Goal: Task Accomplishment & Management: Use online tool/utility

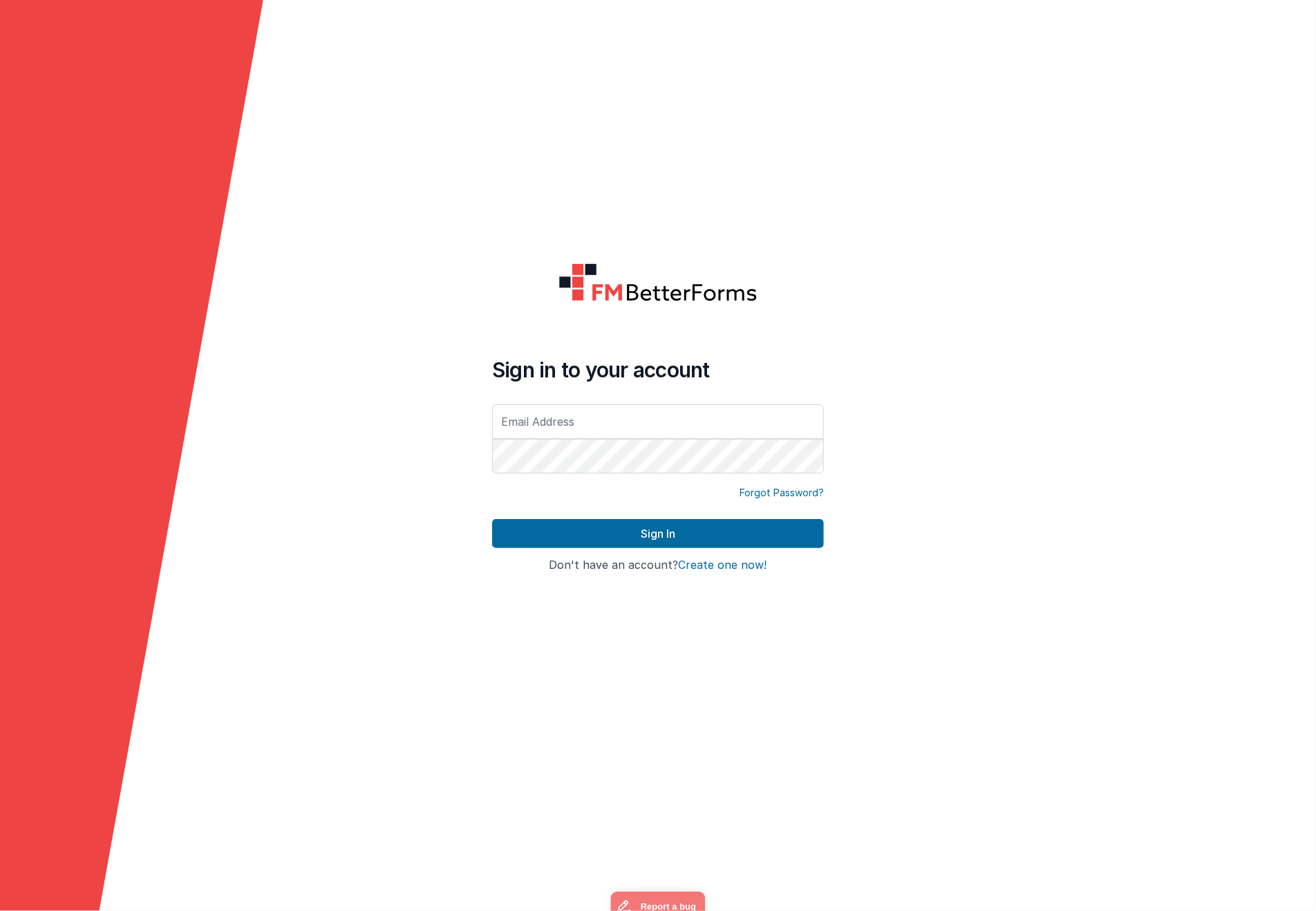
type input "[EMAIL_ADDRESS][DOMAIN_NAME]"
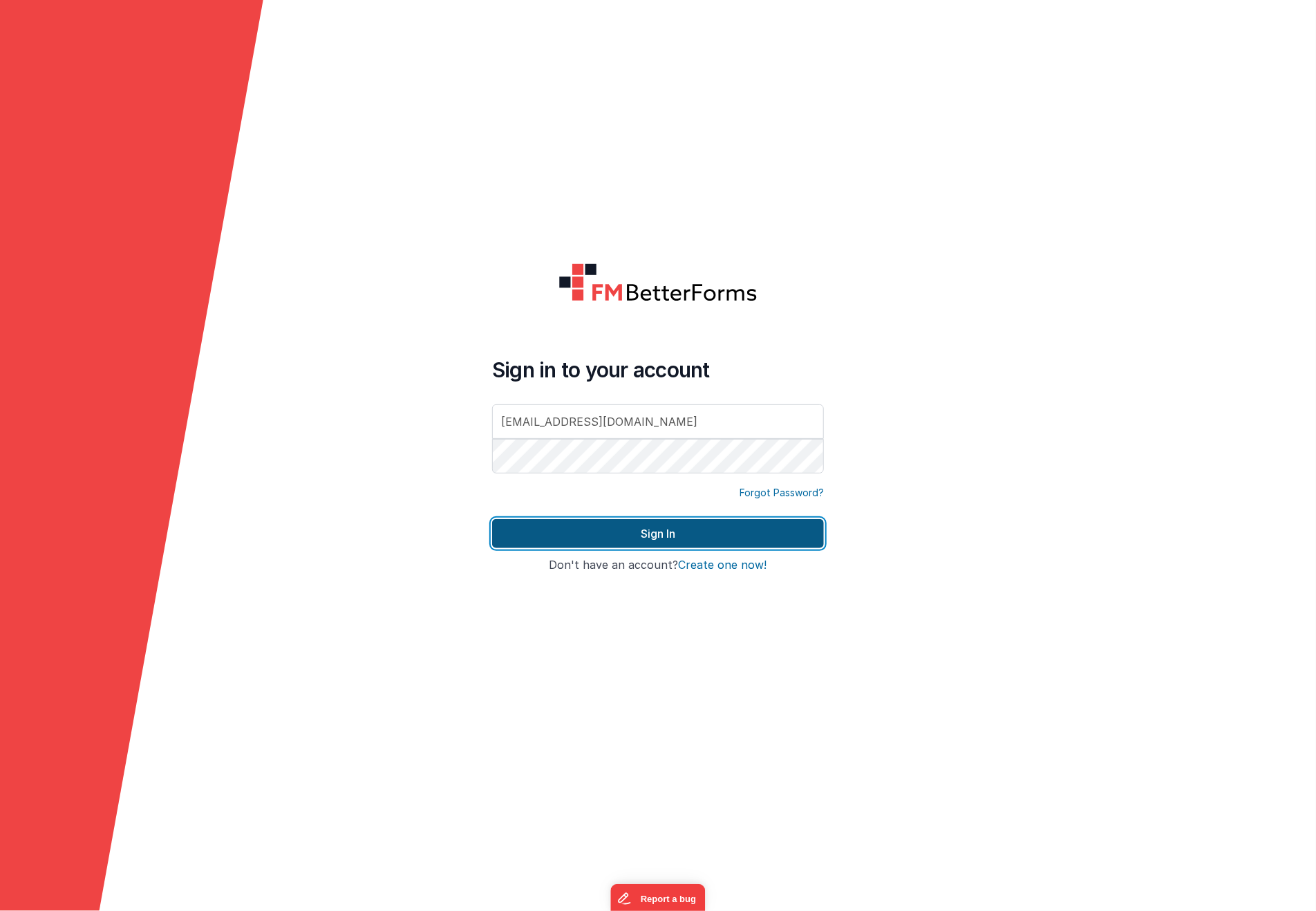
click at [614, 535] on button "Sign In" at bounding box center [657, 533] width 332 height 29
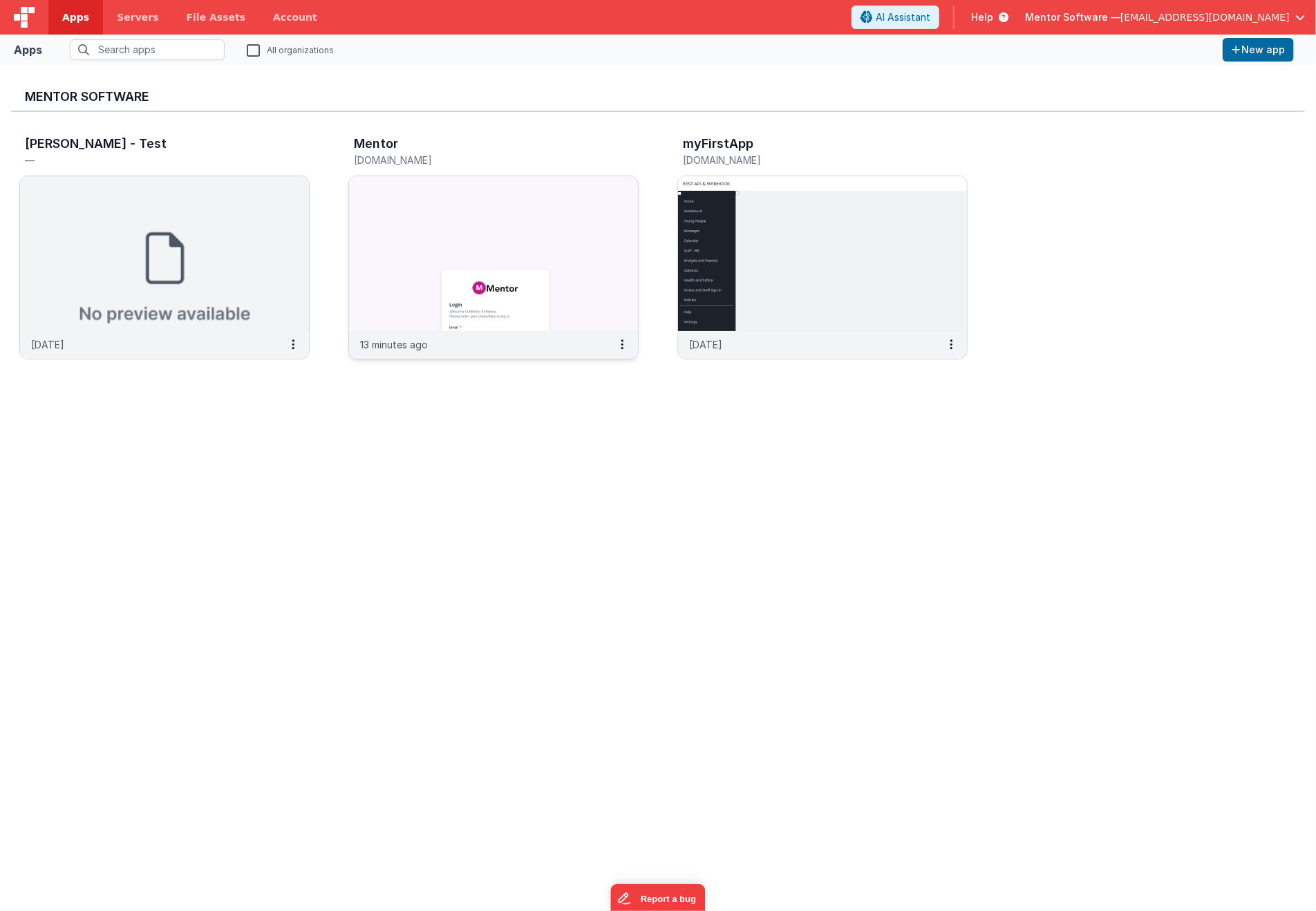
click at [432, 323] on img at bounding box center [493, 253] width 289 height 155
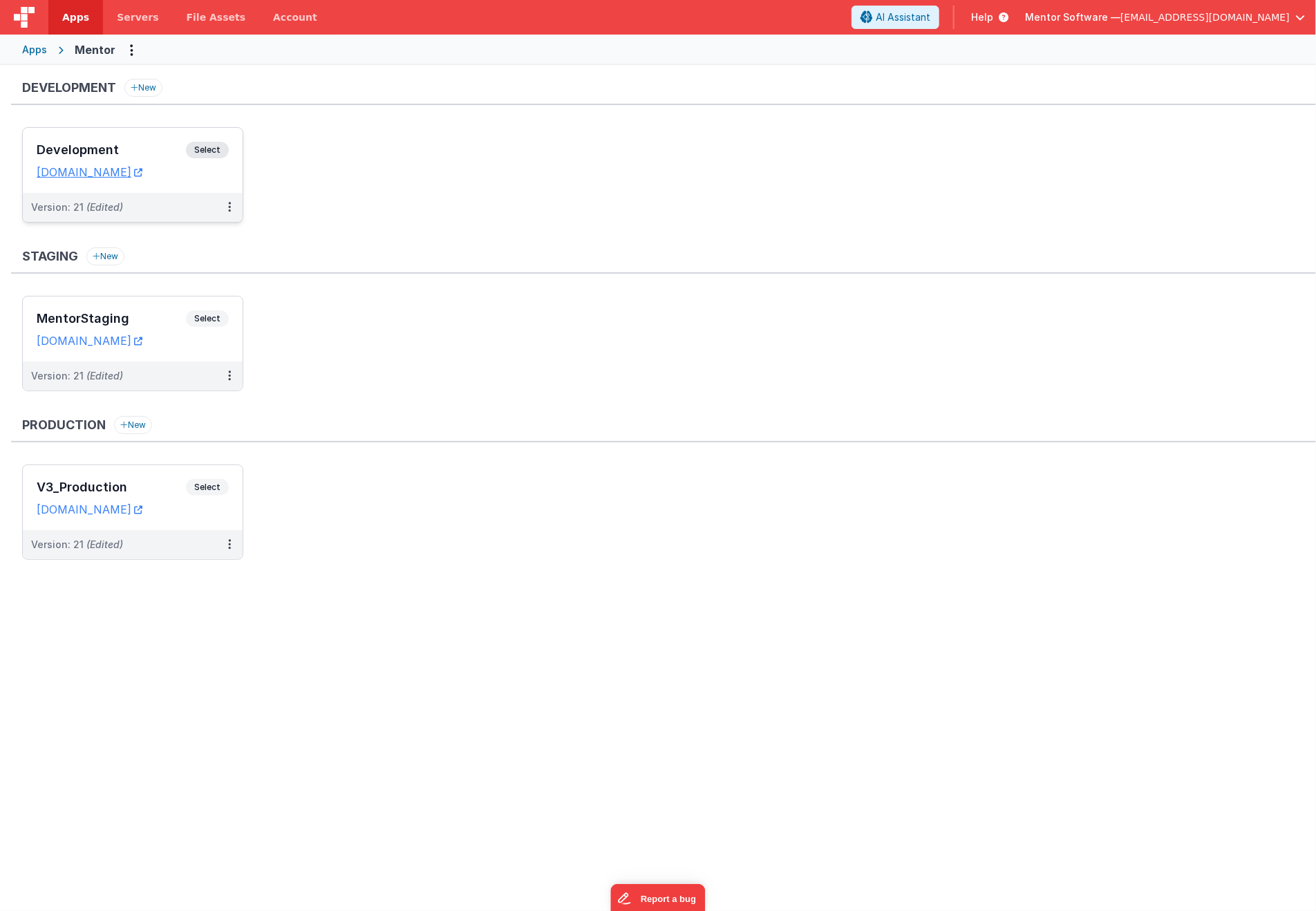
click at [132, 149] on h3 "Development" at bounding box center [111, 150] width 149 height 13
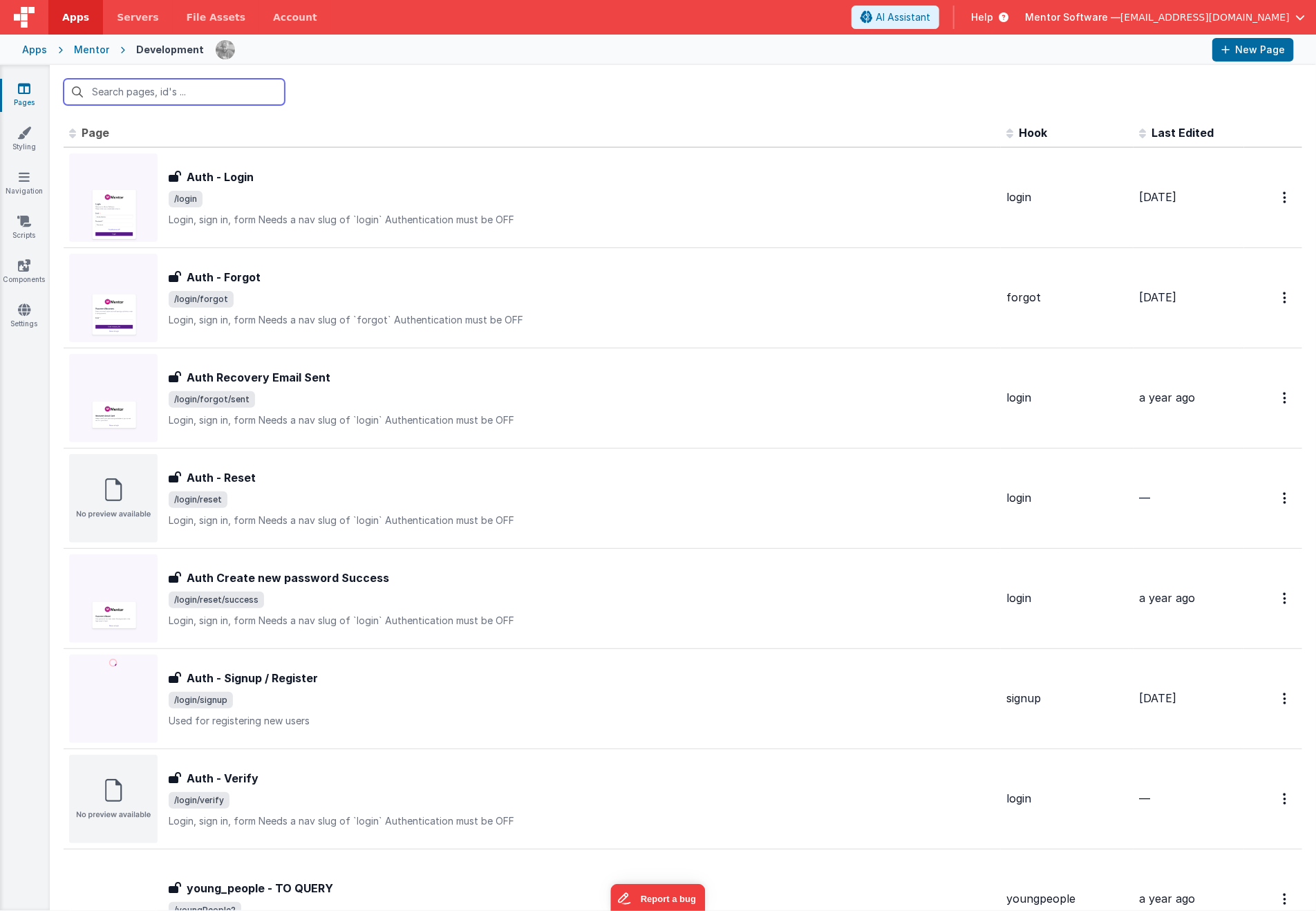
click at [144, 83] on input "text" at bounding box center [174, 91] width 221 height 26
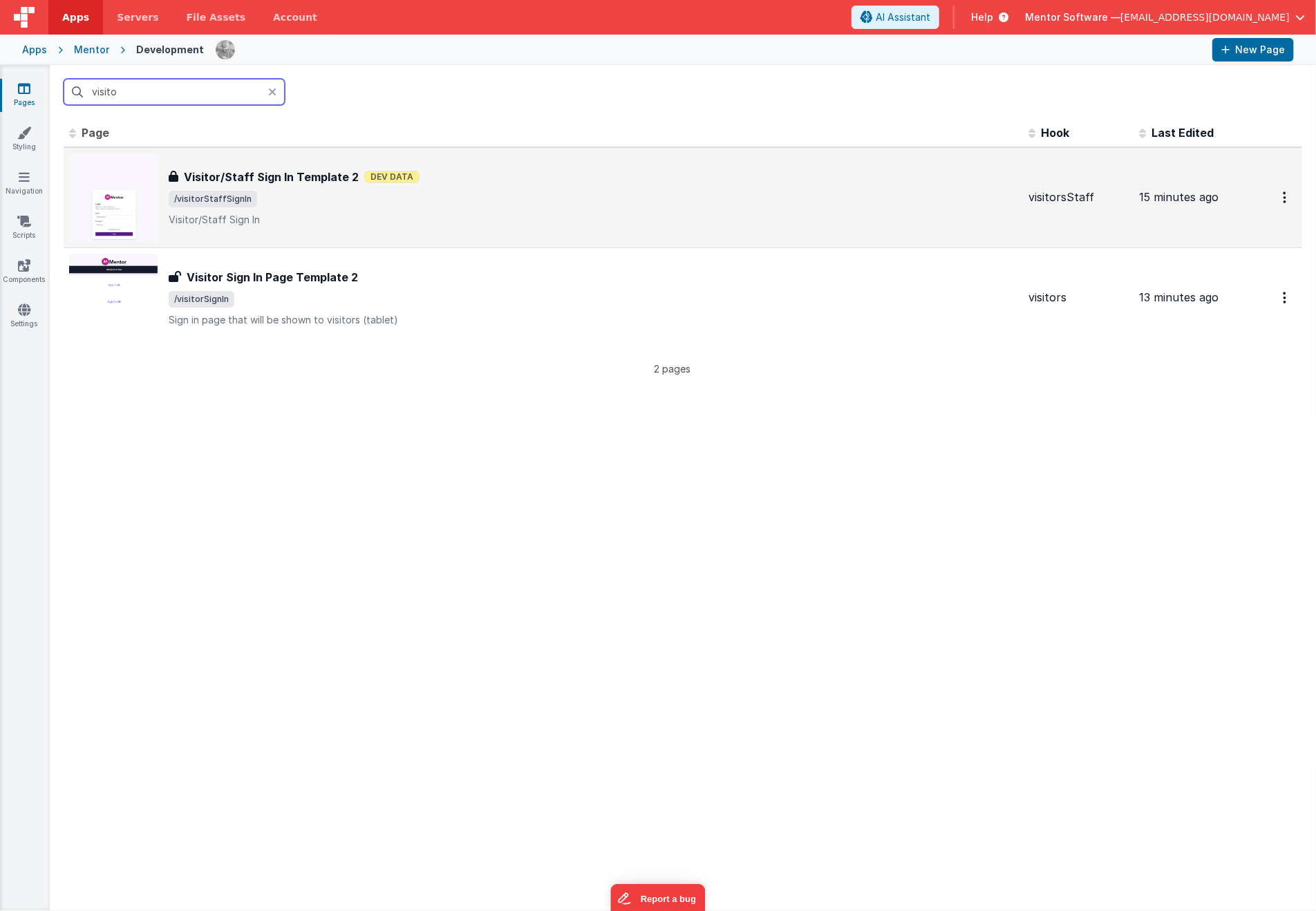
type input "visito"
click at [314, 177] on h3 "Visitor/Staff Sign In Template 2" at bounding box center [272, 177] width 175 height 16
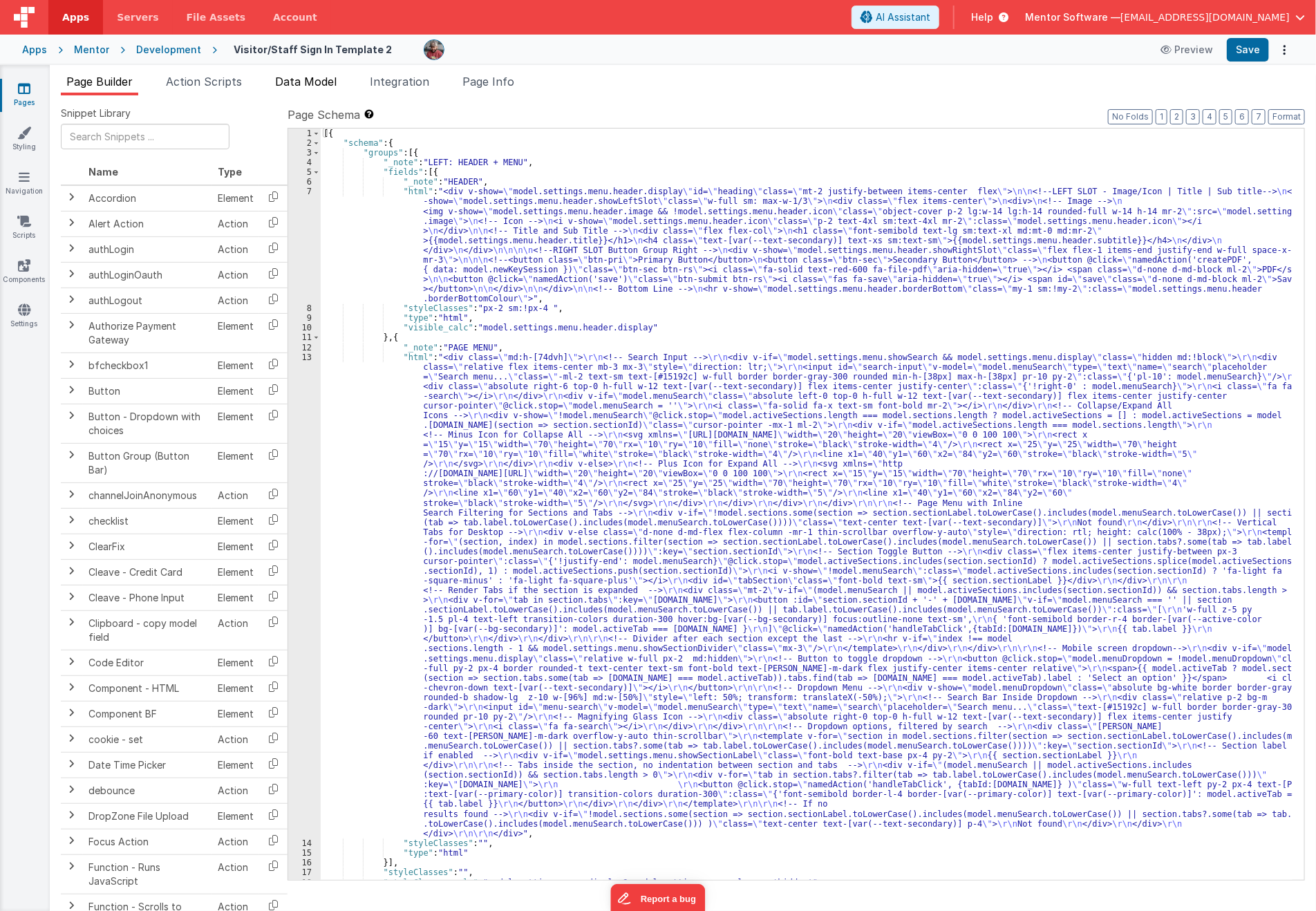
click at [295, 80] on span "Data Model" at bounding box center [305, 82] width 61 height 13
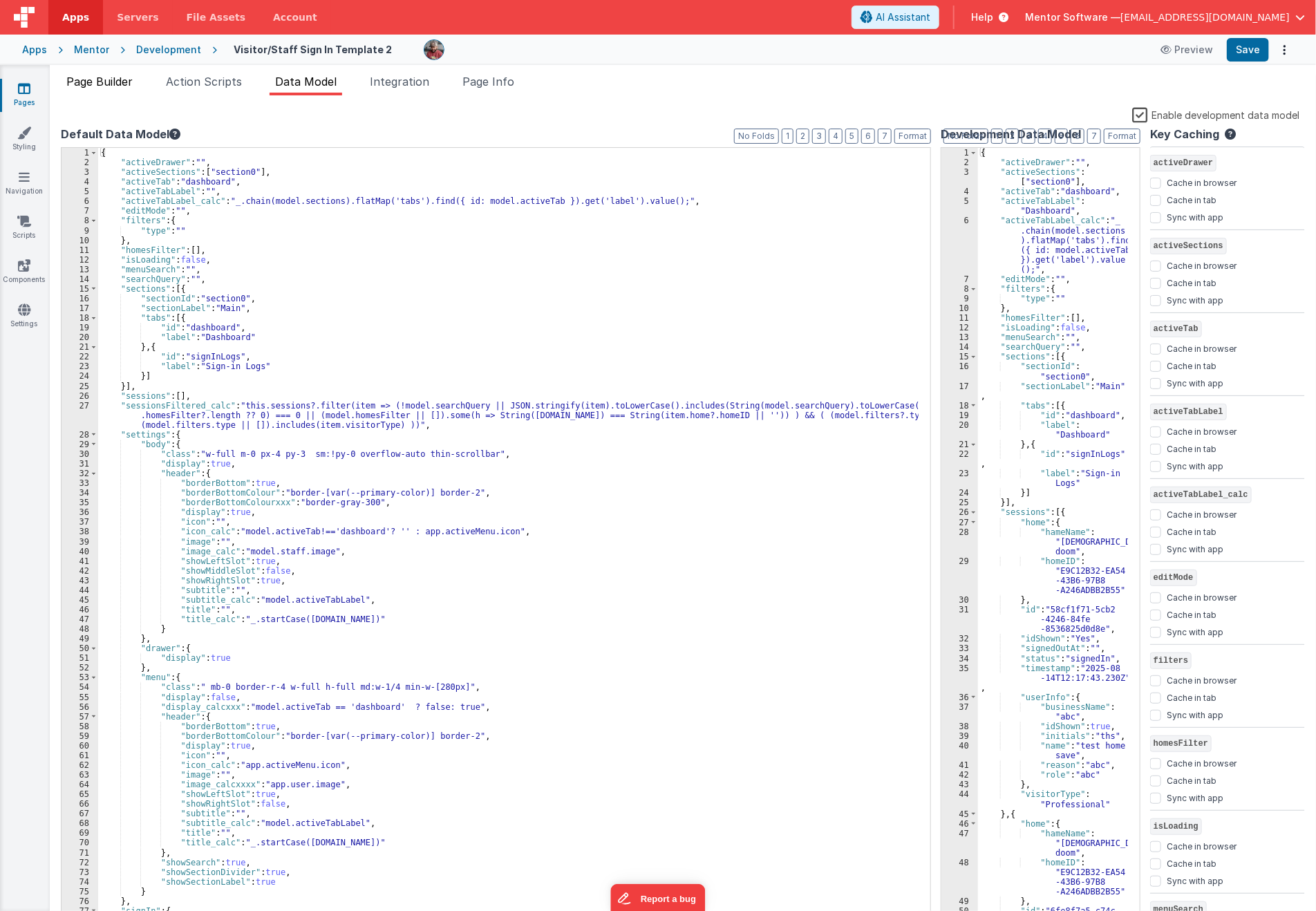
click at [98, 92] on li "Page Builder" at bounding box center [99, 85] width 77 height 22
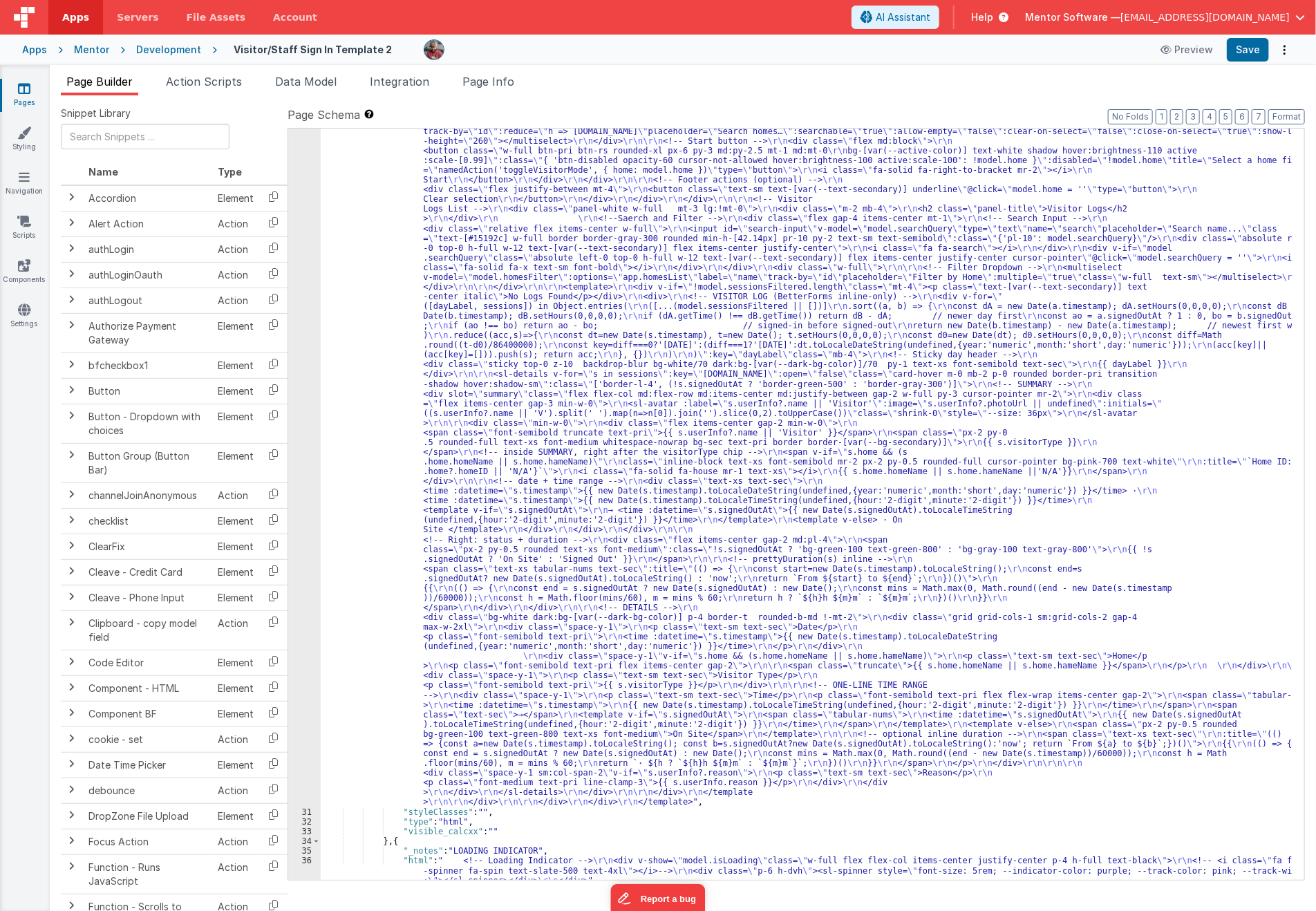
scroll to position [1111, 0]
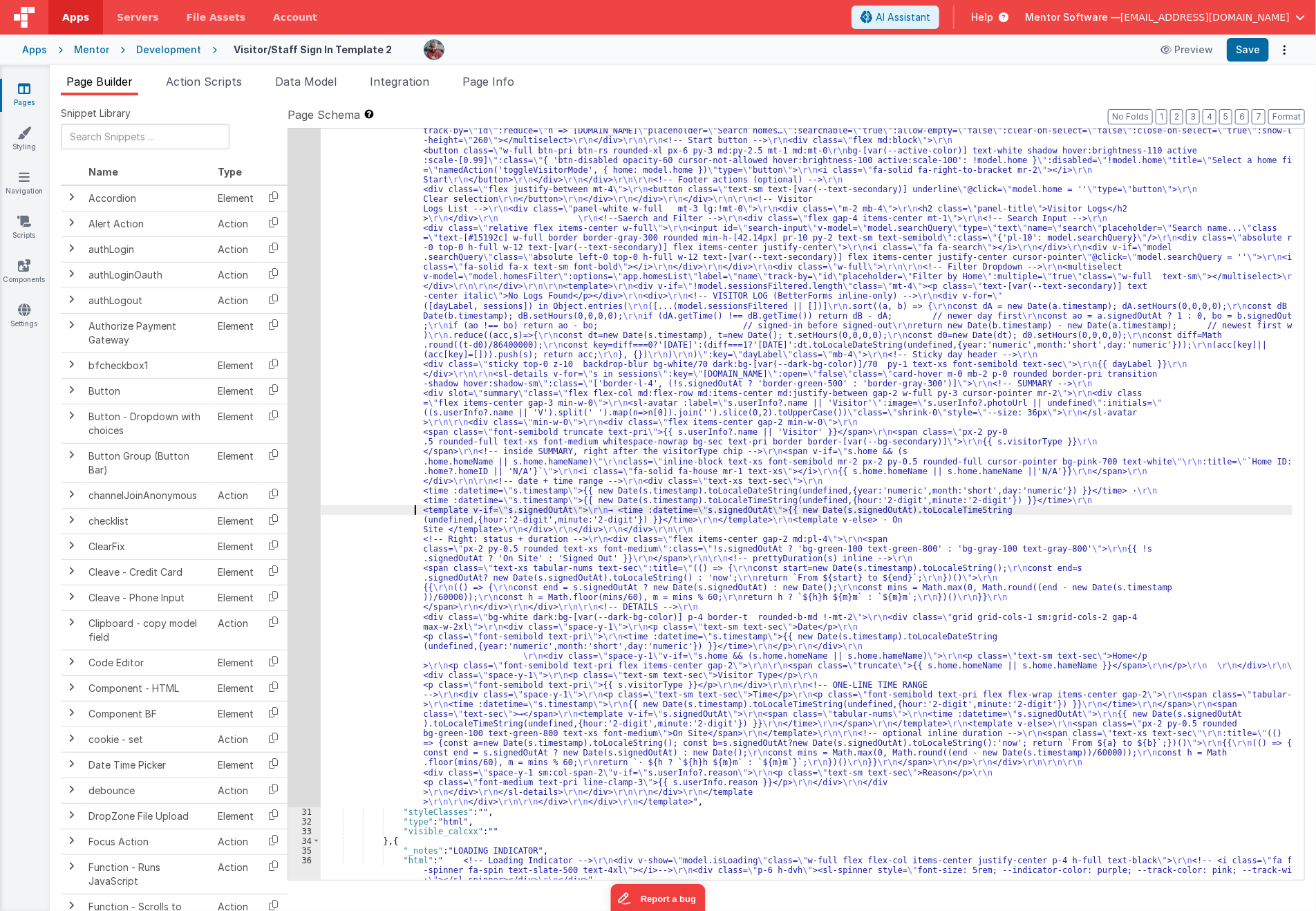
click at [395, 506] on div ""html" : "<template> \r\n <div class= \" p-4 \" > \r\n <div class= \" flex flex…" at bounding box center [806, 817] width 972 height 1500
click at [313, 535] on div "30" at bounding box center [304, 437] width 32 height 740
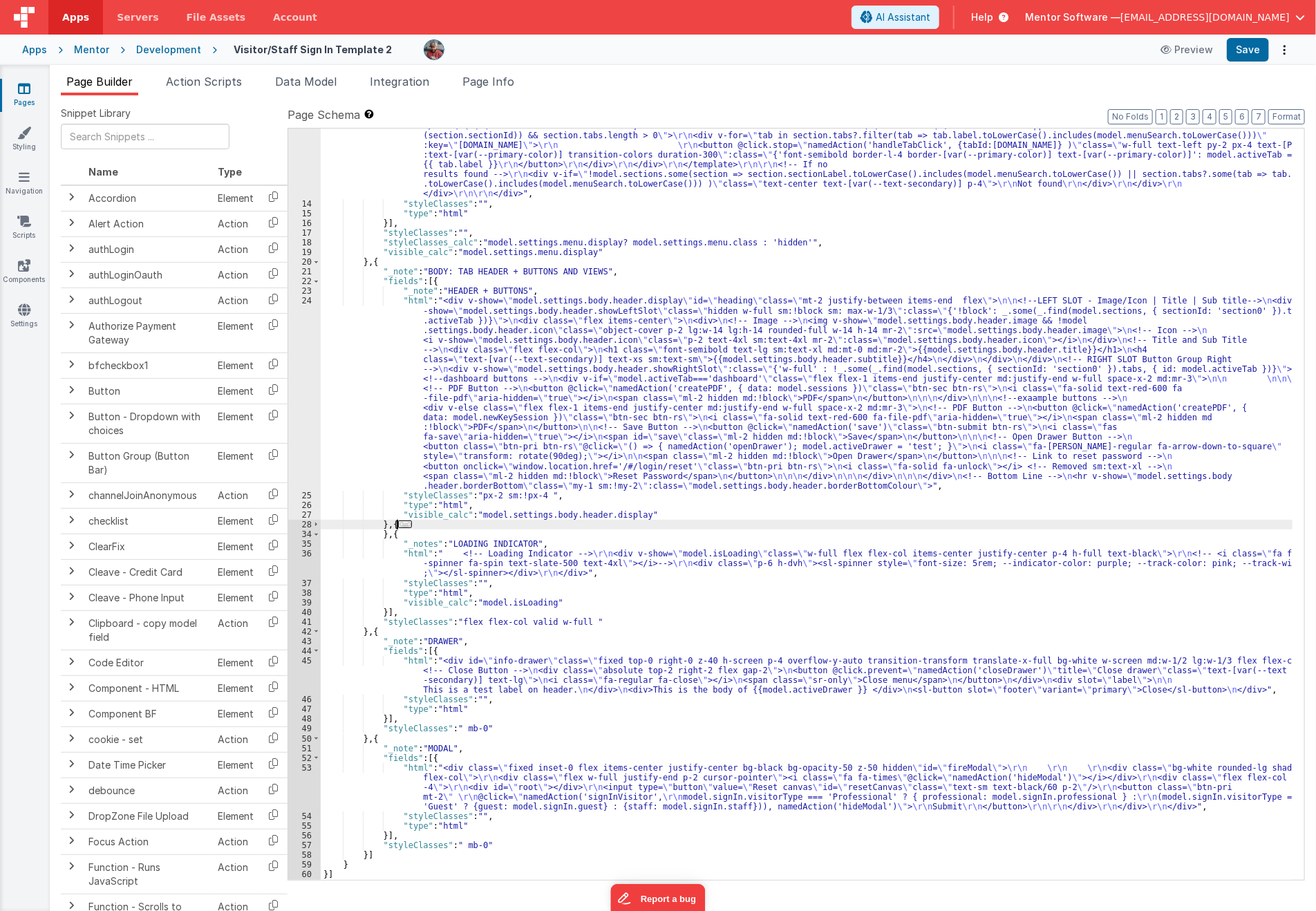
scroll to position [639, 0]
click at [406, 520] on span "..." at bounding box center [405, 524] width 13 height 7
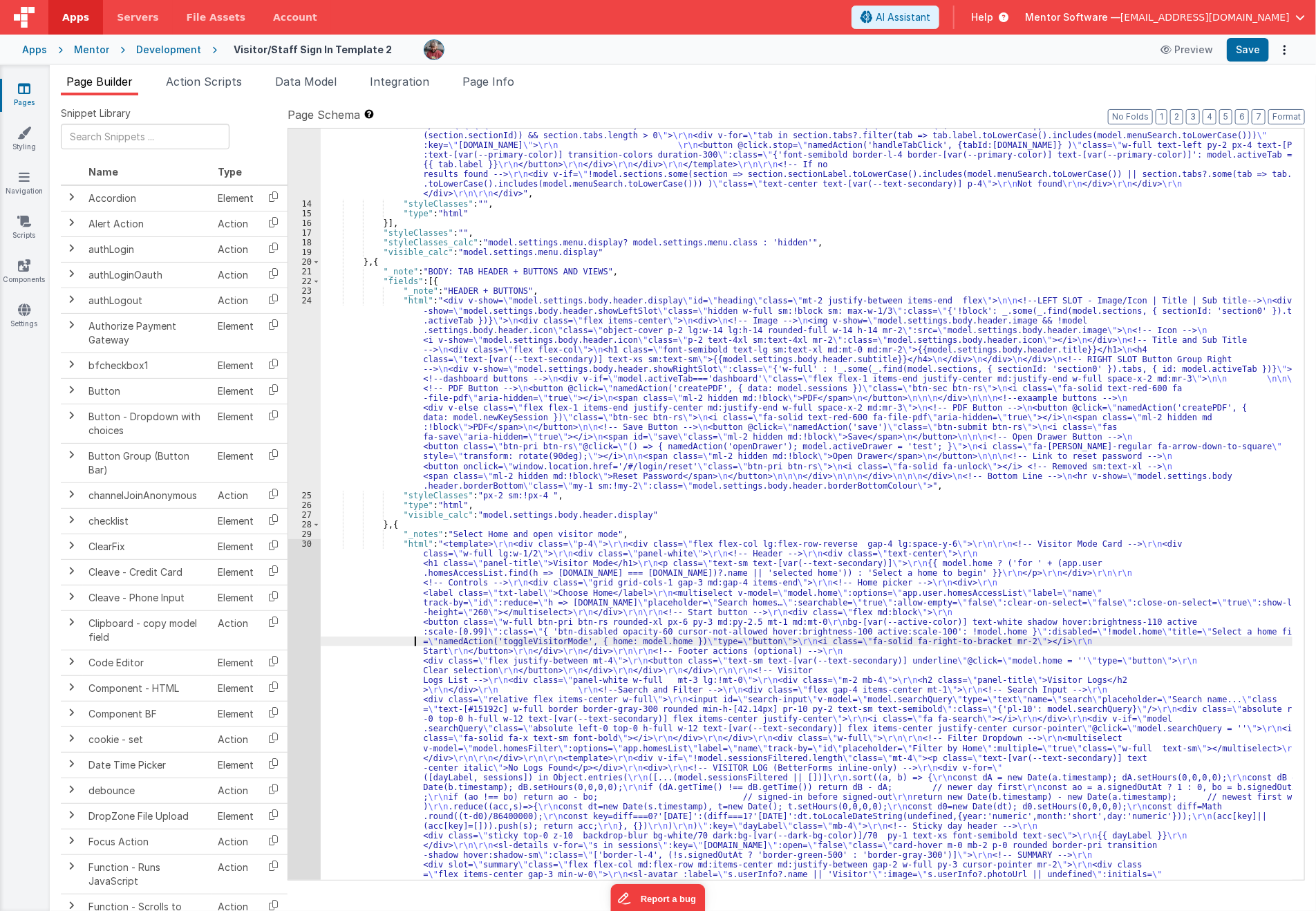
click at [379, 636] on div ""html" : "<div class= \" md:h-[74dvh] \" > \r\n <!-- Search Input --> \r\n <div…" at bounding box center [806, 701] width 972 height 1976
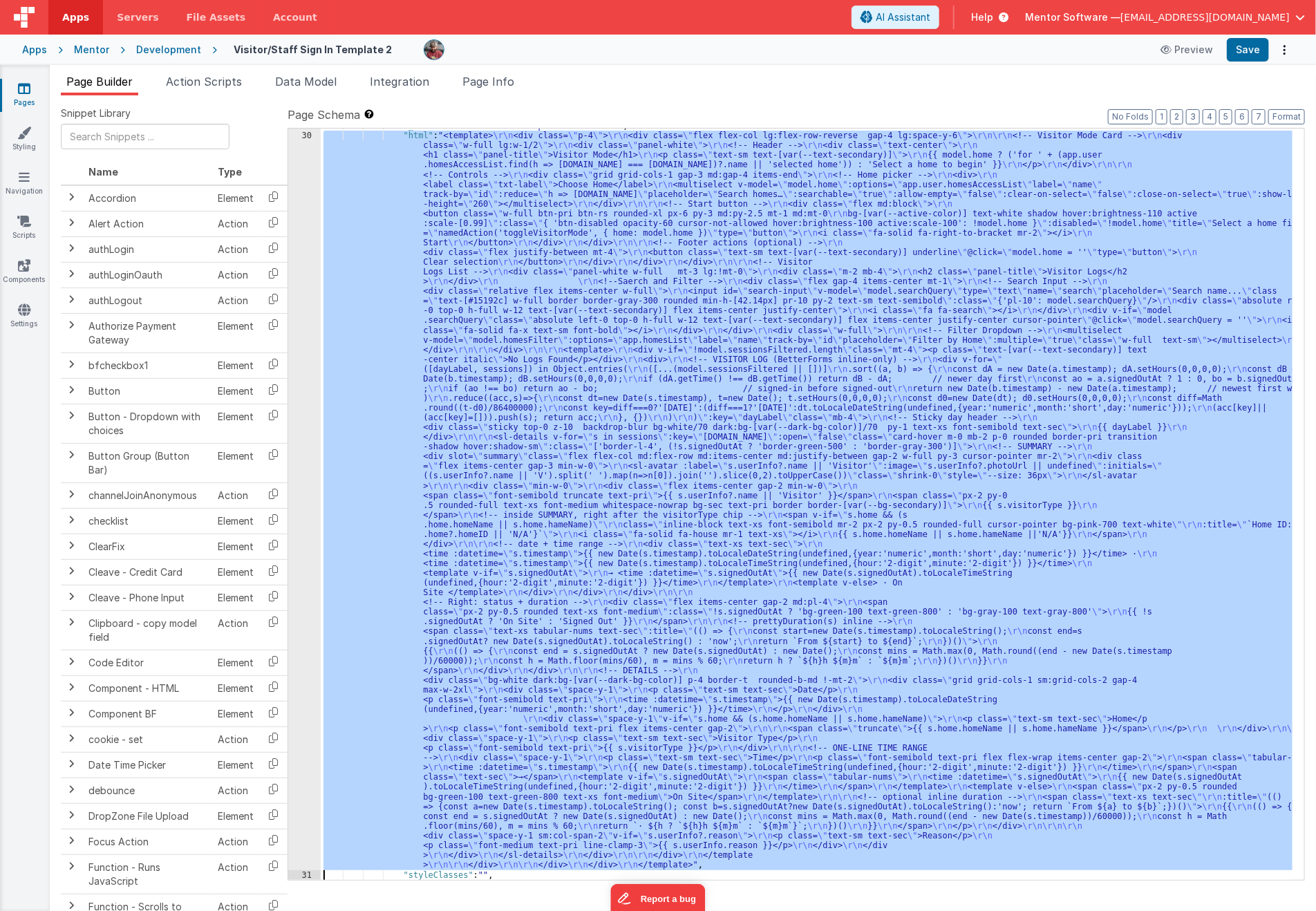
click at [302, 665] on div "30" at bounding box center [304, 500] width 32 height 740
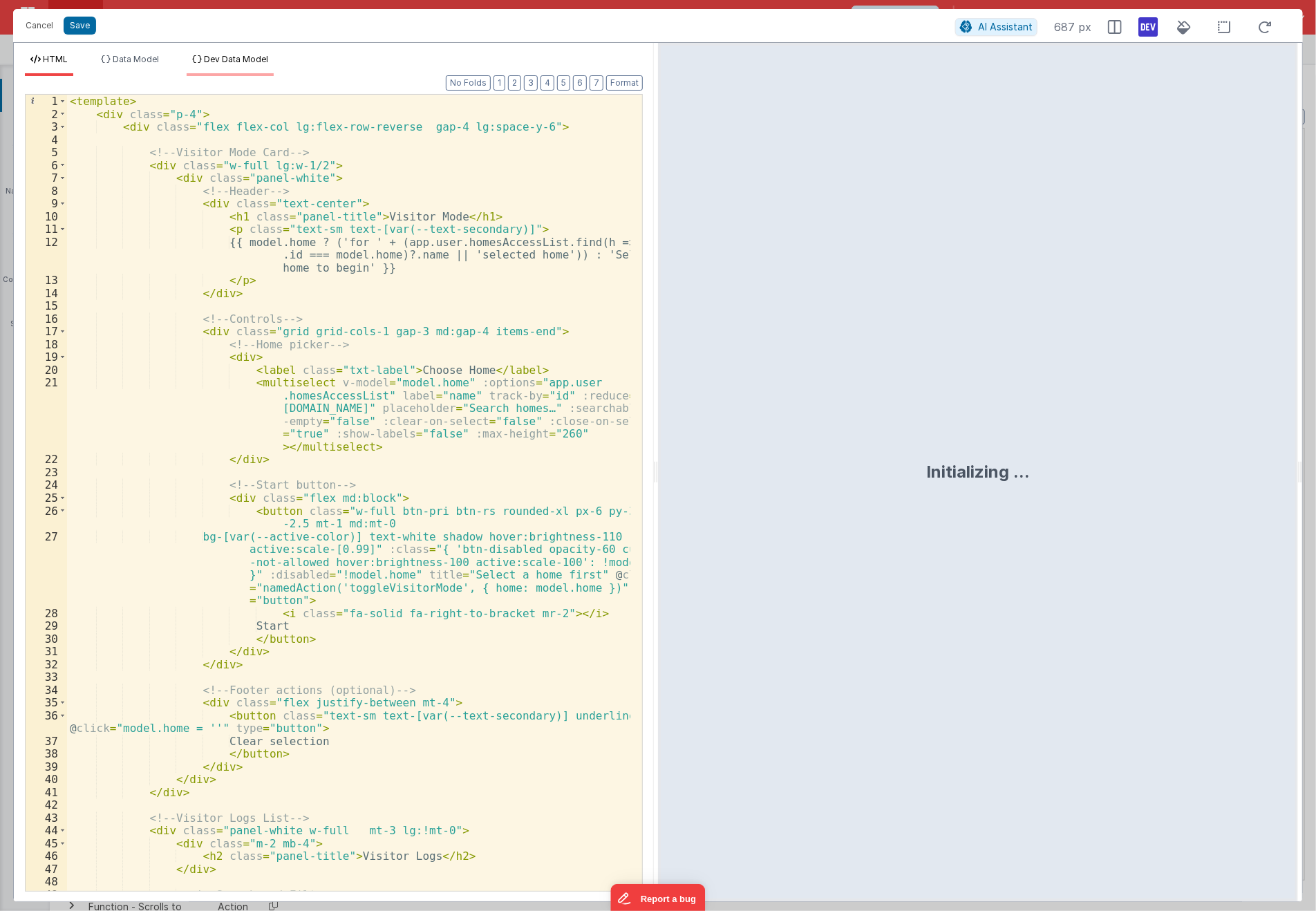
click at [207, 62] on span "Dev Data Model" at bounding box center [236, 59] width 64 height 10
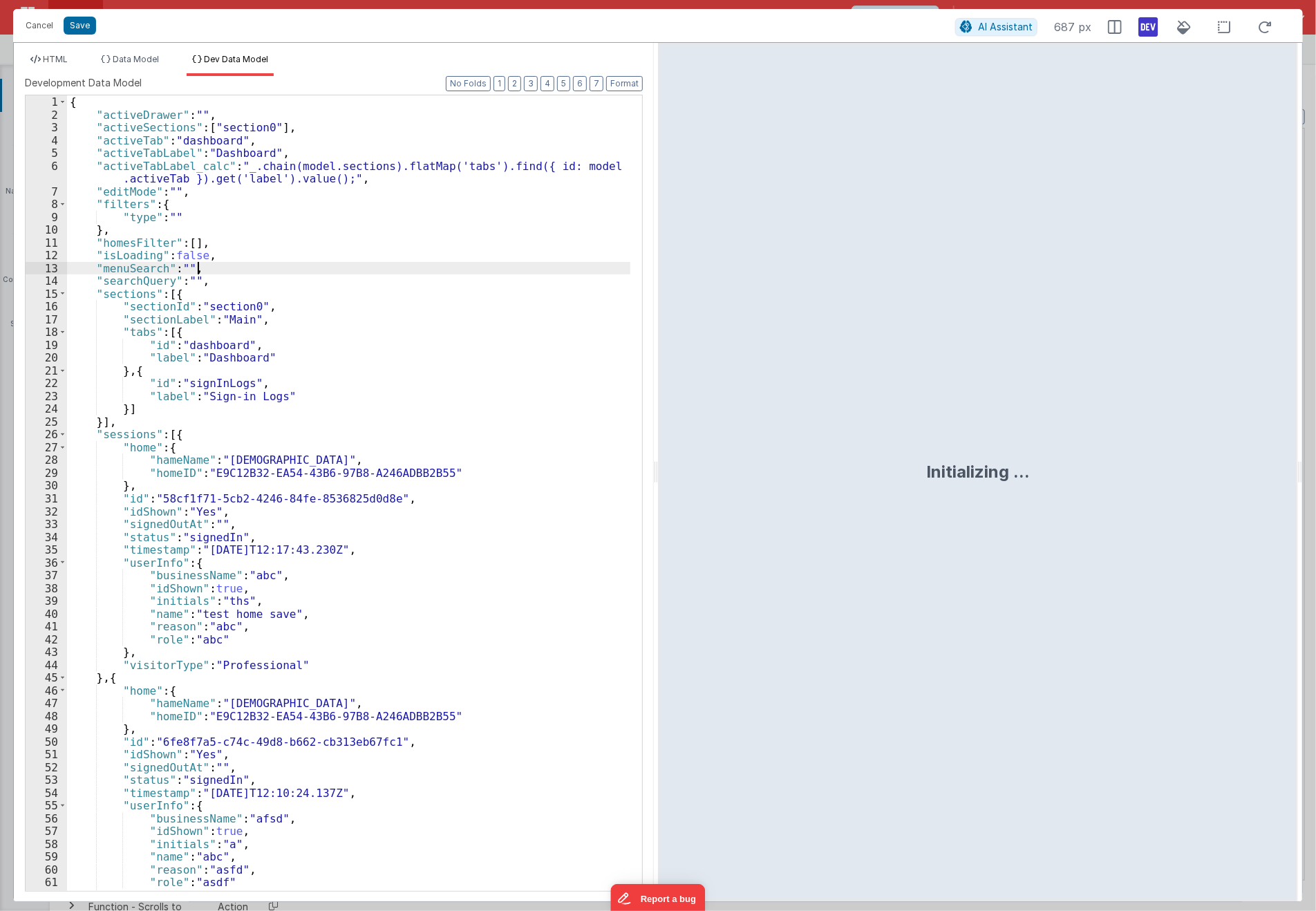
click at [310, 267] on div "{ "activeDrawer" : "" , "activeSections" : [ "section0" ] , "activeTab" : "dash…" at bounding box center [349, 506] width 564 height 822
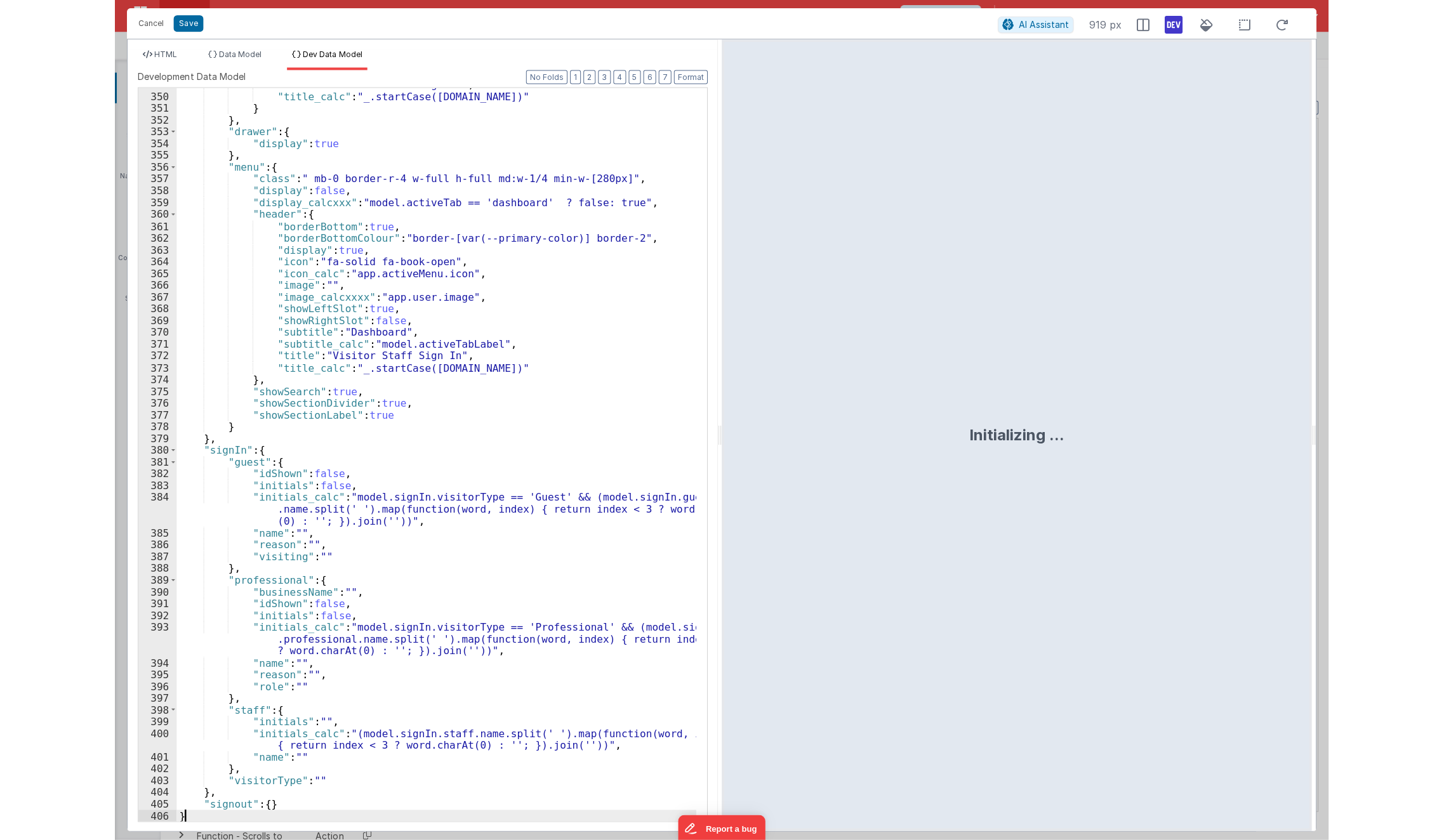
scroll to position [4157, 0]
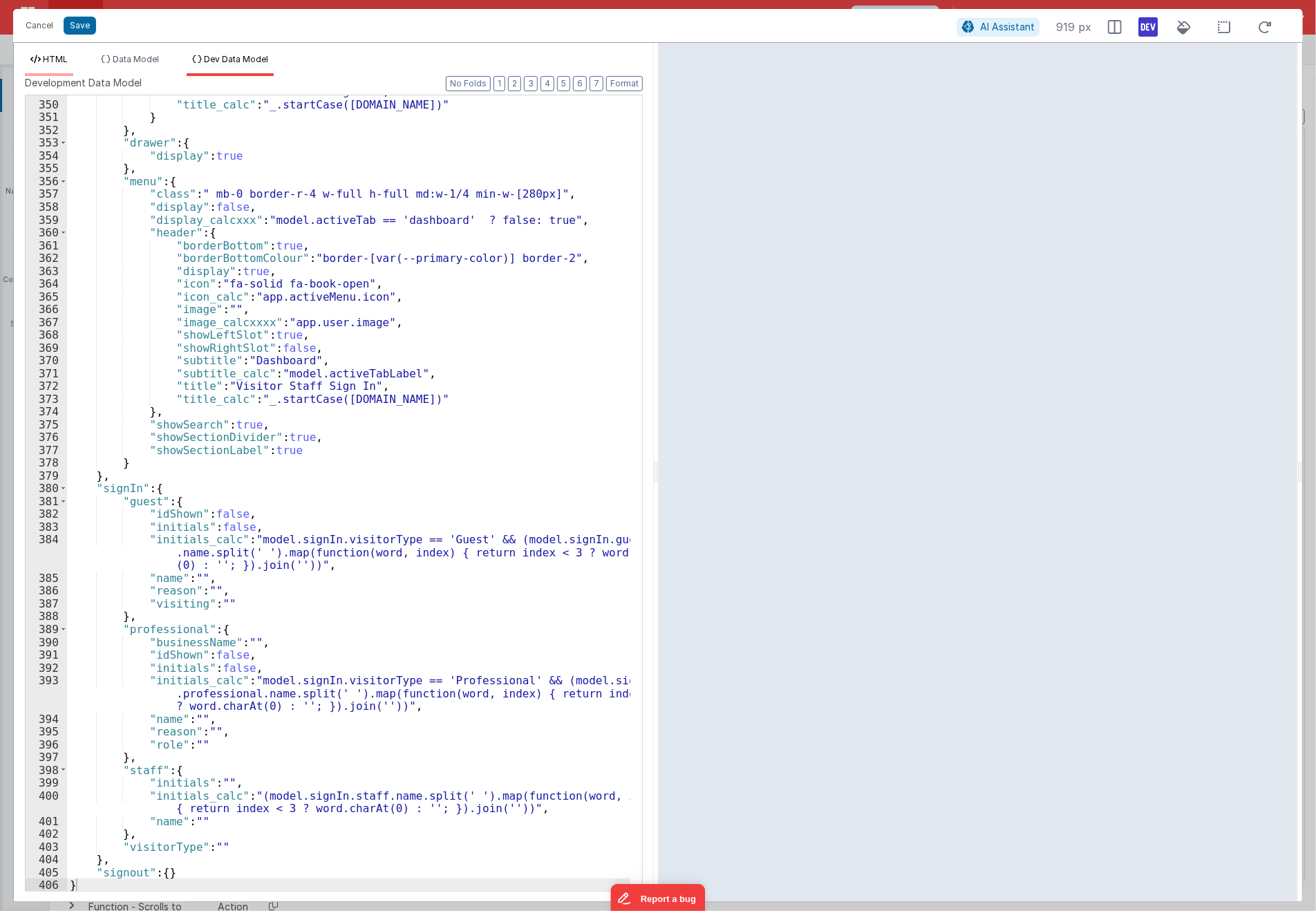
click at [41, 61] on li "HTML" at bounding box center [49, 65] width 49 height 22
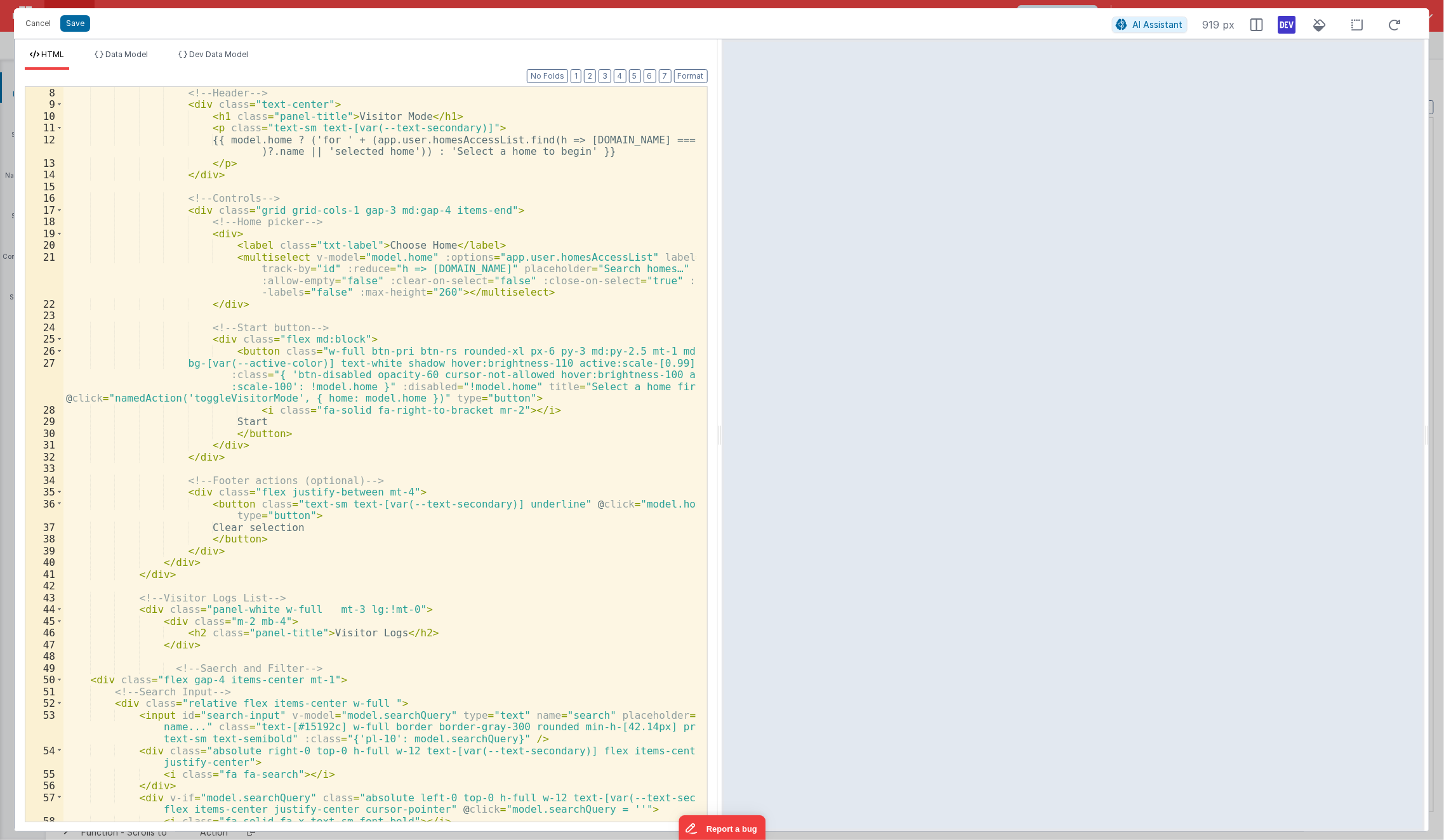
scroll to position [0, 0]
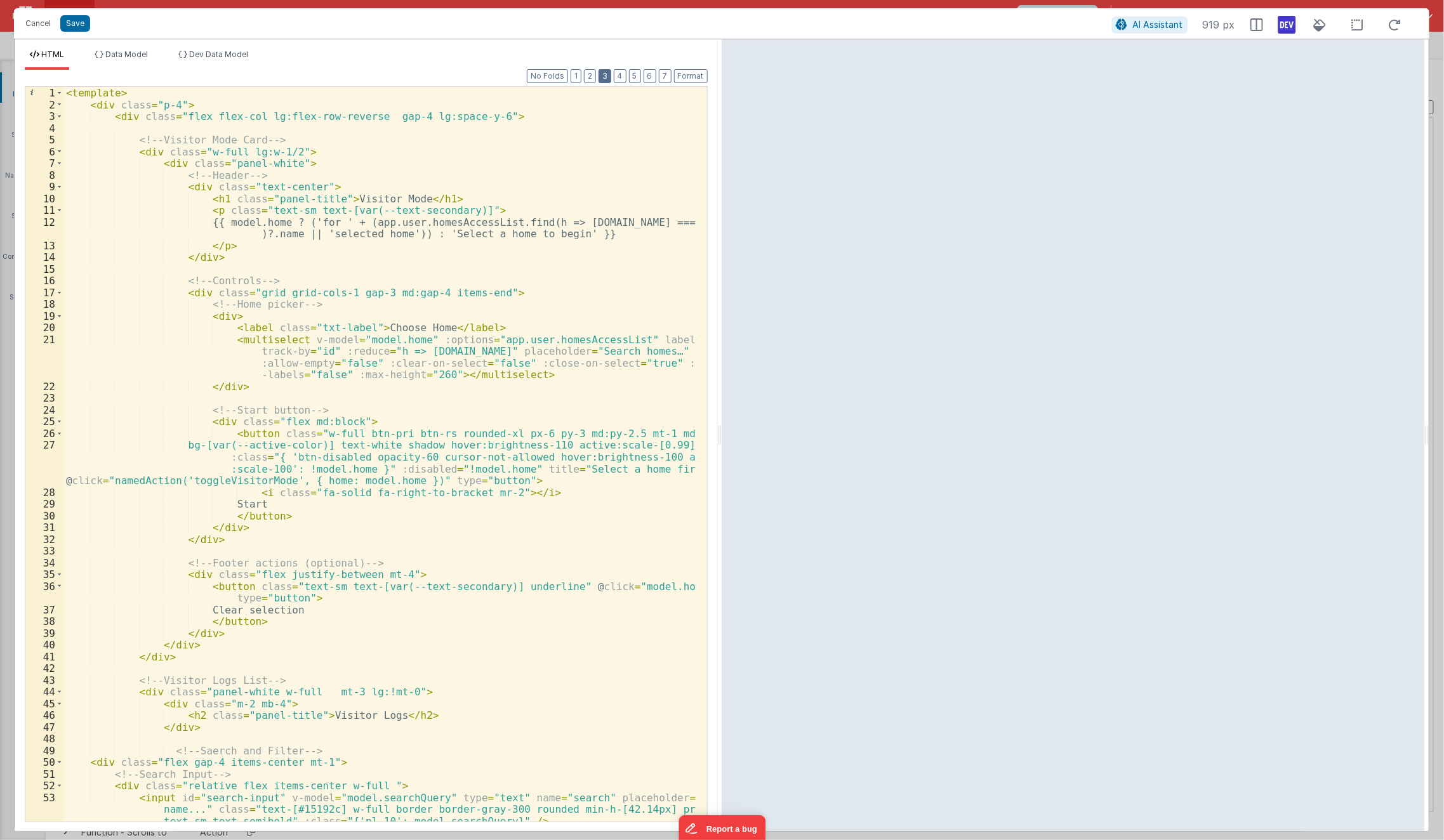
click at [604, 79] on button "3" at bounding box center [605, 76] width 12 height 14
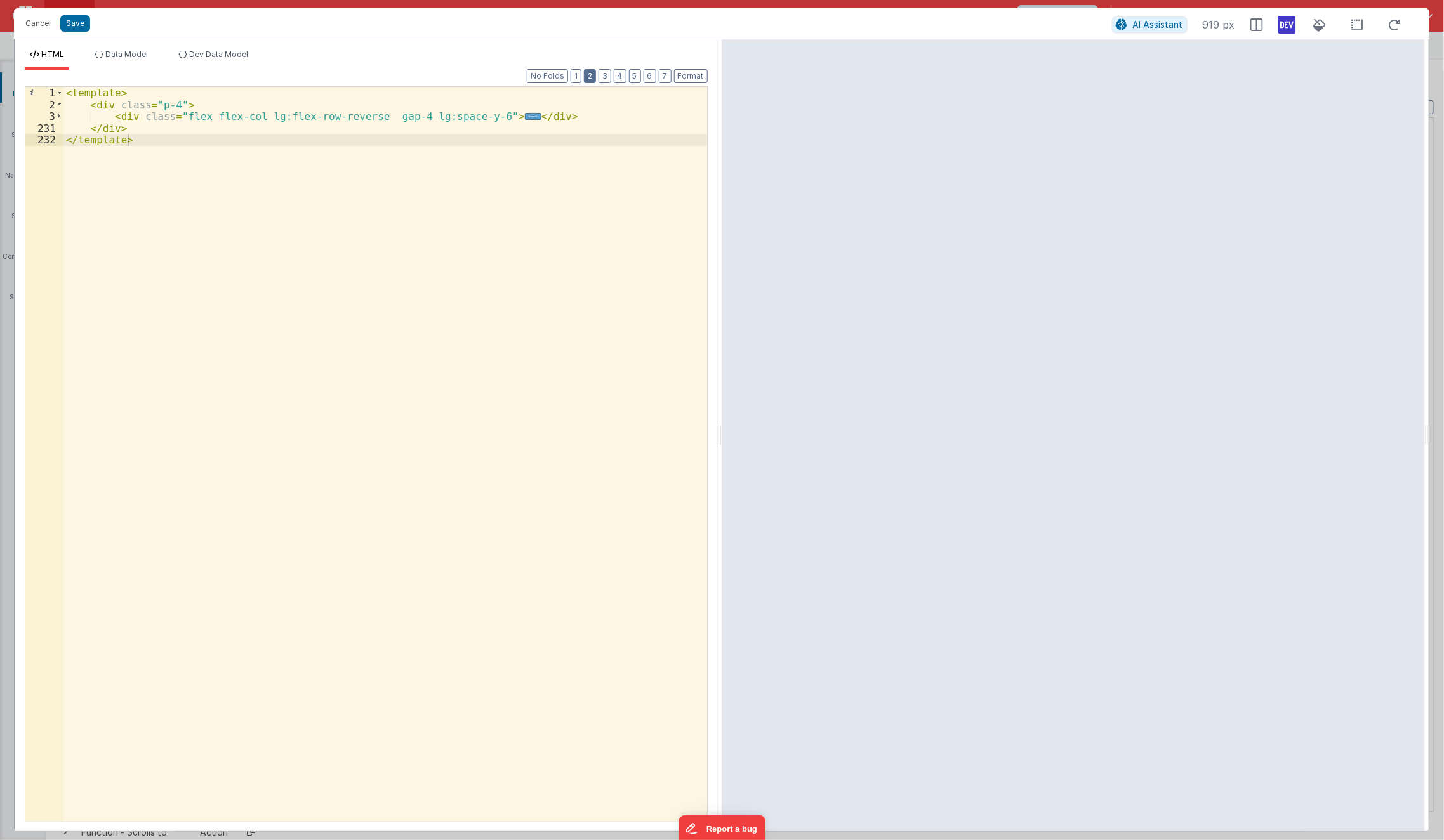
click at [595, 78] on button "2" at bounding box center [590, 76] width 12 height 14
click at [622, 77] on button "4" at bounding box center [620, 76] width 12 height 14
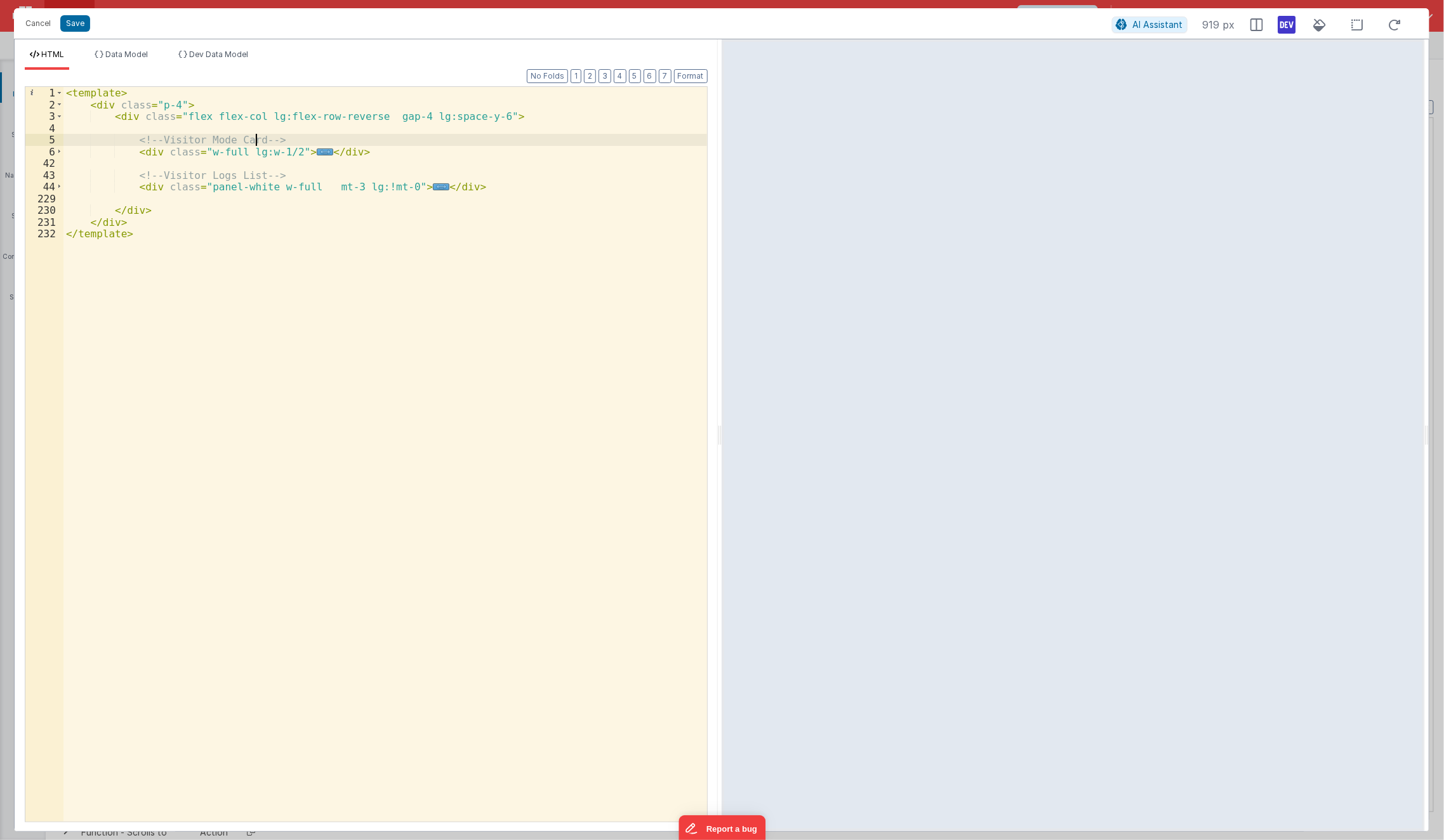
click at [256, 142] on div "< template > < div class = "p-4" > < div class = "flex flex-col lg:flex-row-rev…" at bounding box center [385, 466] width 644 height 759
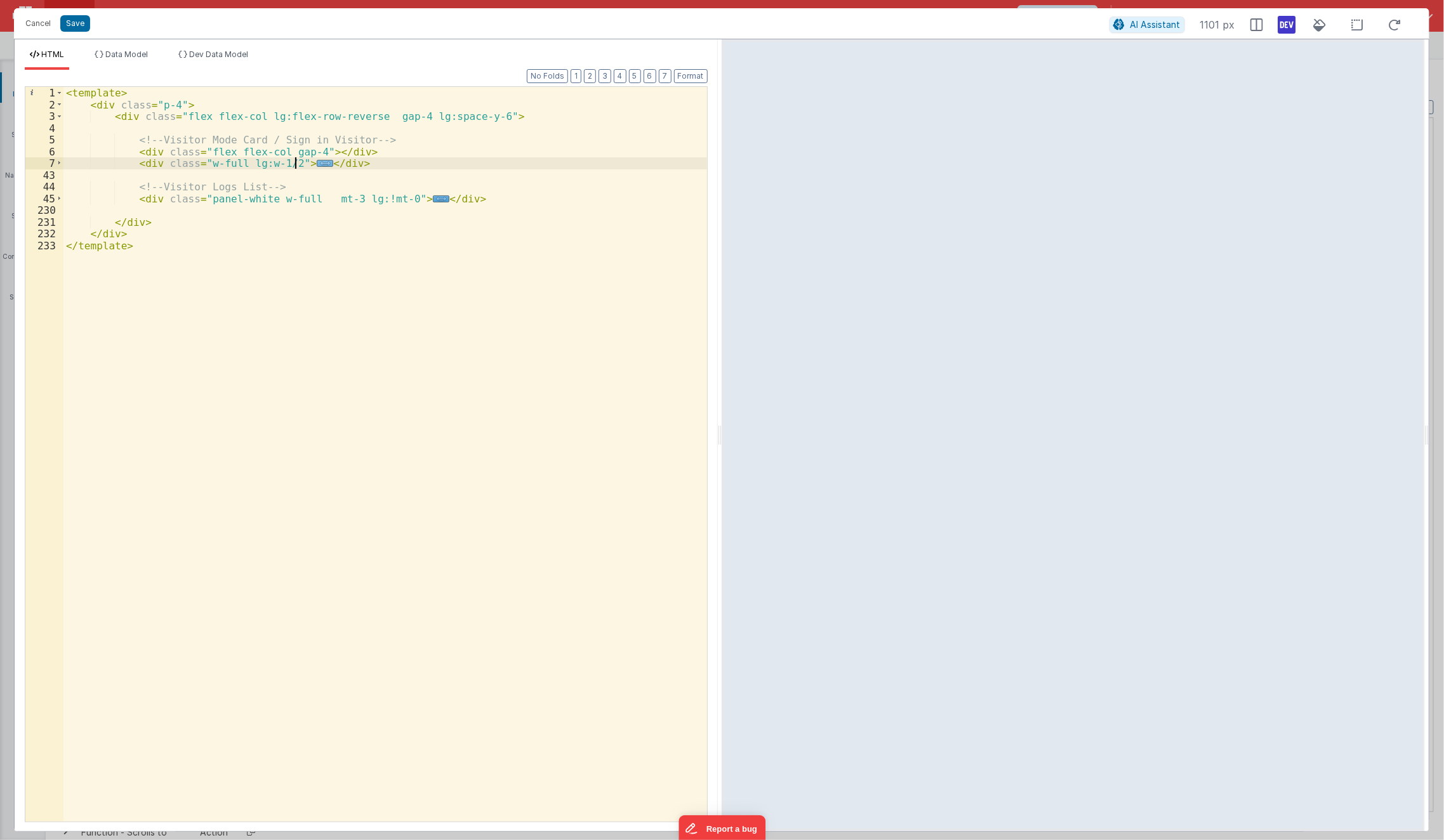
click at [317, 166] on span "..." at bounding box center [325, 164] width 17 height 7
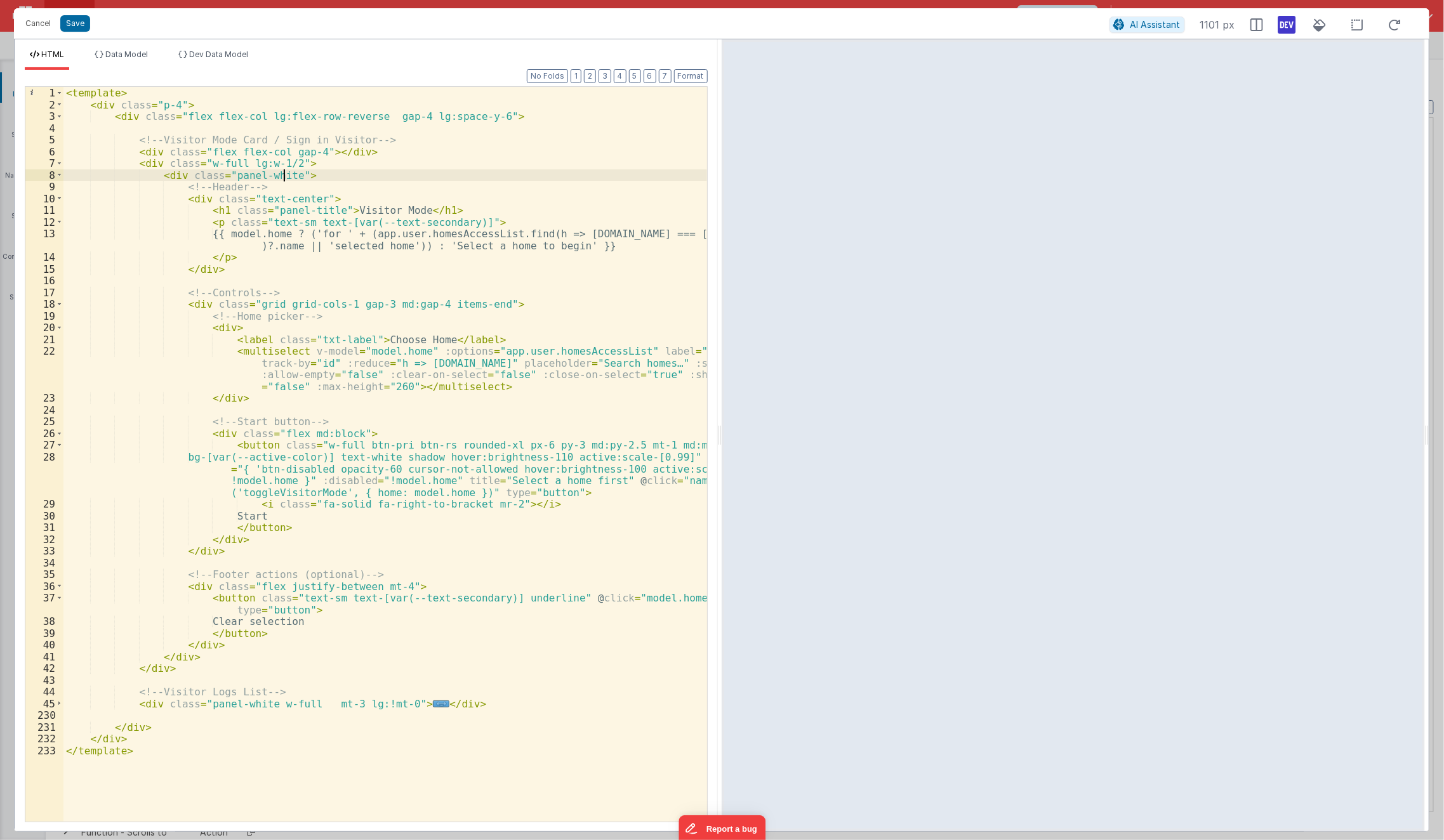
click at [283, 178] on div "< template > < div class = "p-4" > < div class = "flex flex-col lg:flex-row-rev…" at bounding box center [385, 466] width 644 height 759
click at [58, 177] on span at bounding box center [59, 175] width 7 height 12
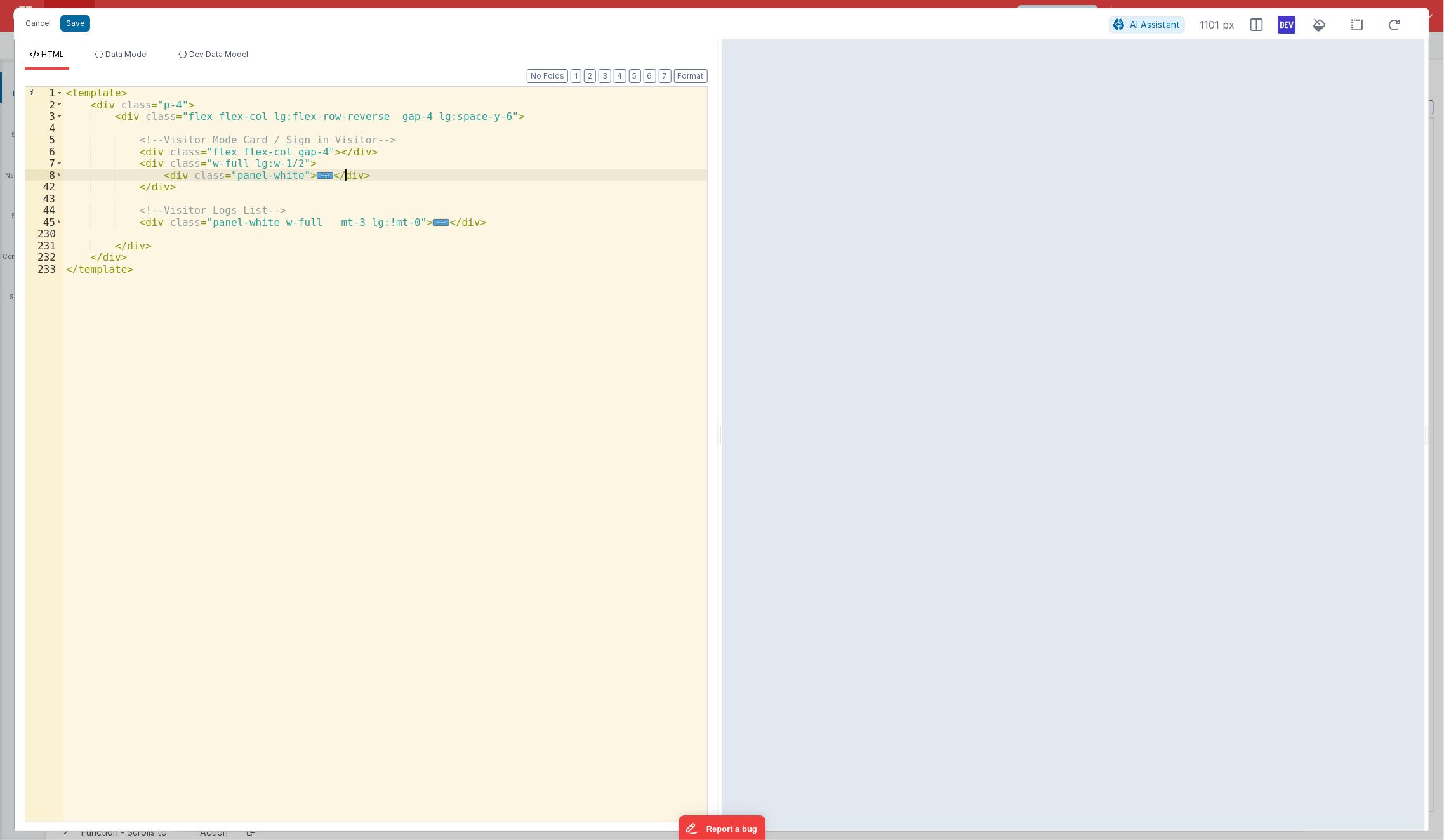
click at [386, 177] on div "< template > < div class = "p-4" > < div class = "flex flex-col lg:flex-row-rev…" at bounding box center [385, 466] width 644 height 759
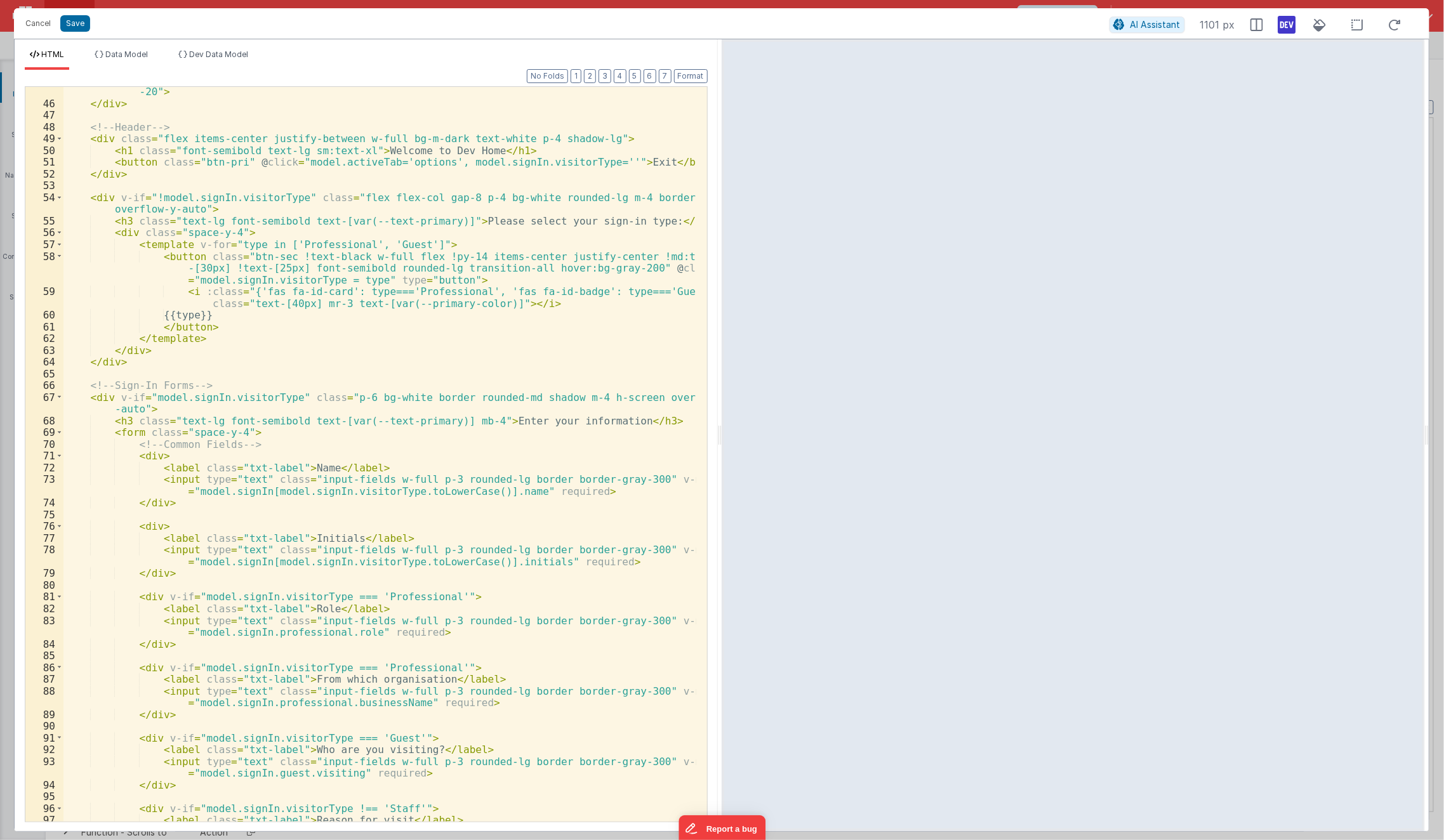
scroll to position [142, 0]
click at [108, 220] on div "< img src = "https://ucarecdn.com/21958b08-510f-4216-9a95-7219bd8d2c08/" alt = …" at bounding box center [380, 465] width 633 height 782
click at [107, 147] on div "< img src = "https://ucarecdn.com/21958b08-510f-4216-9a95-7219bd8d2c08/" alt = …" at bounding box center [380, 465] width 633 height 782
click at [110, 153] on div "< img src = "https://ucarecdn.com/21958b08-510f-4216-9a95-7219bd8d2c08/" alt = …" at bounding box center [380, 465] width 633 height 782
click at [110, 159] on div "< img src = "https://ucarecdn.com/21958b08-510f-4216-9a95-7219bd8d2c08/" alt = …" at bounding box center [380, 465] width 633 height 782
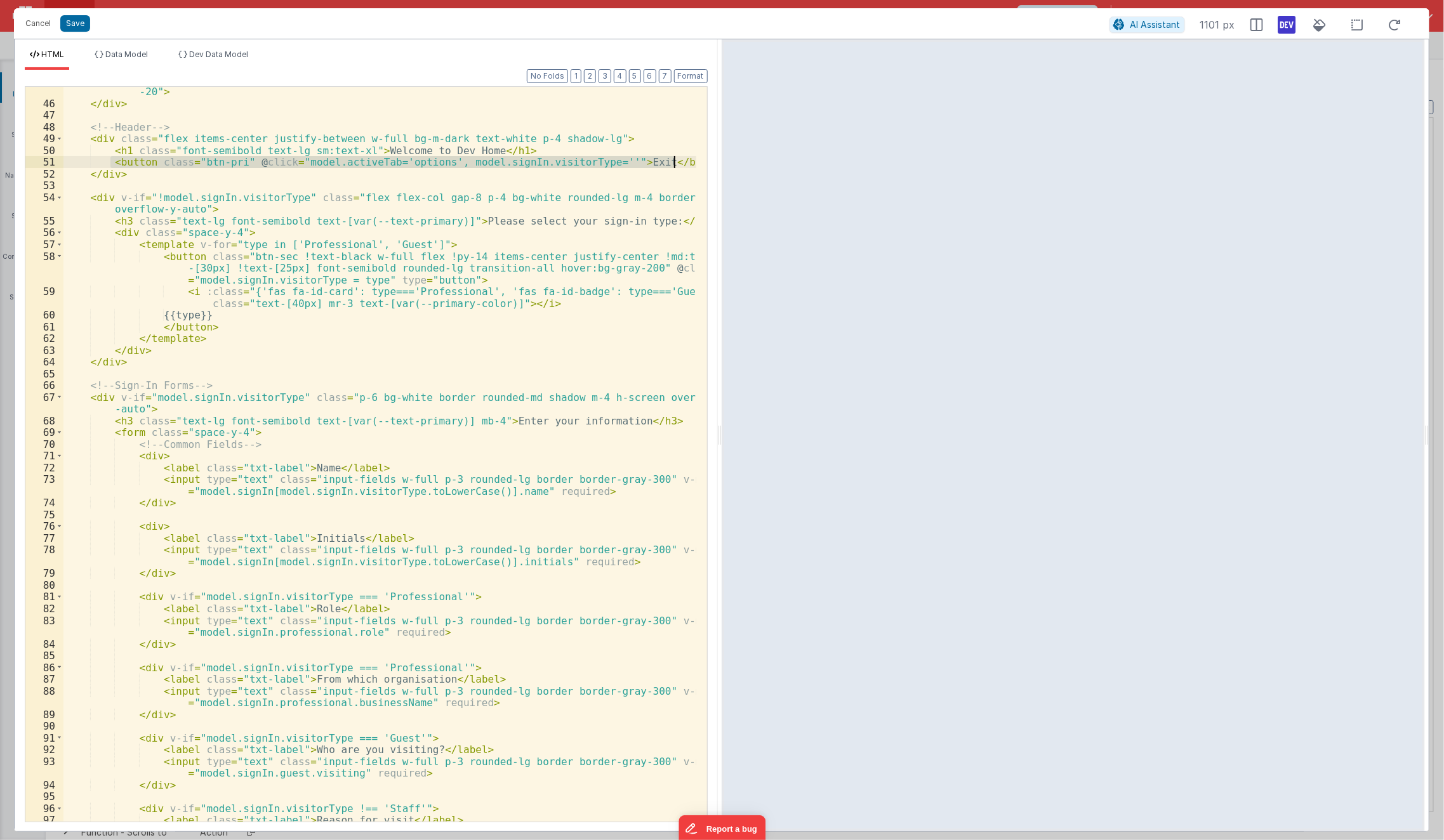
click at [110, 159] on div "< img src = "https://ucarecdn.com/21958b08-510f-4216-9a95-7219bd8d2c08/" alt = …" at bounding box center [380, 454] width 633 height 735
click at [111, 159] on div "< img src = "https://ucarecdn.com/21958b08-510f-4216-9a95-7219bd8d2c08/" alt = …" at bounding box center [380, 465] width 633 height 782
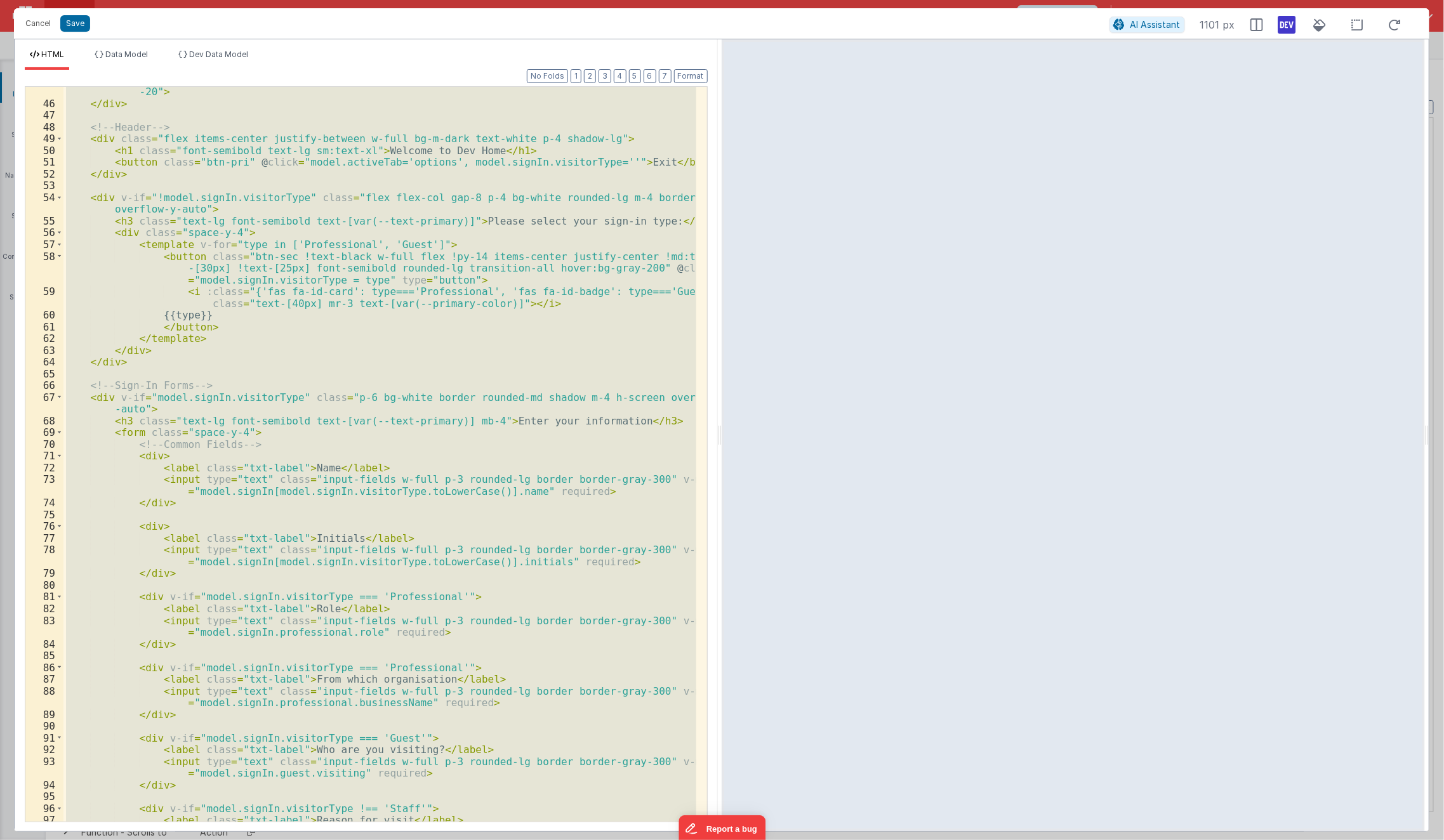
click at [111, 159] on div "< img src = "https://ucarecdn.com/21958b08-510f-4216-9a95-7219bd8d2c08/" alt = …" at bounding box center [380, 454] width 633 height 735
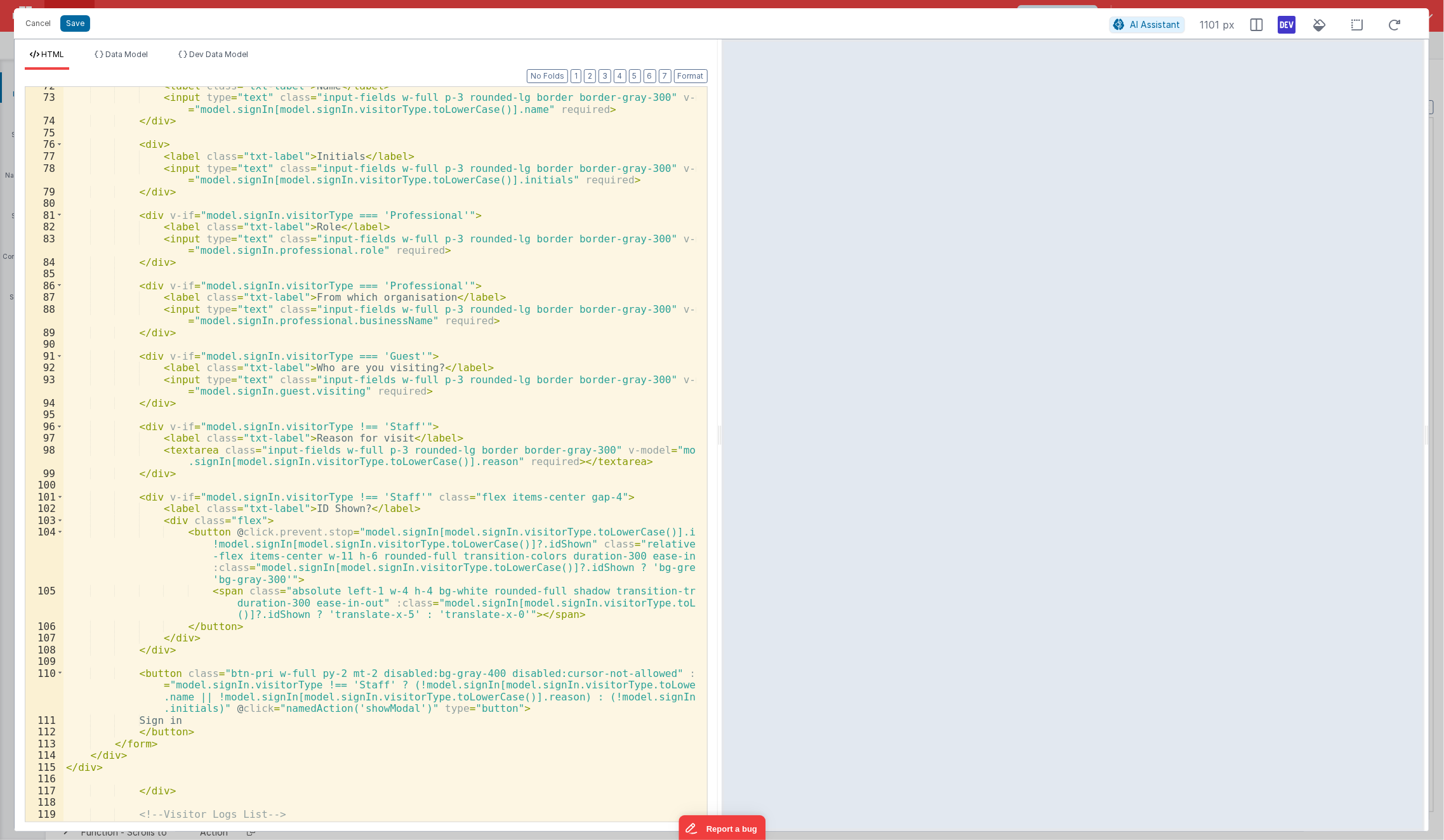
scroll to position [580, 0]
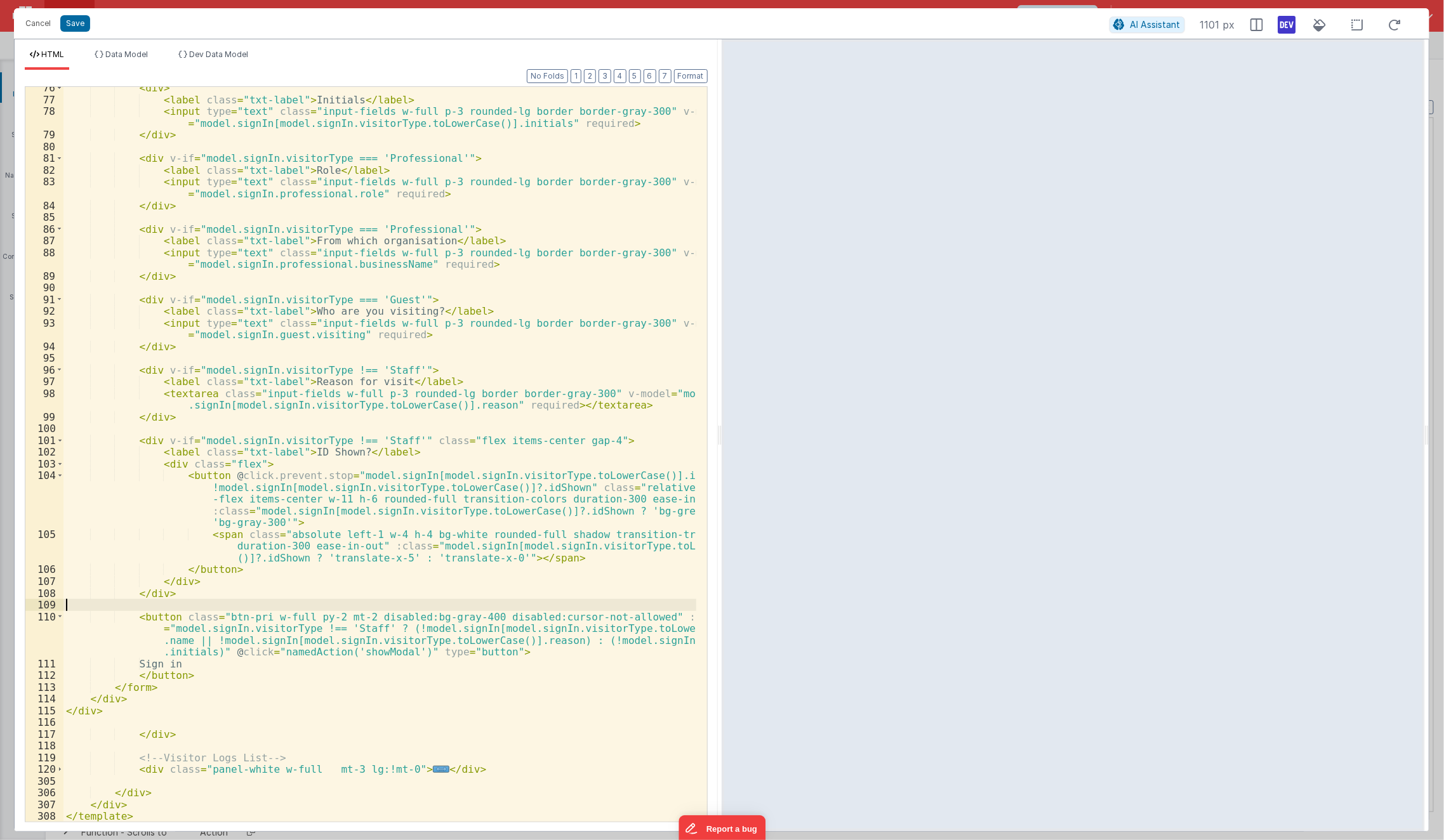
click at [329, 608] on div "< div > < label class = "txt-label" > Initials </ label > < input type = "text"…" at bounding box center [380, 461] width 633 height 759
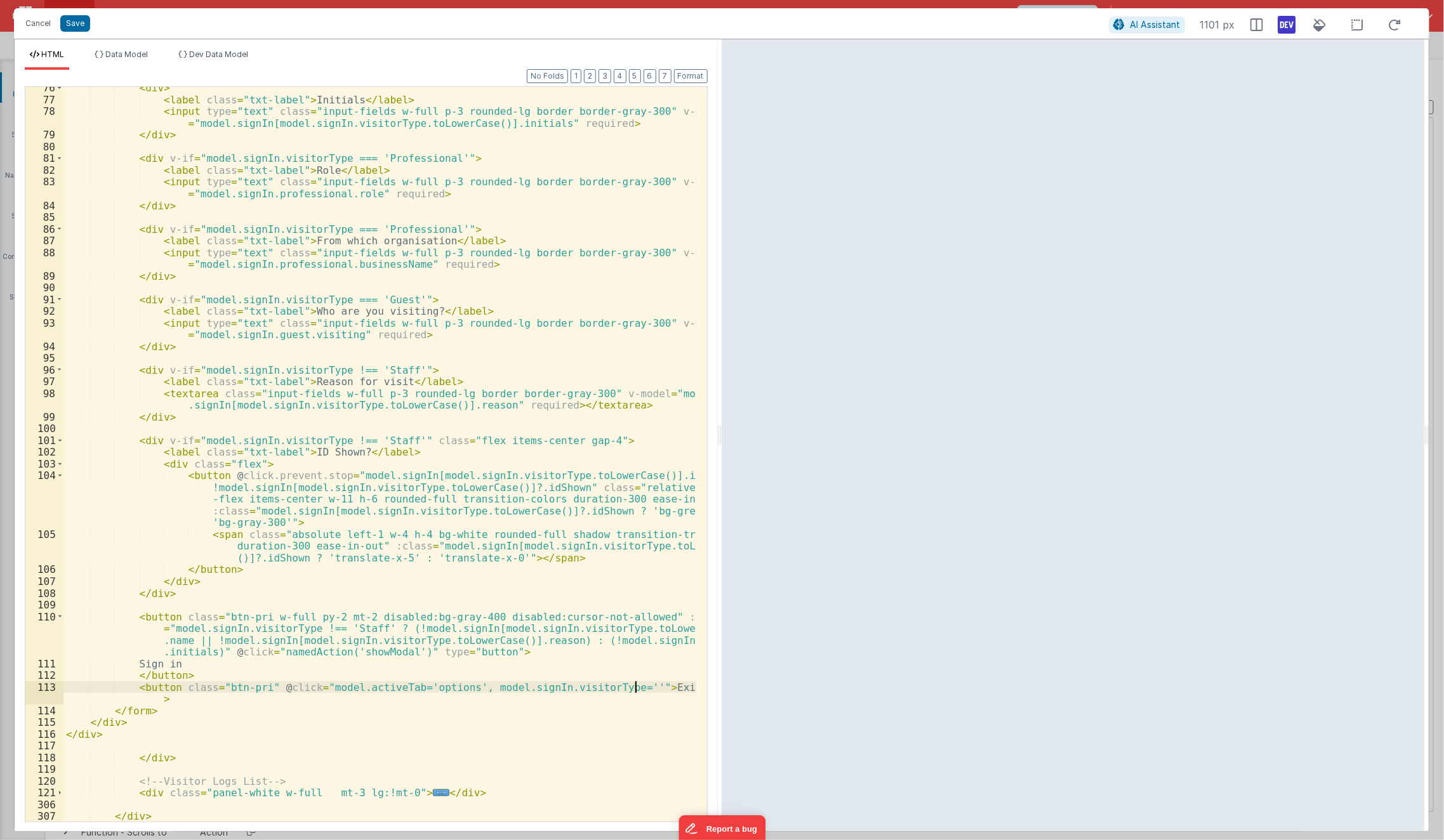
click at [634, 690] on div "< div > < label class = "txt-label" > Initials </ label > < input type = "text"…" at bounding box center [380, 461] width 633 height 759
click at [308, 621] on div "< div > < label class = "txt-label" > Initials </ label > < input type = "text"…" at bounding box center [380, 461] width 633 height 759
click at [259, 621] on div "< div > < label class = "txt-label" > Initials </ label > < input type = "text"…" at bounding box center [380, 461] width 633 height 759
click at [257, 687] on div "< div > < label class = "txt-label" > Initials </ label > < input type = "text"…" at bounding box center [380, 461] width 633 height 759
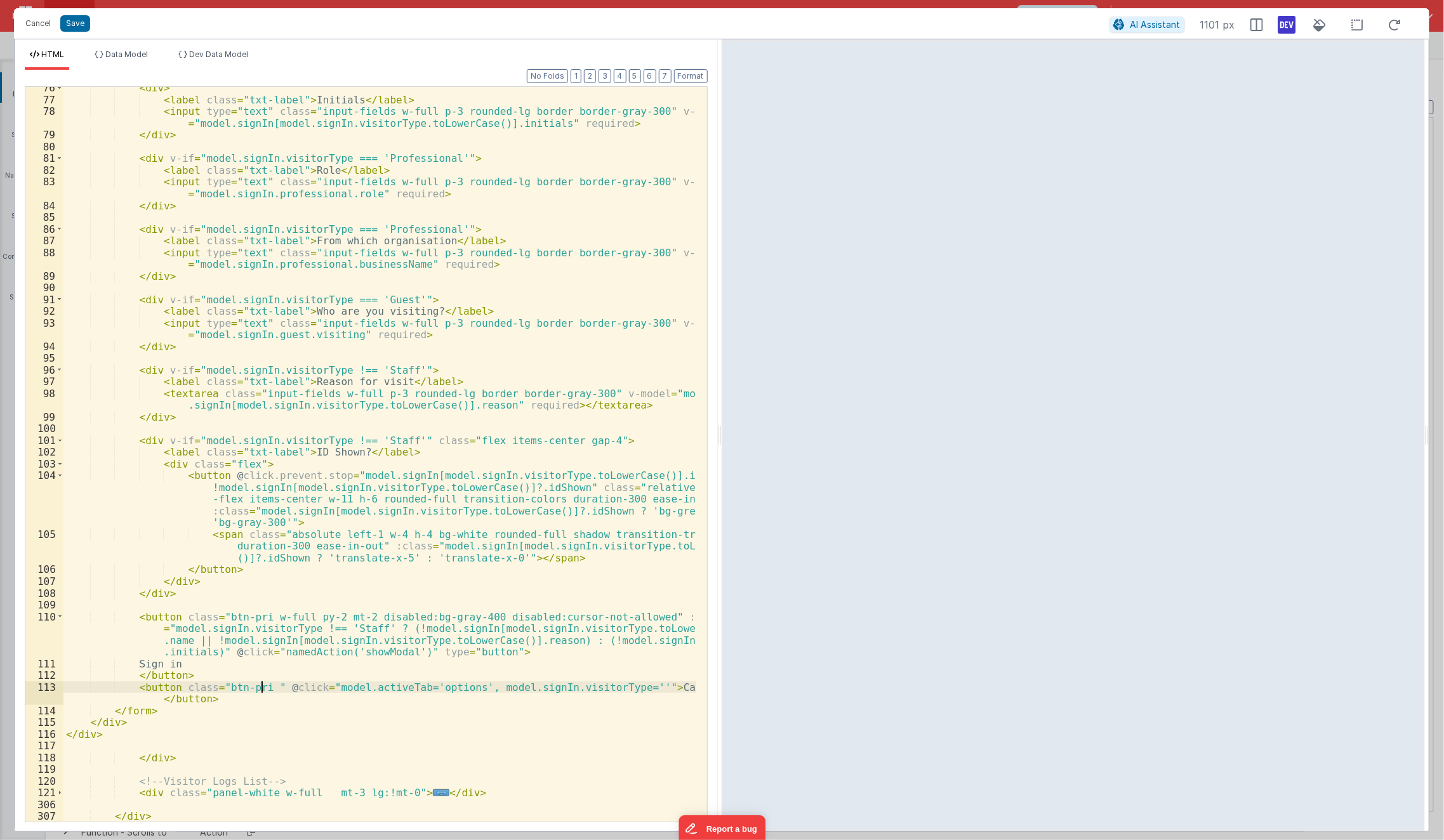
paste textarea
click at [252, 686] on div "< div > < label class = "txt-label" > Initials </ label > < input type = "text"…" at bounding box center [380, 461] width 633 height 759
click at [204, 603] on div "< div > < label class = "txt-label" > Initials </ label > < input type = "text"…" at bounding box center [380, 461] width 633 height 759
click at [362, 701] on div "< div > < label class = "txt-label" > Initials </ label > < input type = "text"…" at bounding box center [380, 461] width 633 height 759
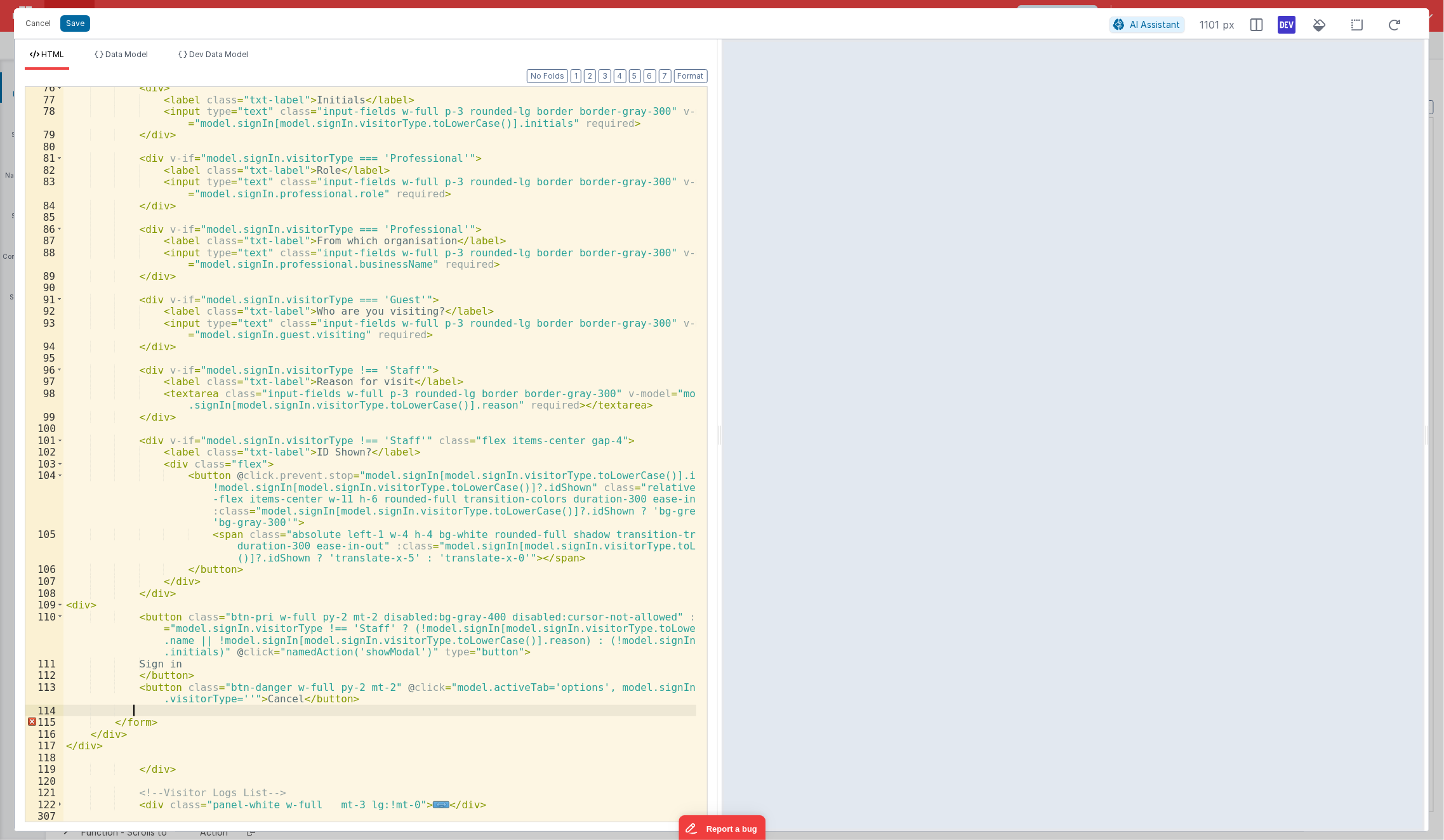
paste textarea
click at [409, 686] on div "< div > < label class = "txt-label" > Initials </ label > < input type = "text"…" at bounding box center [380, 461] width 633 height 759
click at [90, 610] on div "< div > < label class = "txt-label" > Initials </ label > < input type = "text"…" at bounding box center [380, 461] width 633 height 759
click at [89, 604] on div "< div > < label class = "txt-label" > Initials </ label > < input type = "text"…" at bounding box center [380, 461] width 633 height 759
click at [523, 557] on div "< div > < label class = "txt-label" > Initials </ label > < input type = "text"…" at bounding box center [380, 461] width 633 height 759
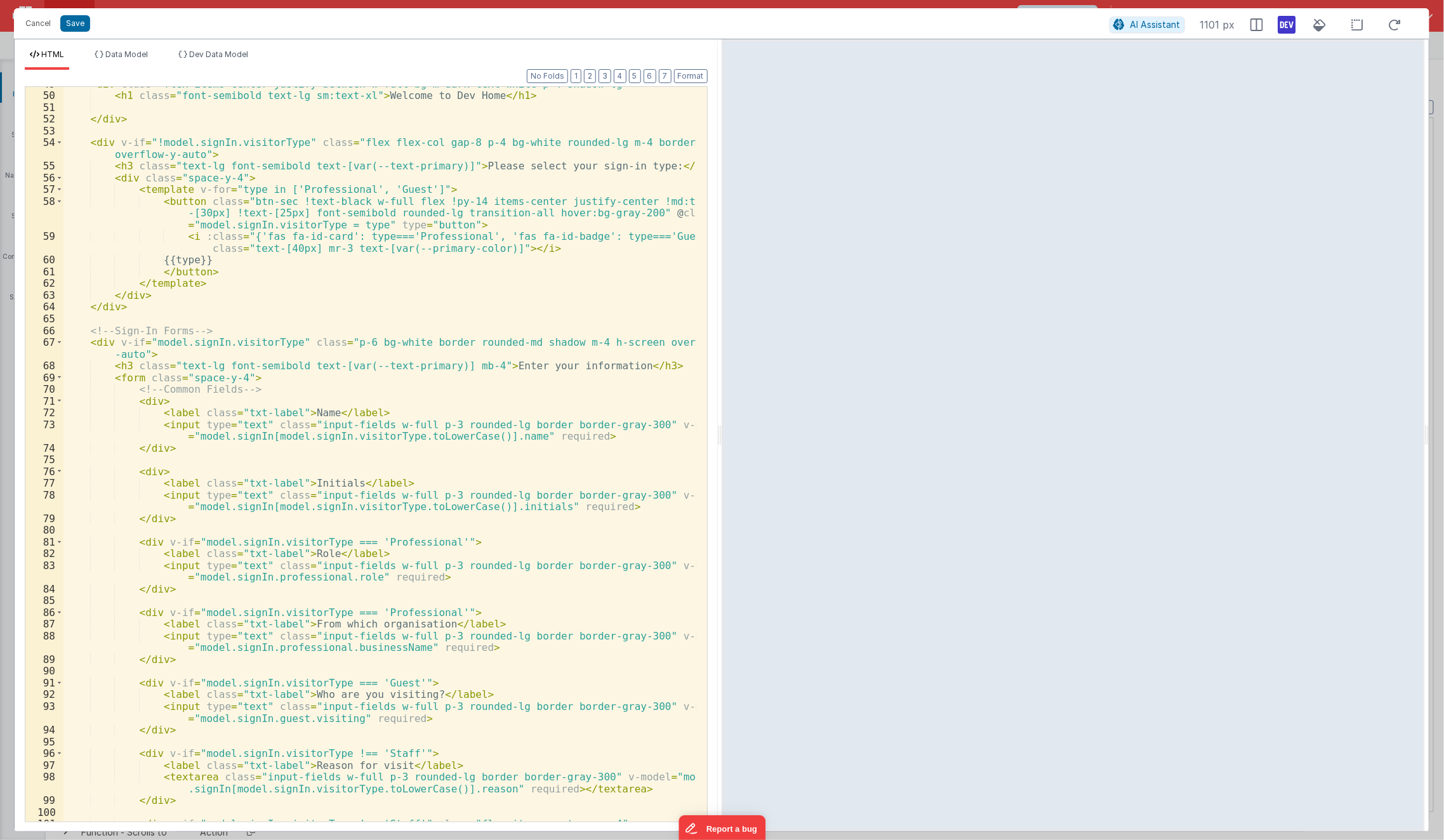
scroll to position [0, 0]
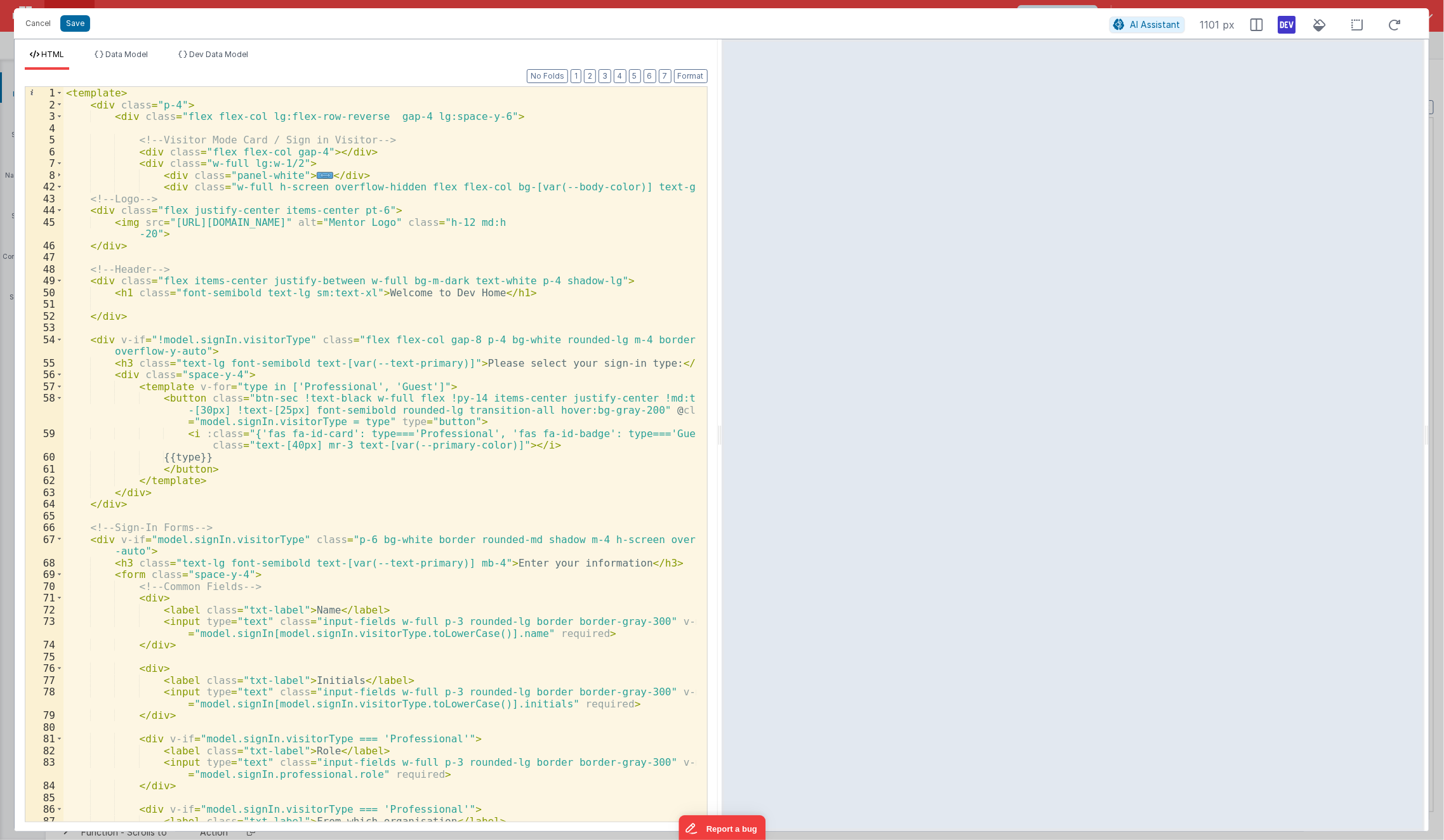
click at [81, 211] on div "< template > < div class = "p-4" > < div class = "flex flex-col lg:flex-row-rev…" at bounding box center [380, 472] width 633 height 771
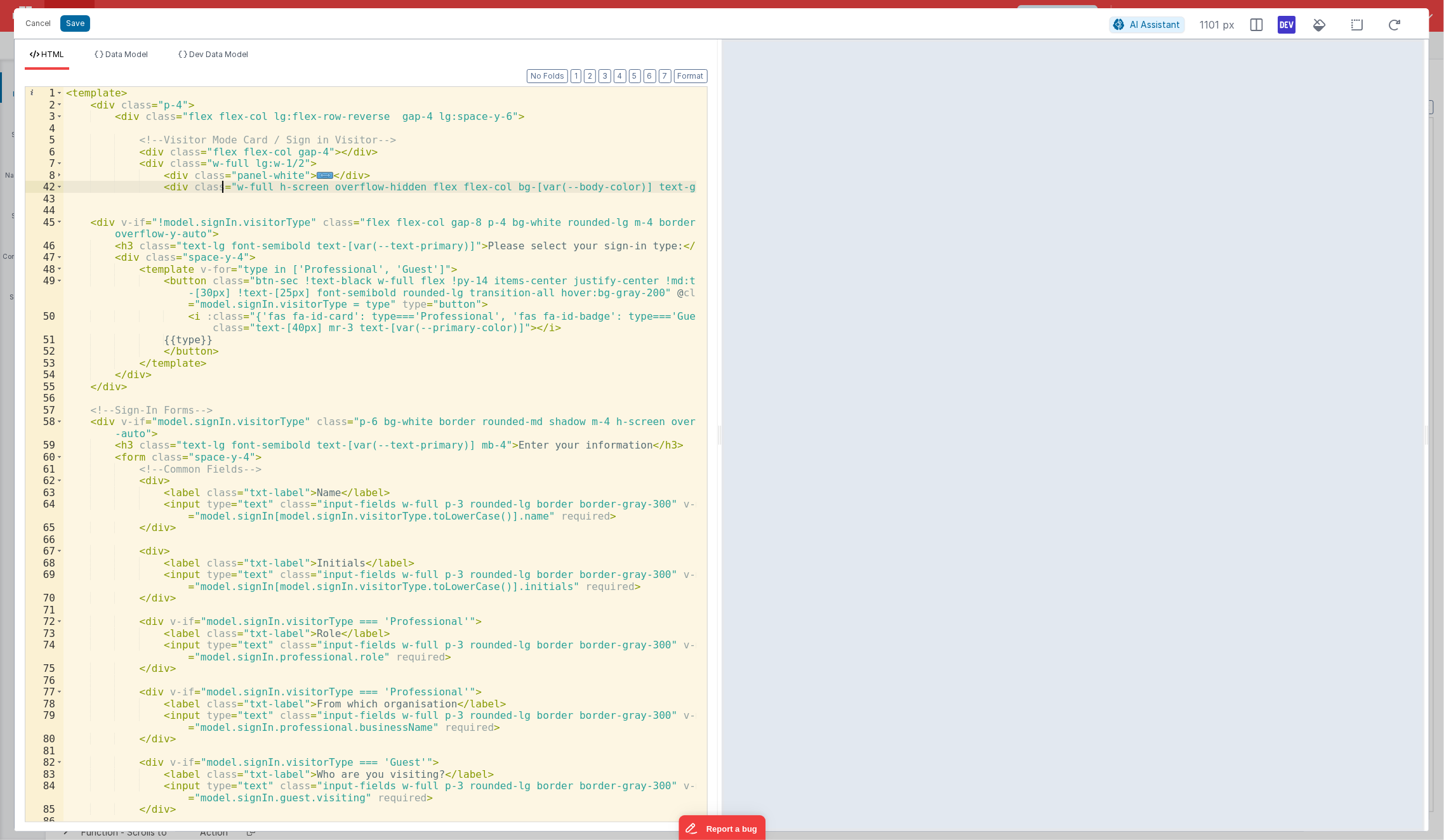
click at [225, 185] on div "< template > < div class = "p-4" > < div class = "flex flex-col lg:flex-row-rev…" at bounding box center [380, 466] width 633 height 759
click at [477, 186] on div "< template > < div class = "p-4" > < div class = "flex flex-col lg:flex-row-rev…" at bounding box center [380, 466] width 633 height 759
click at [441, 228] on div "< template > < div class = "p-4" > < div class = "flex flex-col lg:flex-row-rev…" at bounding box center [380, 466] width 633 height 759
click at [446, 223] on div "< template > < div class = "p-4" > < div class = "flex flex-col lg:flex-row-rev…" at bounding box center [380, 466] width 633 height 759
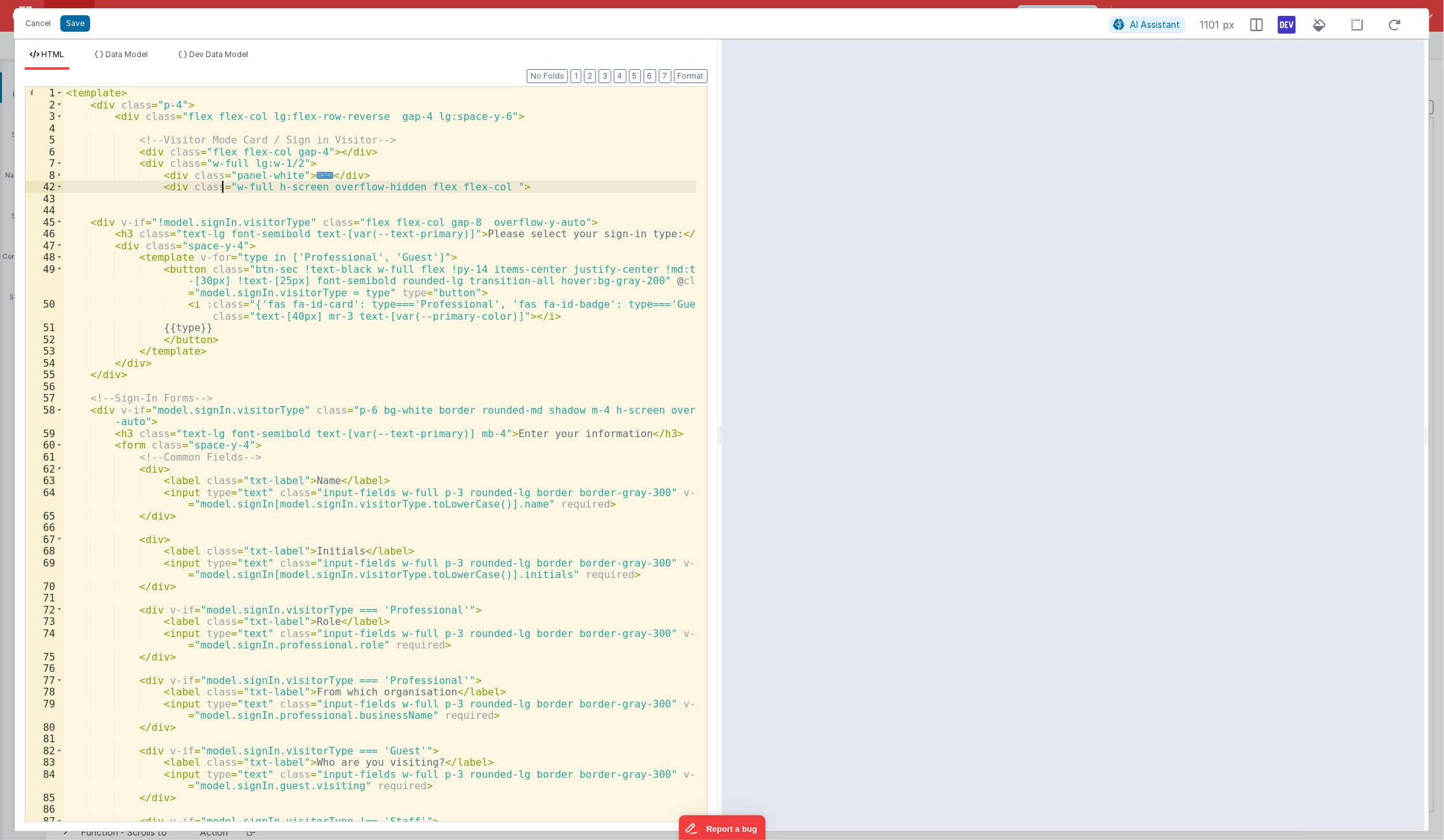
click at [223, 187] on div "< template > < div class = "p-4" > < div class = "flex flex-col lg:flex-row-rev…" at bounding box center [380, 466] width 633 height 759
click at [691, 77] on button "Format" at bounding box center [690, 76] width 34 height 14
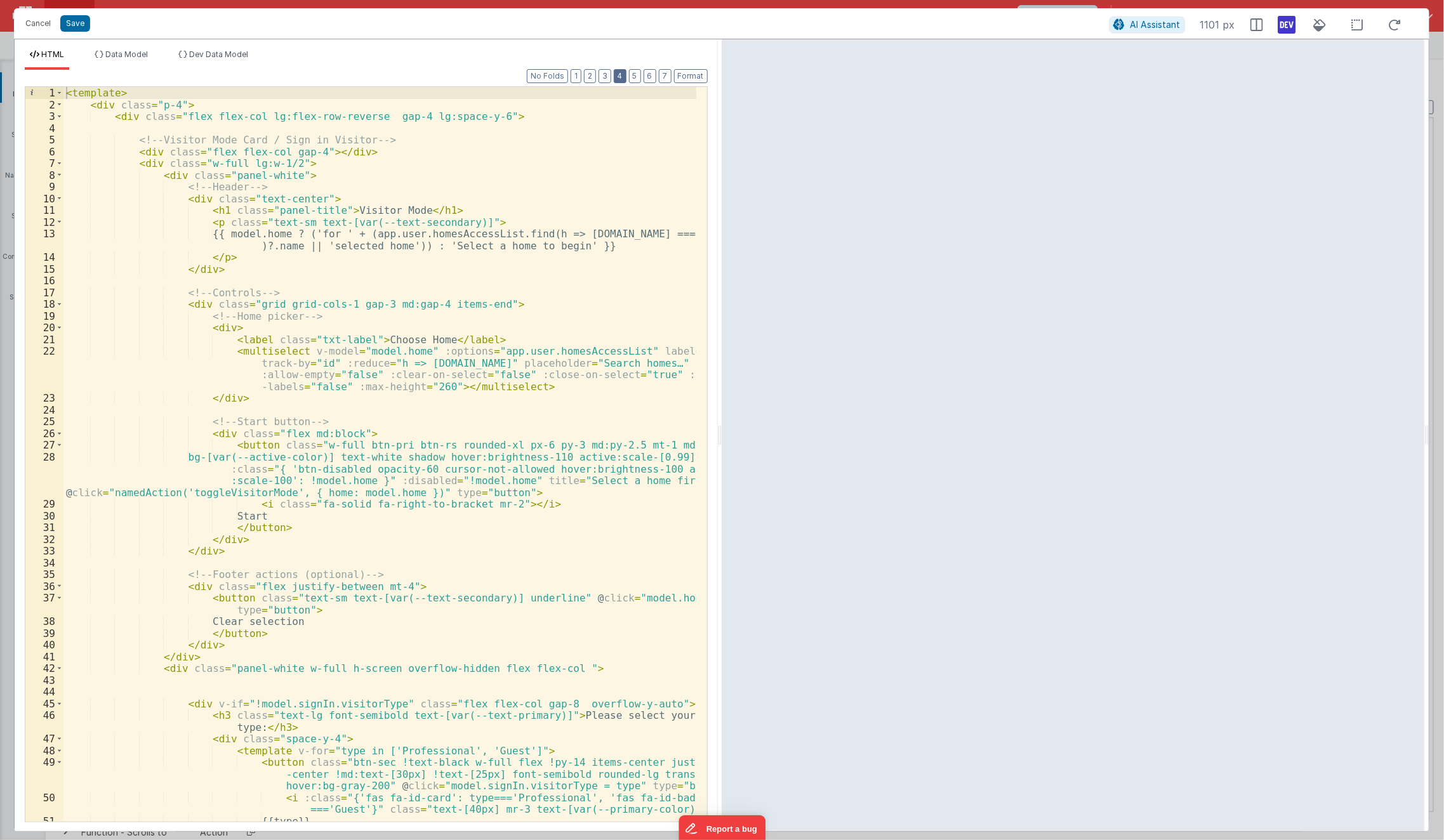
click at [619, 77] on button "4" at bounding box center [620, 76] width 12 height 14
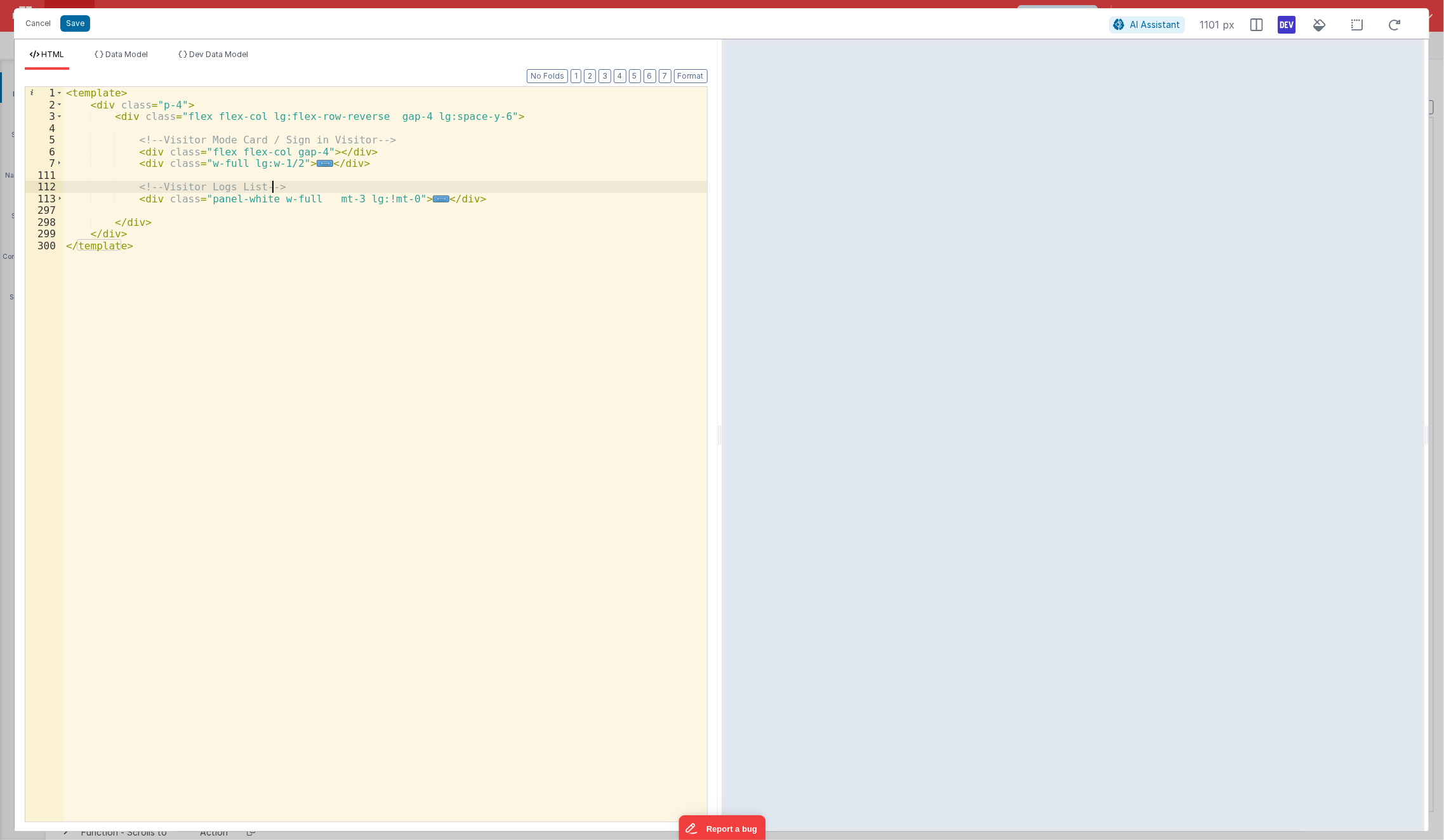
click at [272, 186] on div "< template > < div class = "p-4" > < div class = "flex flex-col lg:flex-row-rev…" at bounding box center [385, 466] width 644 height 759
click at [382, 114] on div "< template > < div class = "p-4" > < div class = "flex flex-col lg:flex-row-rev…" at bounding box center [385, 466] width 644 height 759
click at [243, 166] on div "< template > < div class = "p-4" > < div class = "flex flex-col lg:flex-row-rev…" at bounding box center [385, 466] width 644 height 759
click at [96, 157] on div "< template > < div class = "p-4" > < div class = "flex flex-col lg:flex-row-rev…" at bounding box center [385, 466] width 644 height 759
click at [107, 165] on div "< template > < div class = "p-4" > < div class = "flex flex-col lg:flex-row-rev…" at bounding box center [385, 466] width 644 height 759
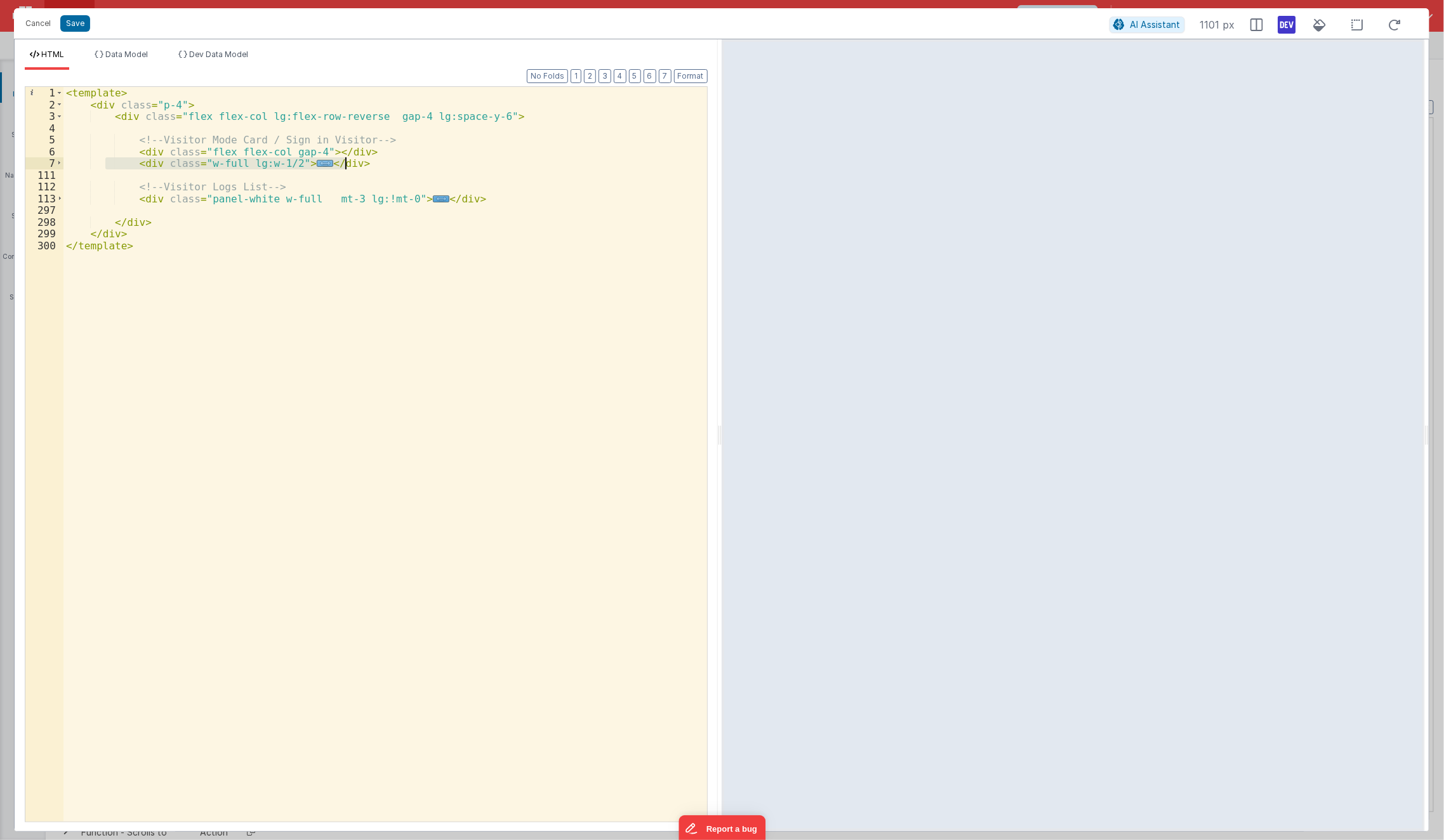
click at [302, 162] on div "< template > < div class = "p-4" > < div class = "flex flex-col lg:flex-row-rev…" at bounding box center [385, 454] width 644 height 735
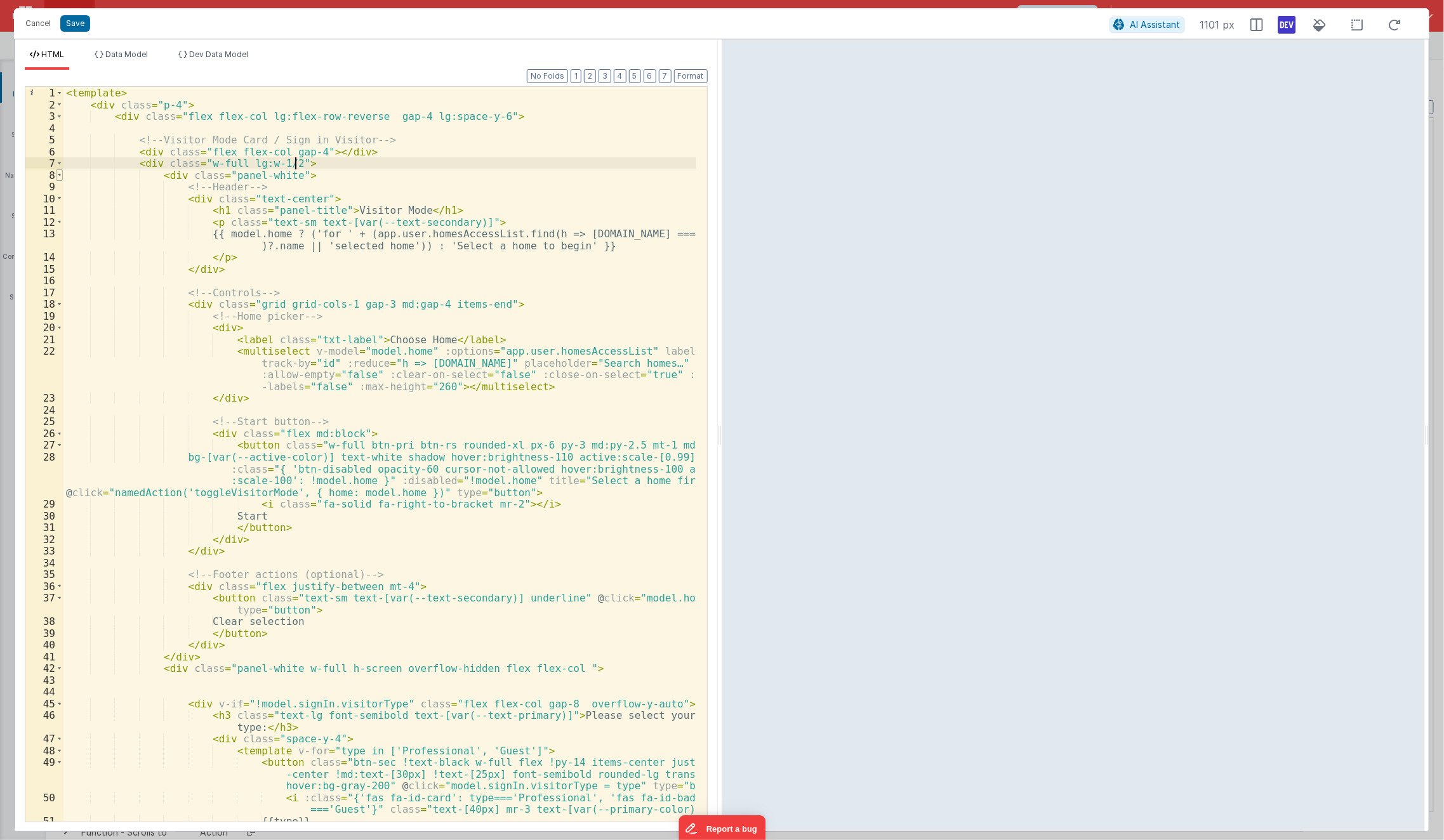
click at [58, 177] on span at bounding box center [59, 175] width 7 height 12
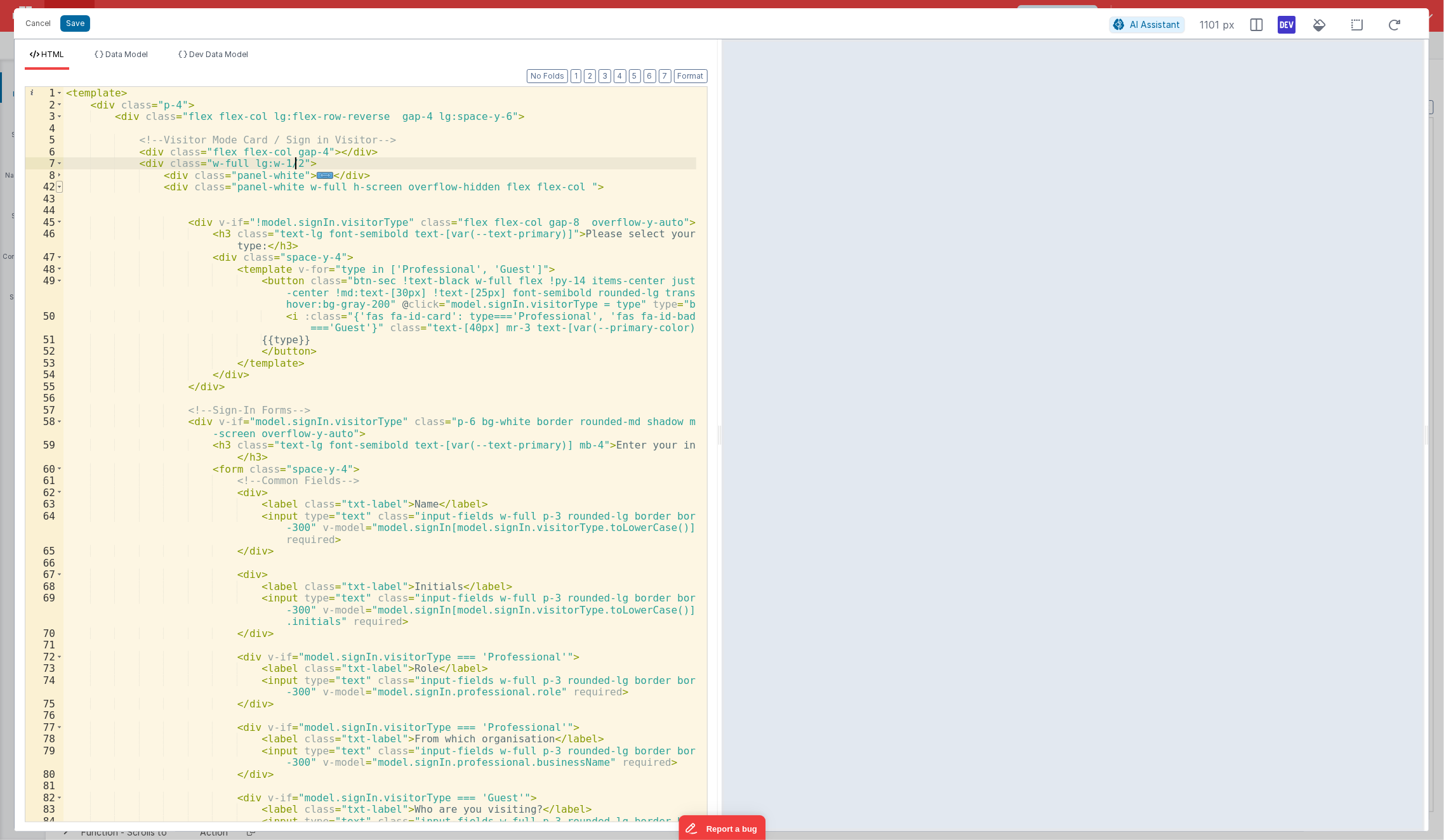
click at [60, 186] on span at bounding box center [59, 187] width 7 height 12
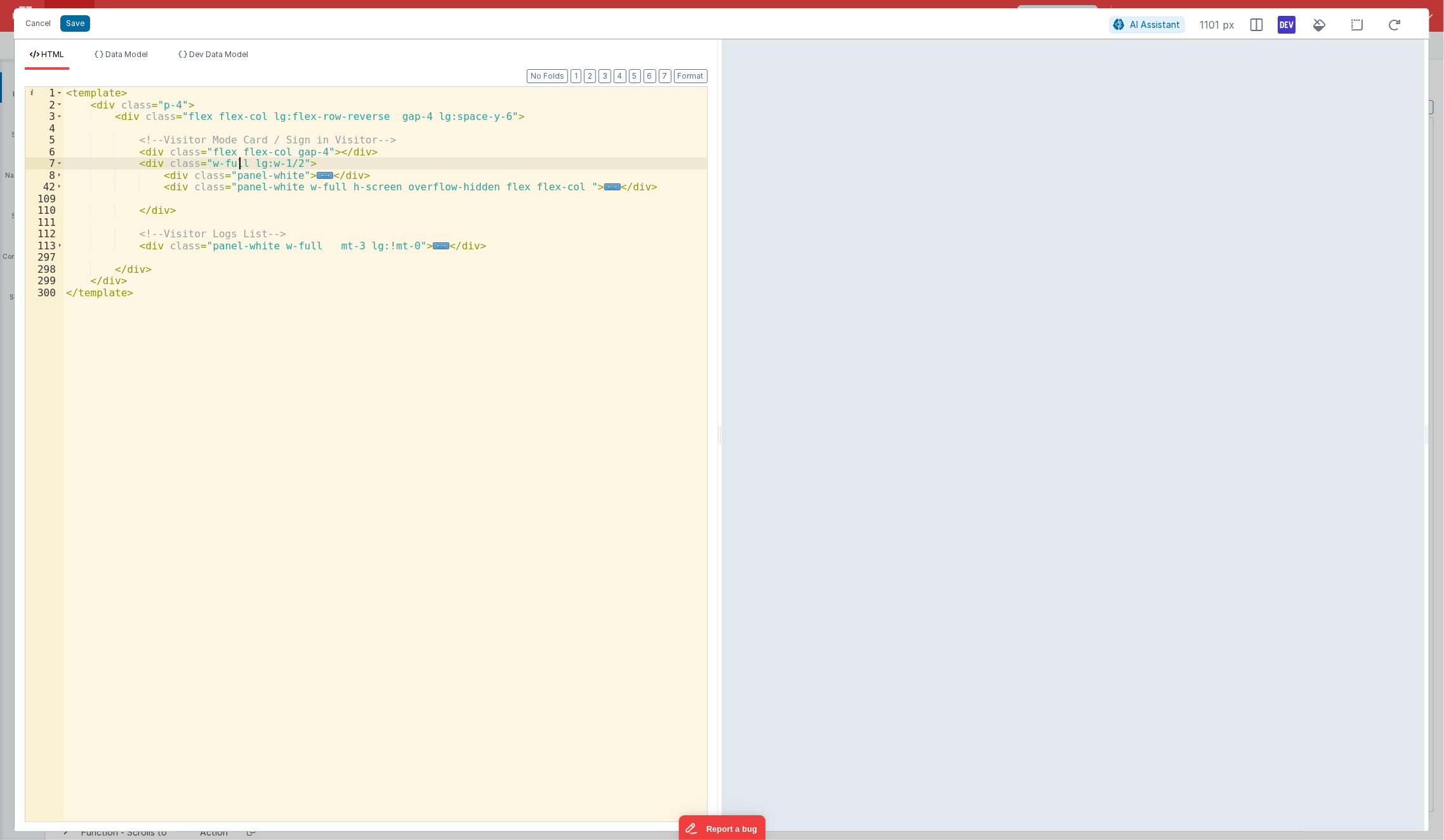
click at [236, 160] on div "< template > < div class = "p-4" > < div class = "flex flex-col lg:flex-row-rev…" at bounding box center [385, 466] width 644 height 759
click at [318, 155] on div "< template > < div class = "p-4" > < div class = "flex flex-col lg:flex-row-rev…" at bounding box center [385, 466] width 644 height 759
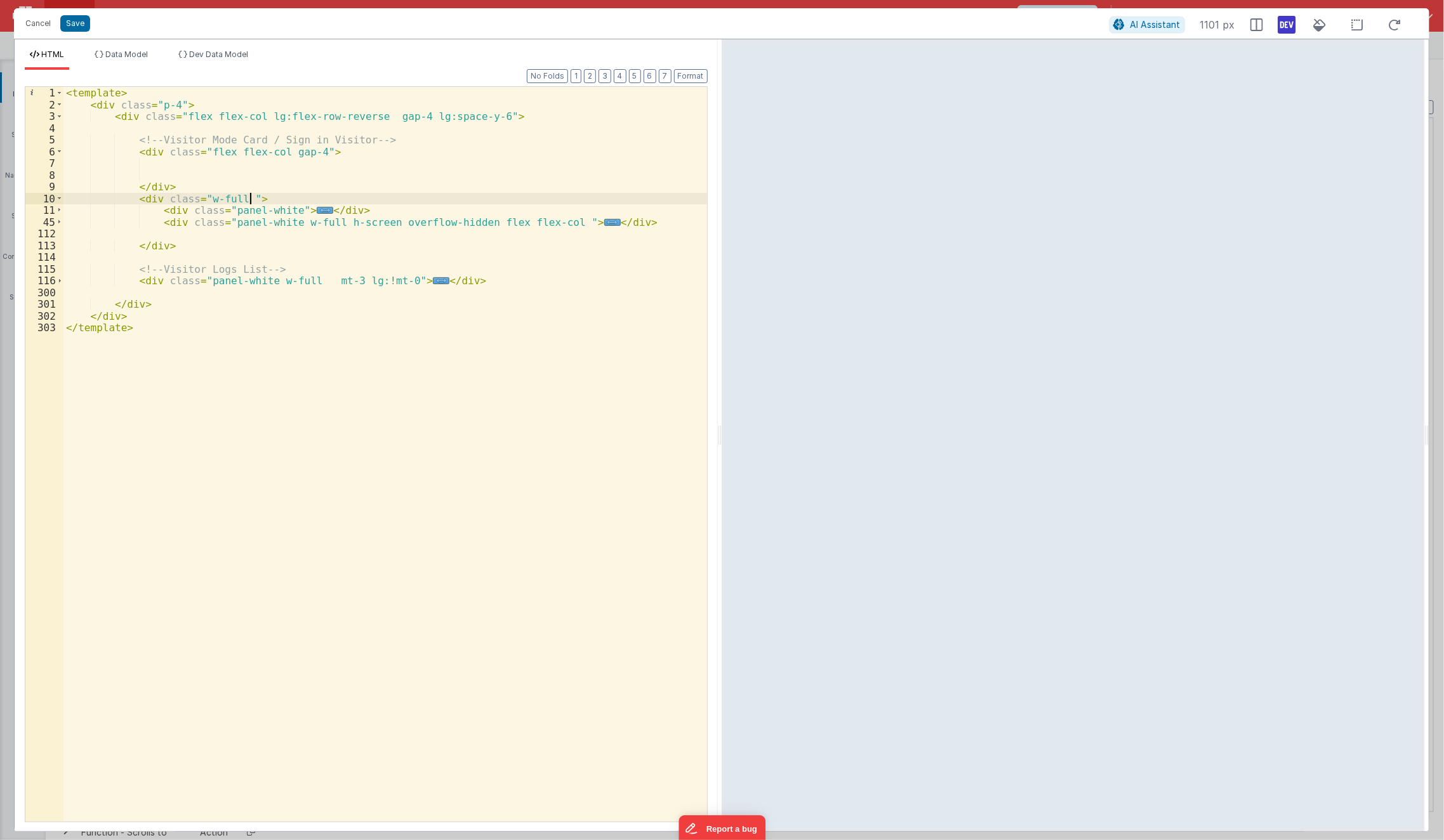
click at [251, 203] on div "< template > < div class = "p-4" > < div class = "flex flex-col lg:flex-row-rev…" at bounding box center [385, 466] width 644 height 759
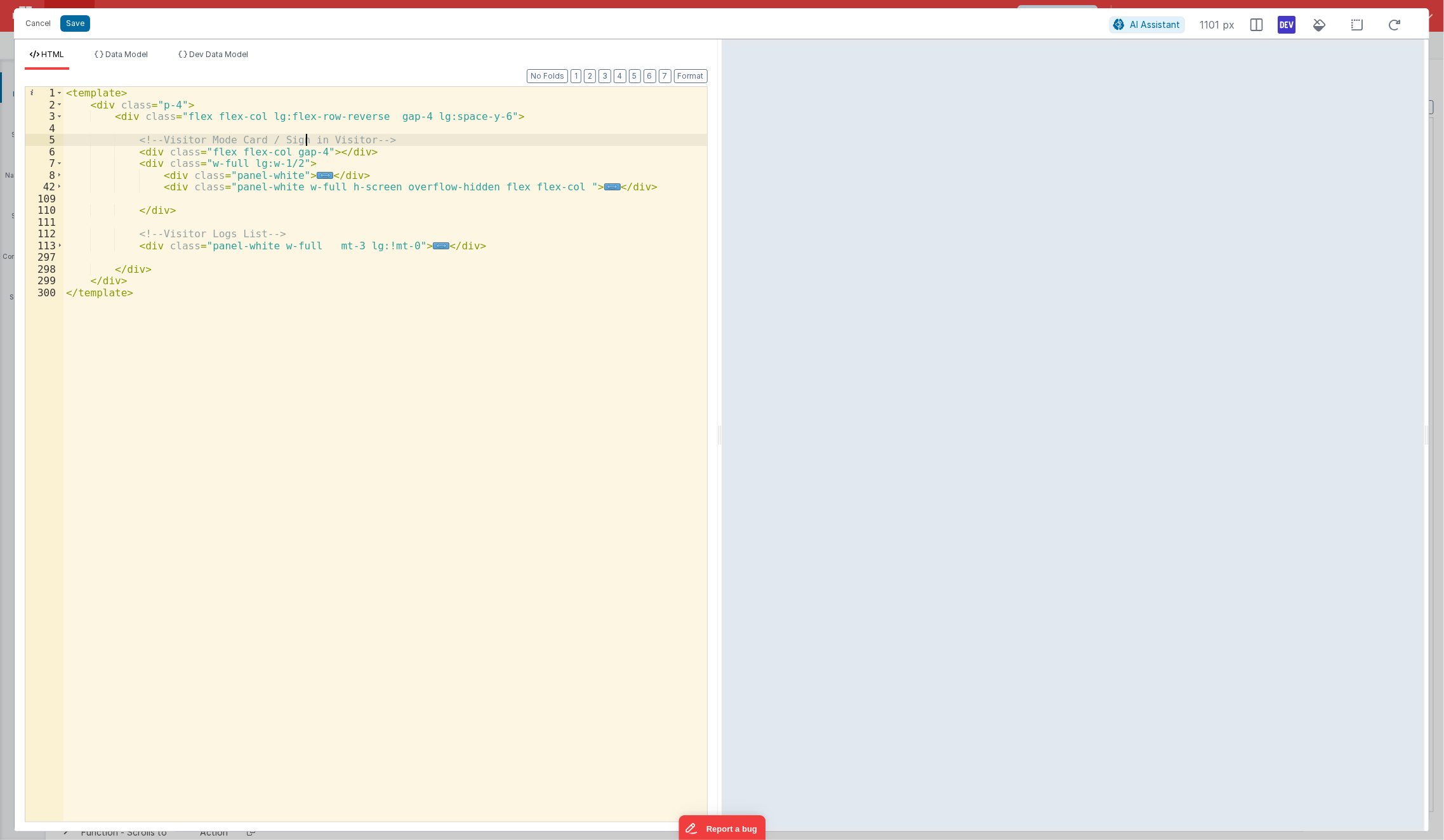
click at [305, 144] on div "< template > < div class = "p-4" > < div class = "flex flex-col lg:flex-row-rev…" at bounding box center [385, 466] width 644 height 759
paste textarea
click at [374, 187] on div "< template > < div class = "p-4" > < div class = "flex flex-col lg:flex-row-rev…" at bounding box center [385, 466] width 644 height 759
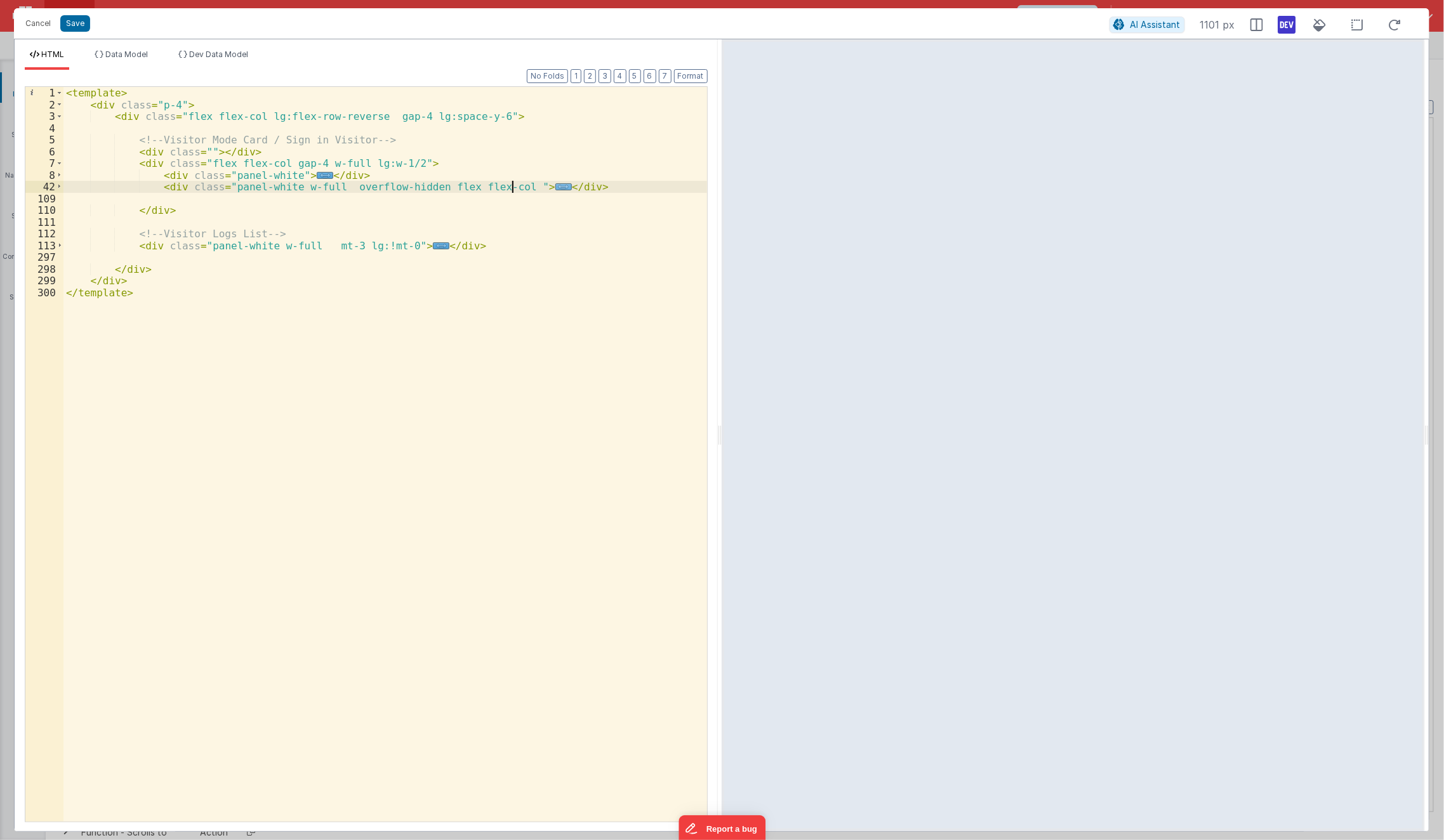
click at [556, 184] on span "..." at bounding box center [564, 187] width 17 height 7
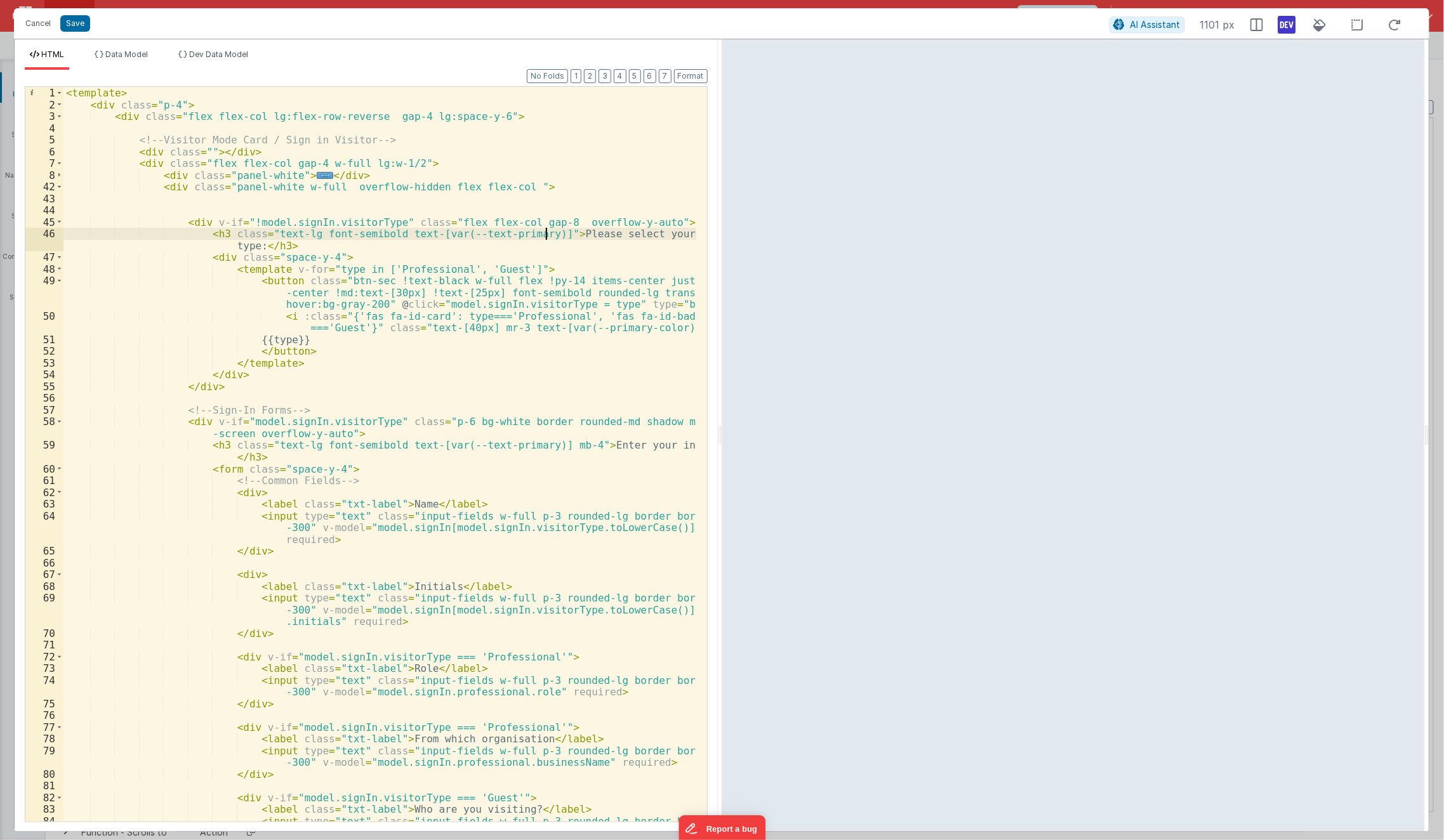
click at [543, 232] on div "< template > < div class = "p-4" > < div class = "flex flex-col lg:flex-row-rev…" at bounding box center [380, 472] width 633 height 771
drag, startPoint x: 301, startPoint y: 235, endPoint x: 329, endPoint y: 351, distance: 119.3
click at [329, 351] on div "< template > < div class = "p-4" > < div class = "flex flex-col lg:flex-row-rev…" at bounding box center [380, 472] width 633 height 771
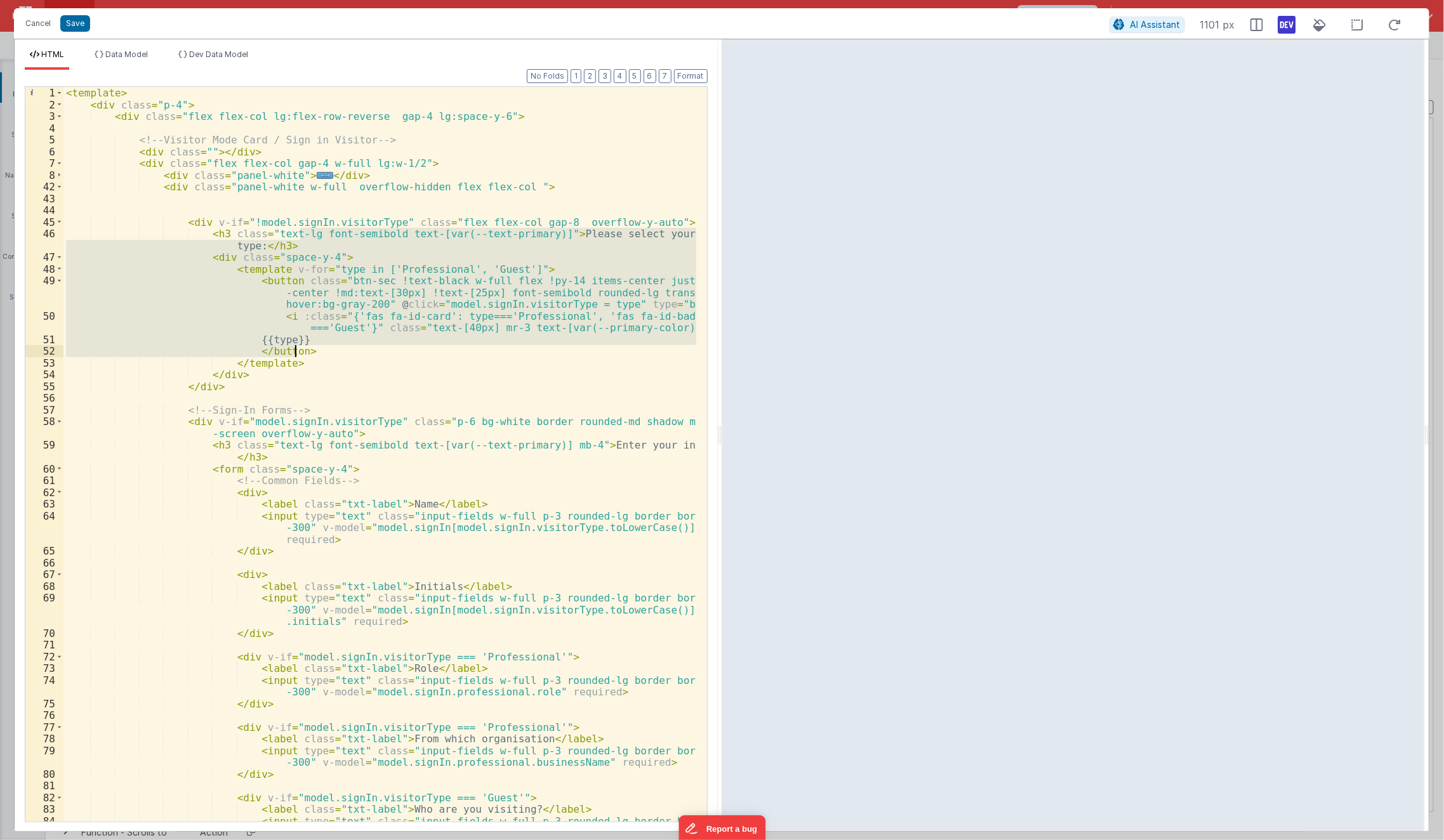
click at [306, 233] on div "< template > < div class = "p-4" > < div class = "flex flex-col lg:flex-row-rev…" at bounding box center [380, 454] width 633 height 735
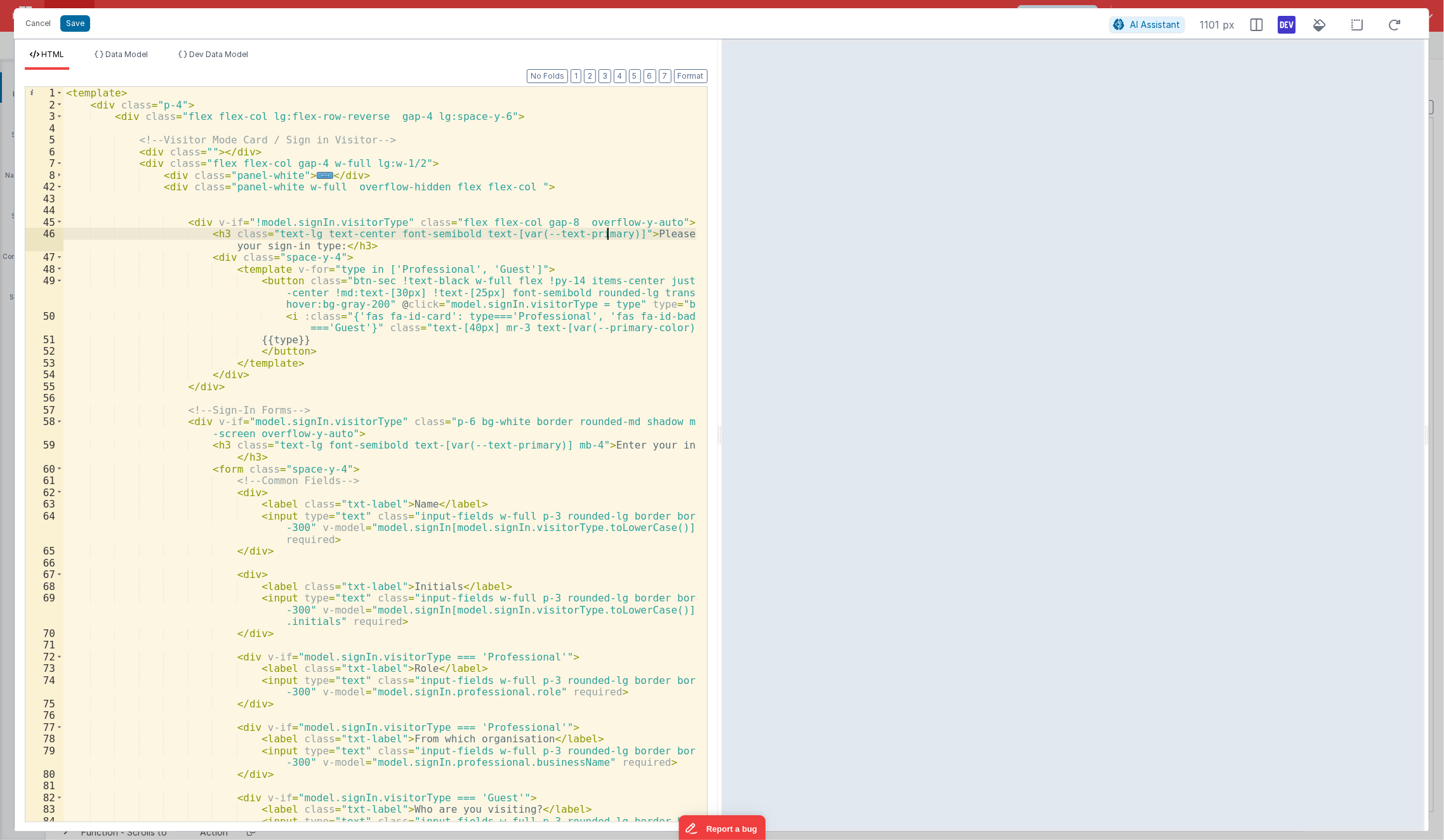
click at [607, 231] on div "< template > < div class = "p-4" > < div class = "flex flex-col lg:flex-row-rev…" at bounding box center [380, 472] width 633 height 771
click at [120, 332] on div "< template > < div class = "p-4" > < div class = "flex flex-col lg:flex-row-rev…" at bounding box center [380, 472] width 633 height 771
click at [60, 220] on span at bounding box center [59, 223] width 7 height 12
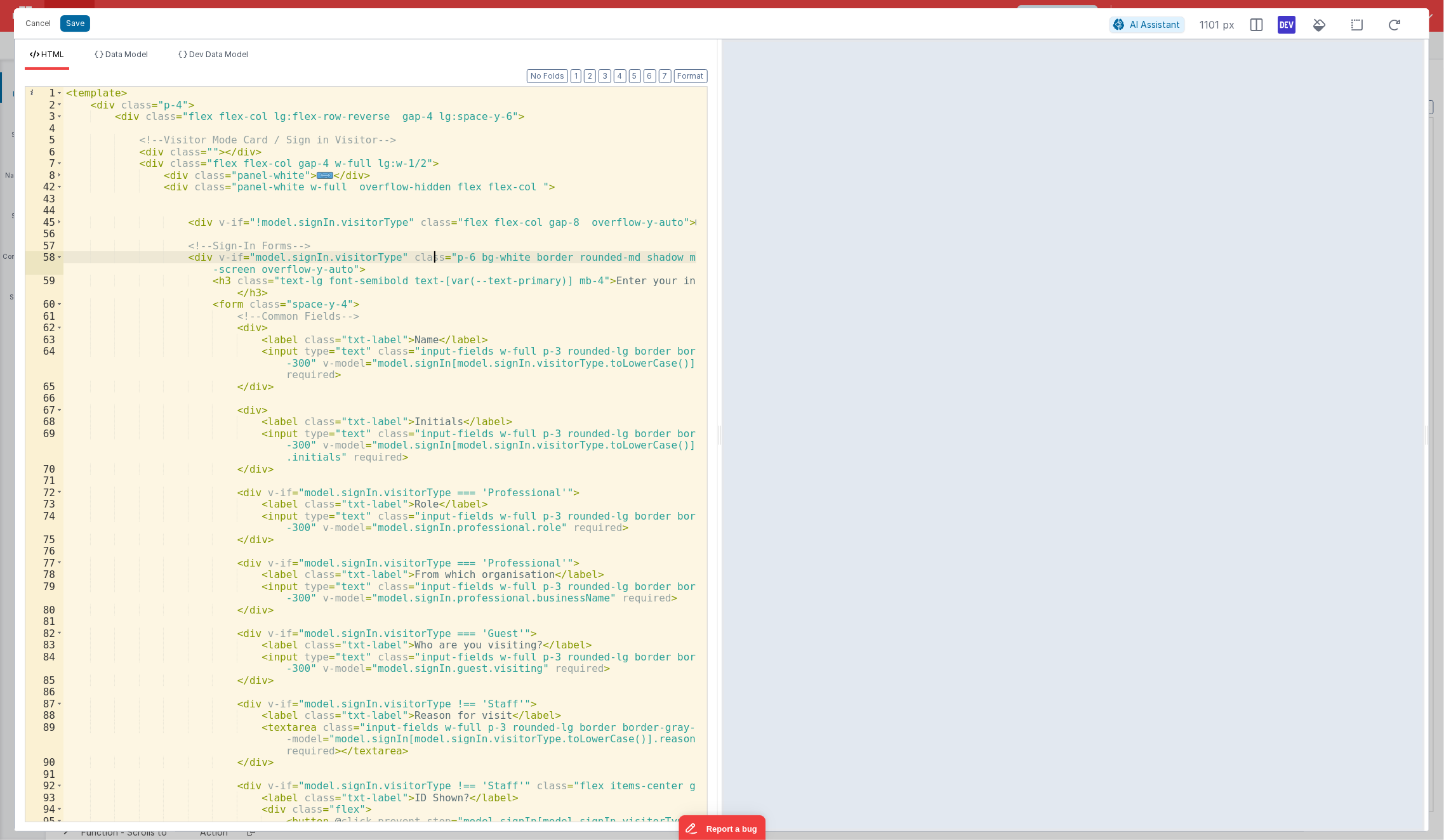
click at [435, 252] on div "< template > < div class = "p-4" > < div class = "flex flex-col lg:flex-row-rev…" at bounding box center [380, 496] width 633 height 818
click at [446, 256] on div "< template > < div class = "p-4" > < div class = "flex flex-col lg:flex-row-rev…" at bounding box center [380, 496] width 633 height 818
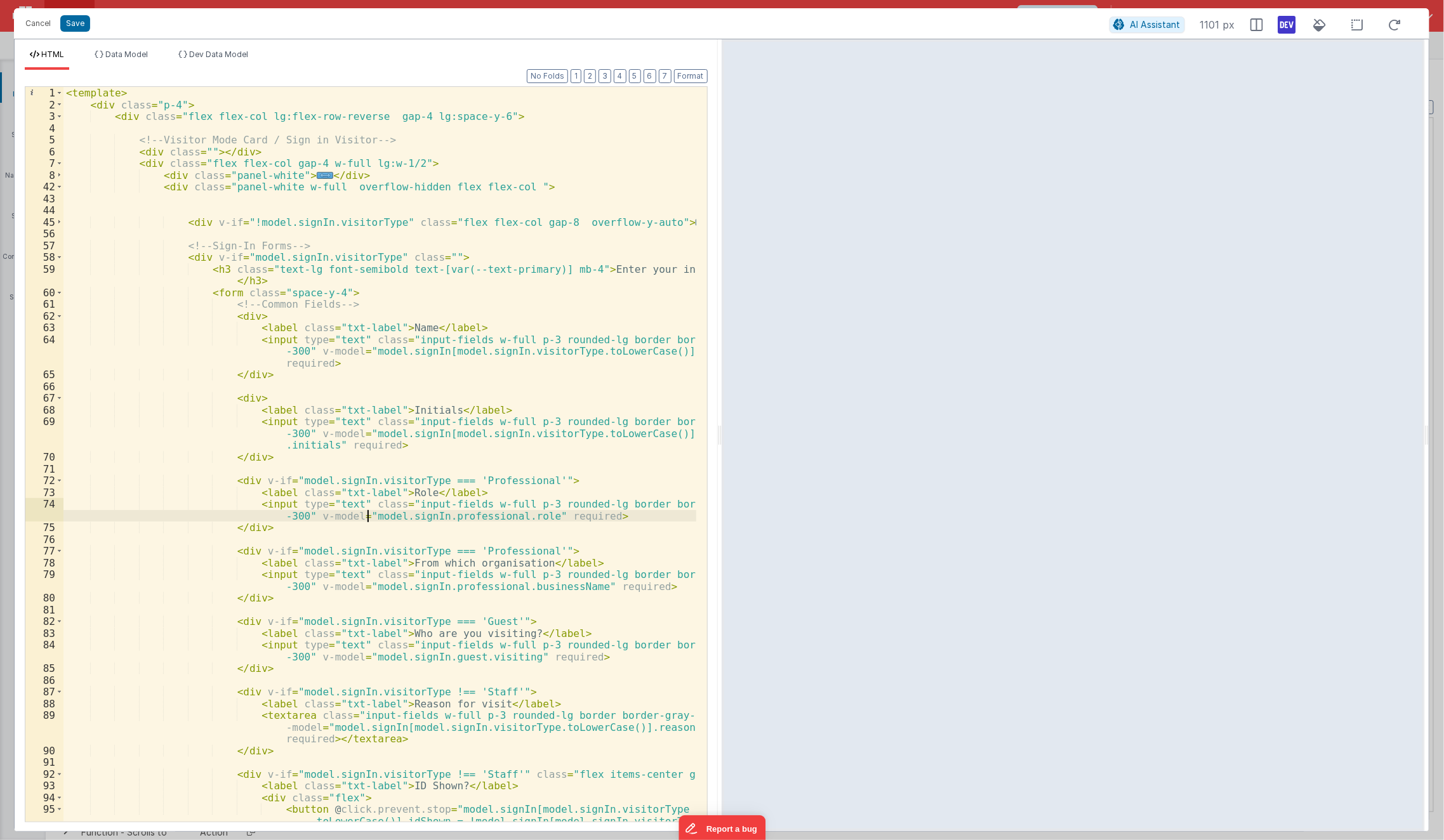
click at [368, 514] on div "< template > < div class = "p-4" > < div class = "flex flex-col lg:flex-row-rev…" at bounding box center [380, 496] width 633 height 818
click at [248, 398] on div "< template > < div class = "p-4" > < div class = "flex flex-col lg:flex-row-rev…" at bounding box center [380, 496] width 633 height 818
click at [296, 375] on div "< template > < div class = "p-4" > < div class = "flex flex-col lg:flex-row-rev…" at bounding box center [380, 496] width 633 height 818
click at [56, 257] on span at bounding box center [59, 258] width 7 height 12
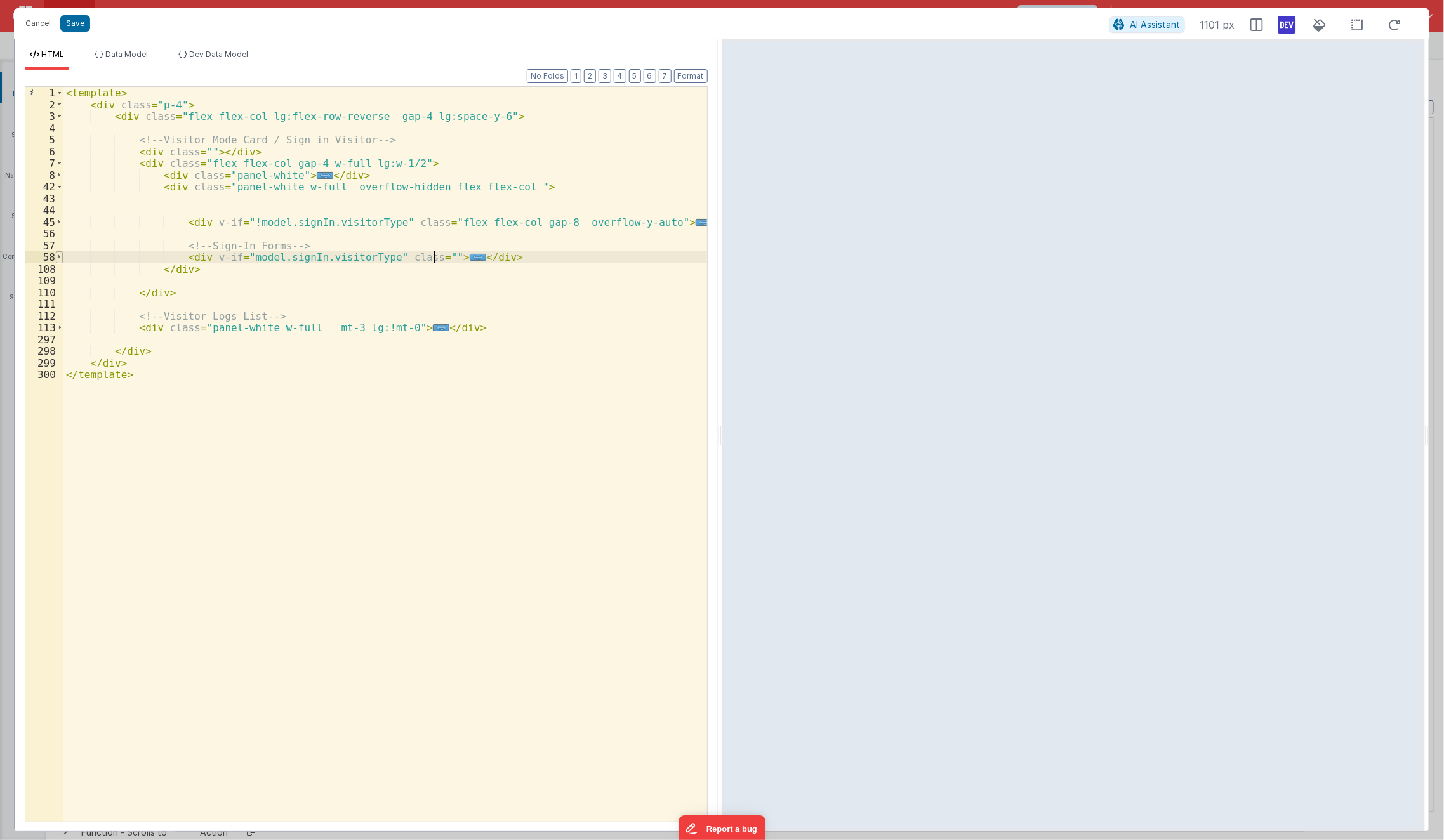
click at [56, 257] on span at bounding box center [59, 258] width 7 height 12
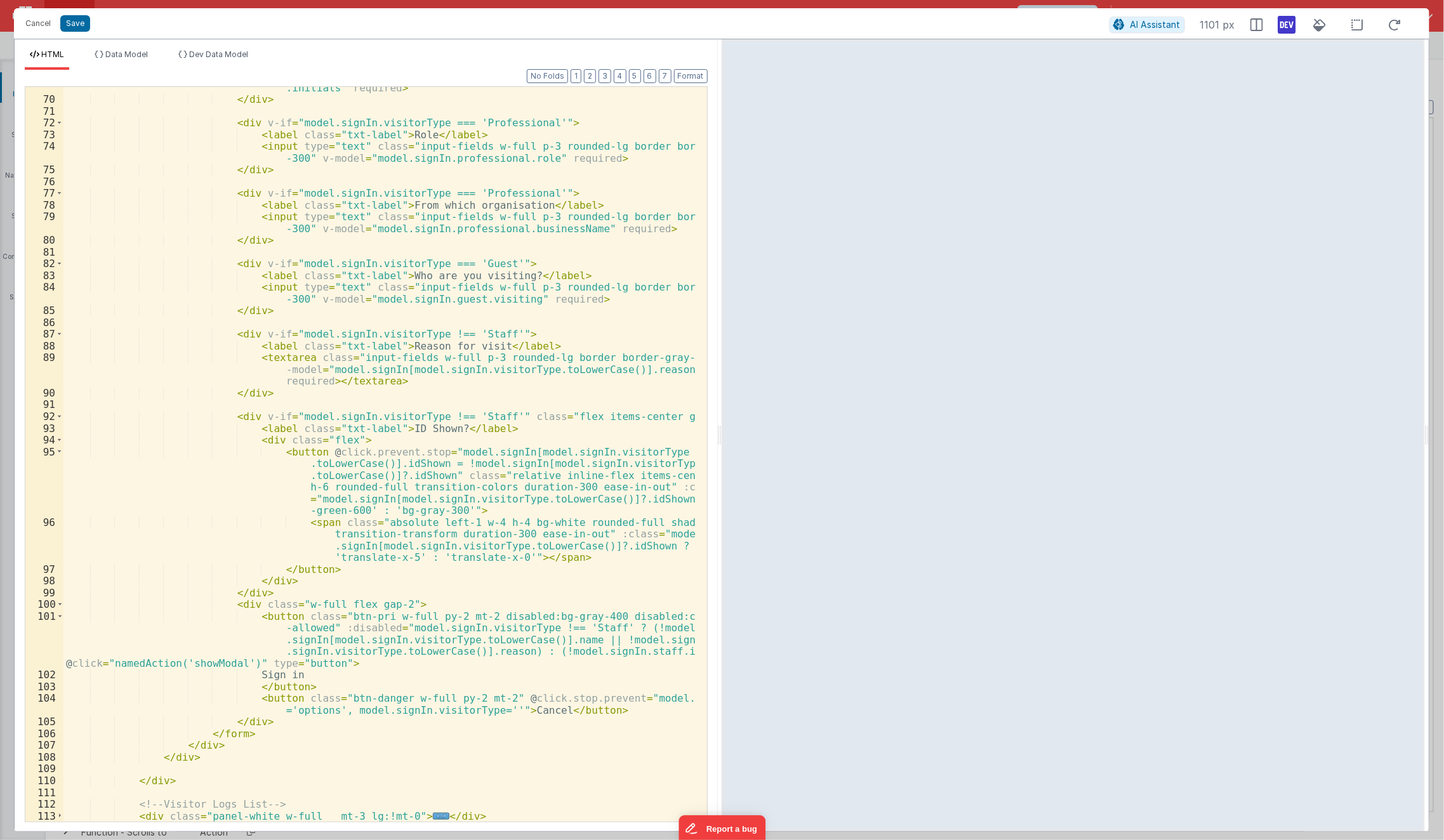
scroll to position [404, 0]
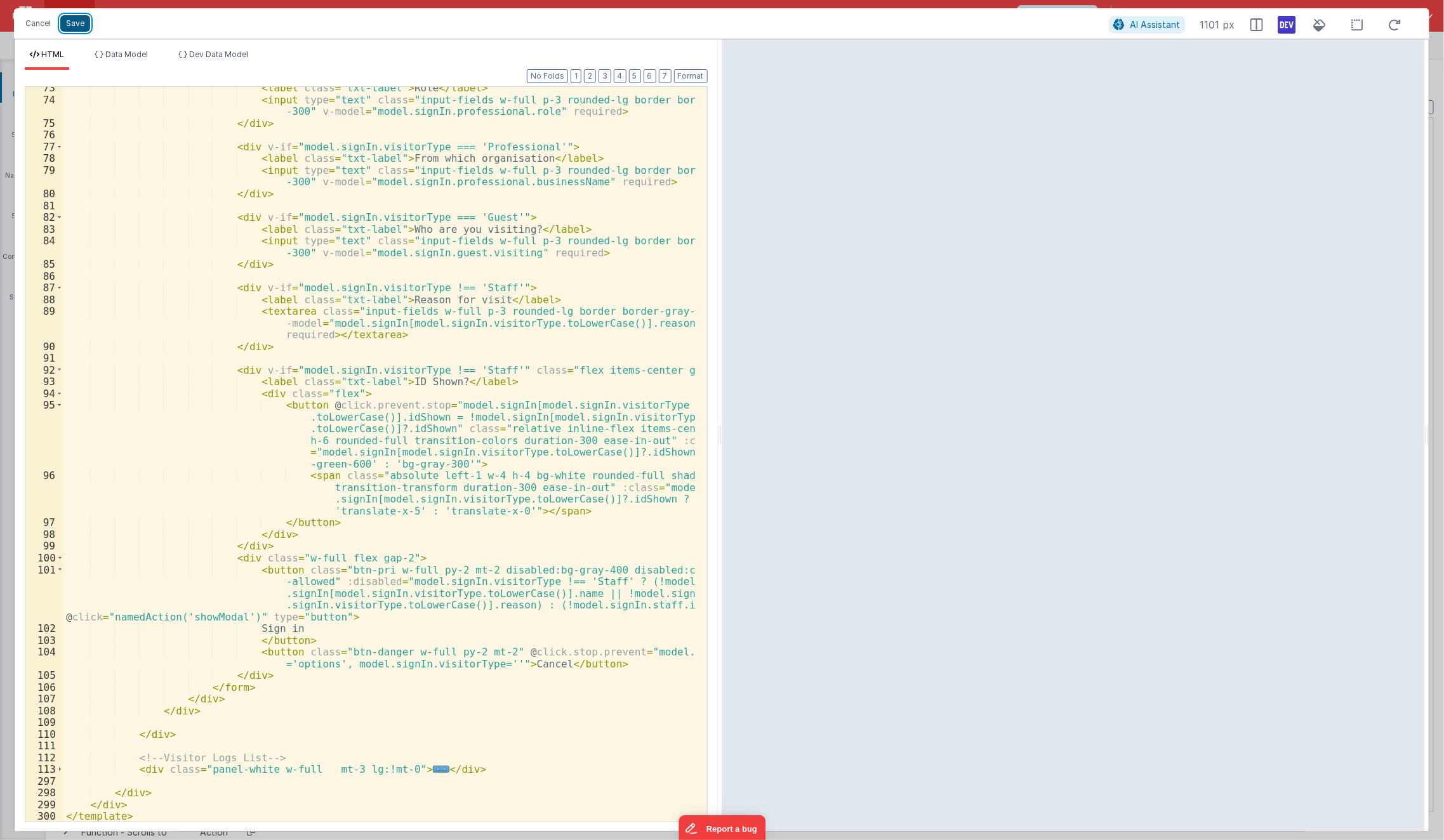
click at [78, 21] on button "Save" at bounding box center [75, 23] width 30 height 16
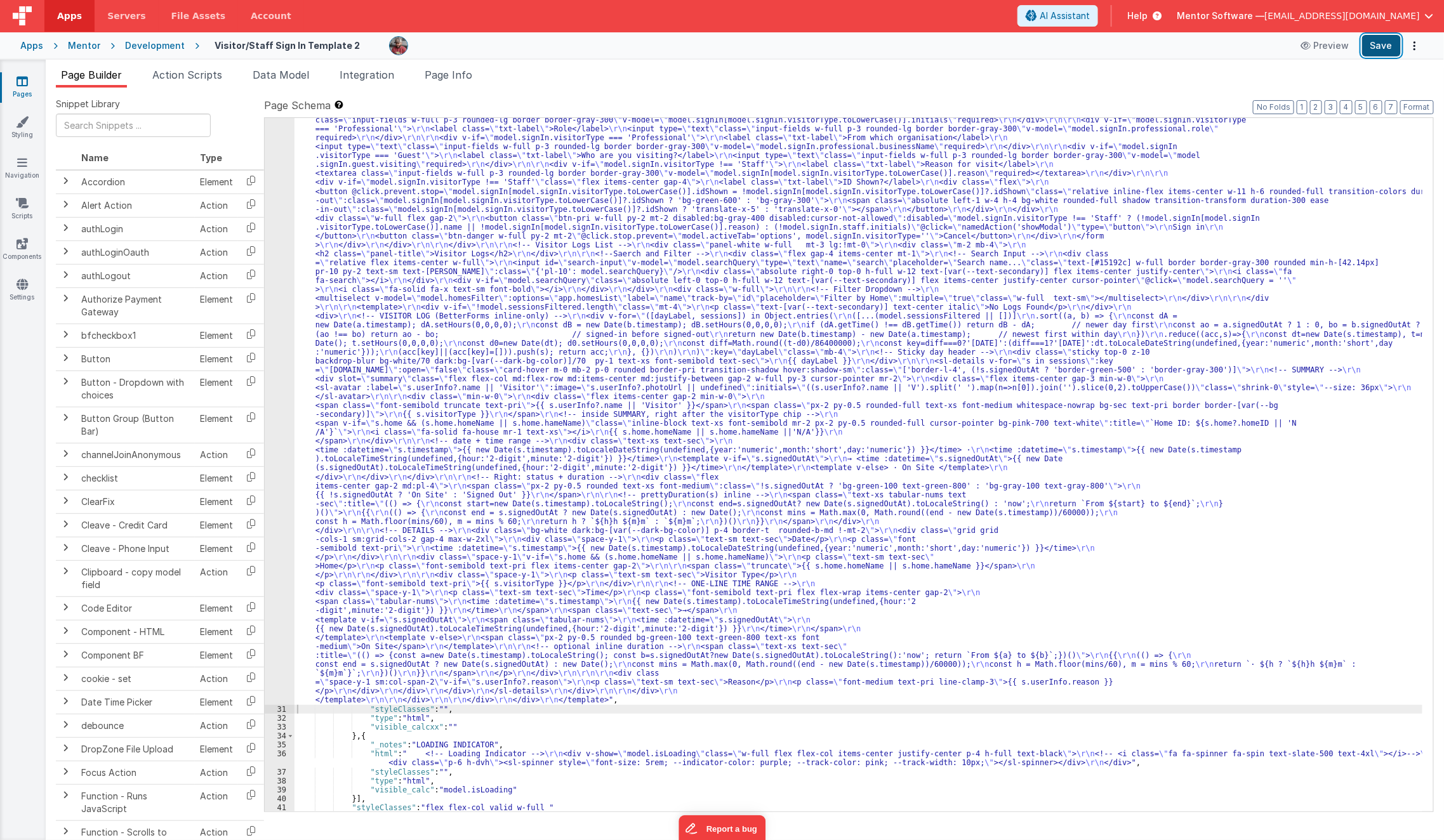
click at [1208, 37] on button "Save" at bounding box center [1381, 45] width 39 height 21
click at [459, 80] on span "Page Info" at bounding box center [448, 75] width 47 height 12
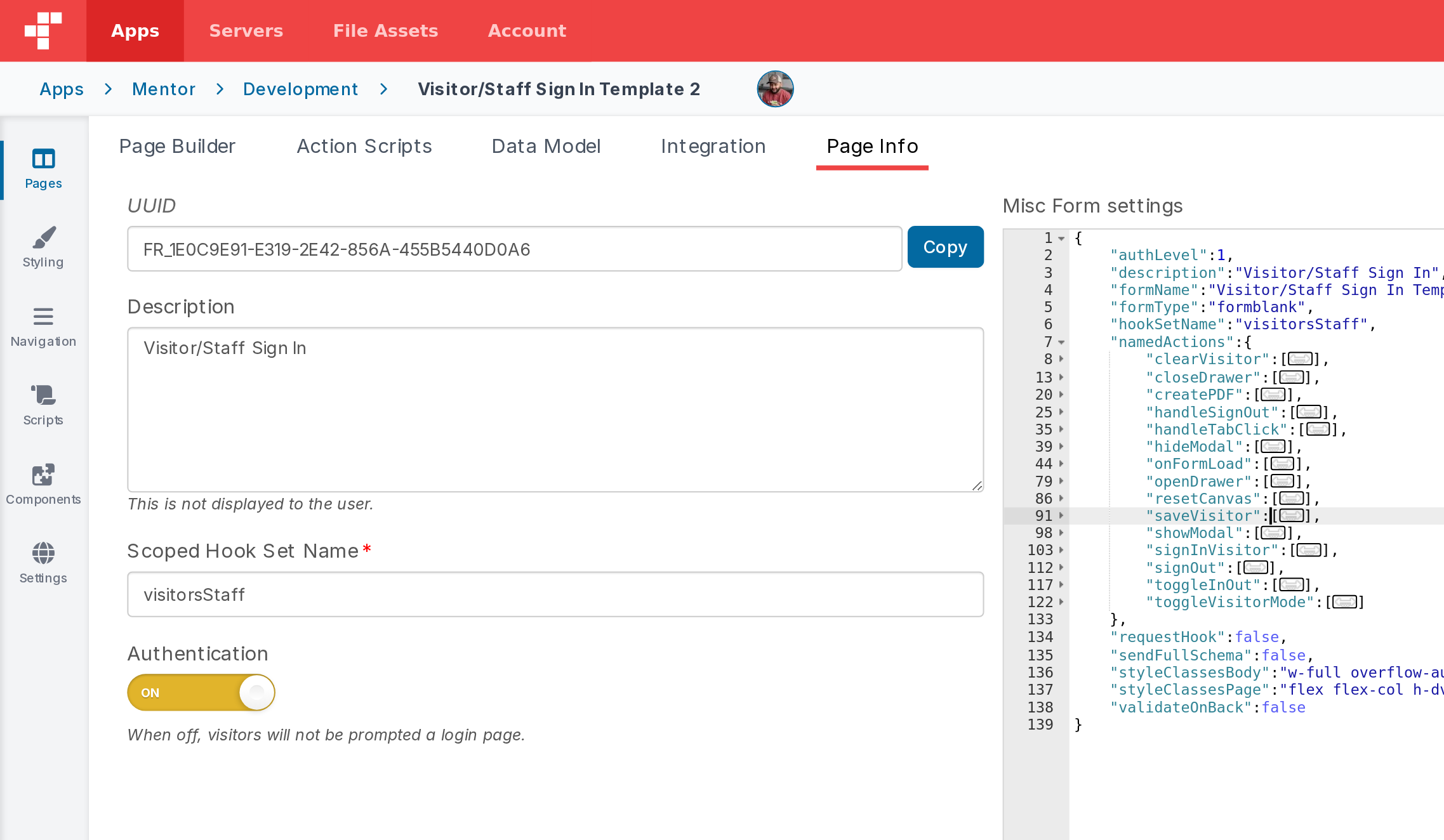
click at [344, 129] on div "UUID FR_1E0C9E91-E319-2E42-856A-455B5440D0A6 Copy Description Visitor/Staff Sig…" at bounding box center [745, 454] width 1378 height 714
click at [659, 265] on span "..." at bounding box center [664, 265] width 12 height 7
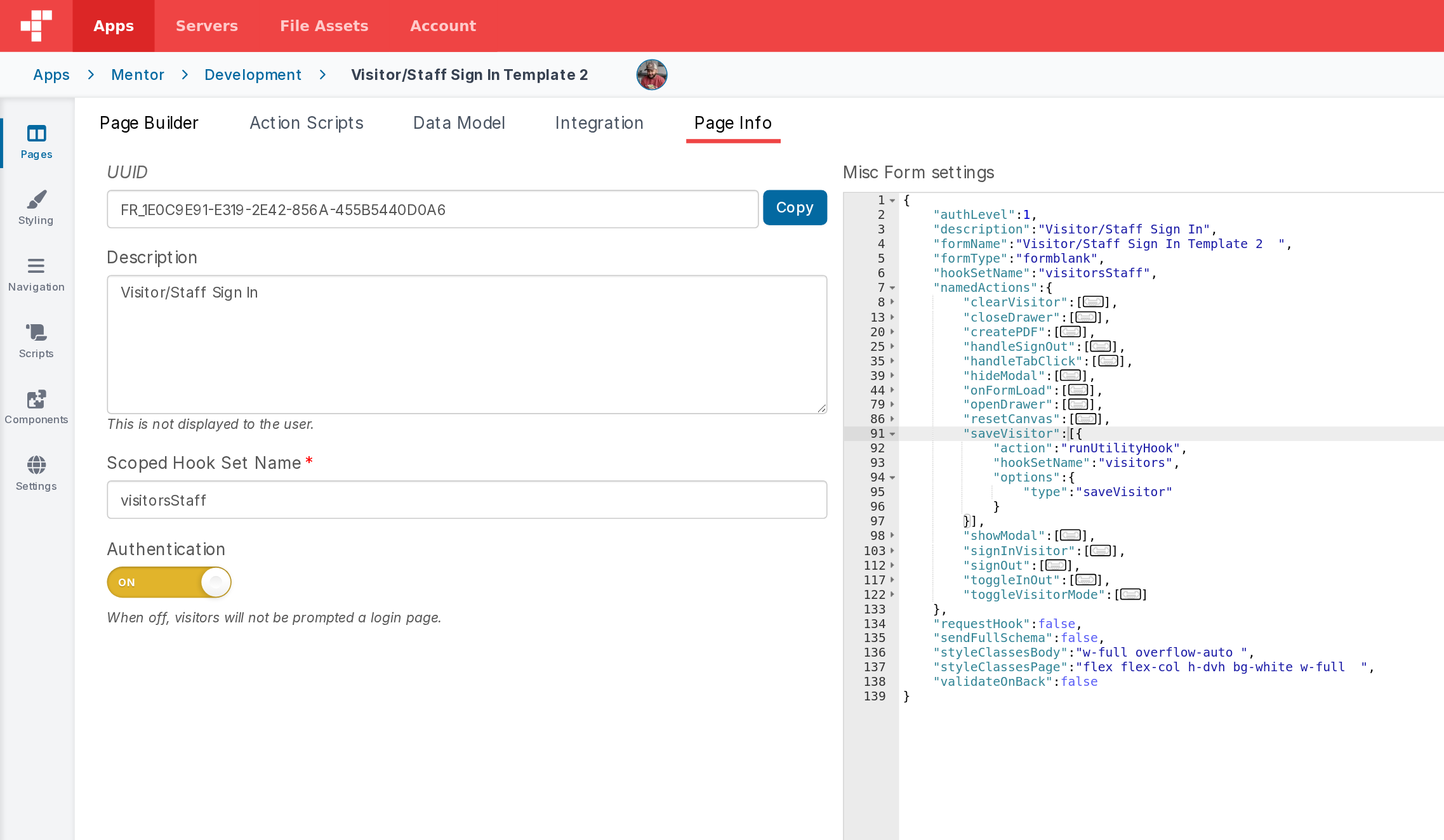
click at [74, 76] on span "Page Builder" at bounding box center [91, 75] width 61 height 12
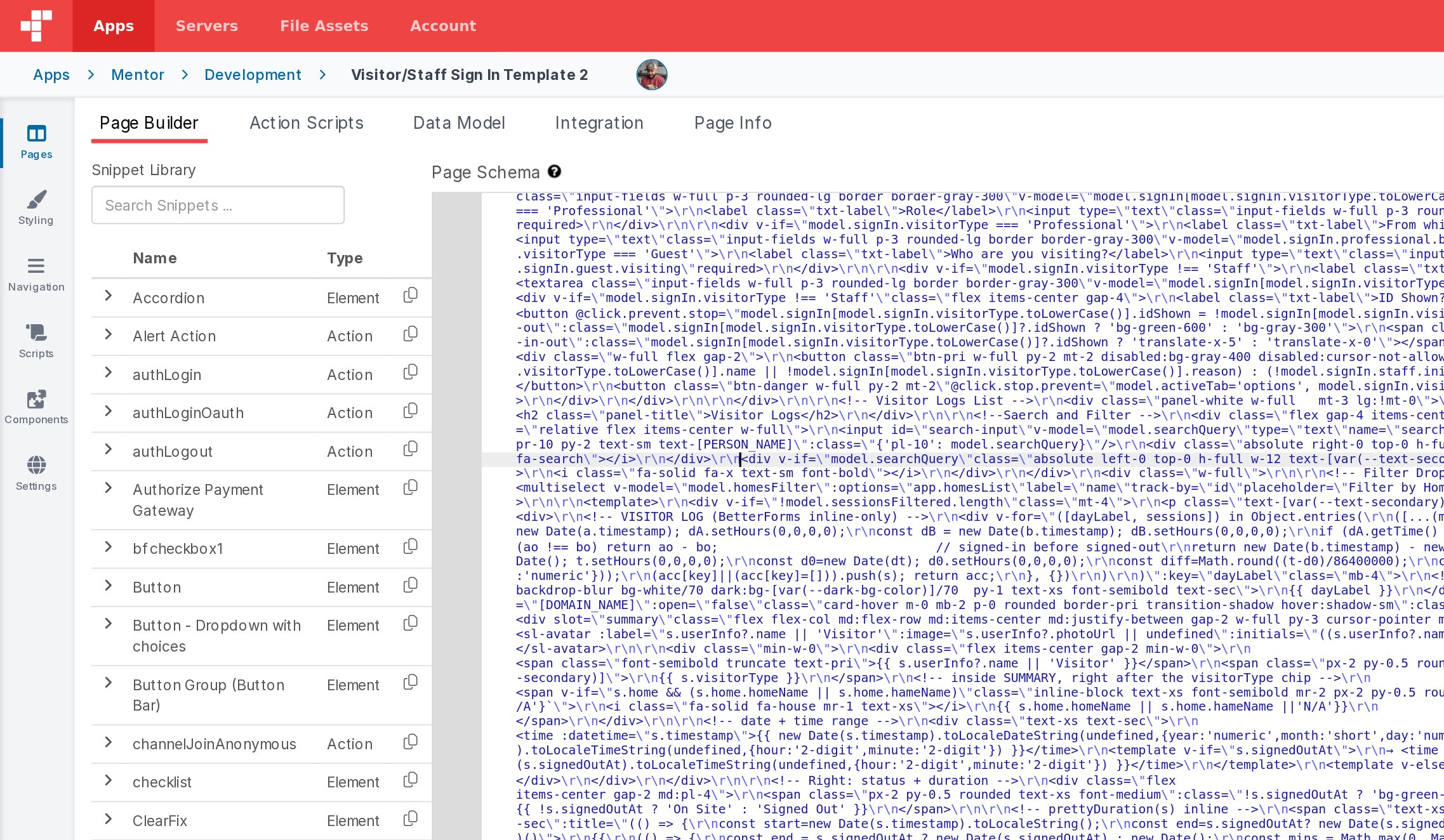
click at [453, 281] on div ""html" : "<template> \r\n <div class= \" p-4 \" > \r\n <div class= \" flex flex…" at bounding box center [858, 681] width 1128 height 1453
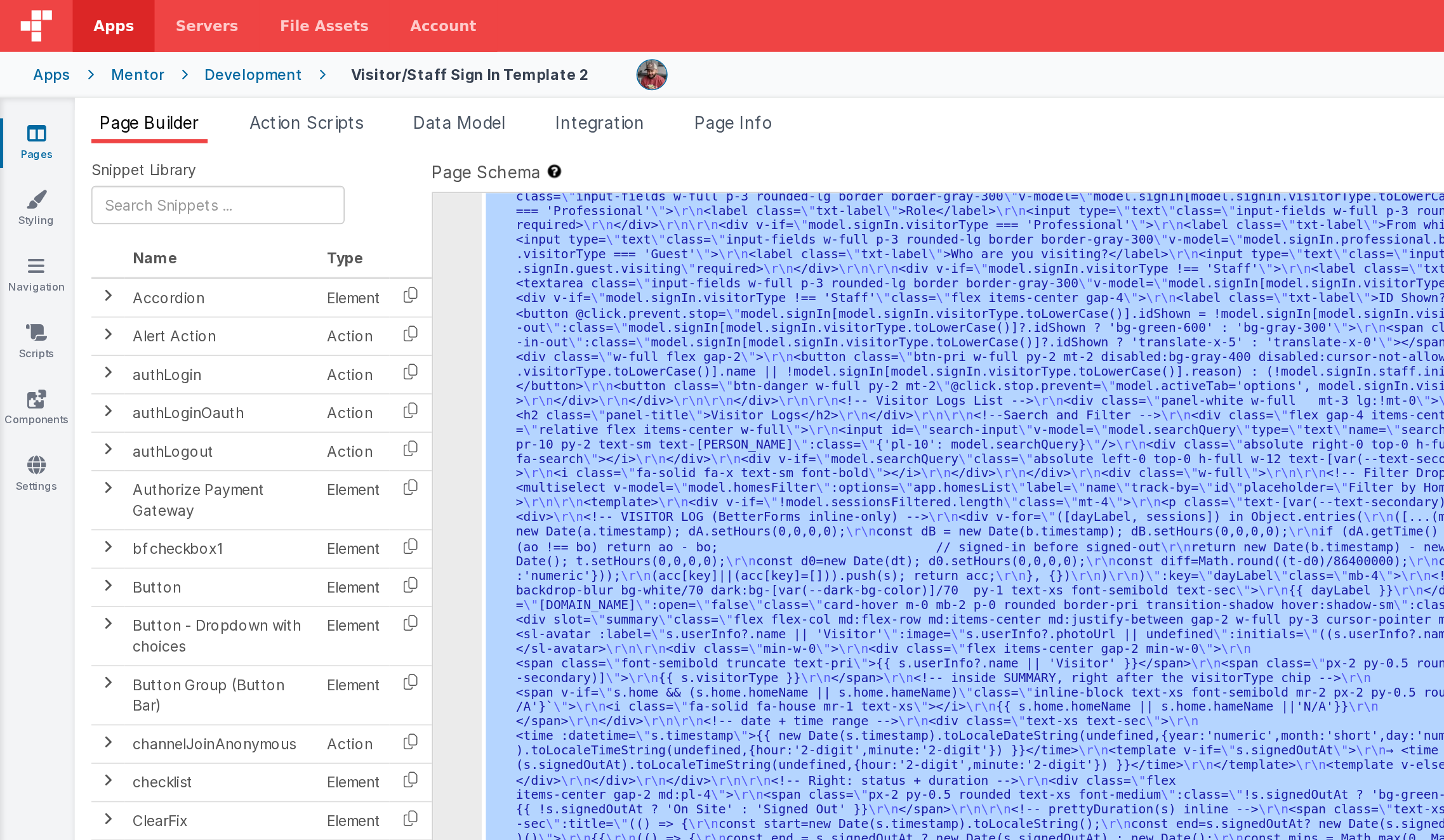
click at [277, 311] on div "30" at bounding box center [279, 329] width 30 height 750
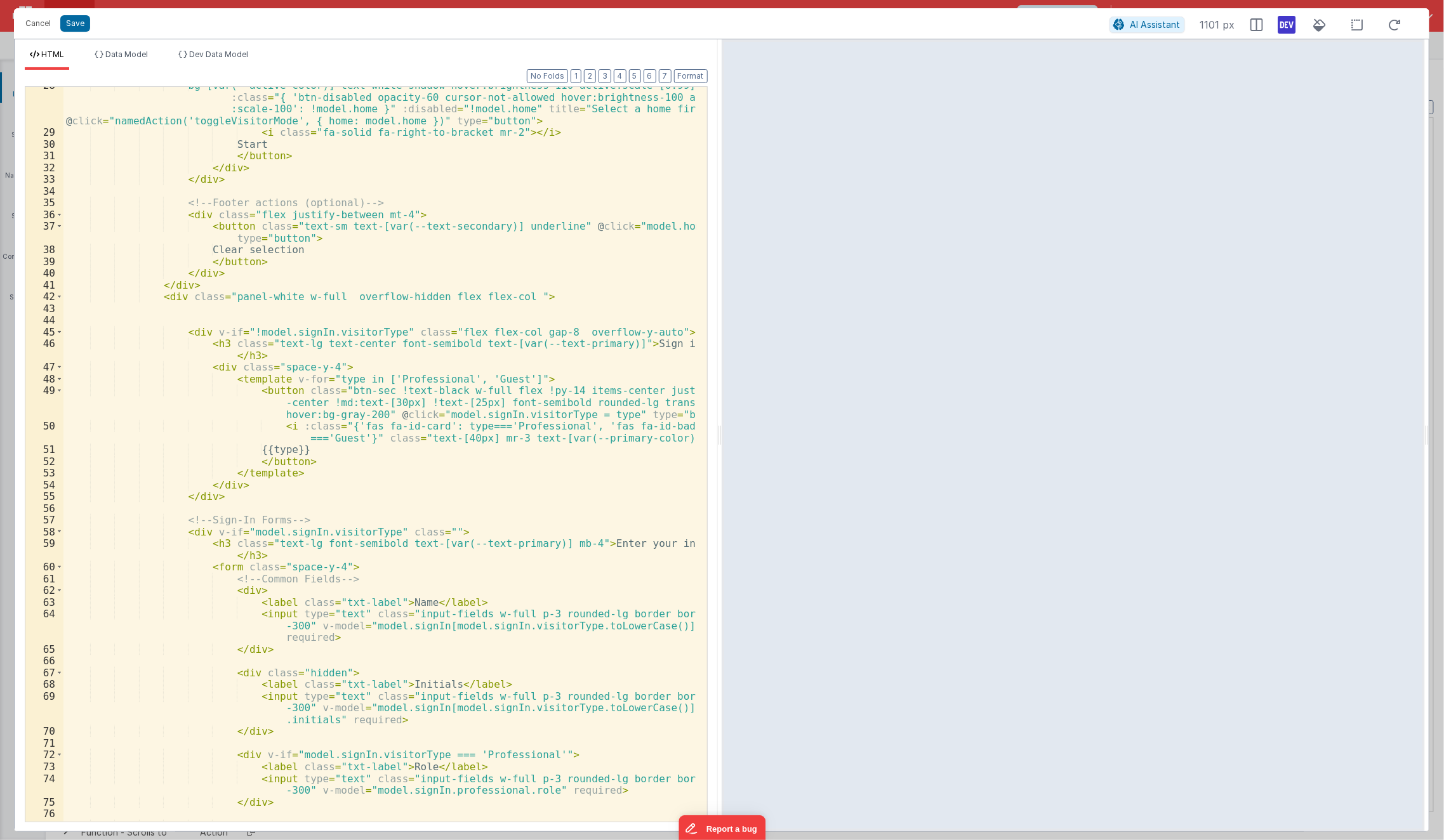
scroll to position [366, 0]
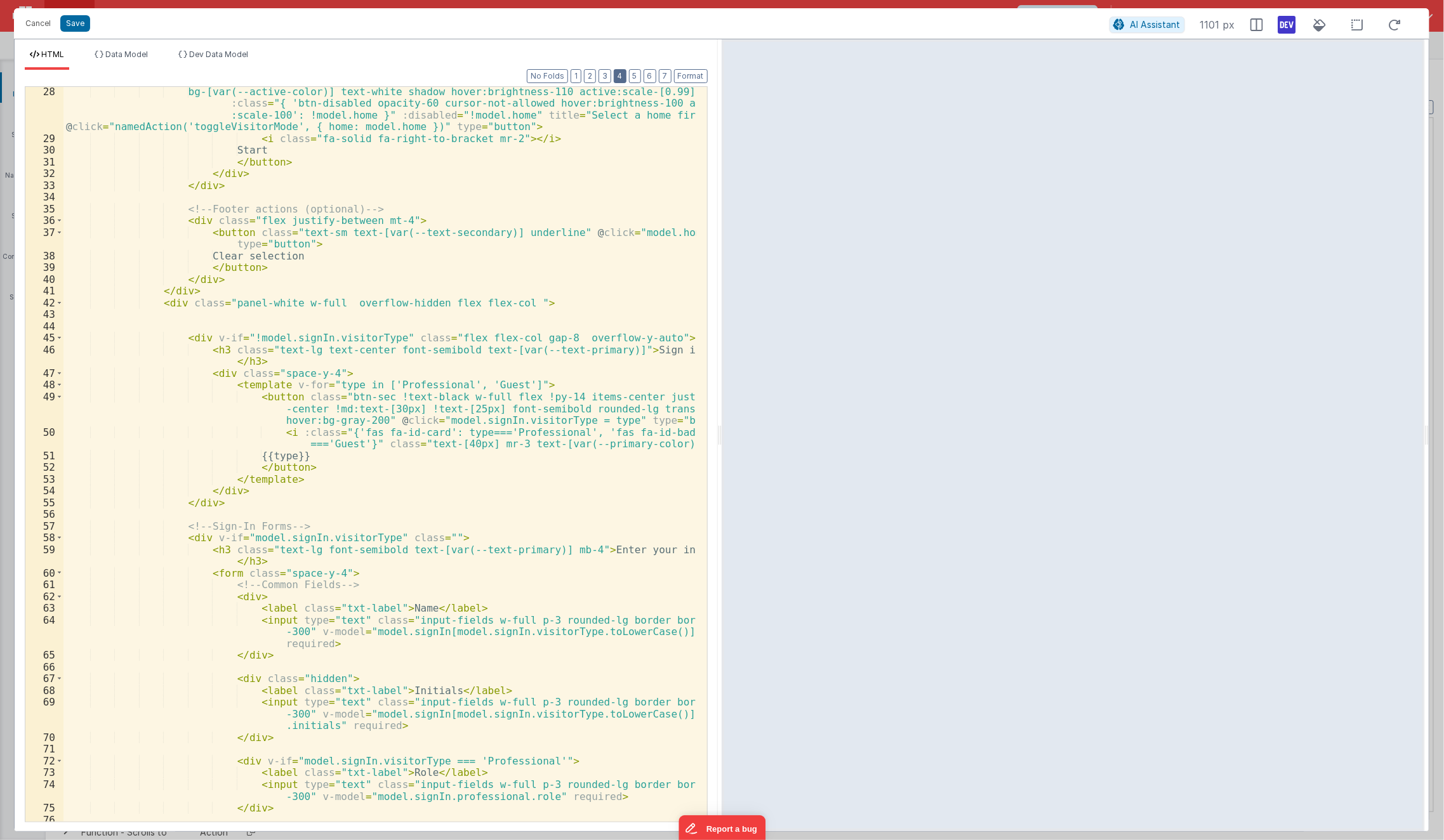
click at [626, 73] on button "4" at bounding box center [620, 76] width 12 height 14
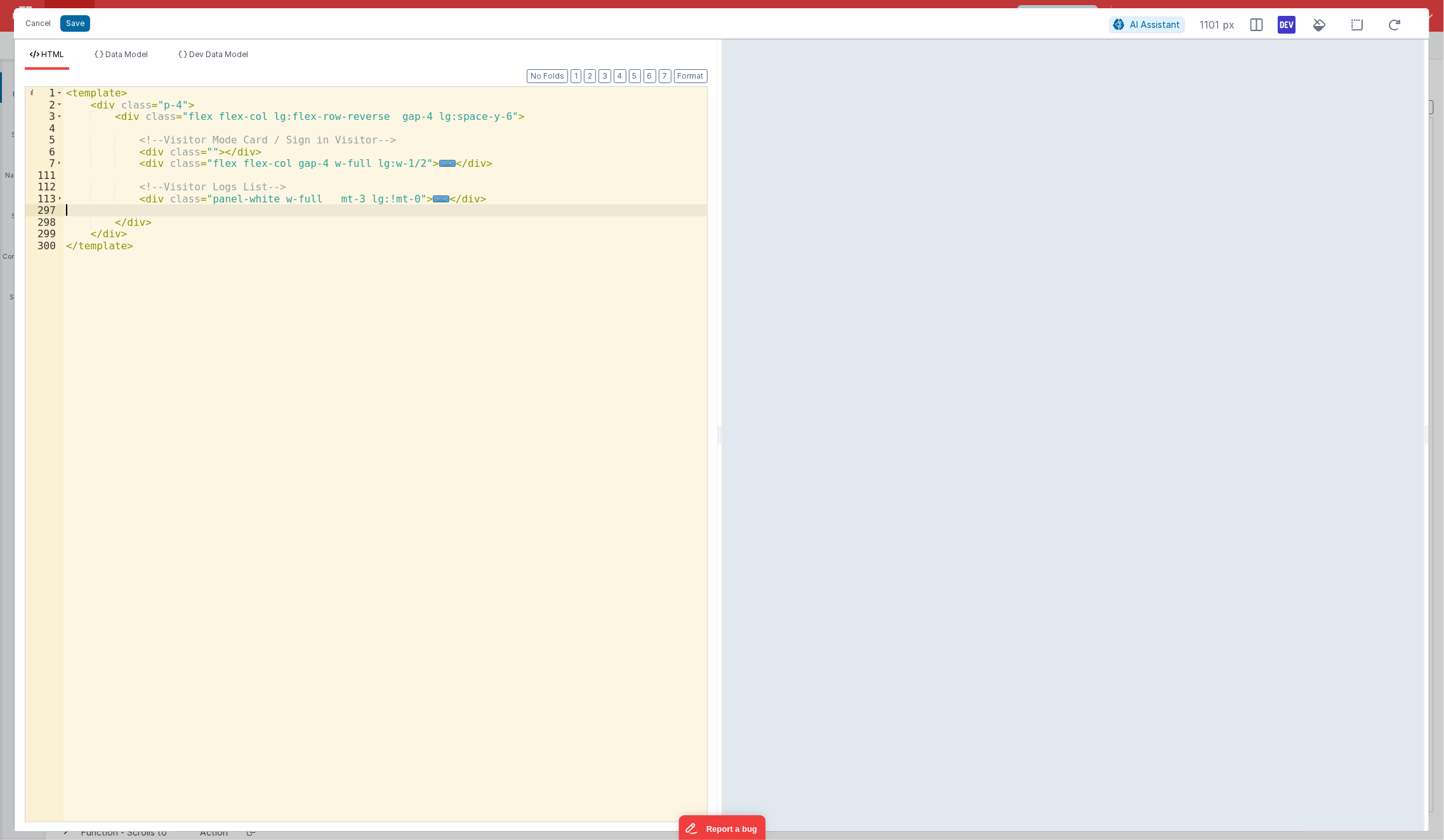
click at [459, 213] on div "< template > < div class = "p-4" > < div class = "flex flex-col lg:flex-row-rev…" at bounding box center [385, 466] width 644 height 759
click at [335, 199] on div "< template > < div class = "p-4" > < div class = "flex flex-col lg:flex-row-rev…" at bounding box center [385, 466] width 644 height 759
click at [406, 164] on div "< template > < div class = "p-4" > < div class = "flex flex-col lg:flex-row-rev…" at bounding box center [385, 466] width 644 height 759
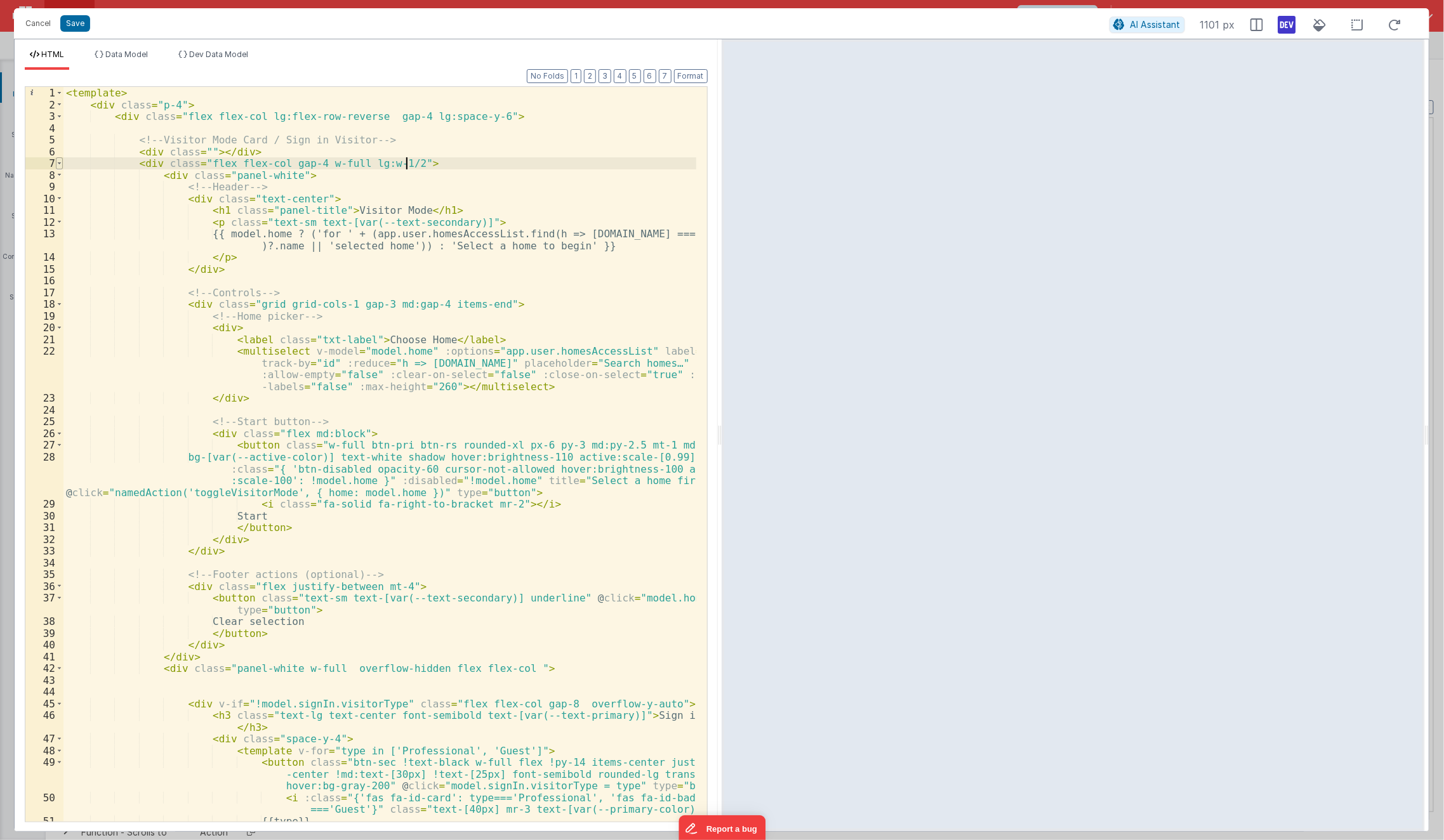
click at [58, 164] on span at bounding box center [59, 164] width 7 height 12
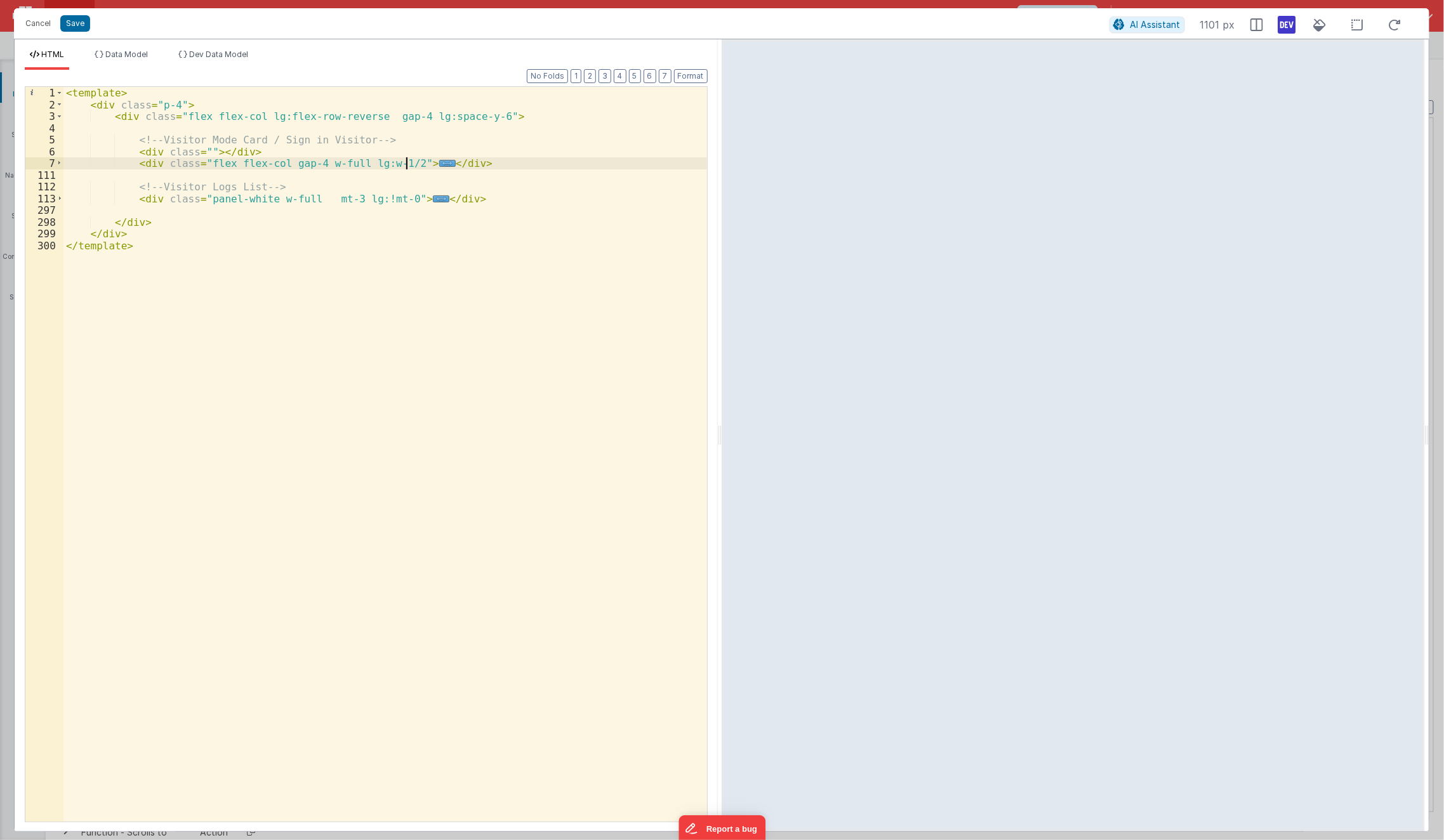
click at [325, 266] on div "< template > < div class = "p-4" > < div class = "flex flex-col lg:flex-row-rev…" at bounding box center [385, 466] width 644 height 759
click at [273, 147] on div "< template > < div class = "p-4" > < div class = "flex flex-col lg:flex-row-rev…" at bounding box center [385, 466] width 644 height 759
click at [67, 29] on button "Save" at bounding box center [75, 23] width 30 height 16
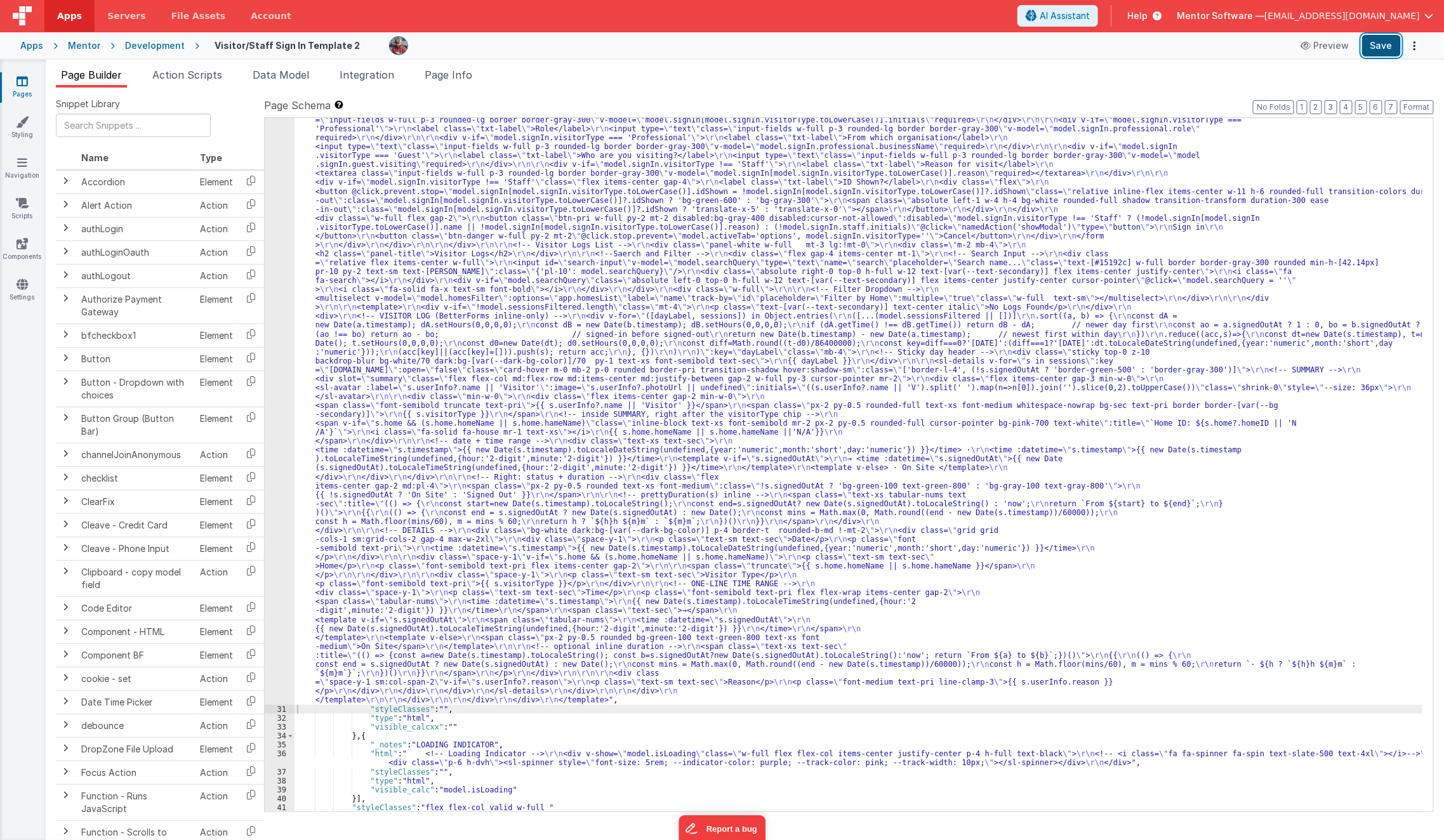
click at [1208, 49] on button "Save" at bounding box center [1381, 45] width 39 height 21
click at [622, 374] on div ""html" : "<template> \r\n <div class= \" p-4 \" > \r\n <div class= \" flex flex…" at bounding box center [858, 681] width 1128 height 1453
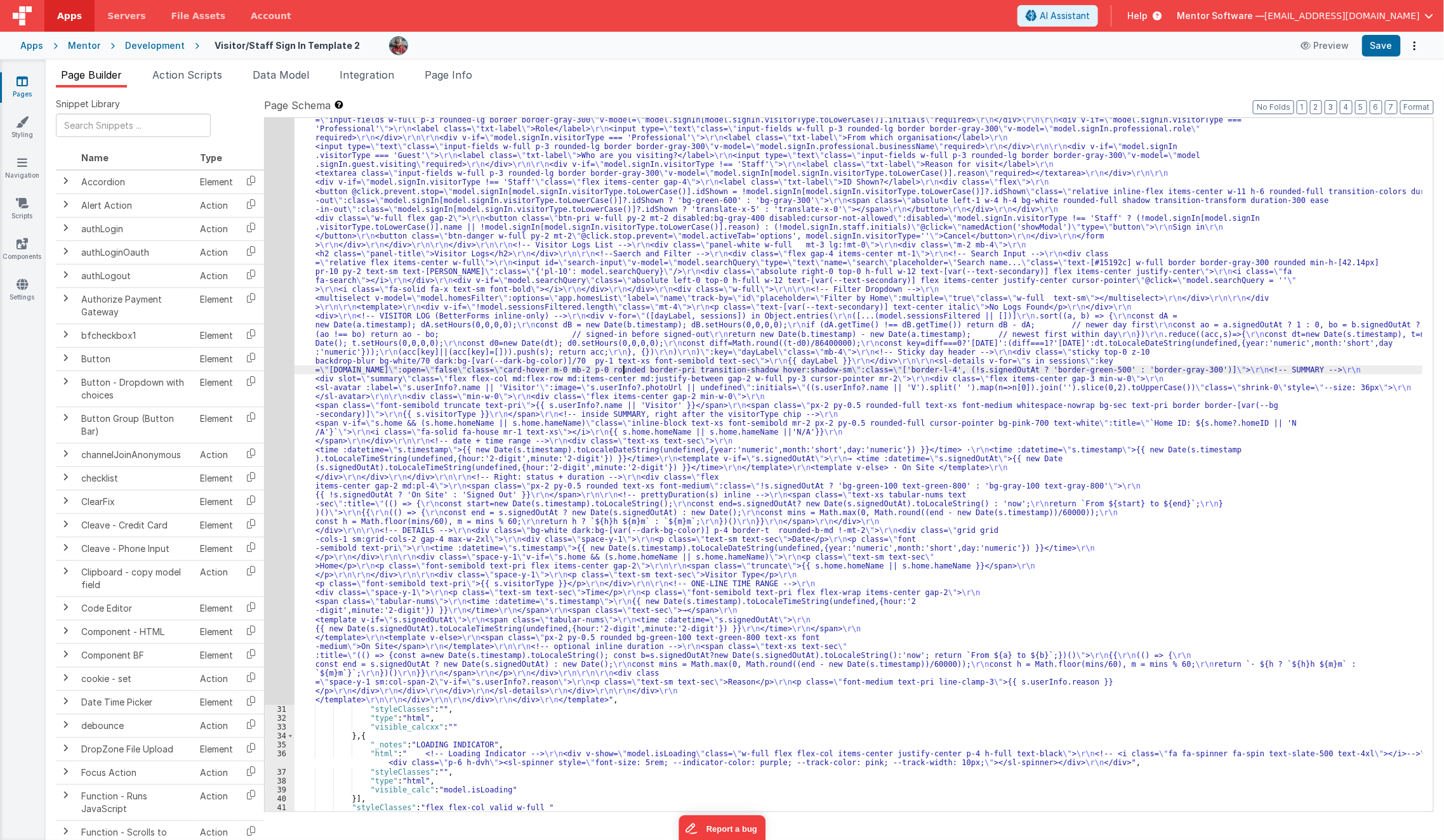
click at [575, 489] on div ""html" : "<template> \r\n <div class= \" p-4 \" > \r\n <div class= \" flex flex…" at bounding box center [858, 681] width 1128 height 1453
click at [272, 514] on div "30" at bounding box center [279, 329] width 30 height 750
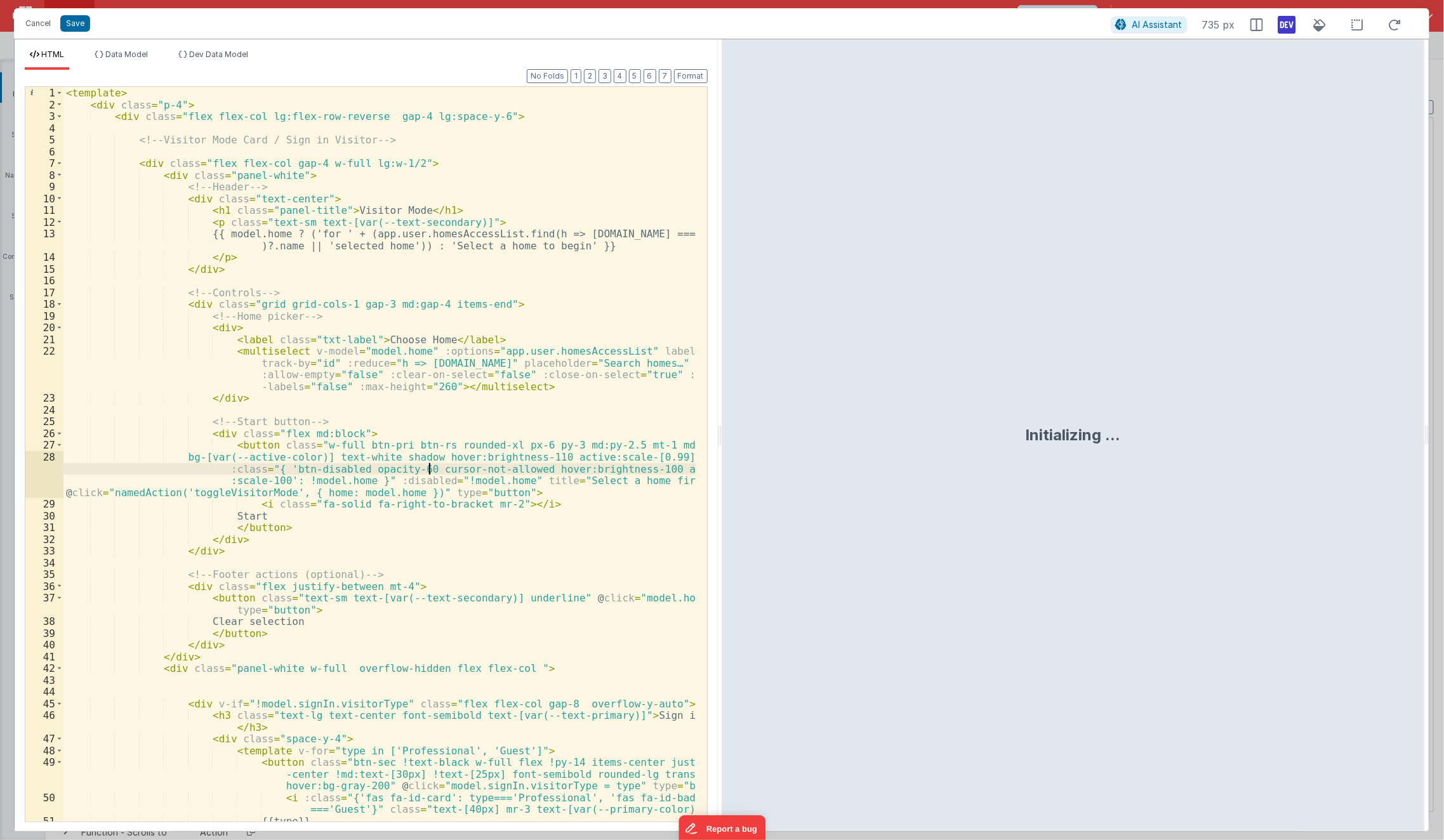
click at [426, 465] on div "< template > < div class = "p-4" > < div class = "flex flex-col lg:flex-row-rev…" at bounding box center [380, 466] width 633 height 759
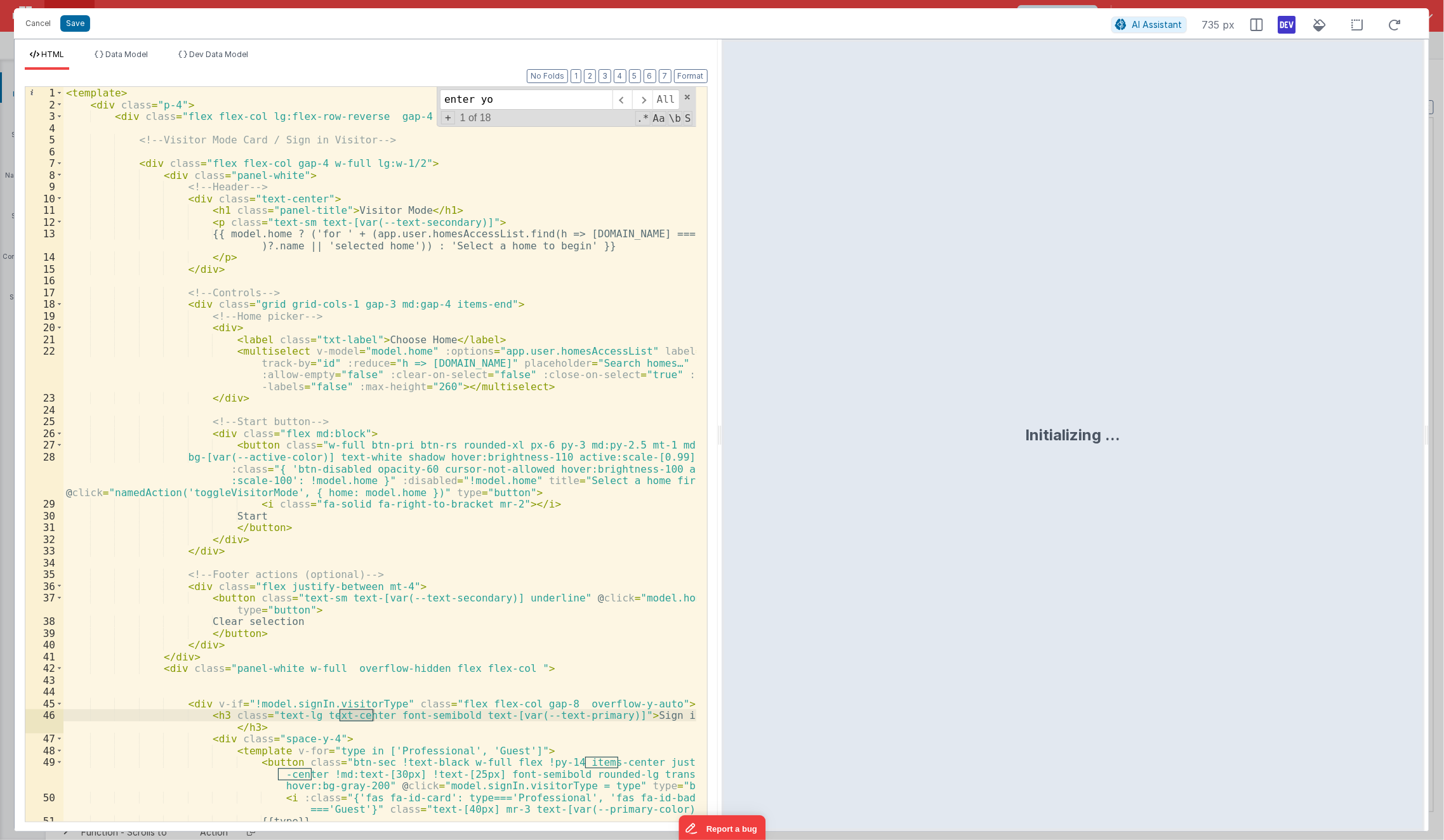
scroll to position [467, 0]
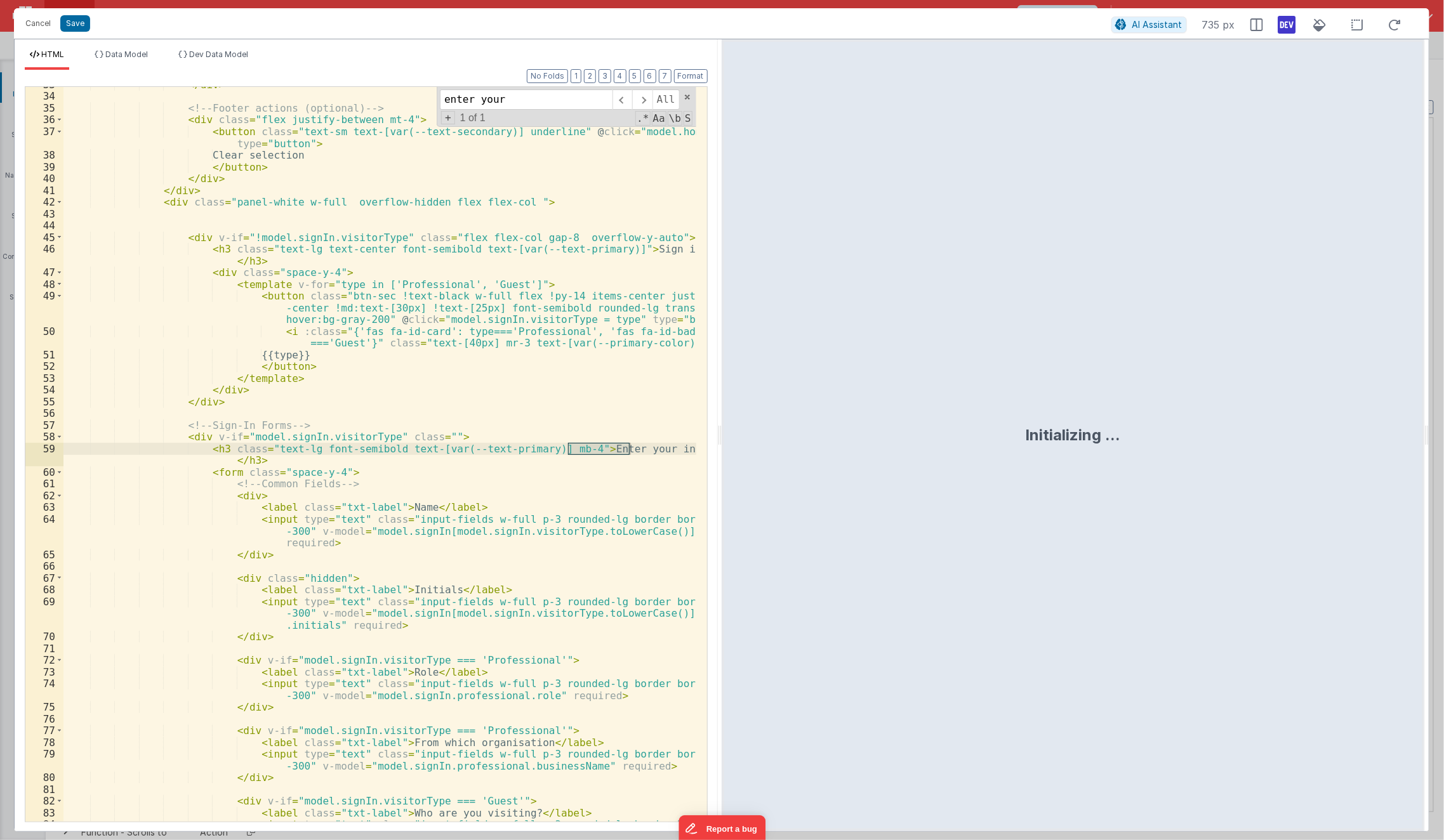
type input "enter your"
click at [618, 444] on div "</ div > <!-- Footer actions (optional) --> < div class = "flex justify-between…" at bounding box center [380, 454] width 633 height 735
click at [618, 444] on div "</ div > <!-- Footer actions (optional) --> < div class = "flex justify-between…" at bounding box center [380, 464] width 633 height 771
click at [536, 412] on div "</ div > <!-- Footer actions (optional) --> < div class = "flex justify-between…" at bounding box center [380, 464] width 633 height 771
click at [238, 53] on span "Dev Data Model" at bounding box center [219, 54] width 59 height 10
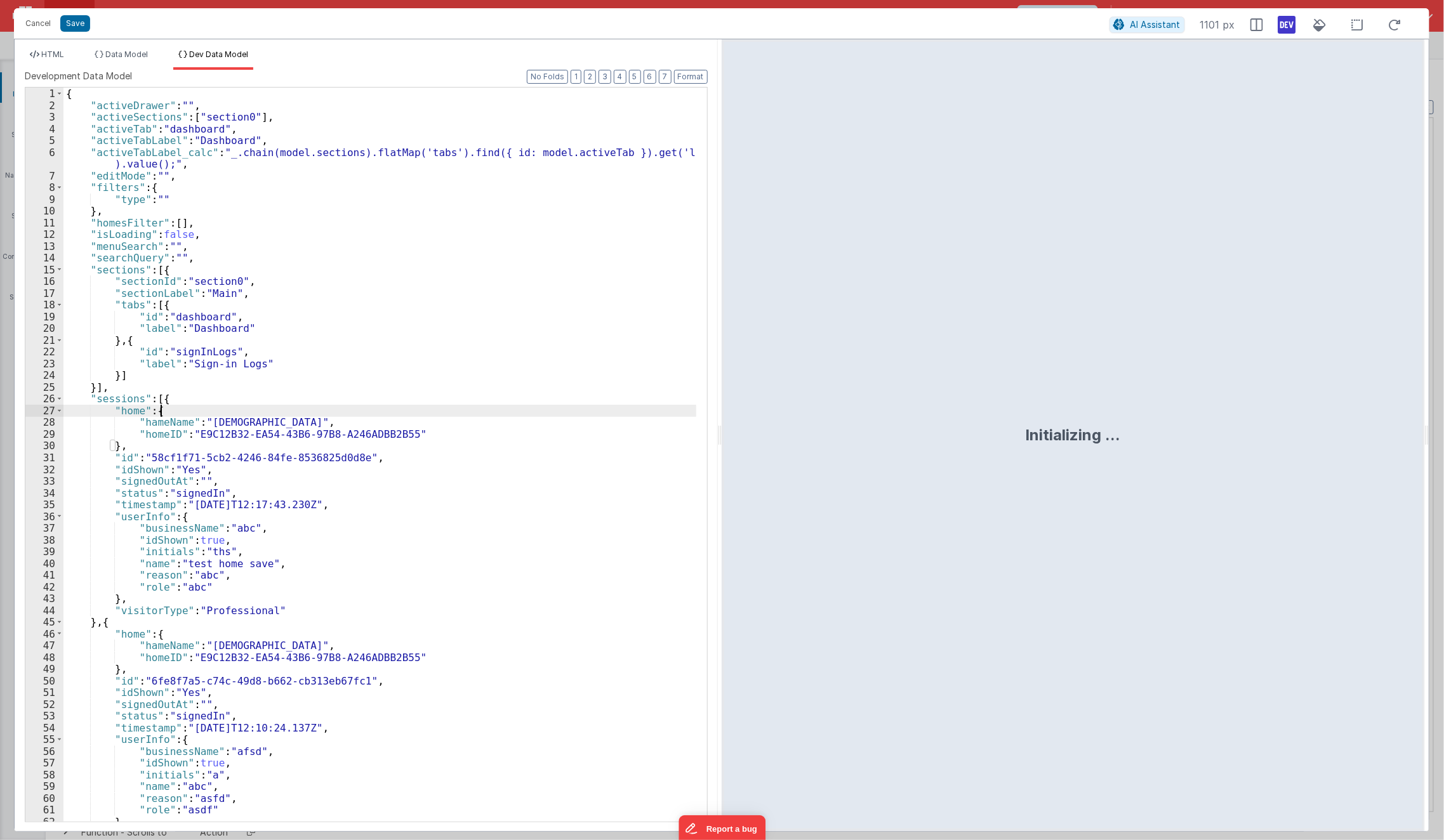
click at [342, 408] on div "{ "activeDrawer" : "" , "activeSections" : [ "section0" ] , "activeTab" : "dash…" at bounding box center [380, 466] width 633 height 758
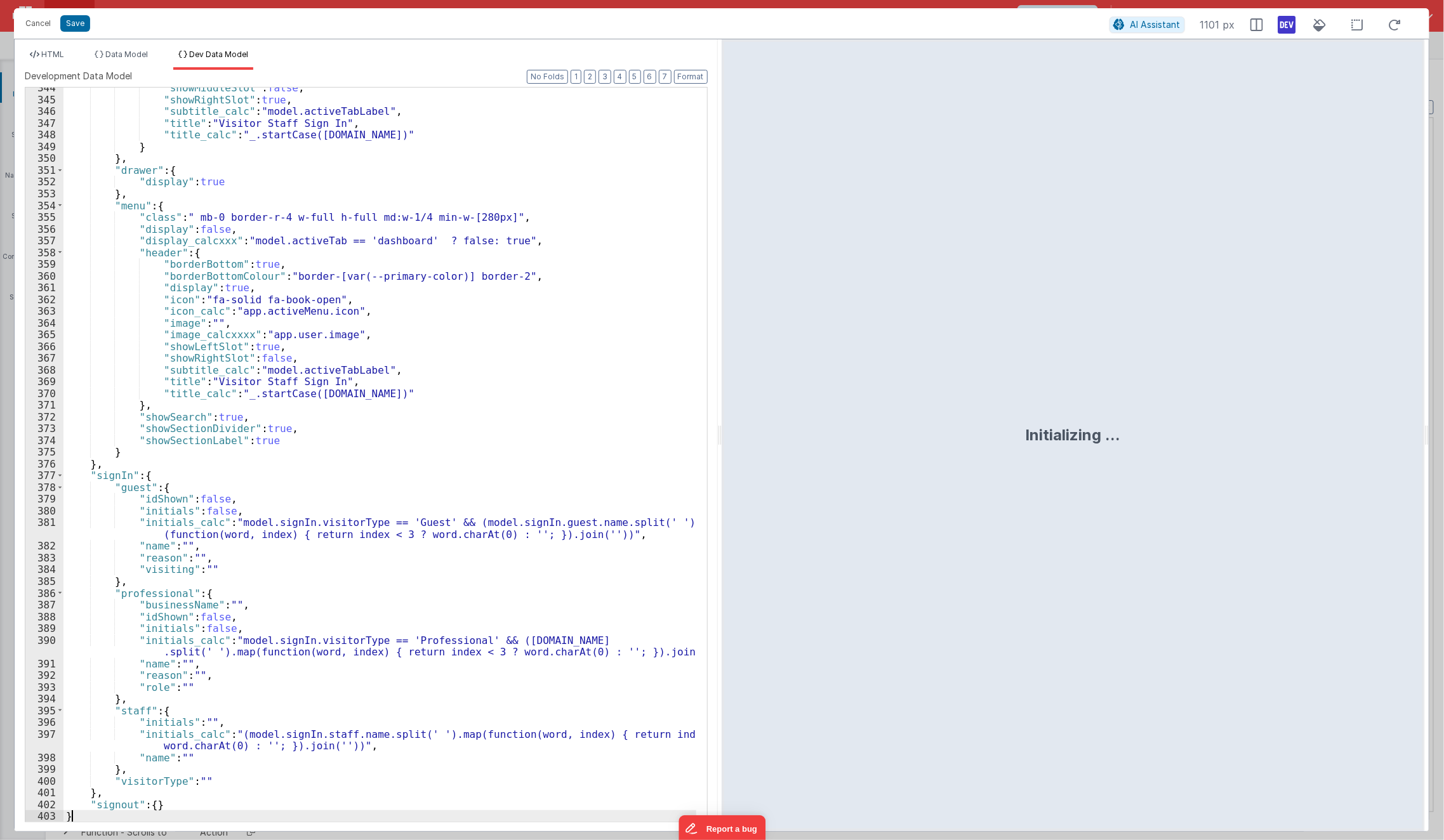
scroll to position [4083, 0]
click at [1208, 26] on icon at bounding box center [1287, 25] width 18 height 21
click at [58, 51] on span "HTML" at bounding box center [52, 54] width 23 height 10
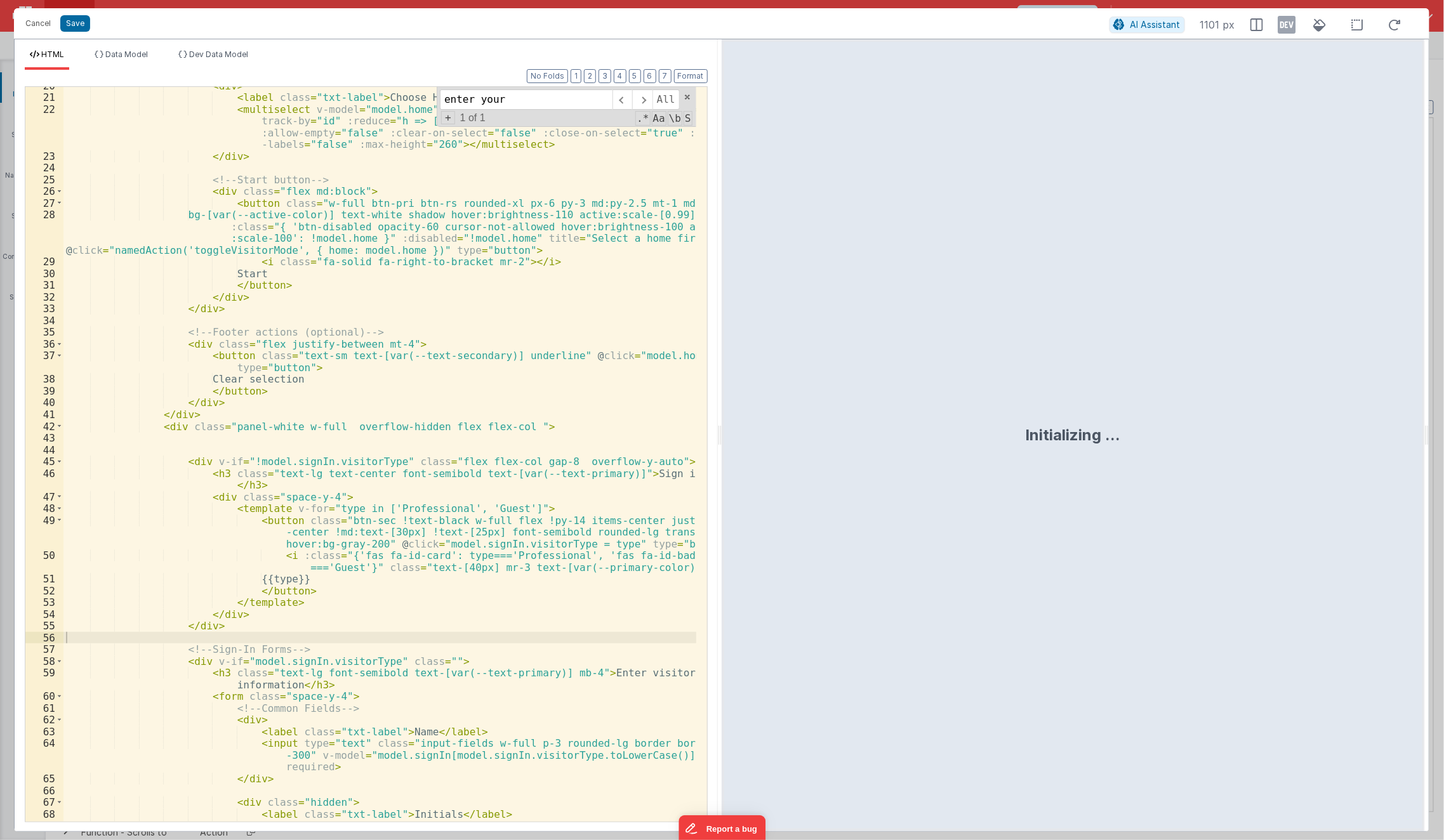
scroll to position [227, 0]
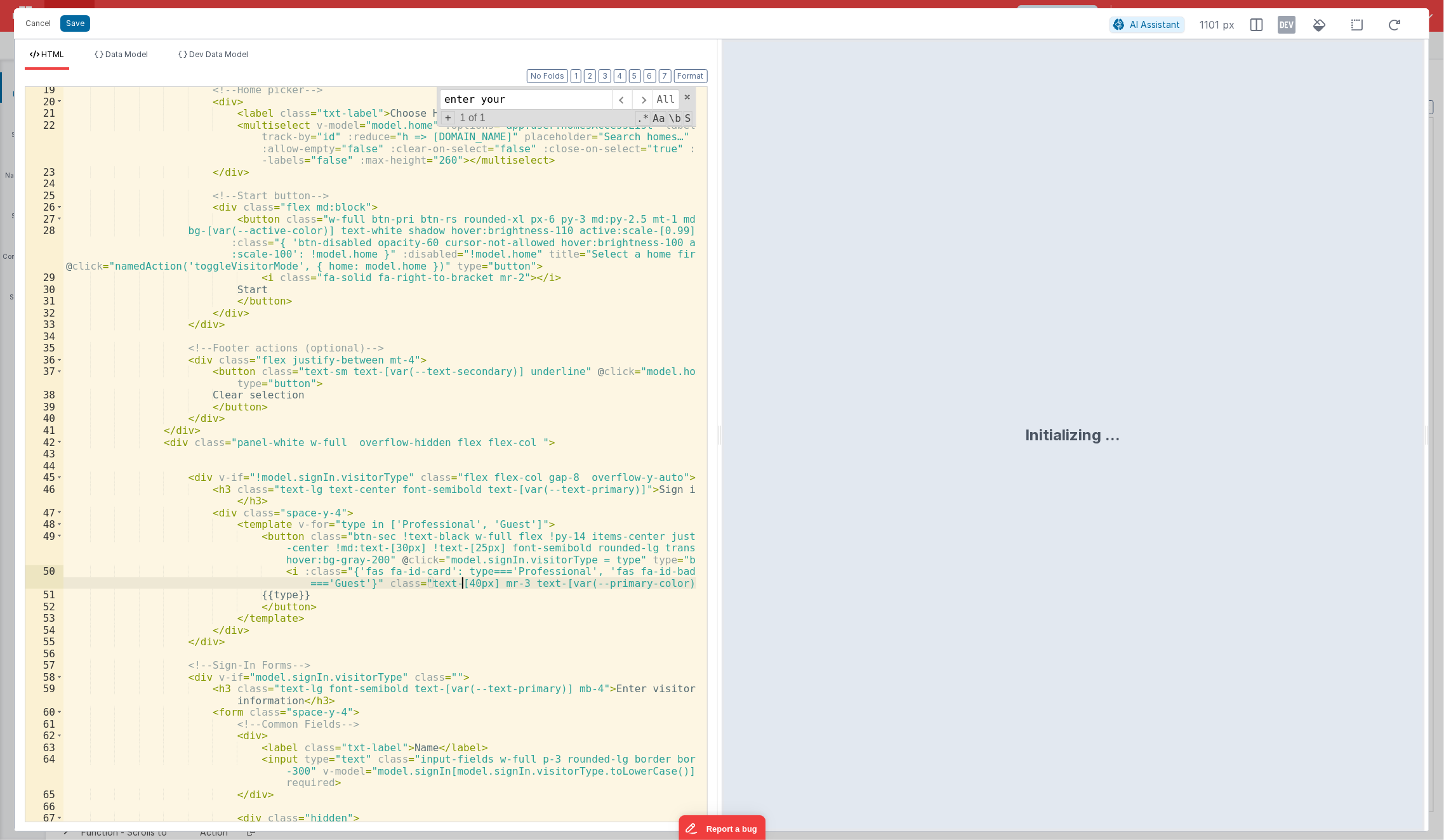
click at [462, 586] on div "<!-- Home picker --> < div > < label class = "txt-label" > Choose Home </ label…" at bounding box center [380, 463] width 633 height 759
click at [1208, 21] on icon at bounding box center [1287, 25] width 18 height 21
click at [232, 49] on span "Dev Data Model" at bounding box center [219, 54] width 59 height 10
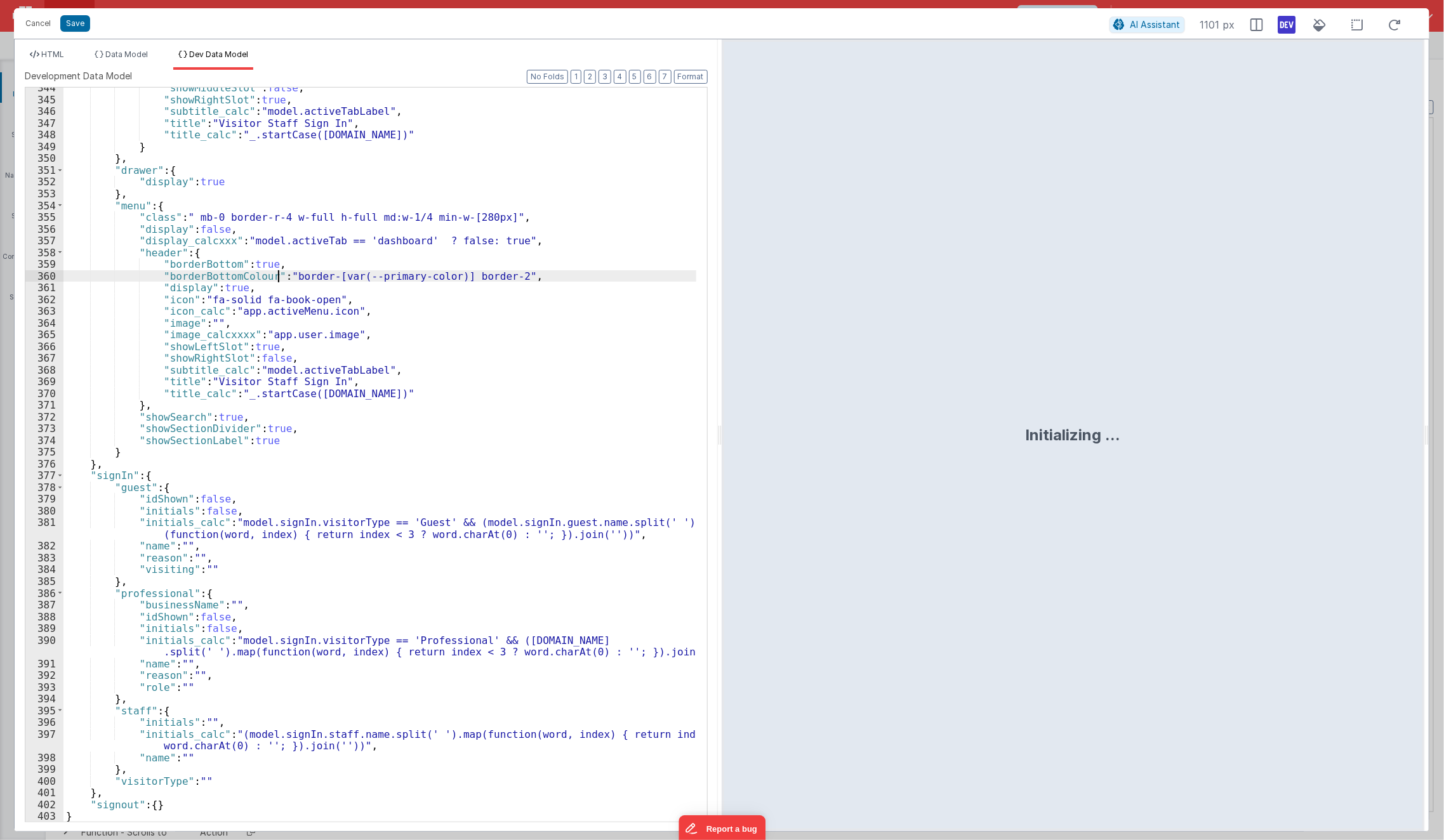
click at [276, 274] on div ""showMiddleSlot" : false , "showRightSlot" : true , "subtitle_calc" : "model.ac…" at bounding box center [380, 461] width 633 height 758
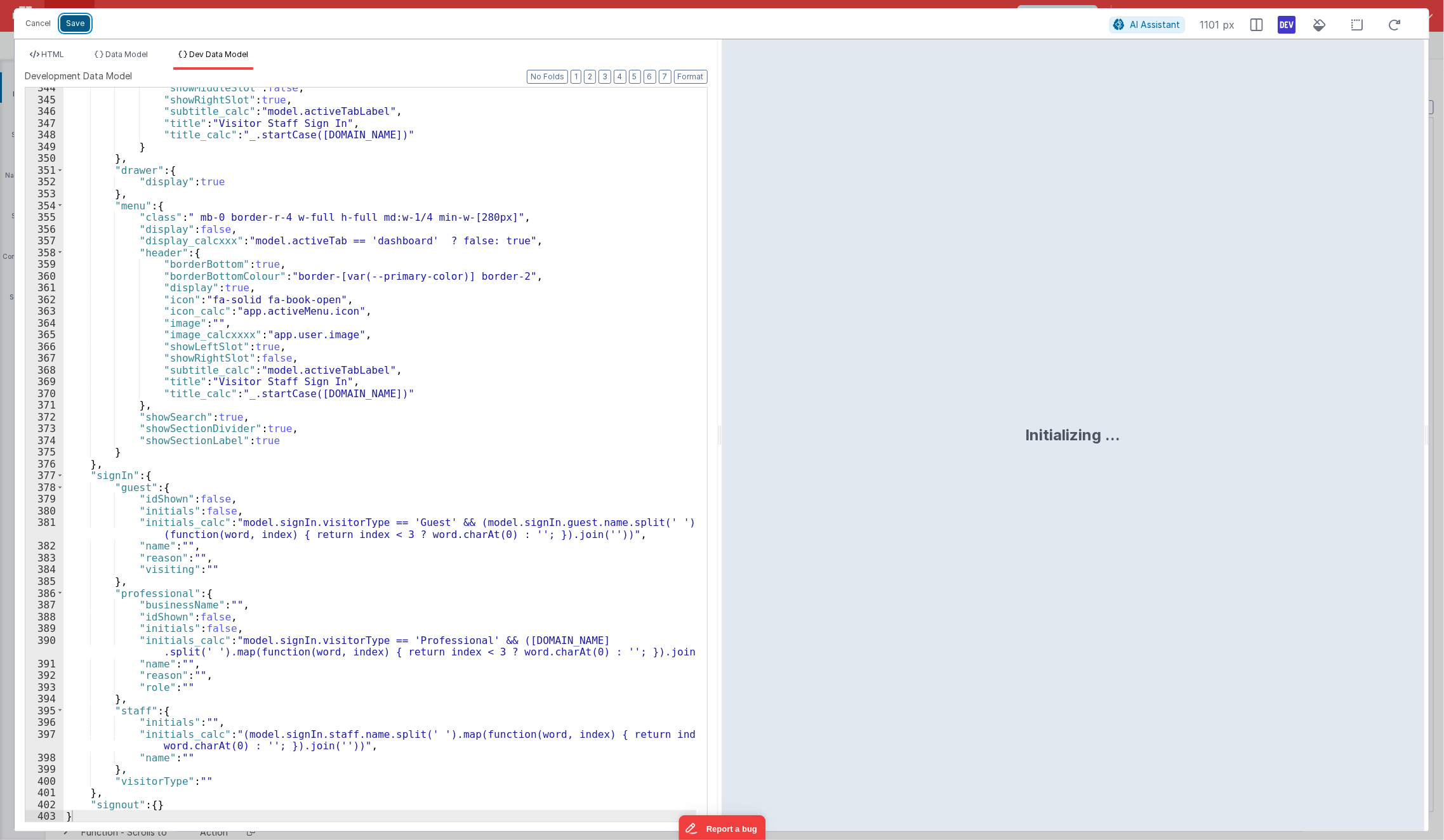
click at [70, 30] on button "Save" at bounding box center [75, 23] width 30 height 16
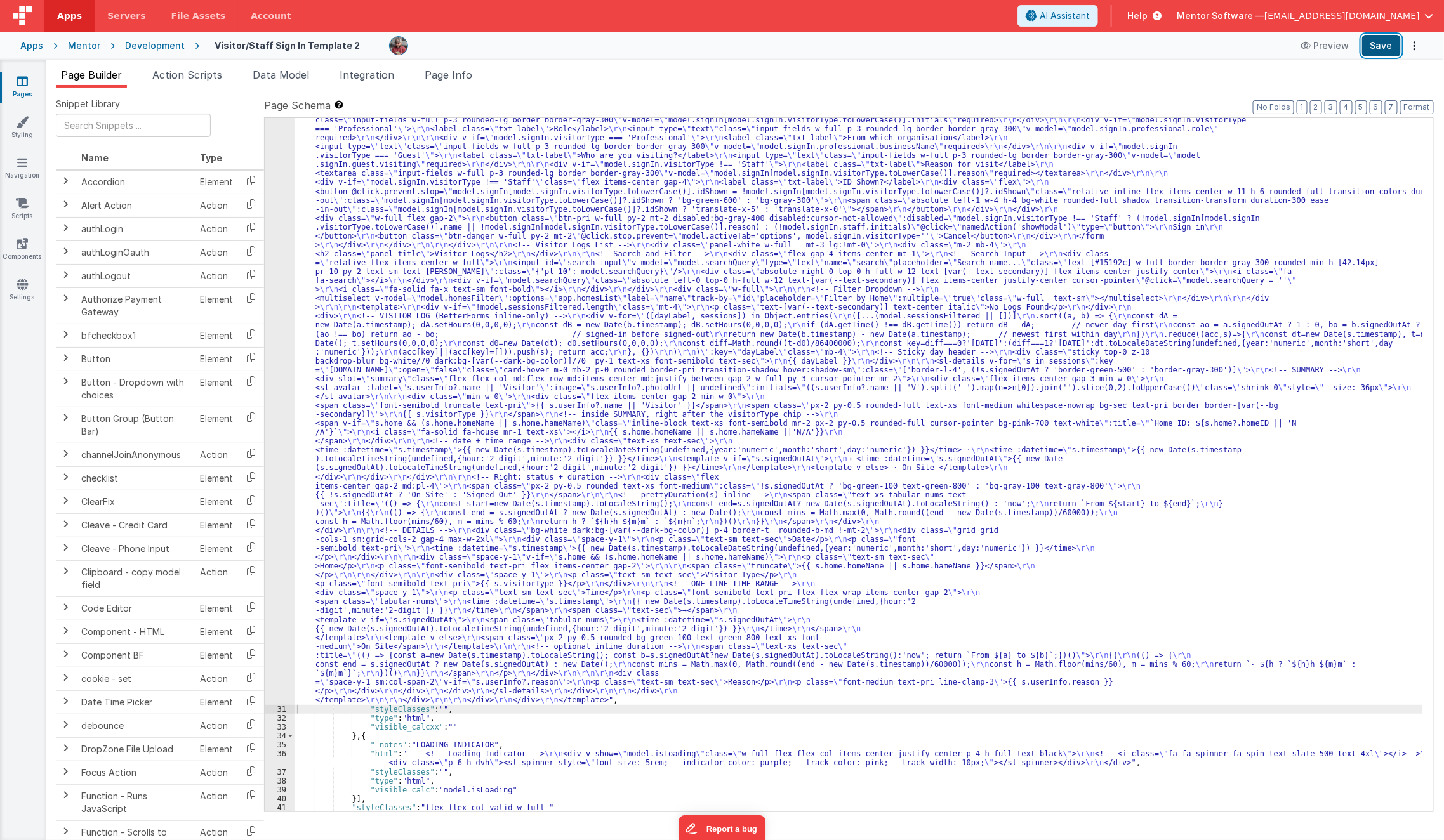
click at [1208, 45] on button "Save" at bounding box center [1381, 45] width 39 height 21
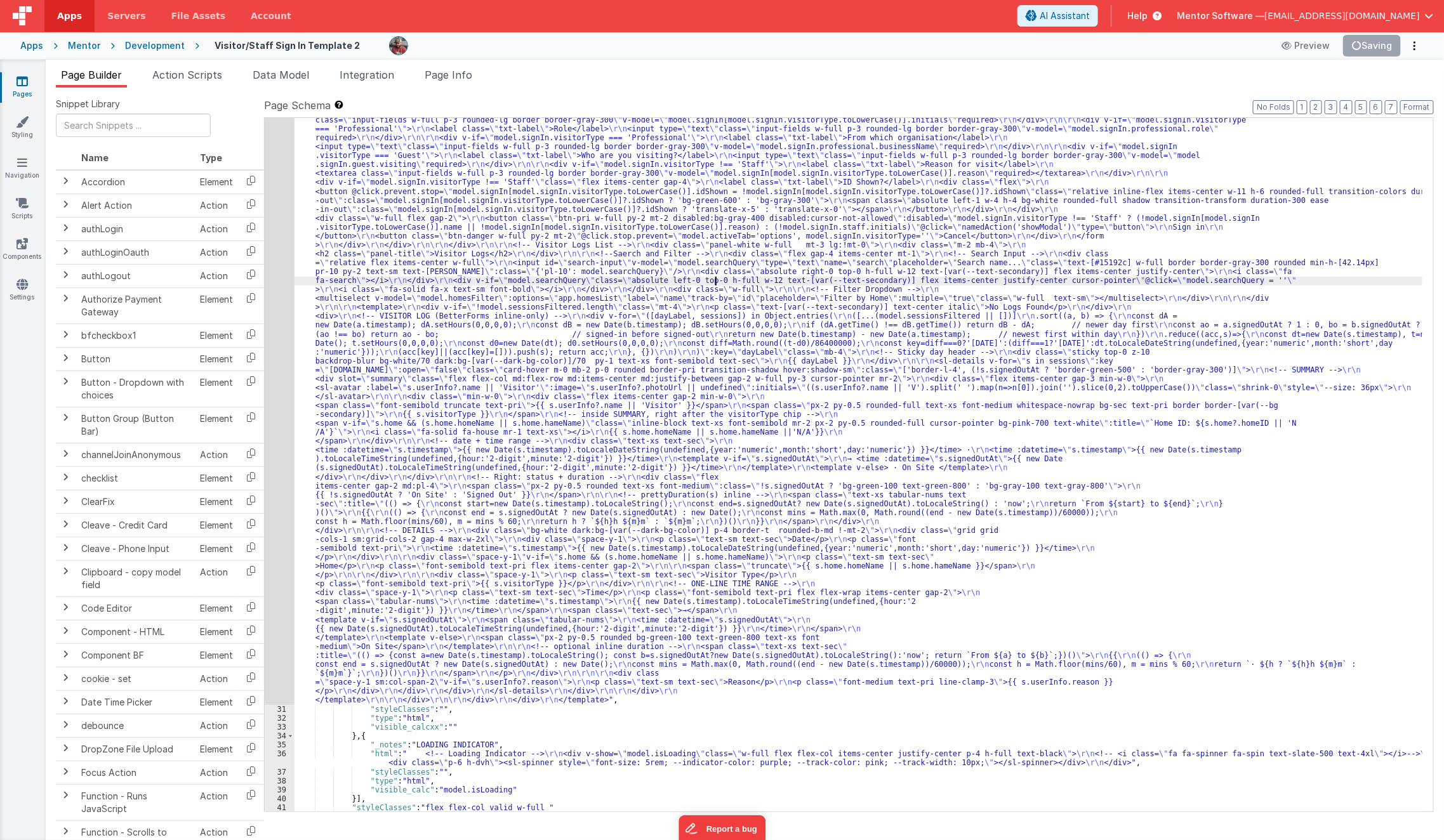
click at [716, 284] on div ""html" : "<template> \r\n <div class= \" p-4 \" > \r\n <div class= \" flex flex…" at bounding box center [858, 681] width 1128 height 1453
click at [285, 377] on div "30" at bounding box center [279, 329] width 30 height 750
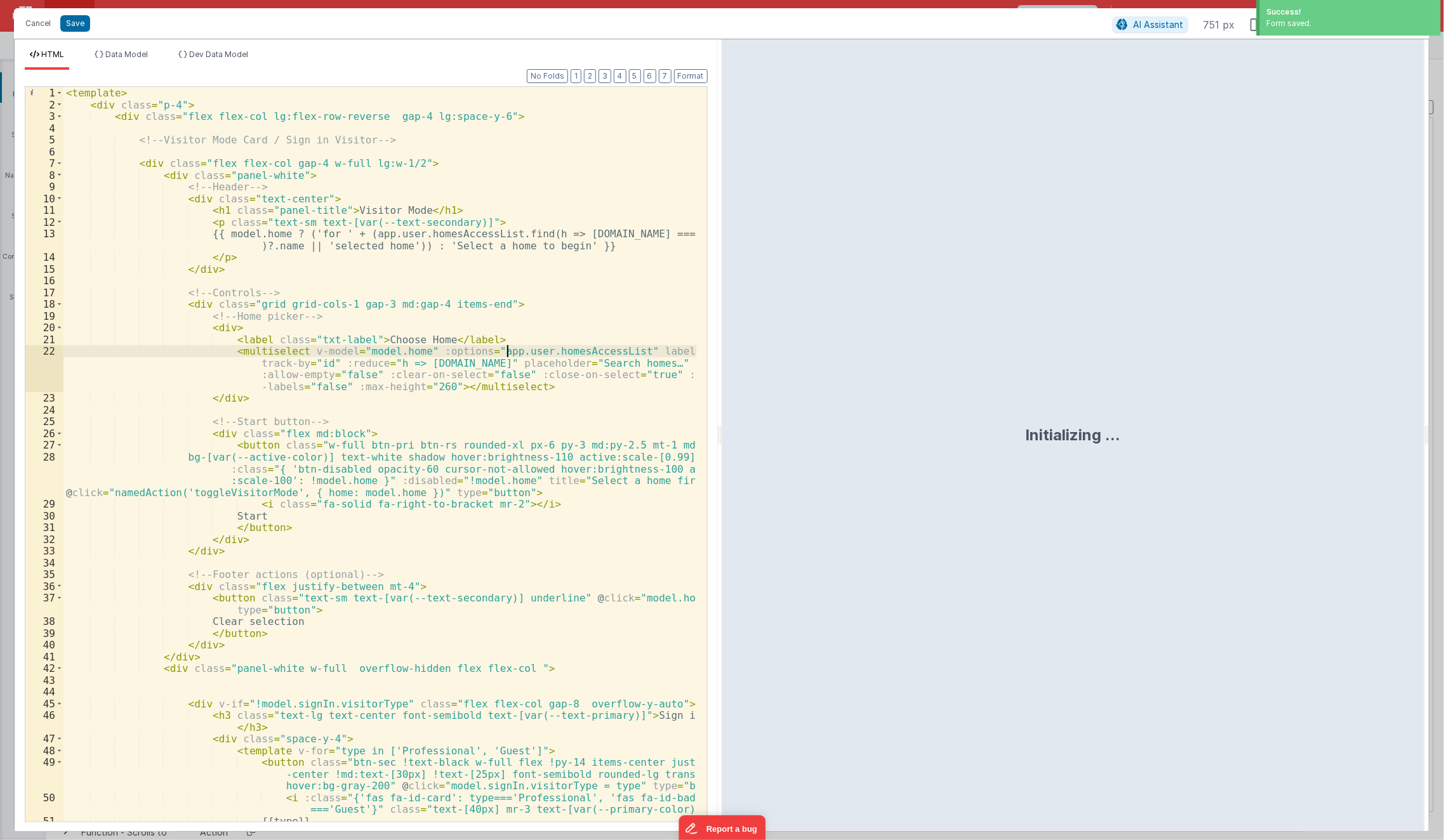
click at [509, 349] on div "< template > < div class = "p-4" > < div class = "flex flex-col lg:flex-row-rev…" at bounding box center [380, 466] width 633 height 759
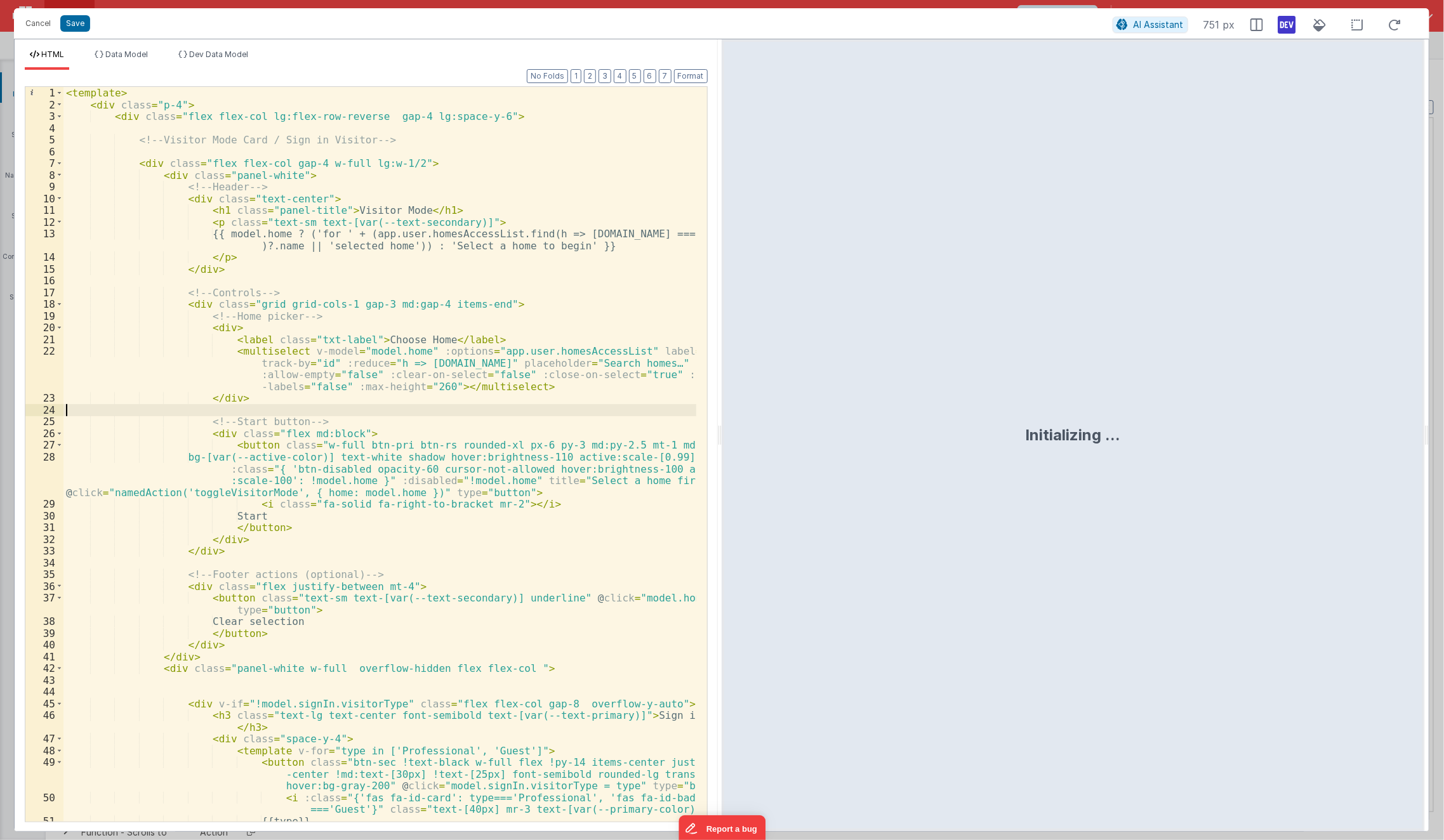
click at [487, 415] on div "< template > < div class = "p-4" > < div class = "flex flex-col lg:flex-row-rev…" at bounding box center [380, 466] width 633 height 759
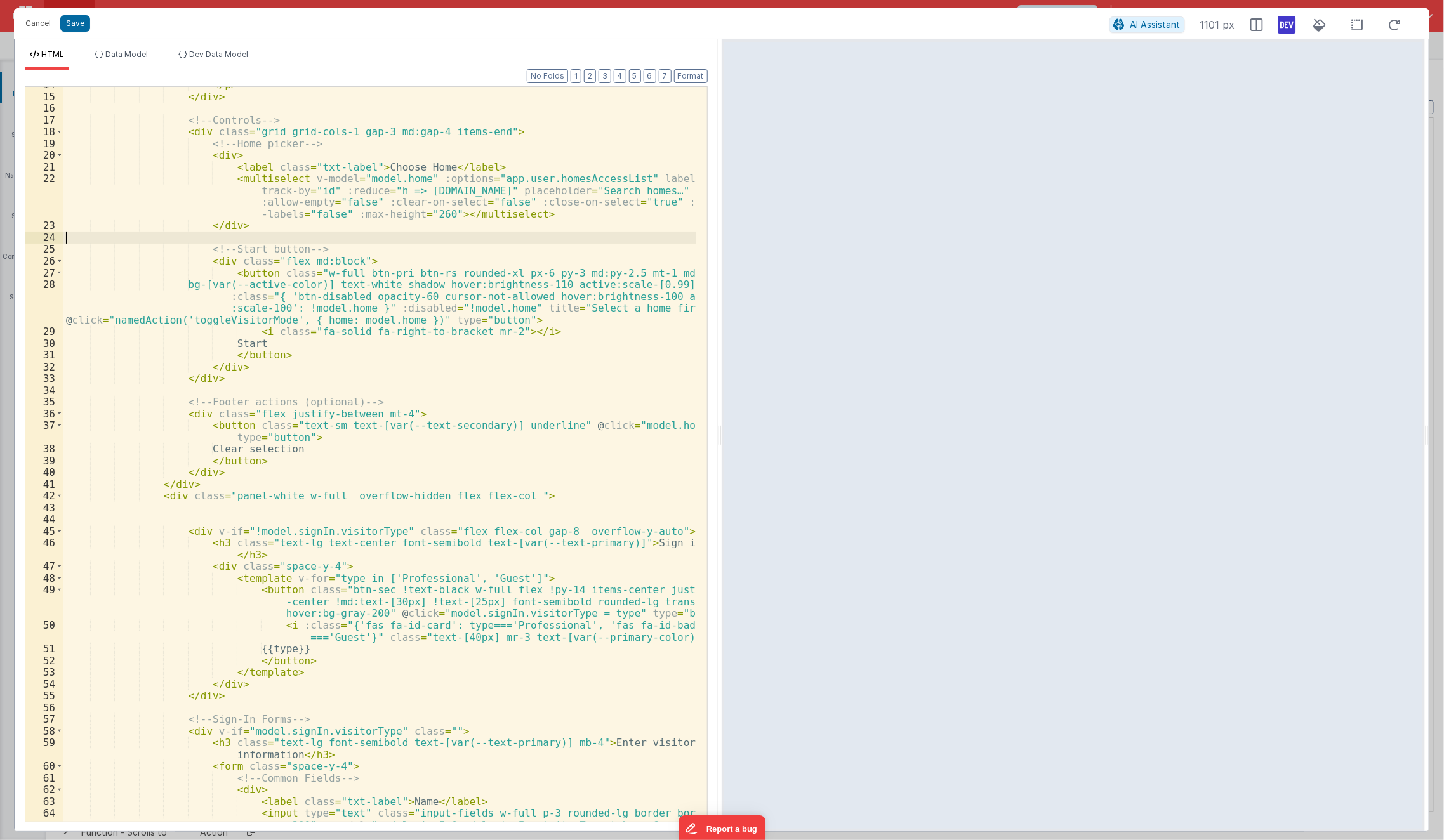
scroll to position [172, 0]
click at [534, 529] on div "</ p > </ div > <!-- Controls --> < div class = "grid grid-cols-1 gap-3 md:gap-…" at bounding box center [380, 469] width 633 height 782
click at [457, 634] on div "</ p > </ div > <!-- Controls --> < div class = "grid grid-cols-1 gap-3 md:gap-…" at bounding box center [380, 469] width 633 height 782
click at [483, 688] on div "</ p > </ div > <!-- Controls --> < div class = "grid grid-cols-1 gap-3 md:gap-…" at bounding box center [380, 469] width 633 height 782
click at [459, 640] on div "</ p > </ div > <!-- Controls --> < div class = "grid grid-cols-1 gap-3 md:gap-…" at bounding box center [380, 469] width 633 height 782
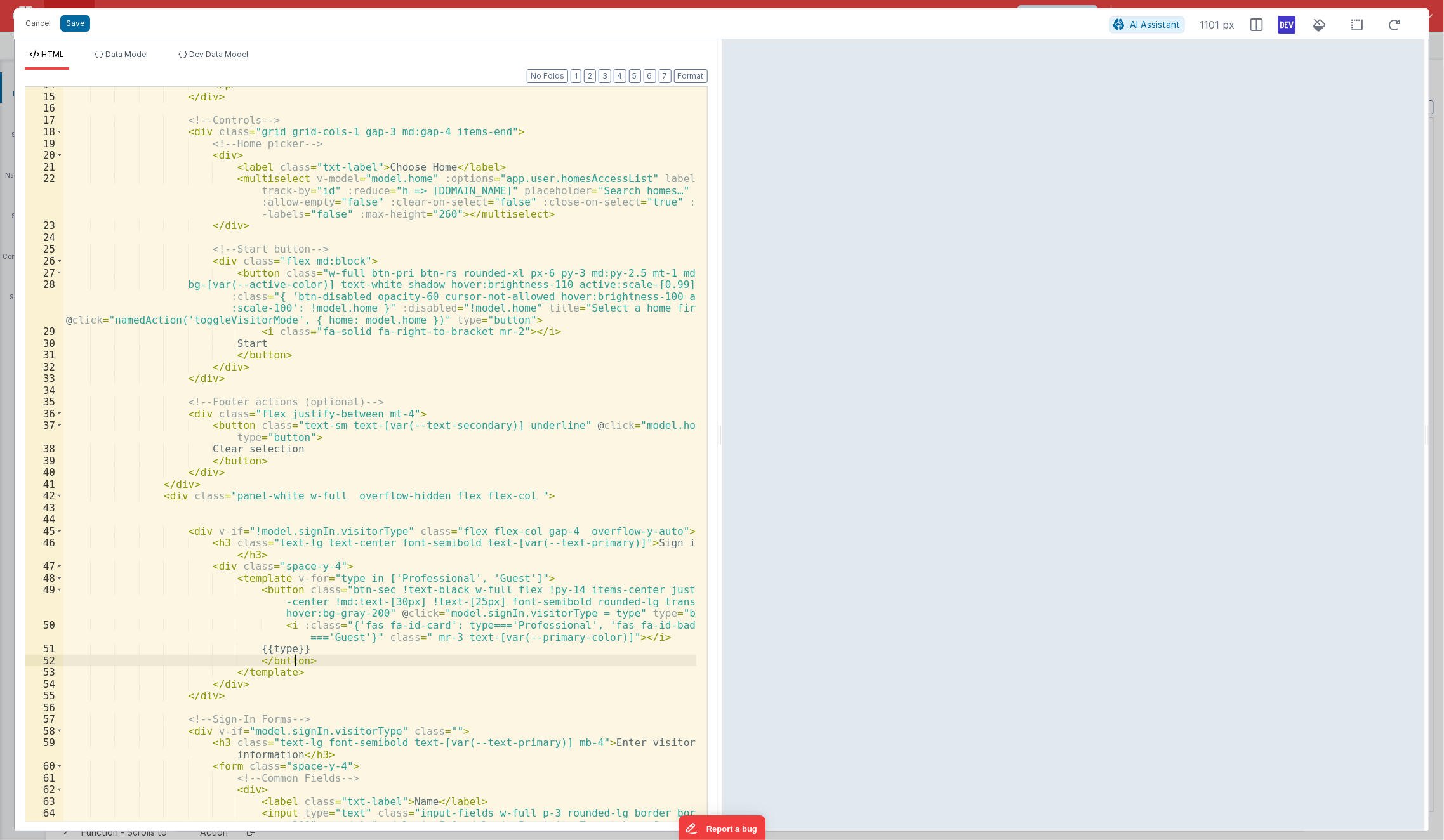
click at [450, 659] on div "</ p > </ div > <!-- Controls --> < div class = "grid grid-cols-1 gap-3 md:gap-…" at bounding box center [380, 469] width 633 height 782
click at [430, 597] on div "</ p > </ div > <!-- Controls --> < div class = "grid grid-cols-1 gap-3 md:gap-…" at bounding box center [380, 469] width 633 height 782
click at [393, 599] on div "</ p > </ div > <!-- Controls --> < div class = "grid grid-cols-1 gap-3 md:gap-…" at bounding box center [380, 469] width 633 height 782
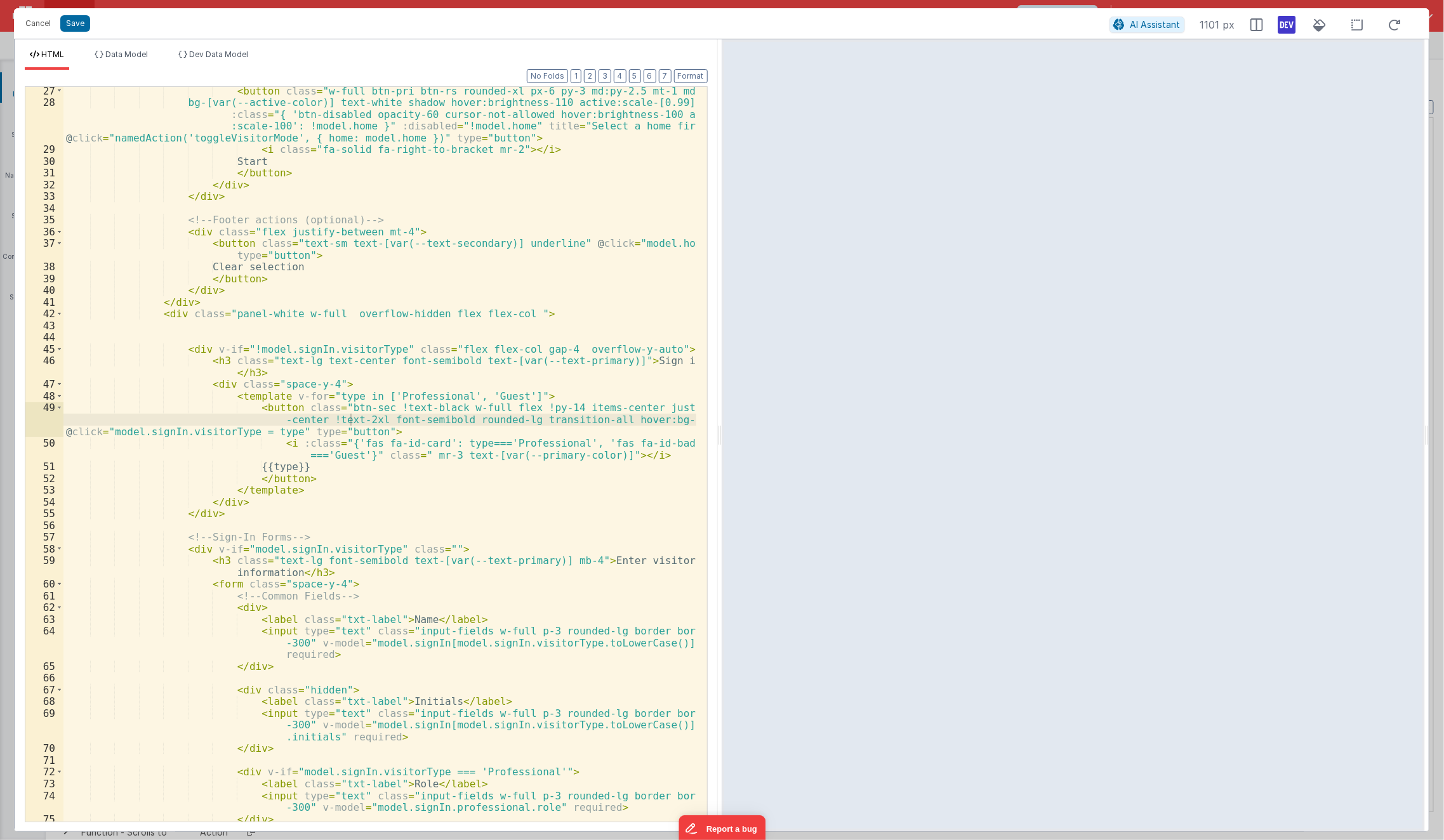
scroll to position [359, 0]
click at [444, 667] on div "< button class = "w-full btn-pri btn-rs rounded-xl px-6 py-3 md:py-2.5 mt-1 md:…" at bounding box center [380, 460] width 633 height 759
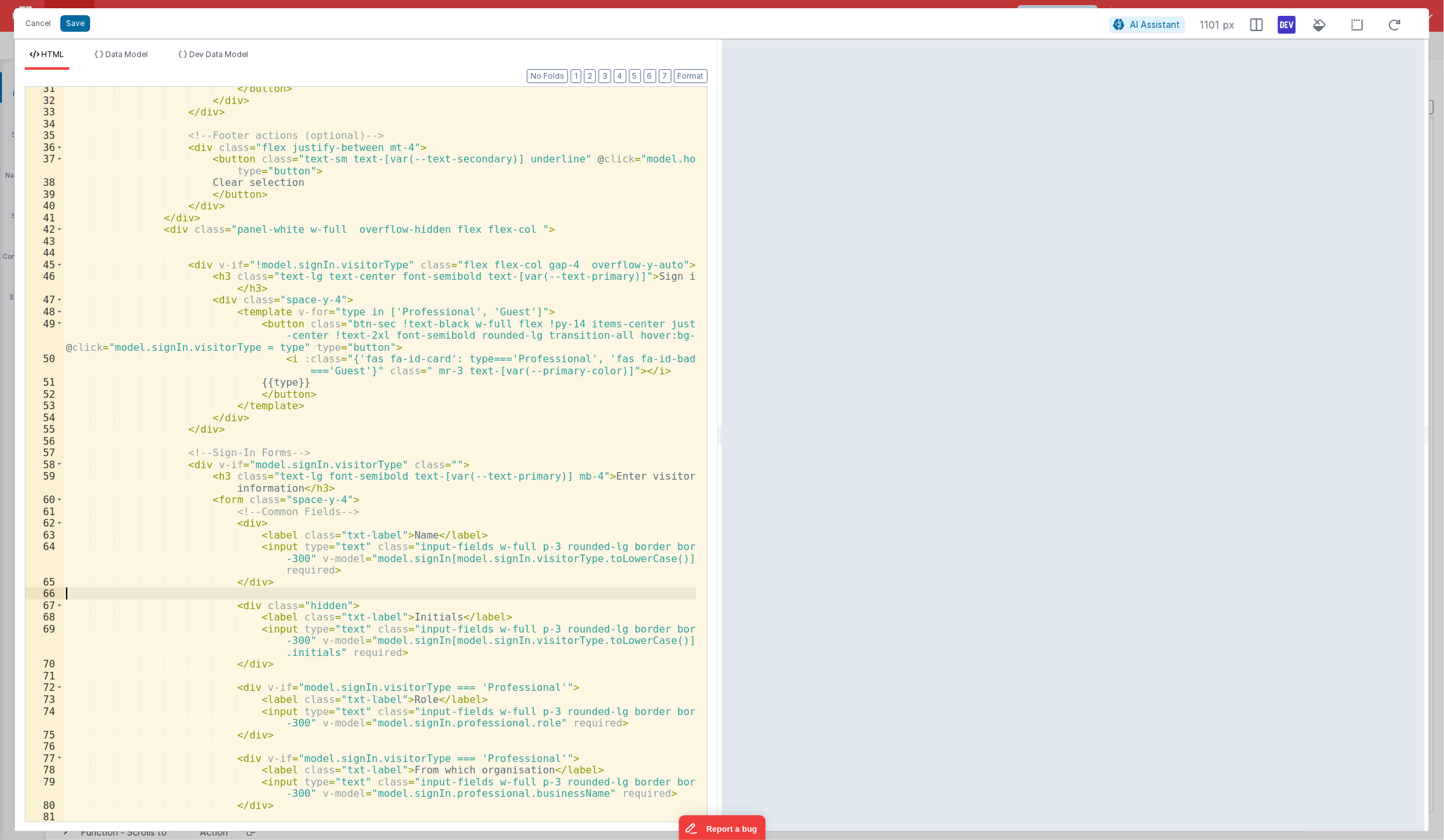
scroll to position [439, 0]
click at [500, 540] on div "</ button > </ div > </ div > <!-- Footer actions (optional) --> < div class = …" at bounding box center [380, 462] width 633 height 759
click at [499, 548] on div "</ button > </ div > </ div > <!-- Footer actions (optional) --> < div class = …" at bounding box center [380, 462] width 633 height 759
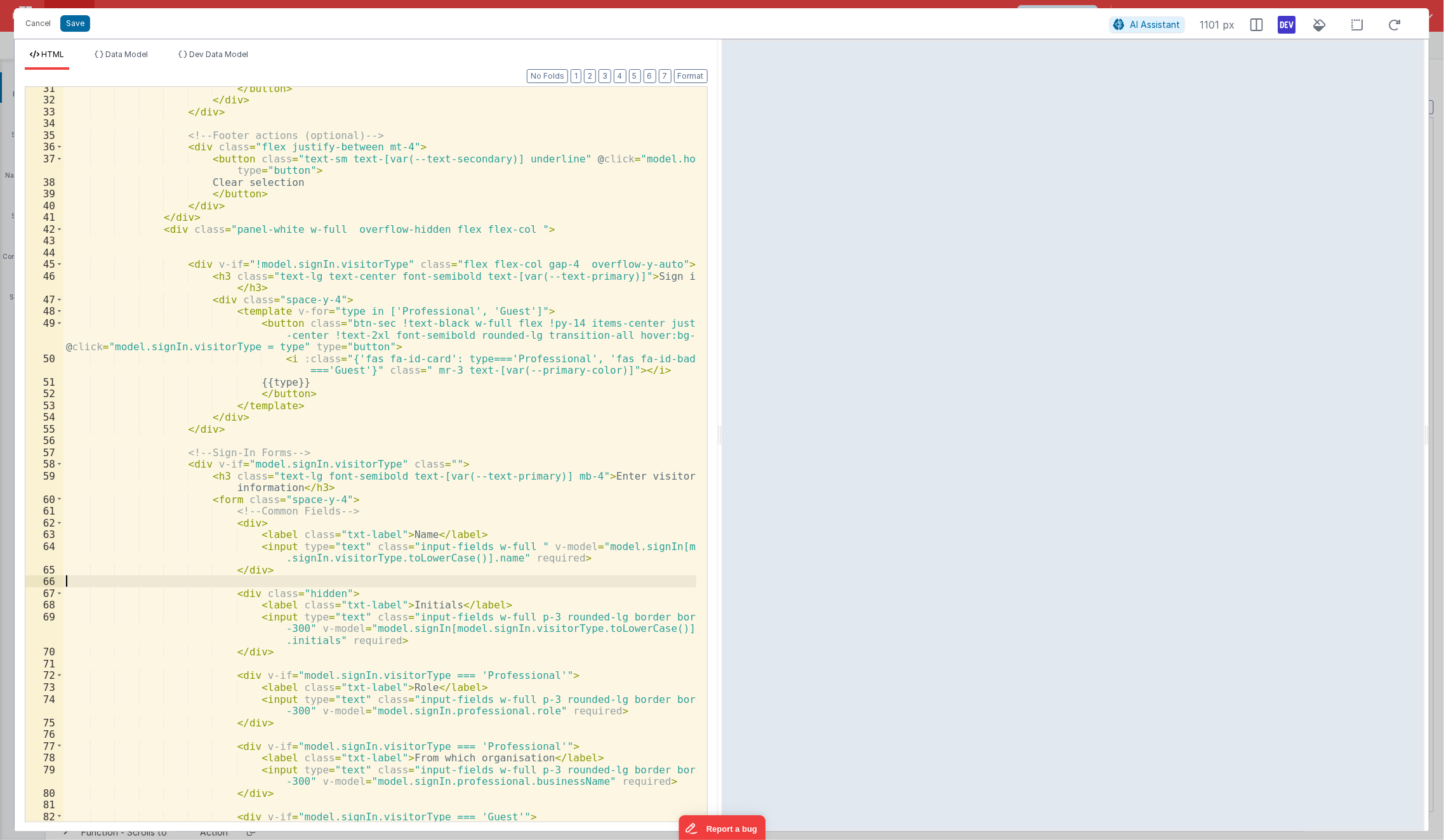
click at [472, 582] on div "</ button > </ div > </ div > <!-- Footer actions (optional) --> < div class = …" at bounding box center [380, 462] width 633 height 759
click at [457, 549] on div "</ button > </ div > </ div > <!-- Footer actions (optional) --> < div class = …" at bounding box center [380, 462] width 633 height 759
click at [388, 619] on div "</ button > </ div > </ div > <!-- Footer actions (optional) --> < div class = …" at bounding box center [380, 462] width 633 height 759
click at [455, 617] on div "</ button > </ div > </ div > <!-- Footer actions (optional) --> < div class = …" at bounding box center [380, 462] width 633 height 759
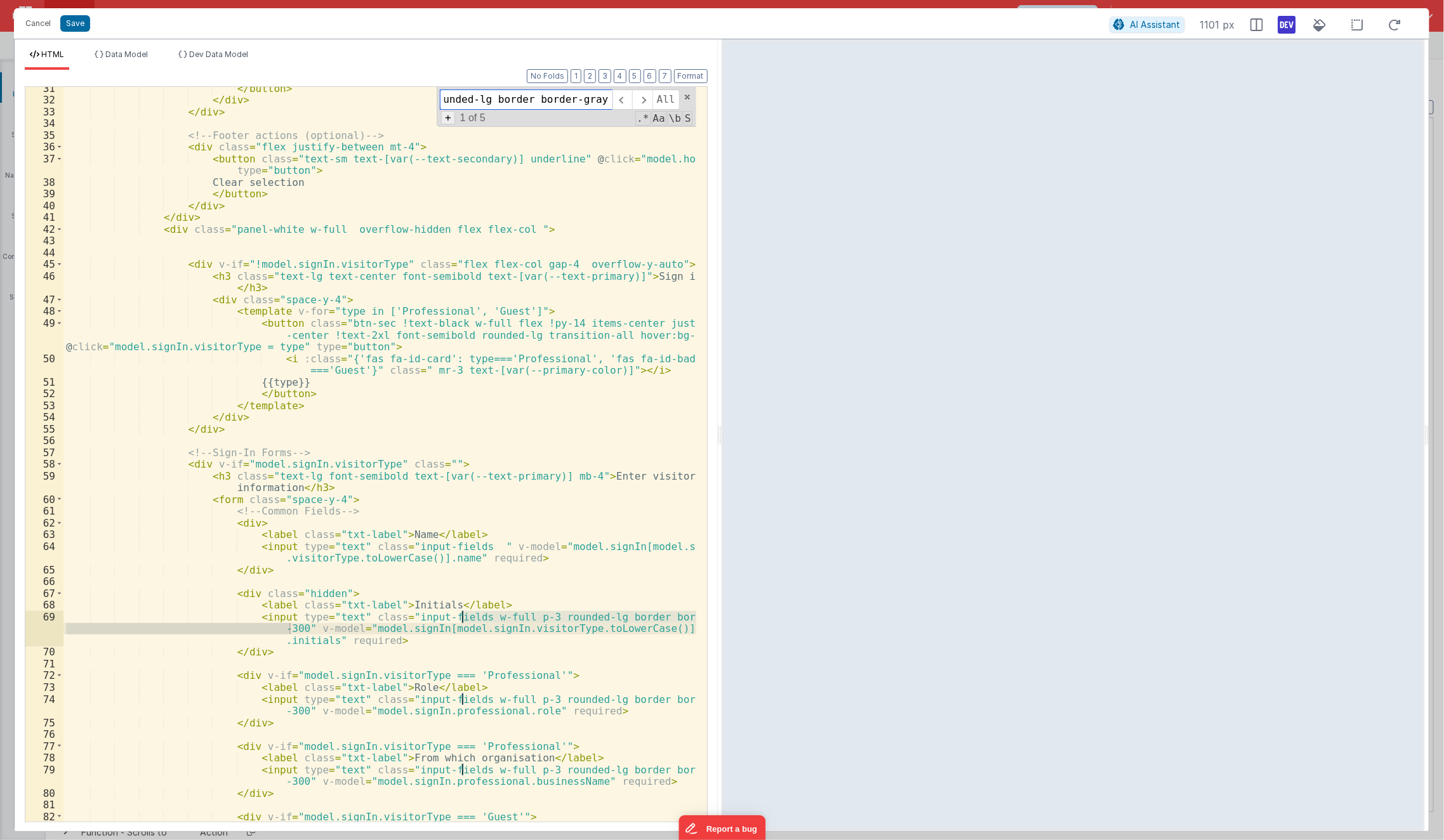
scroll to position [0, 0]
click at [450, 119] on span "+" at bounding box center [448, 118] width 14 height 13
click at [625, 124] on span "Replace" at bounding box center [638, 122] width 51 height 21
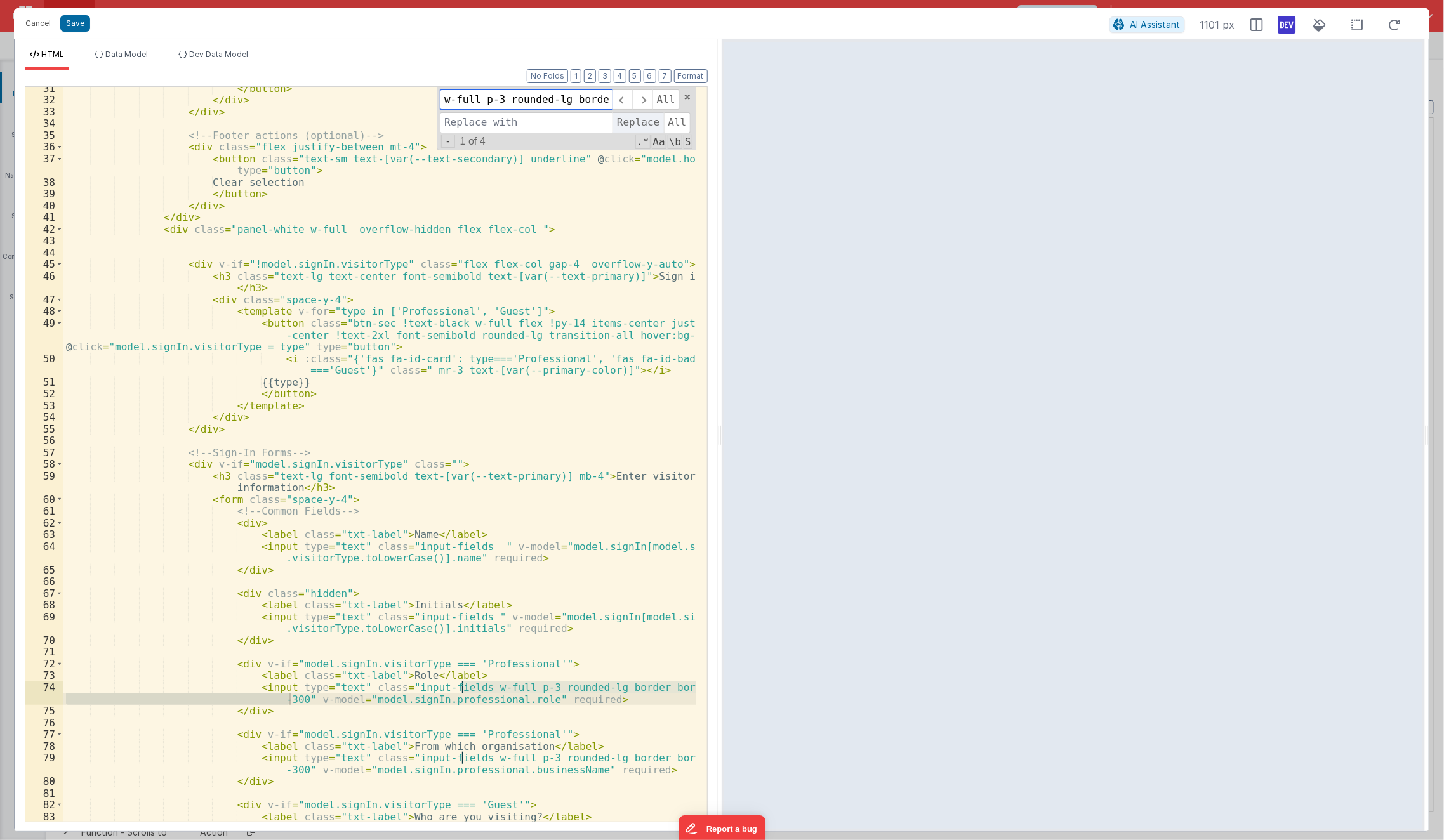
click at [625, 124] on span "Replace" at bounding box center [638, 122] width 51 height 21
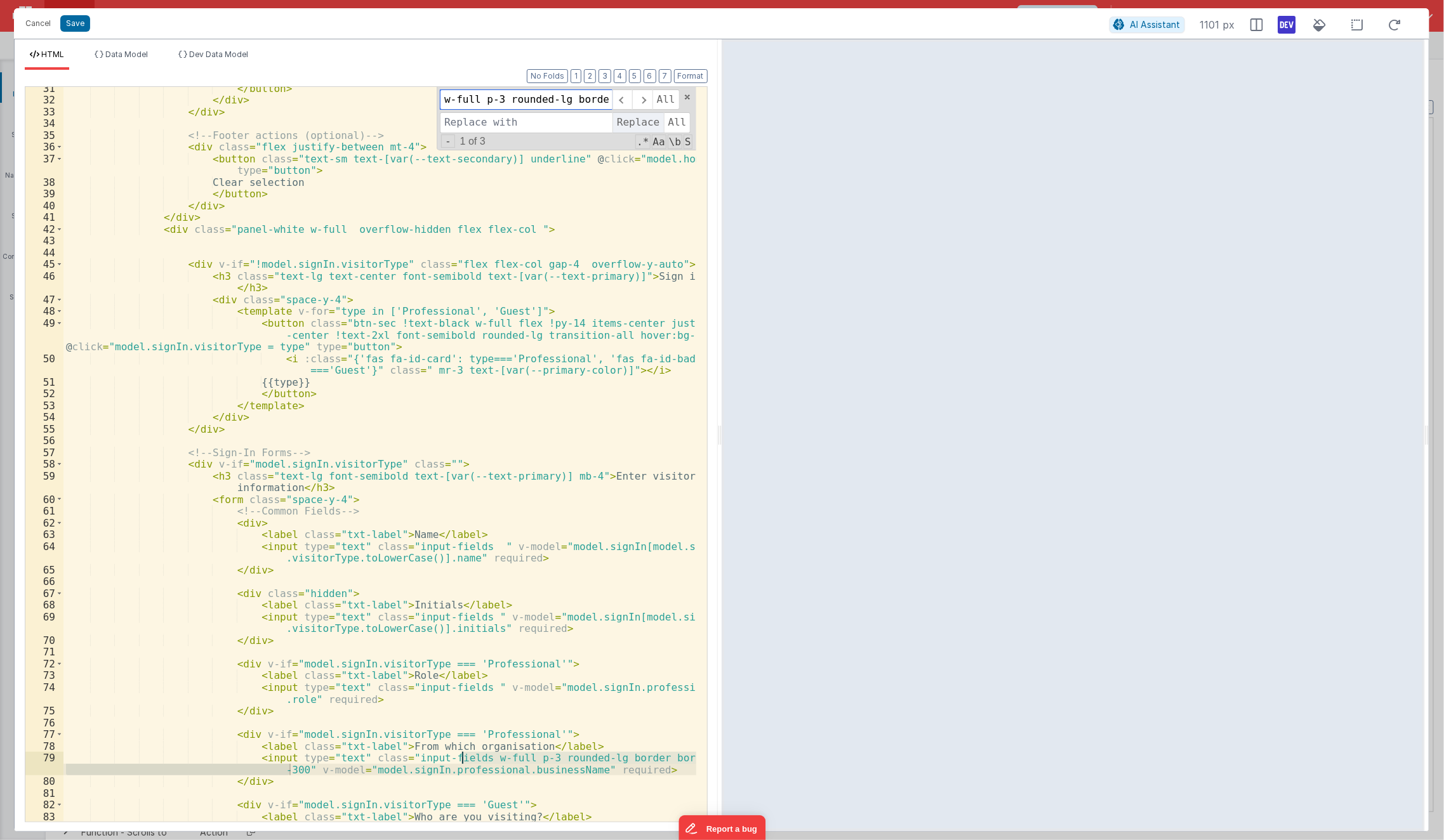
click at [625, 124] on span "Replace" at bounding box center [638, 122] width 51 height 21
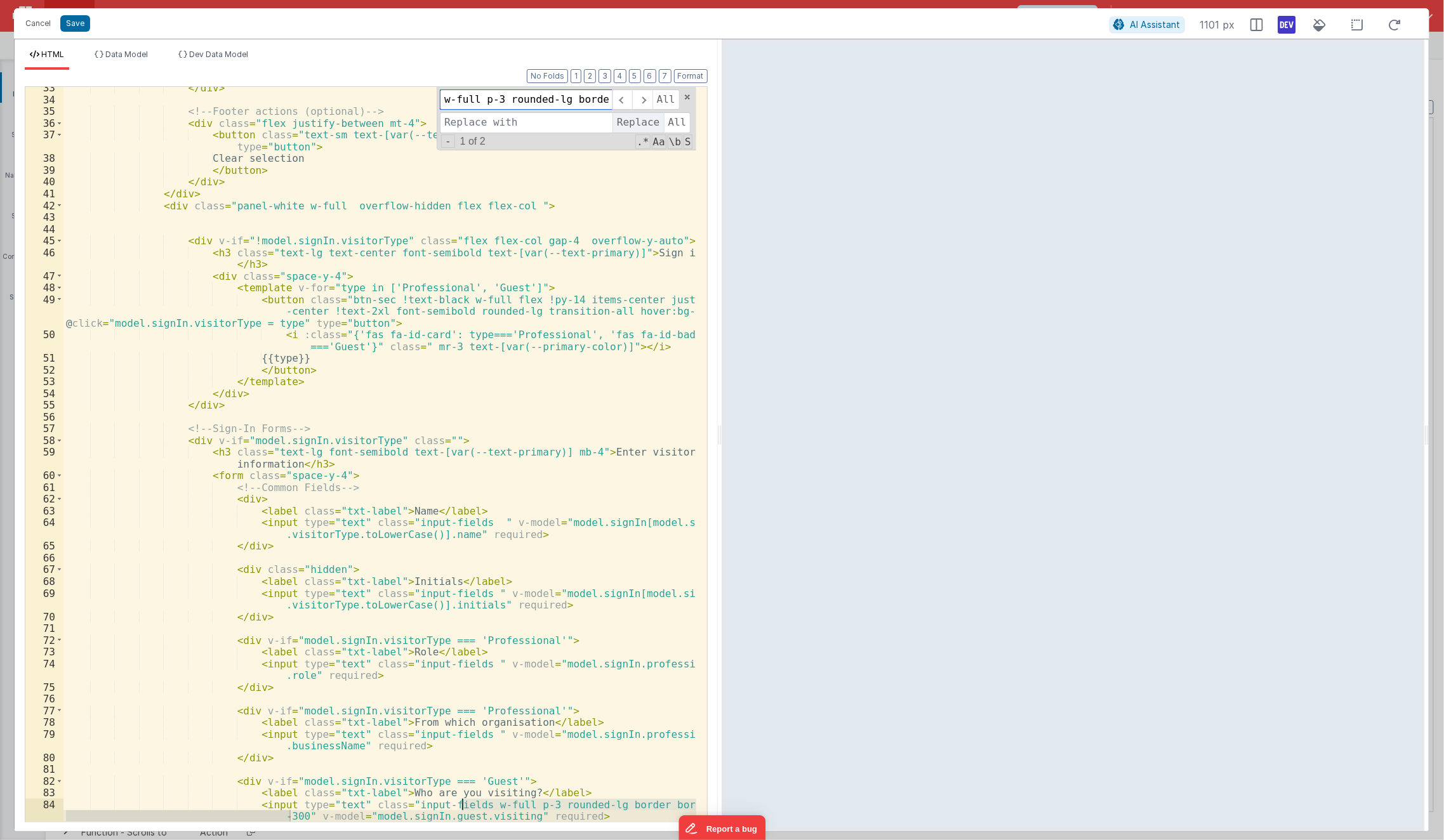
scroll to position [463, 0]
click at [625, 124] on span "Replace" at bounding box center [638, 122] width 51 height 21
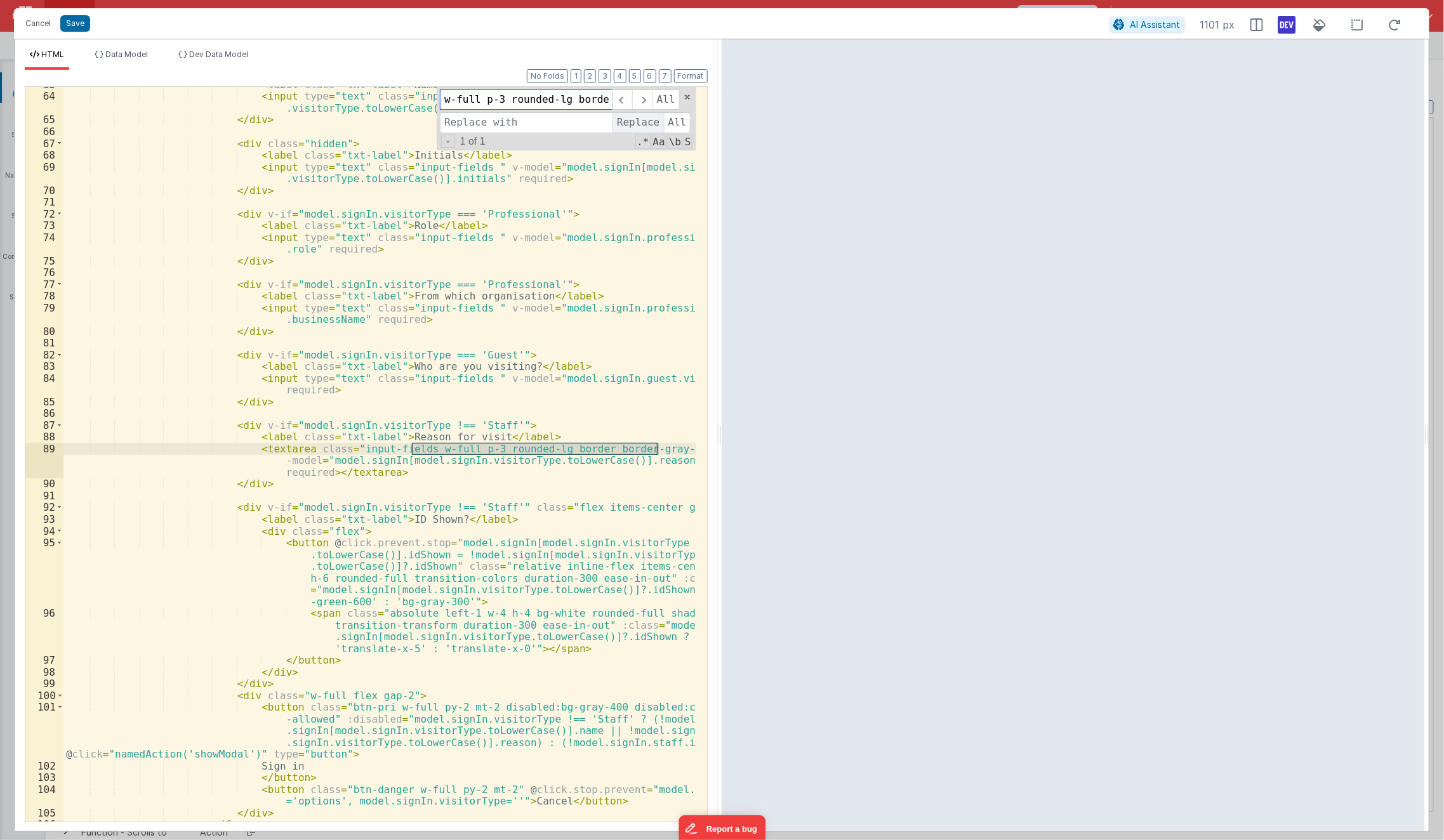
scroll to position [889, 0]
click at [625, 124] on span "Replace" at bounding box center [638, 122] width 51 height 21
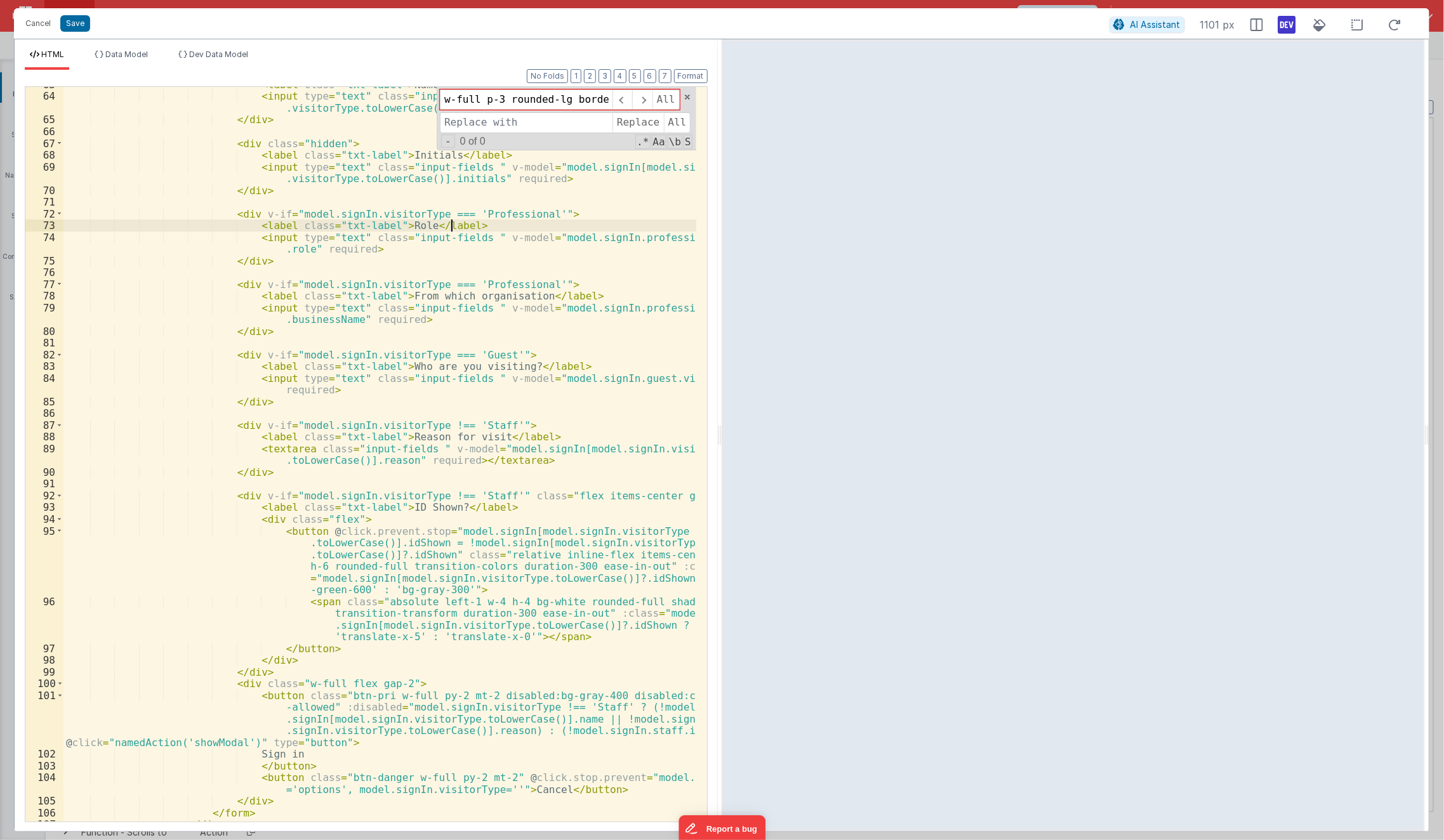
click at [618, 229] on div "< label class = "txt-label" > Name </ label > < input type = "text" class = "in…" at bounding box center [380, 458] width 633 height 759
click at [76, 16] on button "Save" at bounding box center [75, 23] width 30 height 16
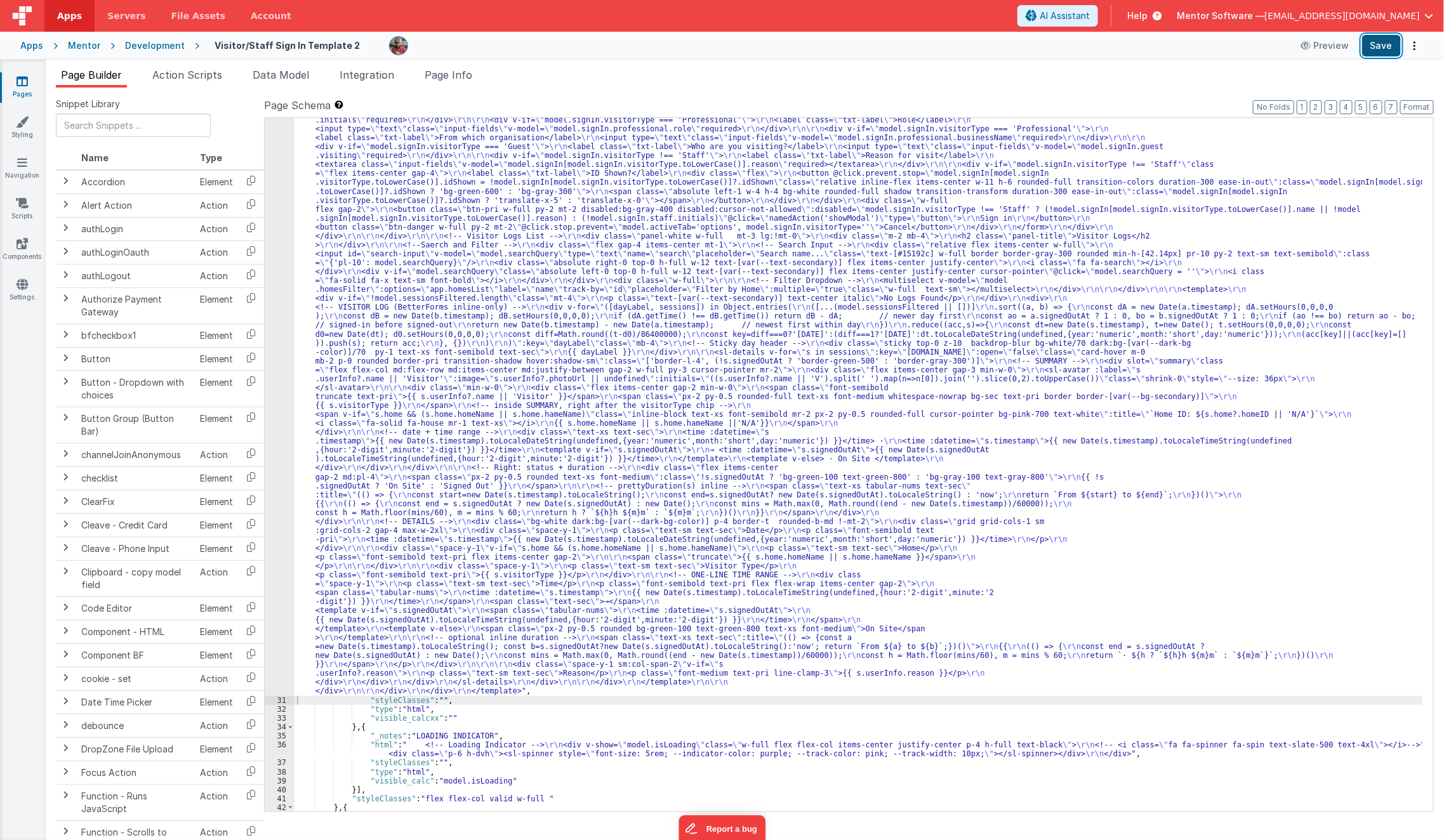
click at [1208, 52] on button "Save" at bounding box center [1381, 45] width 39 height 21
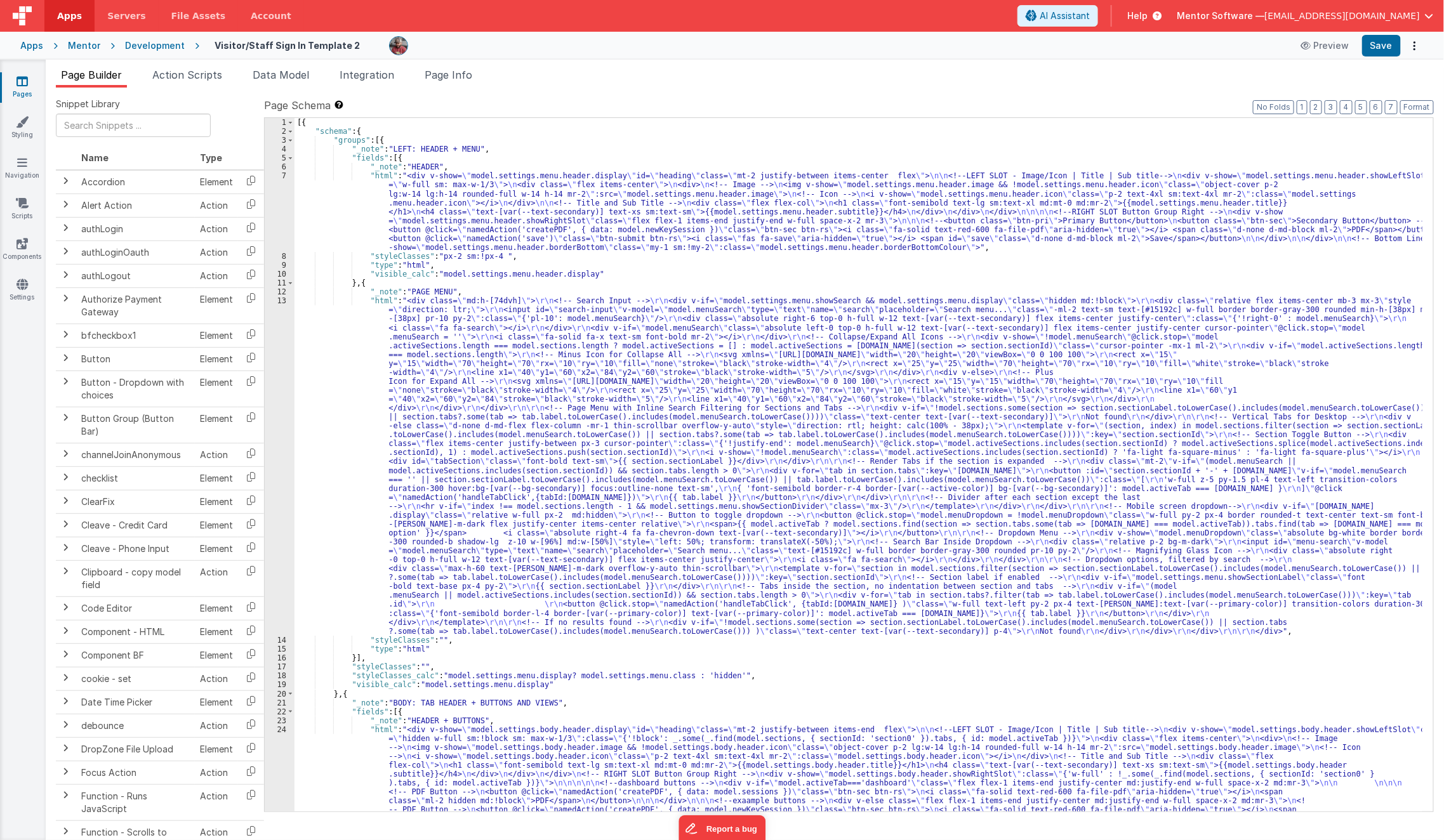
scroll to position [0, 0]
click at [477, 376] on div "[{ "schema" : { "groups" : [{ "_note" : "LEFT: HEADER + MENU" , "fields" : [{ "…" at bounding box center [858, 541] width 1128 height 846
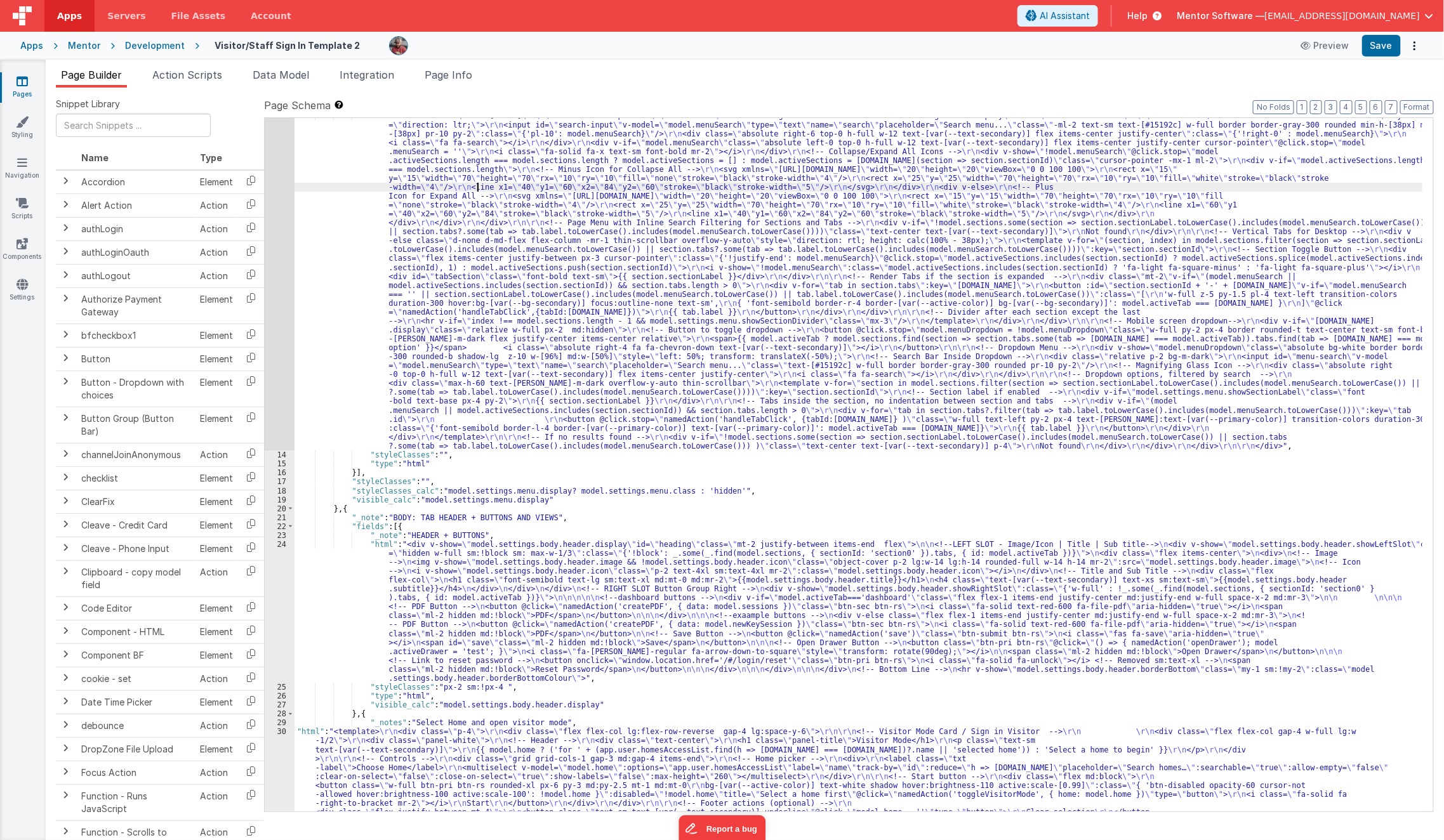
scroll to position [185, 0]
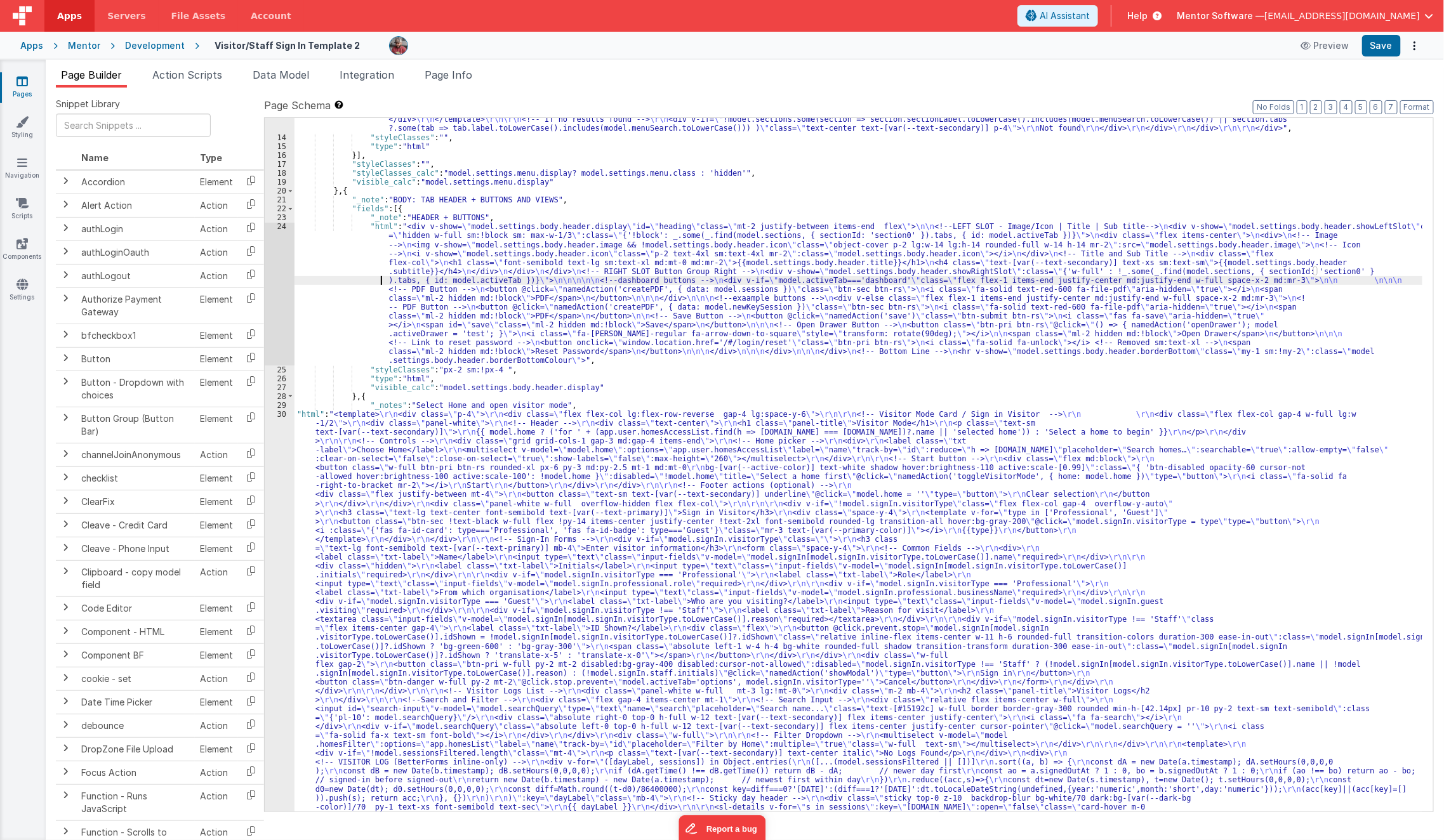
scroll to position [503, 0]
click at [277, 331] on div "24" at bounding box center [279, 294] width 30 height 143
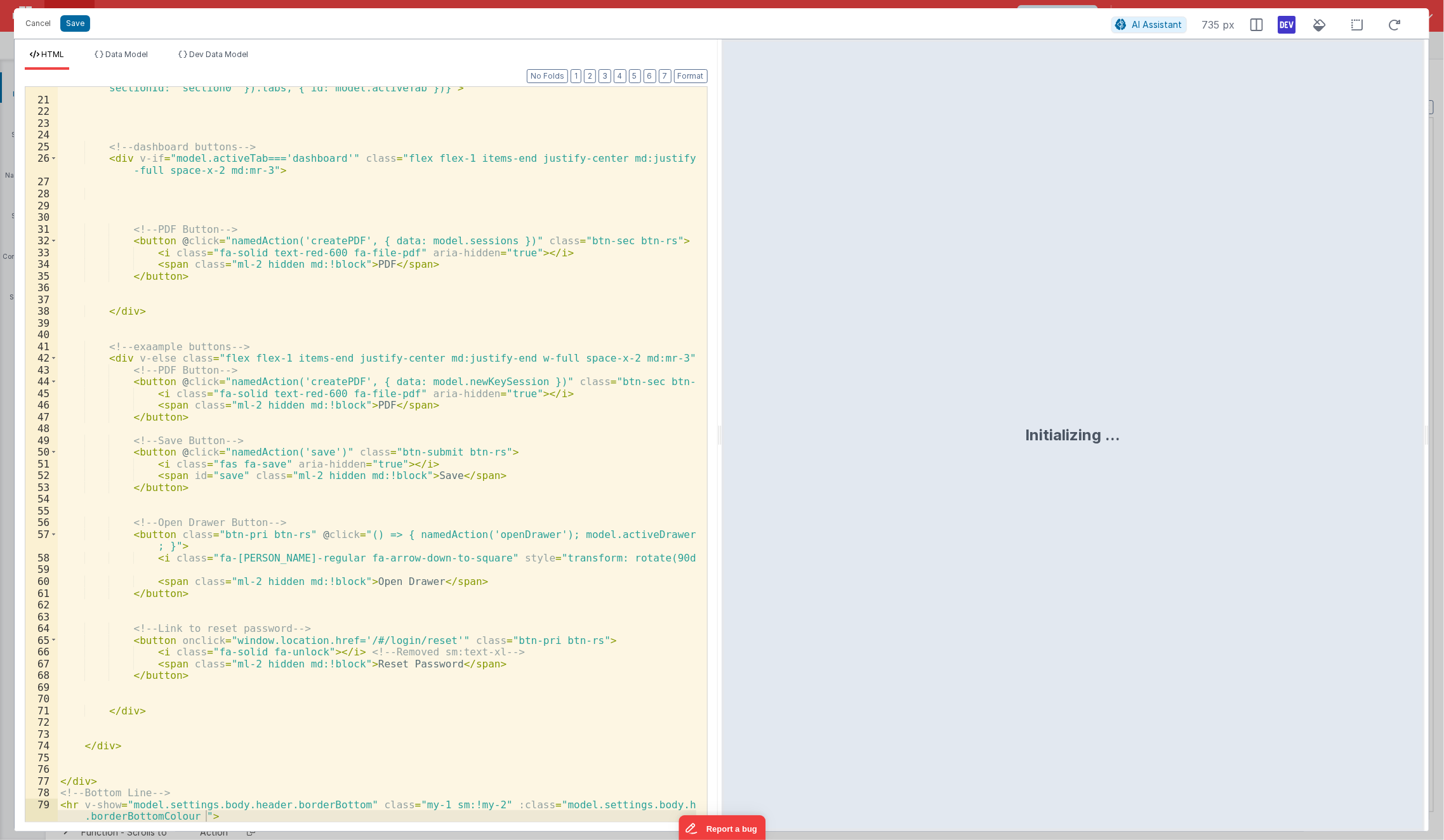
scroll to position [310, 0]
click at [98, 350] on div "< div v-show = "model.settings.body.header.showRightSlot" :class = "{'w-full' :…" at bounding box center [378, 461] width 639 height 782
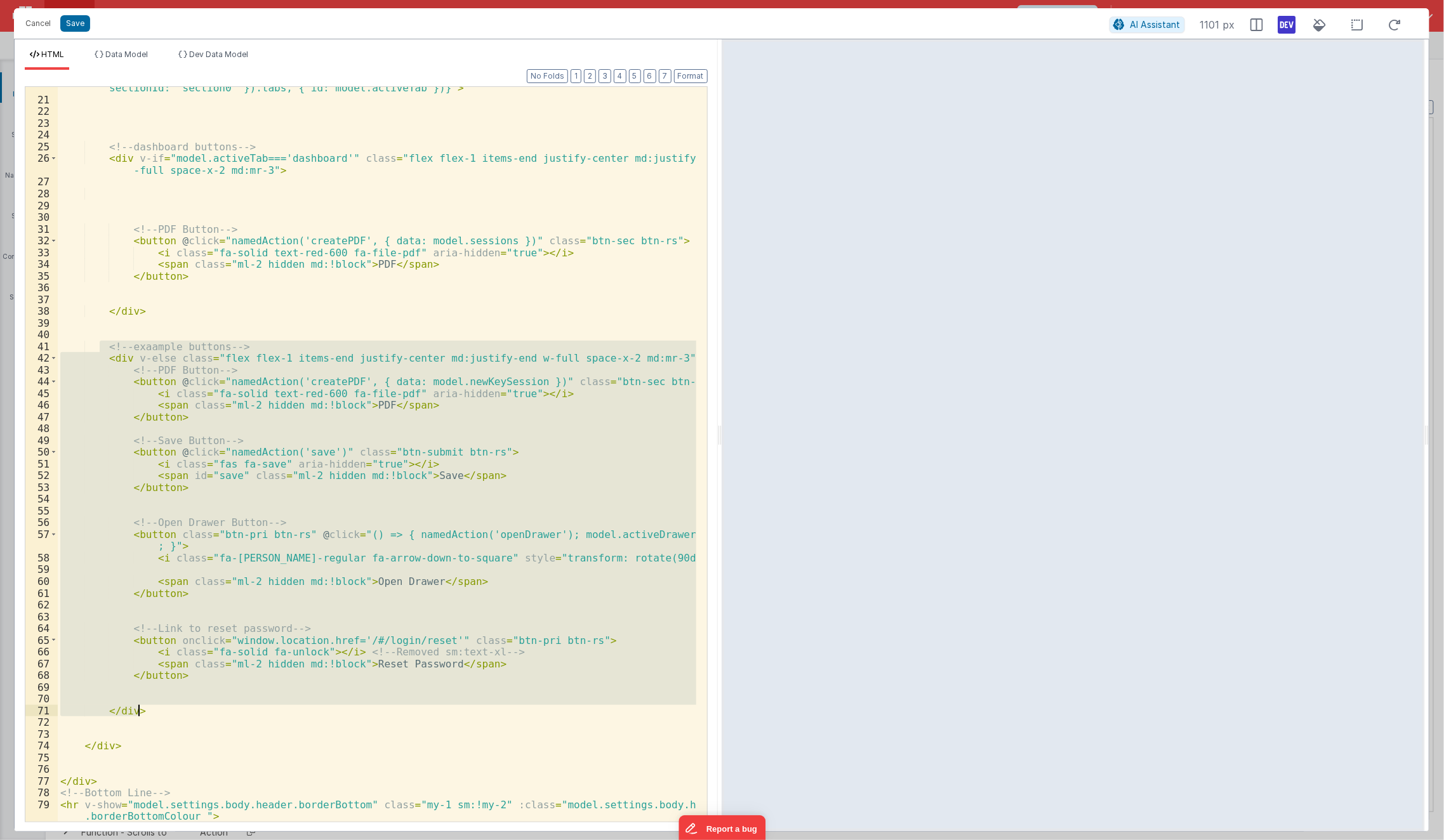
drag, startPoint x: 98, startPoint y: 350, endPoint x: 170, endPoint y: 713, distance: 370.1
click at [170, 713] on div "< div v-show = "model.settings.body.header.showRightSlot" :class = "{'w-full' :…" at bounding box center [378, 461] width 639 height 782
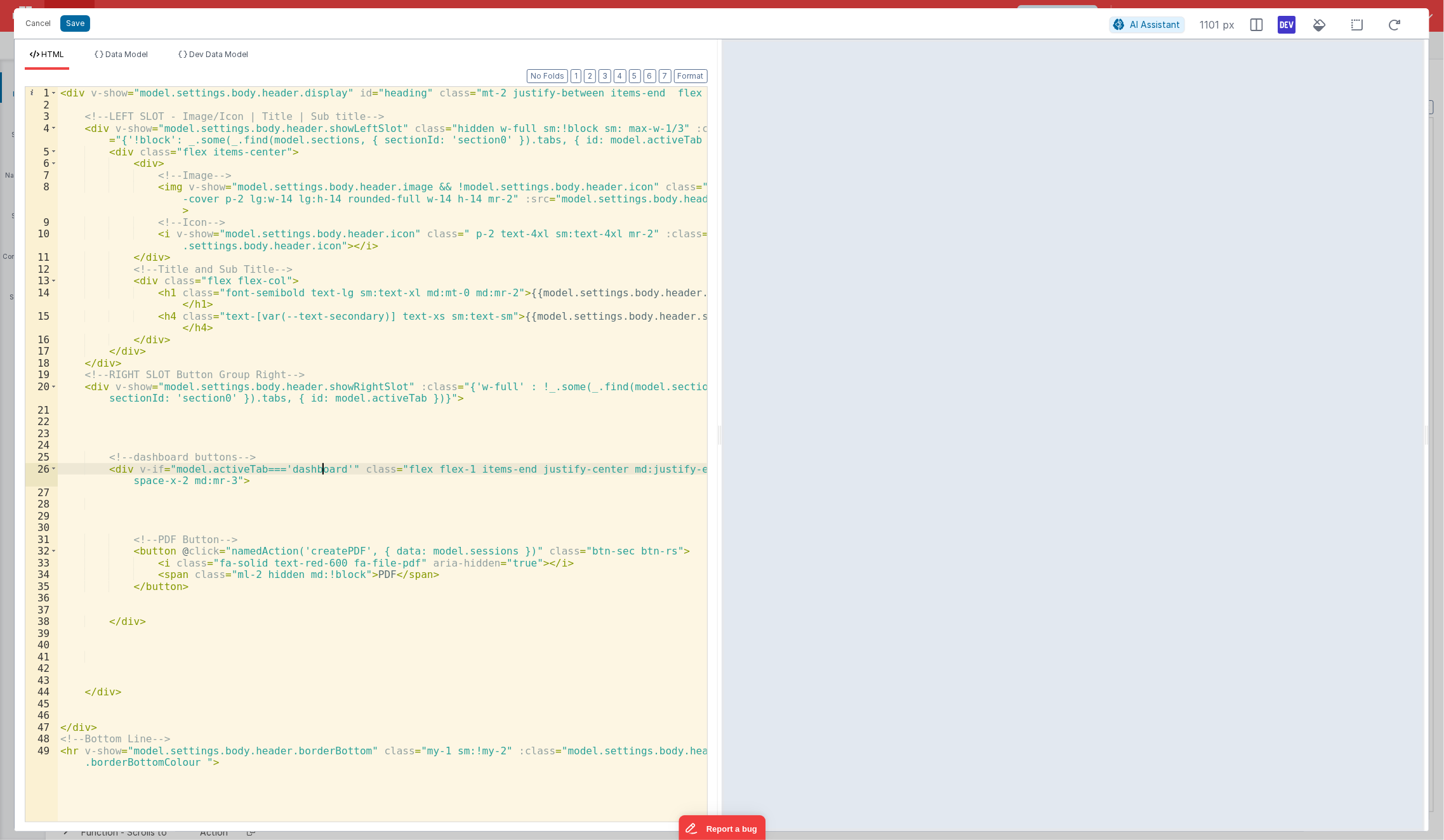
click at [322, 464] on div "< div v-show = "model.settings.body.header.display" id = "heading" class = "mt-…" at bounding box center [382, 472] width 650 height 771
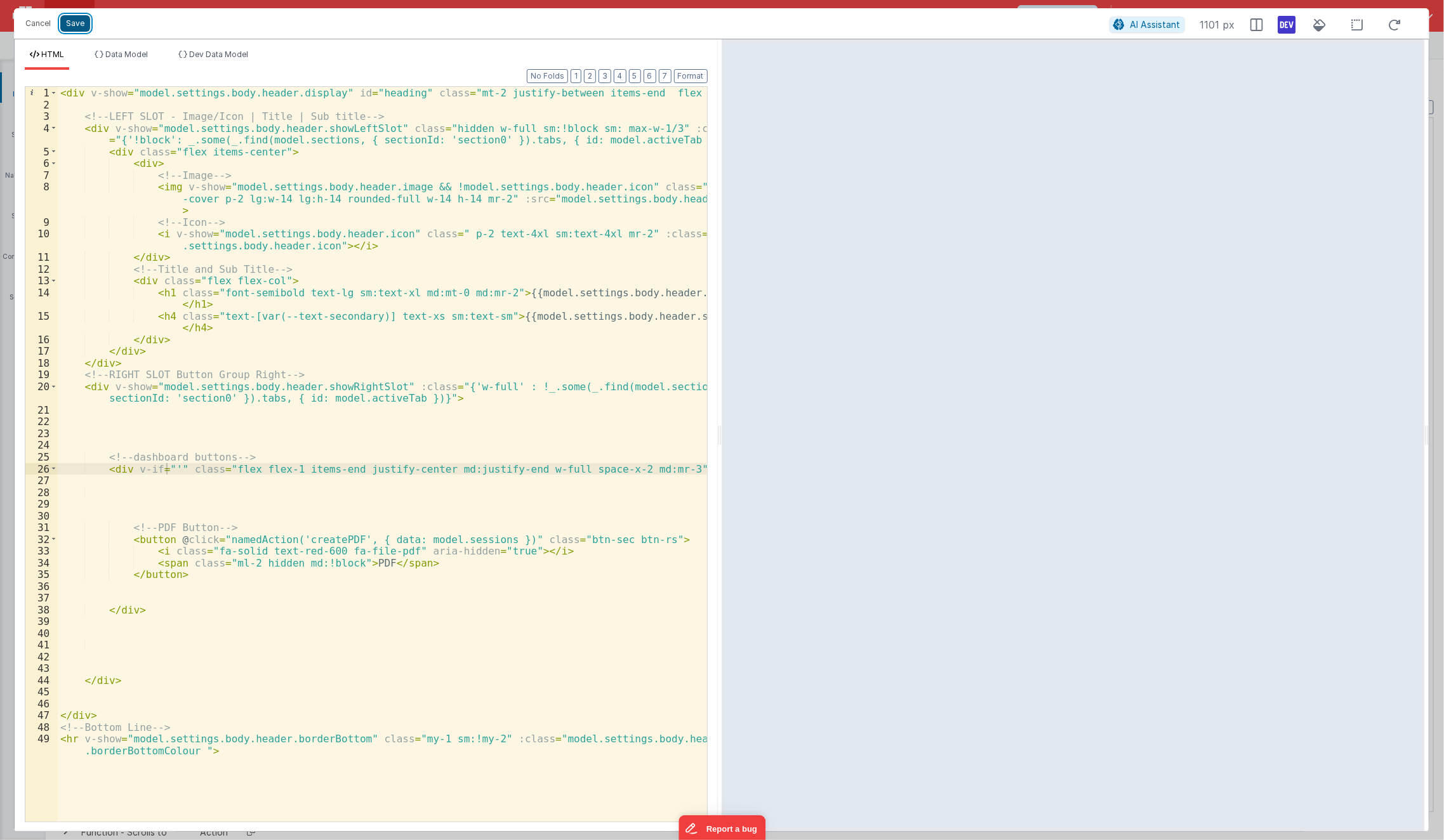
click at [80, 26] on button "Save" at bounding box center [75, 23] width 30 height 16
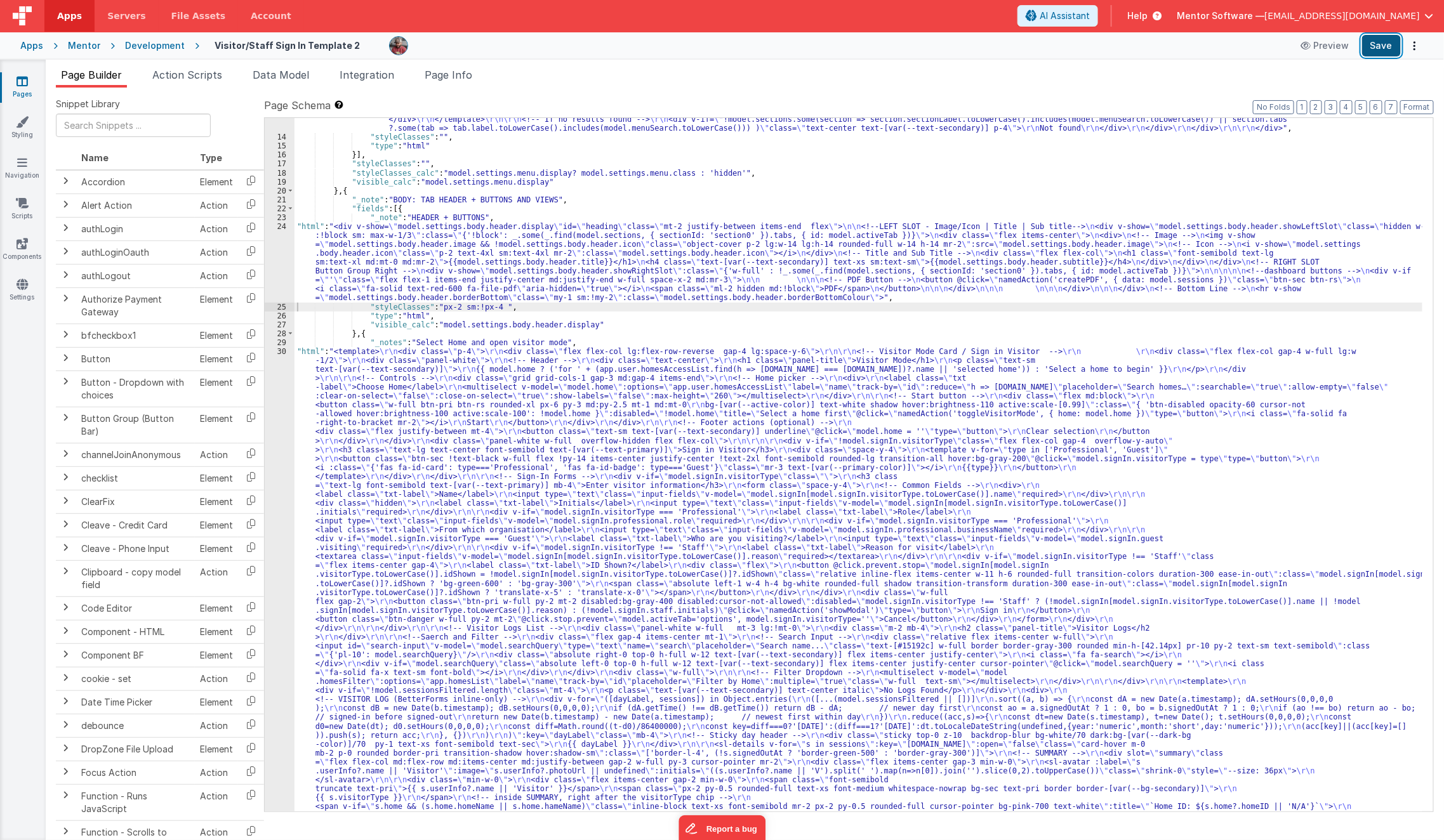
click at [1208, 48] on button "Save" at bounding box center [1381, 45] width 39 height 21
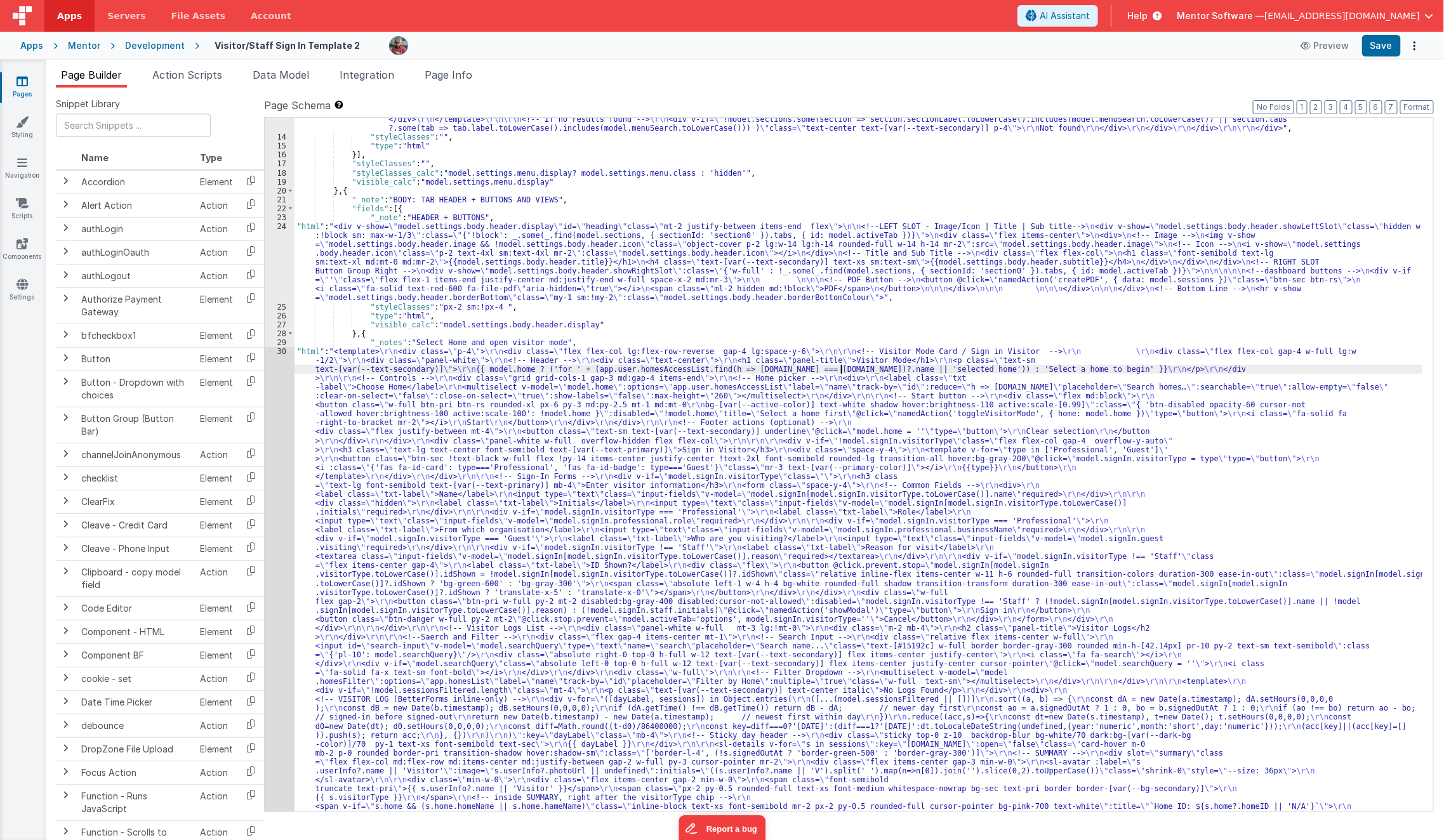
click at [841, 365] on div ""html" : "<div class= \" md:h-[74dvh] \" > \r\n <!-- Search Input --> \r\n <div…" at bounding box center [858, 681] width 1128 height 1775
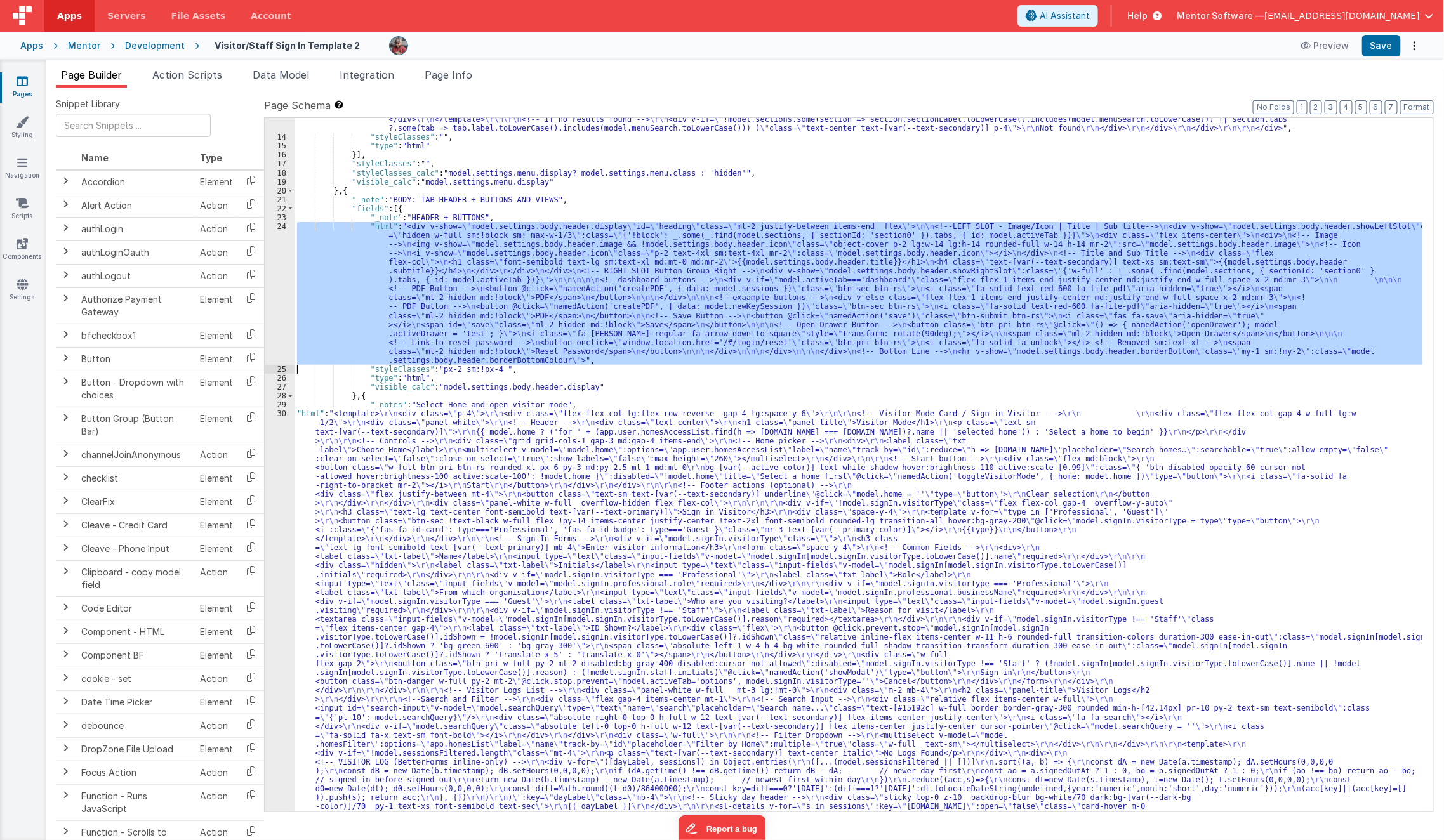
click at [436, 273] on div ""html" : "<div class= \" md:h-[74dvh] \" > \r\n <!-- Search Input --> \r\n <div…" at bounding box center [858, 465] width 1128 height 694
click at [277, 299] on div "24" at bounding box center [279, 294] width 30 height 143
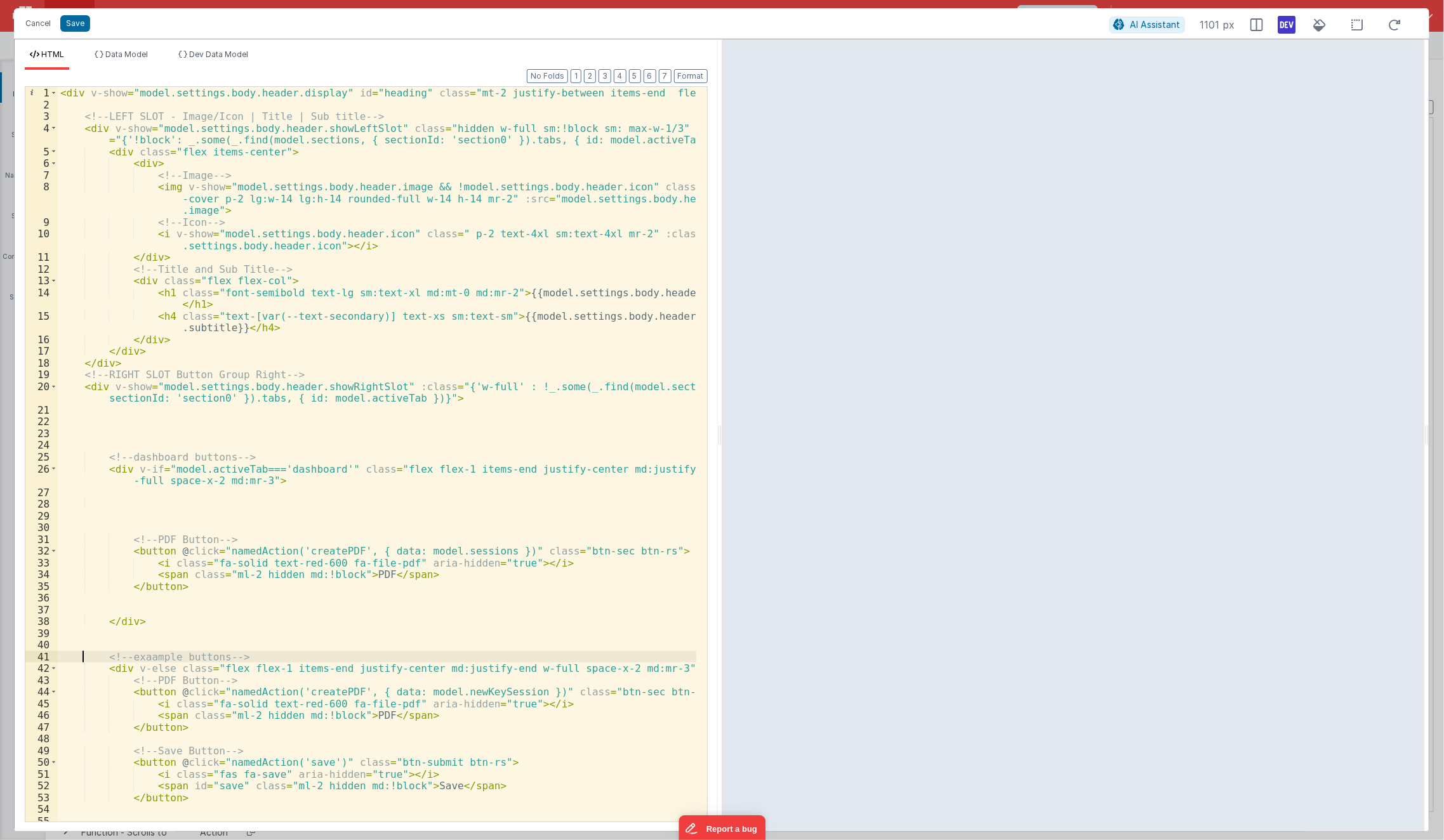
click at [85, 658] on div "< div v-show = "model.settings.body.header.display" id = "heading" class = "mt-…" at bounding box center [378, 466] width 639 height 759
click at [50, 667] on span at bounding box center [54, 669] width 7 height 12
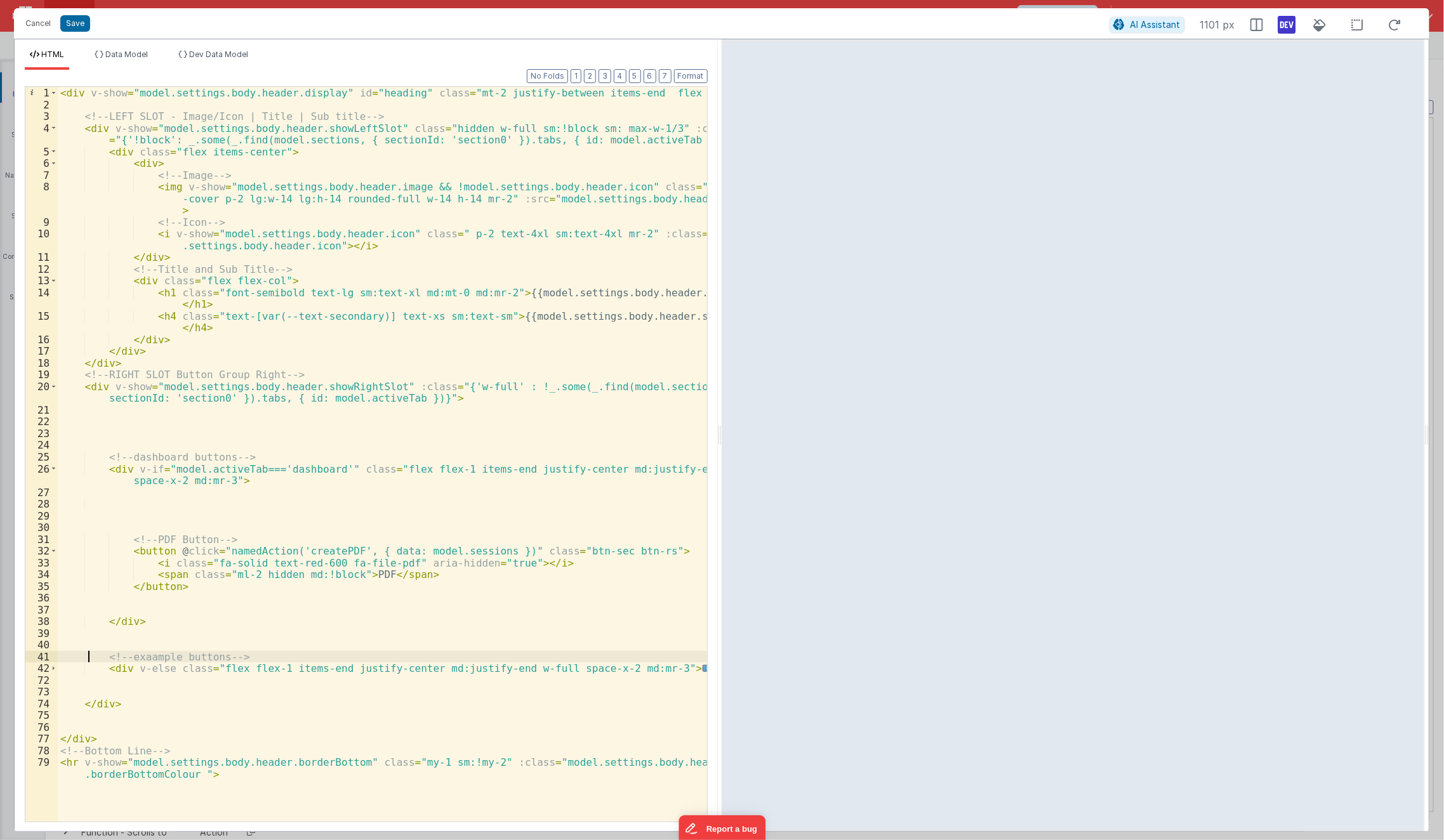
click at [89, 657] on div "< div v-show = "model.settings.body.header.display" id = "heading" class = "mt-…" at bounding box center [382, 472] width 650 height 771
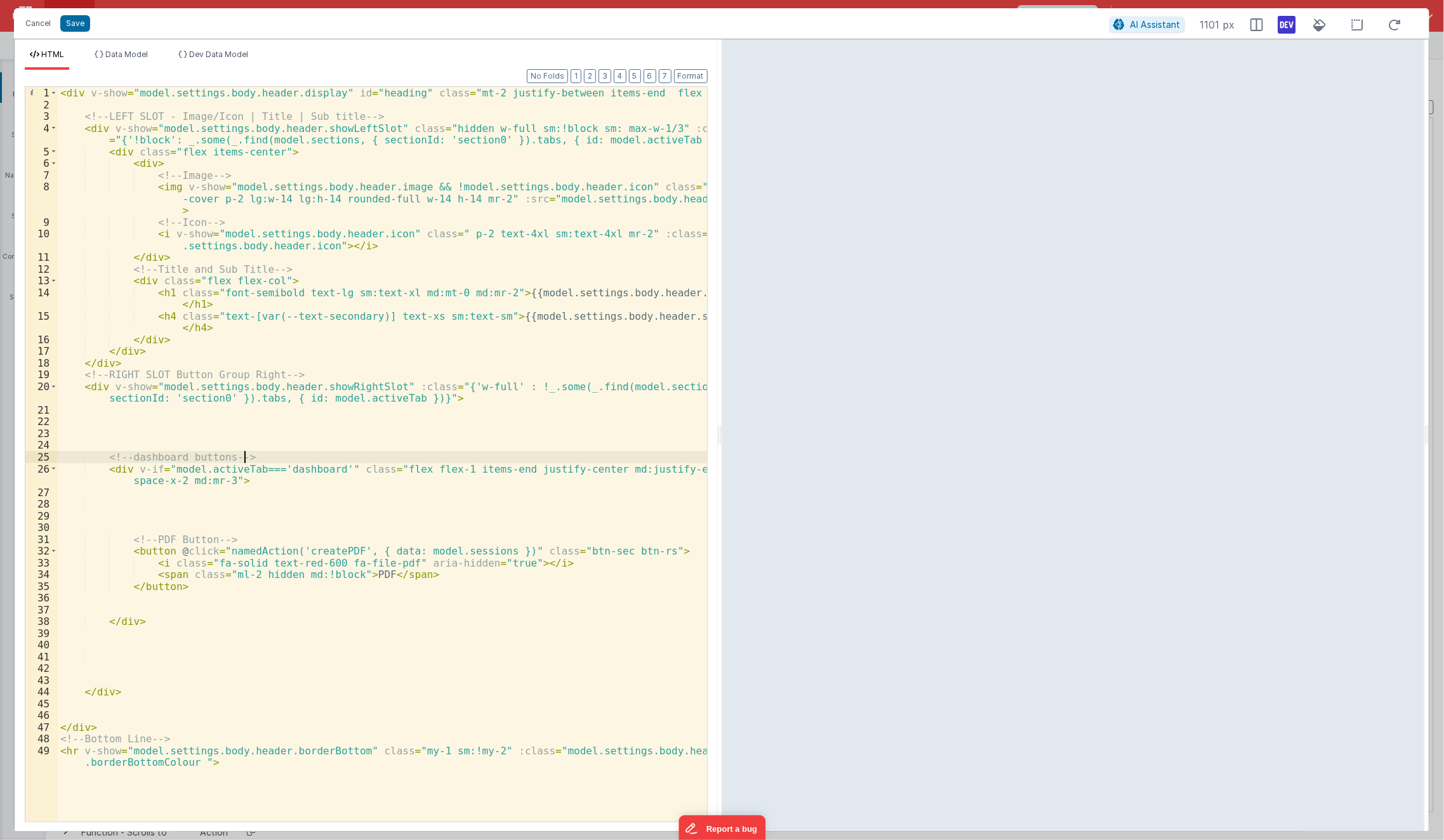
click at [285, 460] on div "< div v-show = "model.settings.body.header.display" id = "heading" class = "mt-…" at bounding box center [382, 472] width 650 height 771
click at [287, 462] on div "< div v-show = "model.settings.body.header.display" id = "heading" class = "mt-…" at bounding box center [382, 454] width 649 height 735
click at [287, 462] on div "< div v-show = "model.settings.body.header.display" id = "heading" class = "mt-…" at bounding box center [382, 472] width 650 height 771
click at [288, 469] on div "< div v-show = "model.settings.body.header.display" id = "heading" class = "mt-…" at bounding box center [382, 472] width 650 height 771
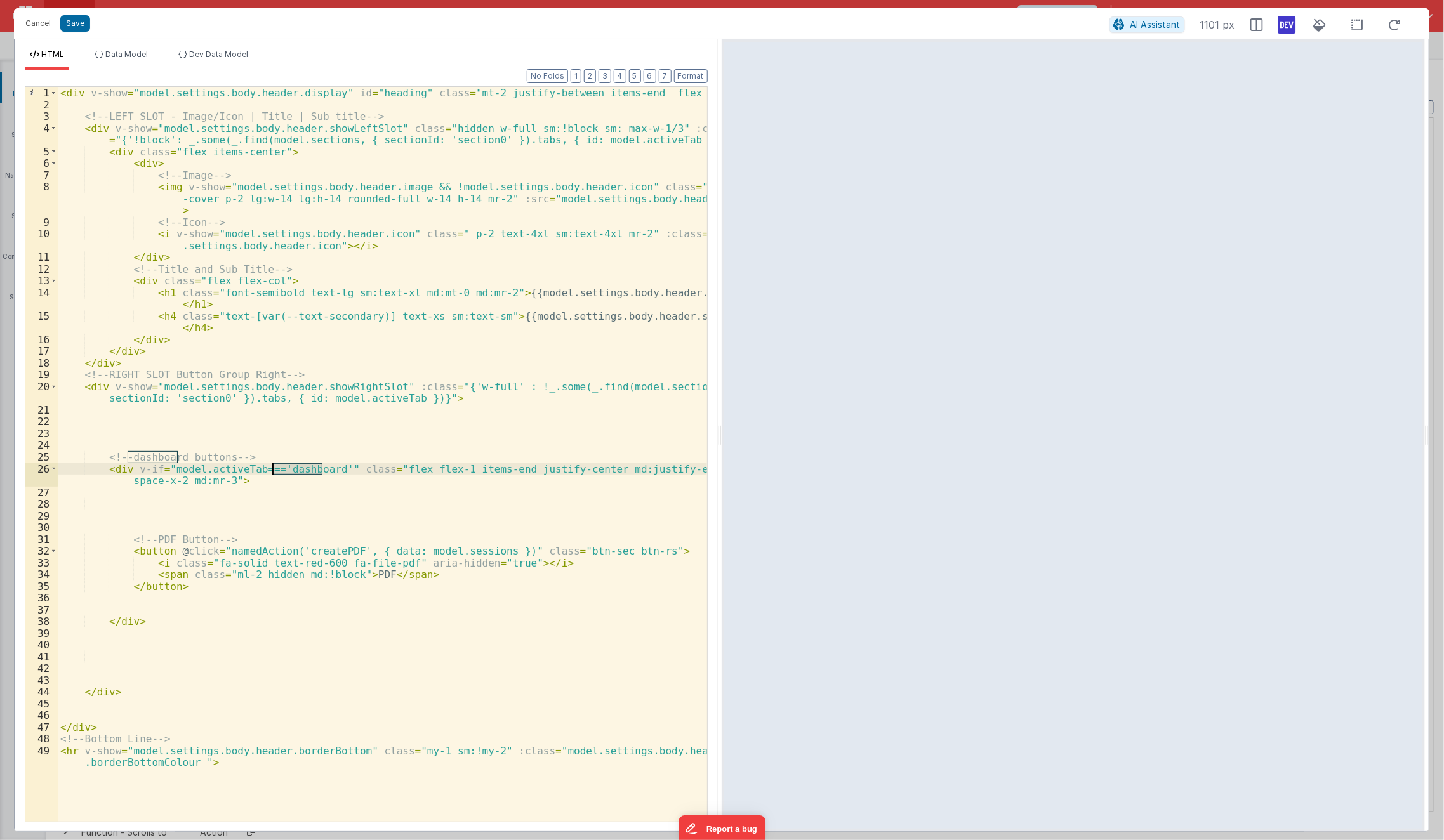
click at [288, 469] on div "< div v-show = "model.settings.body.header.display" id = "heading" class = "mt-…" at bounding box center [382, 472] width 650 height 771
drag, startPoint x: 193, startPoint y: 491, endPoint x: 87, endPoint y: 469, distance: 108.3
click at [87, 469] on div "< div v-show = "model.settings.body.header.display" id = "heading" class = "mt-…" at bounding box center [382, 472] width 650 height 771
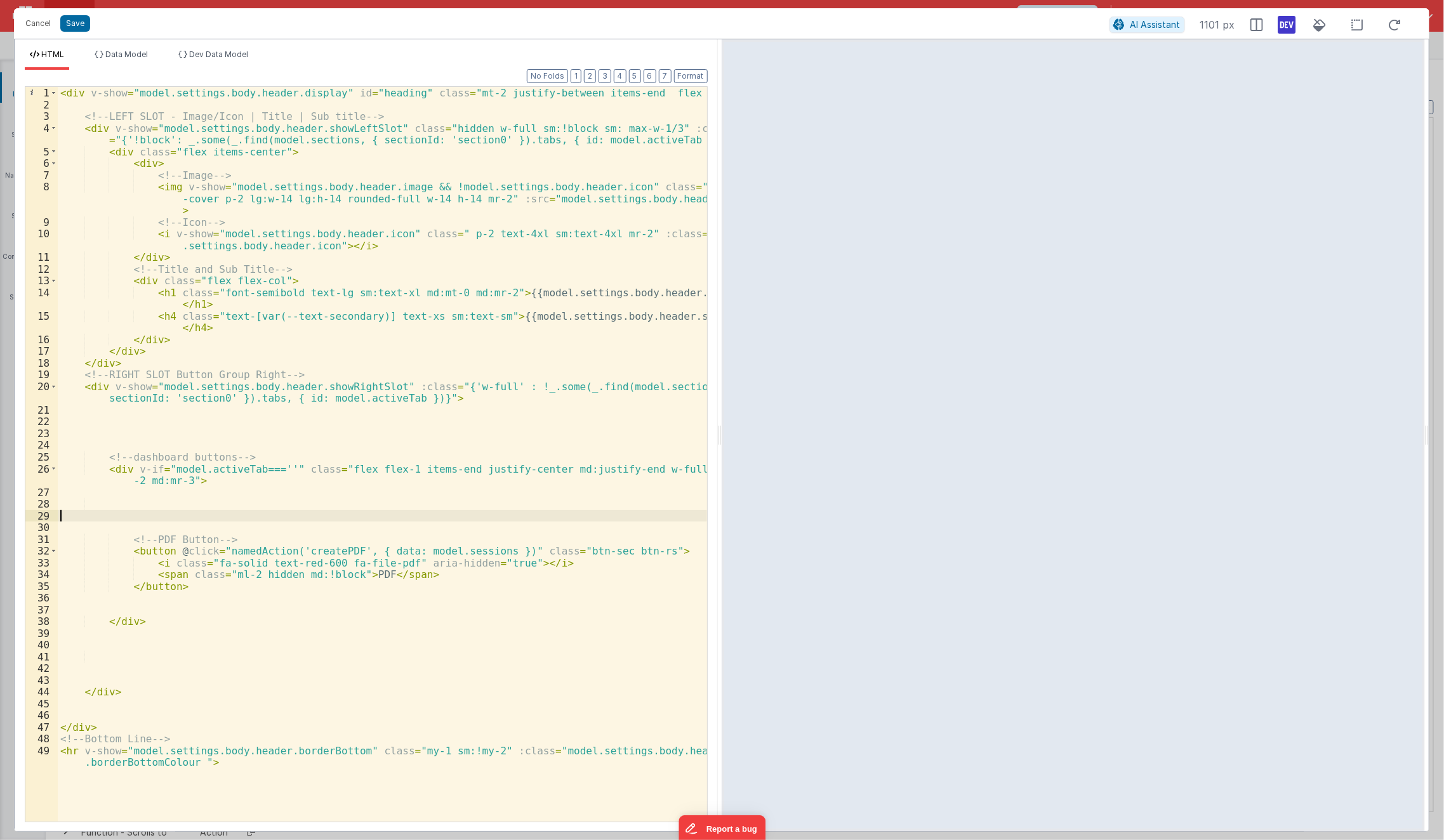
click at [127, 516] on div "< div v-show = "model.settings.body.header.display" id = "heading" class = "mt-…" at bounding box center [382, 472] width 650 height 771
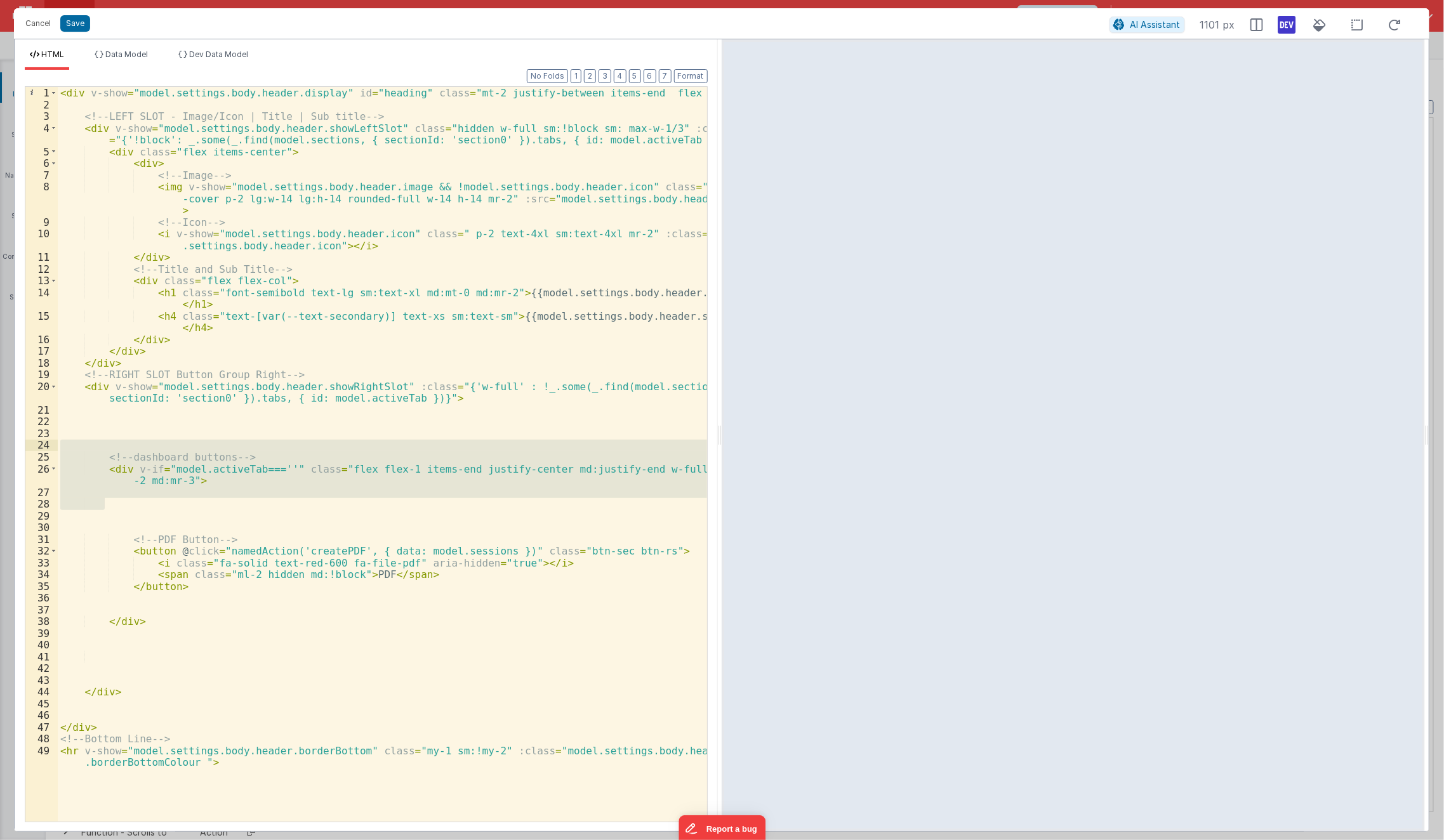
drag, startPoint x: 164, startPoint y: 501, endPoint x: 91, endPoint y: 447, distance: 90.8
click at [91, 447] on div "< div v-show = "model.settings.body.header.display" id = "heading" class = "mt-…" at bounding box center [382, 472] width 650 height 771
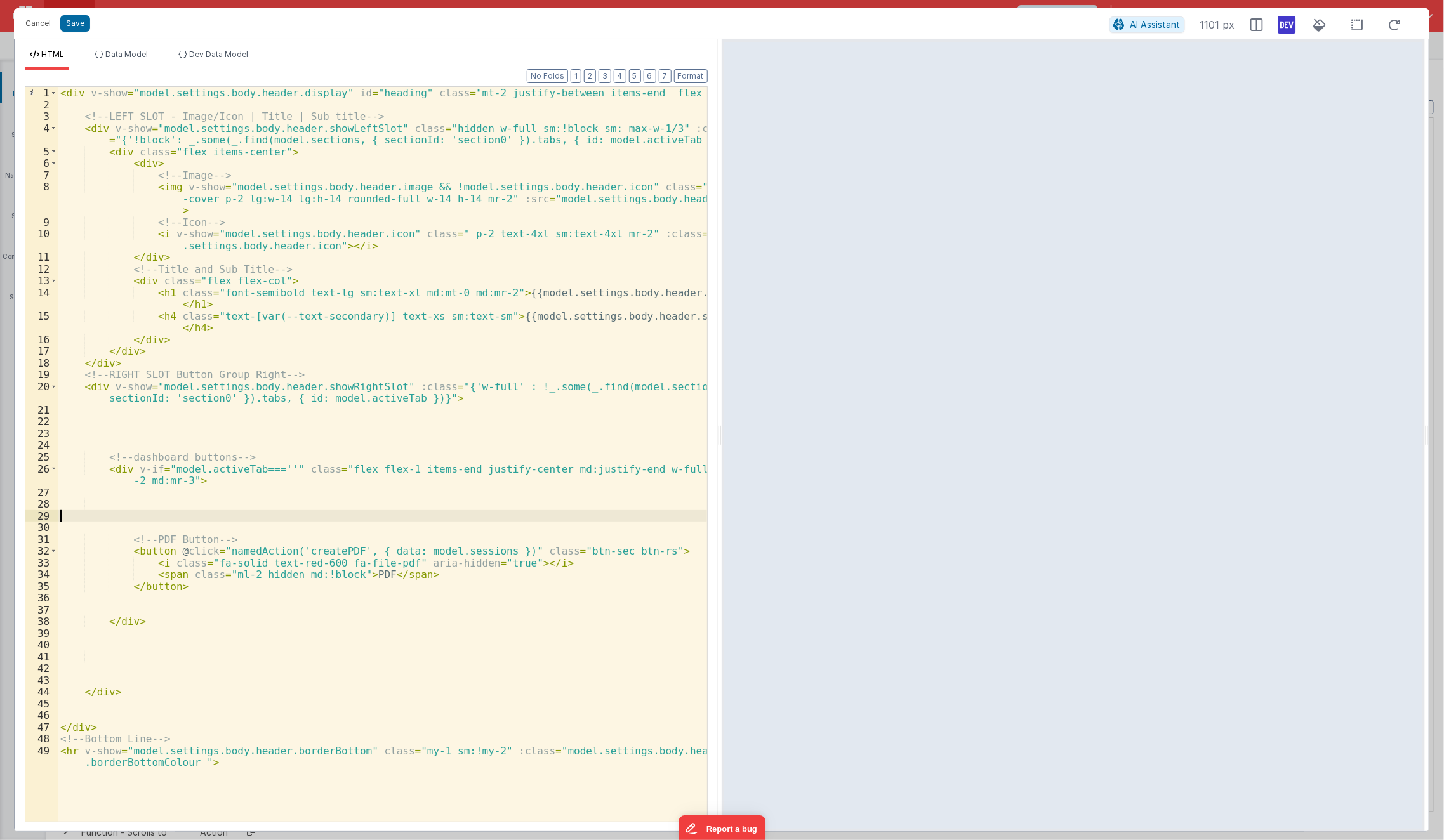
click at [204, 516] on div "< div v-show = "model.settings.body.header.display" id = "heading" class = "mt-…" at bounding box center [382, 472] width 650 height 771
click at [262, 470] on div "< div v-show = "model.settings.body.header.display" id = "heading" class = "mt-…" at bounding box center [382, 472] width 650 height 771
click at [211, 60] on li "Dev Data Model" at bounding box center [213, 60] width 80 height 21
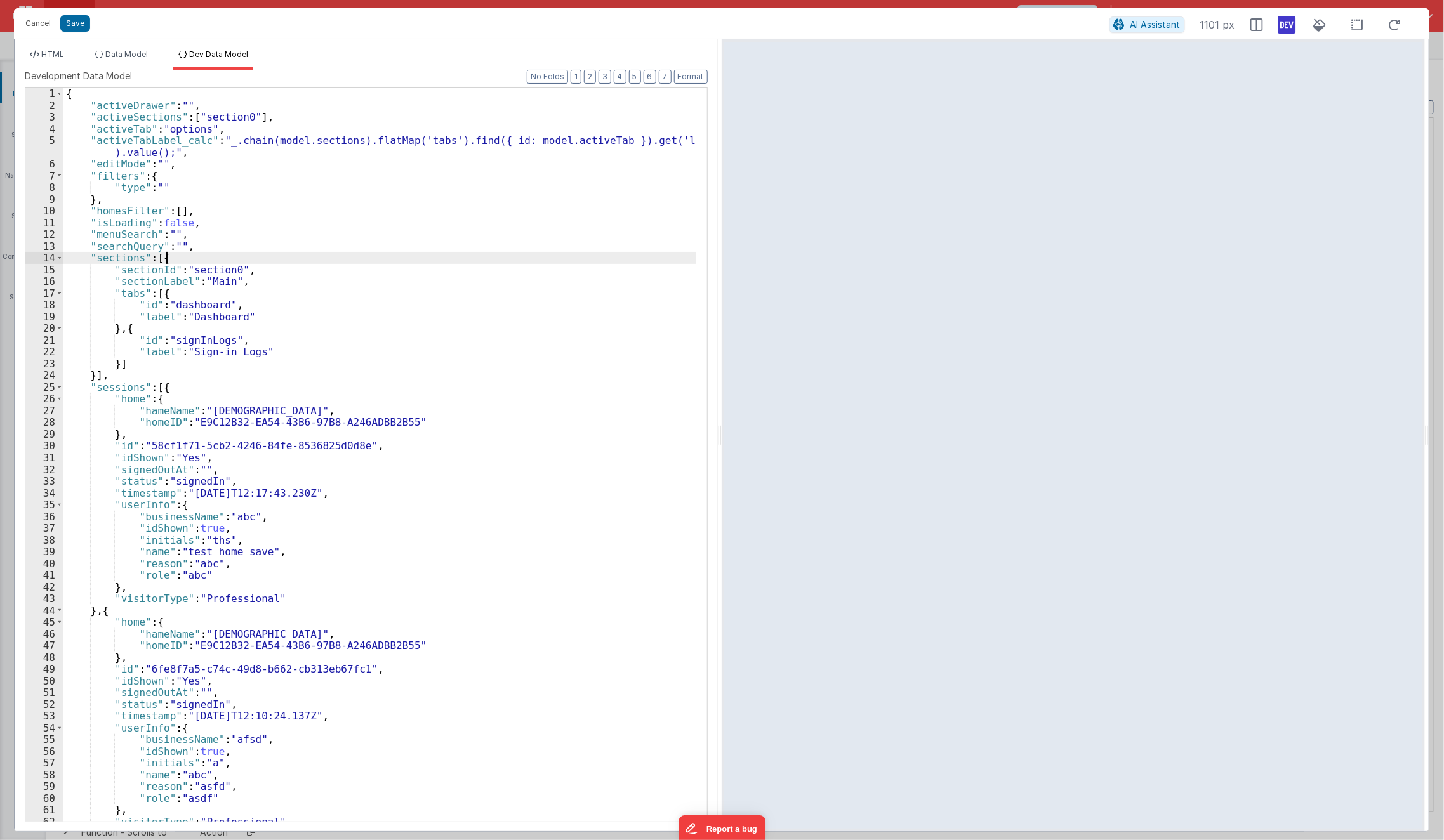
click at [624, 261] on div "{ "activeDrawer" : "" , "activeSections" : [ "section0" ] , "activeTab" : "opti…" at bounding box center [380, 466] width 633 height 758
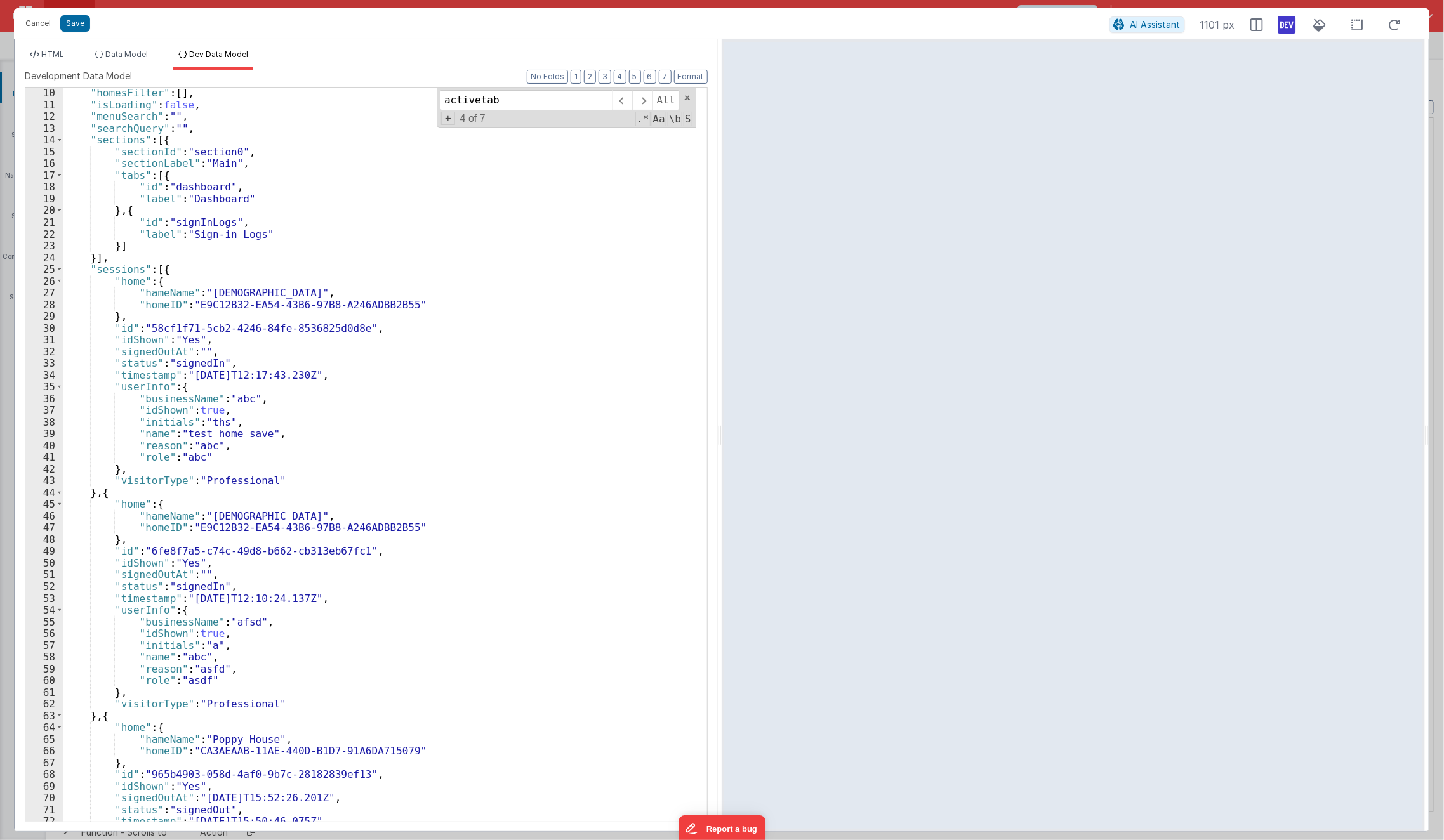
scroll to position [0, 0]
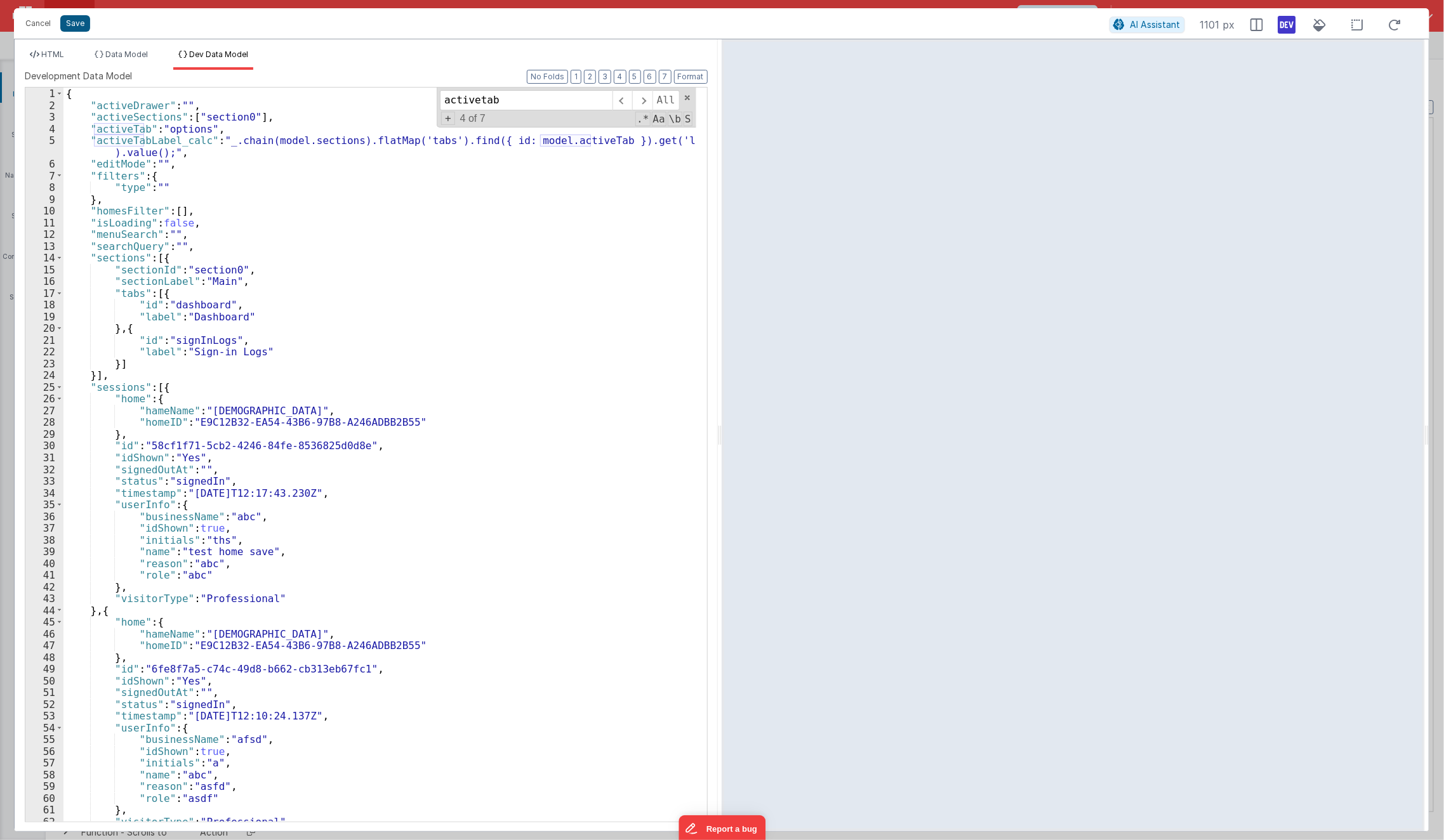
type input "activetab"
click at [78, 26] on button "Save" at bounding box center [75, 23] width 30 height 16
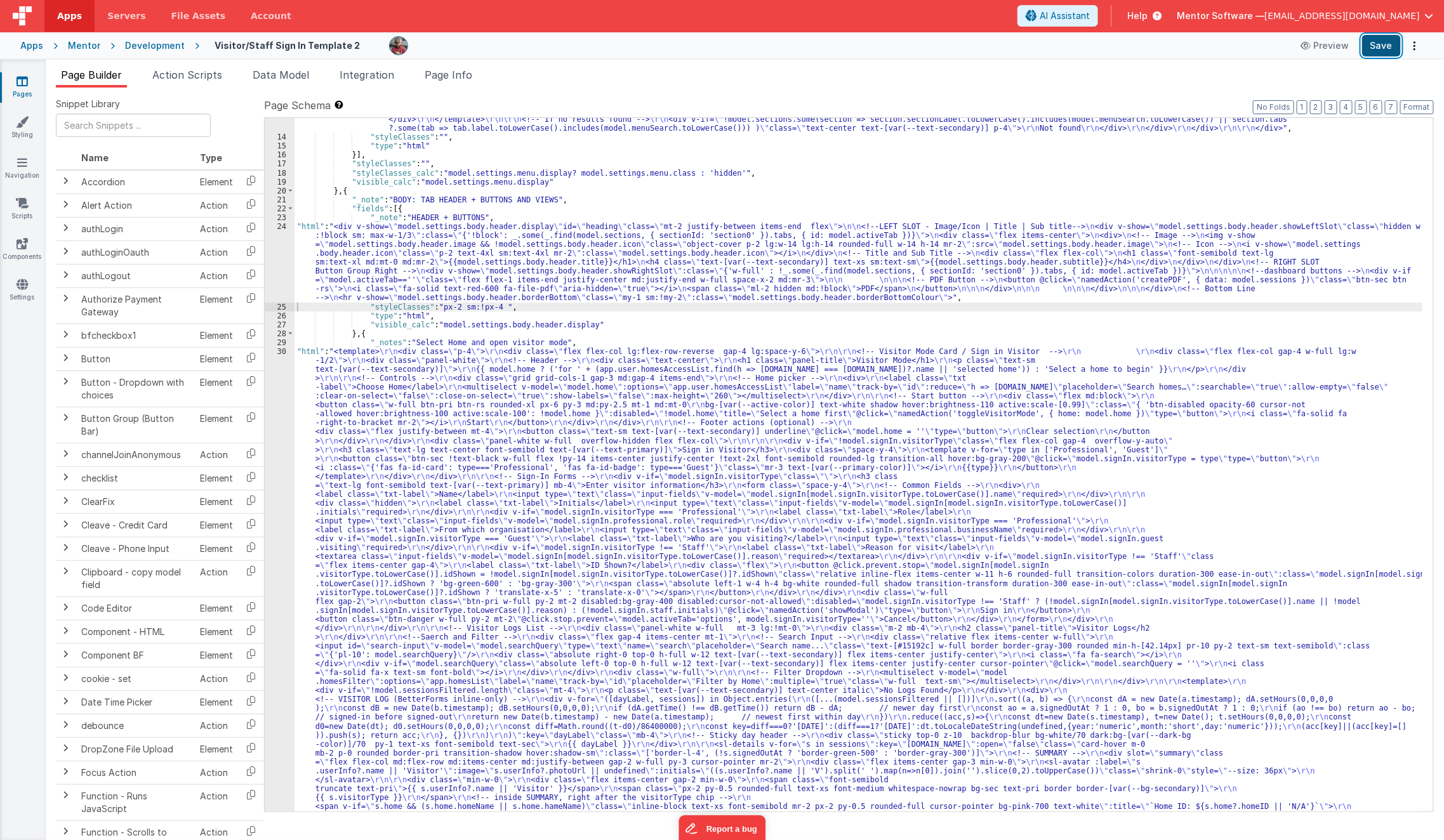
click at [1208, 45] on button "Save" at bounding box center [1381, 45] width 39 height 21
click at [295, 76] on span "Data Model" at bounding box center [281, 75] width 56 height 12
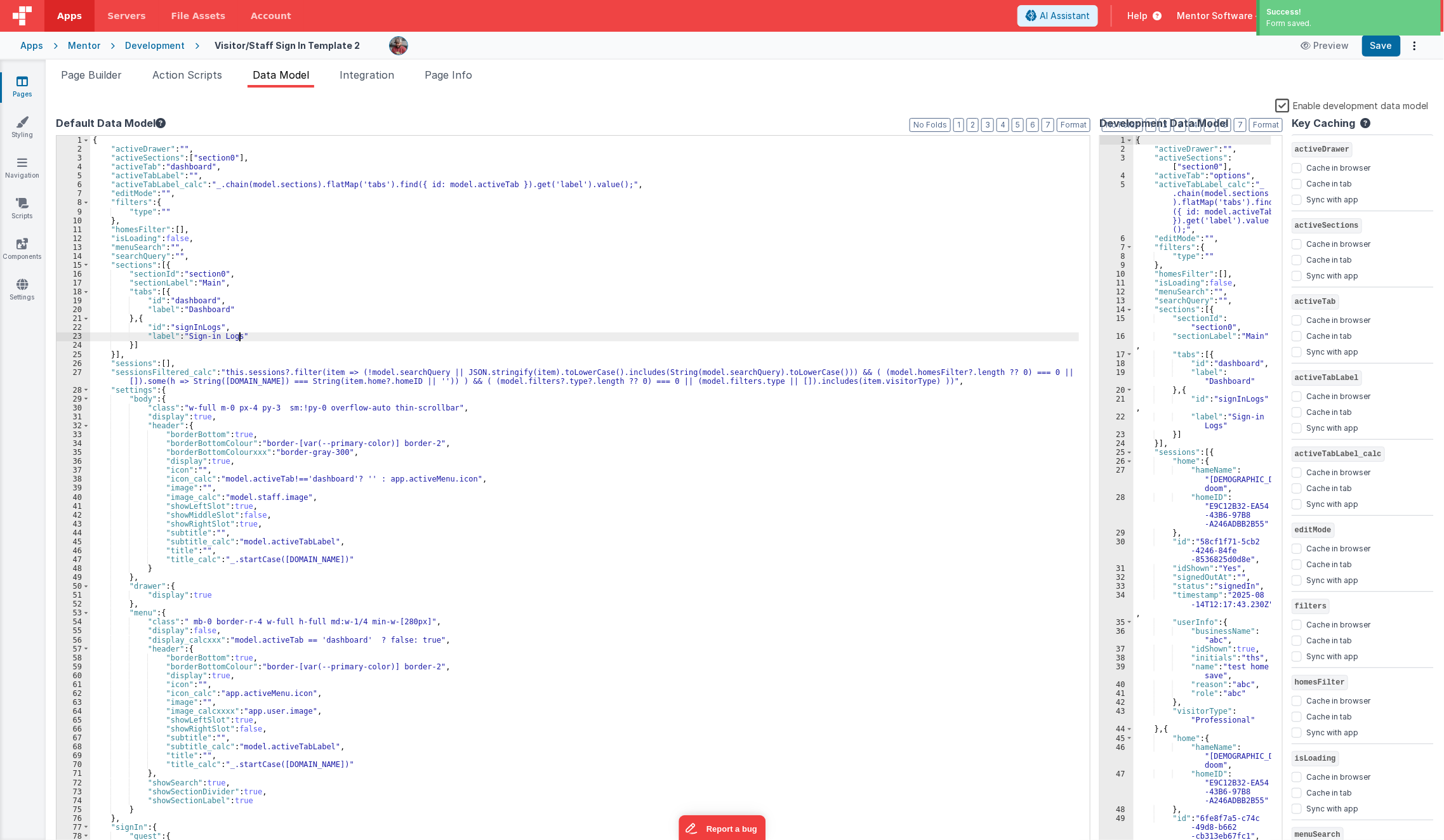
click at [285, 333] on div "{ "activeDrawer" : "" , "activeSections" : [ "section0" ] , "activeTab" : "dash…" at bounding box center [589, 502] width 997 height 733
click at [105, 78] on span "Page Builder" at bounding box center [91, 75] width 61 height 12
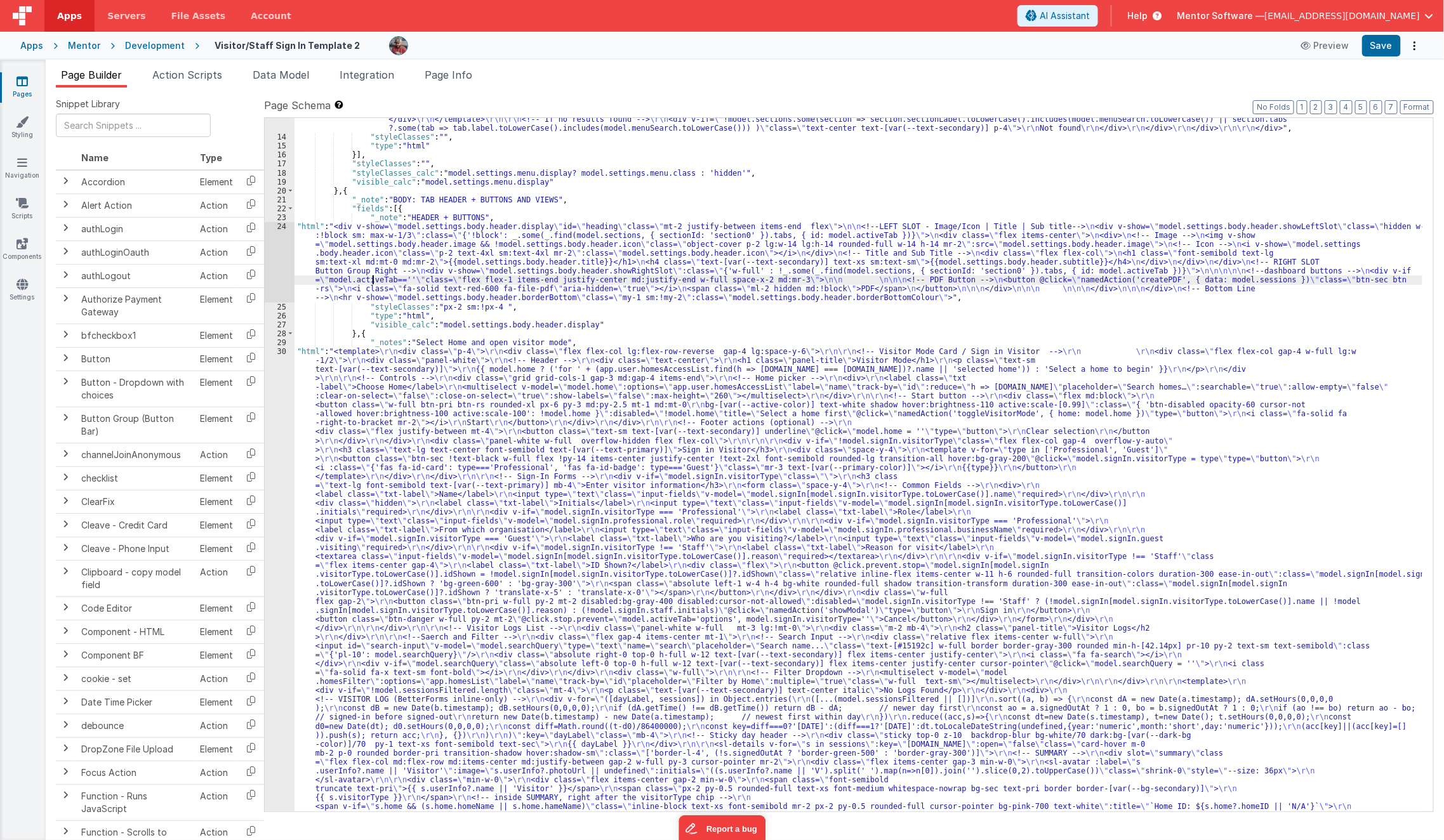
click at [373, 283] on div ""html" : "<div class= \" md:h-[74dvh] \" > \r\n <!-- Search Input --> \r\n <div…" at bounding box center [858, 681] width 1128 height 1775
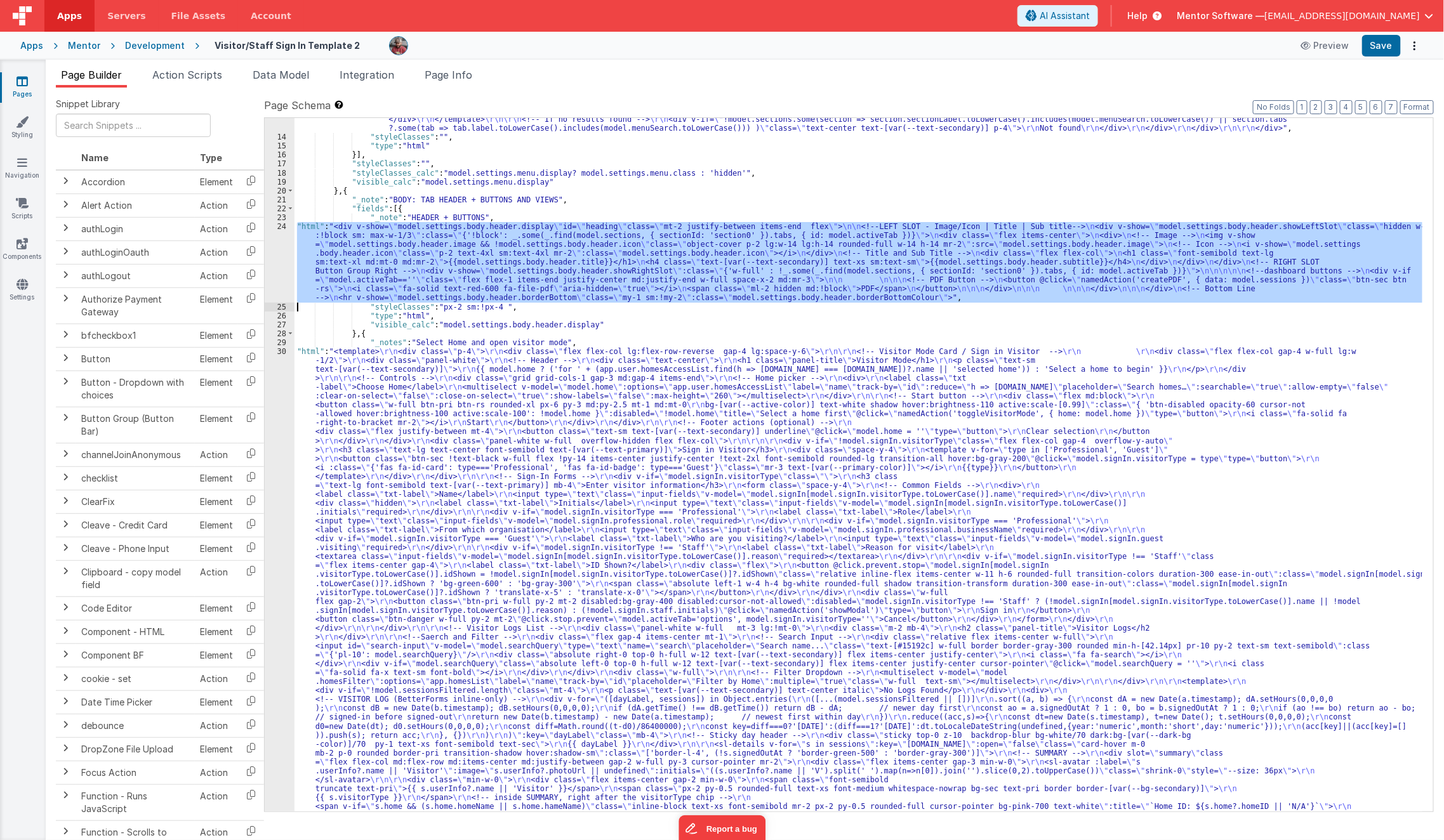
click at [270, 269] on div "24" at bounding box center [279, 262] width 30 height 80
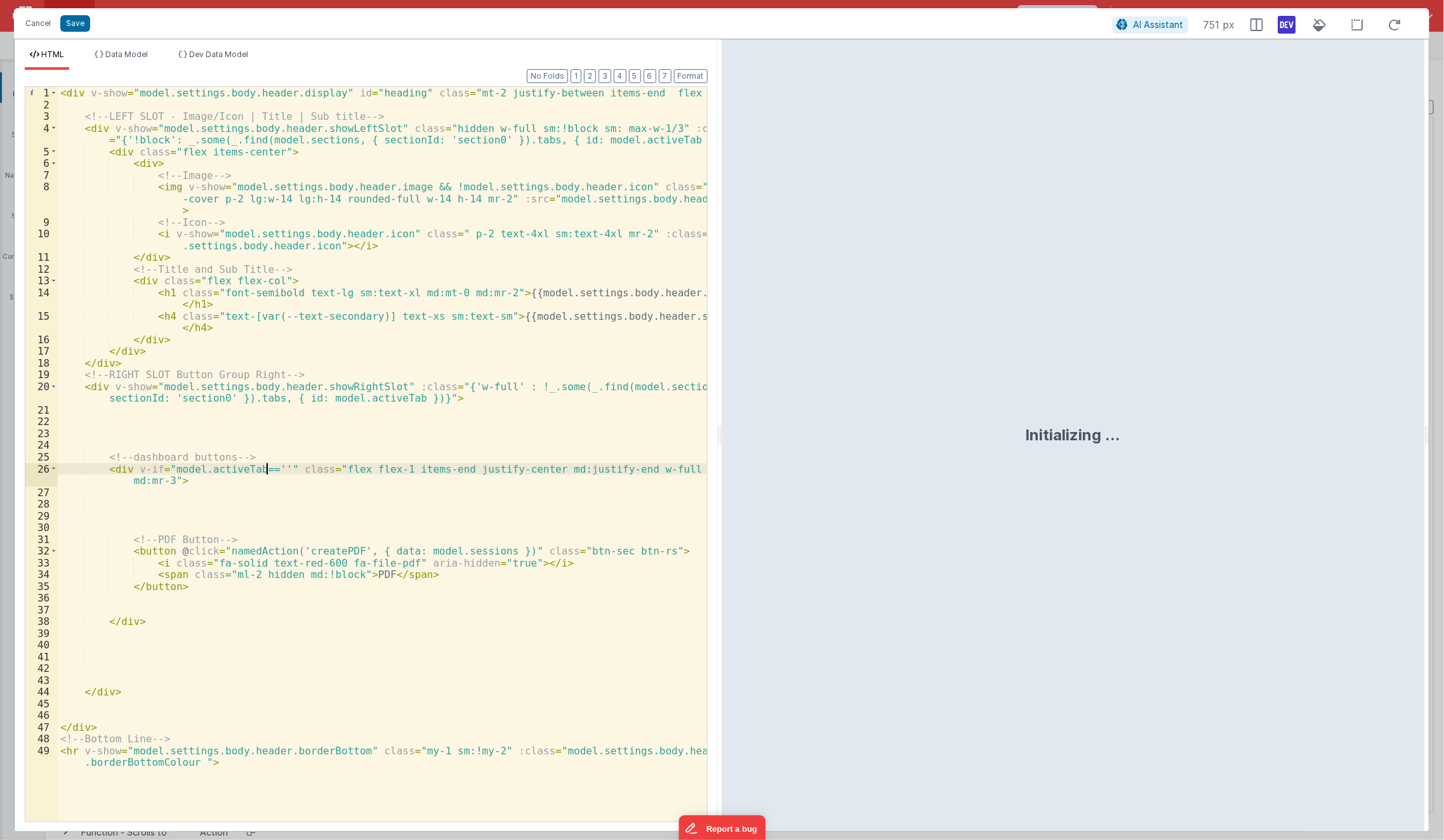
click at [268, 471] on div "< div v-show = "model.settings.body.header.display" id = "heading" class = "mt-…" at bounding box center [382, 472] width 650 height 771
click at [177, 140] on div "< div v-show = "model.settings.body.header.display" id = "heading" class = "mt-…" at bounding box center [382, 472] width 650 height 771
click at [81, 22] on button "Save" at bounding box center [75, 23] width 30 height 16
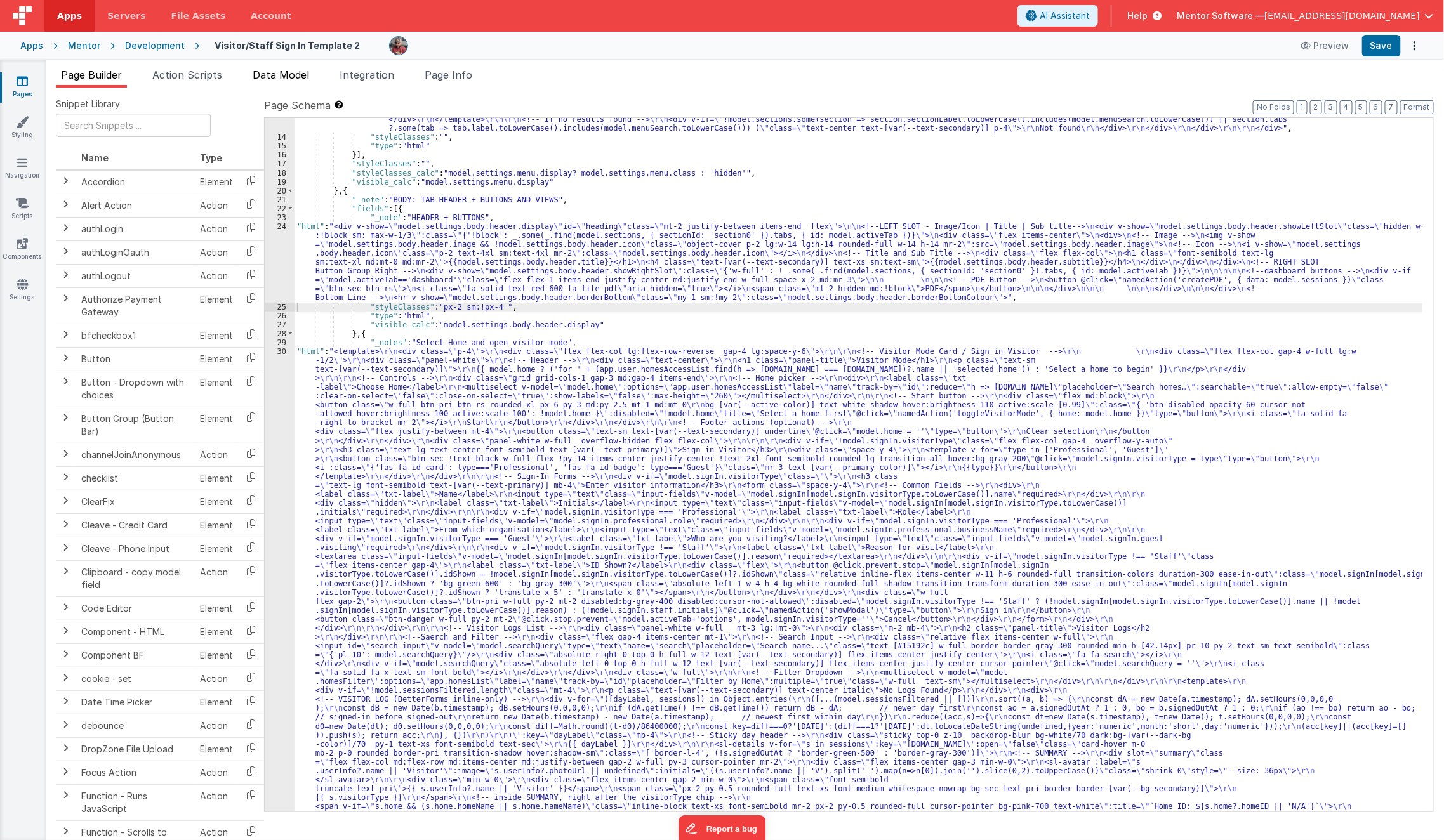
click at [305, 78] on span "Data Model" at bounding box center [281, 75] width 56 height 12
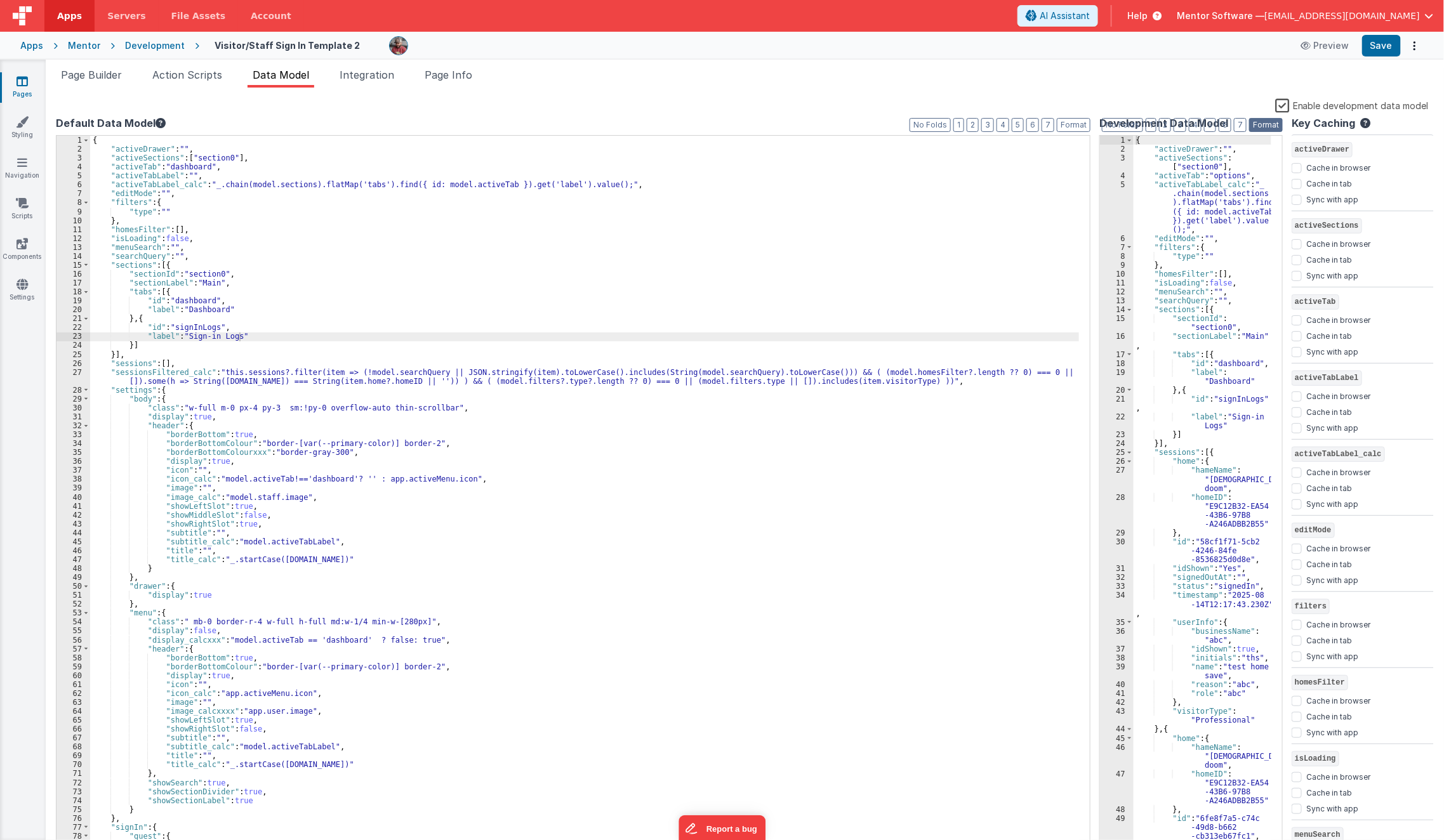
click at [1208, 128] on button "Format" at bounding box center [1266, 125] width 34 height 14
click at [1208, 190] on div "{ "activeDrawer" : "" , "activeSections" : [ "section0" ] , "activeTab" : "opti…" at bounding box center [1203, 502] width 138 height 733
click at [1153, 127] on button "1" at bounding box center [1151, 125] width 11 height 14
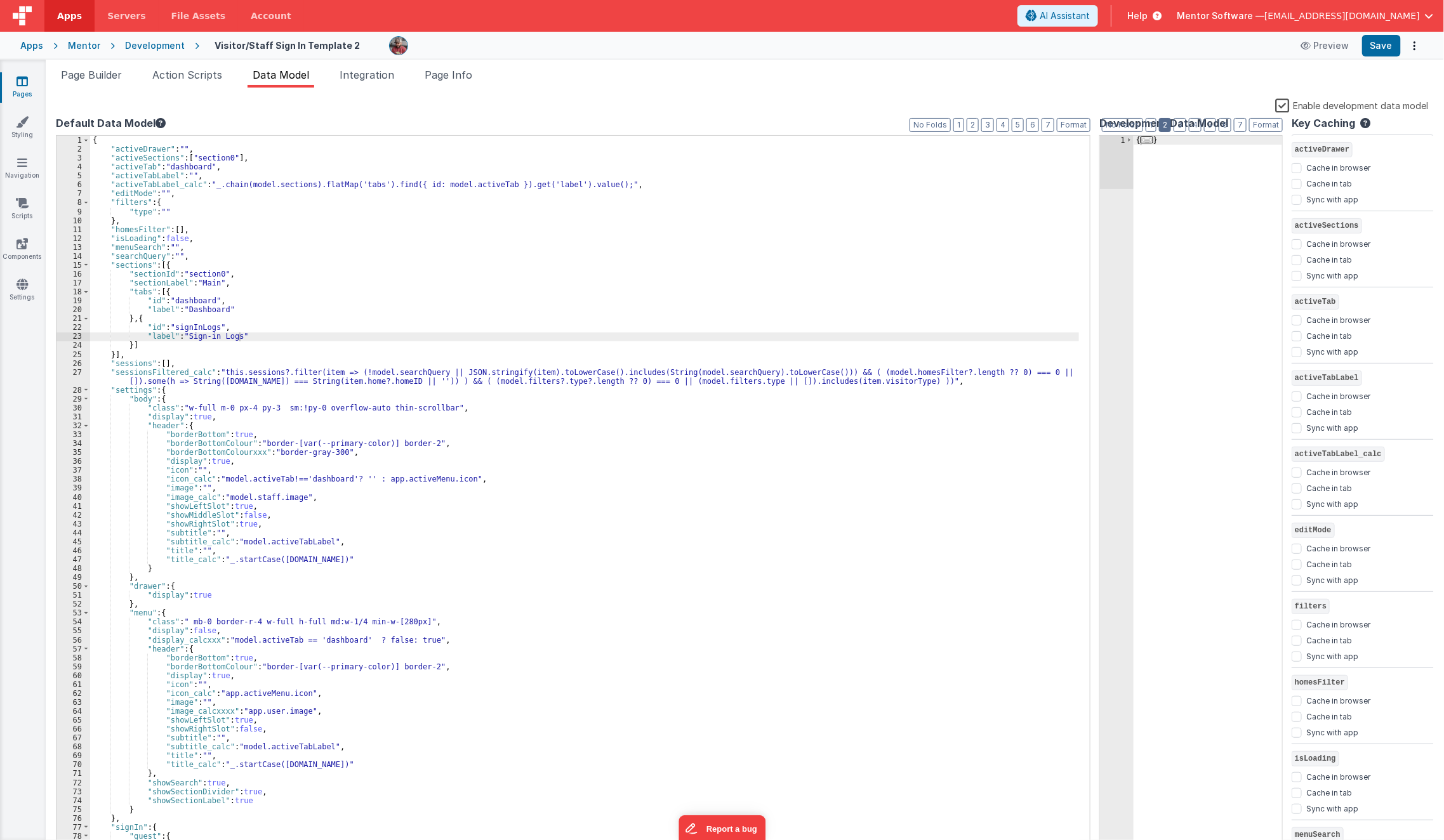
click at [1170, 126] on button "2" at bounding box center [1166, 125] width 12 height 14
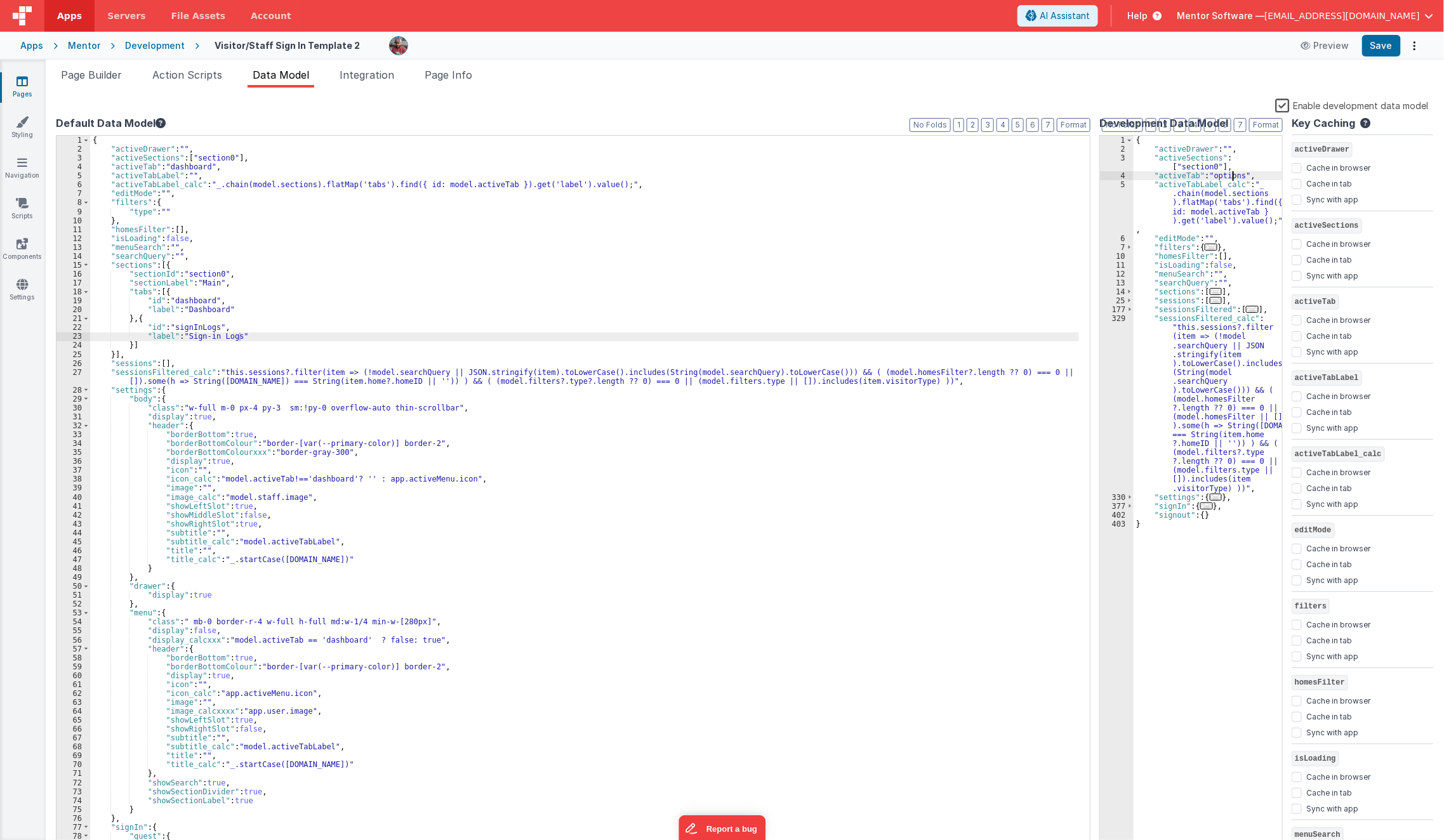
click at [1208, 177] on div "{ "activeDrawer" : "" , "activeSections" : [ "section0" ] , "activeTab" : "opti…" at bounding box center [1208, 502] width 149 height 733
click at [1208, 49] on button "Save" at bounding box center [1381, 45] width 39 height 21
click at [472, 79] on span "Page Info" at bounding box center [448, 75] width 47 height 12
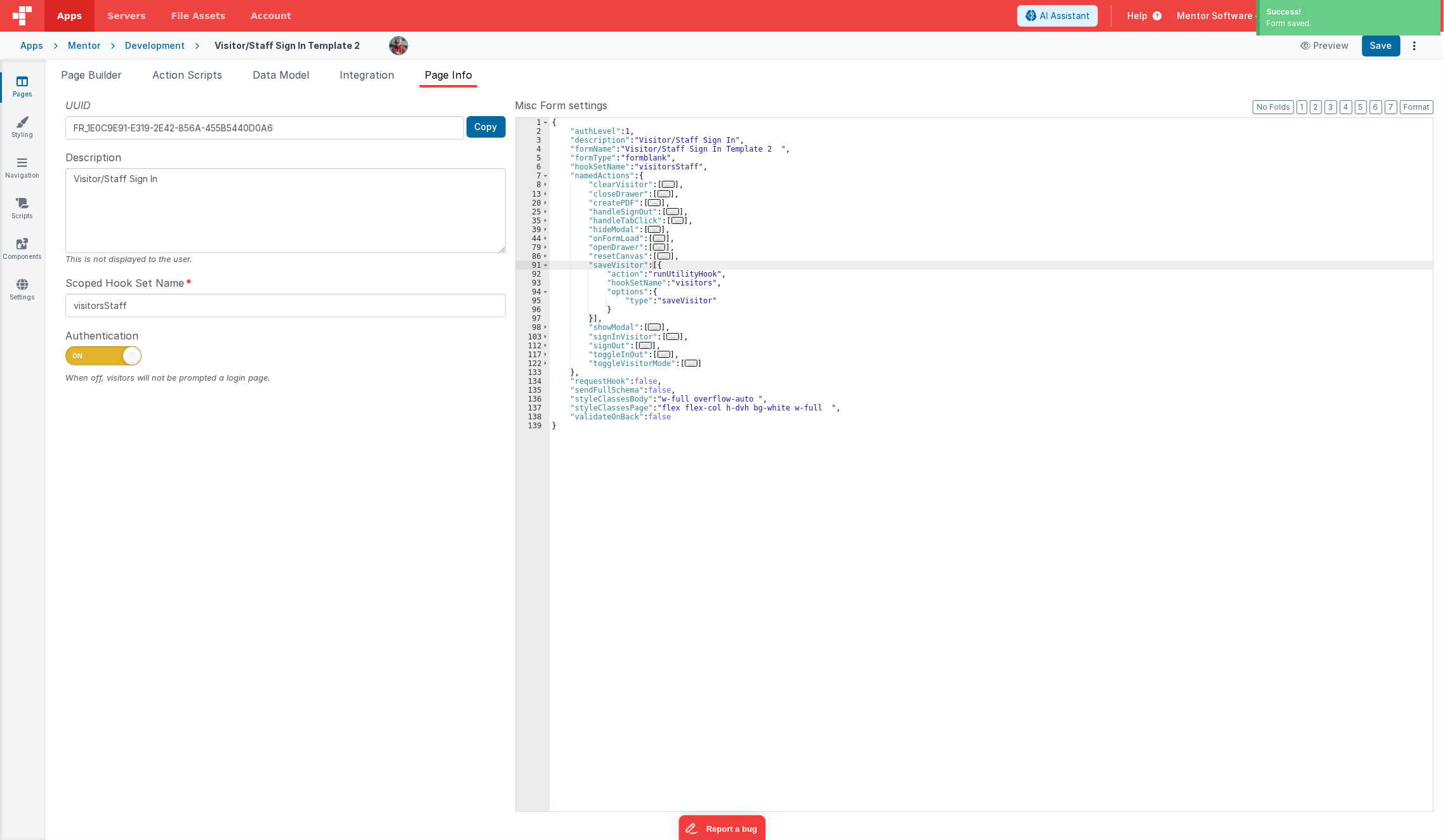
click at [719, 254] on div "{ "authLevel" : 1 , "description" : "Visitor/Staff Sign In" , "formName" : "Vis…" at bounding box center [992, 474] width 884 height 712
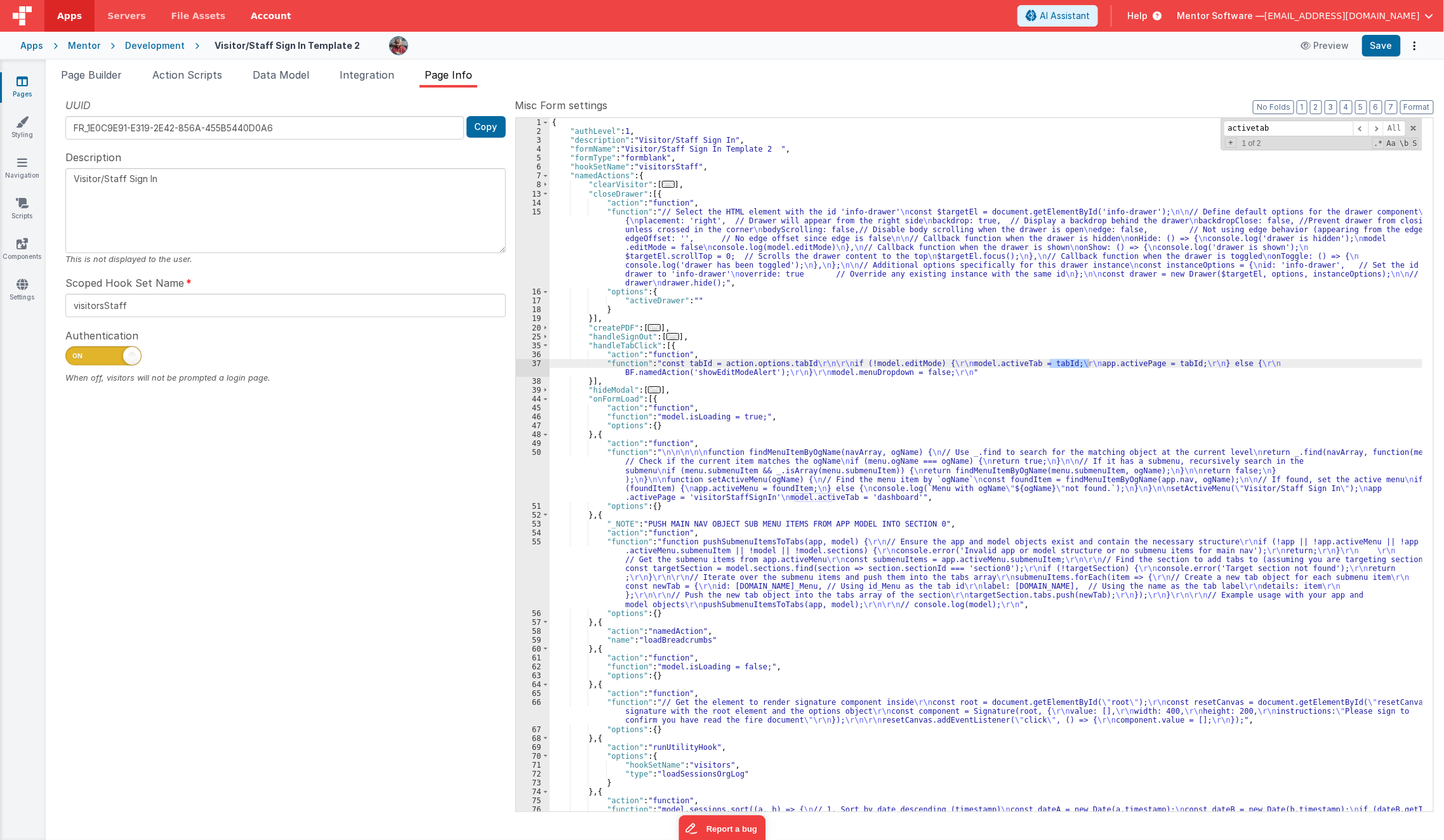
type input "activetab"
click at [1208, 104] on button "3" at bounding box center [1331, 107] width 12 height 14
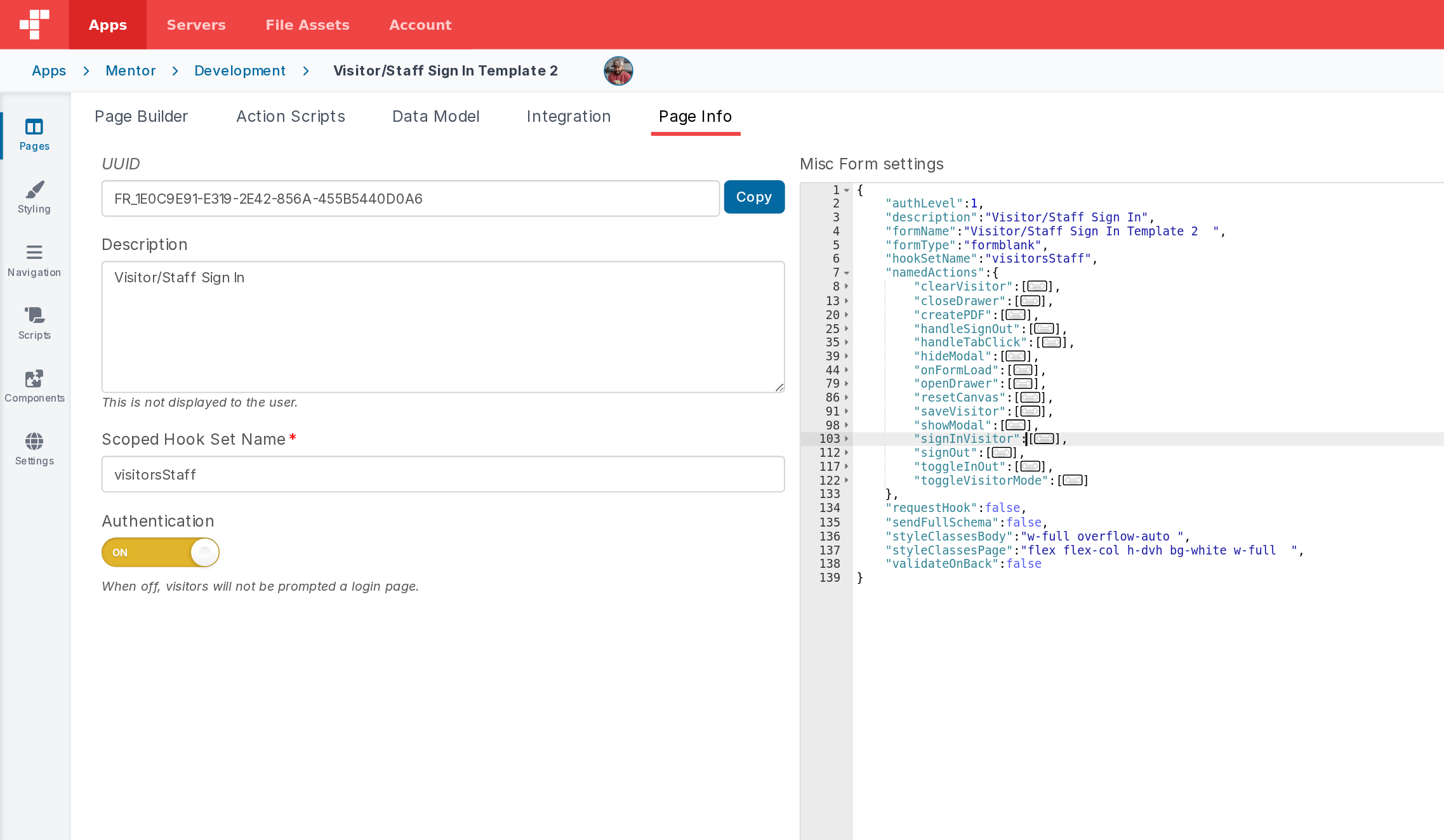
click at [409, 169] on div "UUID FR_1E0C9E91-E319-2E42-856A-455B5440D0A6 Copy Description Visitor/Staff Sig…" at bounding box center [745, 454] width 1378 height 714
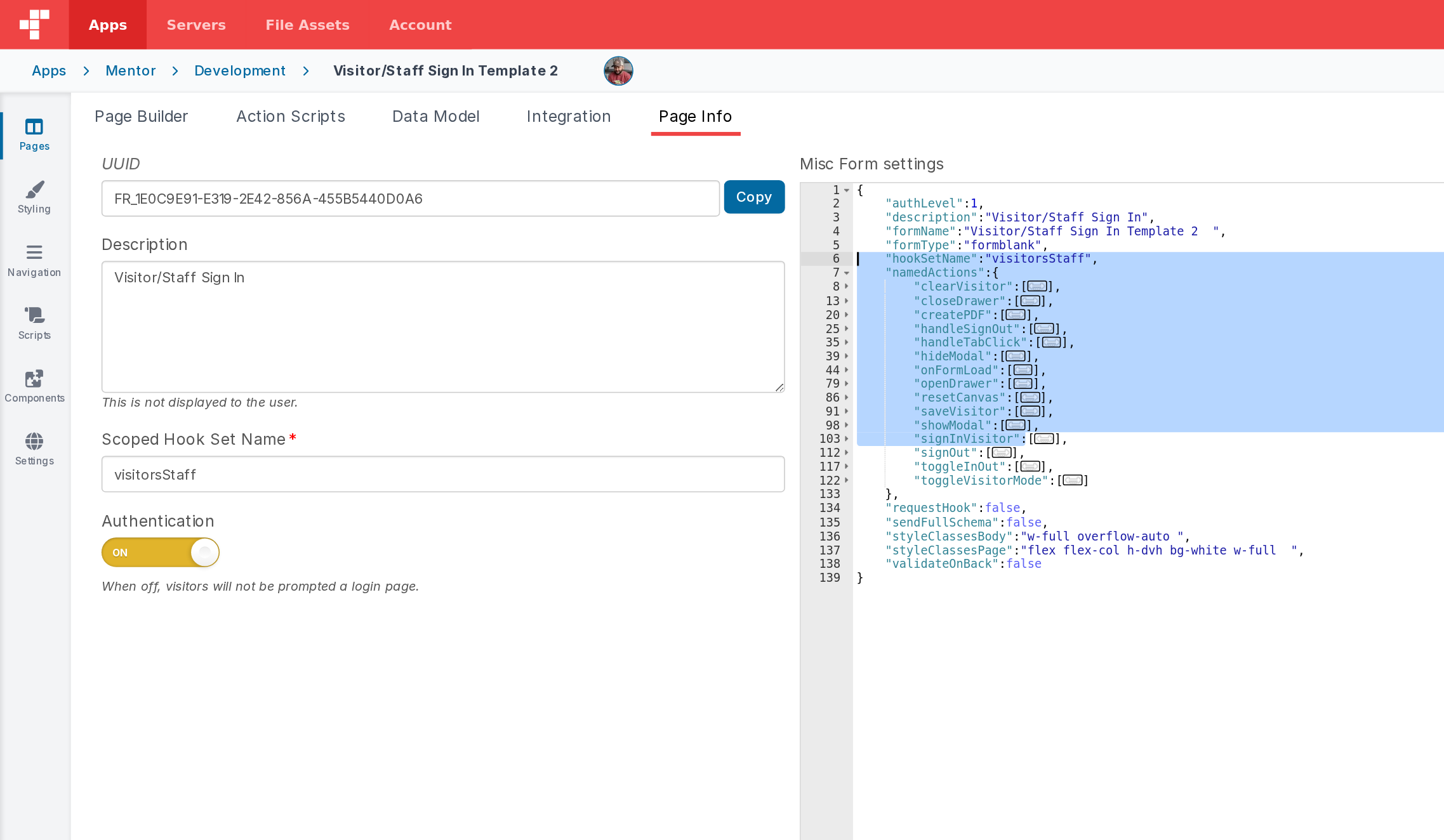
click at [665, 282] on div "{ "authLevel" : 1 , "description" : "Visitor/Staff Sign In" , "formName" : "Vis…" at bounding box center [991, 465] width 884 height 694
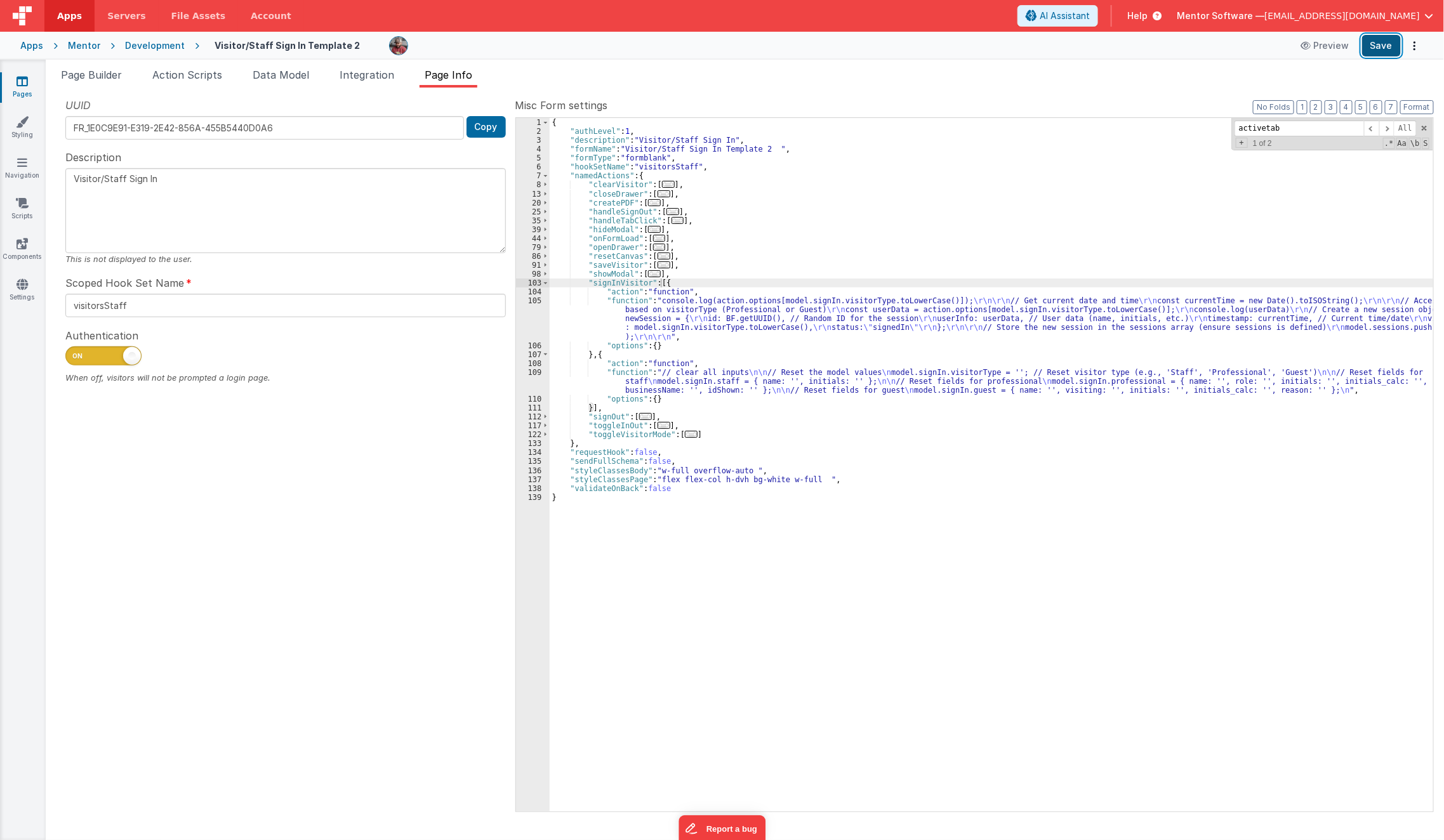
click at [1208, 43] on button "Save" at bounding box center [1381, 45] width 39 height 21
click at [294, 82] on li "Data Model" at bounding box center [281, 78] width 67 height 21
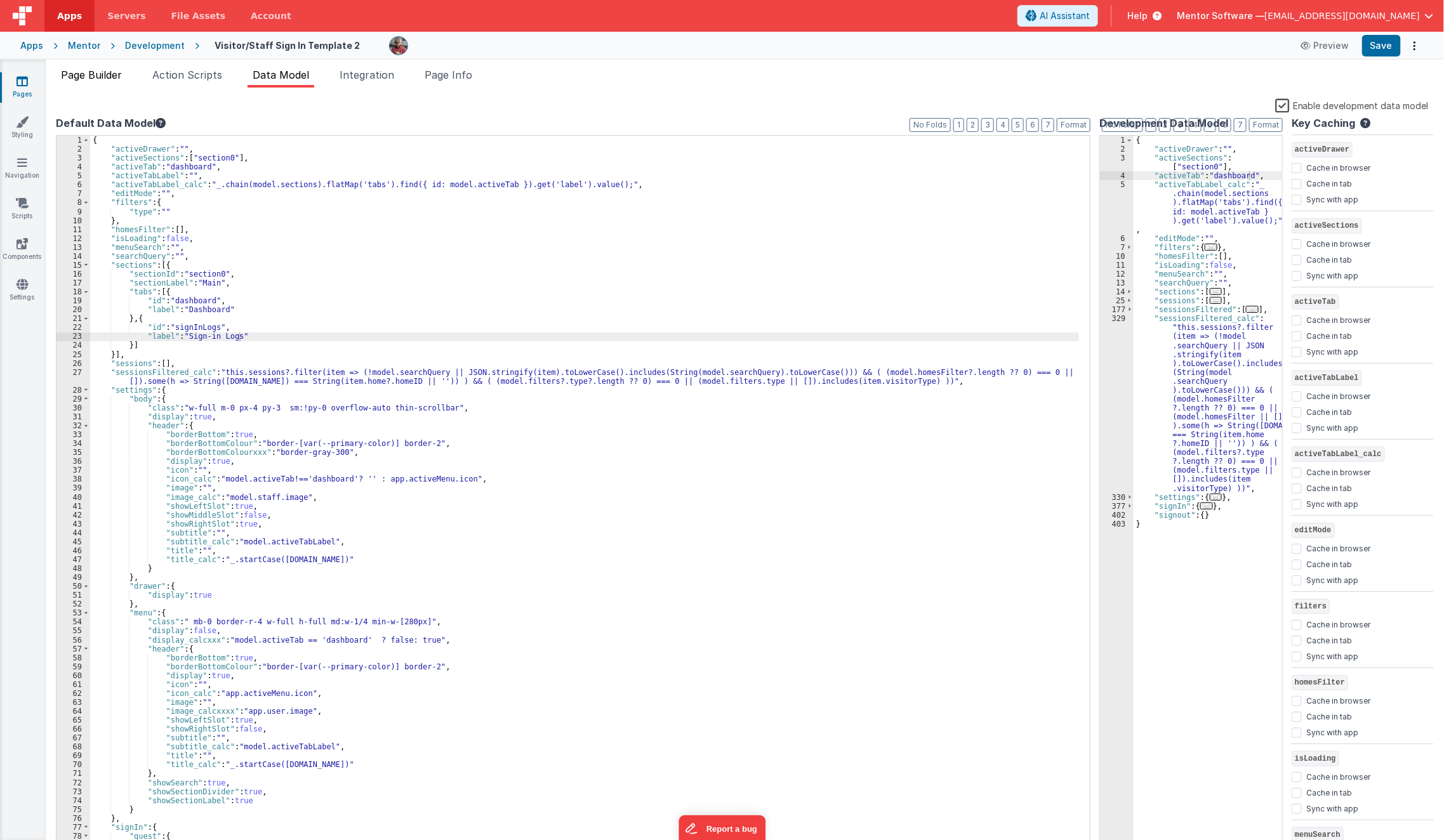
click at [111, 78] on span "Page Builder" at bounding box center [91, 75] width 61 height 12
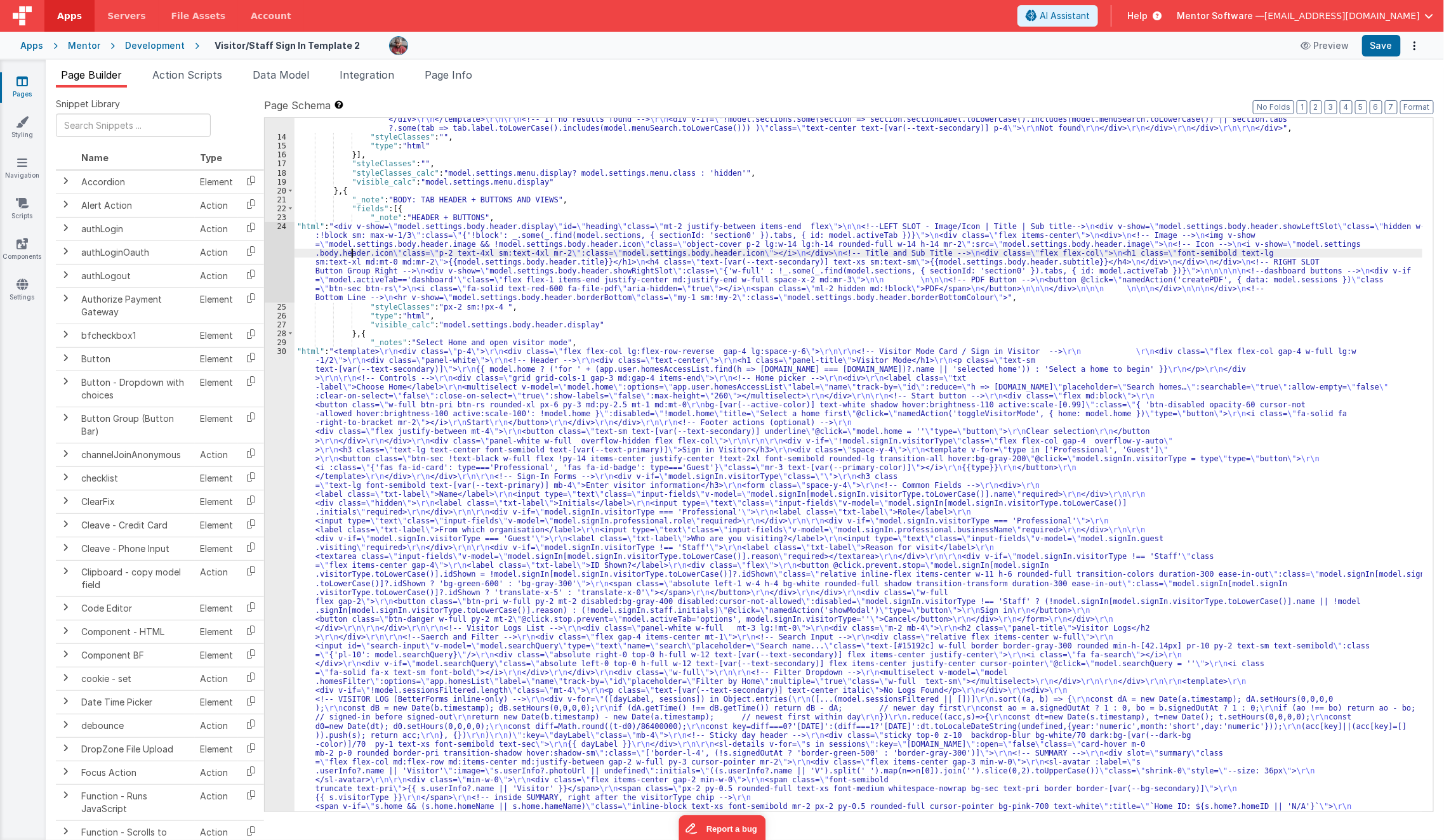
click at [352, 250] on div ""html" : "<div class= \" md:h-[74dvh] \" > \r\n <!-- Search Input --> \r\n <div…" at bounding box center [858, 681] width 1128 height 1775
click at [281, 267] on div "24" at bounding box center [279, 262] width 30 height 80
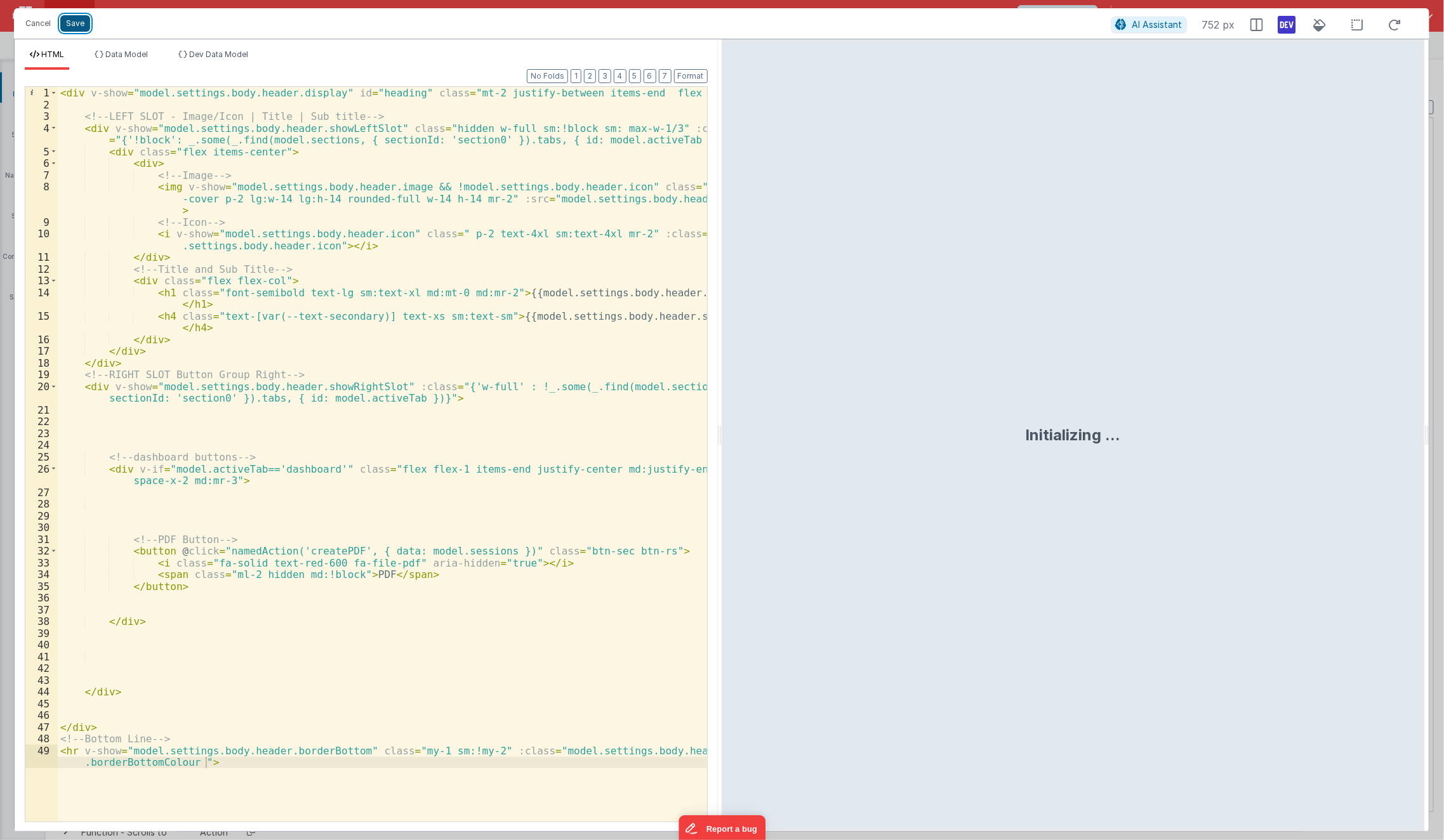
click at [69, 30] on button "Save" at bounding box center [75, 23] width 30 height 16
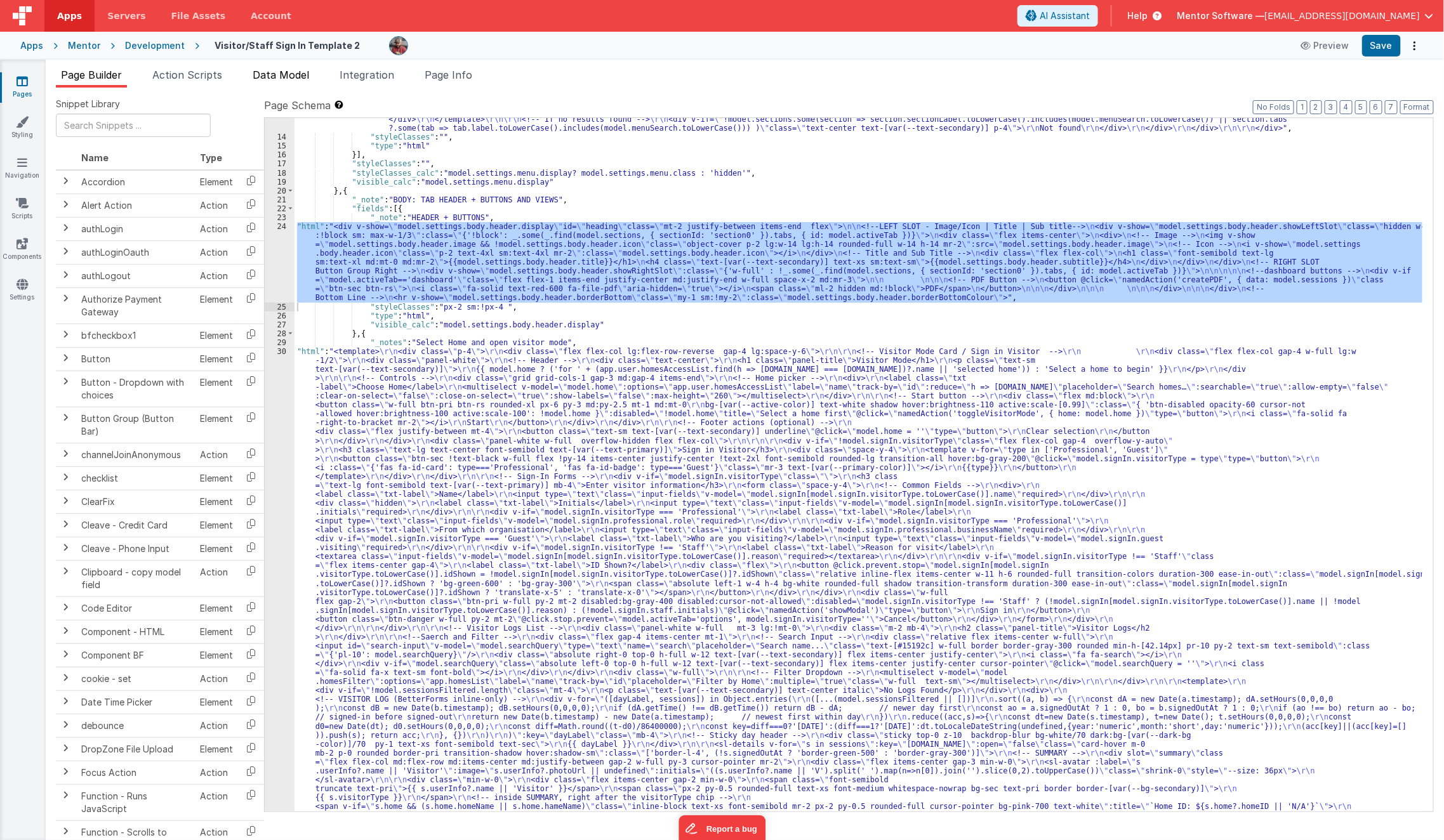
click at [281, 79] on span "Data Model" at bounding box center [281, 75] width 56 height 12
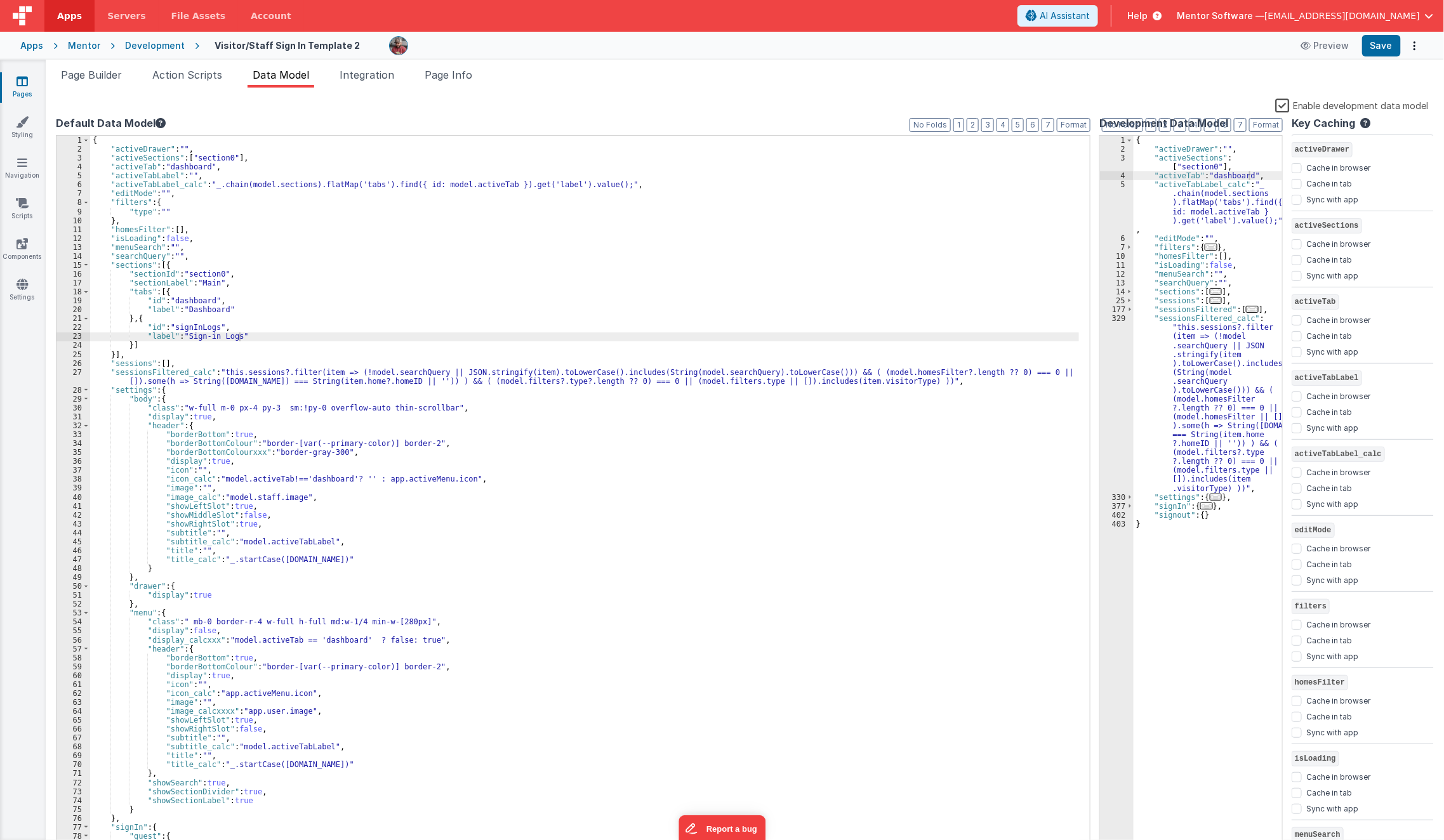
click at [540, 454] on div "{ "activeDrawer" : "" , "activeSections" : [ "section0" ] , "activeTab" : "dash…" at bounding box center [589, 502] width 997 height 733
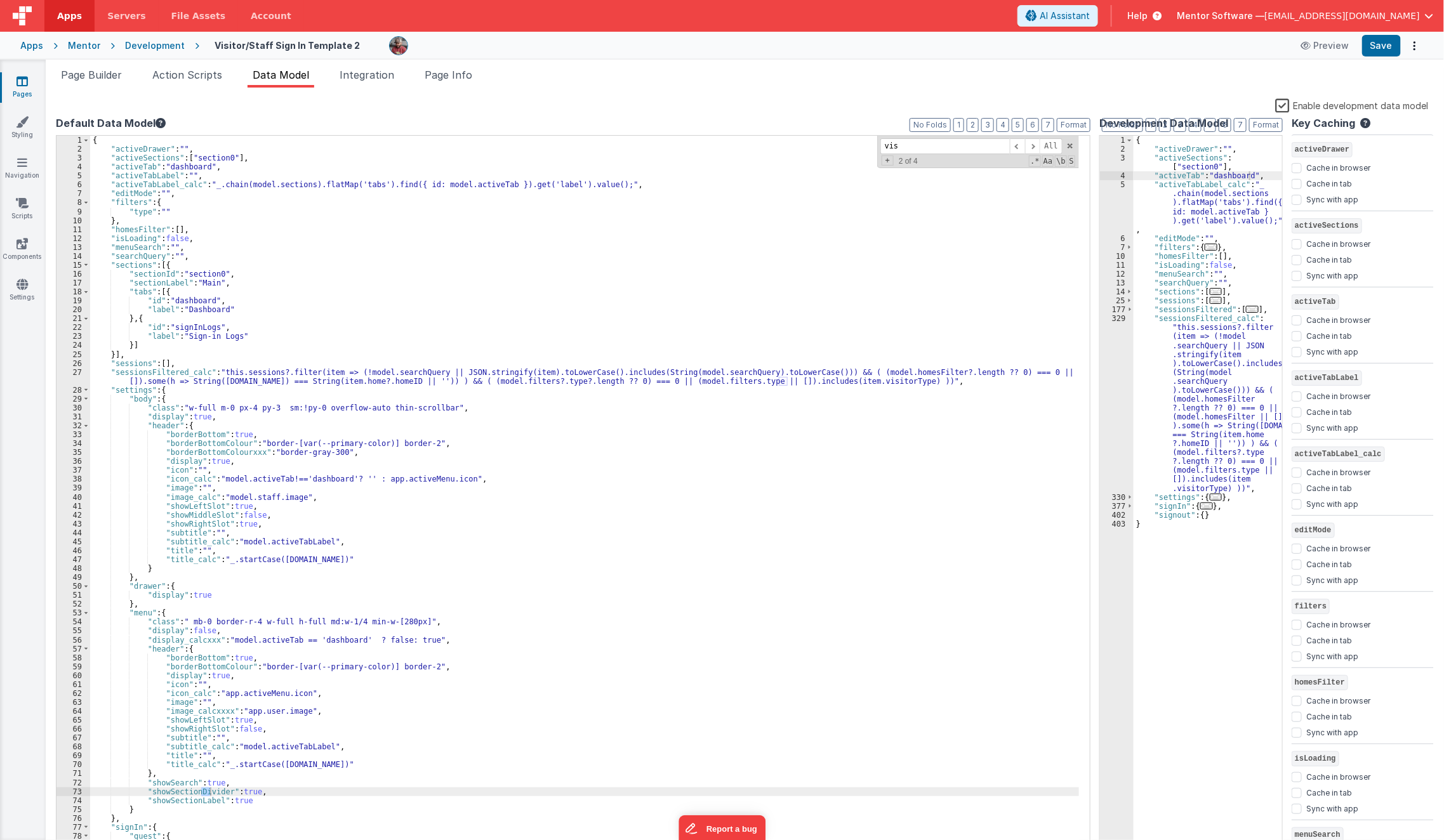
scroll to position [177, 0]
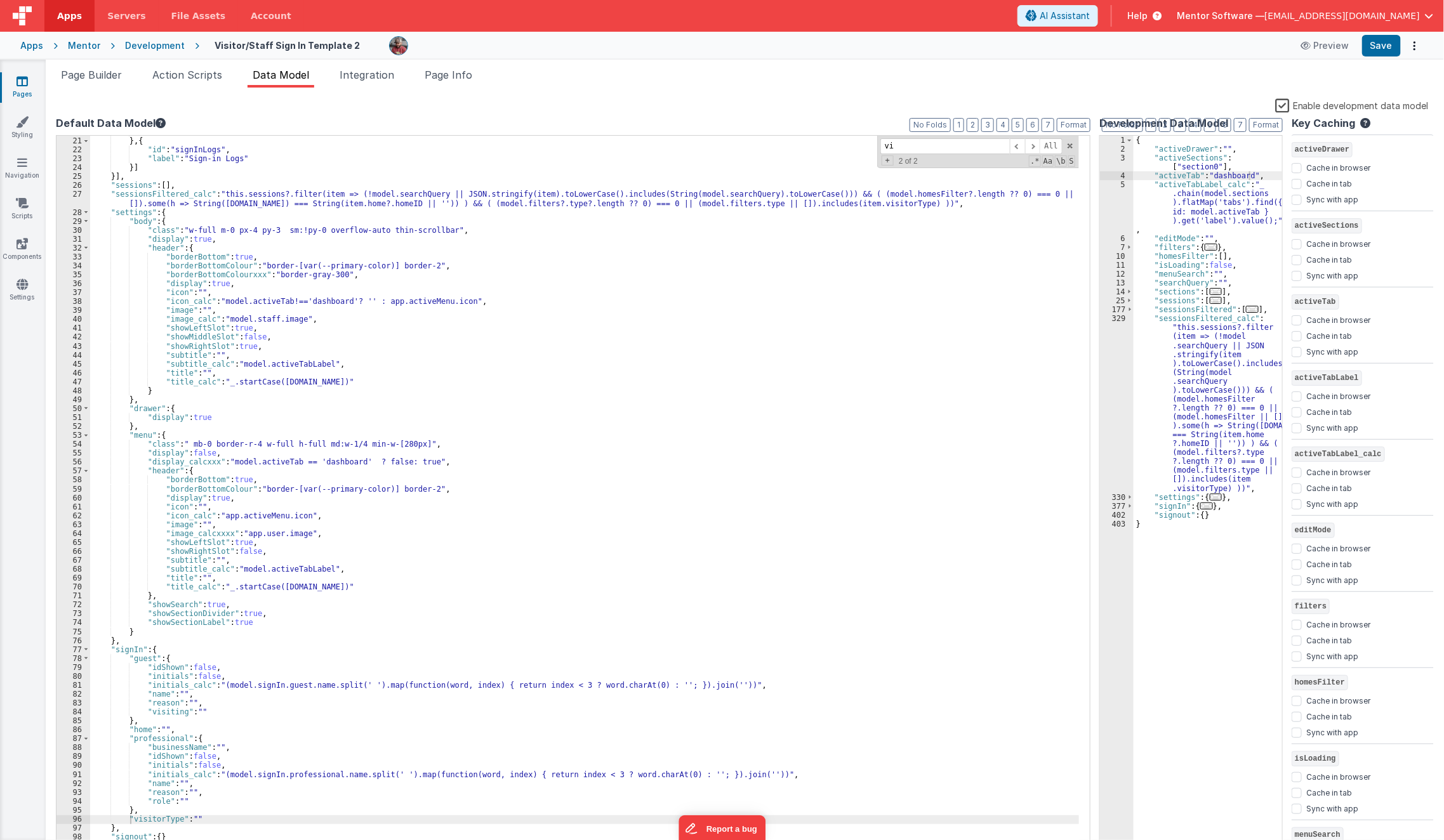
type input "v"
click at [115, 80] on span "Page Builder" at bounding box center [91, 75] width 61 height 12
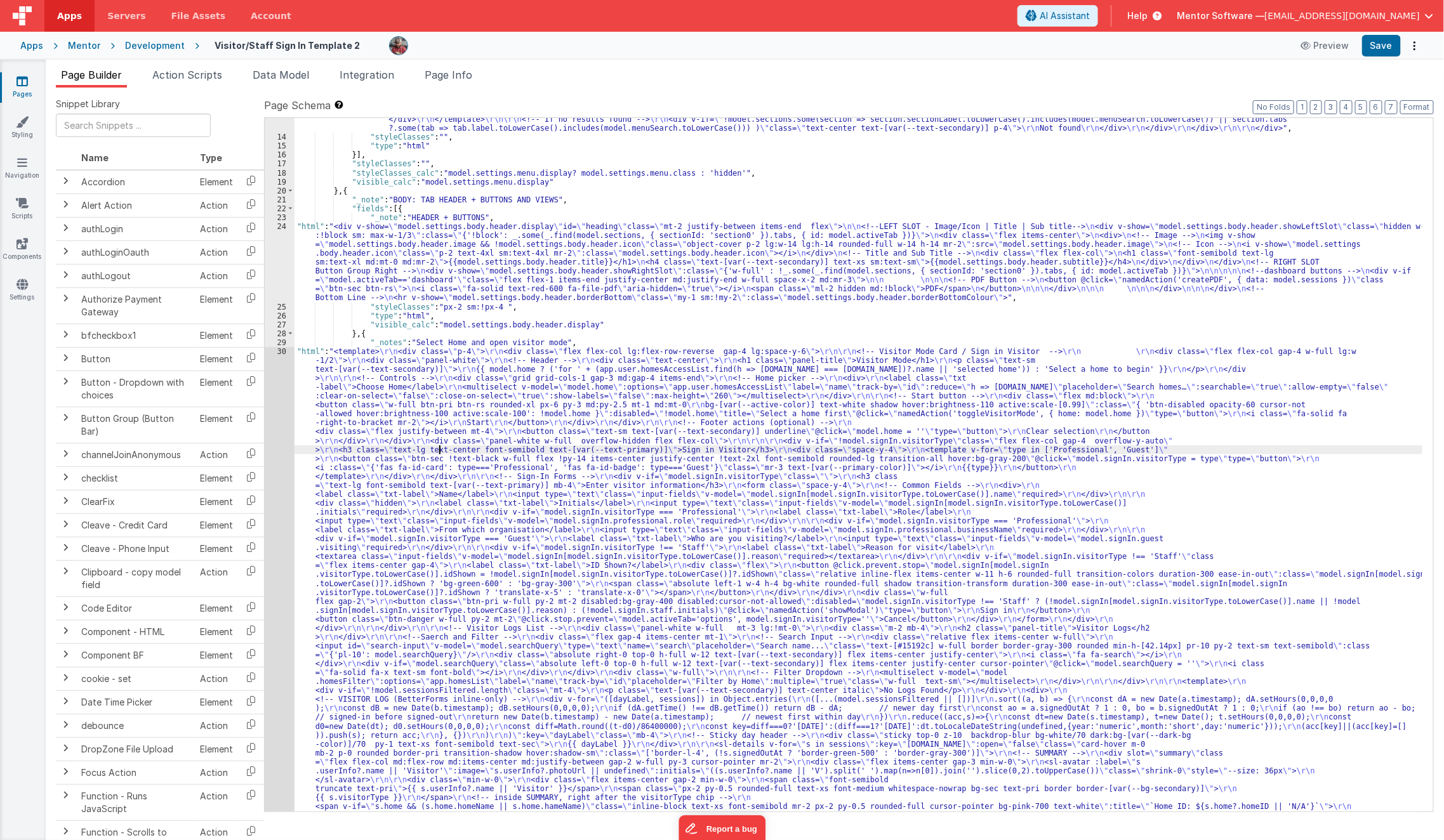
click at [439, 447] on div ""html" : "<div class= \" md:h-[74dvh] \" > \r\n <!-- Search Input --> \r\n <div…" at bounding box center [858, 681] width 1128 height 1775
click at [329, 286] on div ""html" : "<div class= \" md:h-[74dvh] \" > \r\n <!-- Search Input --> \r\n <div…" at bounding box center [858, 681] width 1128 height 1775
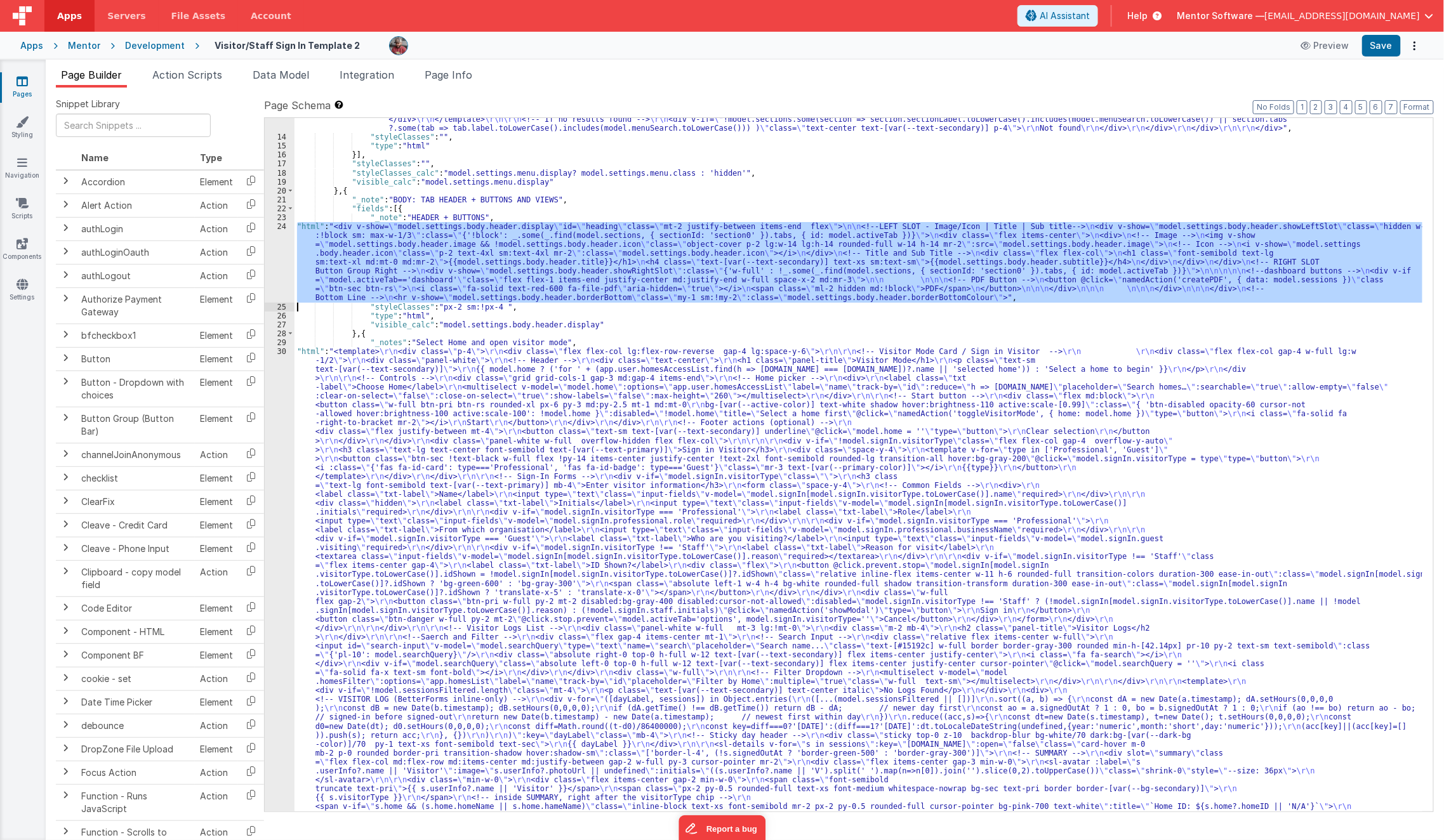
click at [272, 283] on div "24" at bounding box center [279, 262] width 30 height 80
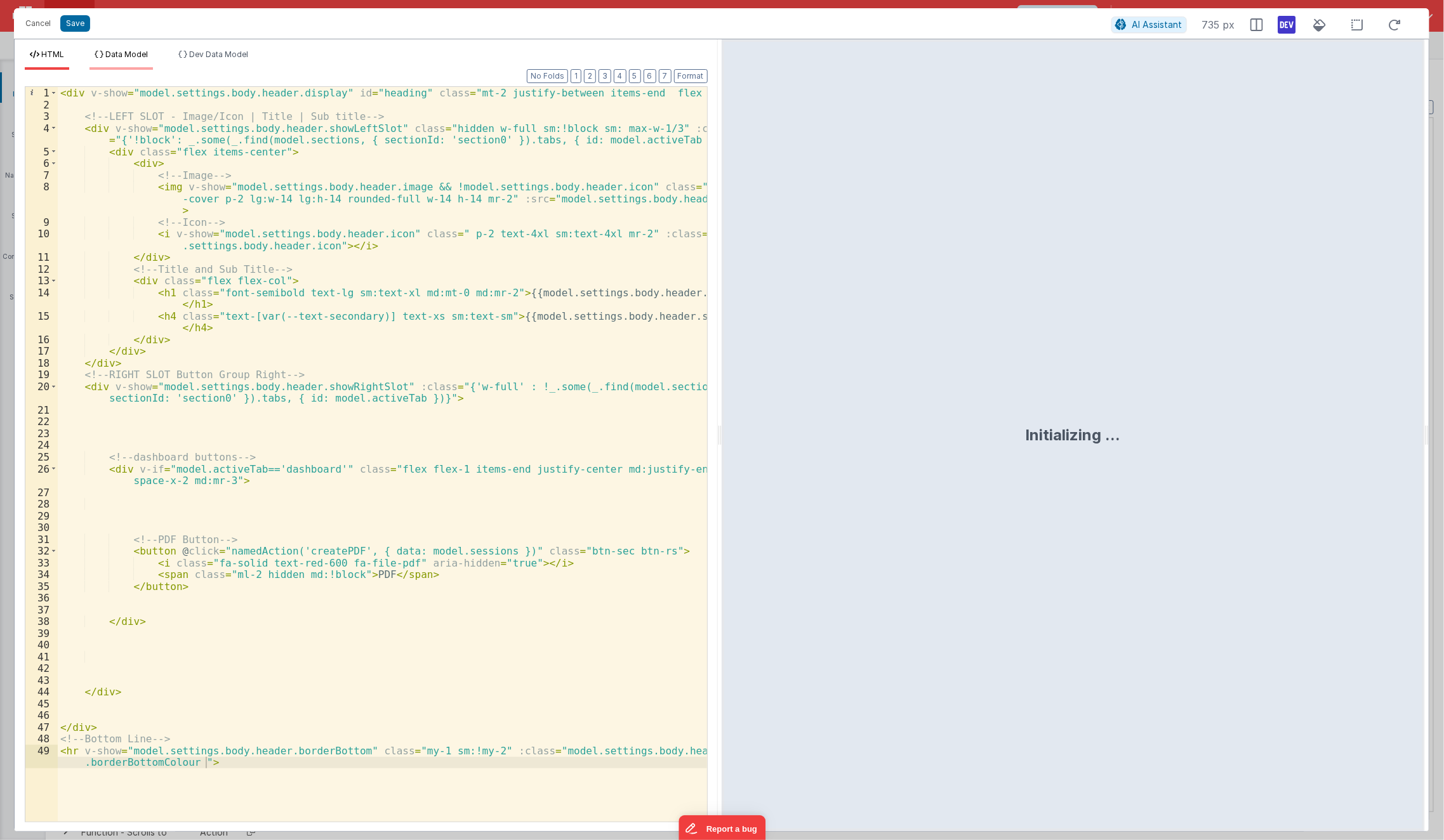
click at [121, 54] on span "Data Model" at bounding box center [127, 54] width 43 height 10
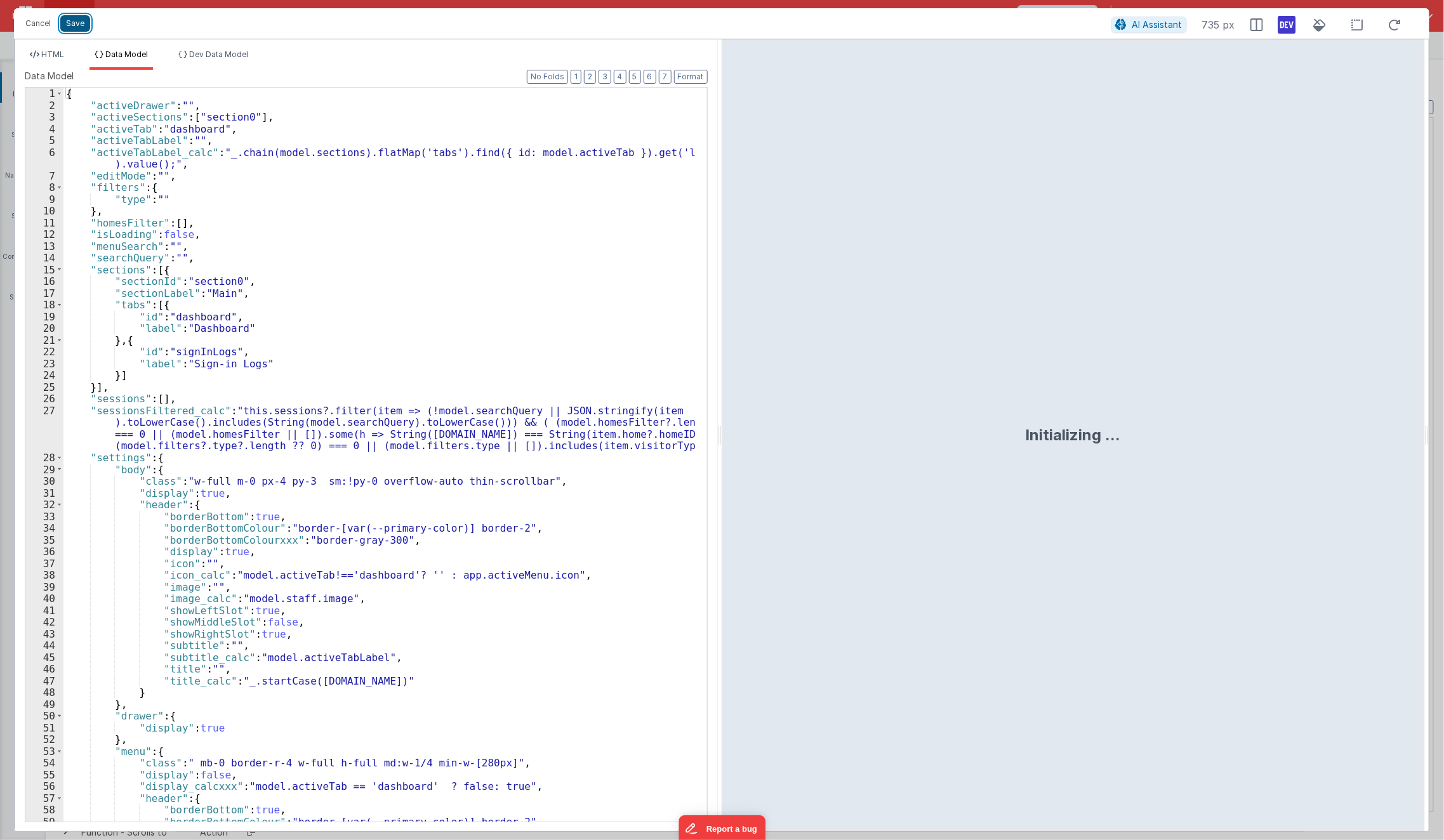
click at [81, 22] on button "Save" at bounding box center [75, 23] width 30 height 16
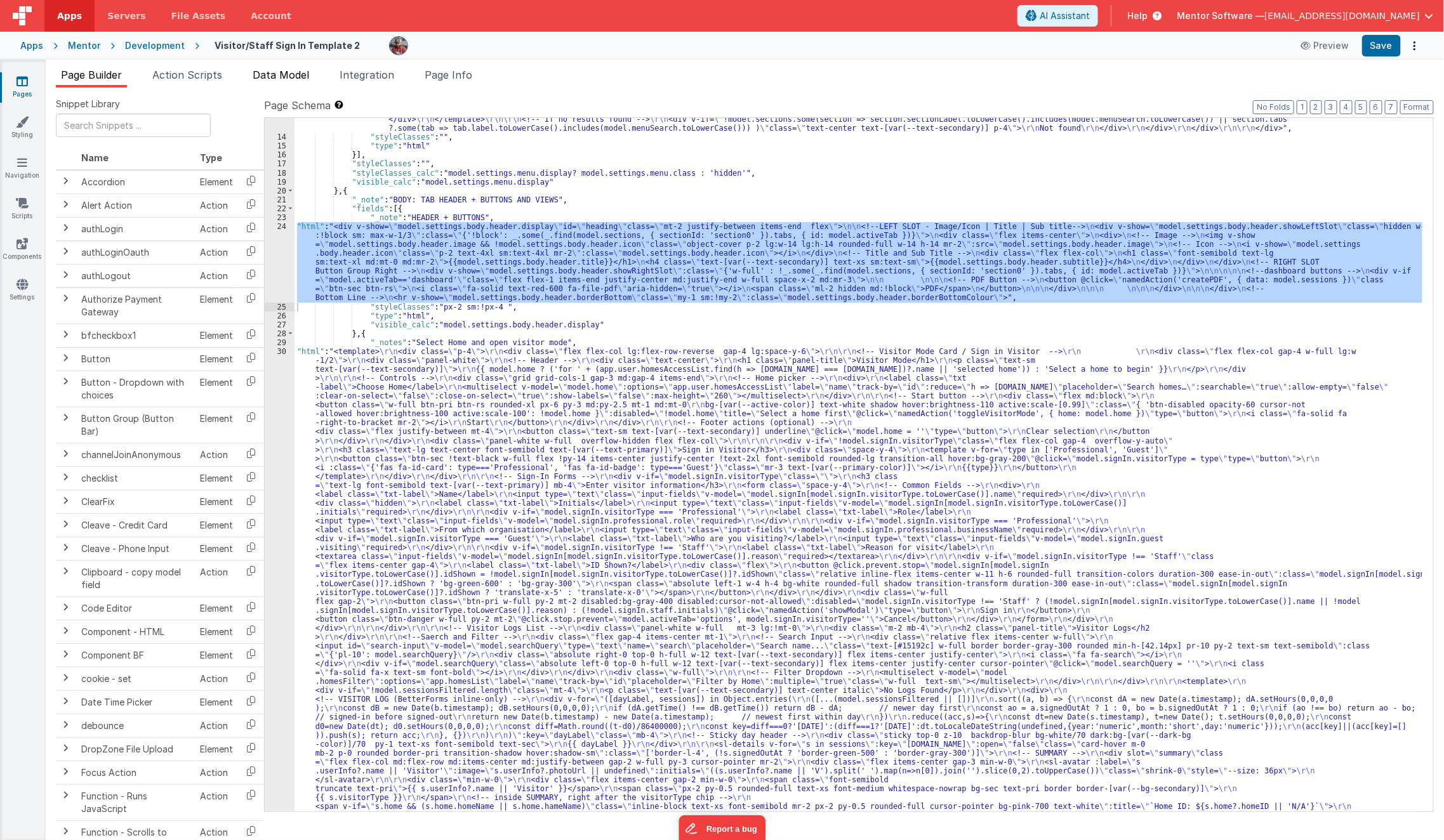
click at [306, 71] on span "Data Model" at bounding box center [281, 75] width 56 height 12
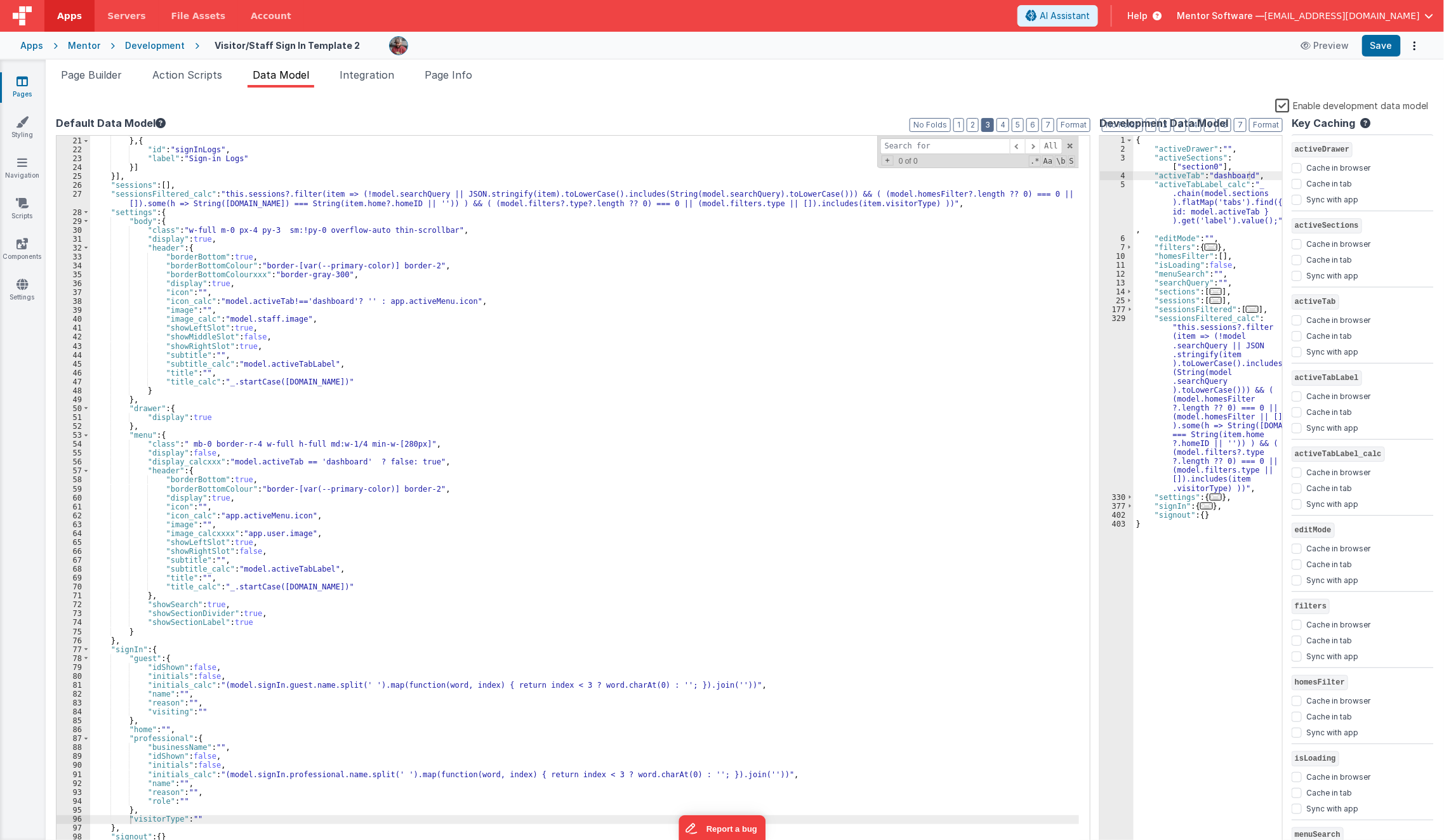
click at [994, 124] on button "3" at bounding box center [987, 125] width 12 height 14
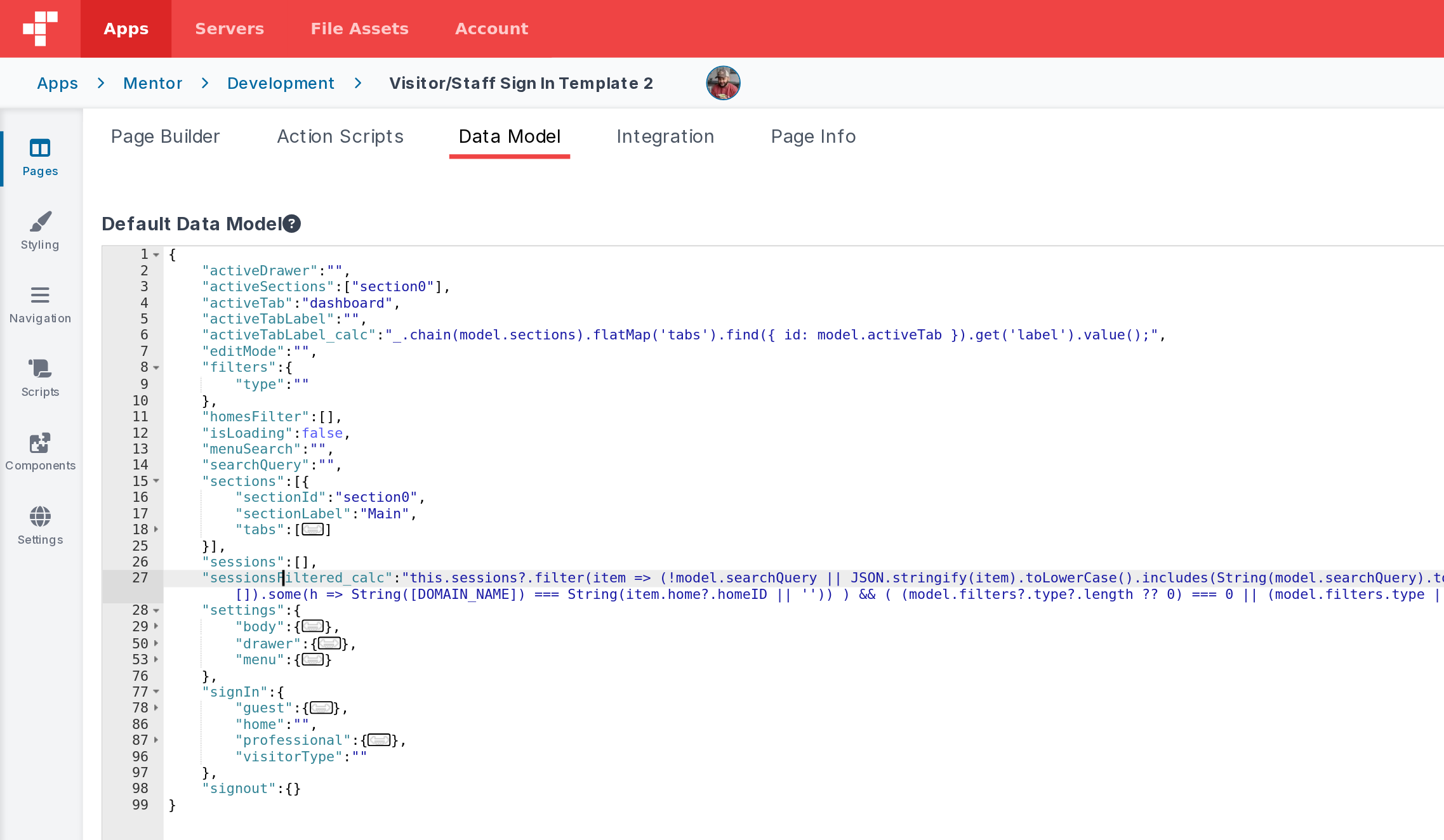
click at [157, 249] on div "{ "activeDrawer" : "" , "activeSections" : [ "section0" ] , "activeTab" : "dash…" at bounding box center [594, 502] width 1008 height 733
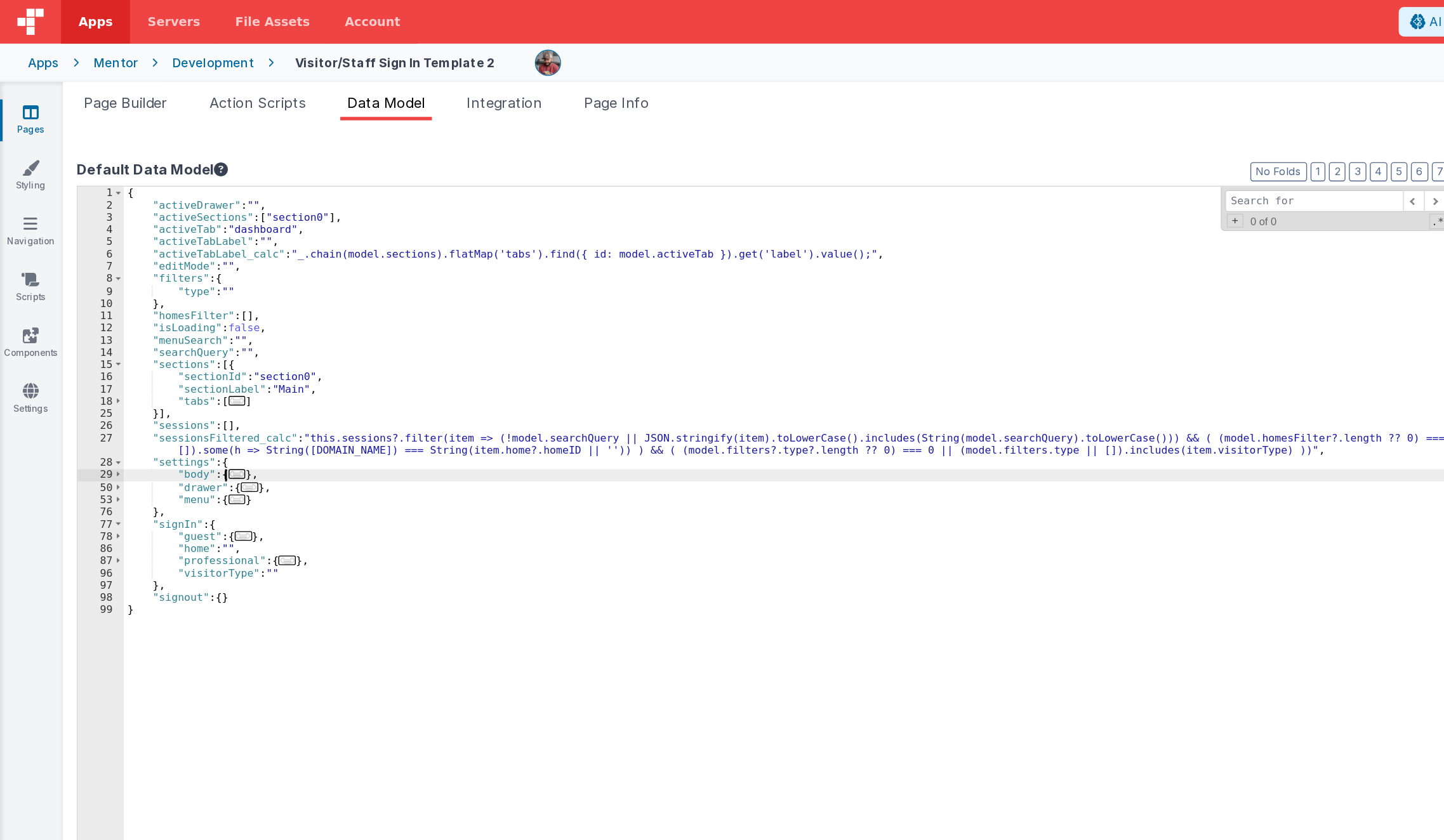
click at [168, 345] on span "..." at bounding box center [173, 345] width 12 height 7
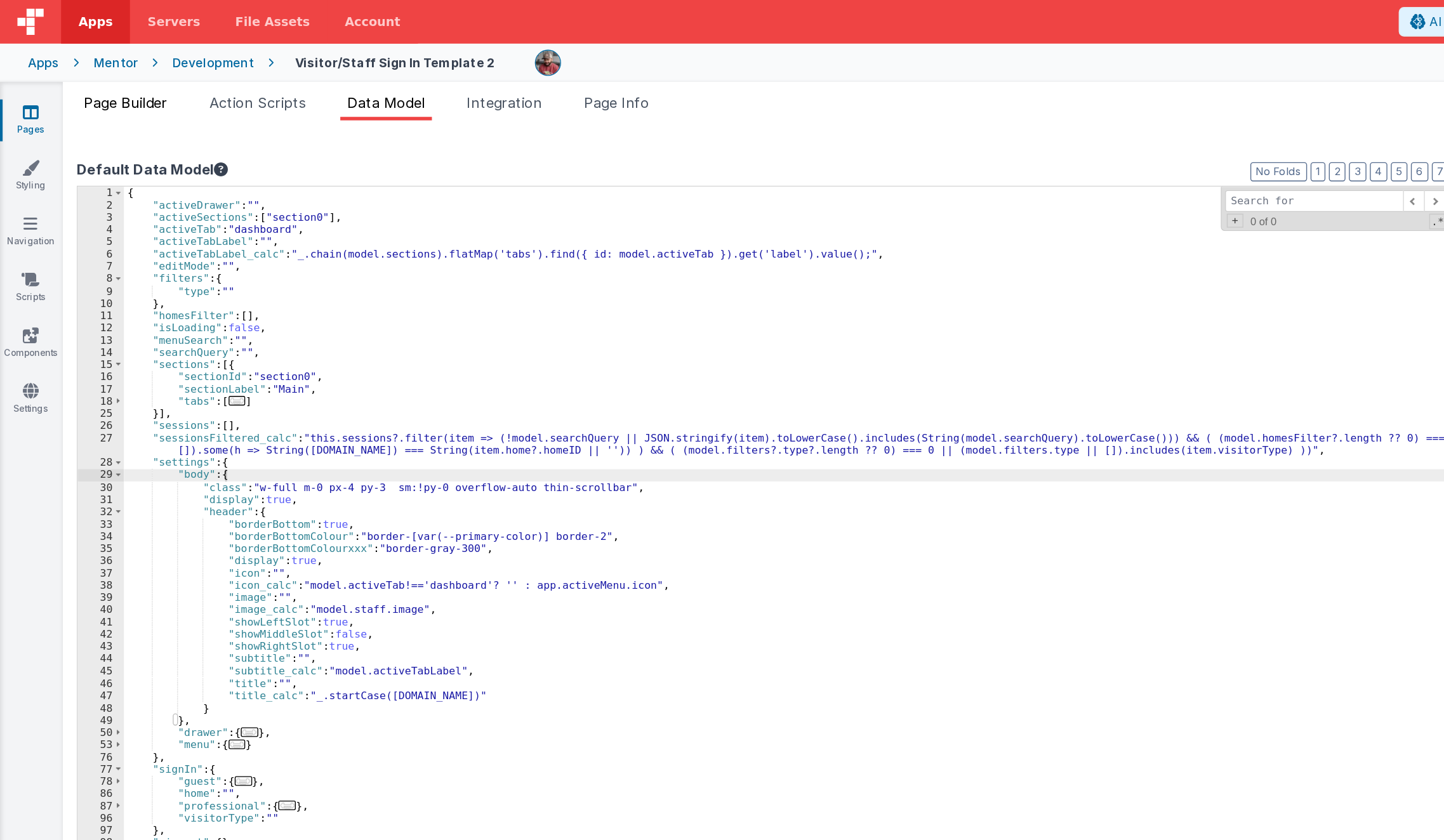
click at [107, 77] on span "Page Builder" at bounding box center [91, 75] width 61 height 12
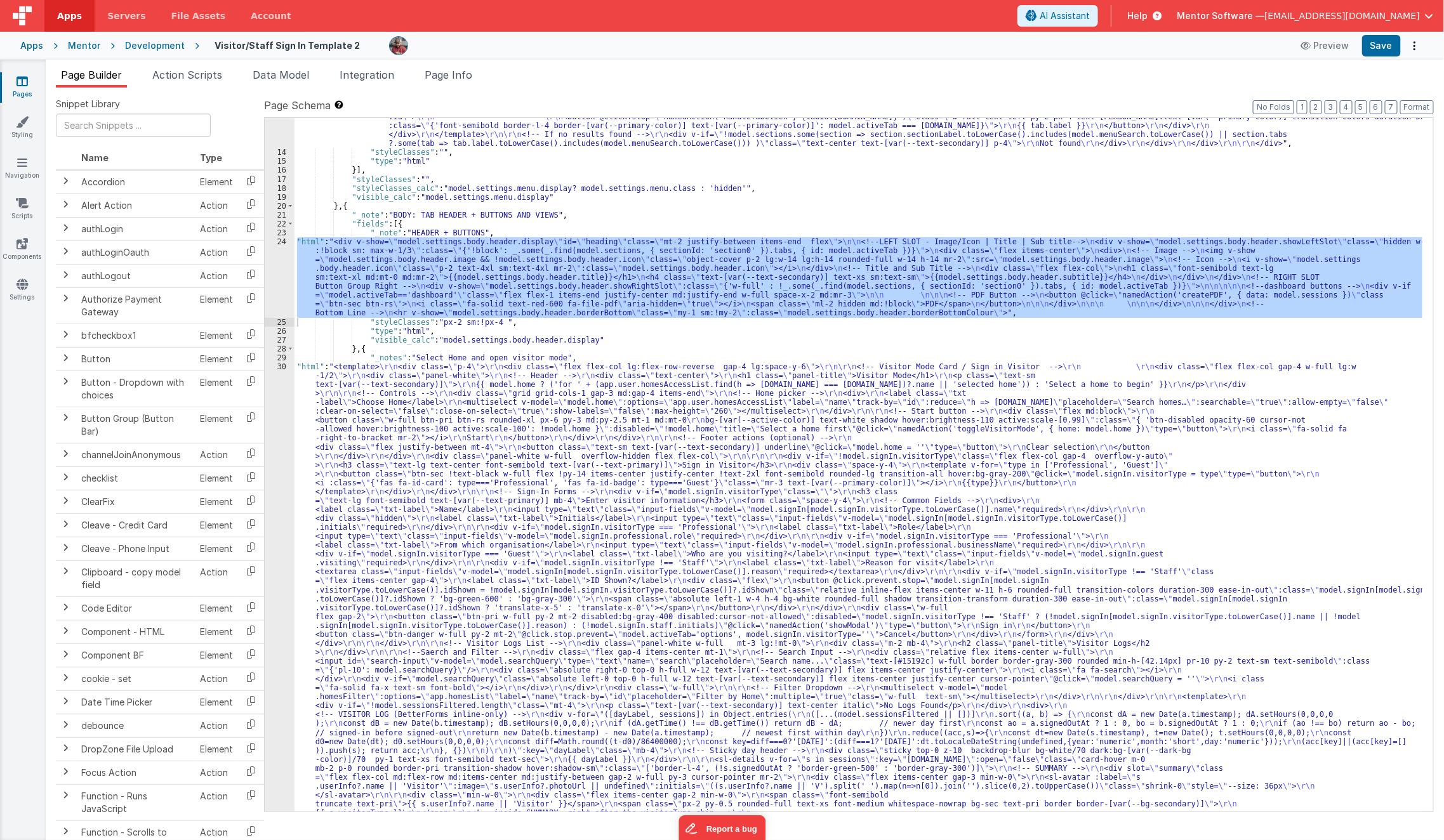
scroll to position [487, 0]
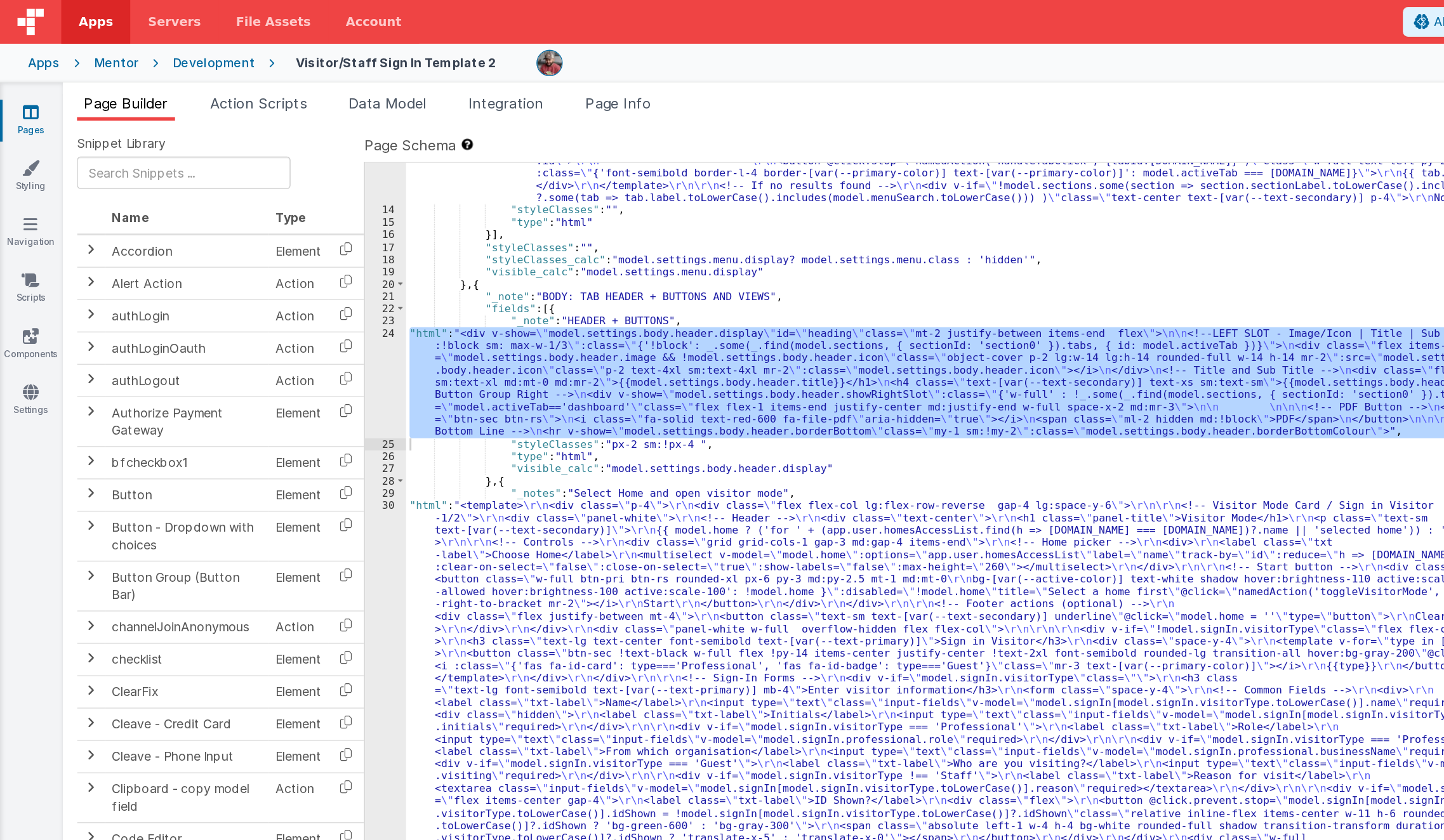
click at [151, 333] on div "Snippet Library Name Type Accordion Element Alert Action Action authLogin Actio…" at bounding box center [745, 474] width 1378 height 753
click at [151, 333] on td "bfcheckbox1" at bounding box center [135, 335] width 119 height 23
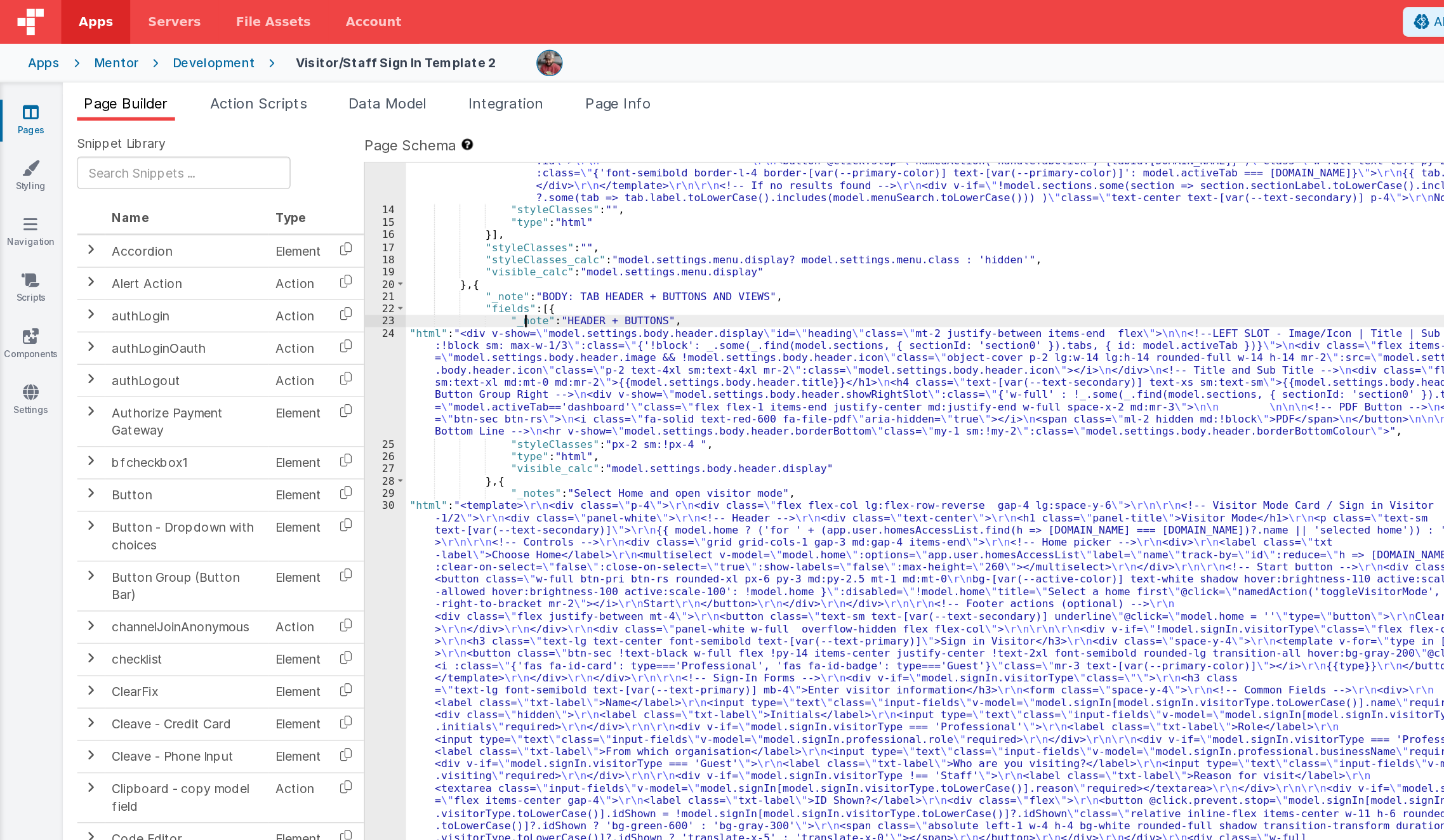
click at [380, 232] on div ""html" : "<div class= \" md:h-[74dvh] \" > \r\n <!-- Search Input --> \r\n <div…" at bounding box center [858, 696] width 1128 height 1775
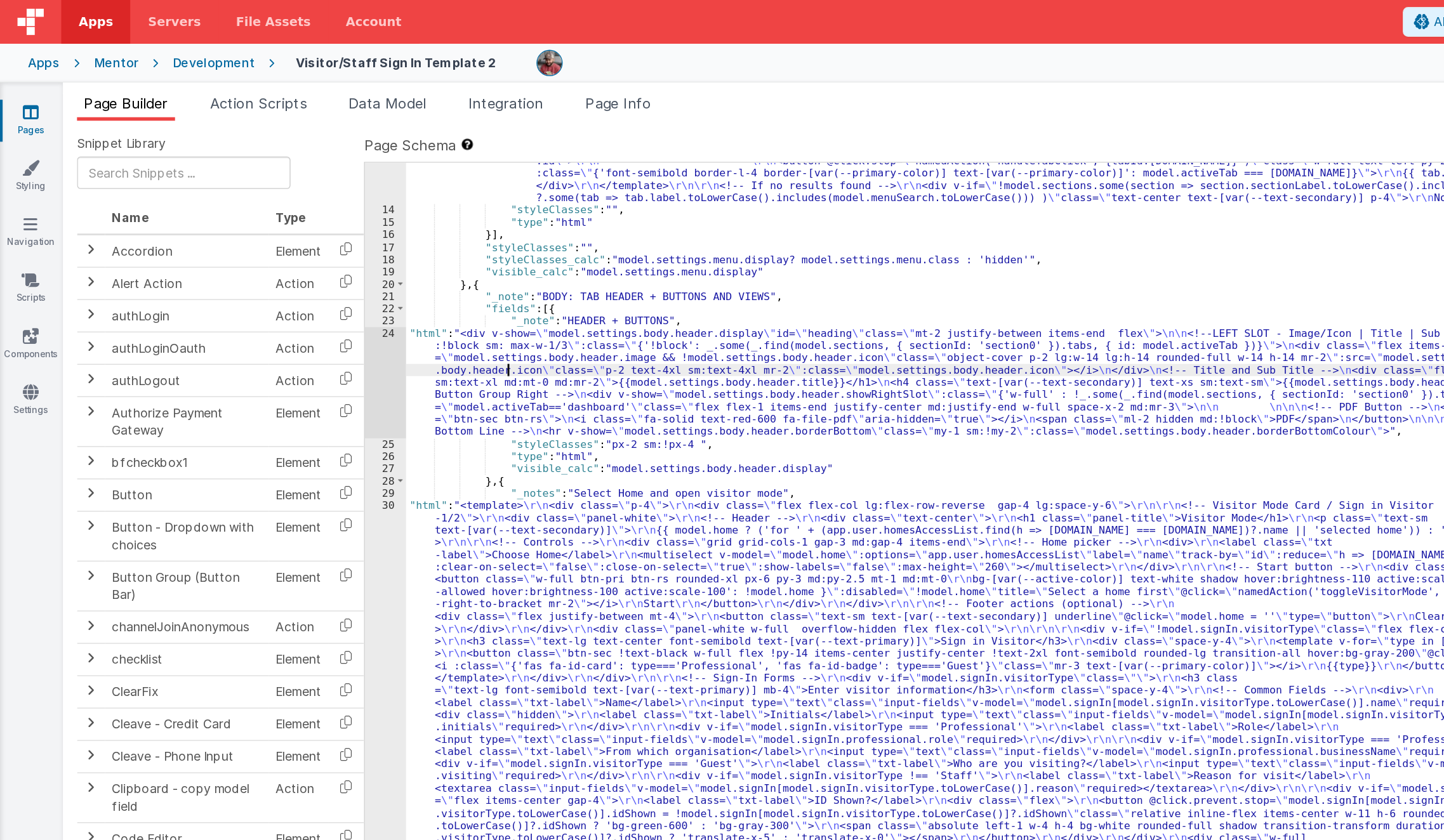
click at [367, 272] on div ""html" : "<div class= \" md:h-[74dvh] \" > \r\n <!-- Search Input --> \r\n <div…" at bounding box center [858, 696] width 1128 height 1775
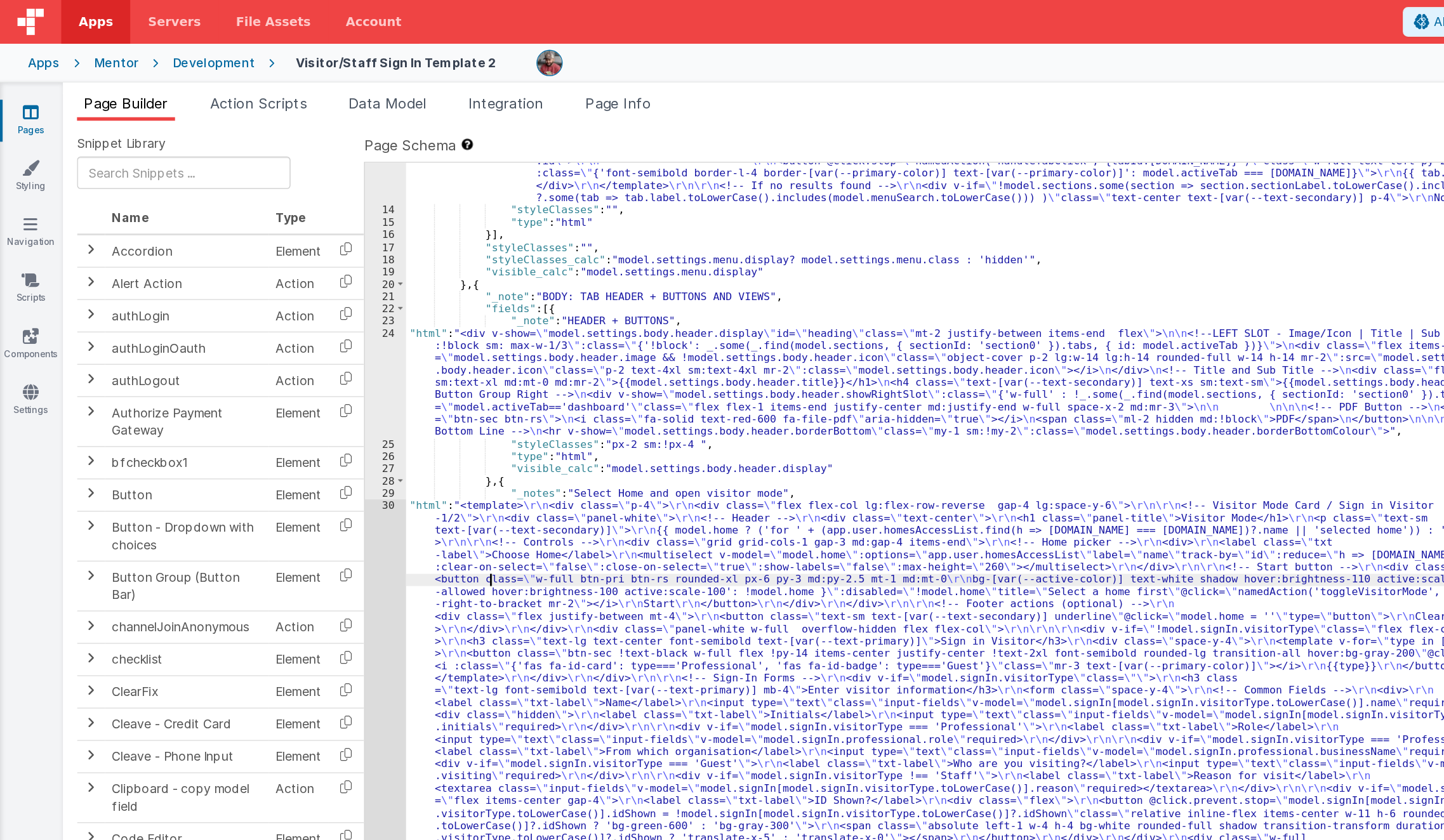
click at [354, 417] on div ""html" : "<div class= \" md:h-[74dvh] \" > \r\n <!-- Search Input --> \r\n <div…" at bounding box center [858, 696] width 1128 height 1775
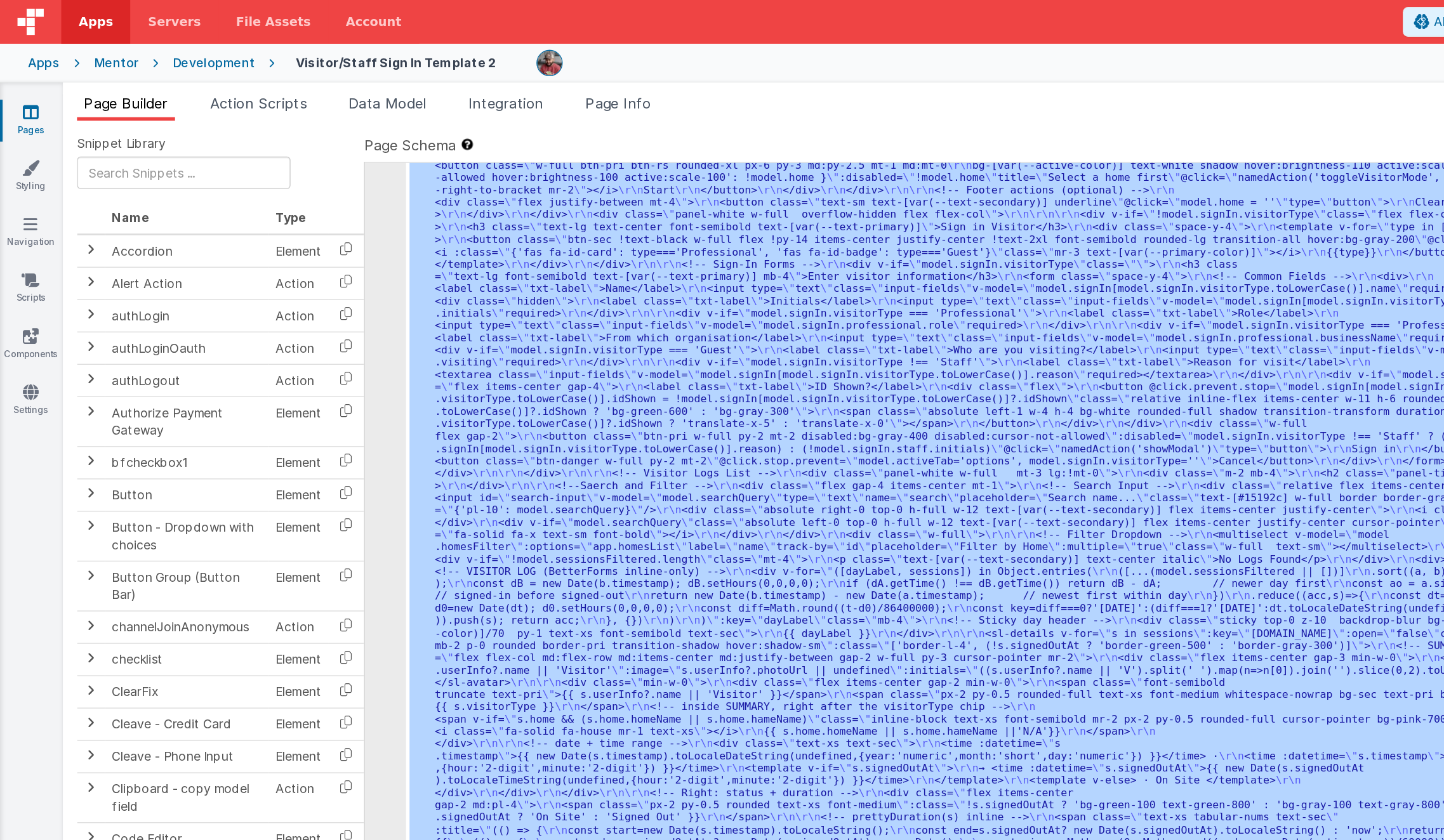
click at [281, 445] on div "30" at bounding box center [279, 432] width 30 height 741
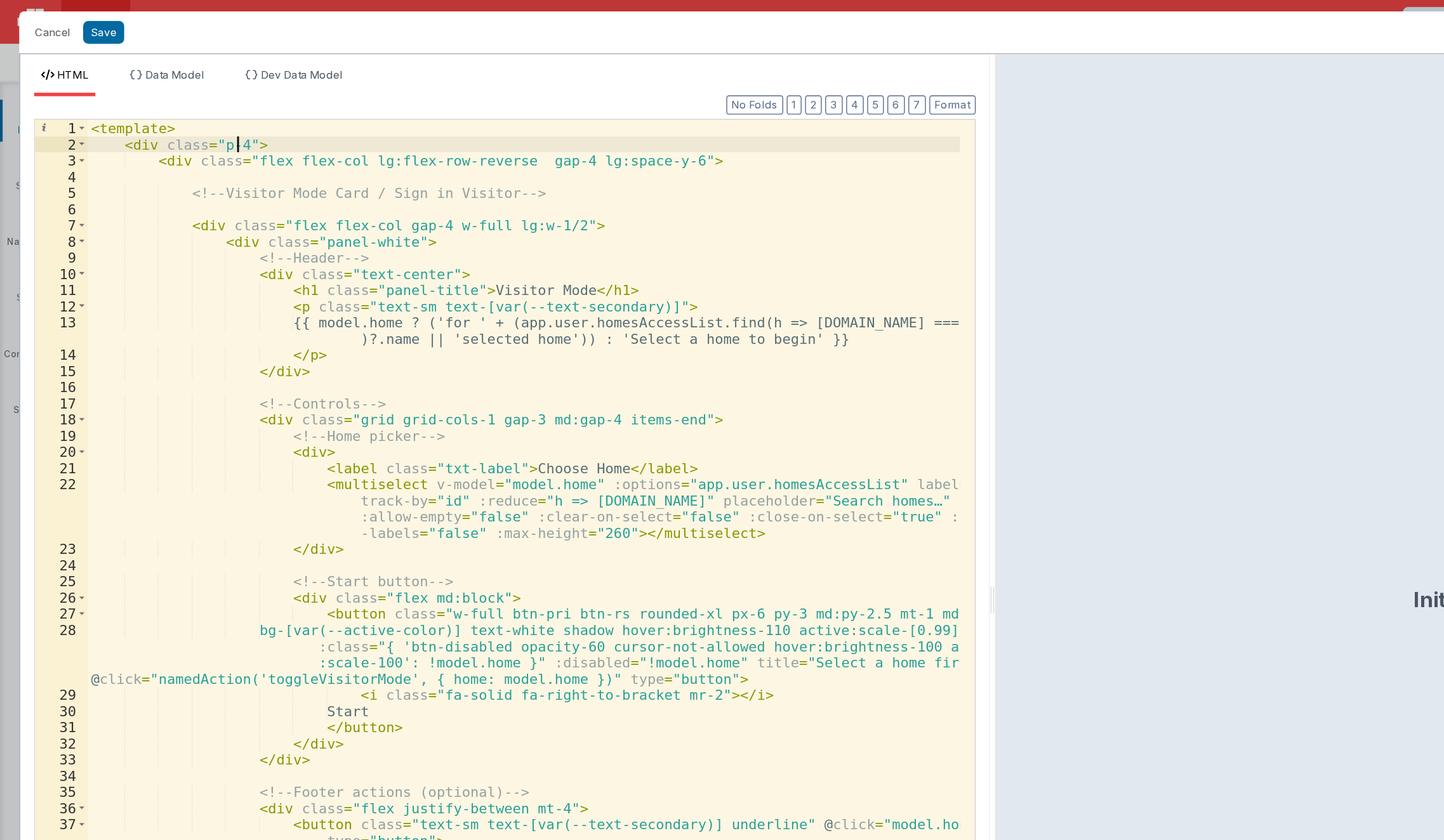
click at [171, 99] on div "< template > < div class = "p-4" > < div class = "flex flex-col lg:flex-row-rev…" at bounding box center [380, 466] width 633 height 759
click at [73, 27] on button "Save" at bounding box center [75, 23] width 30 height 16
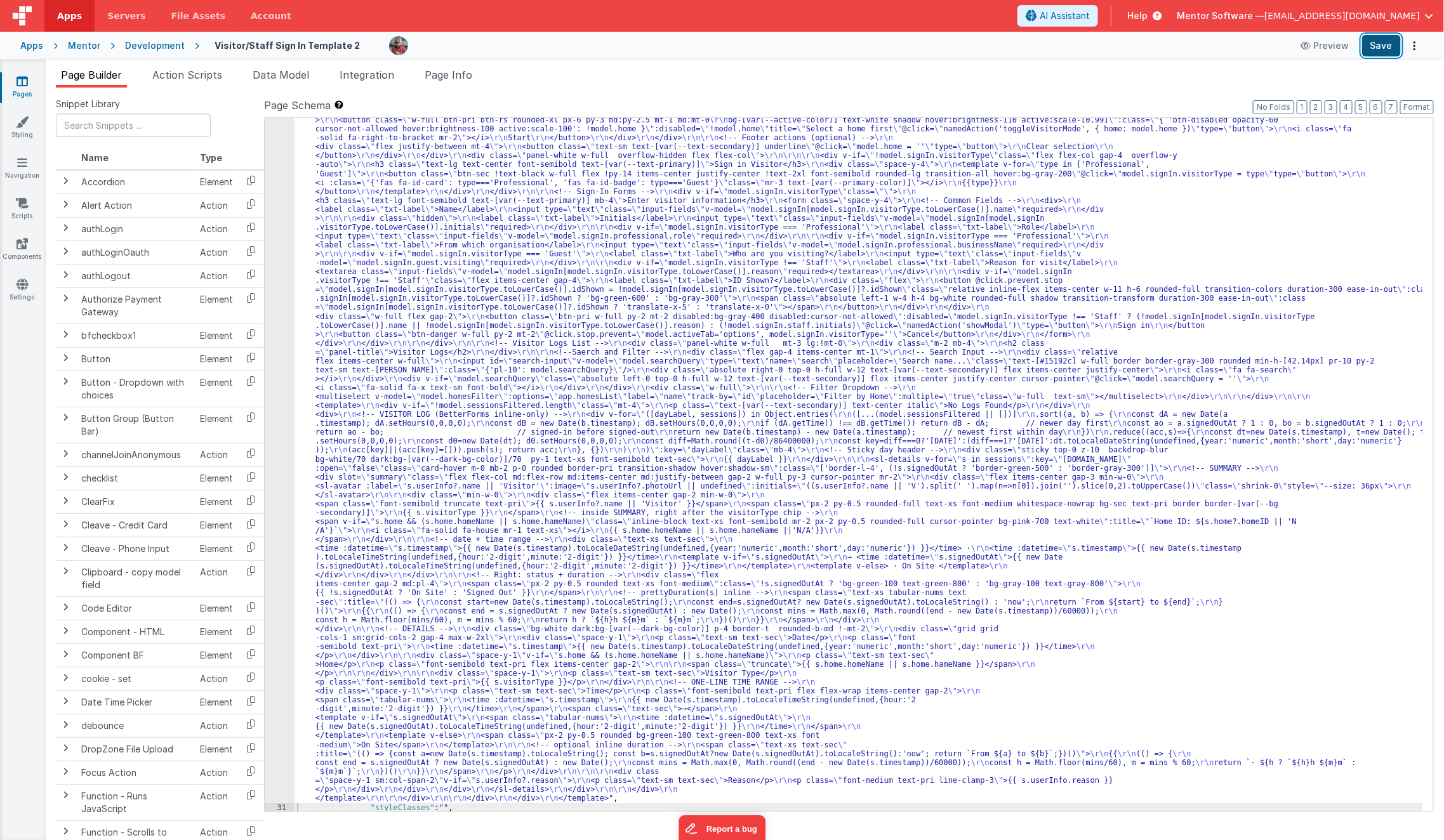
click at [1208, 49] on button "Save" at bounding box center [1381, 45] width 39 height 21
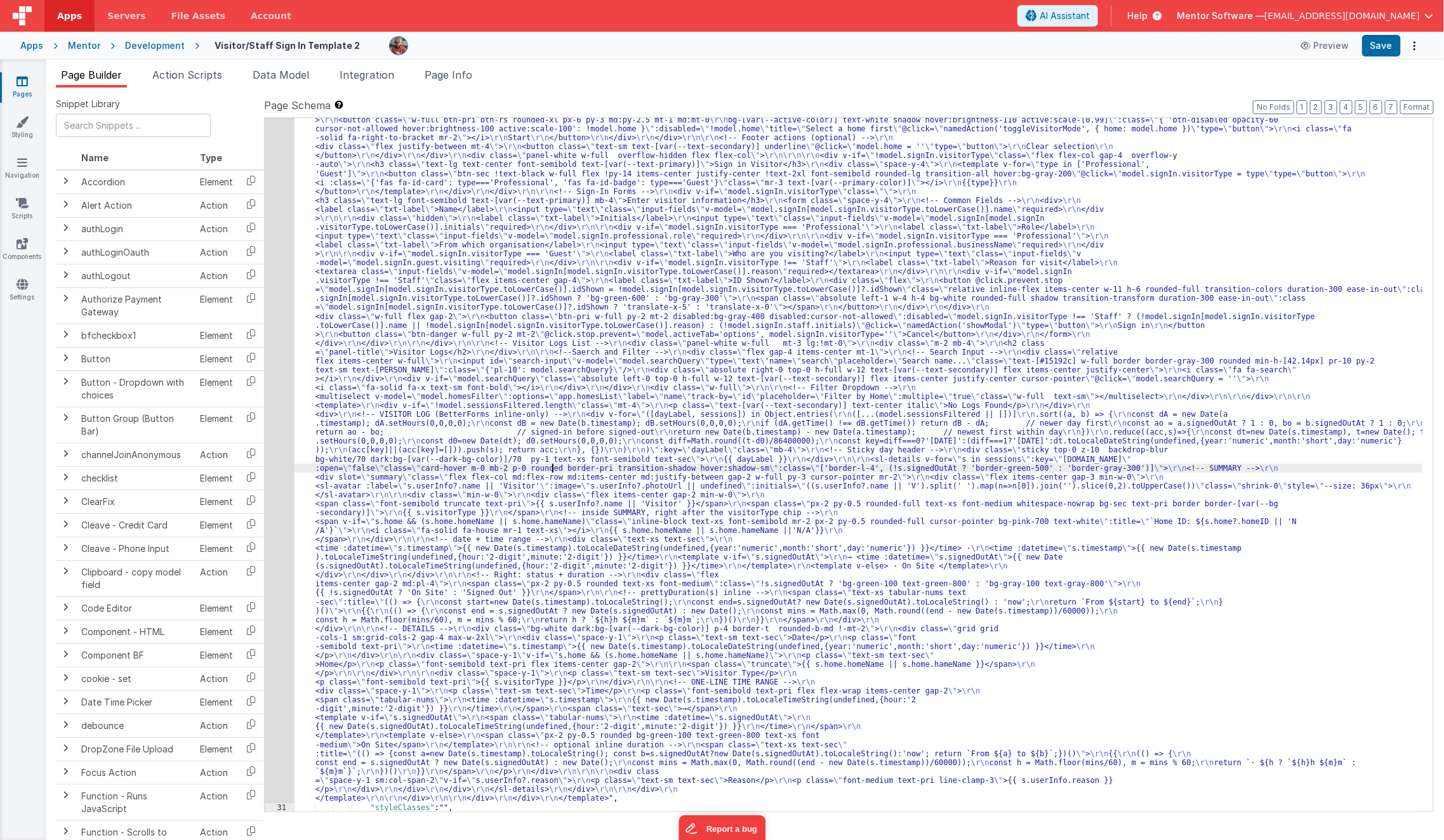
click at [553, 469] on div ""html" : "<template> \r\n <div class= \" px-2 sm:px-4 \" > \r\n <div class= \" …" at bounding box center [858, 784] width 1128 height 1444
click at [280, 427] on div "30" at bounding box center [279, 432] width 30 height 741
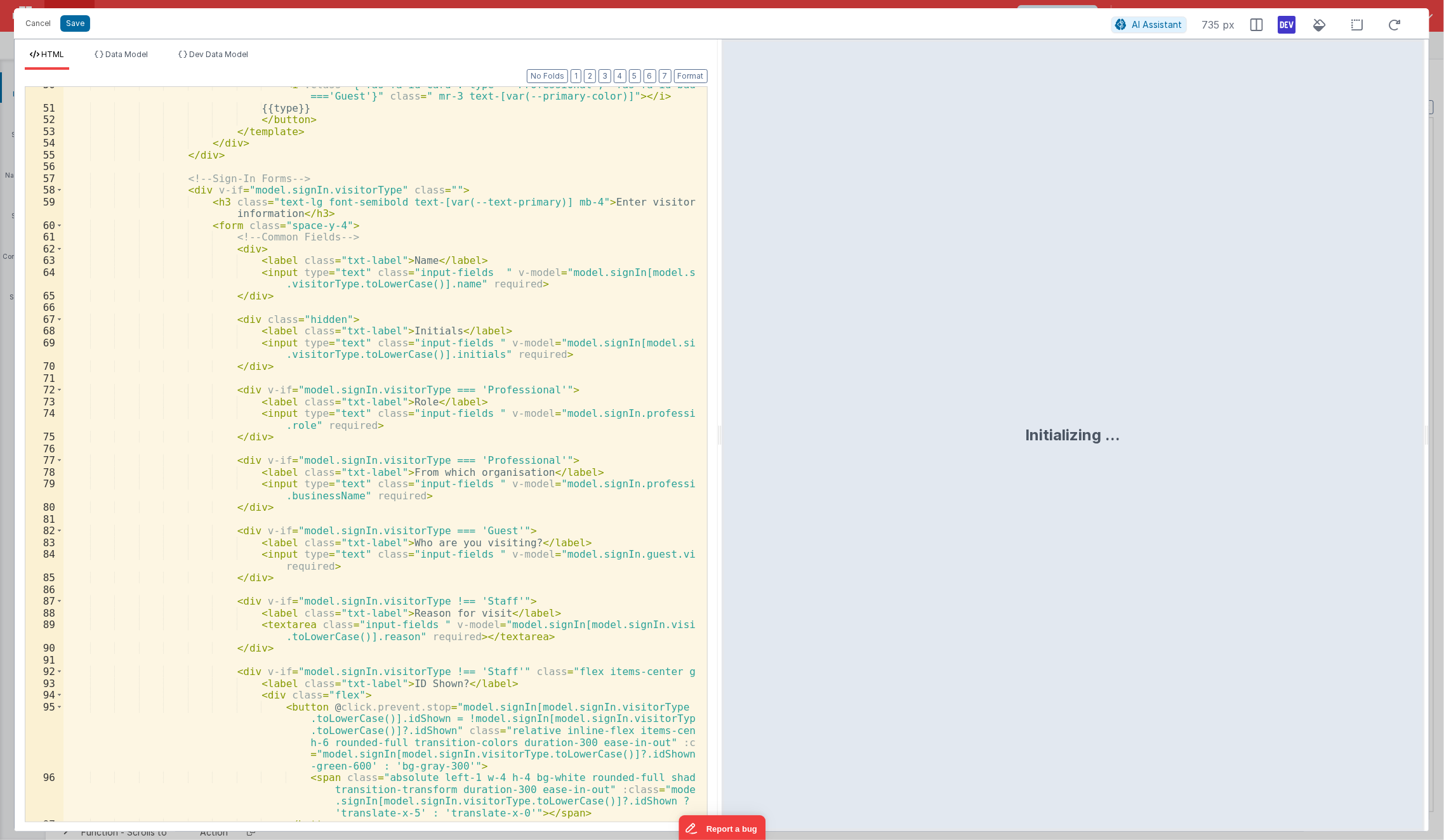
scroll to position [714, 0]
click at [296, 365] on div "< i :class = "{'fas fa-id-card': type==='Professional', 'fas fa-id-badge': type…" at bounding box center [380, 464] width 633 height 771
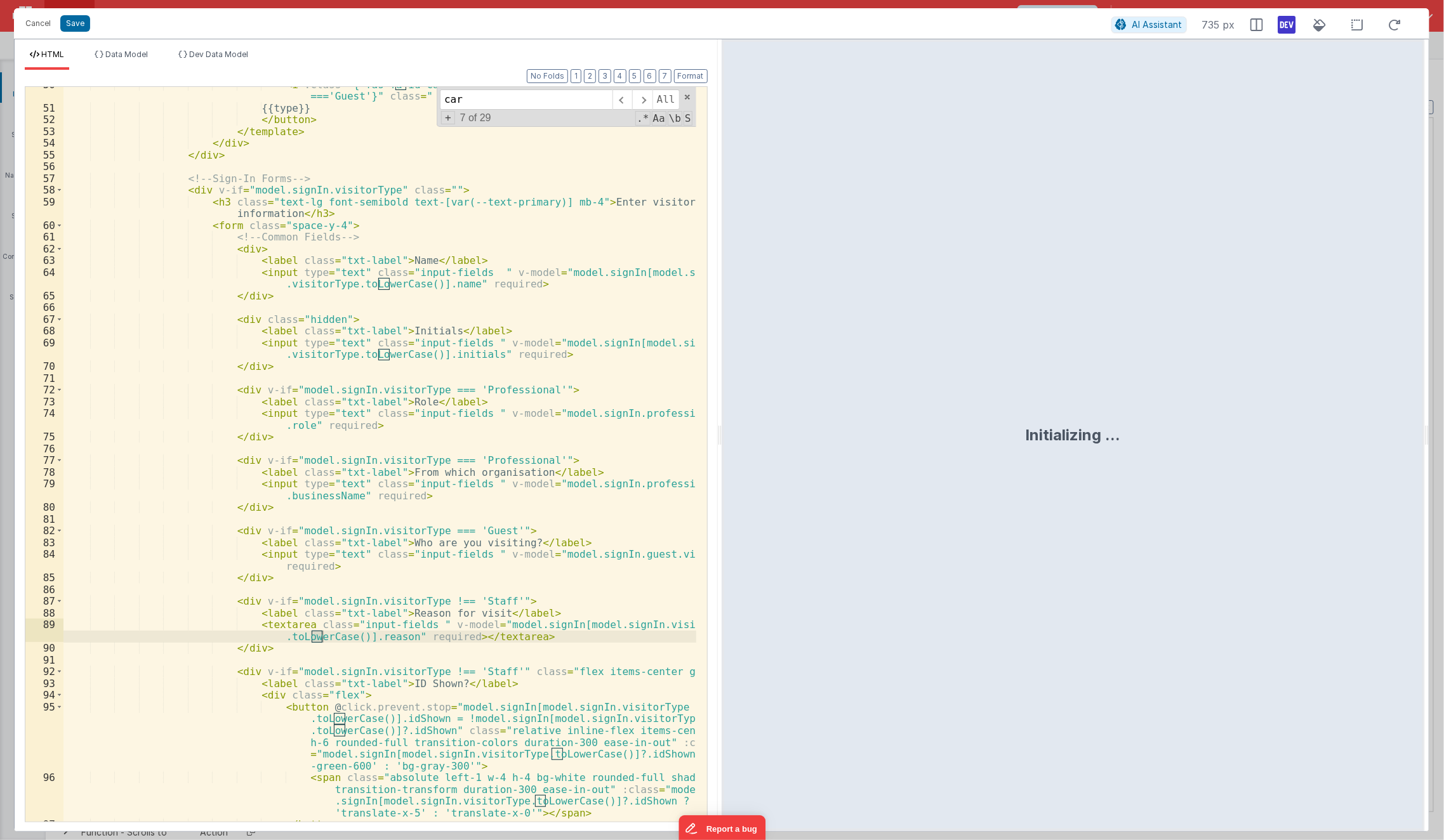
scroll to position [2100, 0]
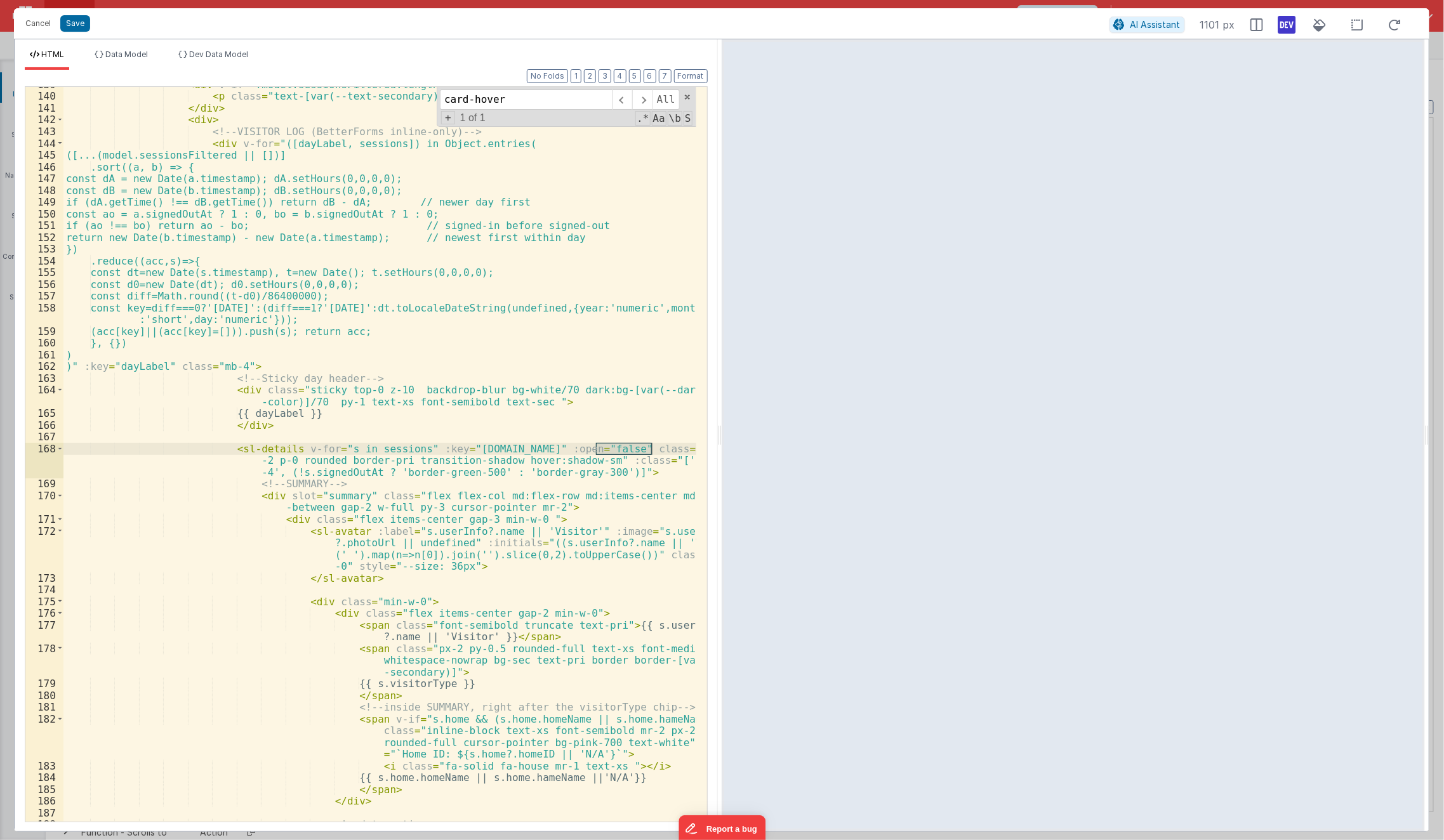
type input "card-hover"
click at [279, 463] on div "< div v-if = "!model.sessionsFiltered.length" class = "mt-4" > < p class = "tex…" at bounding box center [380, 458] width 633 height 759
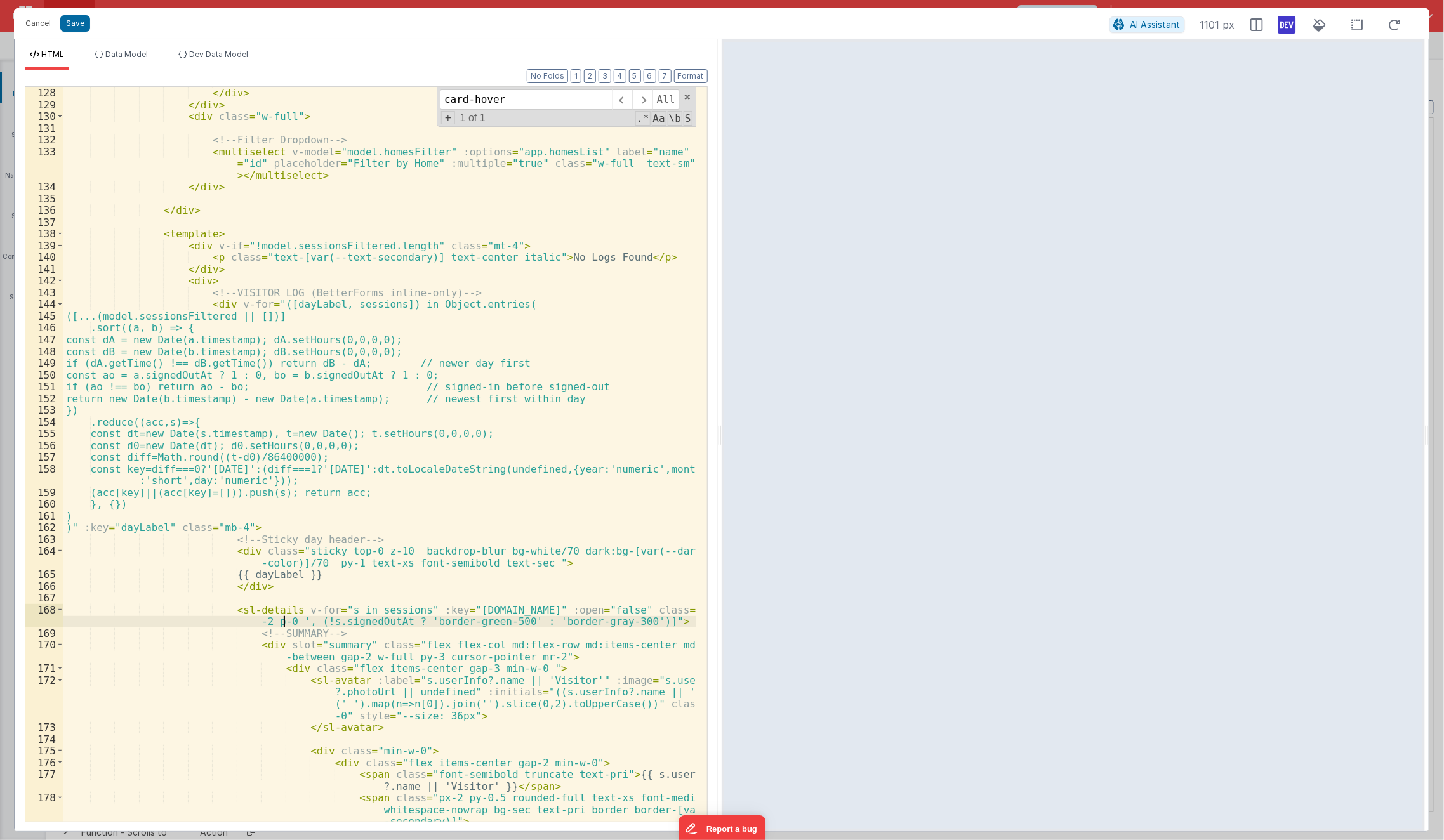
scroll to position [1937, 0]
click at [199, 280] on div "< i class = "fa-solid fa-x text-sm font-bold" > </ i > </ div > </ div > < div …" at bounding box center [380, 469] width 633 height 782
click at [78, 27] on button "Save" at bounding box center [75, 23] width 30 height 16
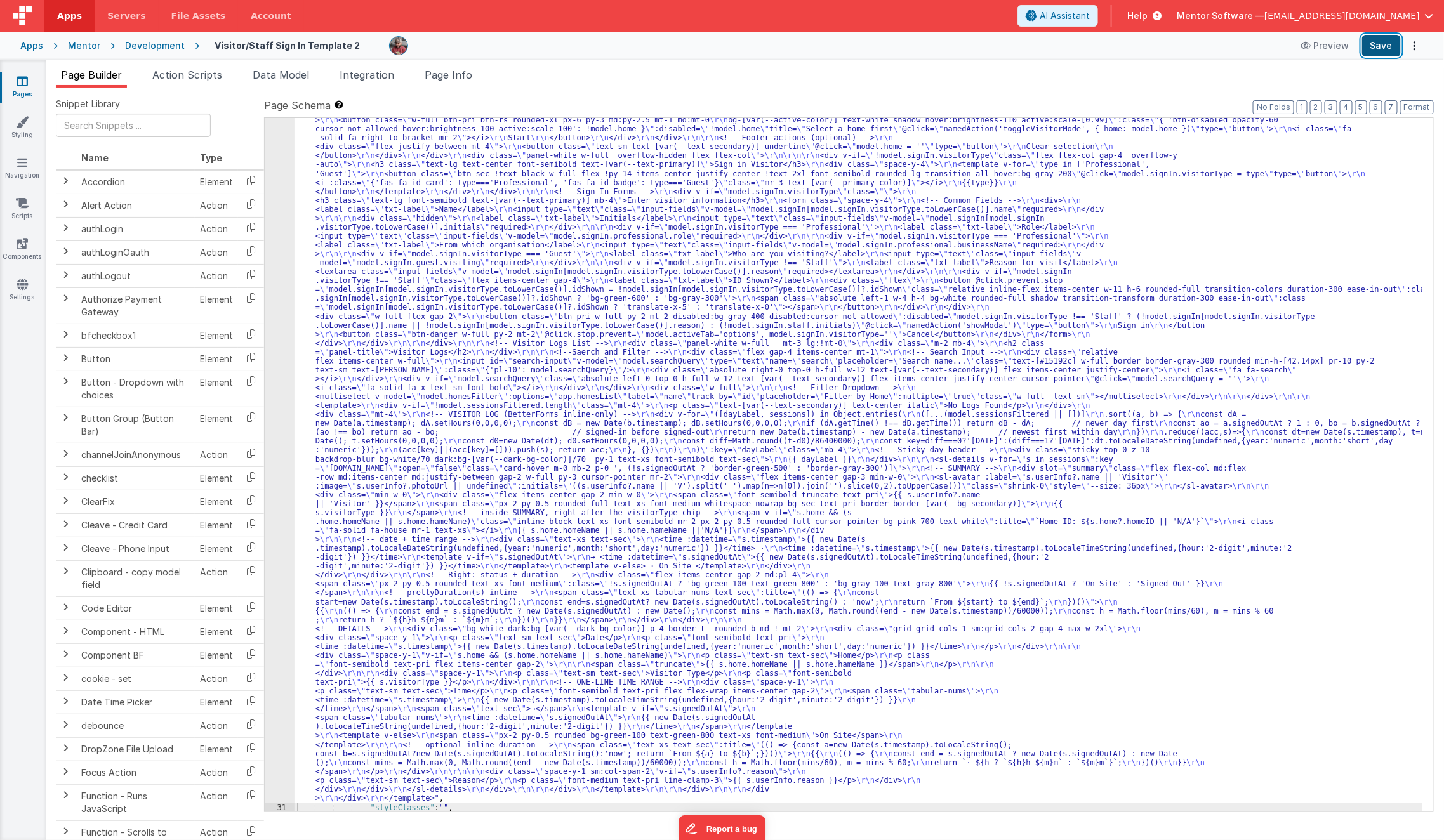
click at [1208, 47] on button "Save" at bounding box center [1381, 45] width 39 height 21
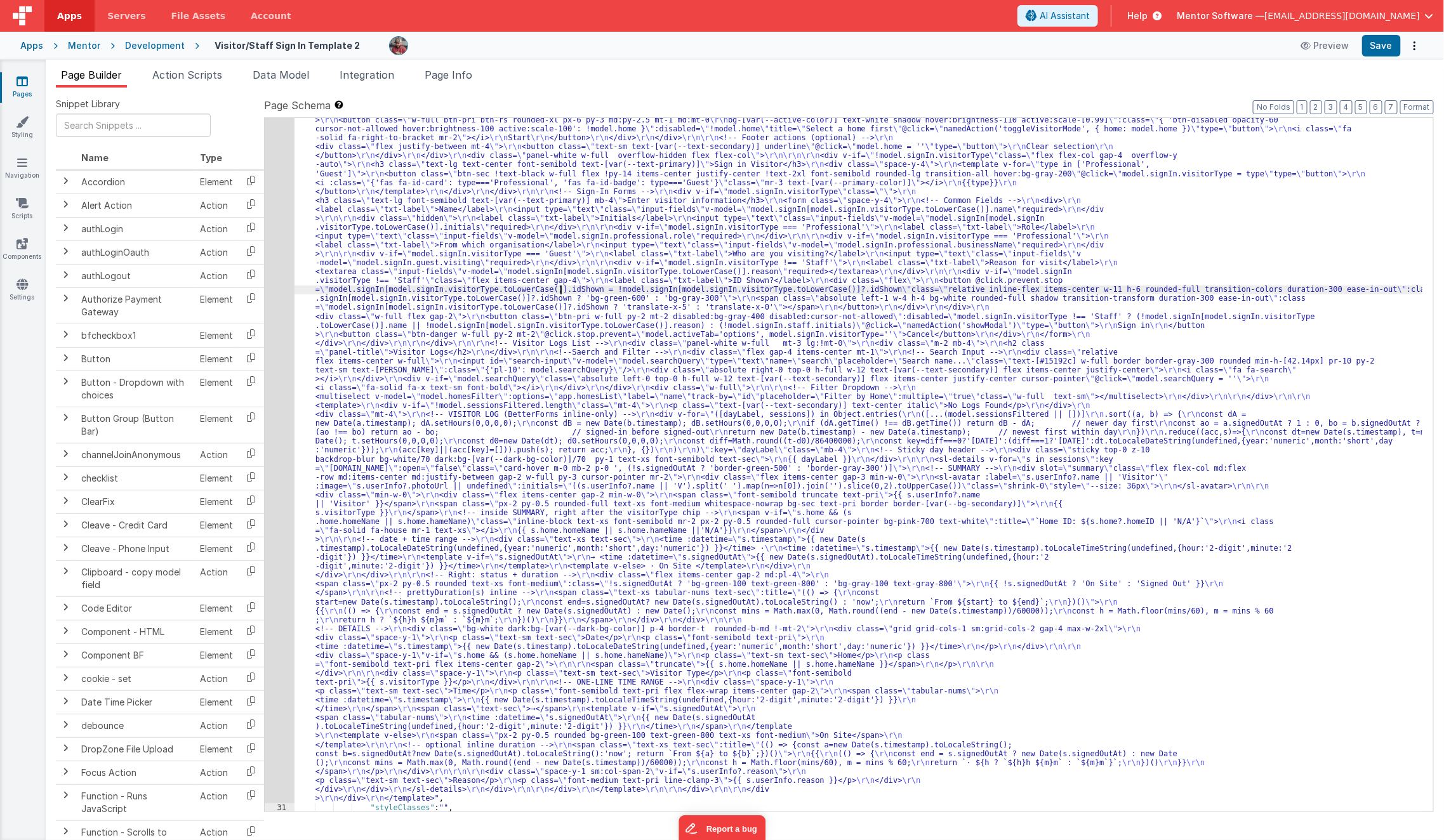
click at [559, 294] on div ""html" : "<template> \r\n <div class= \" px-2 sm:px-4 \" > \r\n <div class= \" …" at bounding box center [858, 784] width 1128 height 1444
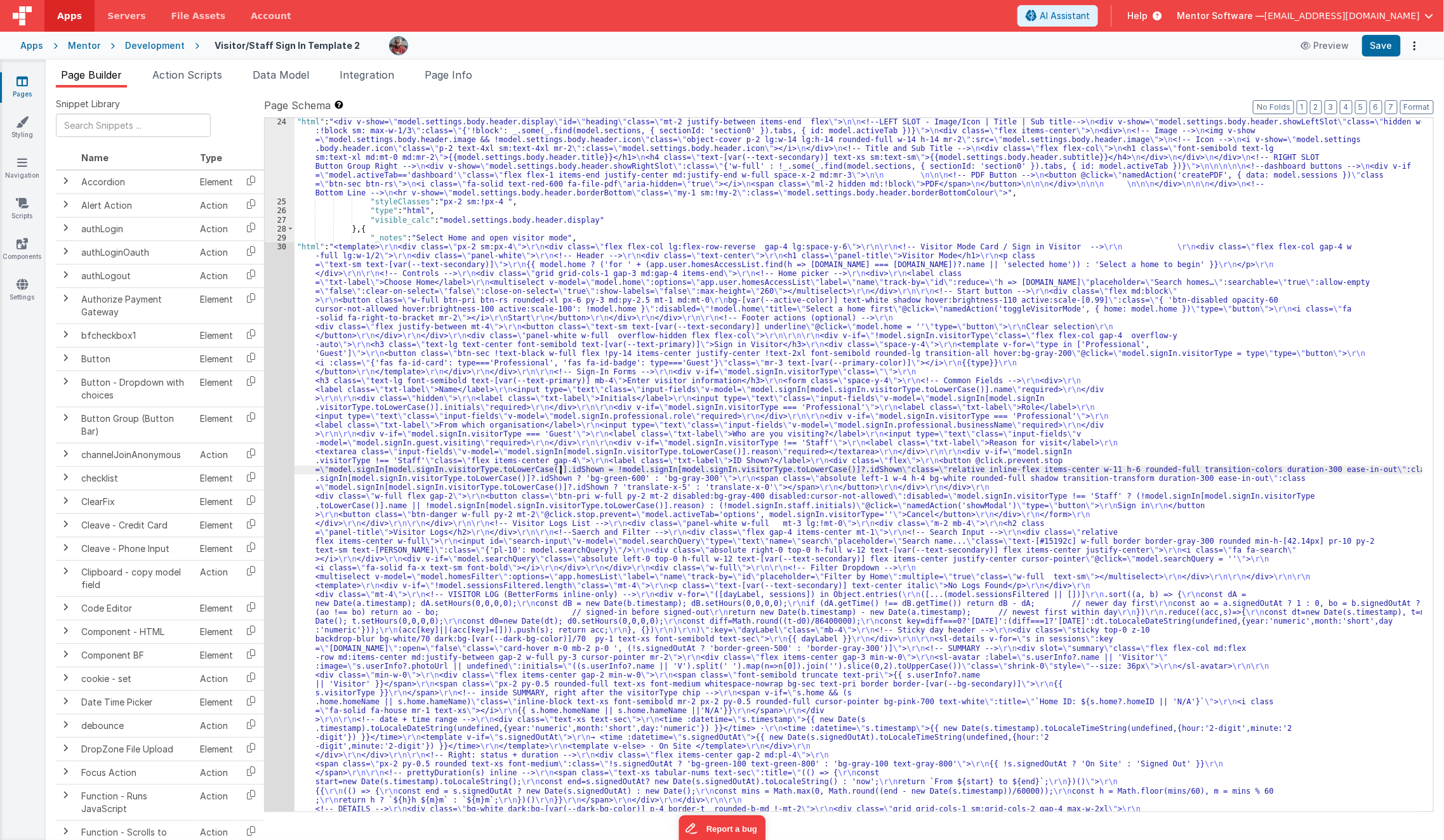
scroll to position [608, 0]
click at [1208, 43] on button "Save" at bounding box center [1381, 45] width 39 height 21
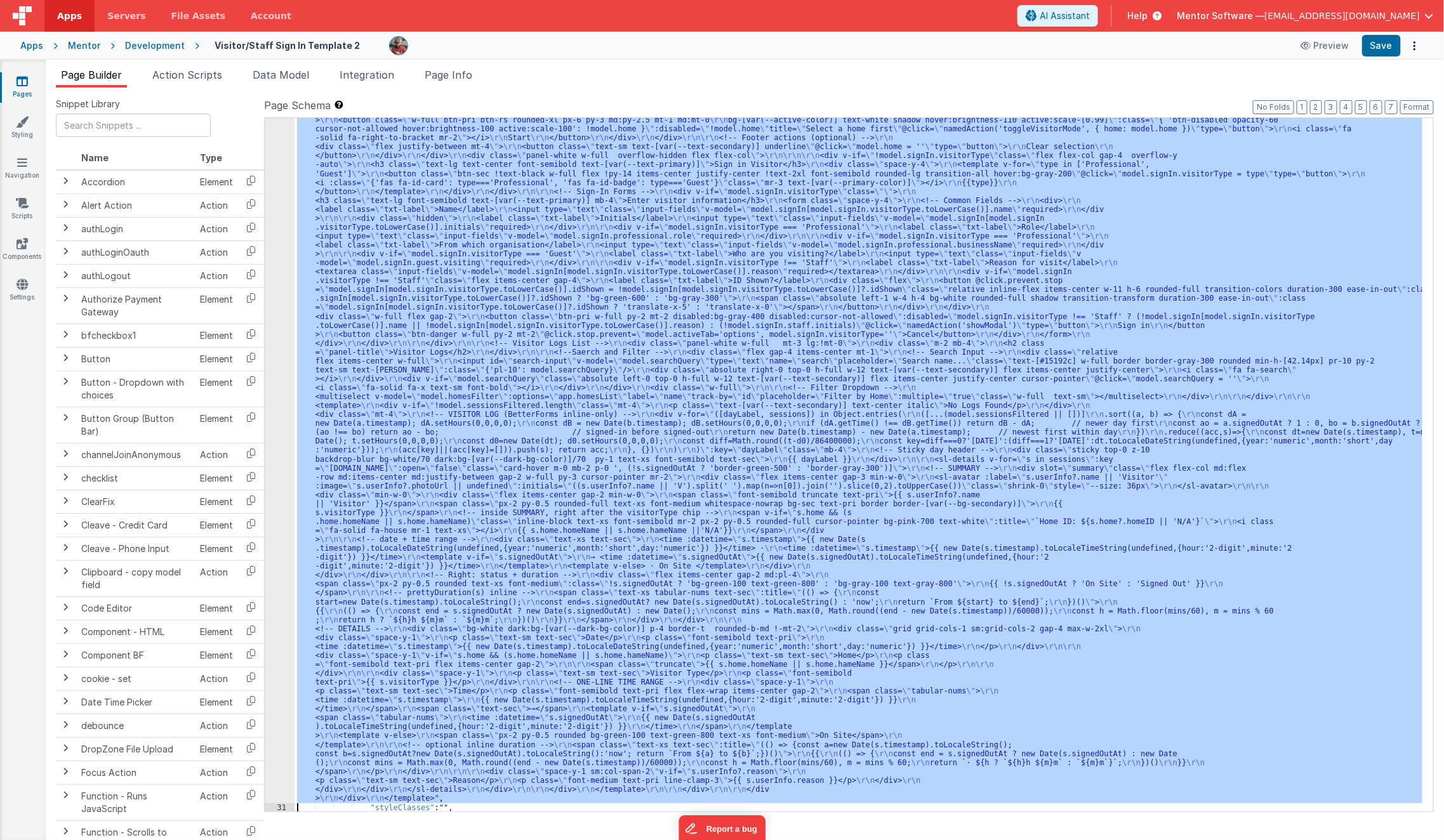
scroll to position [788, 0]
click at [283, 521] on div "30 31 32 33 34 35 36 37 38 39" at bounding box center [279, 784] width 30 height 1444
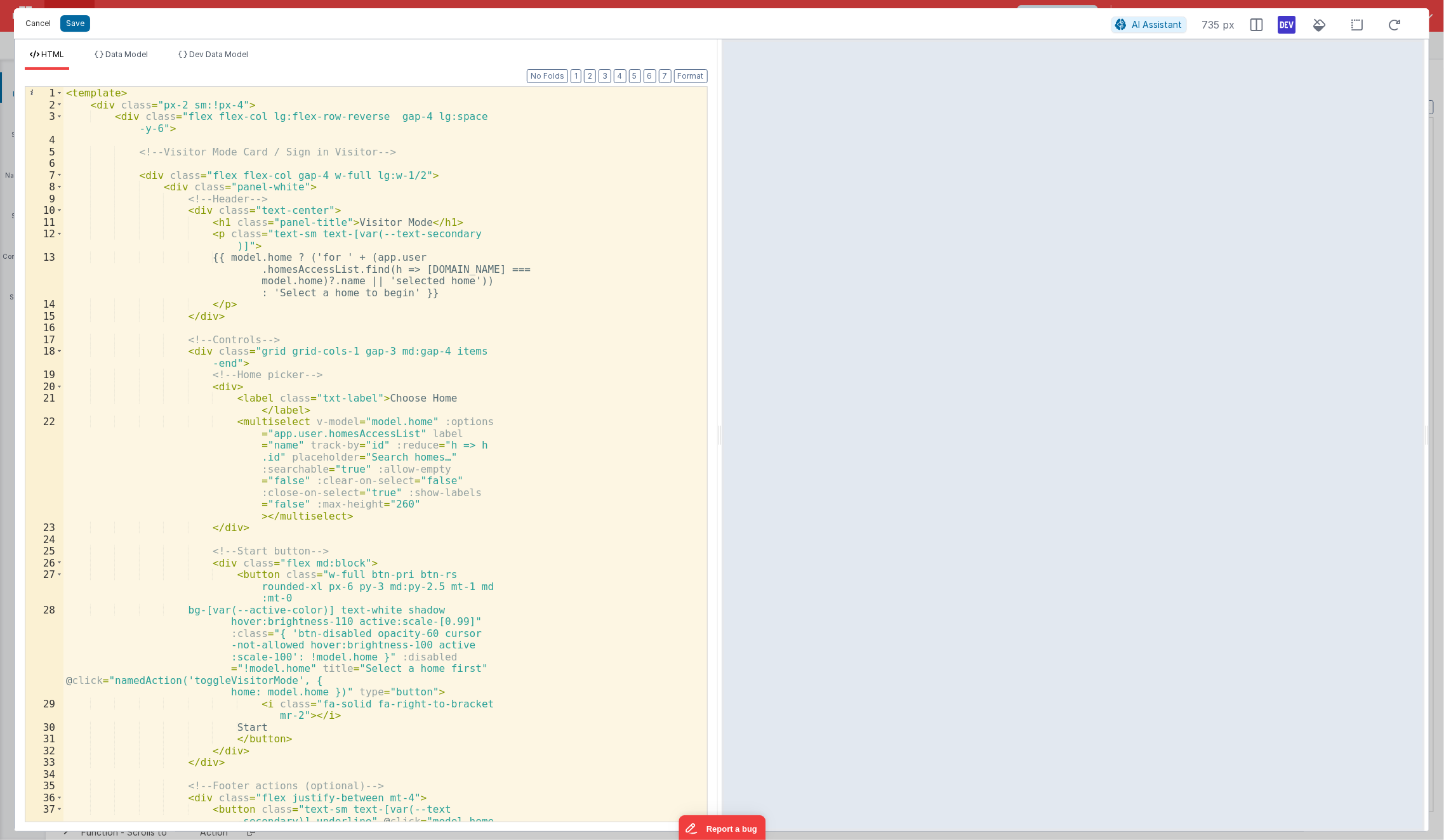
click at [36, 26] on button "Cancel" at bounding box center [38, 23] width 38 height 18
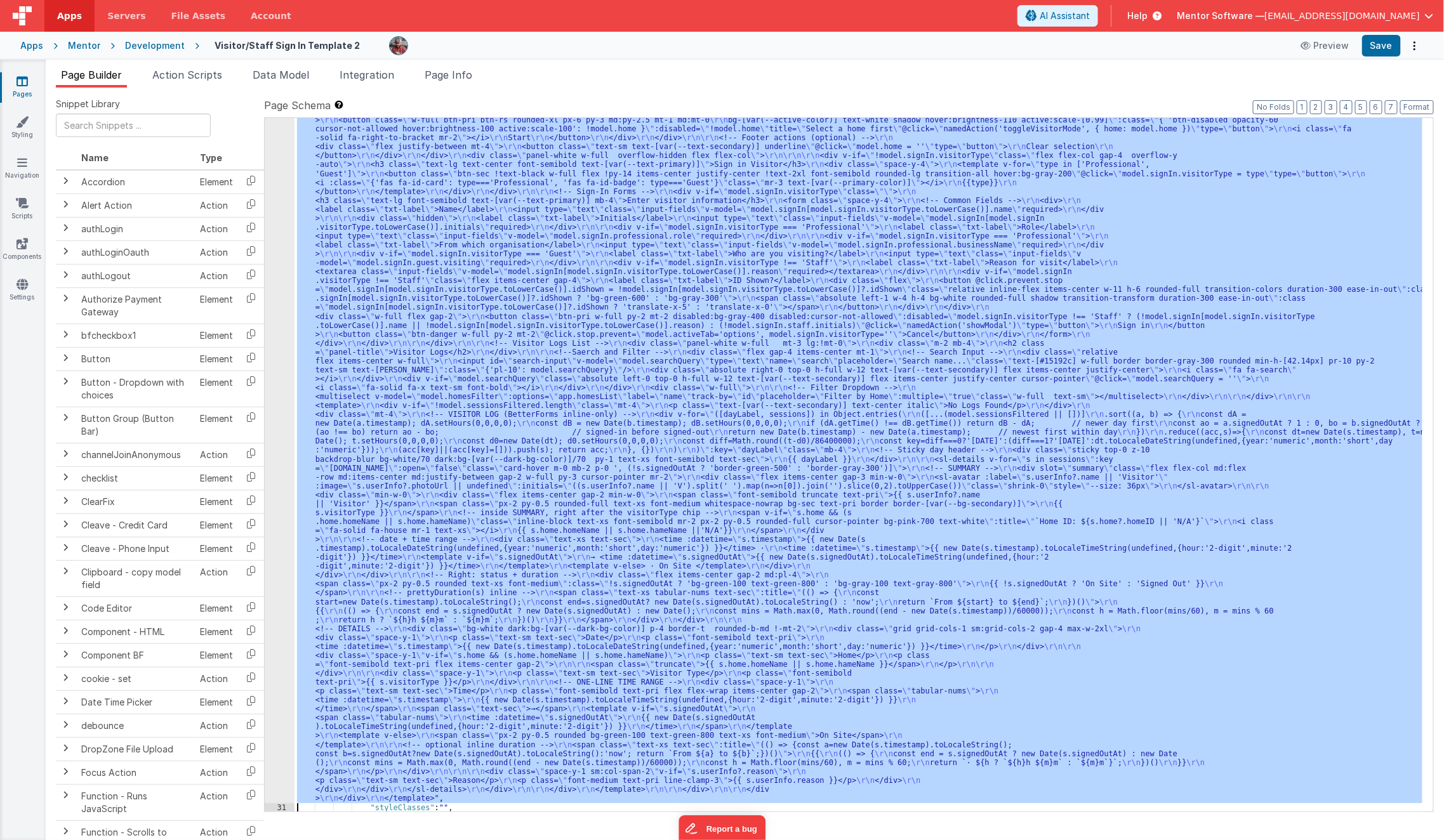
click at [339, 265] on div ""html" : "<template> \r\n <div class= \" px-2 sm:!px-4 \" > \r\n <div class= \"…" at bounding box center [858, 465] width 1128 height 694
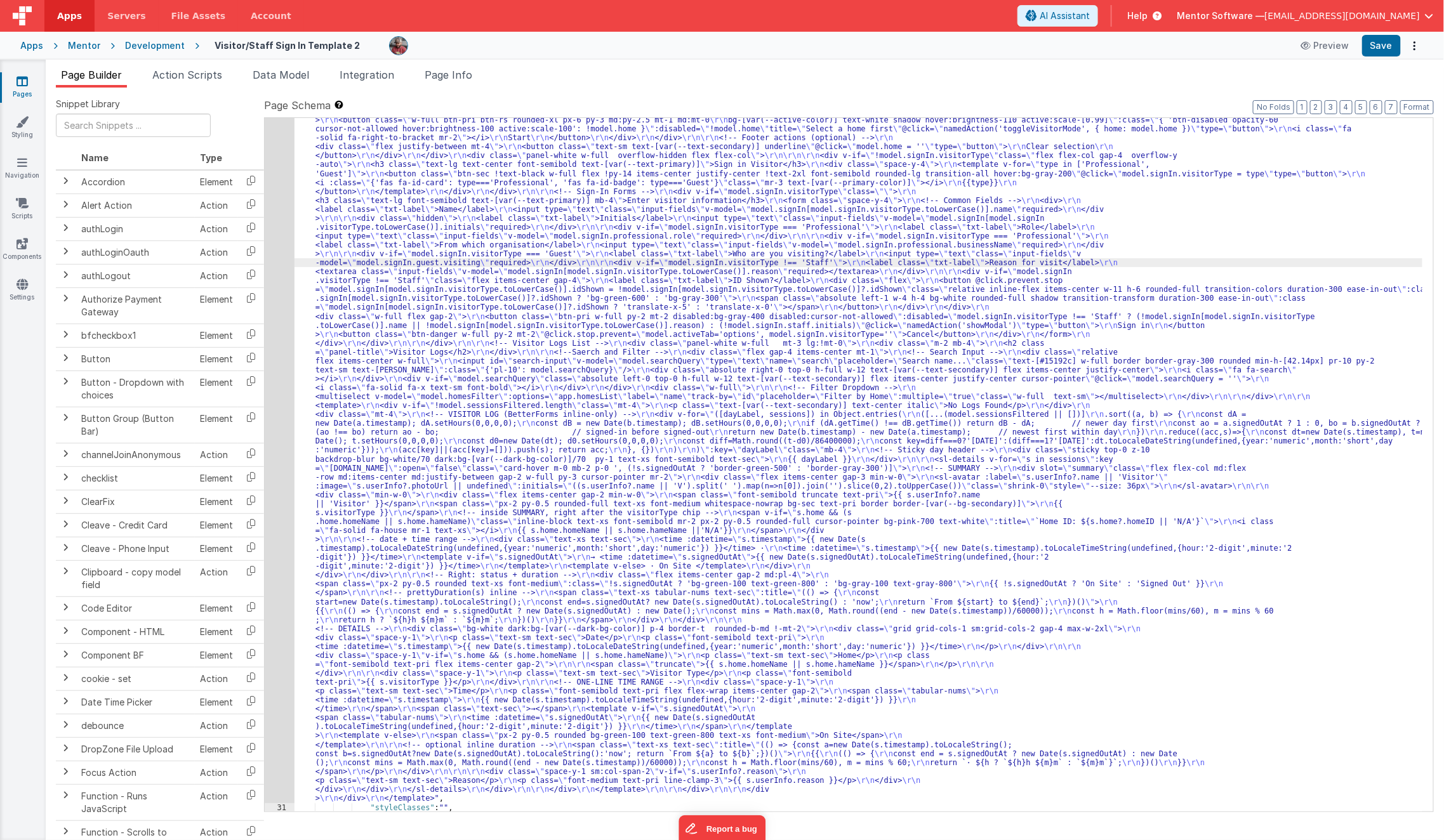
click at [268, 322] on div "30" at bounding box center [279, 432] width 30 height 741
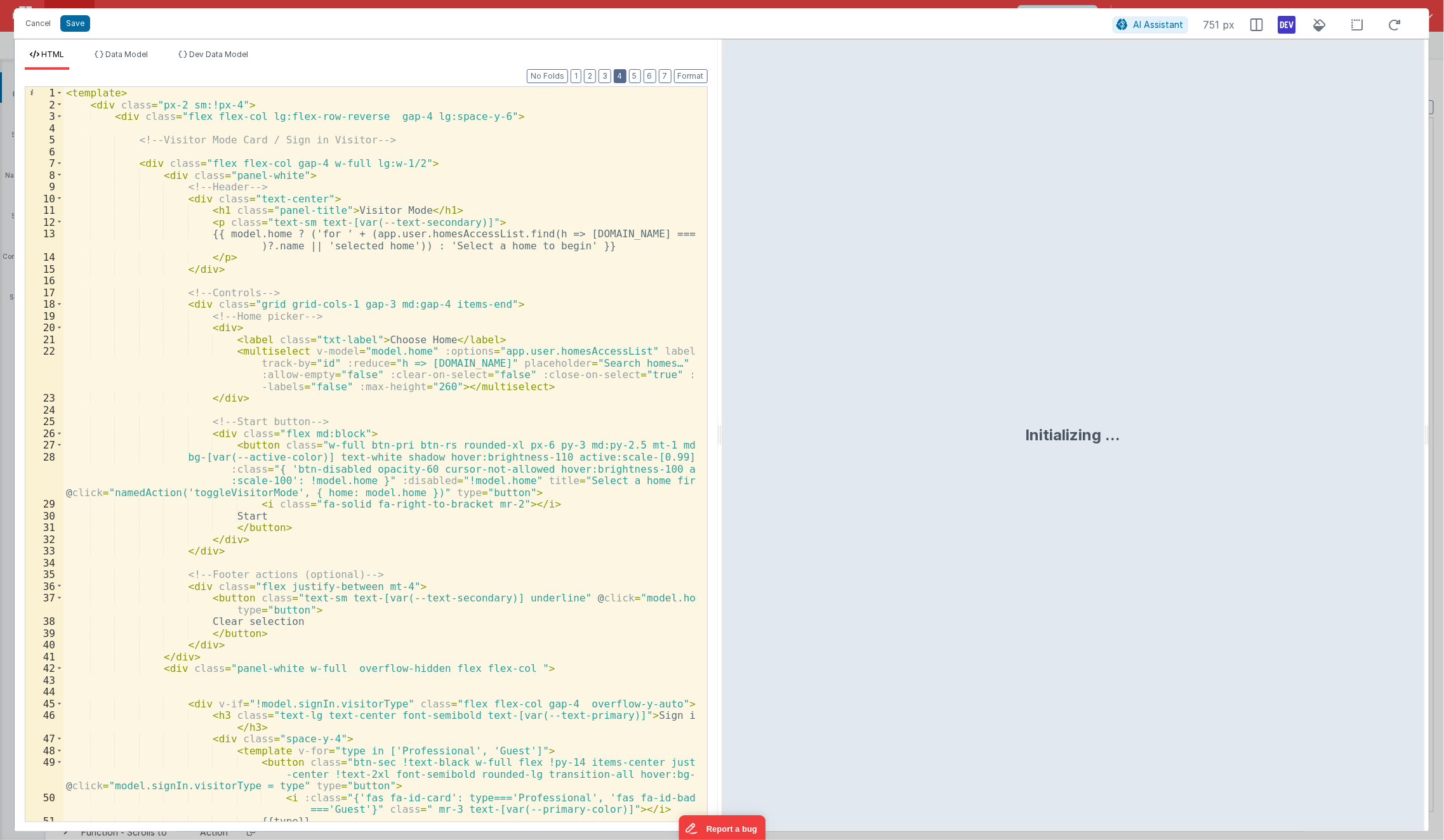
click at [622, 77] on button "4" at bounding box center [620, 76] width 12 height 14
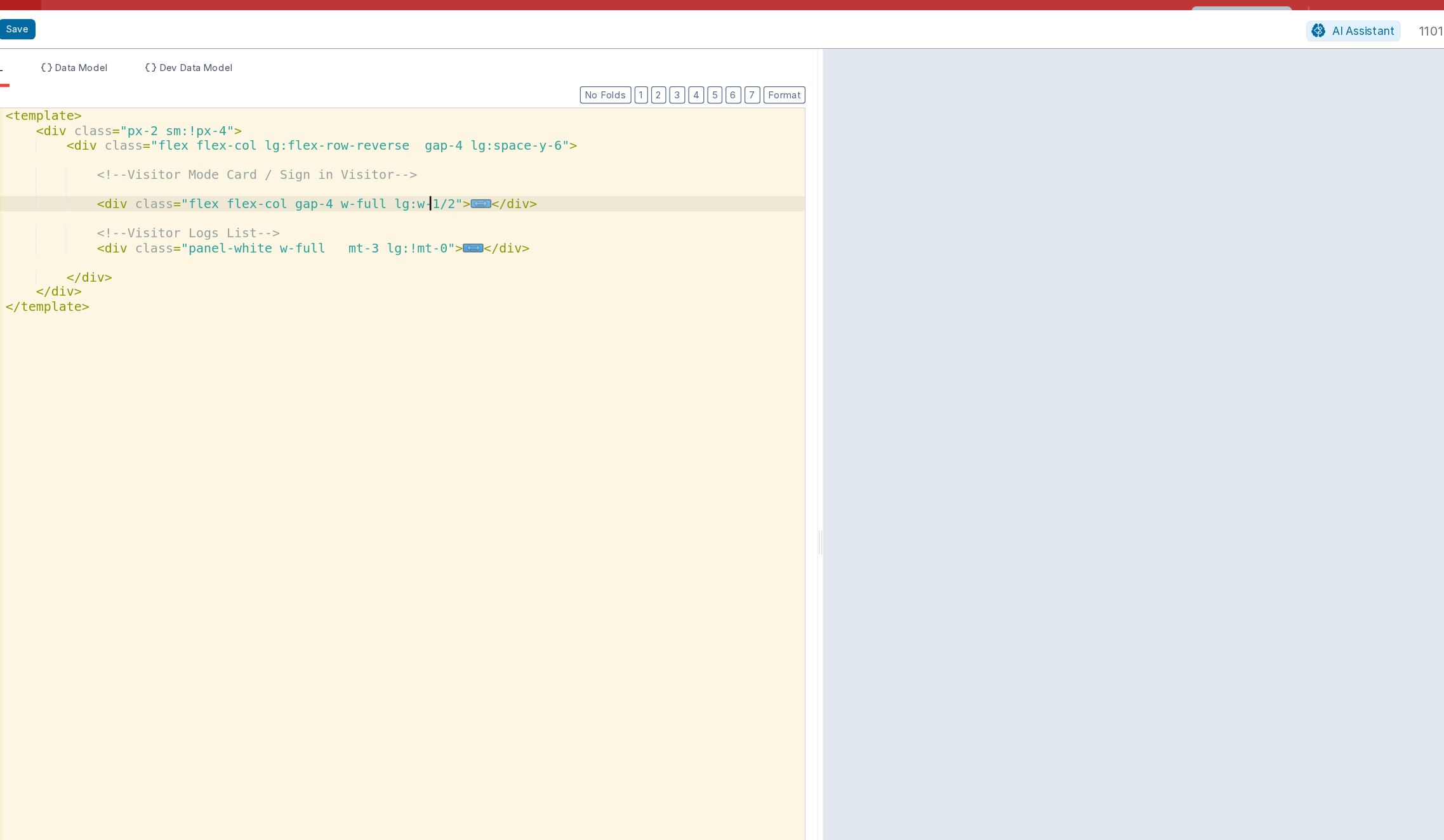
click at [417, 115] on div "< template > < div class = "px-2 sm:!px-4" > < div class = "flex flex-col lg:fl…" at bounding box center [385, 466] width 644 height 759
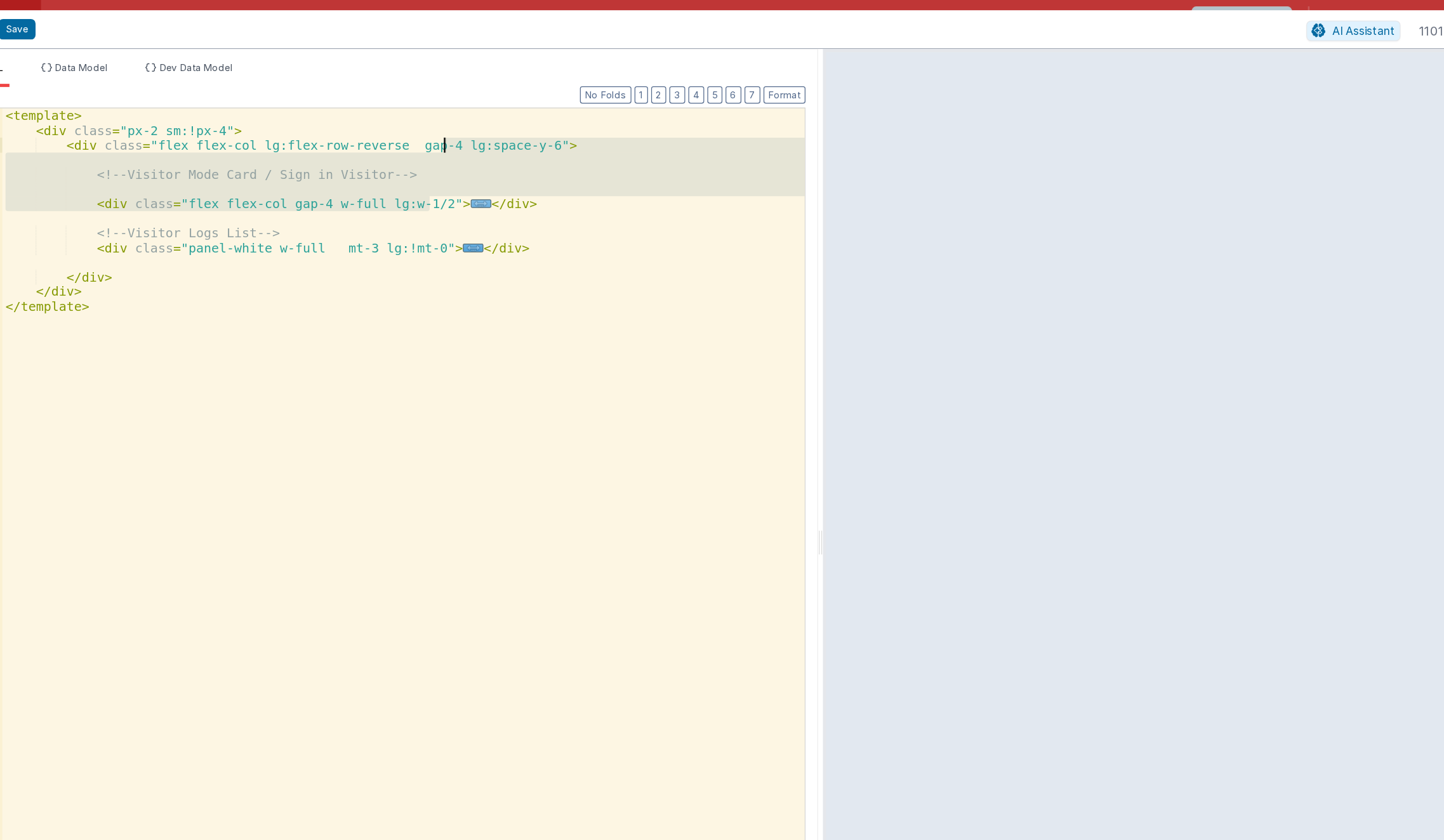
click at [413, 164] on div "< template > < div class = "px-2 sm:!px-4" > < div class = "flex flex-col lg:fl…" at bounding box center [385, 454] width 644 height 735
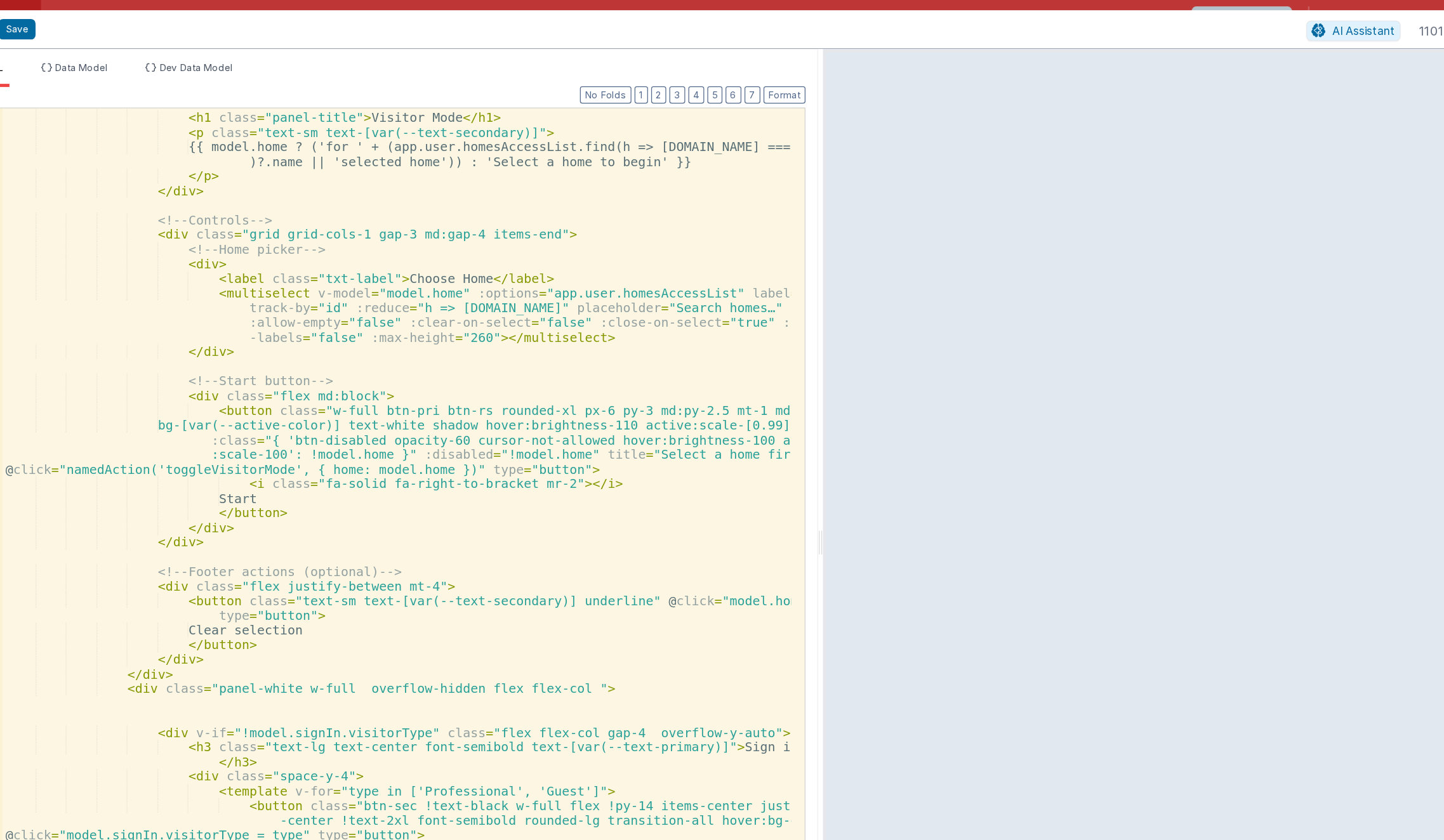
scroll to position [116, 0]
click at [622, 433] on div "< div class = "text-center" > < h1 class = "panel-title" > Visitor Mode </ h1 >…" at bounding box center [380, 456] width 633 height 759
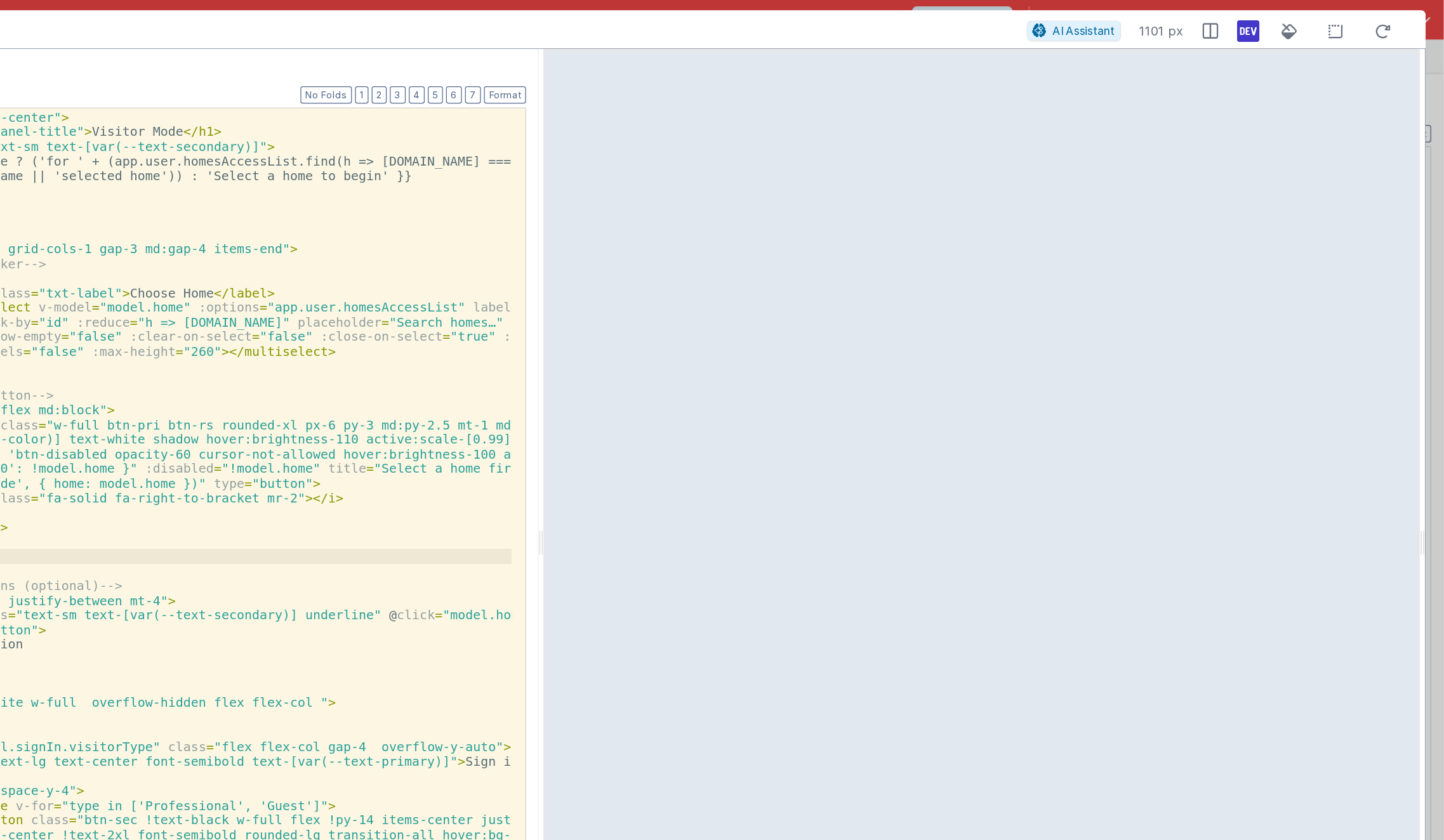
scroll to position [0, 0]
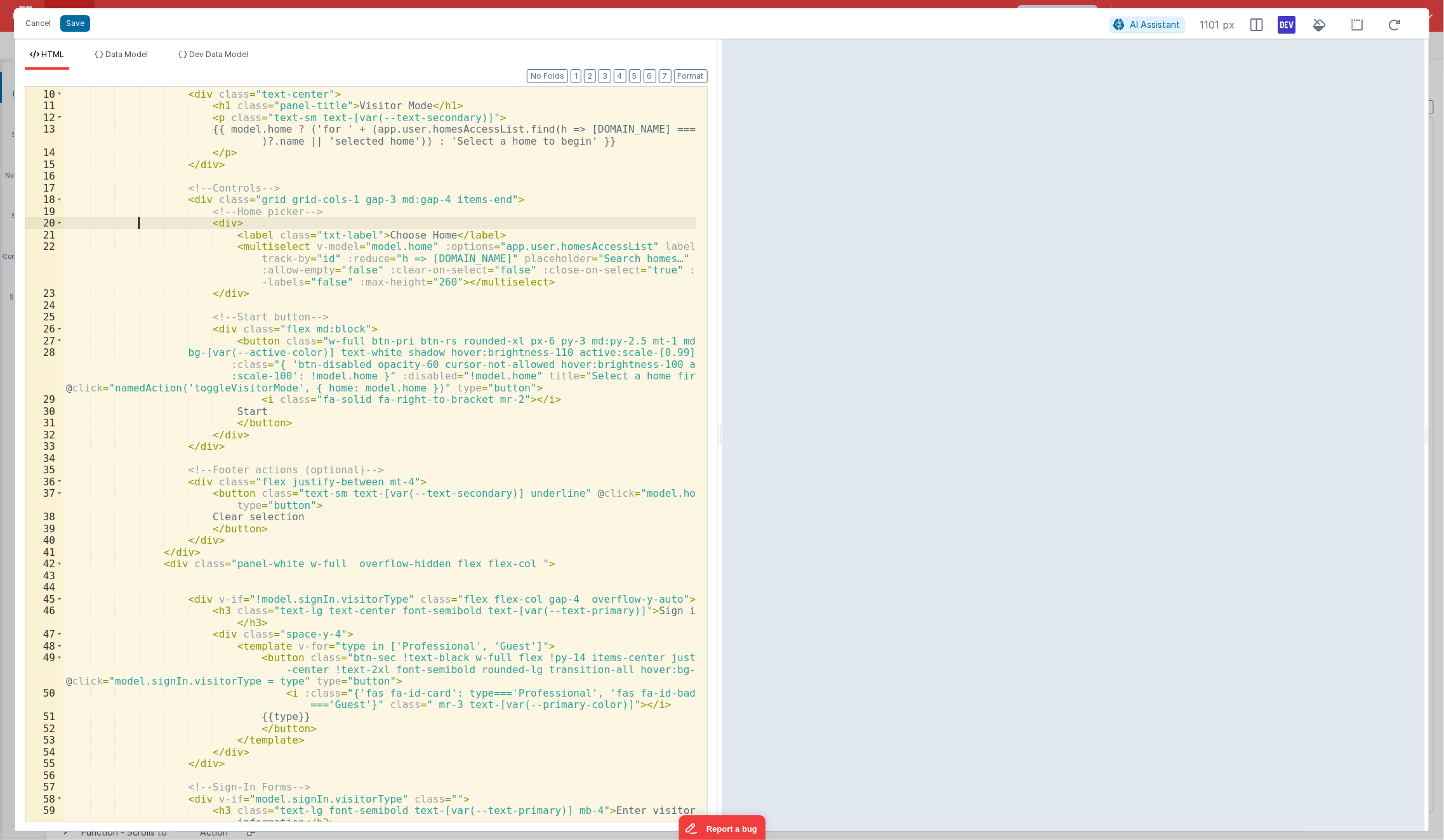
click at [141, 221] on div "<!-- Header --> < div class = "text-center" > < h1 class = "panel-title" > Visi…" at bounding box center [380, 462] width 633 height 771
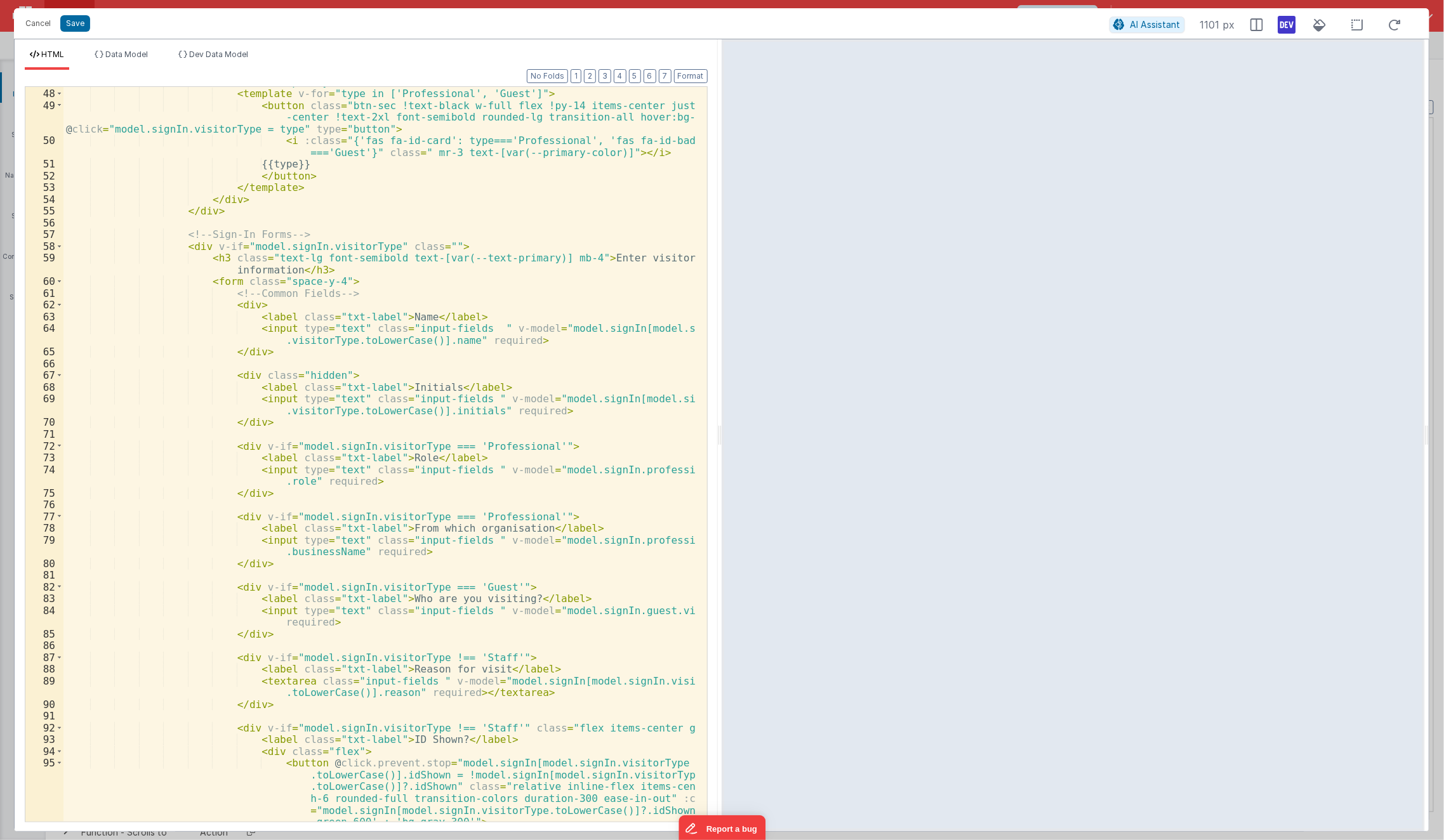
scroll to position [657, 0]
click at [216, 299] on div "< div class = "space-y-4" > < template v-for = "type in ['Professional', 'Guest…" at bounding box center [380, 485] width 633 height 818
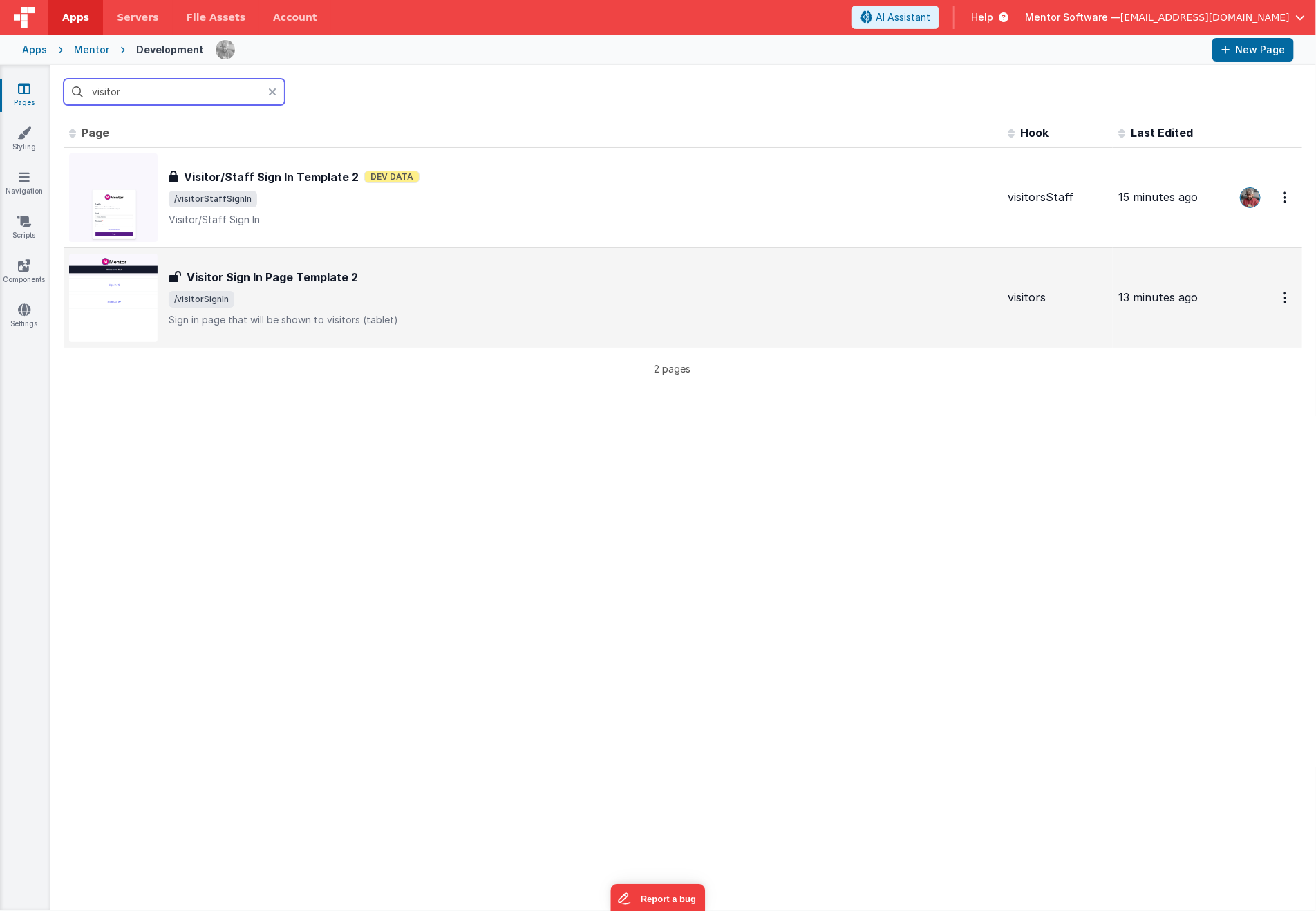
type input "visitor"
click at [302, 286] on div "Visitor Sign In Page Template 2 Visitor Sign In Page Template 2 /visitorSignIn …" at bounding box center [582, 298] width 828 height 58
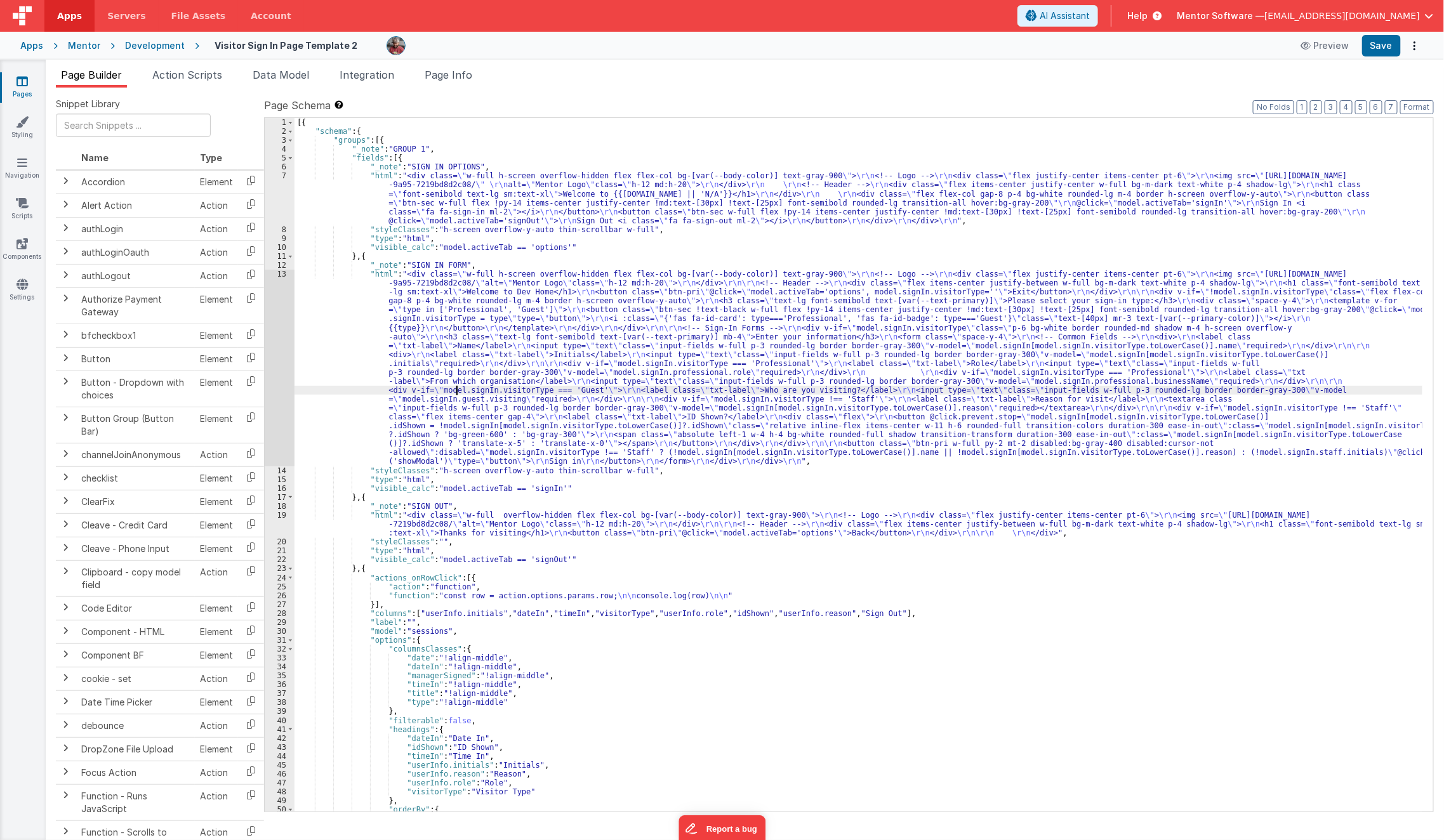
click at [455, 390] on div "[{ "schema" : { "groups" : [{ "_note" : "GROUP 1" , "fields" : [{ "_note" : "SI…" at bounding box center [858, 474] width 1128 height 712
click at [269, 391] on div "13" at bounding box center [279, 368] width 30 height 197
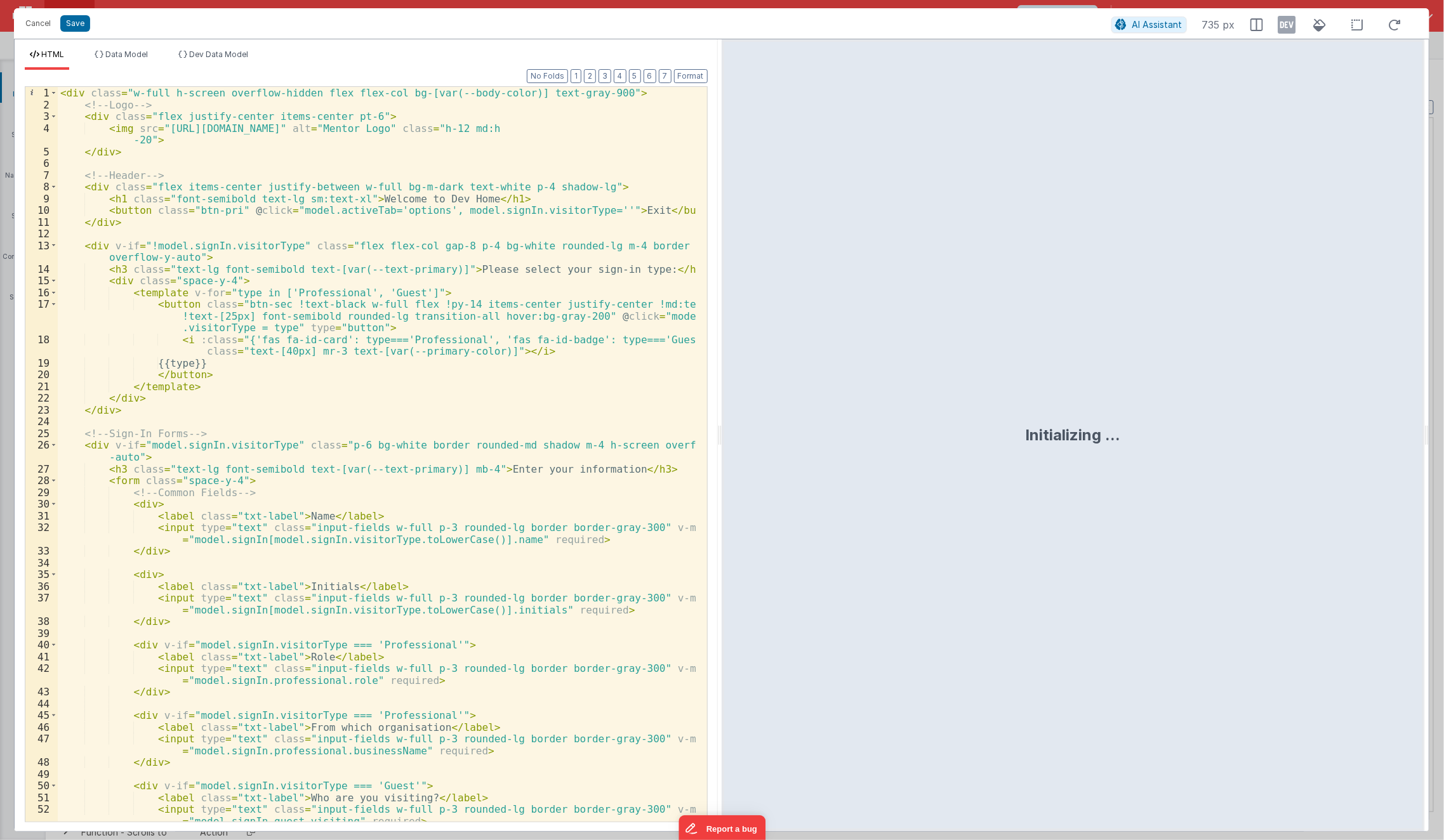
click at [269, 391] on div "< div class = "w-full h-screen overflow-hidden flex flex-col bg-[var(--body-col…" at bounding box center [378, 466] width 639 height 759
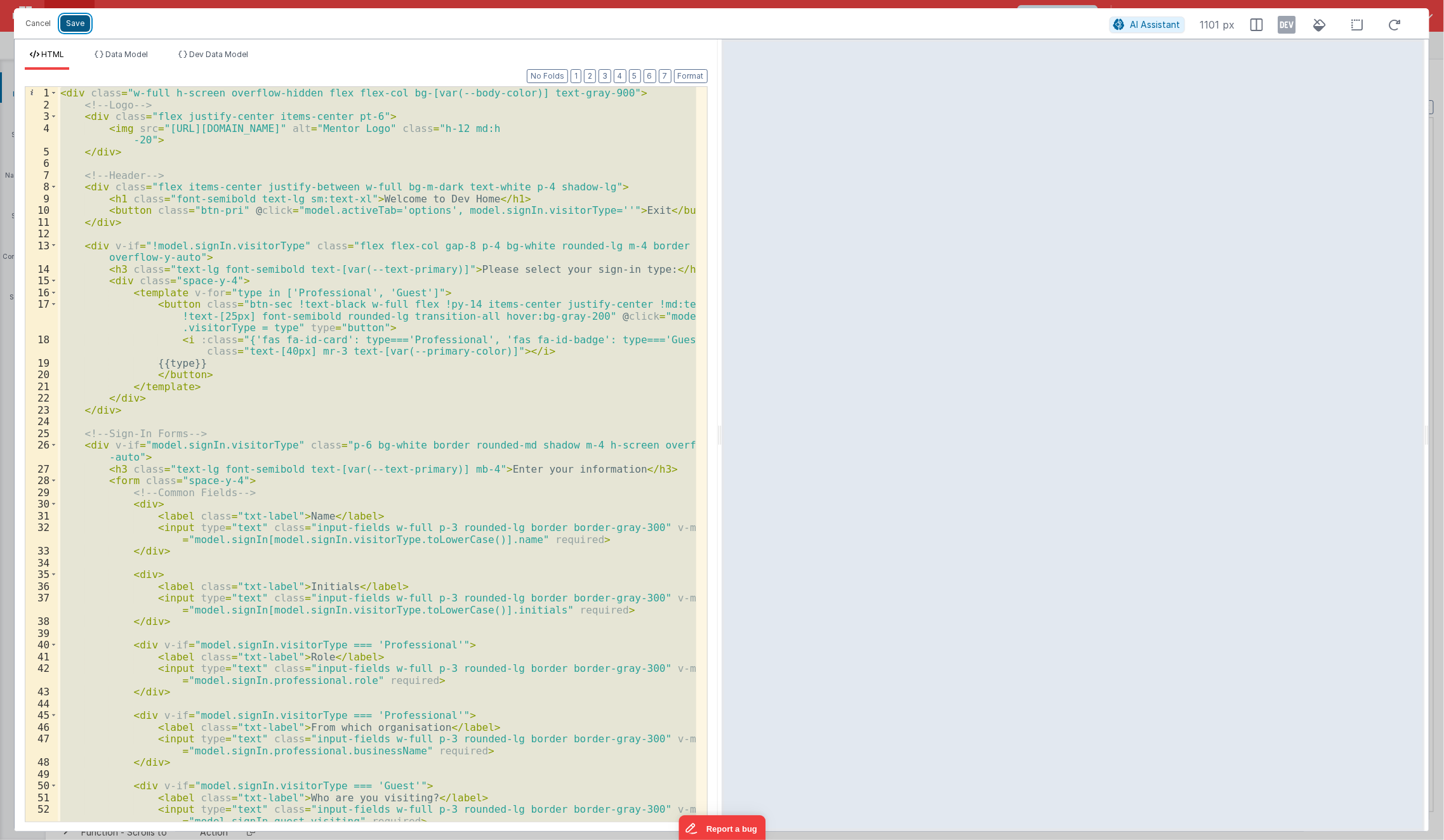
click at [75, 21] on button "Save" at bounding box center [75, 23] width 30 height 16
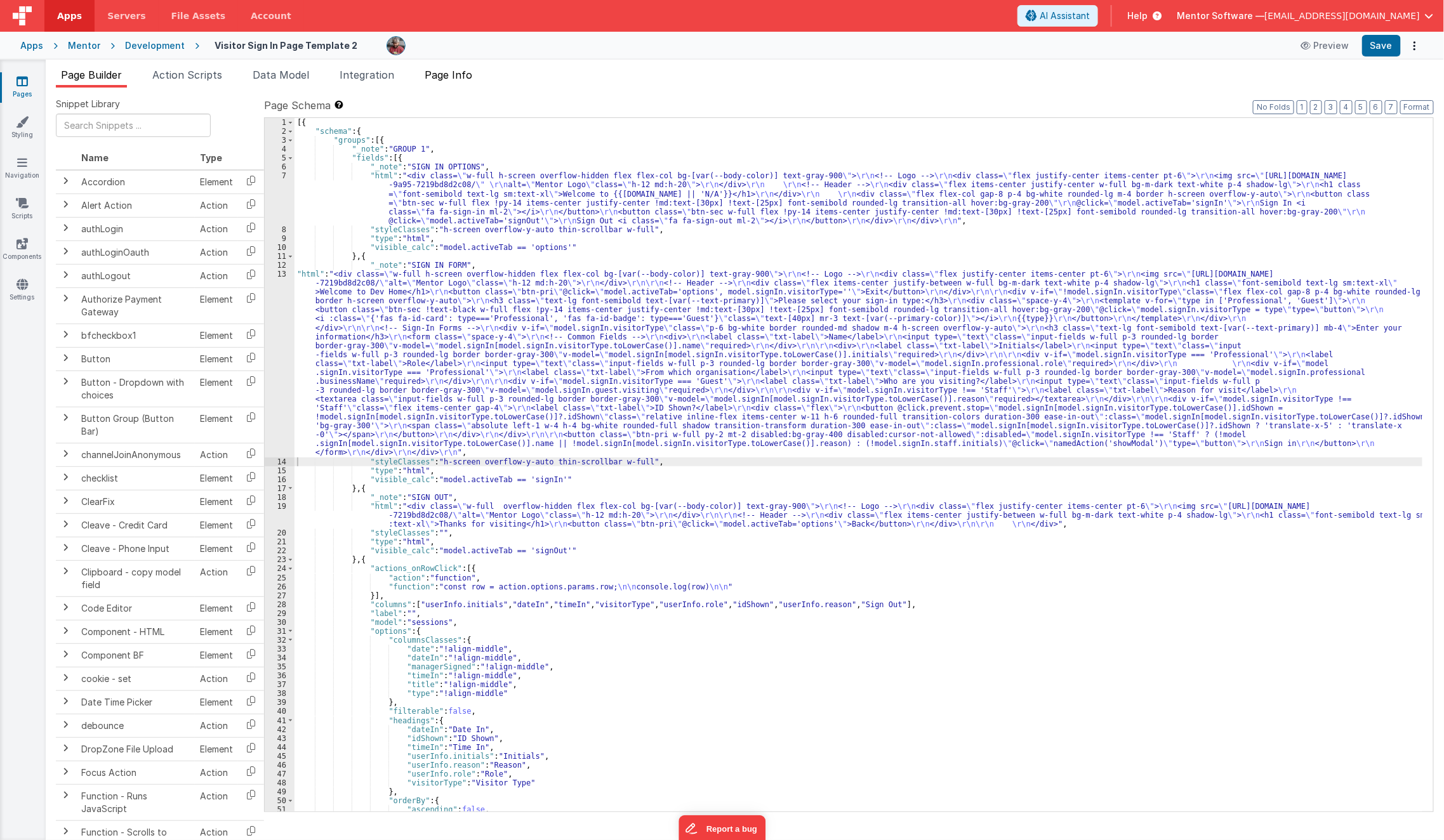
click at [448, 85] on li "Page Info" at bounding box center [448, 78] width 58 height 21
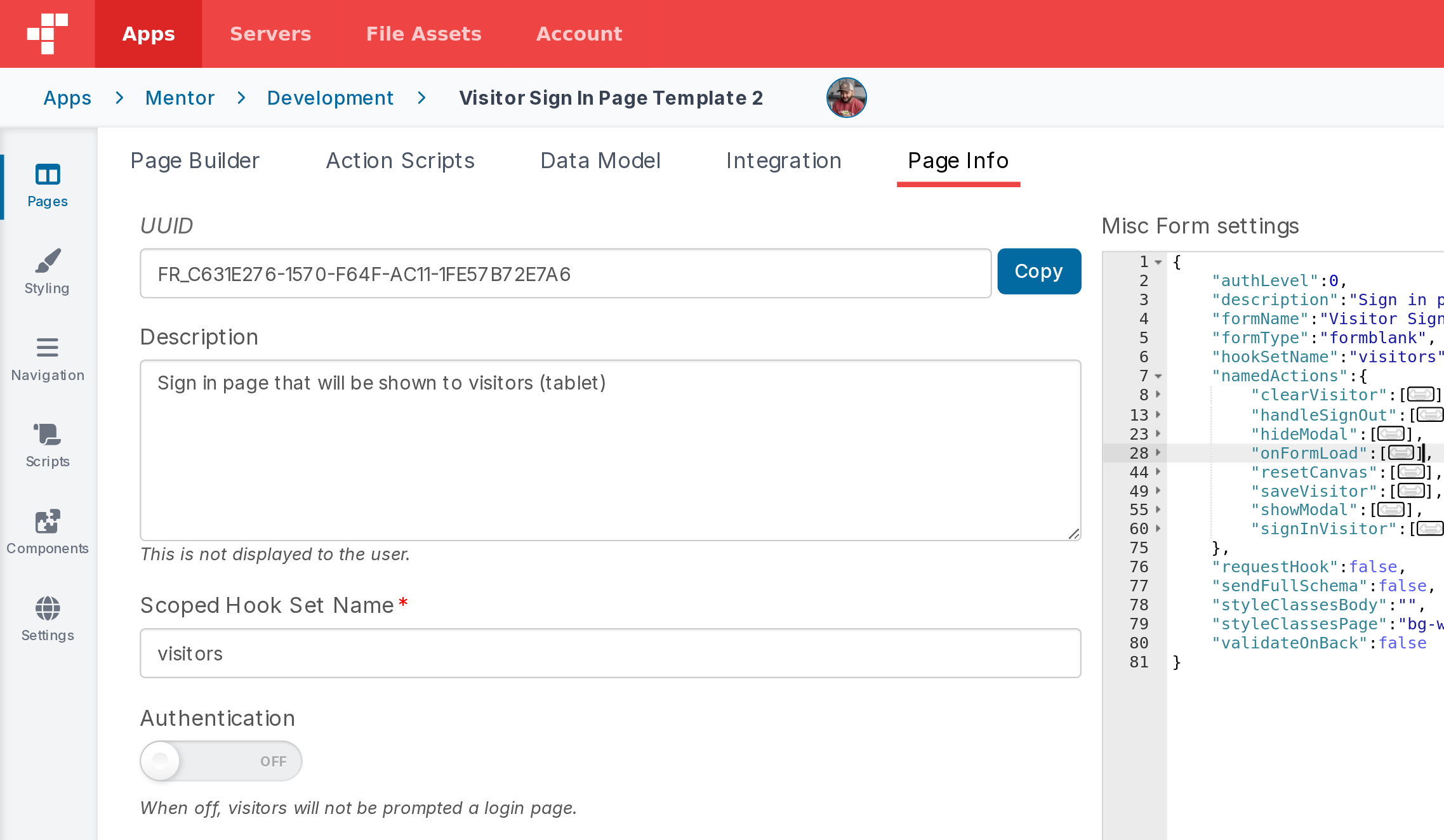
click at [349, 82] on div "Page Builder Action Scripts Data Model Integration Page Info Snippet Library Na…" at bounding box center [745, 454] width 1399 height 773
click at [601, 228] on div "{ "authLevel" : 0 , "description" : "Sign in page that will be shown to visitor…" at bounding box center [990, 474] width 888 height 712
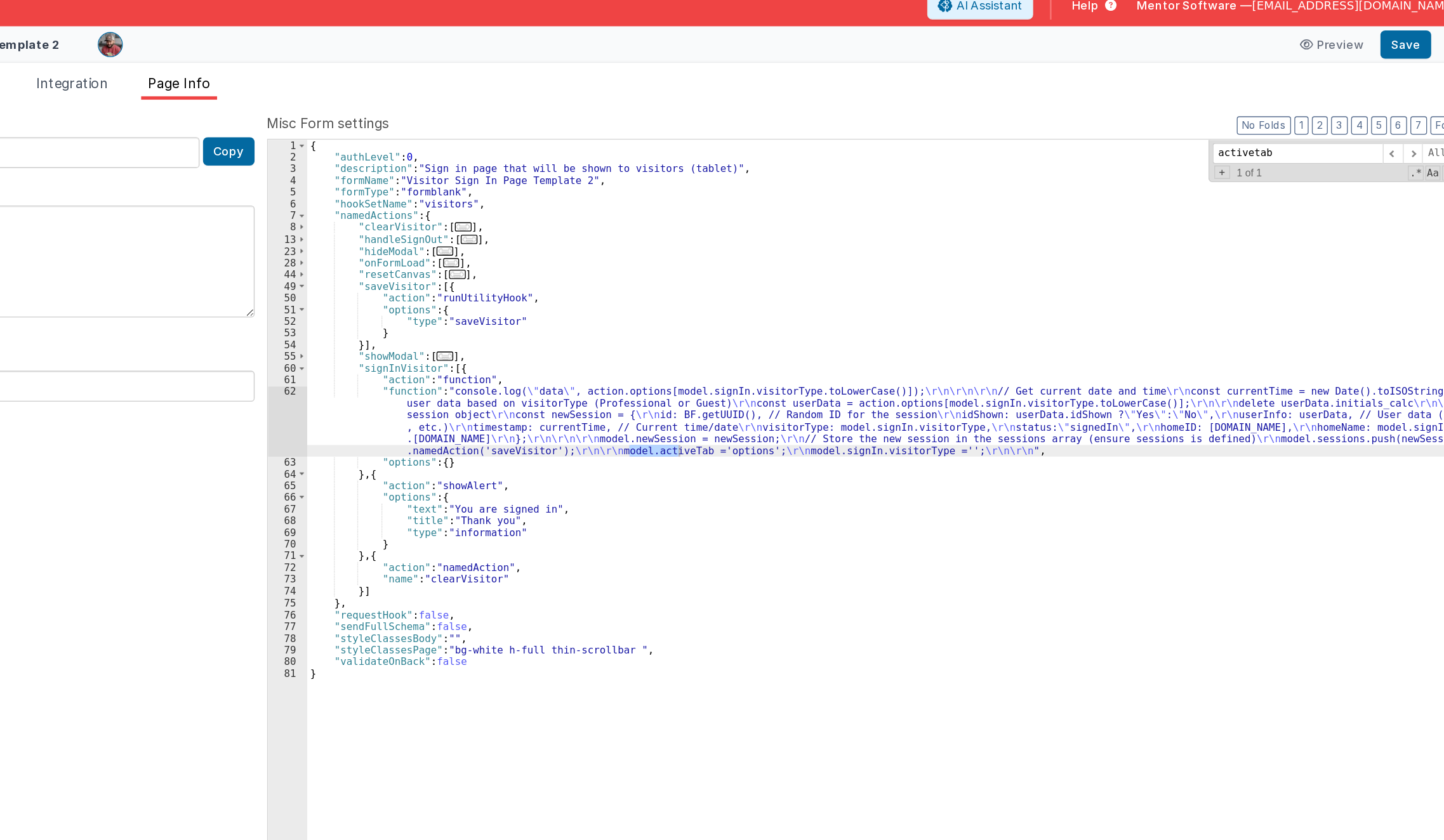
type input "activetab"
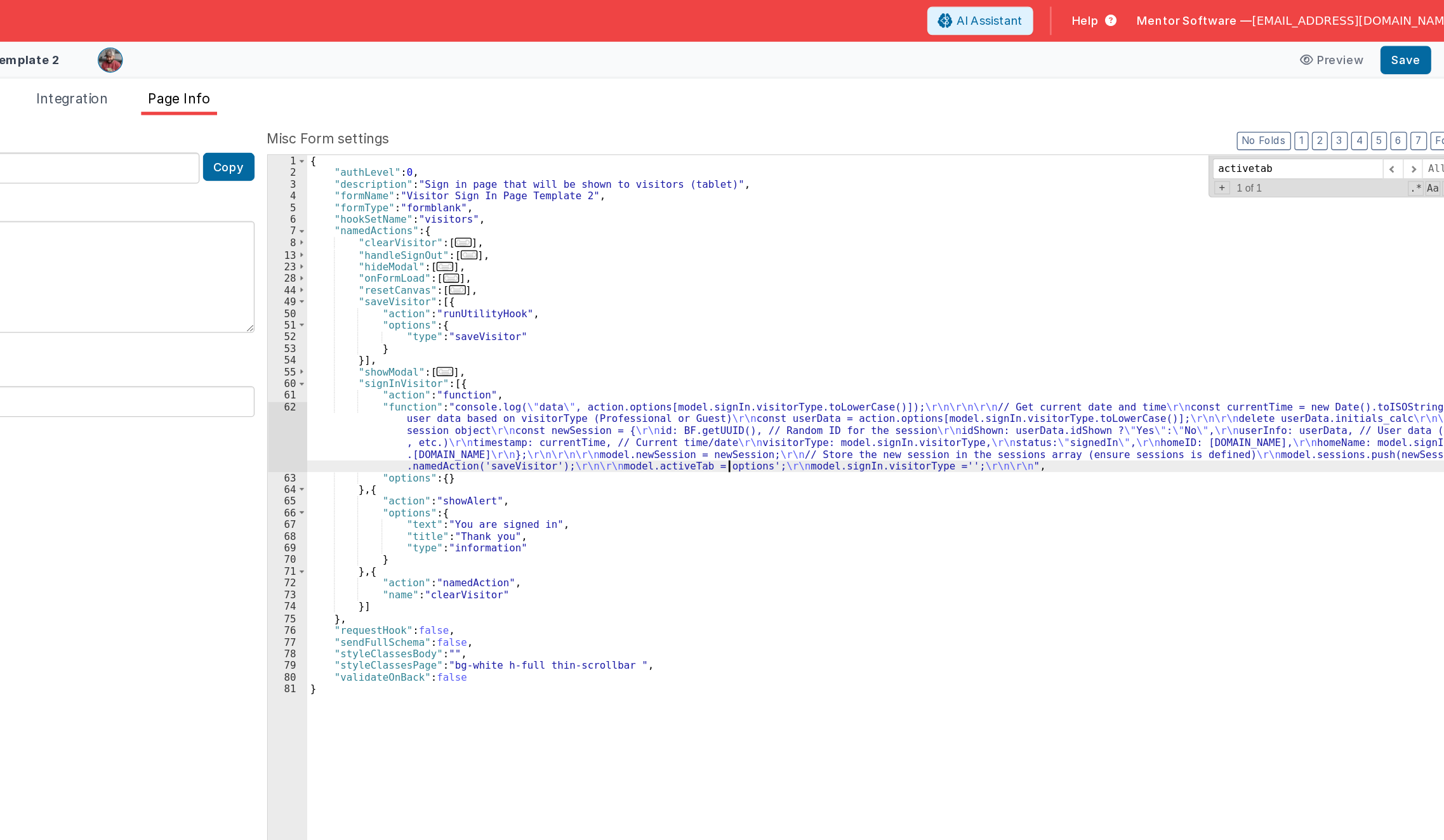
click at [865, 340] on div "{ "authLevel" : 0 , "description" : "Sign in page that will be shown to visitor…" at bounding box center [990, 474] width 888 height 712
click at [688, 313] on div "{ "authLevel" : 0 , "description" : "Sign in page that will be shown to visitor…" at bounding box center [990, 474] width 888 height 712
click at [529, 327] on div "62" at bounding box center [531, 332] width 30 height 54
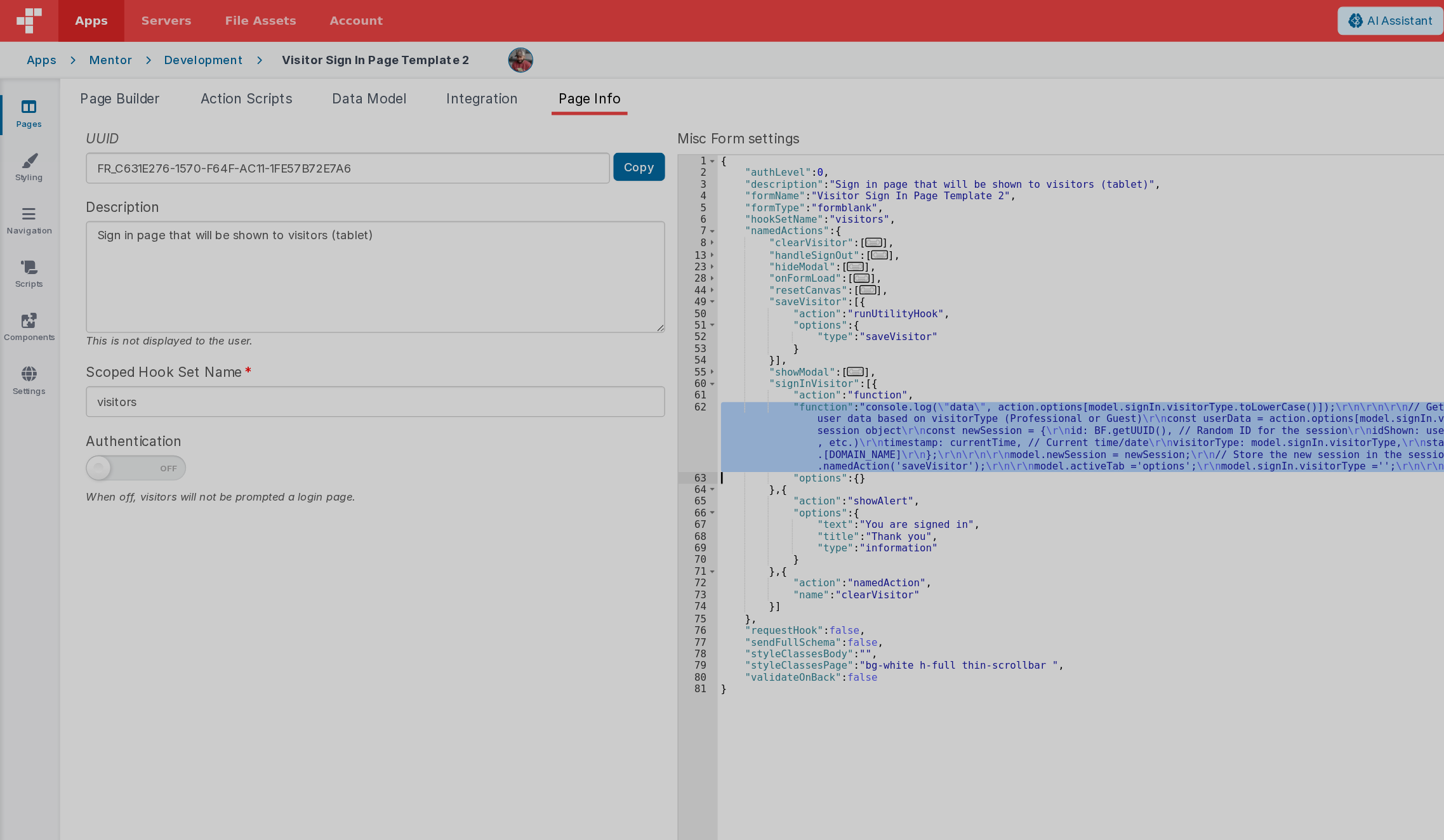
click at [218, 327] on div at bounding box center [722, 420] width 1444 height 840
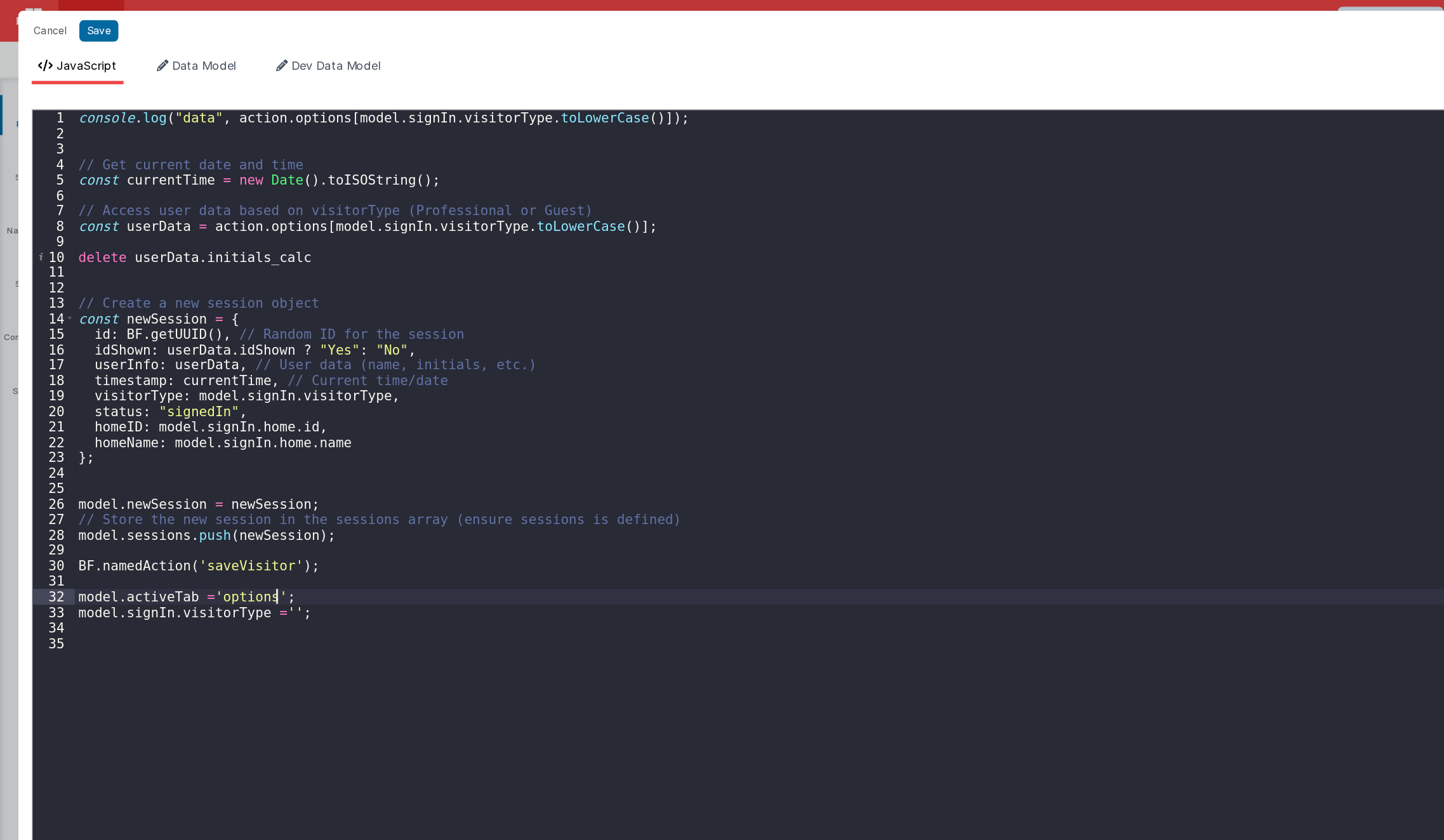
click at [241, 452] on div "console . log ( "data" , action . options [ model . signIn . visitorType . toLo…" at bounding box center [738, 465] width 1361 height 762
click at [76, 19] on button "Save" at bounding box center [75, 23] width 30 height 16
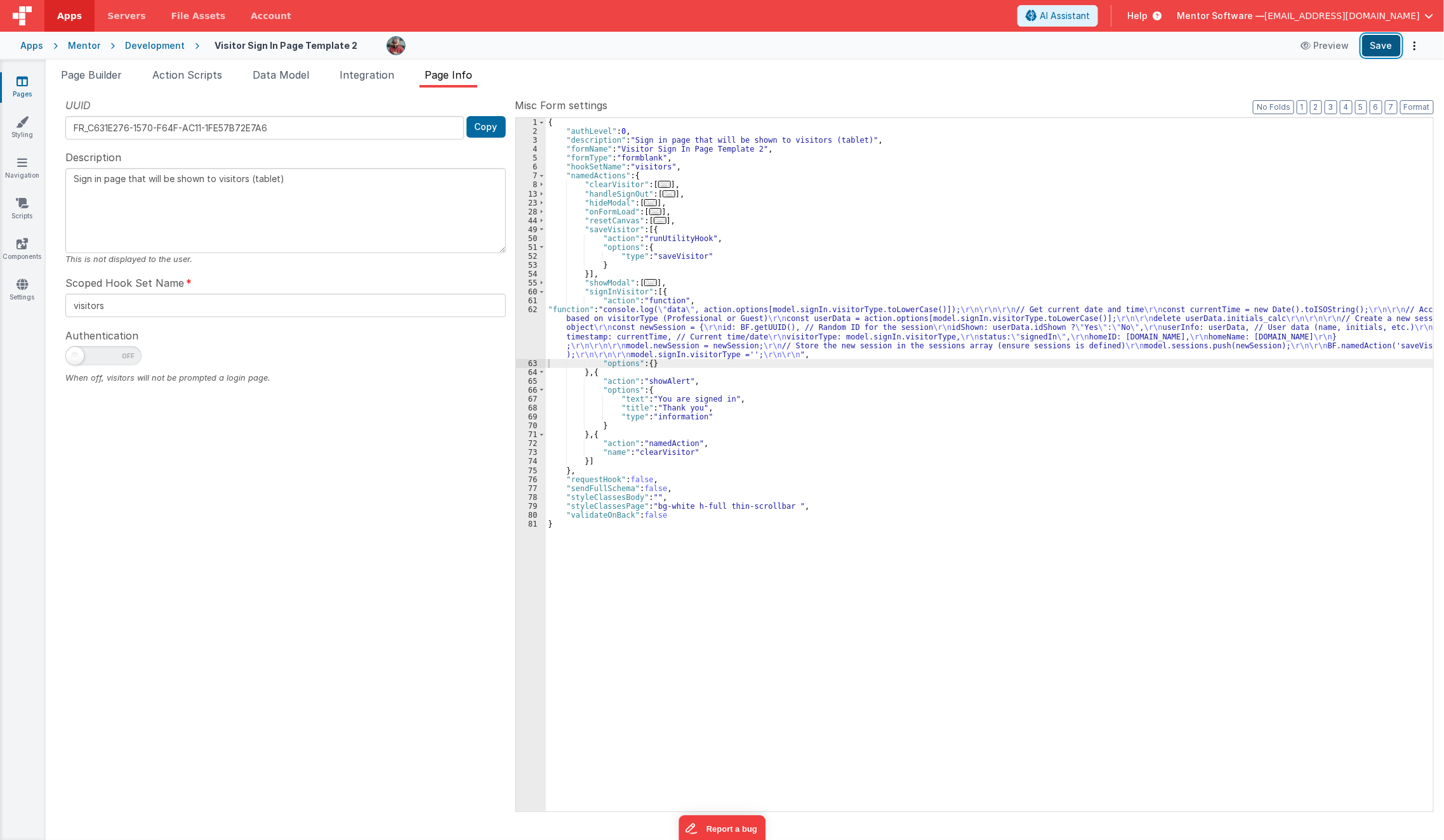
click at [1208, 47] on button "Save" at bounding box center [1381, 45] width 39 height 21
click at [107, 79] on span "Page Builder" at bounding box center [91, 75] width 61 height 12
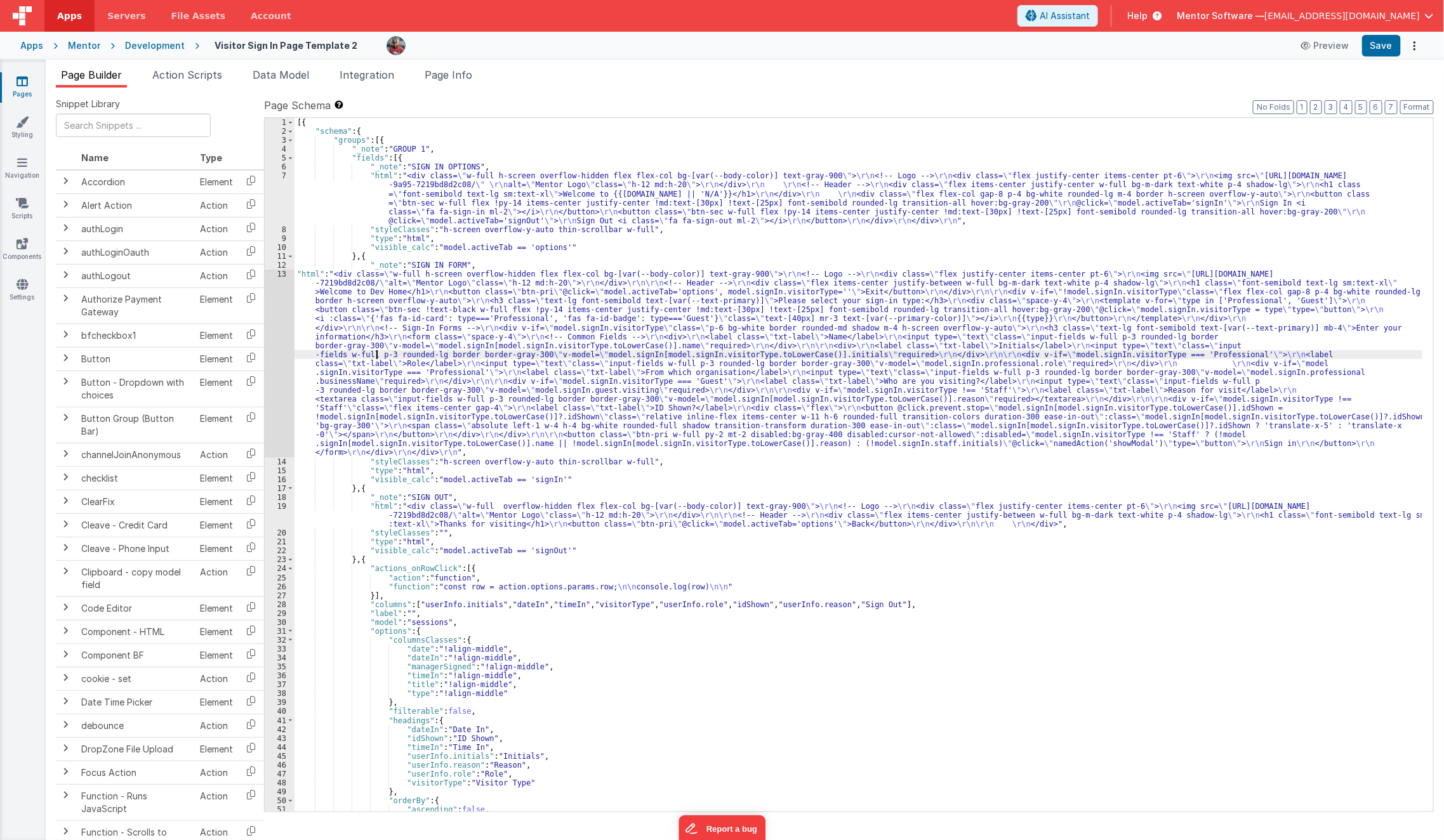
click at [378, 358] on div "[{ "schema" : { "groups" : [{ "_note" : "GROUP 1" , "fields" : [{ "_note" : "SI…" at bounding box center [858, 474] width 1128 height 712
click at [283, 80] on span "Data Model" at bounding box center [281, 75] width 56 height 12
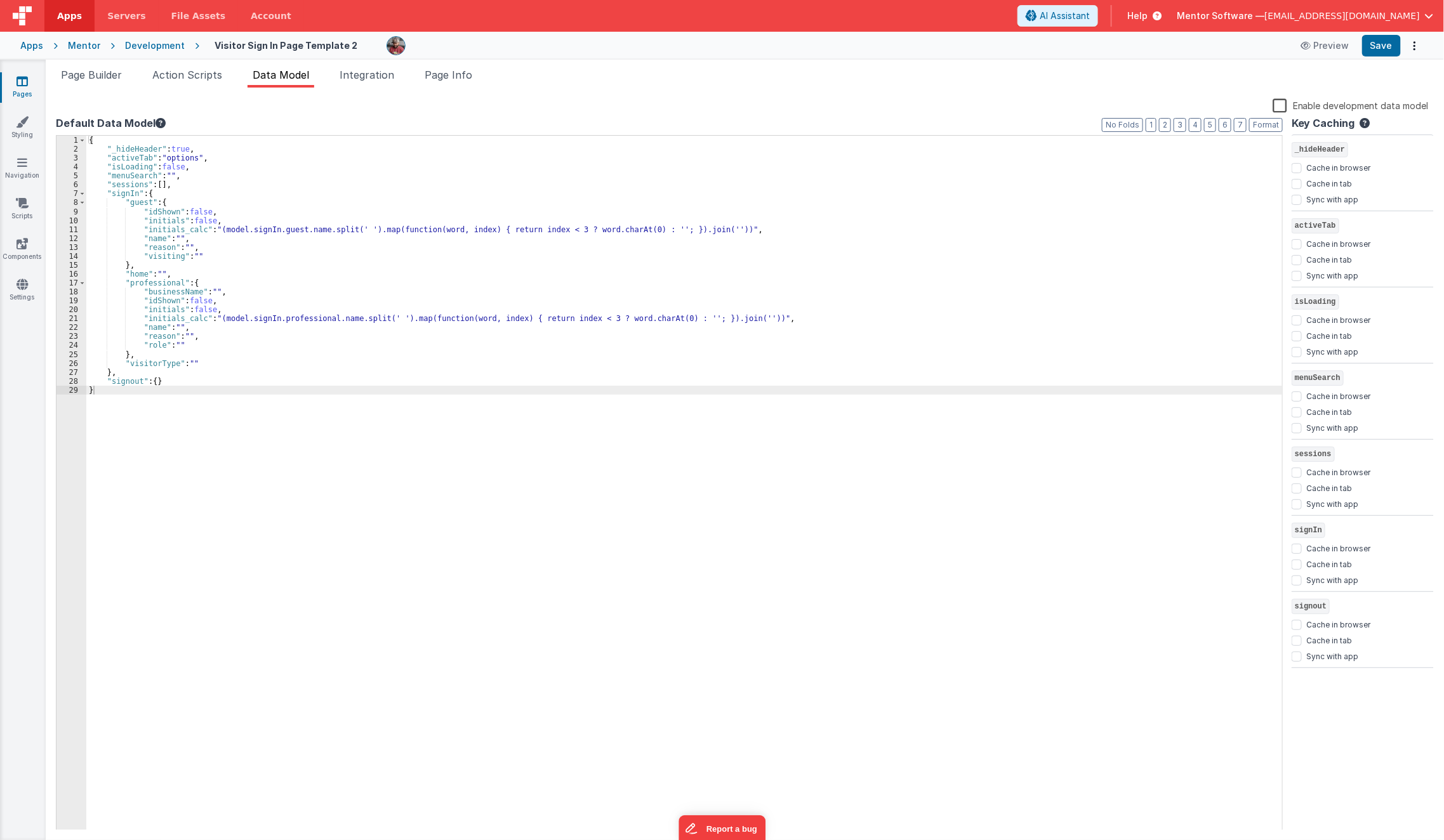
click at [177, 157] on div "{ "_hideHeader" : true , "activeTab" : "options" , "isLoading" : false , "menuS…" at bounding box center [685, 493] width 1196 height 714
click at [444, 78] on span "Page Info" at bounding box center [448, 75] width 47 height 12
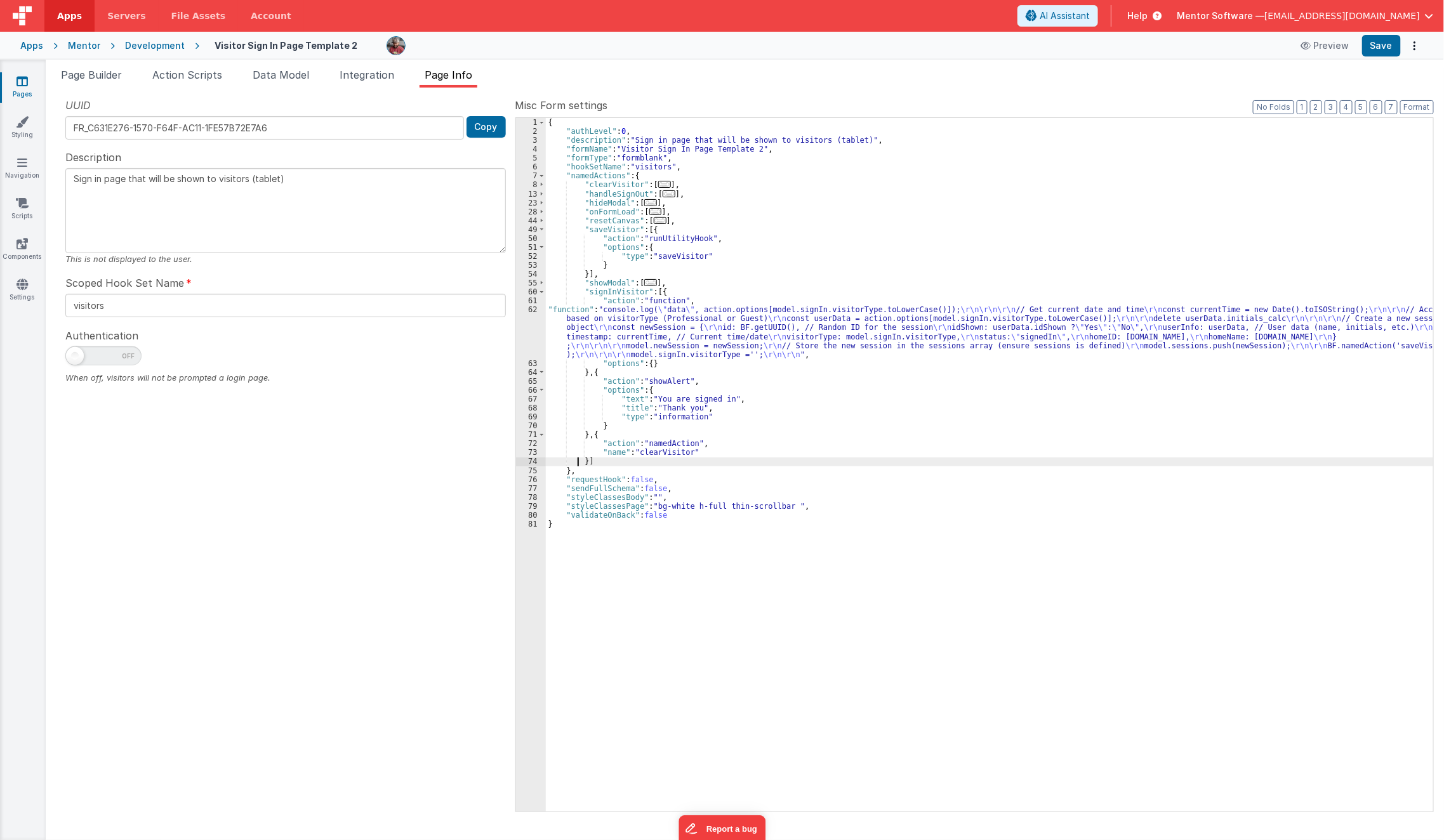
click at [576, 465] on div "{ "authLevel" : 0 , "description" : "Sign in page that will be shown to visitor…" at bounding box center [990, 474] width 888 height 712
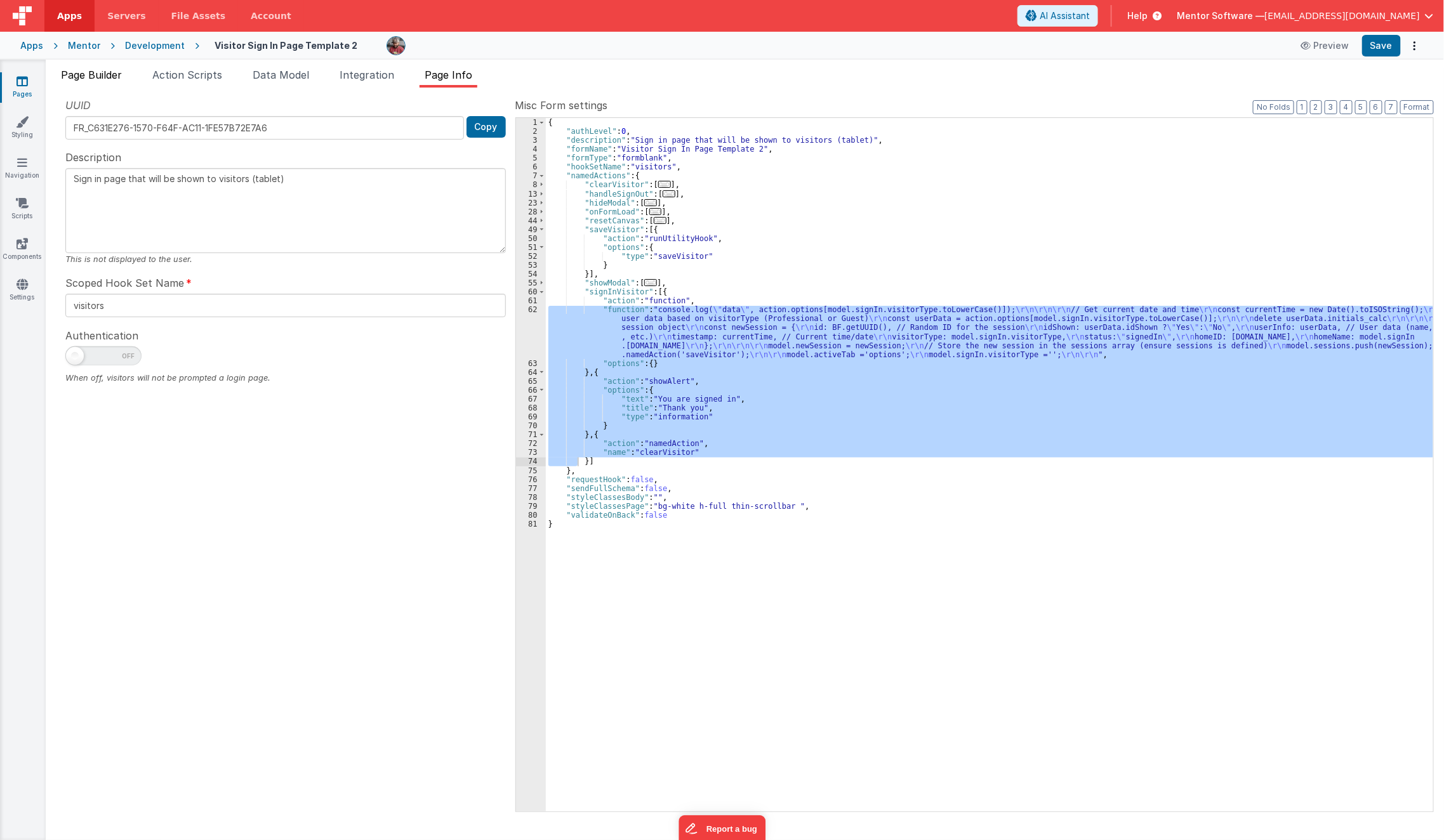
click at [112, 82] on li "Page Builder" at bounding box center [91, 78] width 71 height 21
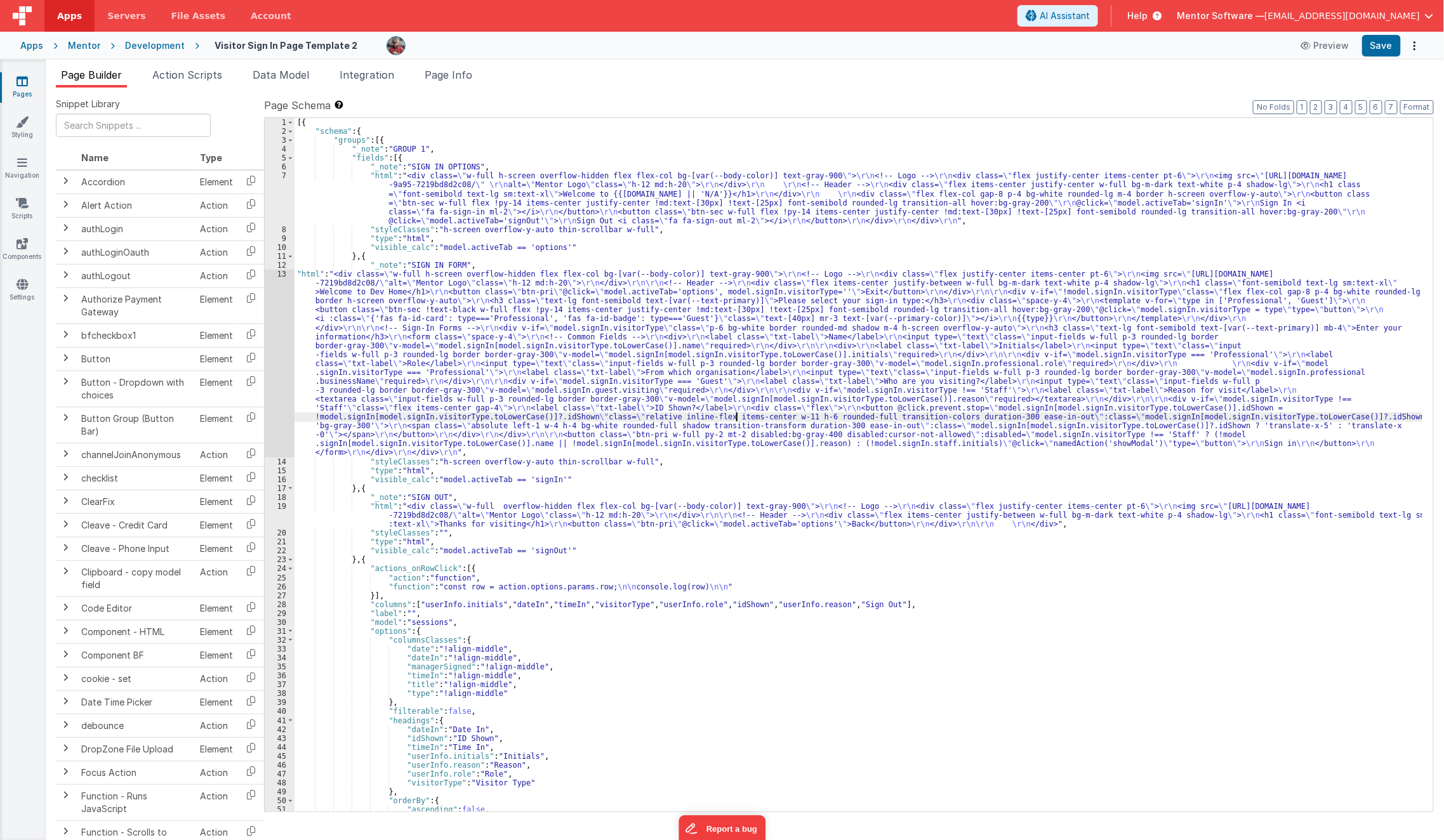
click at [736, 417] on div "[{ "schema" : { "groups" : [{ "_note" : "GROUP 1" , "fields" : [{ "_note" : "SI…" at bounding box center [858, 474] width 1128 height 712
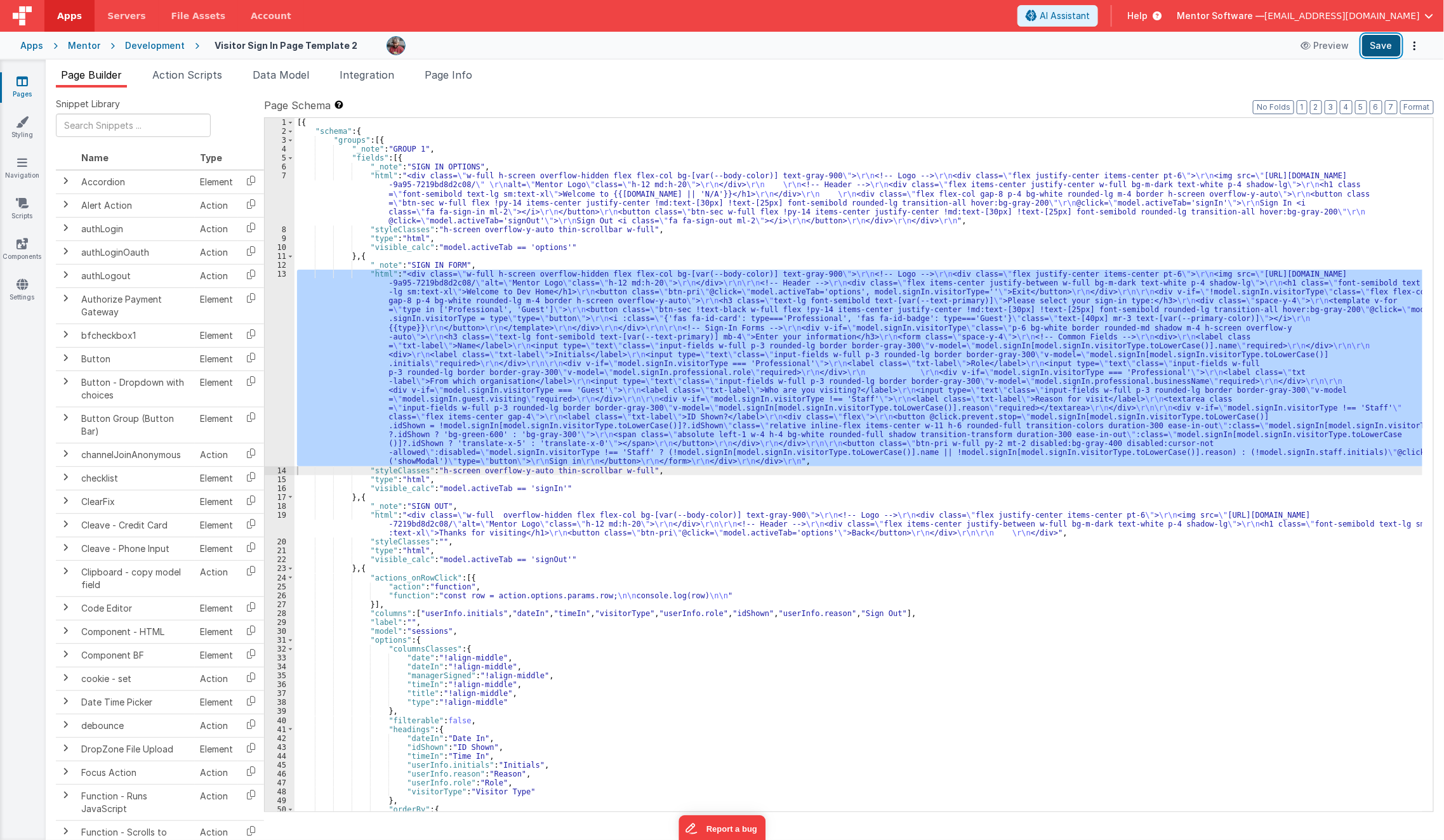
click at [1208, 47] on button "Save" at bounding box center [1381, 45] width 39 height 21
click at [455, 78] on span "Page Info" at bounding box center [448, 75] width 47 height 12
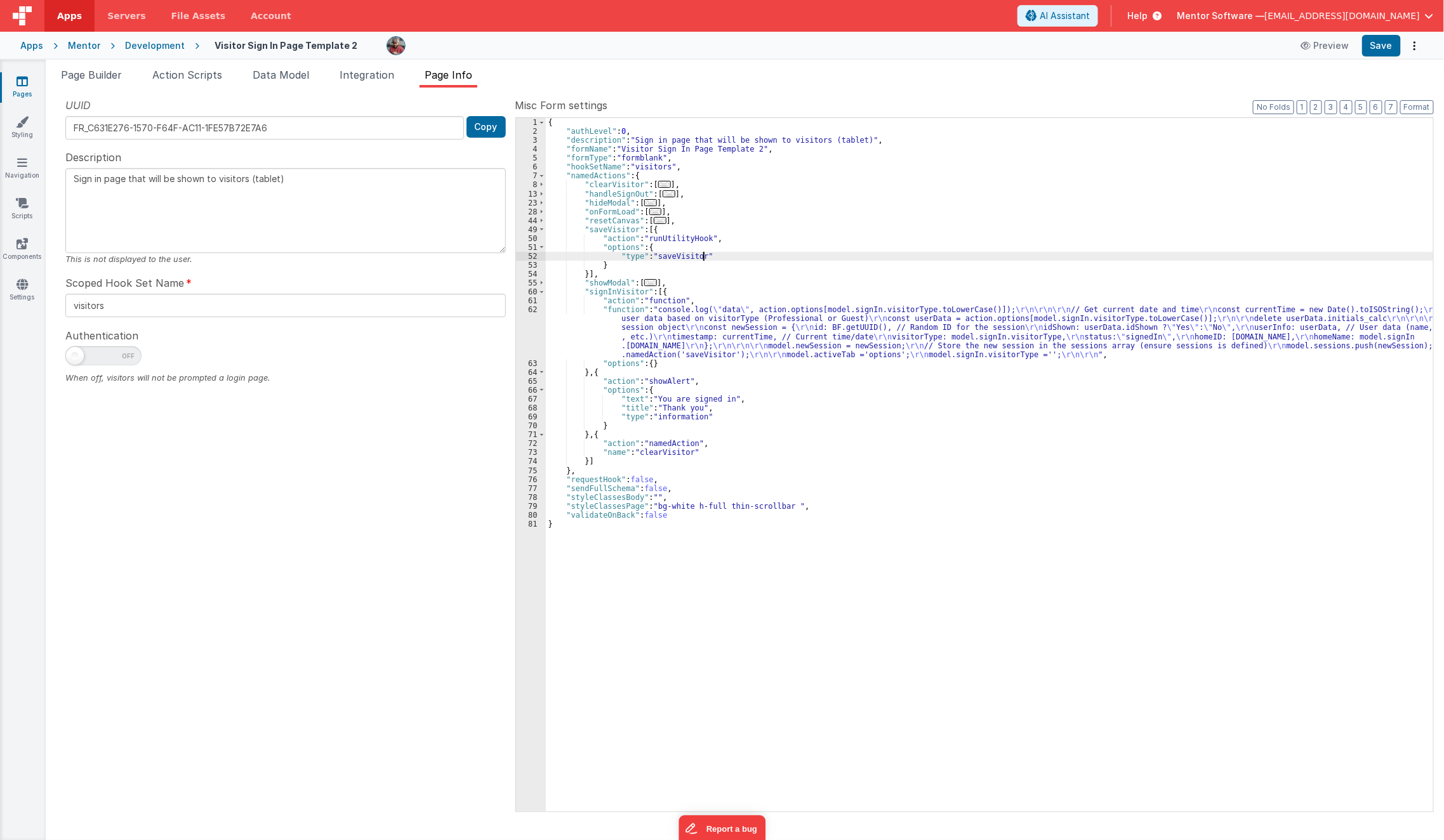
click at [762, 261] on div "{ "authLevel" : 0 , "description" : "Sign in page that will be shown to visitor…" at bounding box center [990, 474] width 888 height 712
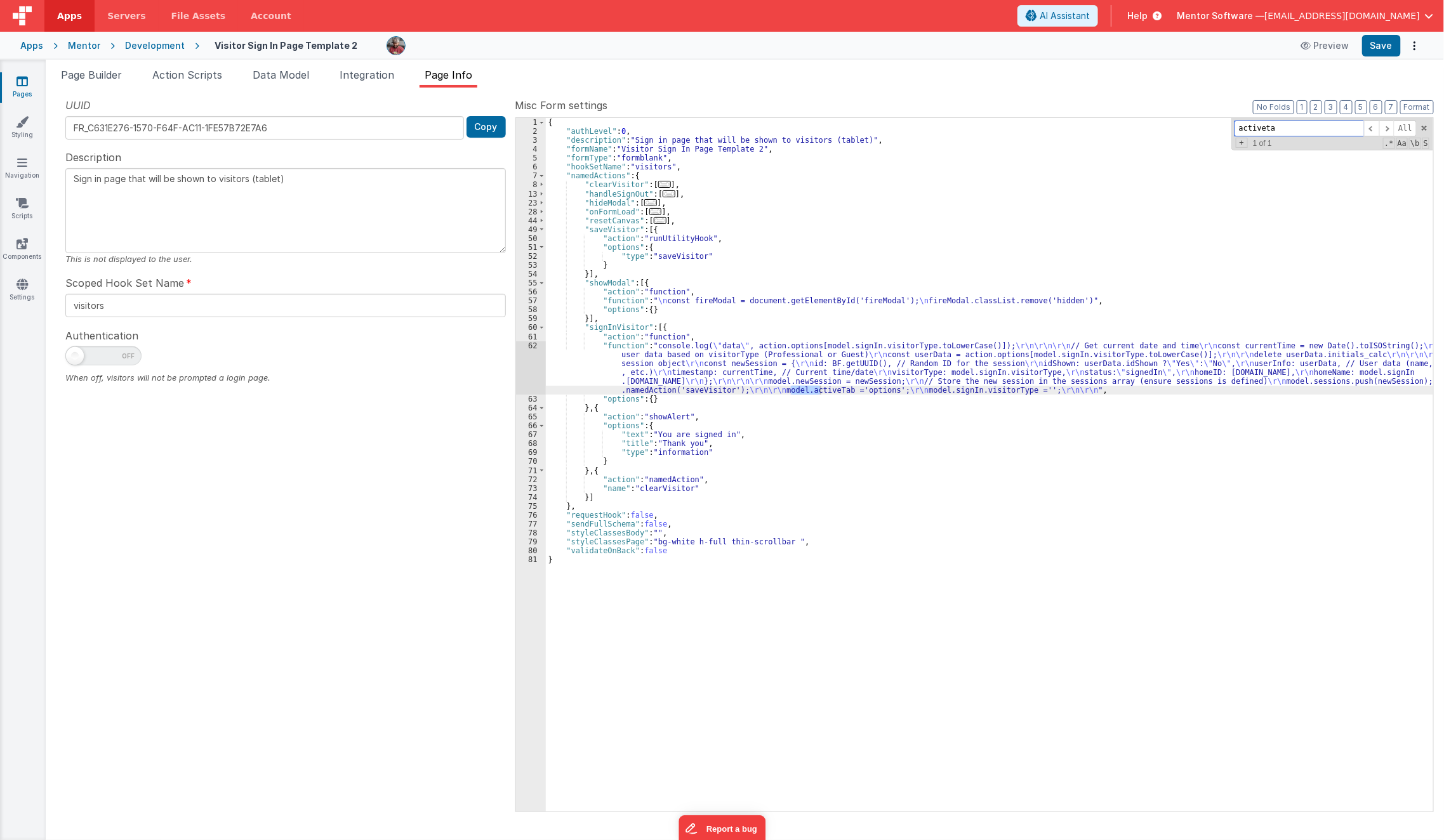
type input "activetab"
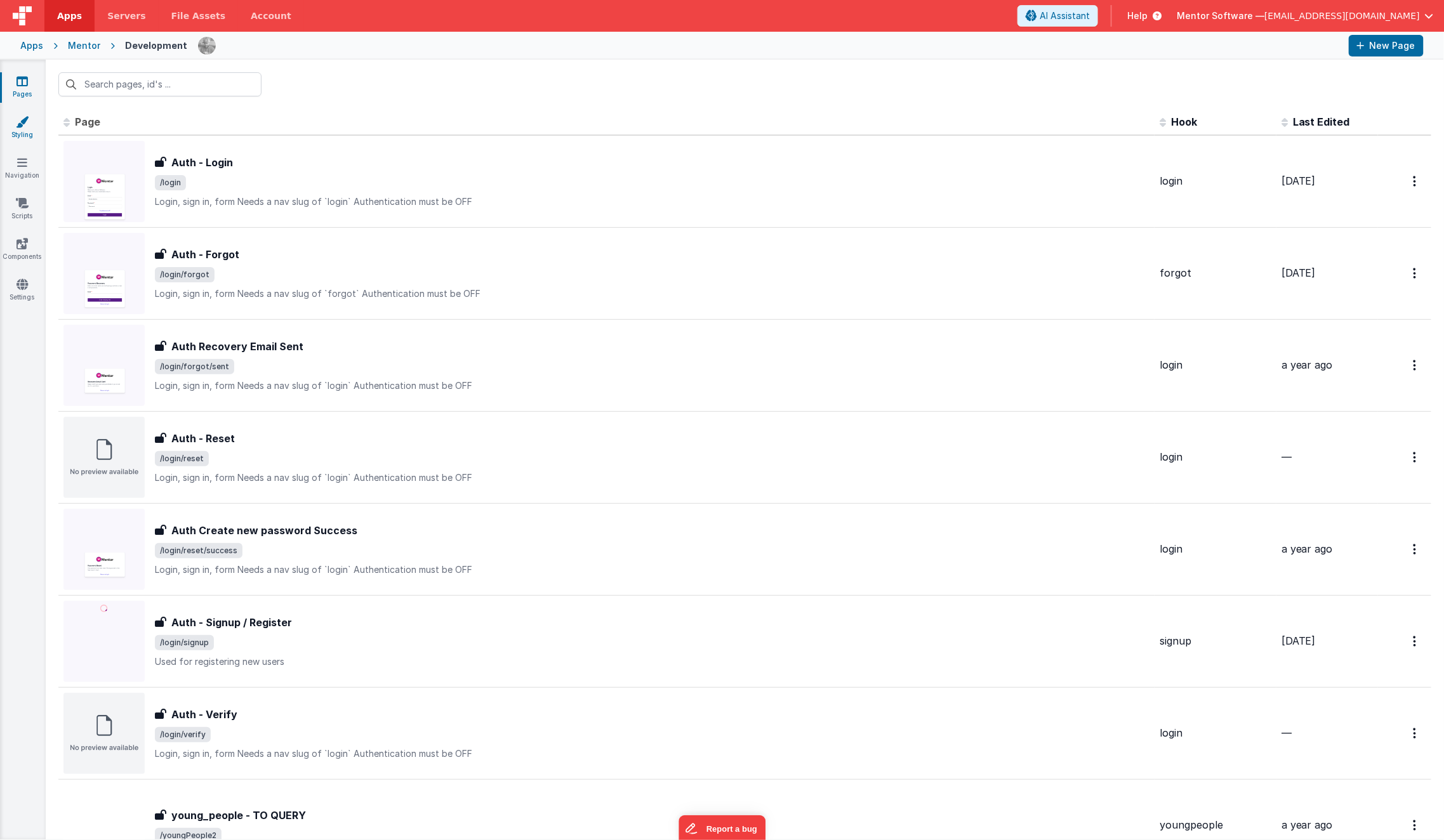
click at [21, 129] on link "Styling" at bounding box center [22, 128] width 45 height 25
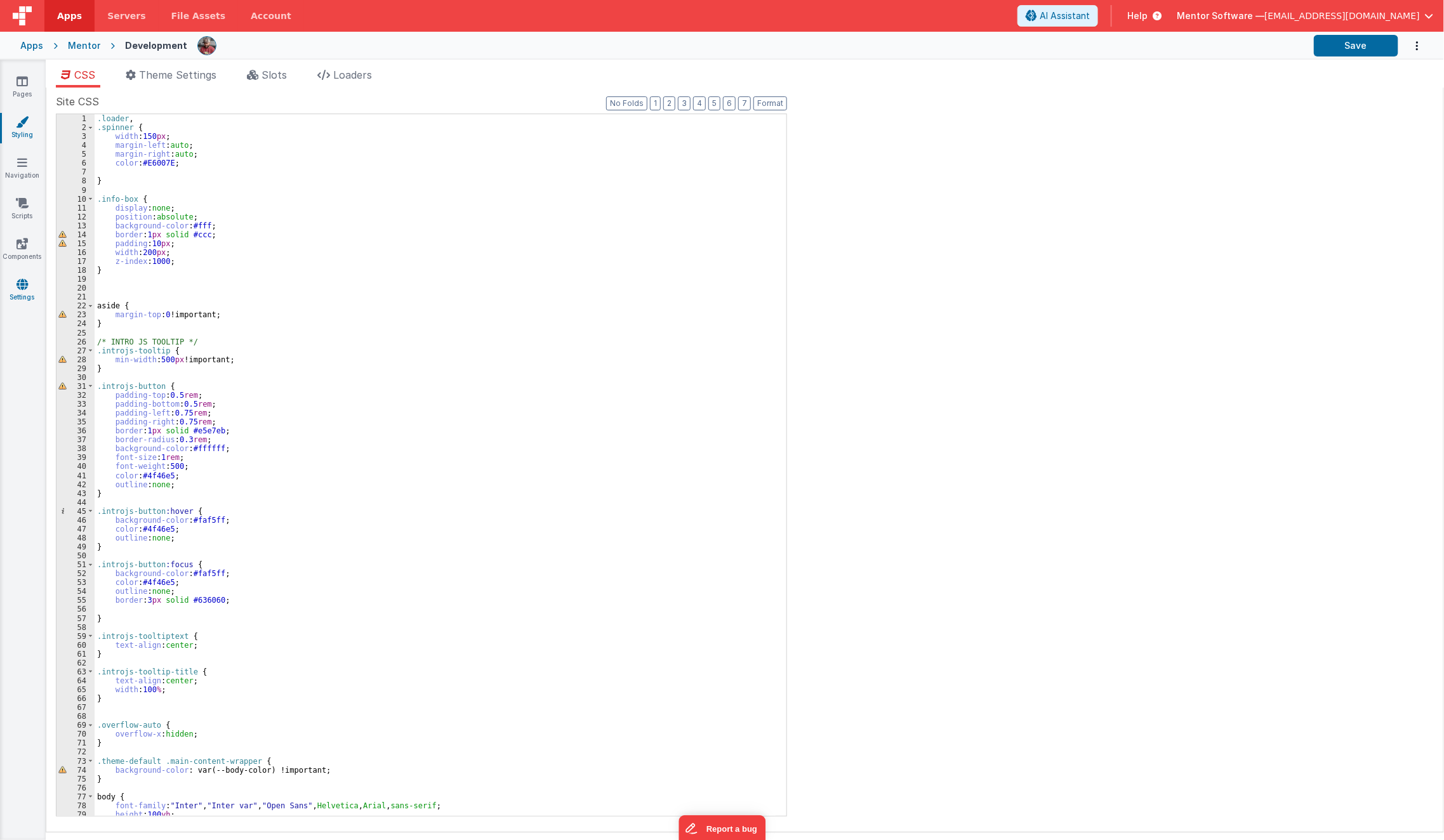
click at [21, 284] on icon at bounding box center [22, 284] width 12 height 12
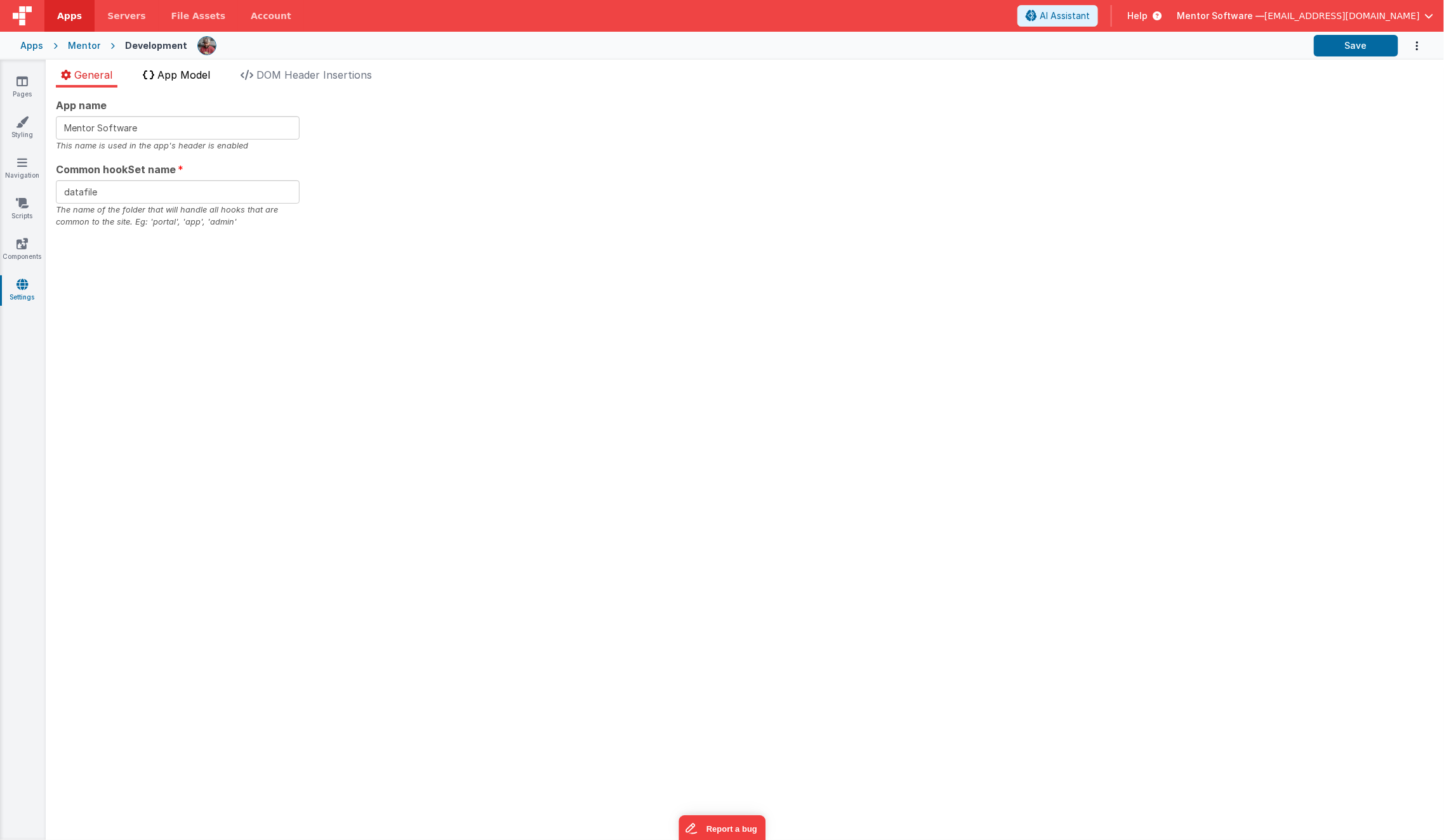
click at [188, 76] on span "App Model" at bounding box center [184, 75] width 53 height 12
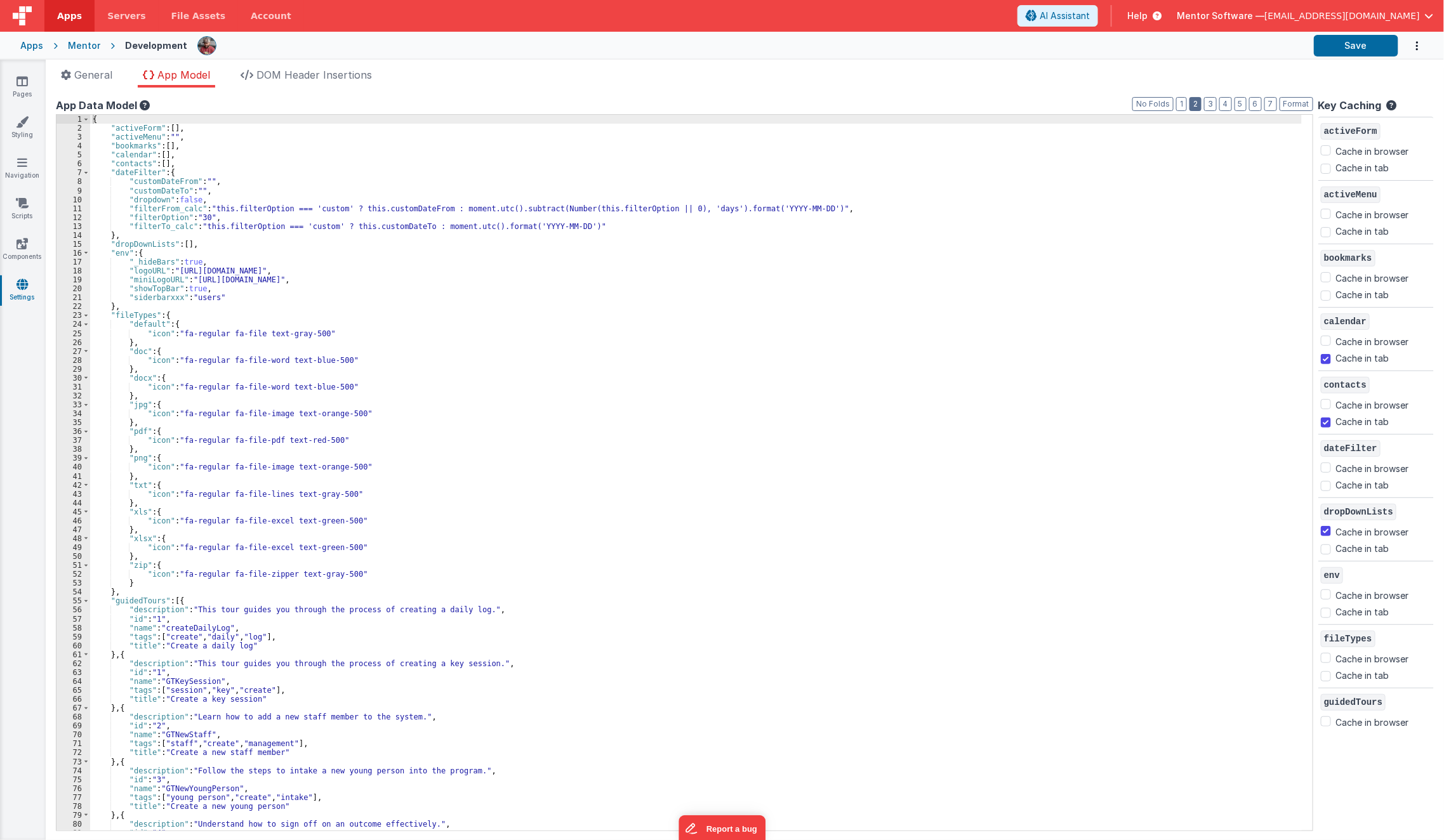
click at [1199, 106] on button "2" at bounding box center [1196, 104] width 12 height 14
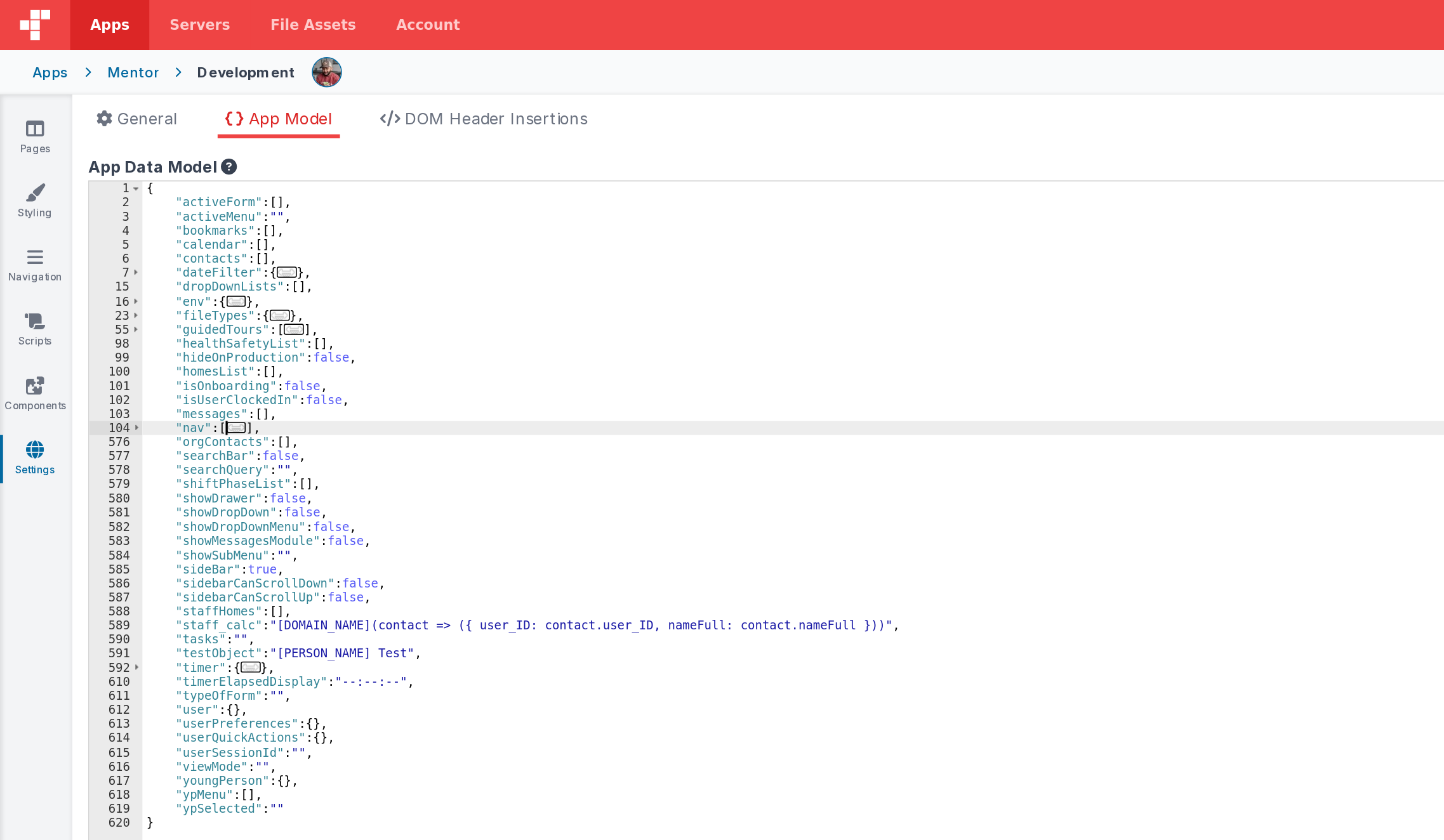
click at [147, 192] on div "{ "activeForm" : [ ] , "activeMenu" : "" , "bookmarks" : [ ] , "calendar" : [ ]…" at bounding box center [701, 482] width 1223 height 734
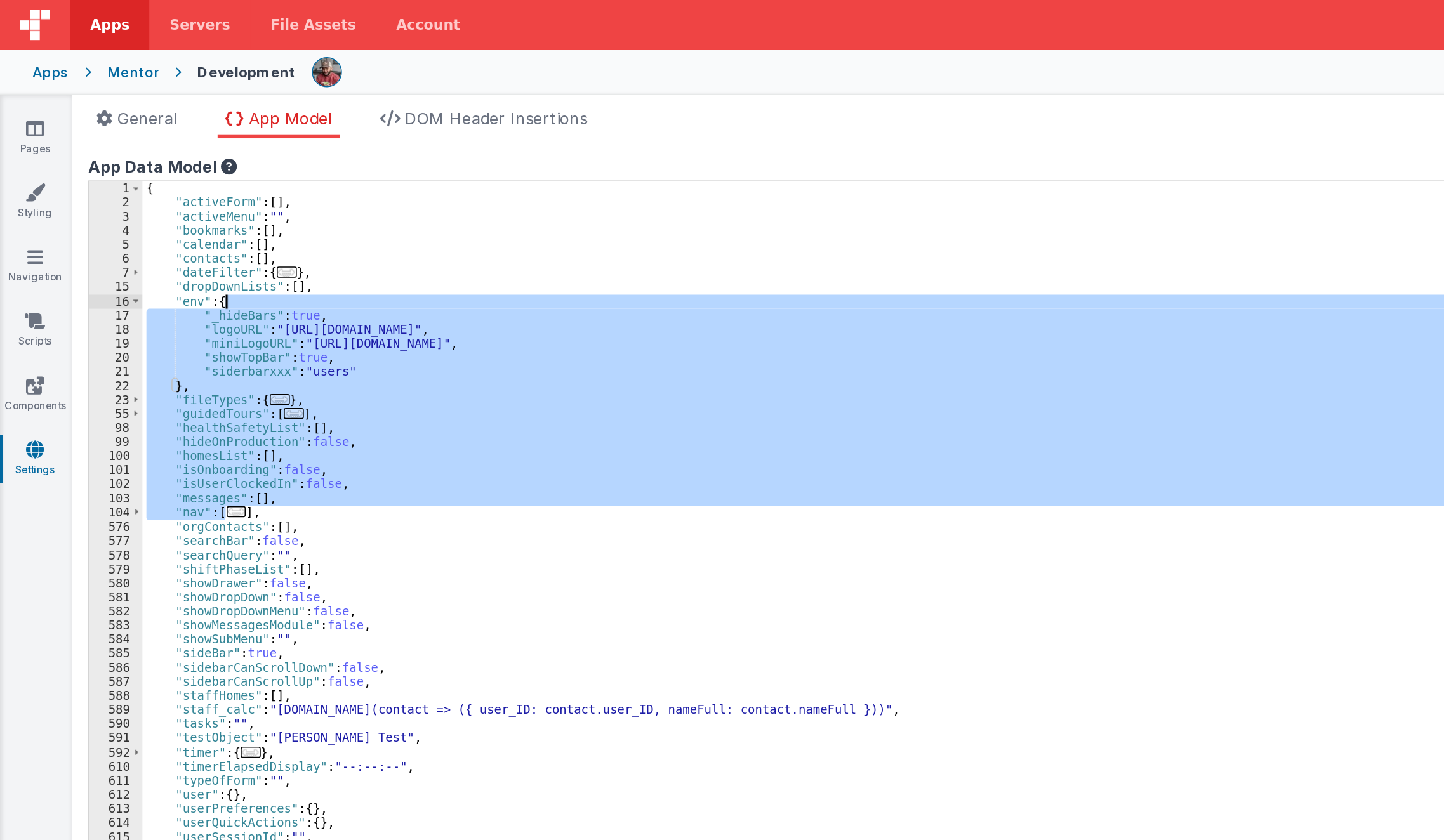
click at [148, 324] on div "{ "activeForm" : [ ] , "activeMenu" : "" , "bookmarks" : [ ] , "calendar" : [ ]…" at bounding box center [701, 472] width 1223 height 716
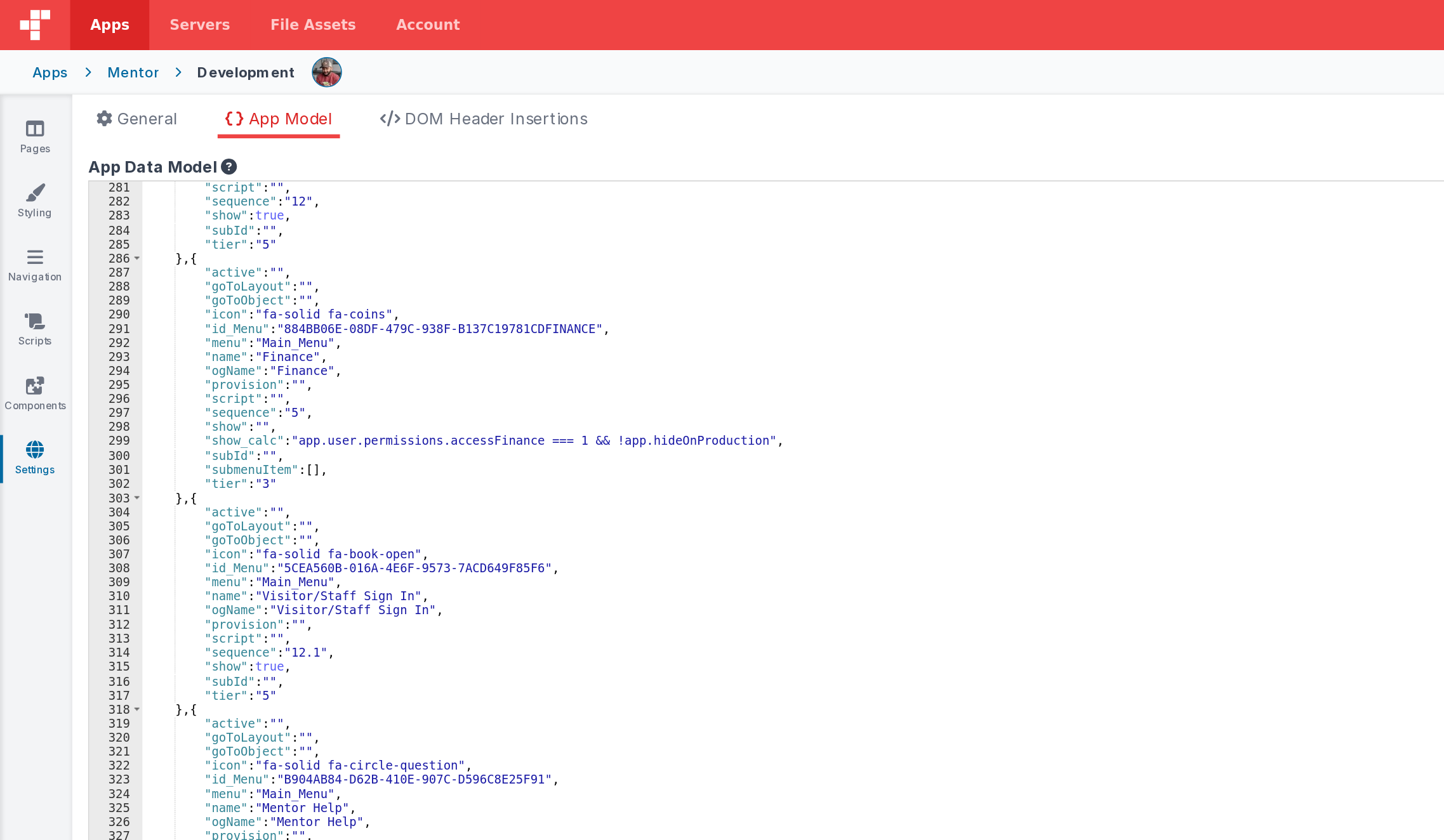
scroll to position [1787, 0]
click at [198, 377] on div ""script" : "" , "sequence" : "12" , "show" : true , "subId" : "" , "tier" : "5"…" at bounding box center [696, 481] width 1212 height 734
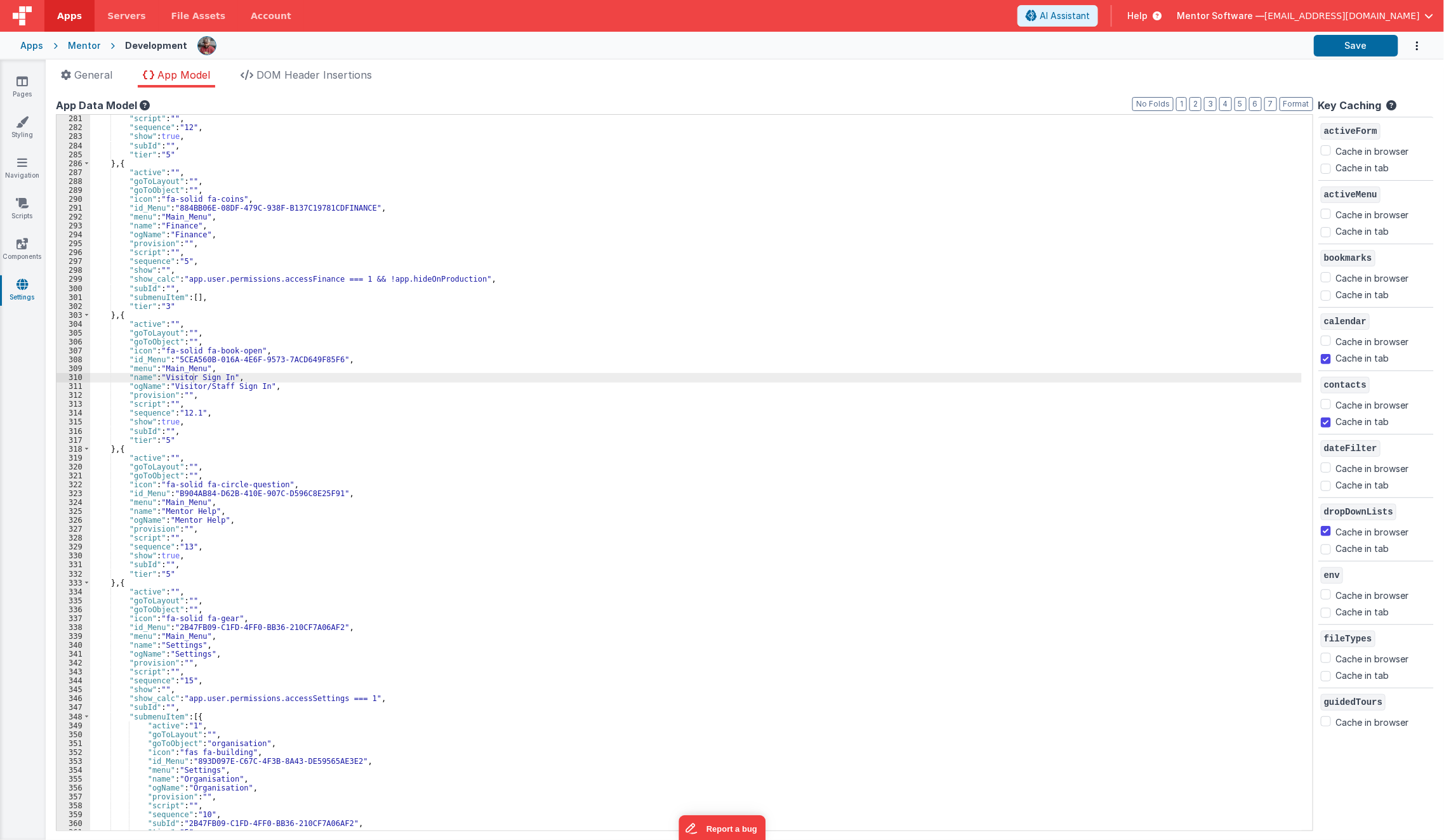
click at [1345, 56] on div "Apps Mentor Development Save" at bounding box center [722, 45] width 1444 height 28
click at [1343, 47] on button "Save" at bounding box center [1356, 45] width 85 height 21
click at [290, 302] on div ""script" : "" , "sequence" : "12" , "show" : true , "subId" : "" , "tier" : "5"…" at bounding box center [696, 481] width 1212 height 734
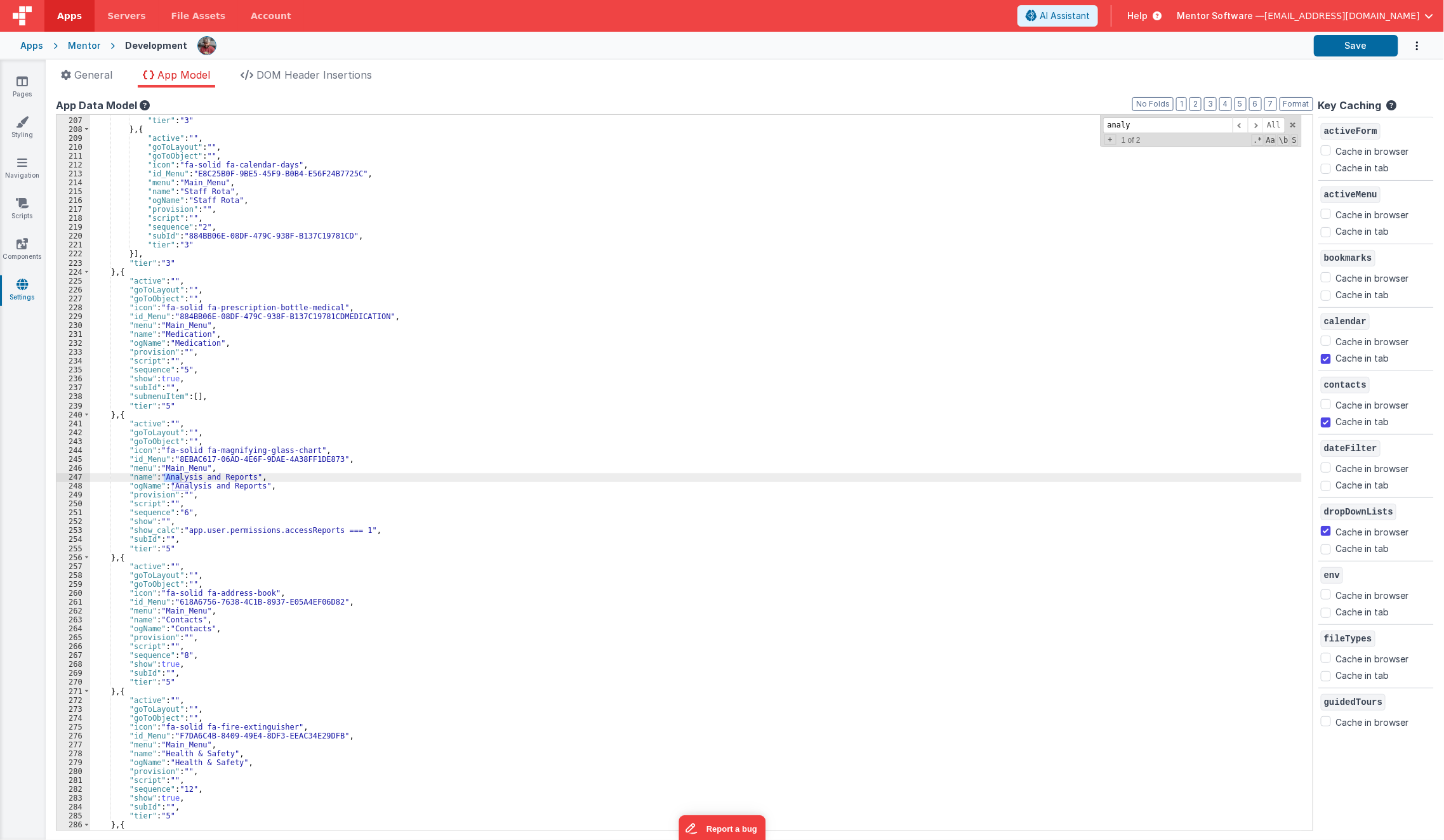
scroll to position [1124, 0]
type input "analysis and"
click at [210, 479] on div ""subId" : "884BB06E-08DF-479C-938F-B137C19781CD" , "tier" : "3" } , { "active" …" at bounding box center [696, 472] width 1212 height 716
click at [210, 479] on div ""subId" : "884BB06E-08DF-479C-938F-B137C19781CD" , "tier" : "3" } , { "active" …" at bounding box center [696, 474] width 1212 height 734
click at [1361, 45] on button "Save" at bounding box center [1356, 45] width 85 height 21
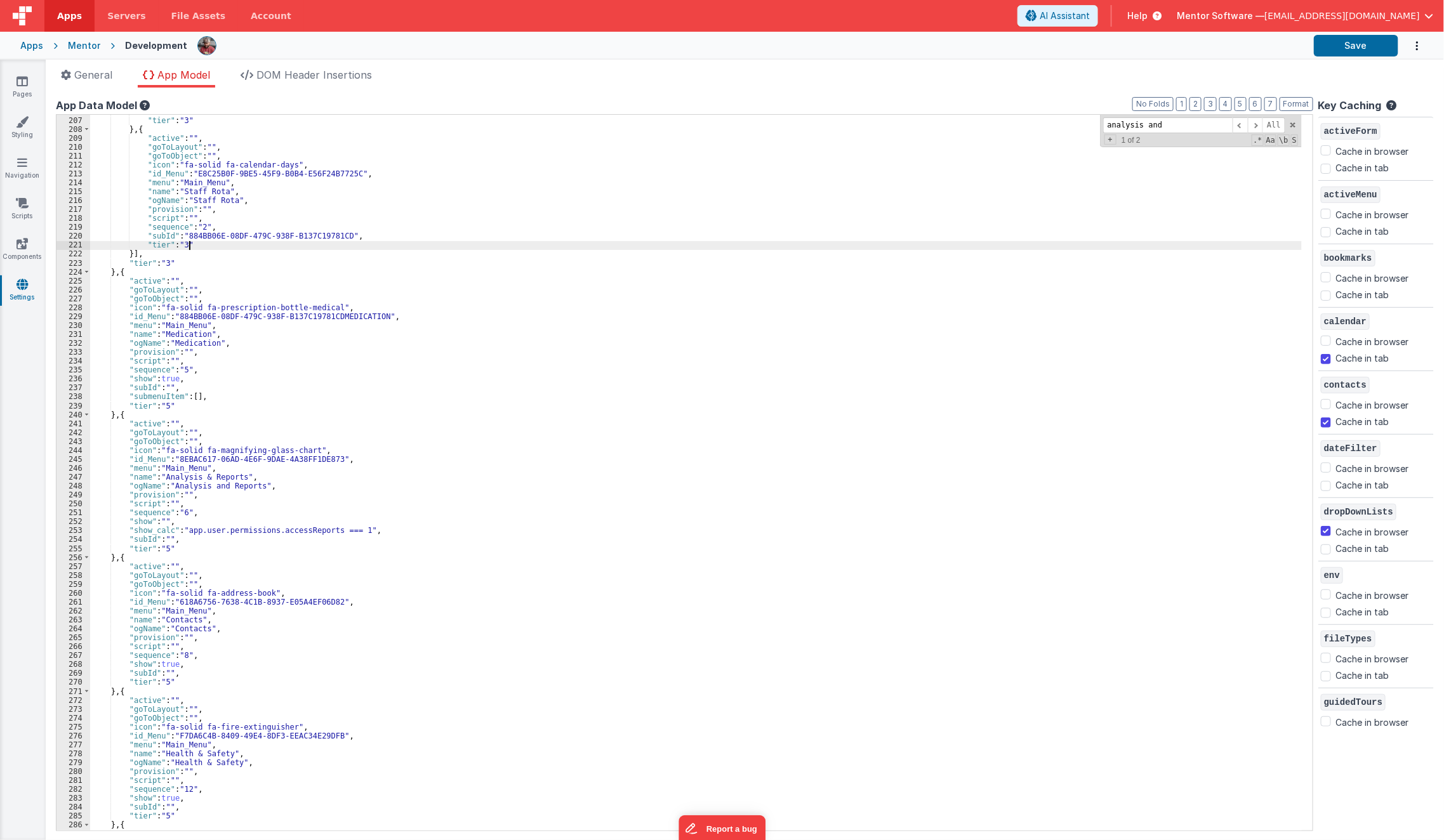
click at [448, 244] on div ""subId" : "884BB06E-08DF-479C-938F-B137C19781CD" , "tier" : "3" } , { "active" …" at bounding box center [696, 474] width 1212 height 734
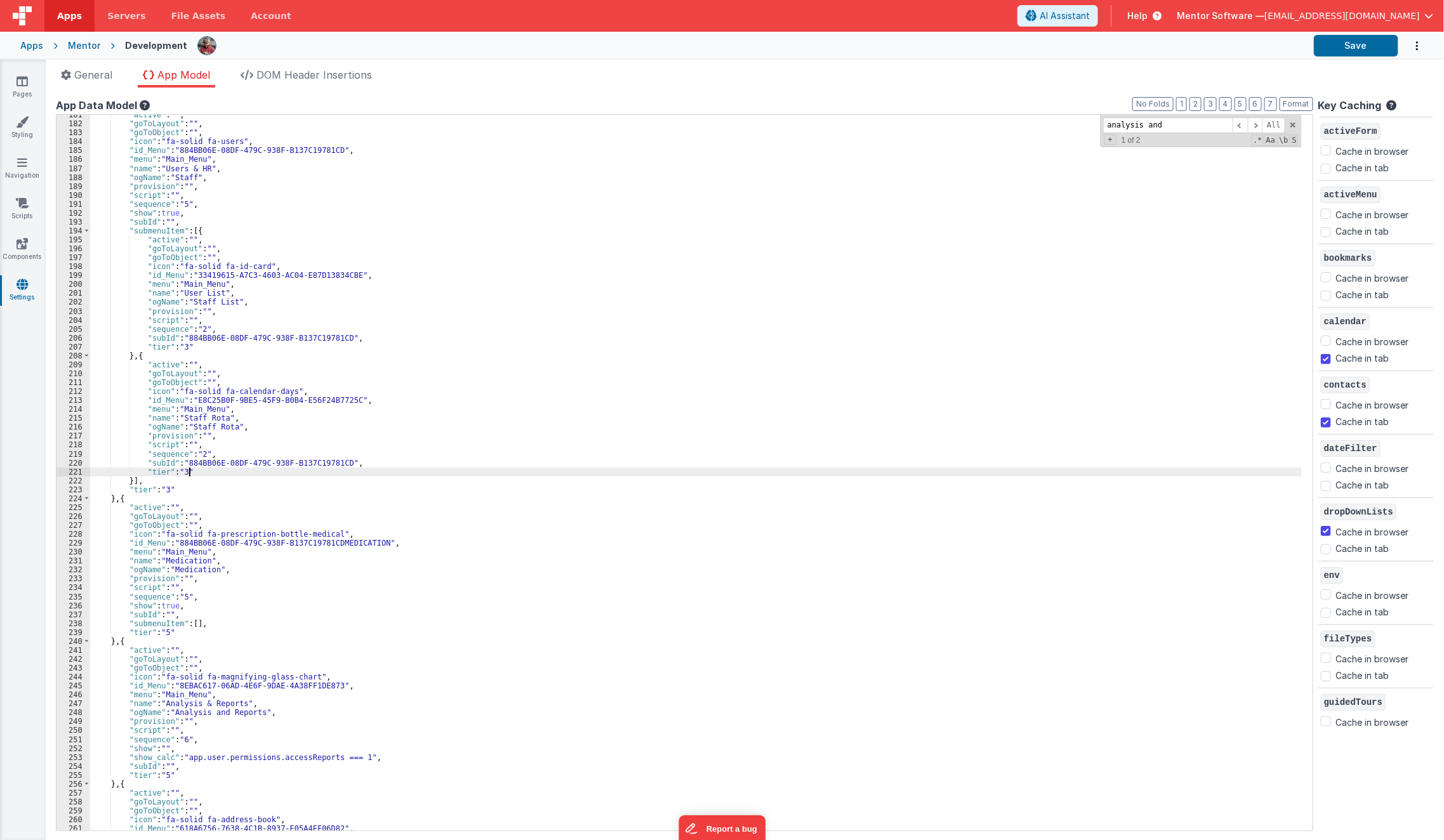
scroll to position [897, 0]
click at [418, 231] on div ""active" : "" , "goToLayout" : "" , "goToObject" : "" , "icon" : "fa-solid fa-u…" at bounding box center [696, 478] width 1212 height 734
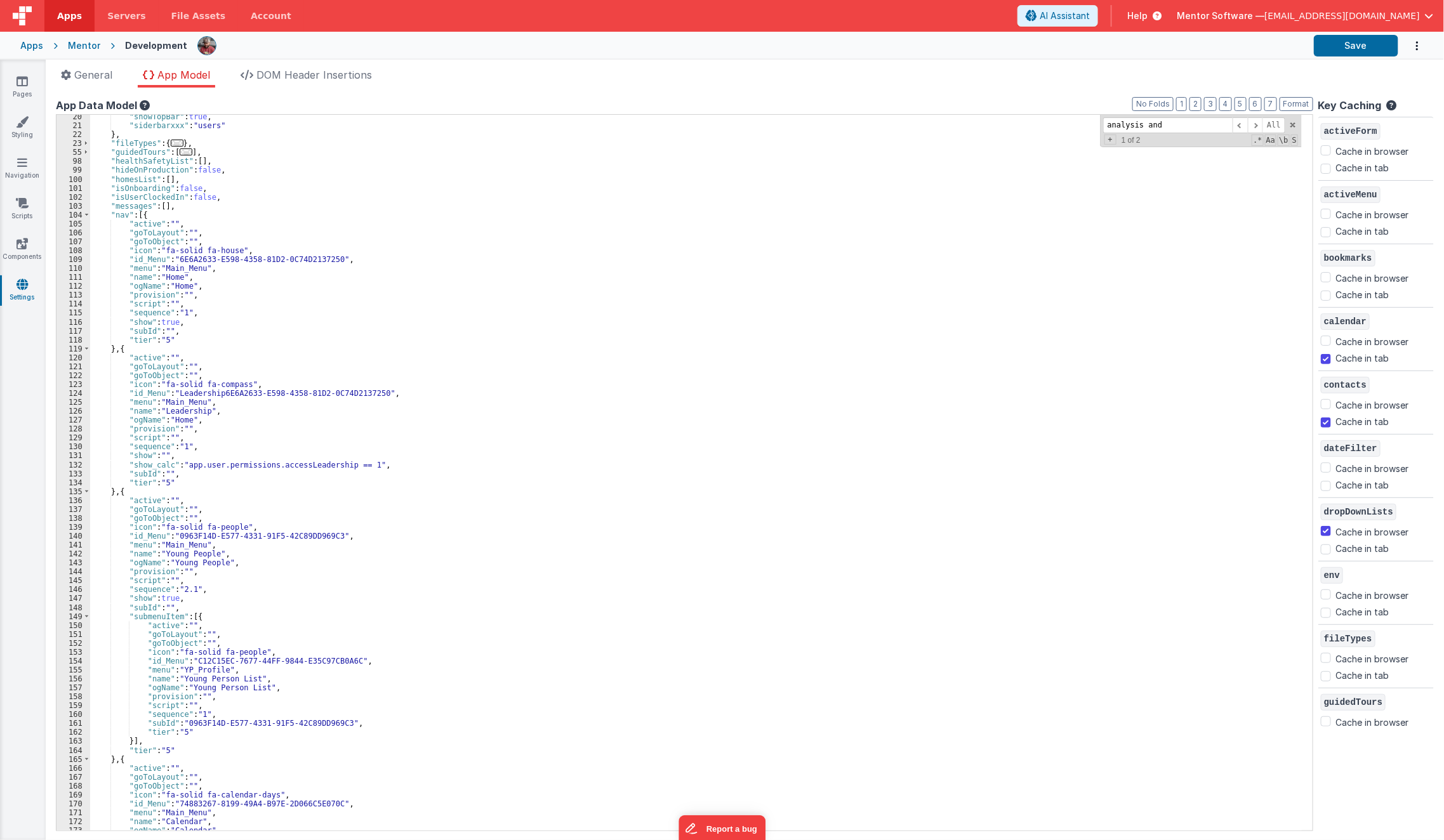
scroll to position [64, 0]
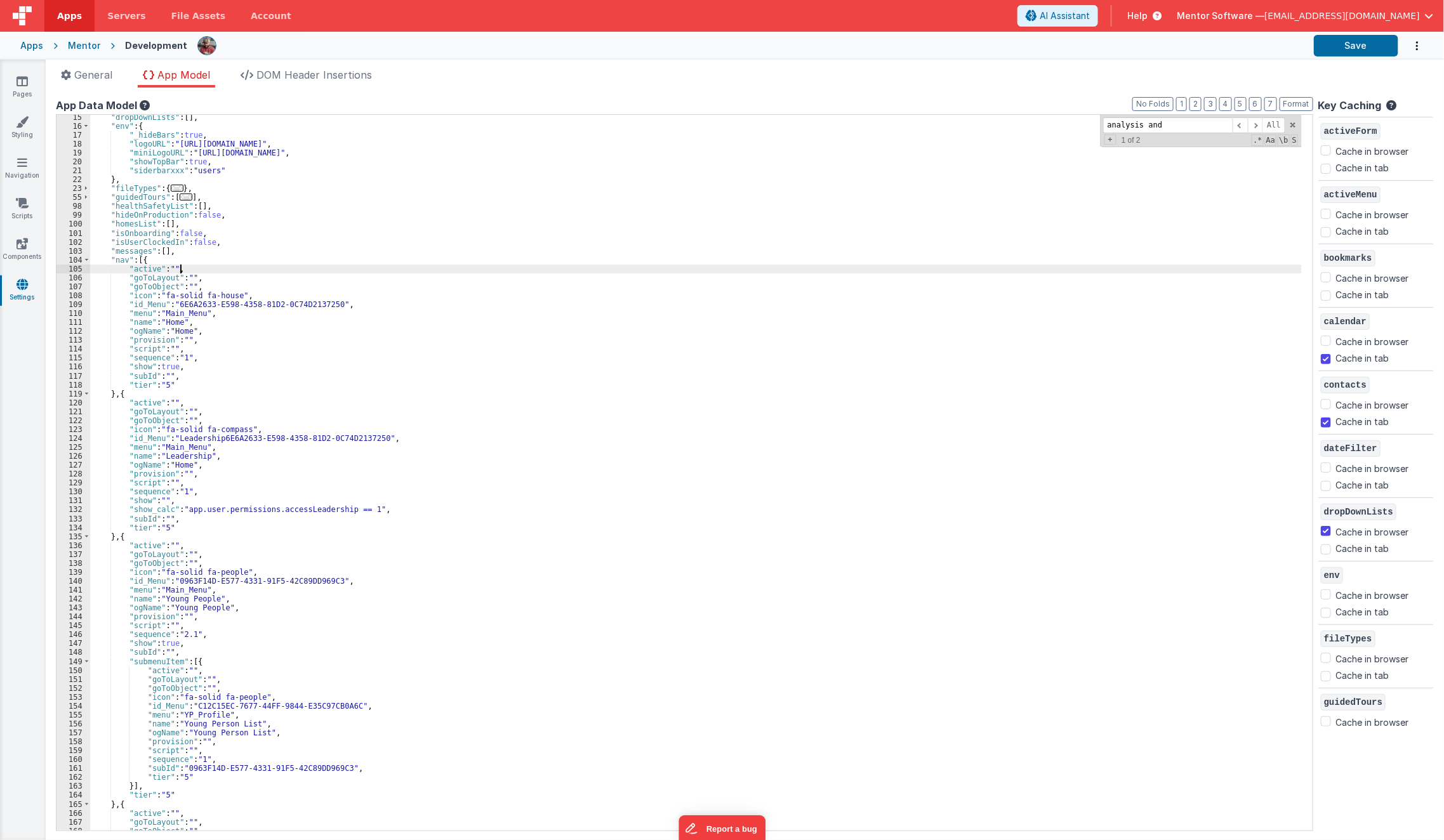
click at [402, 269] on div ""dropDownLists" : [ ] , "env" : { "_hideBars" : true , "logoURL" : "https://uca…" at bounding box center [696, 480] width 1212 height 734
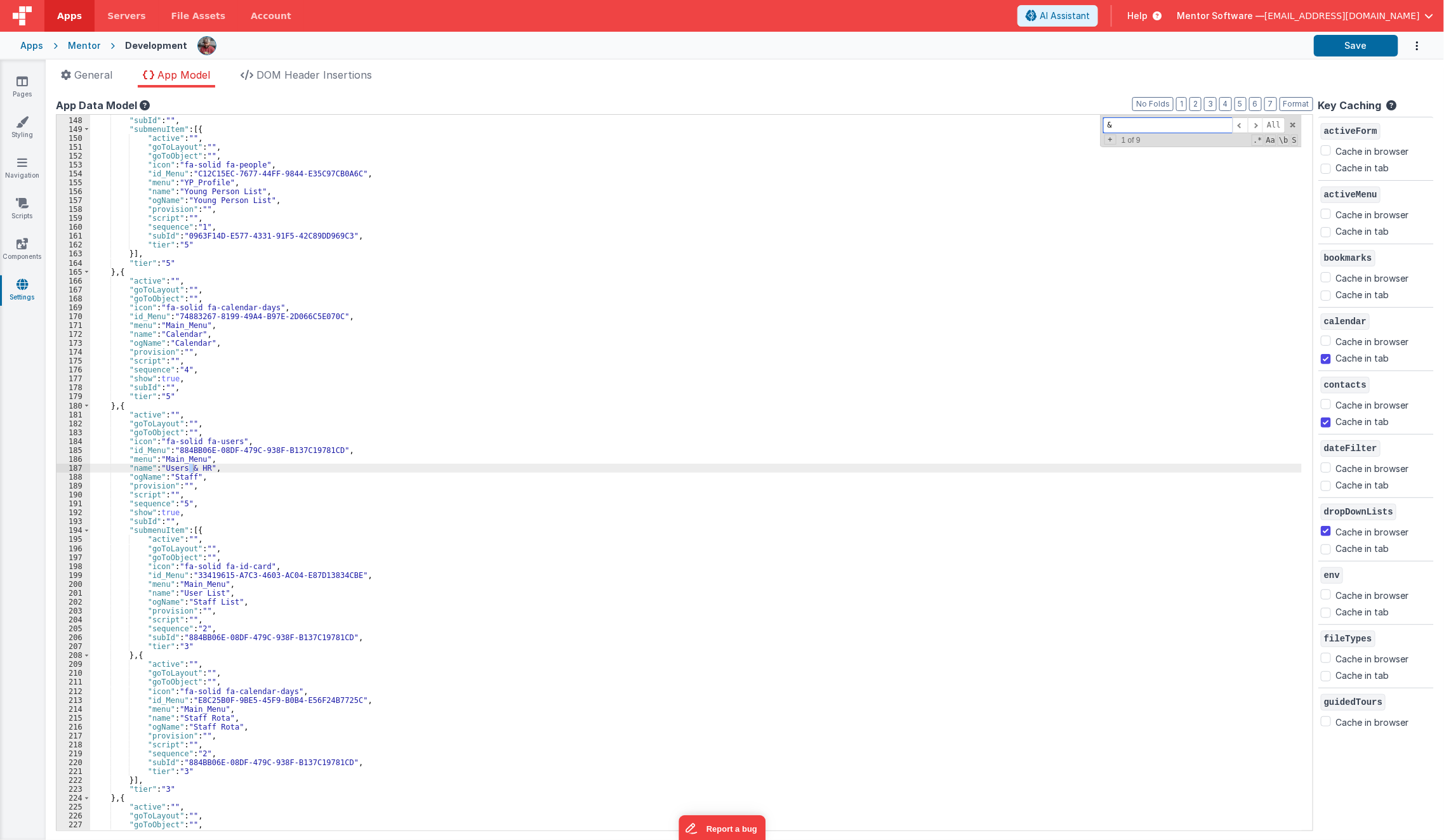
scroll to position [597, 0]
type input "&"
click at [194, 475] on div ""show" : true , "subId" : "" , "submenuItem" : [{ "active" : "" , "goToLayout" …" at bounding box center [696, 474] width 1212 height 734
click at [195, 467] on div ""show" : true , "subId" : "" , "submenuItem" : [{ "active" : "" , "goToLayout" …" at bounding box center [696, 474] width 1212 height 734
click at [1262, 122] on span at bounding box center [1256, 125] width 15 height 16
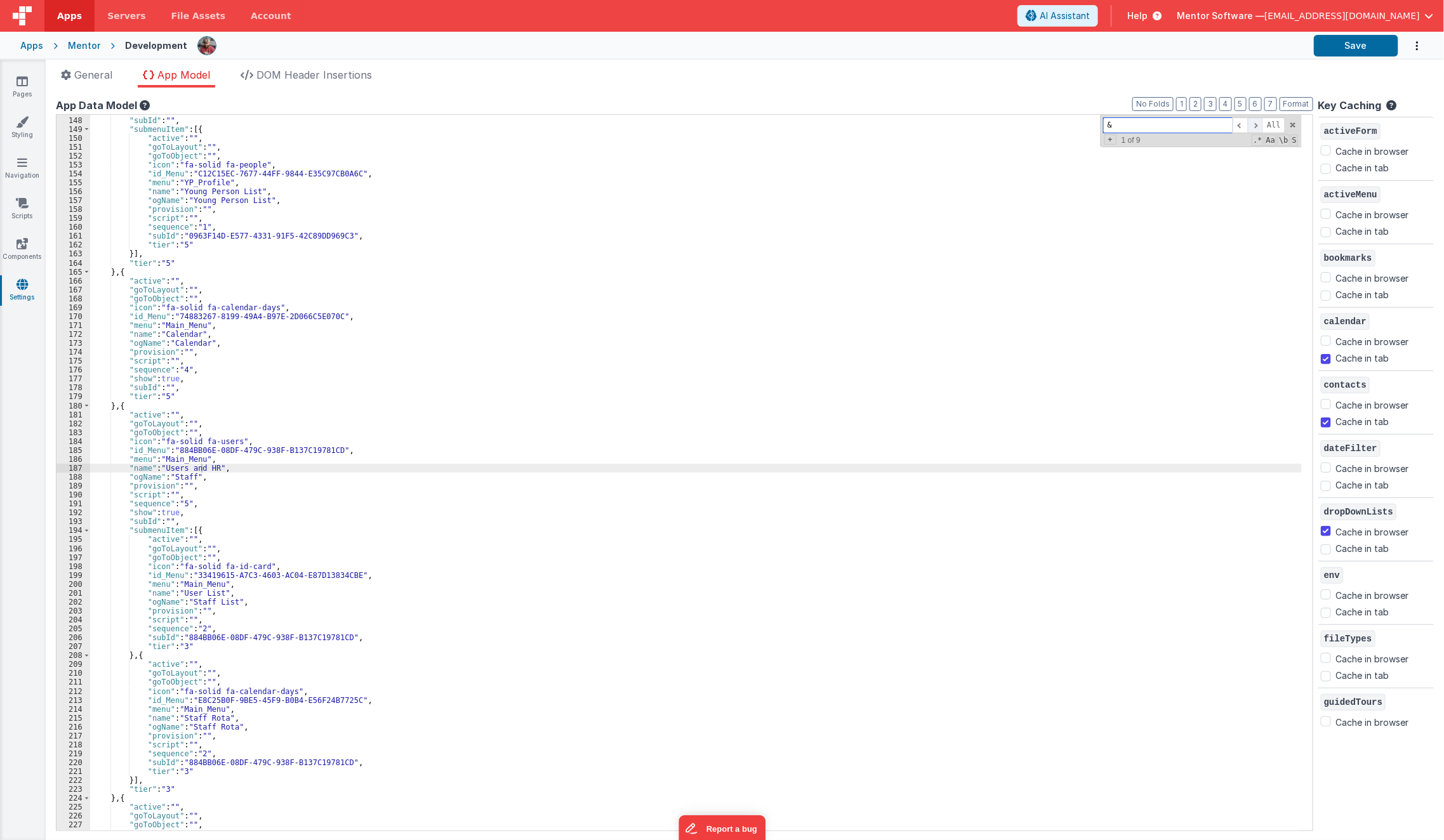
scroll to position [1133, 0]
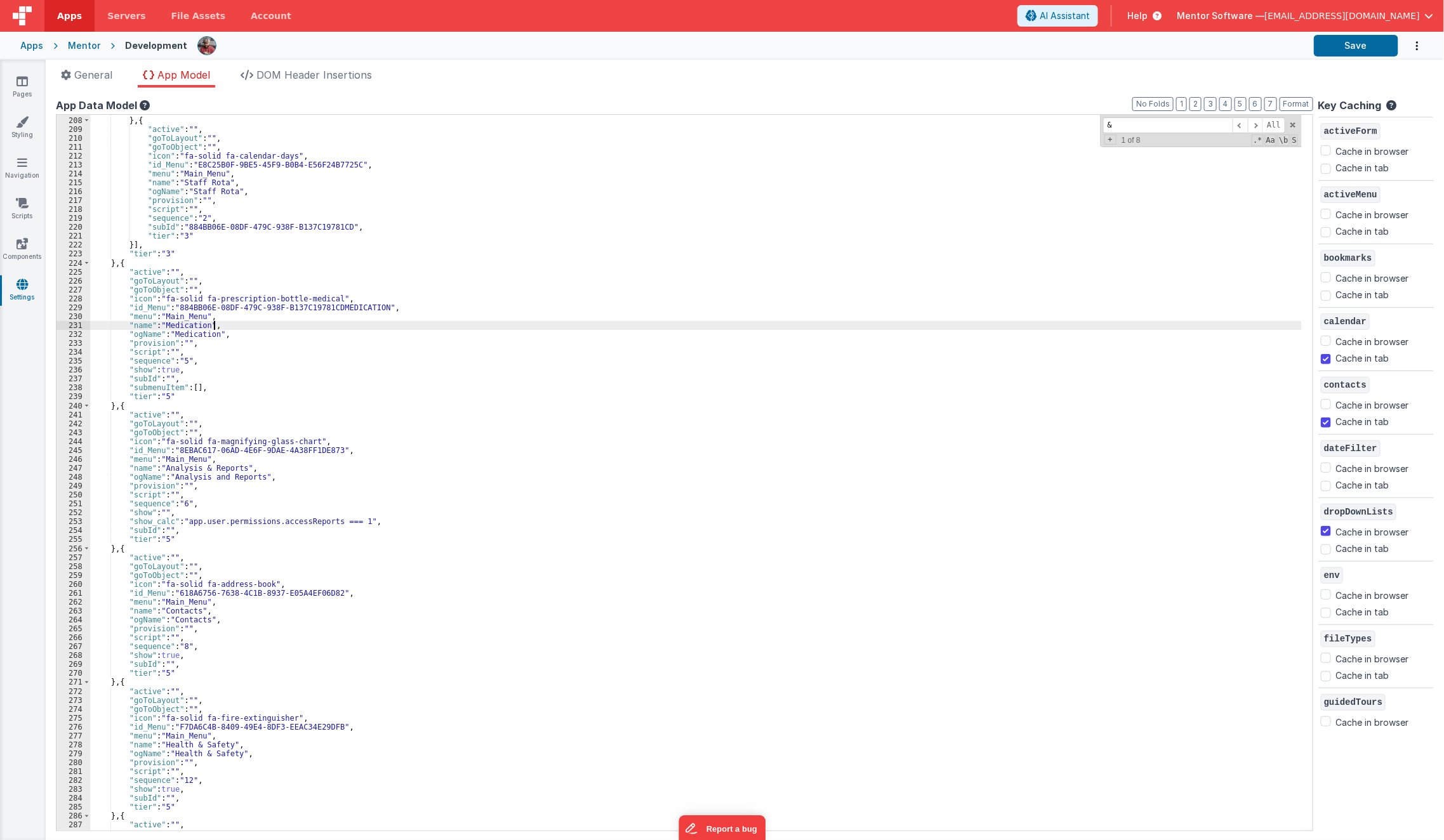
click at [477, 322] on div ""tier" : "3" } , { "active" : "" , "goToLayout" : "" , "goToObject" : "" , "ico…" at bounding box center [696, 474] width 1212 height 734
click at [205, 470] on div ""tier" : "3" } , { "active" : "" , "goToLayout" : "" , "goToObject" : "" , "ico…" at bounding box center [696, 474] width 1212 height 734
click at [1254, 125] on span at bounding box center [1256, 125] width 15 height 16
click at [199, 740] on div ""tier" : "3" } , { "active" : "" , "goToLayout" : "" , "goToObject" : "" , "ico…" at bounding box center [696, 474] width 1212 height 734
click at [199, 744] on div ""tier" : "3" } , { "active" : "" , "goToLayout" : "" , "goToObject" : "" , "ico…" at bounding box center [696, 474] width 1212 height 734
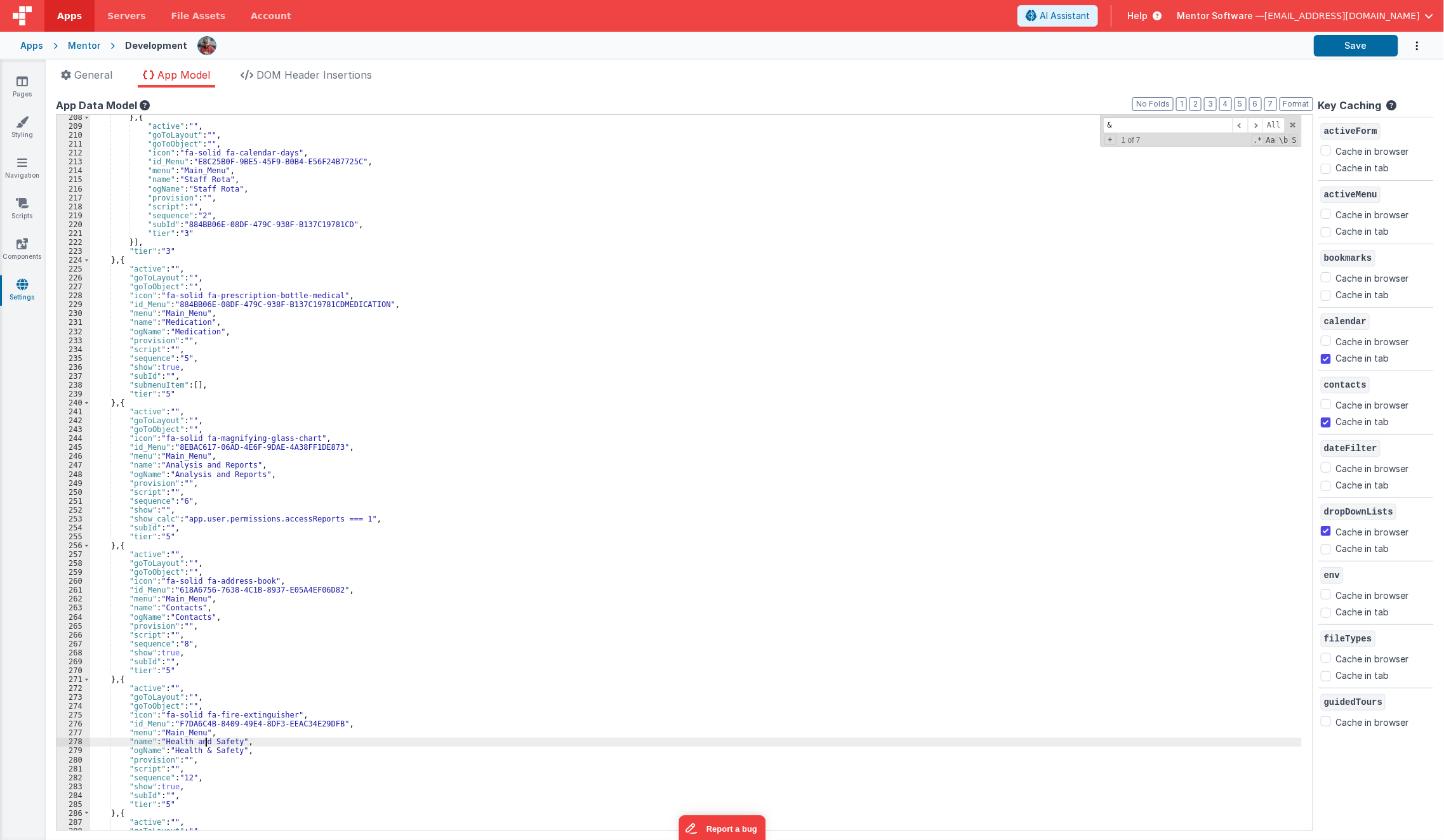
scroll to position [1136, 0]
click at [1257, 123] on span at bounding box center [1256, 125] width 15 height 16
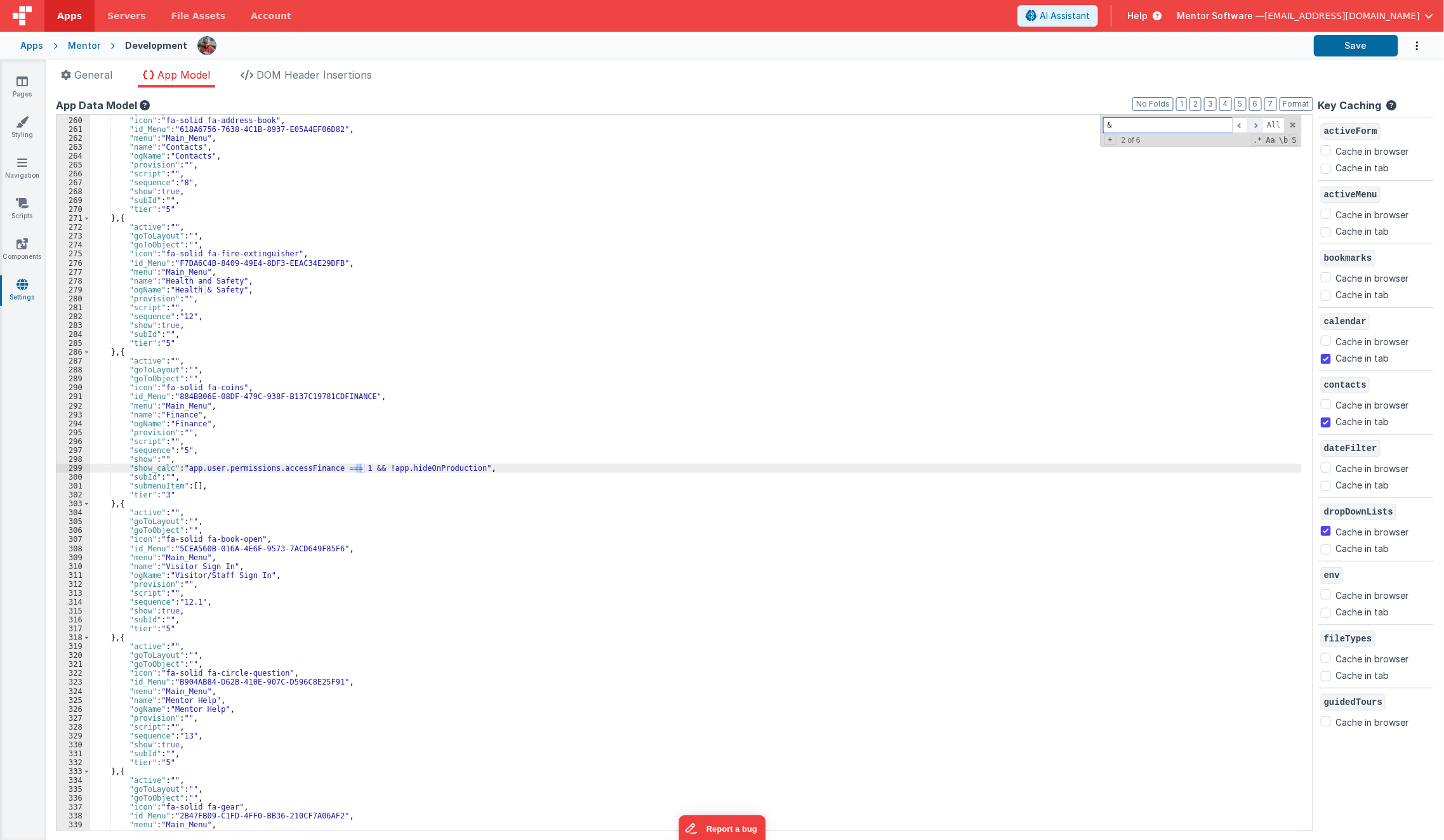
click at [1257, 123] on span at bounding box center [1256, 125] width 15 height 16
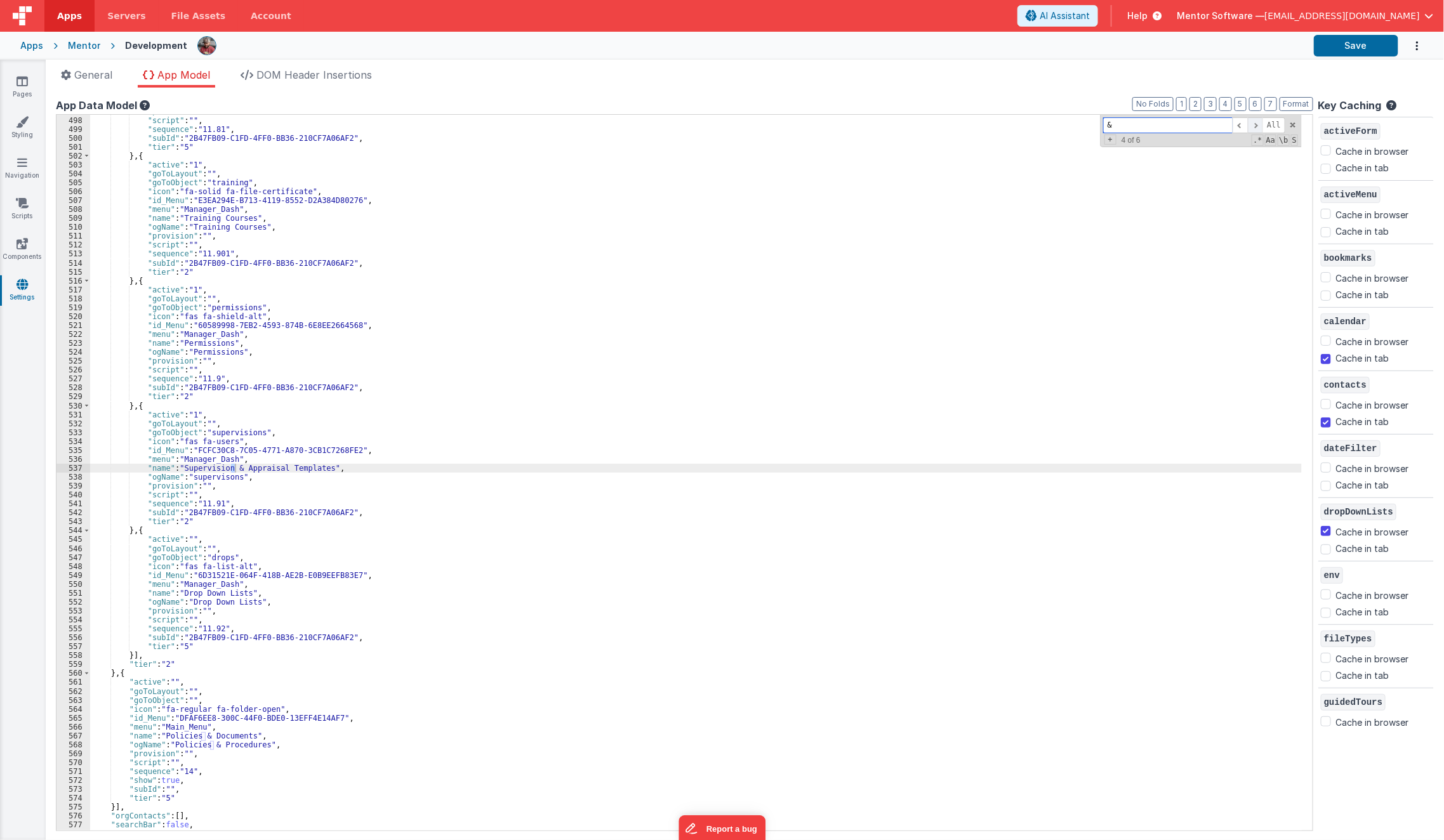
scroll to position [3723, 0]
click at [1257, 123] on span at bounding box center [1256, 125] width 15 height 16
click at [209, 742] on div ""provision" : "" , "script" : "" , "sequence" : "11.81" , "subId" : "2B47FB09-C…" at bounding box center [696, 474] width 1212 height 734
click at [206, 738] on div ""provision" : "" , "script" : "" , "sequence" : "11.81" , "subId" : "2B47FB09-C…" at bounding box center [696, 474] width 1212 height 734
click at [1373, 48] on button "Save" at bounding box center [1356, 45] width 85 height 21
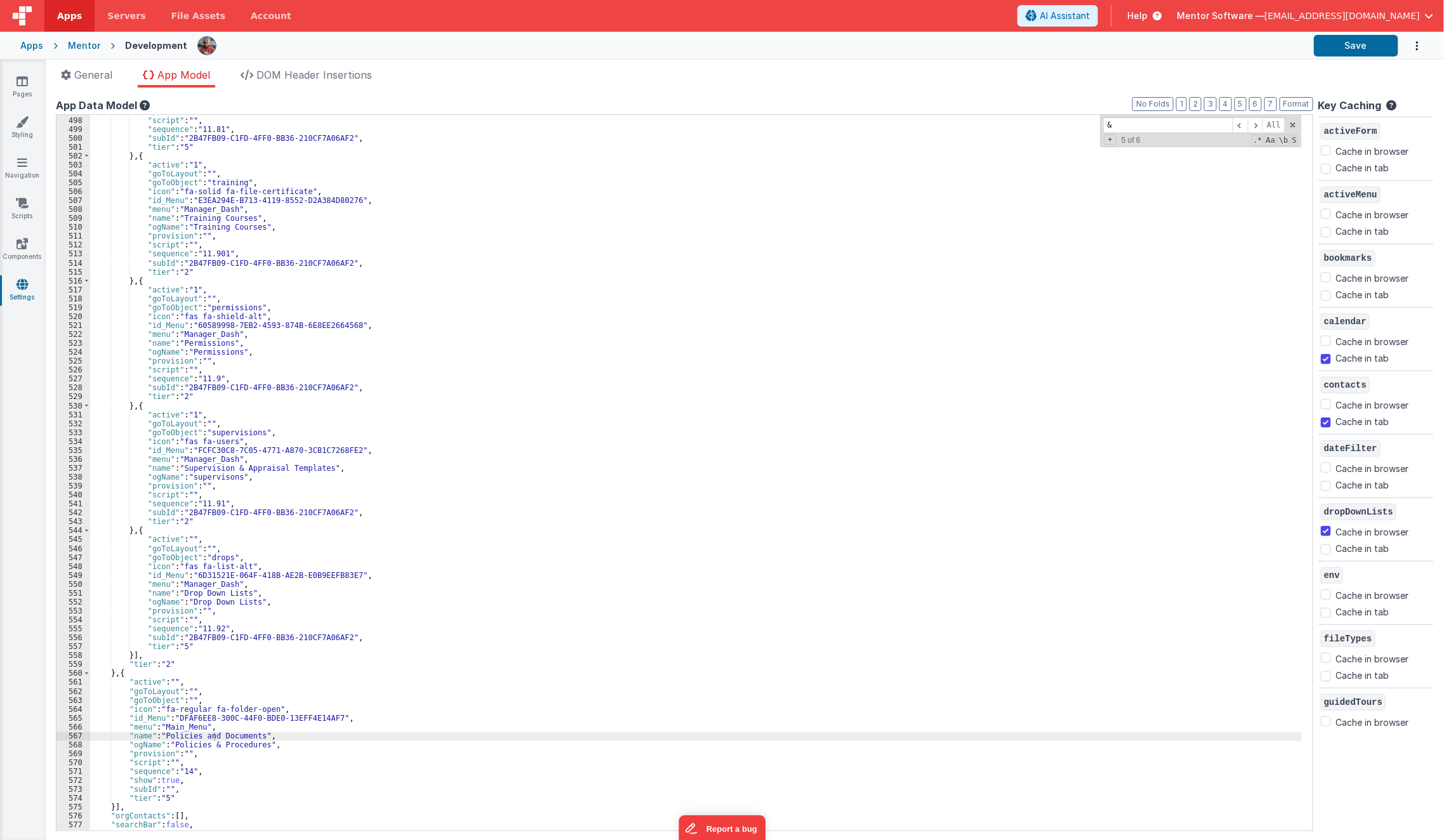
click at [406, 336] on div ""provision" : "" , "script" : "" , "sequence" : "11.81" , "subId" : "2B47FB09-C…" at bounding box center [696, 474] width 1212 height 734
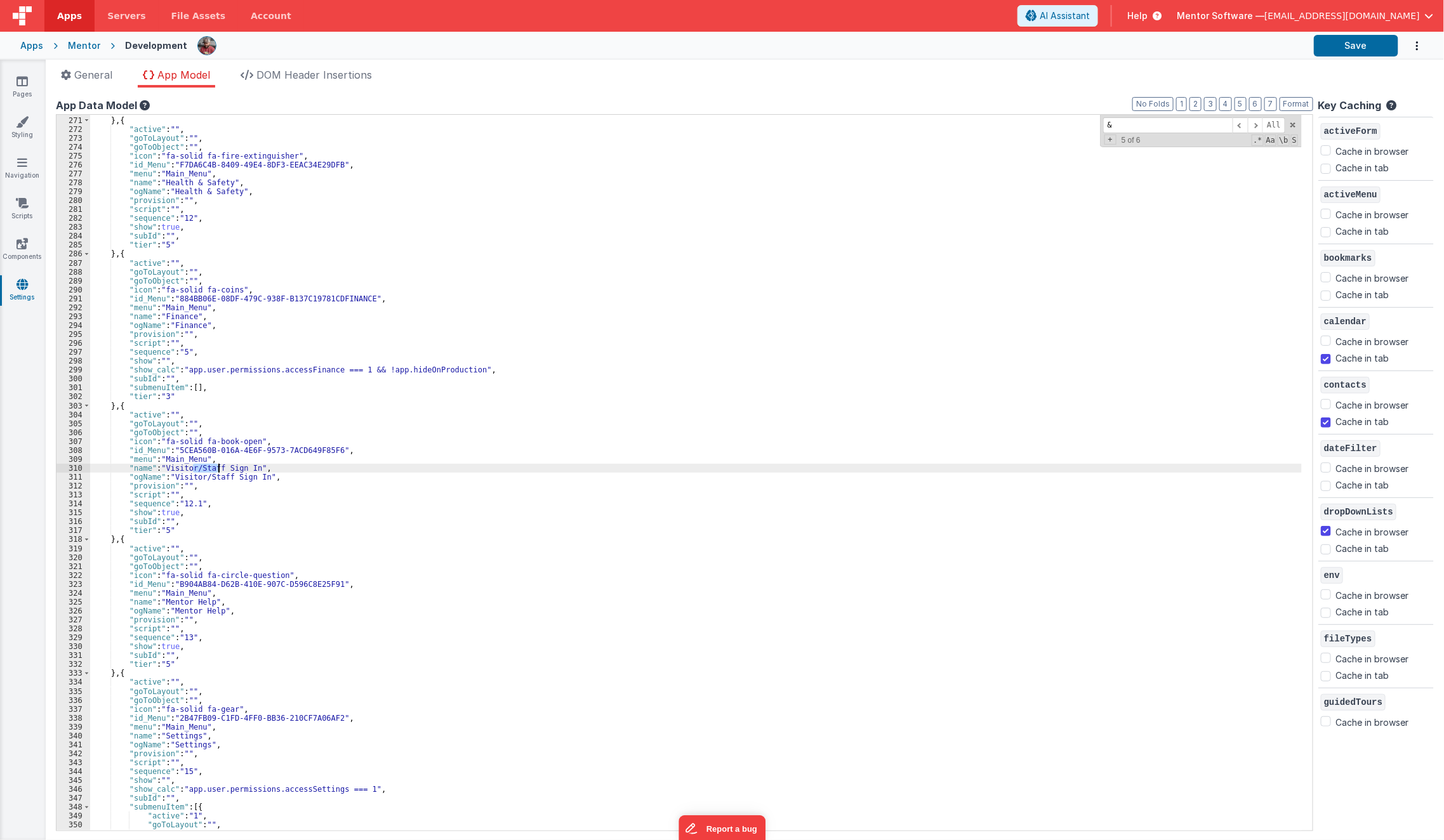
scroll to position [1696, 0]
click at [1331, 45] on button "Save" at bounding box center [1356, 45] width 85 height 21
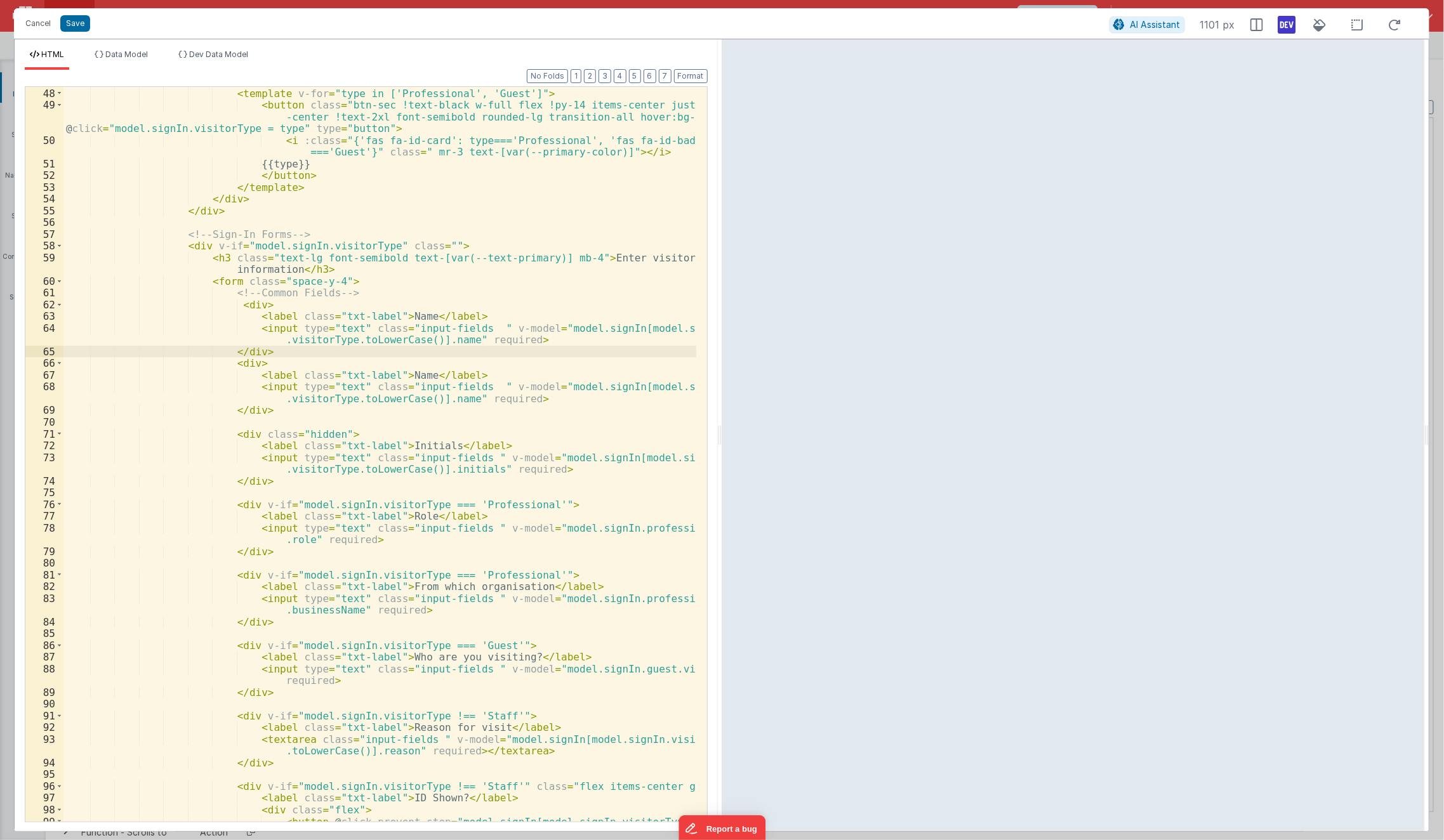
scroll to position [788, 0]
click at [402, 305] on div "< div class = "space-y-4" > < template v-for = "type in ['Professional', 'Guest…" at bounding box center [380, 485] width 633 height 818
click at [396, 318] on div "< div class = "space-y-4" > < template v-for = "type in ['Professional', 'Guest…" at bounding box center [380, 485] width 633 height 818
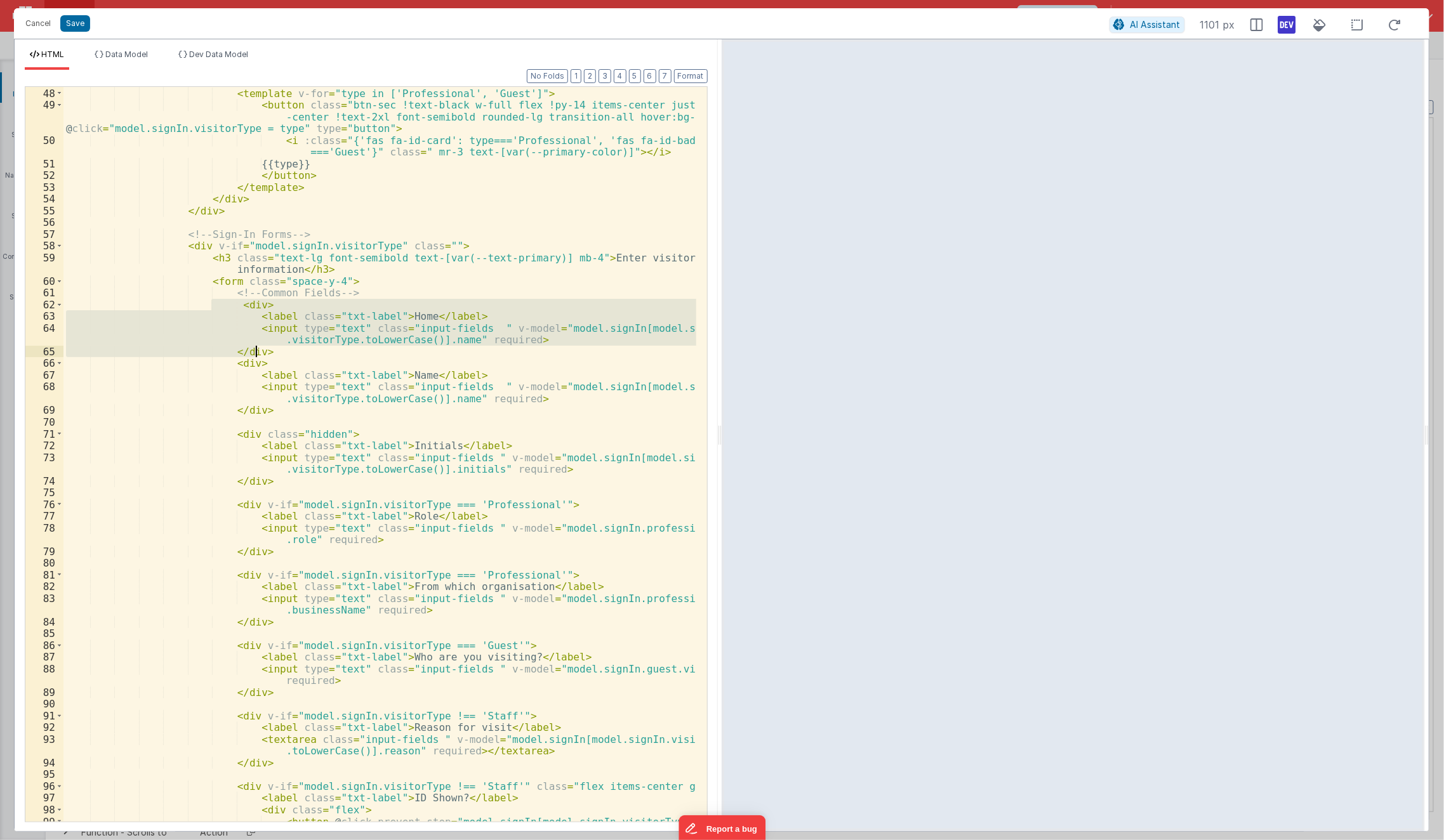
drag, startPoint x: 211, startPoint y: 305, endPoint x: 283, endPoint y: 351, distance: 85.4
click at [283, 351] on div "< div class = "space-y-4" > < template v-for = "type in ['Professional', 'Guest…" at bounding box center [380, 485] width 633 height 818
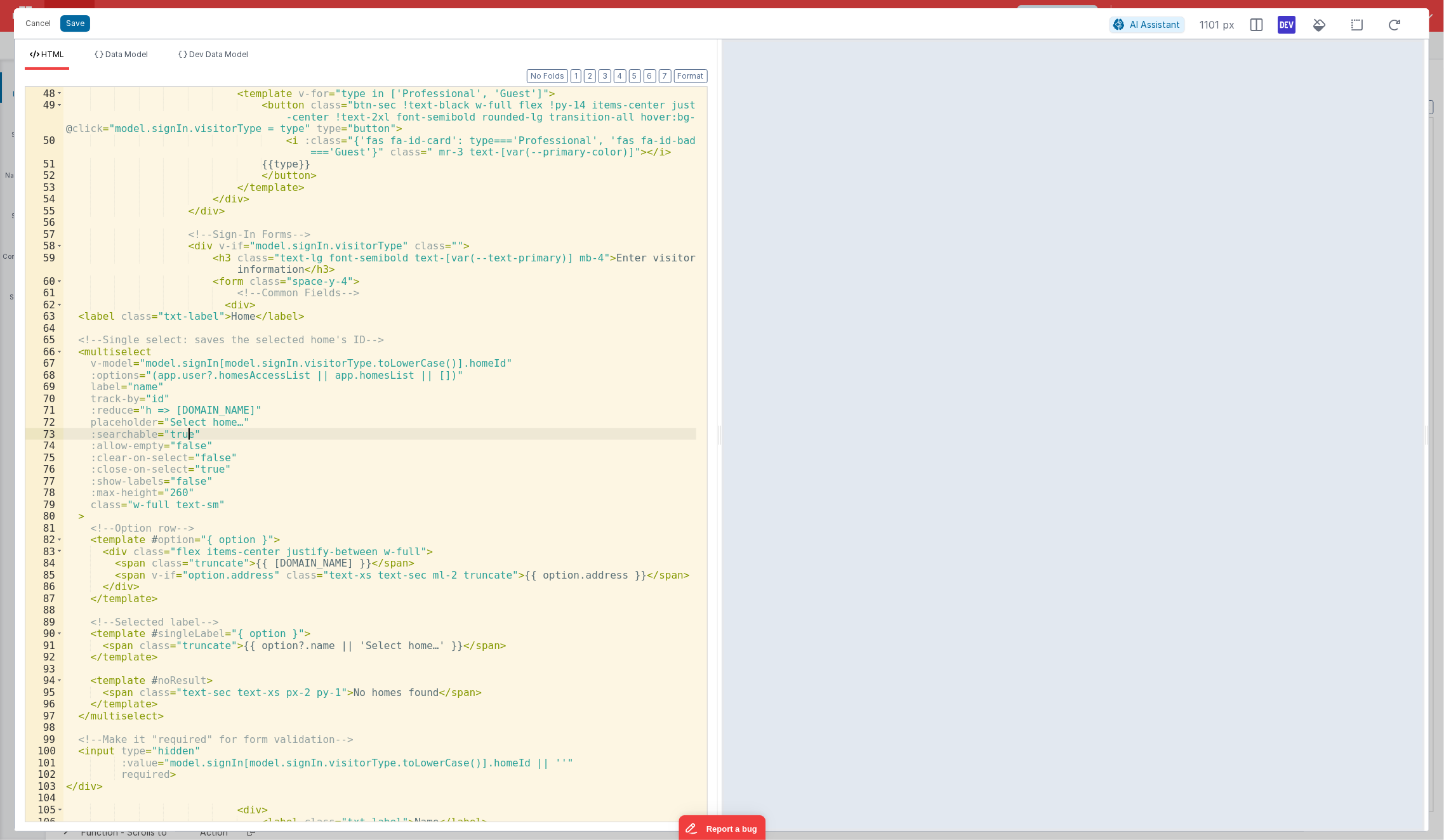
click at [382, 438] on div "< div class = "space-y-4" > < template v-for = "type in ['Professional', 'Guest…" at bounding box center [380, 455] width 633 height 759
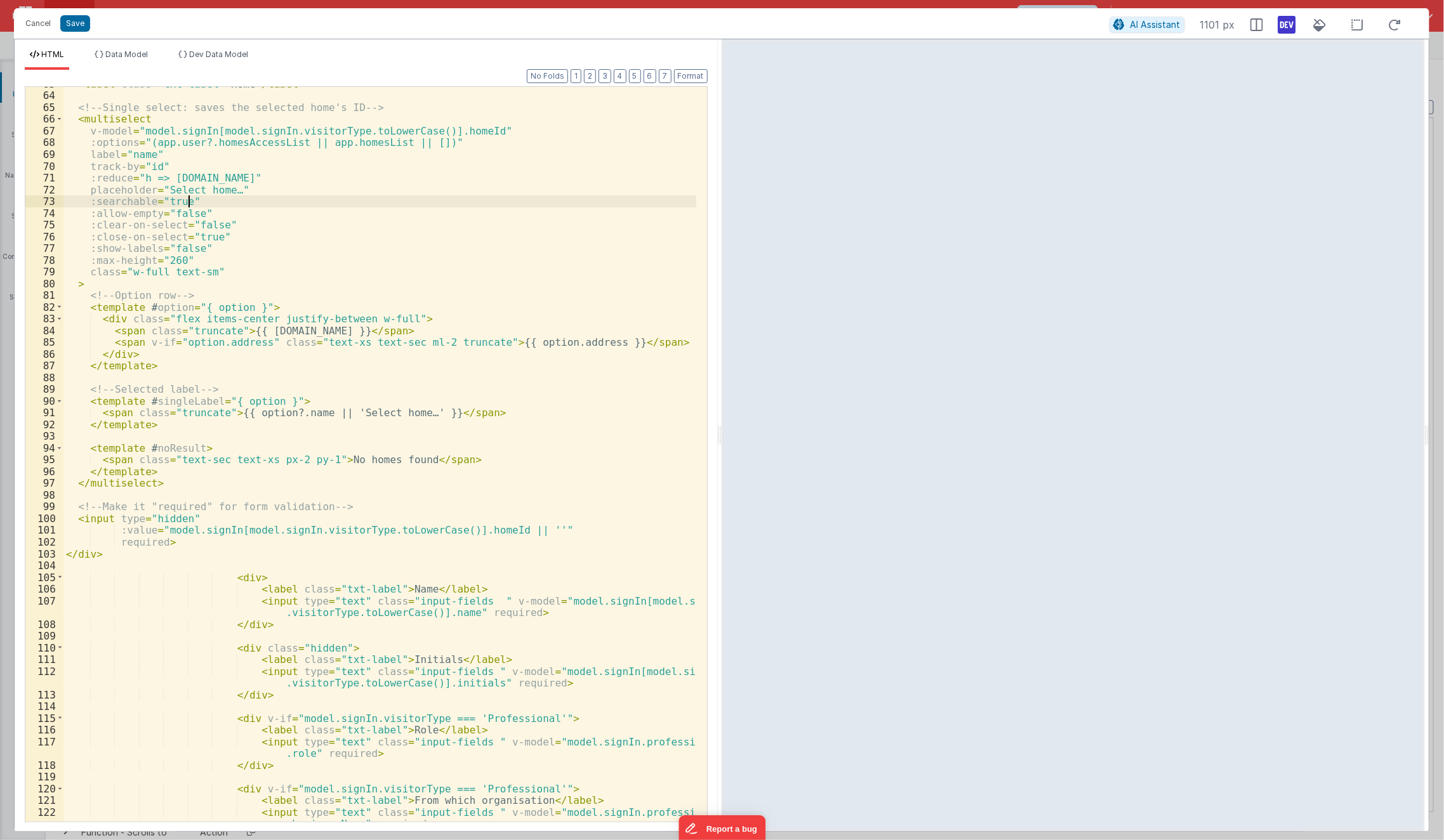
scroll to position [890, 0]
click at [501, 613] on div "< label class = "txt-label" > Home </ label > <!-- Single select: saves the sel…" at bounding box center [380, 463] width 633 height 771
click at [401, 674] on div "< label class = "txt-label" > Home </ label > <!-- Single select: saves the sel…" at bounding box center [380, 463] width 633 height 771
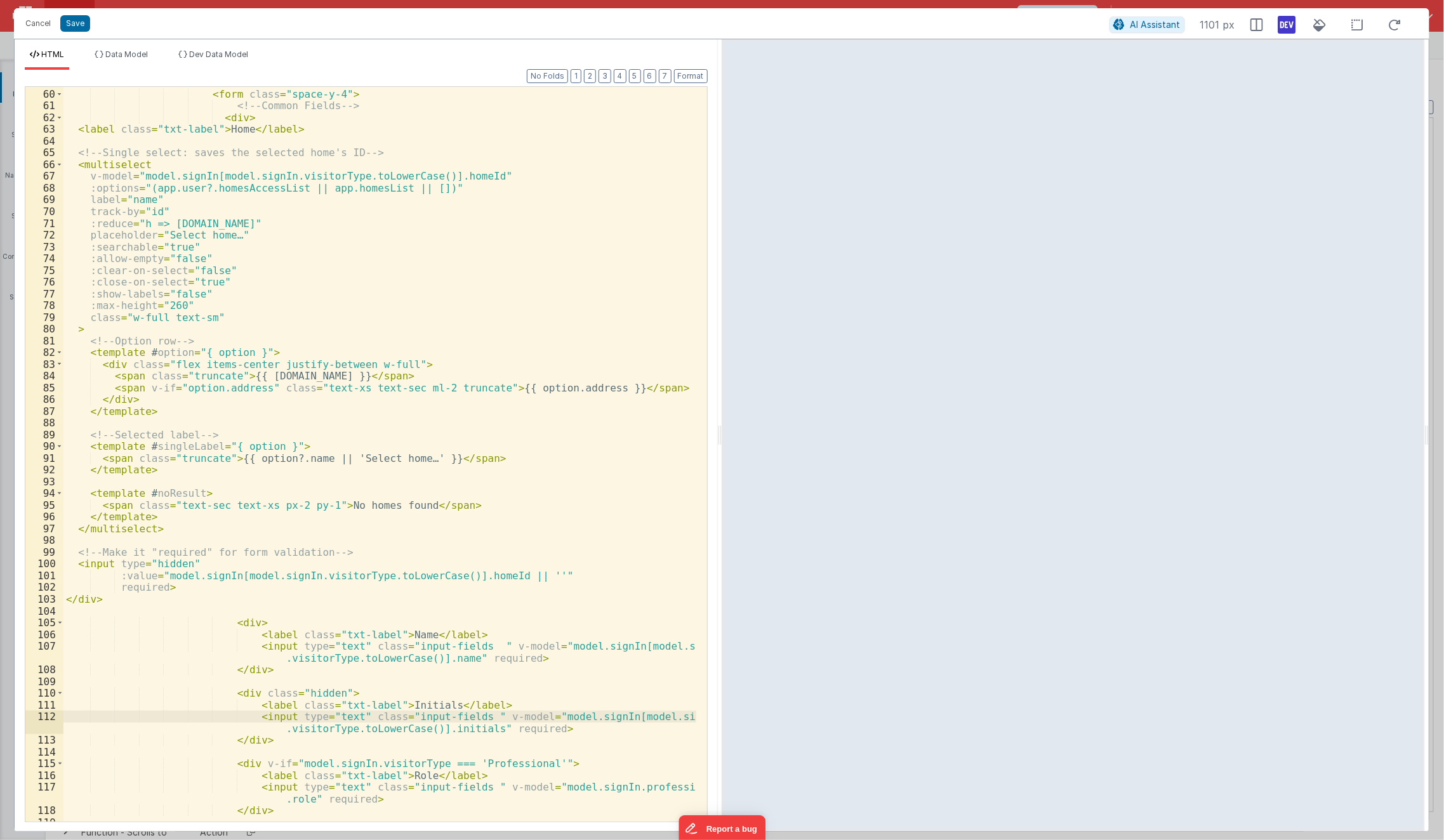
scroll to position [845, 0]
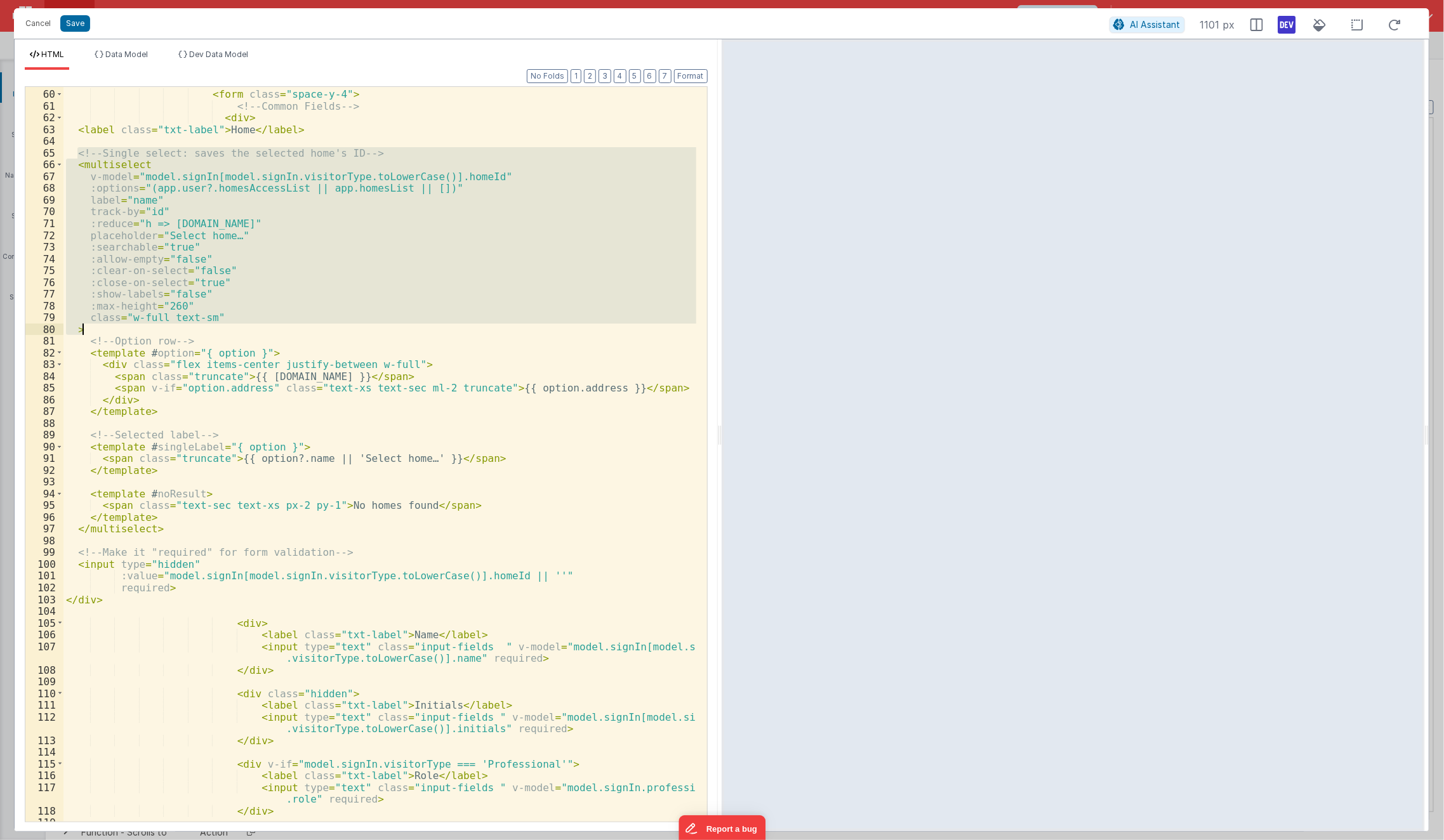
drag, startPoint x: 78, startPoint y: 151, endPoint x: 91, endPoint y: 328, distance: 177.5
click at [91, 328] on div "< h3 class = "text-lg font-semibold text-[var(--text-primary)] mb-4" > Enter vi…" at bounding box center [380, 450] width 633 height 771
click at [103, 494] on div "< h3 class = "text-lg font-semibold text-[var(--text-primary)] mb-4" > Enter vi…" at bounding box center [380, 450] width 633 height 771
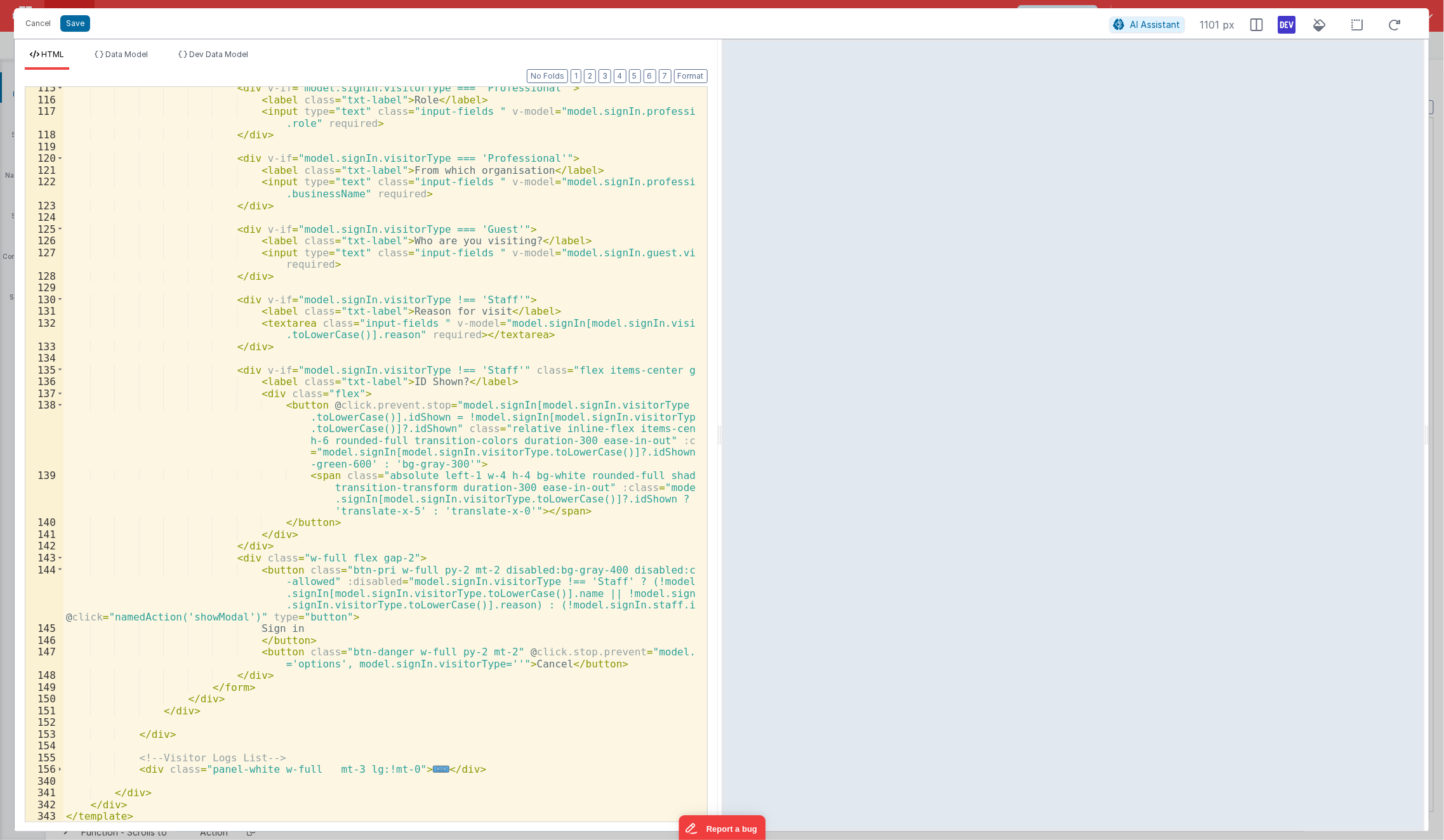
scroll to position [1521, 0]
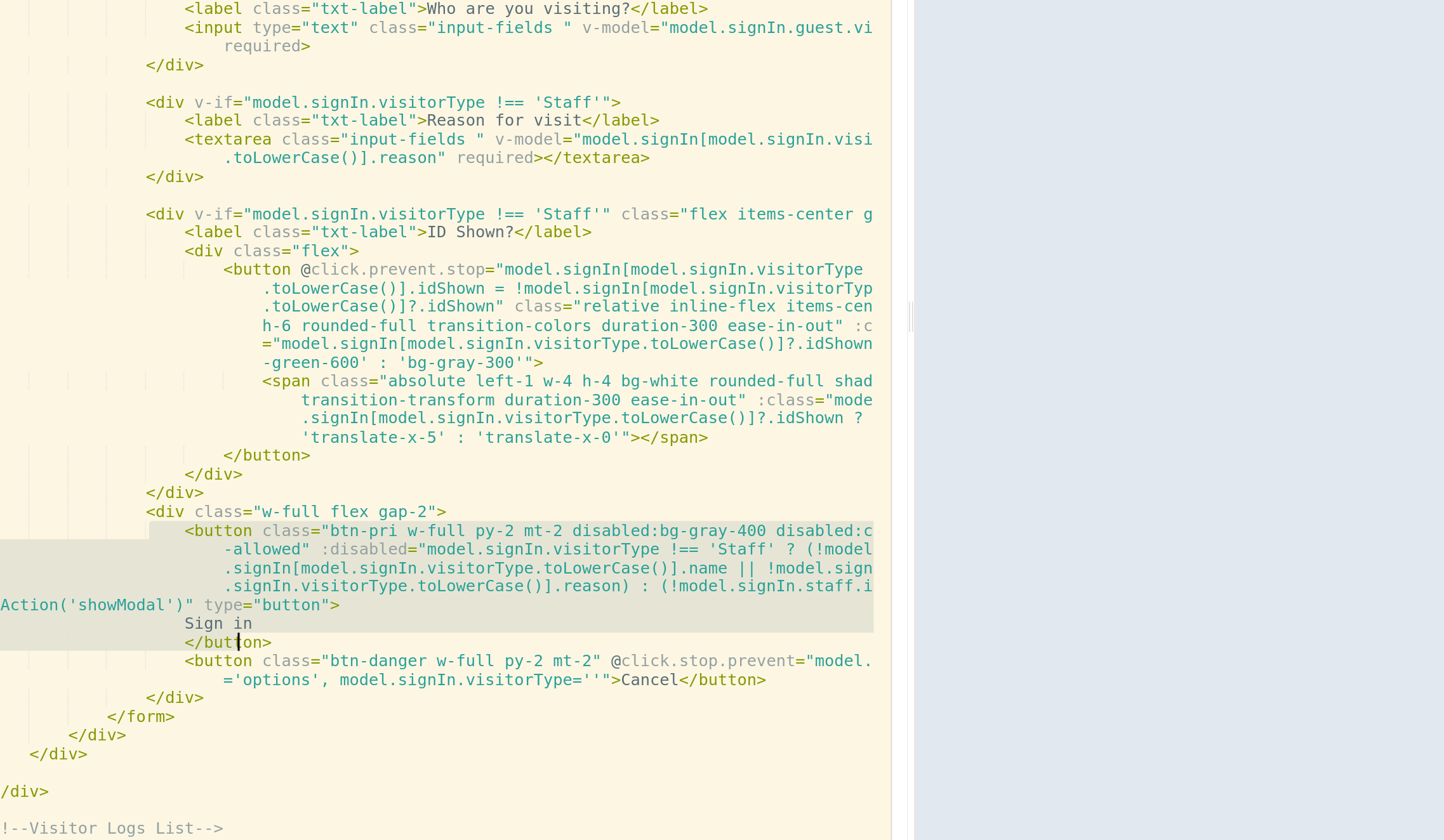
drag, startPoint x: 239, startPoint y: 568, endPoint x: 312, endPoint y: 637, distance: 100.4
click at [312, 637] on div "< div v-if = "model.signIn.visitorType === 'Professional'" > < label class = "t…" at bounding box center [380, 461] width 633 height 759
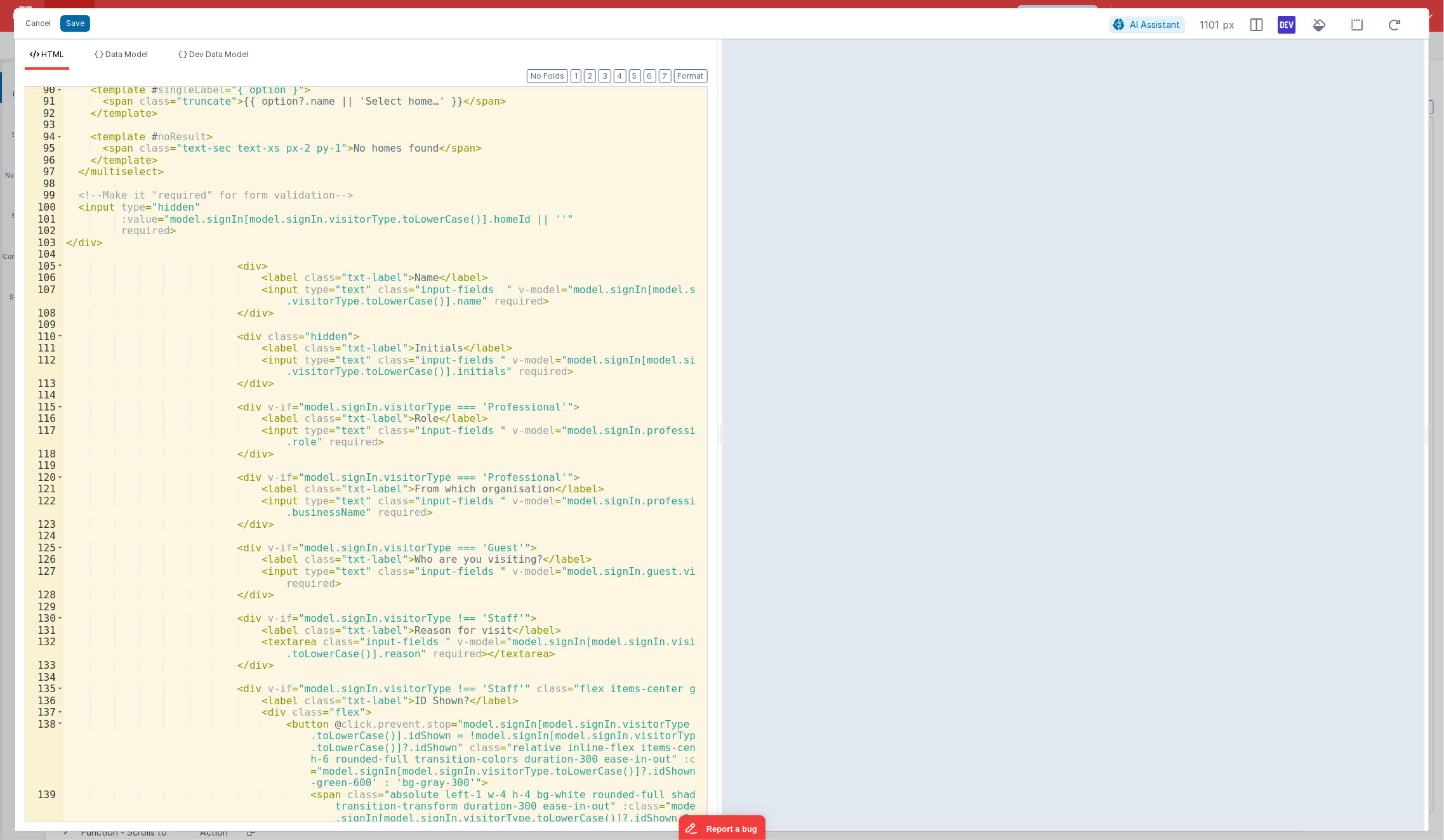
scroll to position [1202, 0]
click at [368, 276] on div "< template # singleLabel = "{ option }" > < span class = "truncate" > {{ option…" at bounding box center [380, 480] width 633 height 795
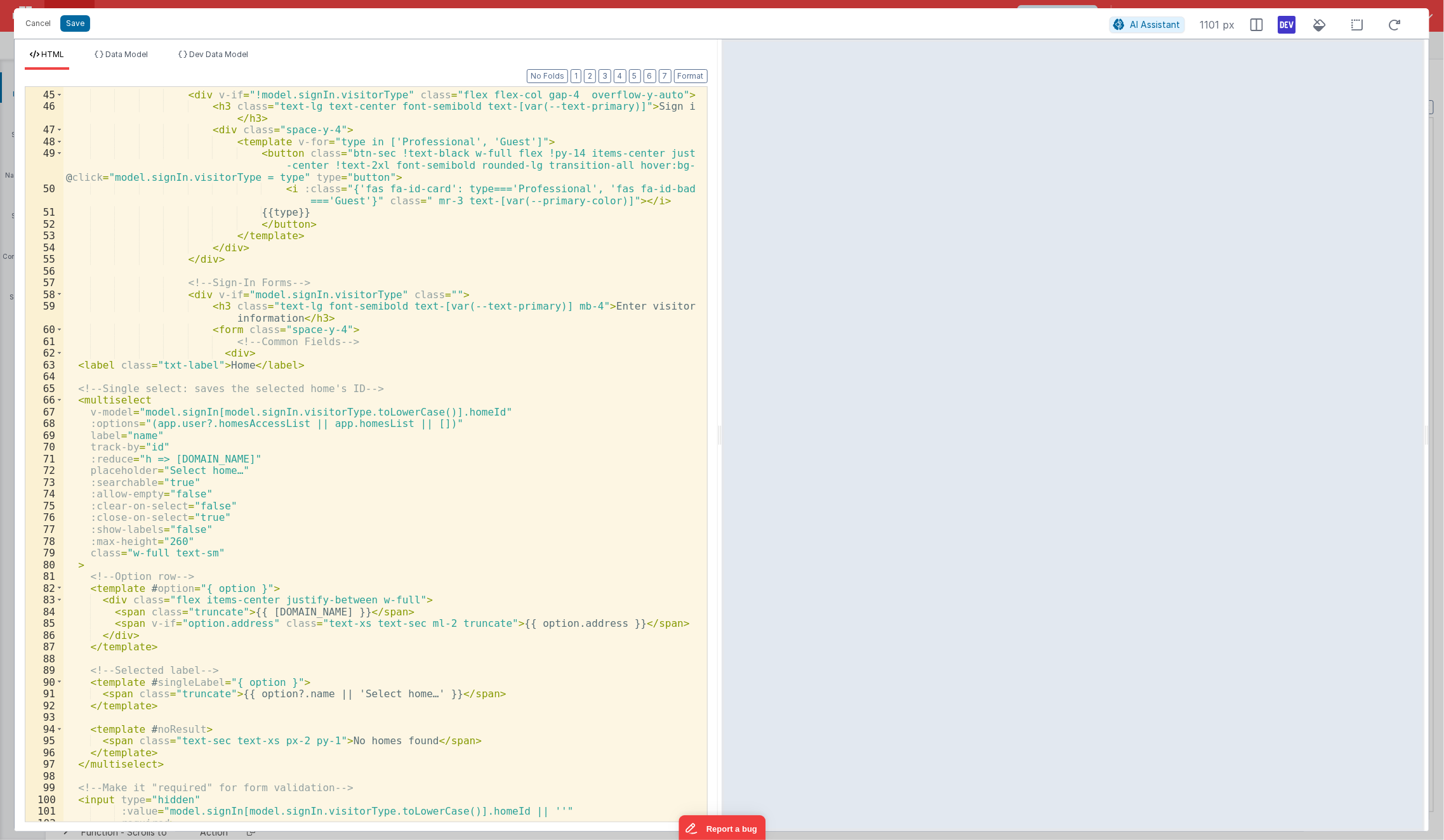
scroll to position [609, 0]
click at [417, 294] on div "< div v-if = "!model.signIn.visitorType" class = "flex flex-col gap-4 overflow-…" at bounding box center [380, 456] width 633 height 759
click at [358, 318] on div "< div v-if = "!model.signIn.visitorType" class = "flex flex-col gap-4 overflow-…" at bounding box center [380, 456] width 633 height 759
click at [199, 362] on div "< div v-if = "!model.signIn.visitorType" class = "flex flex-col gap-4 overflow-…" at bounding box center [380, 456] width 633 height 759
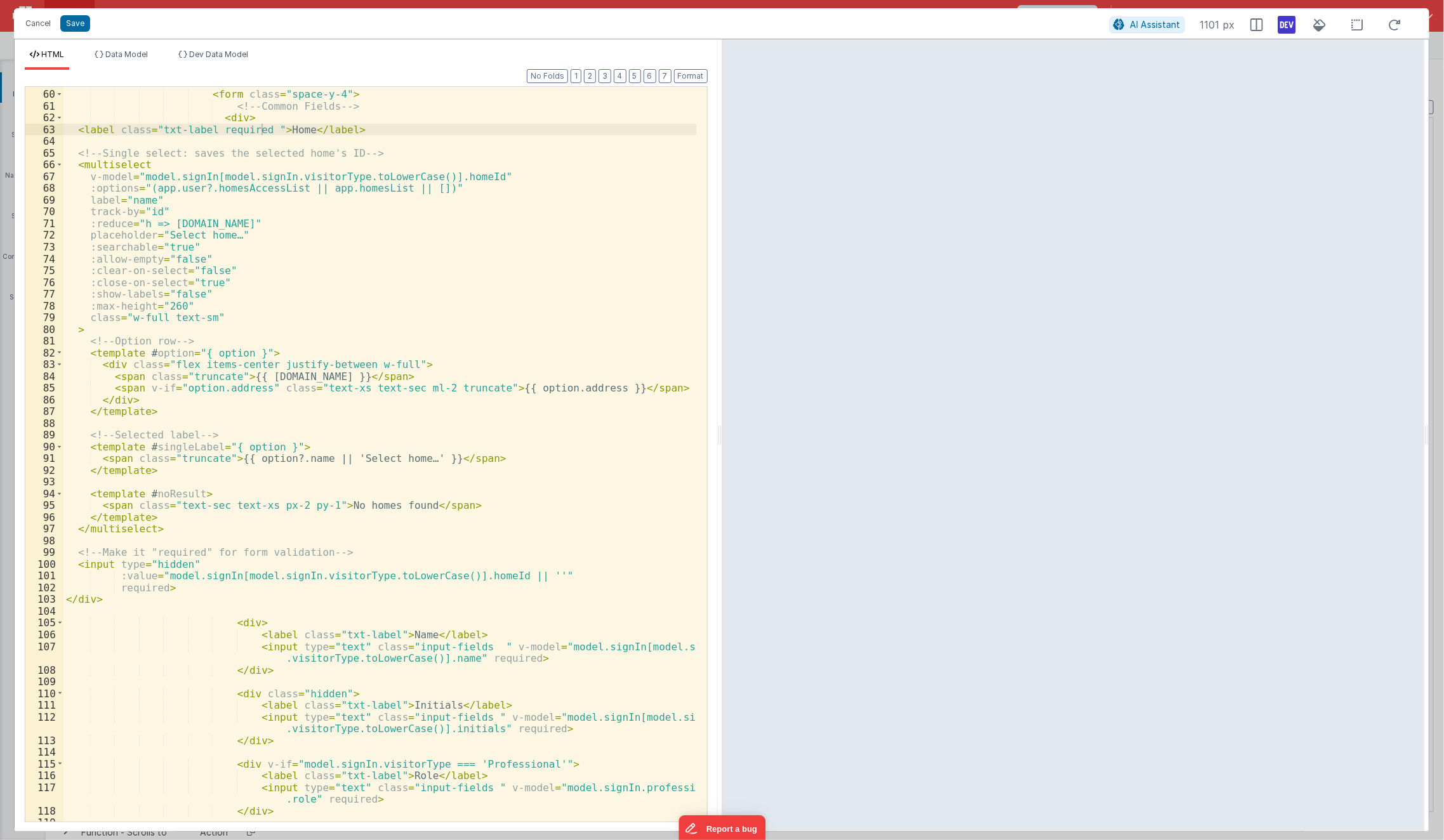
scroll to position [845, 0]
click at [369, 632] on div "< h3 class = "text-lg font-semibold text-[var(--text-primary)] mb-4" > Enter vi…" at bounding box center [380, 450] width 633 height 771
click at [373, 711] on div "< h3 class = "text-lg font-semibold text-[var(--text-primary)] mb-4" > Enter vi…" at bounding box center [380, 450] width 633 height 771
click at [374, 631] on div "< h3 class = "text-lg font-semibold text-[var(--text-primary)] mb-4" > Enter vi…" at bounding box center [380, 450] width 633 height 771
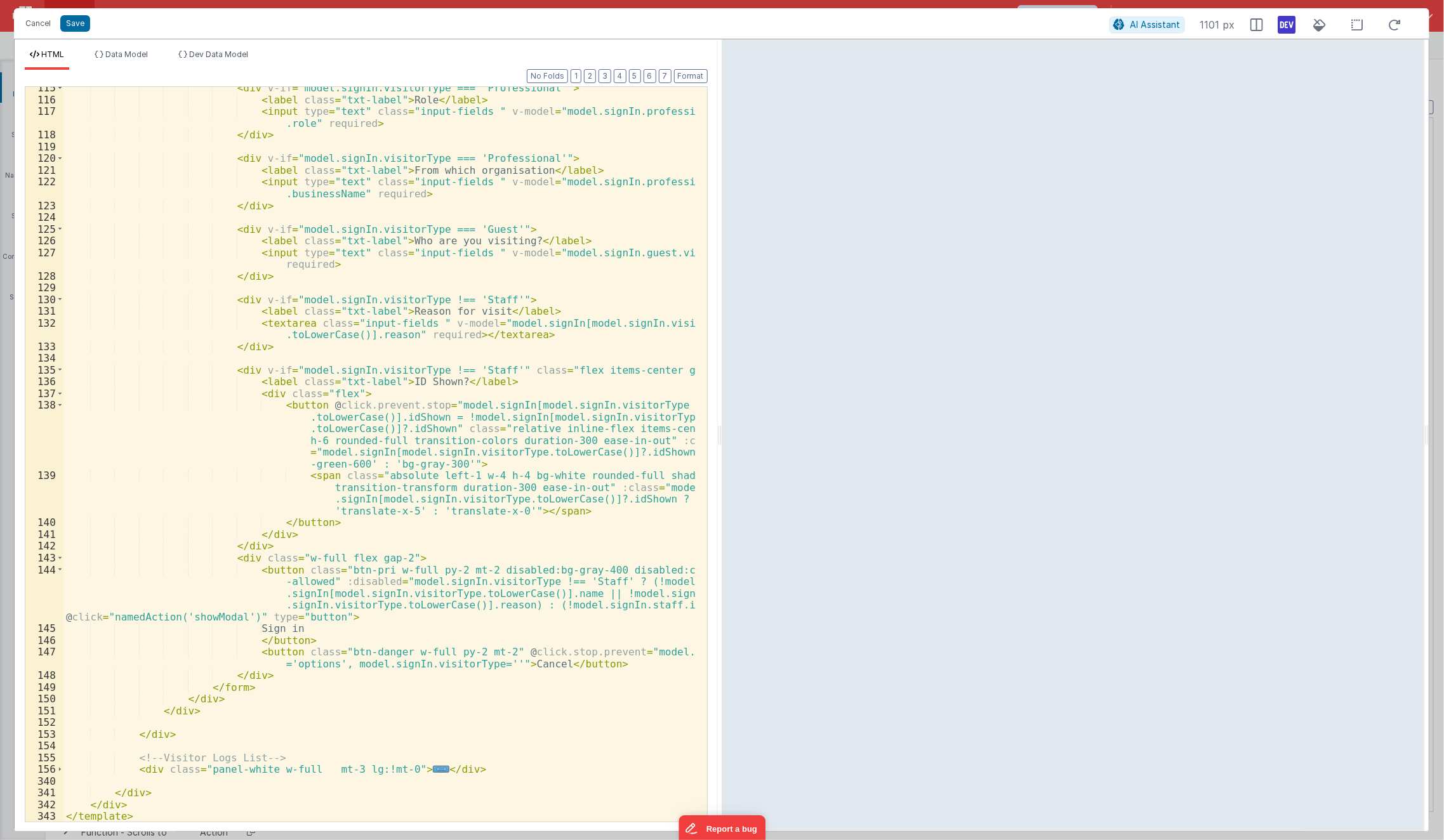
scroll to position [1521, 0]
click at [369, 628] on div "< div v-if = "model.signIn.visitorType === 'Professional'" > < label class = "t…" at bounding box center [380, 461] width 633 height 759
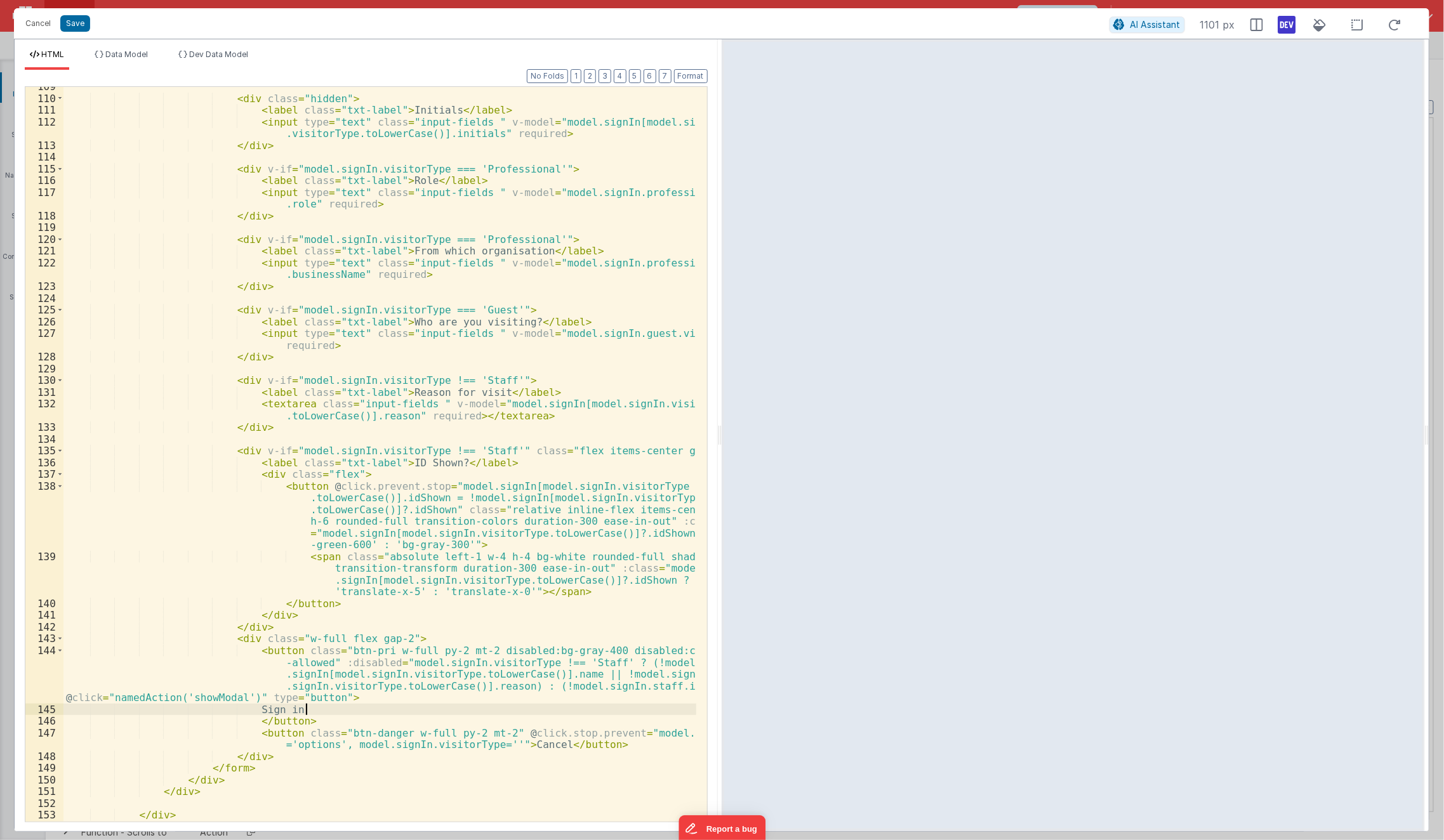
scroll to position [1432, 0]
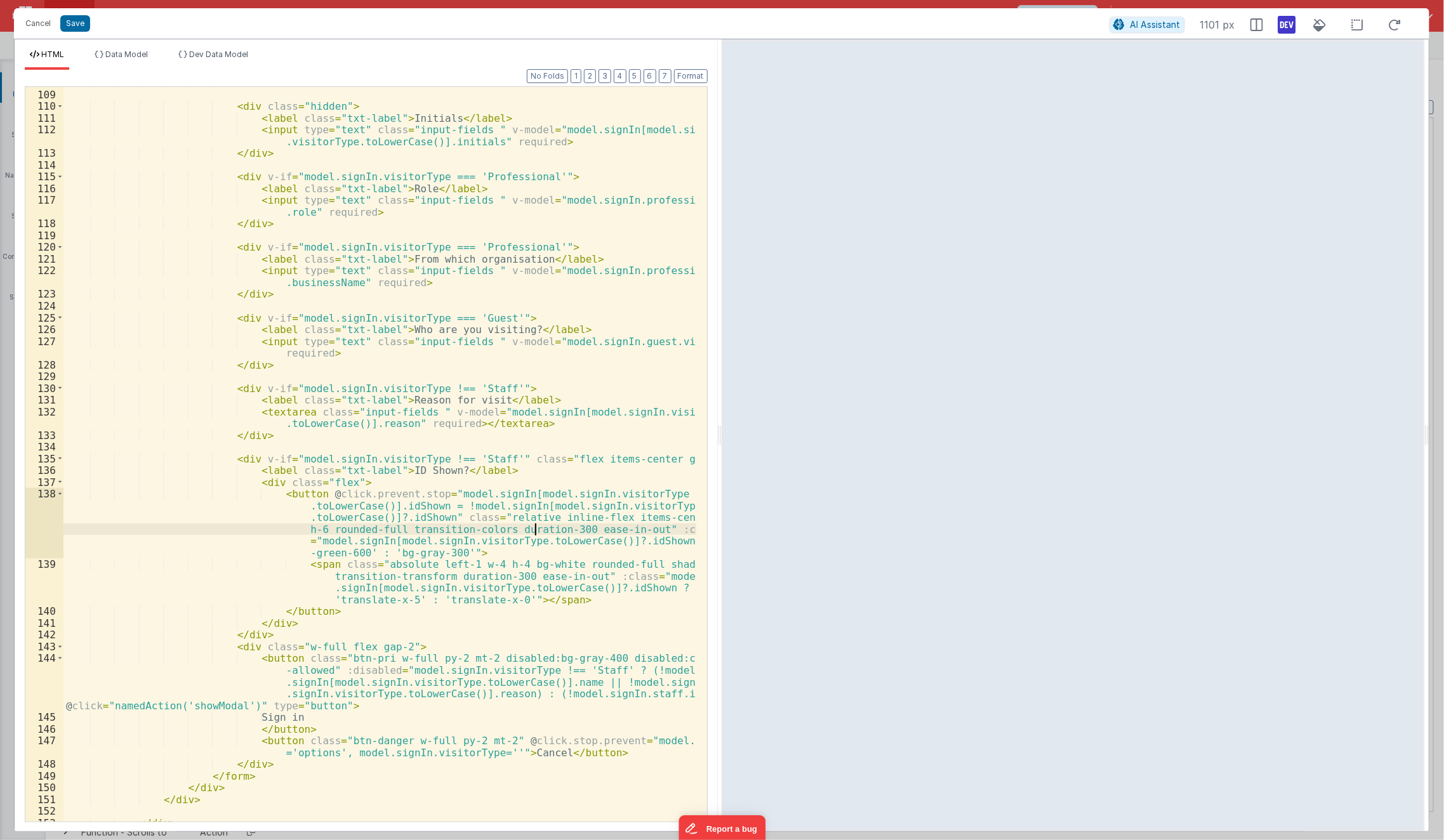
click at [533, 527] on div "</ div > < div class = "hidden" > < label class = "txt-label" > Initials </ lab…" at bounding box center [380, 456] width 633 height 759
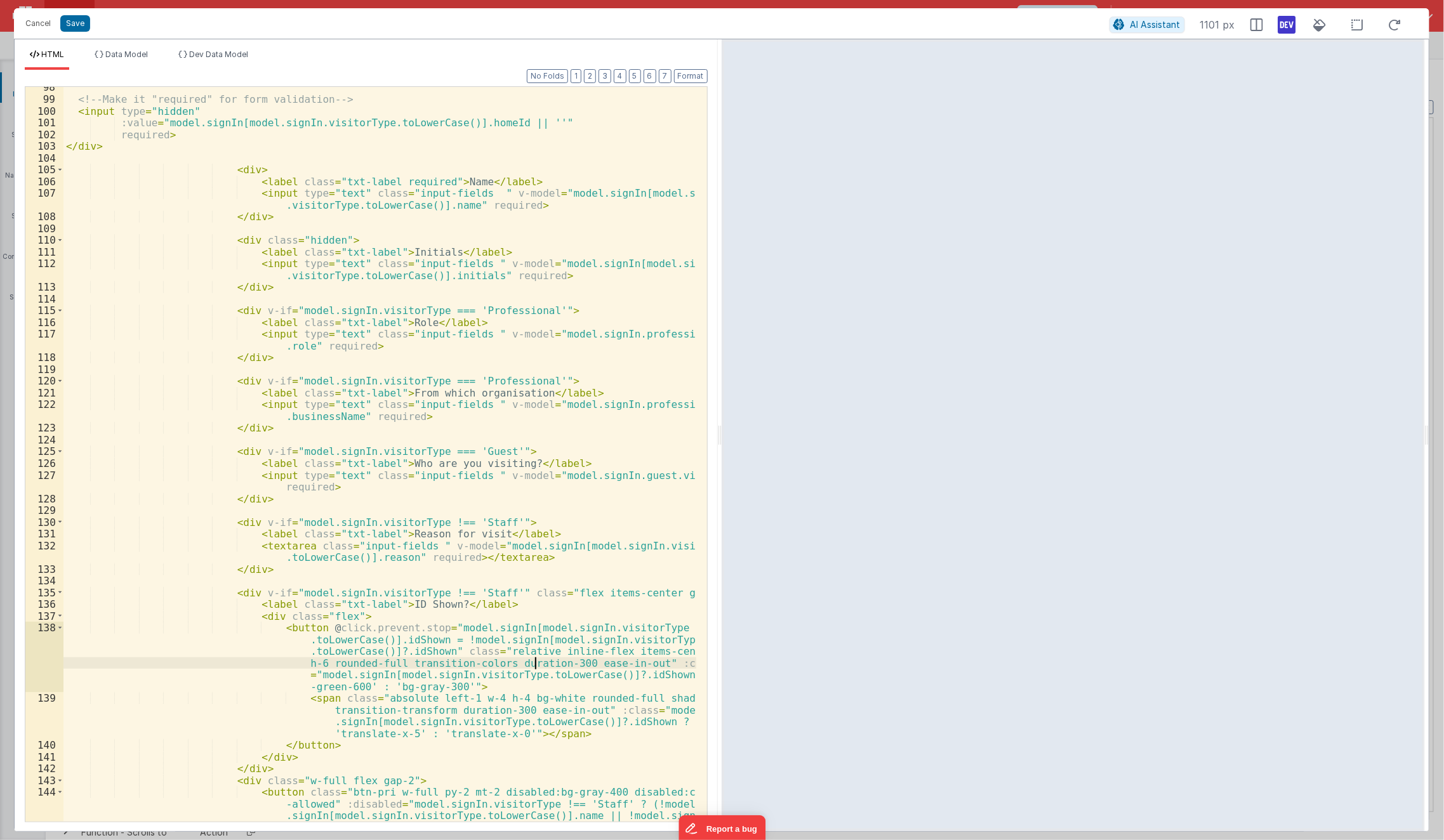
scroll to position [1298, 0]
click at [651, 475] on div "<!-- Make it "required" for form validation --> < input type = "hidden" :value …" at bounding box center [380, 484] width 633 height 806
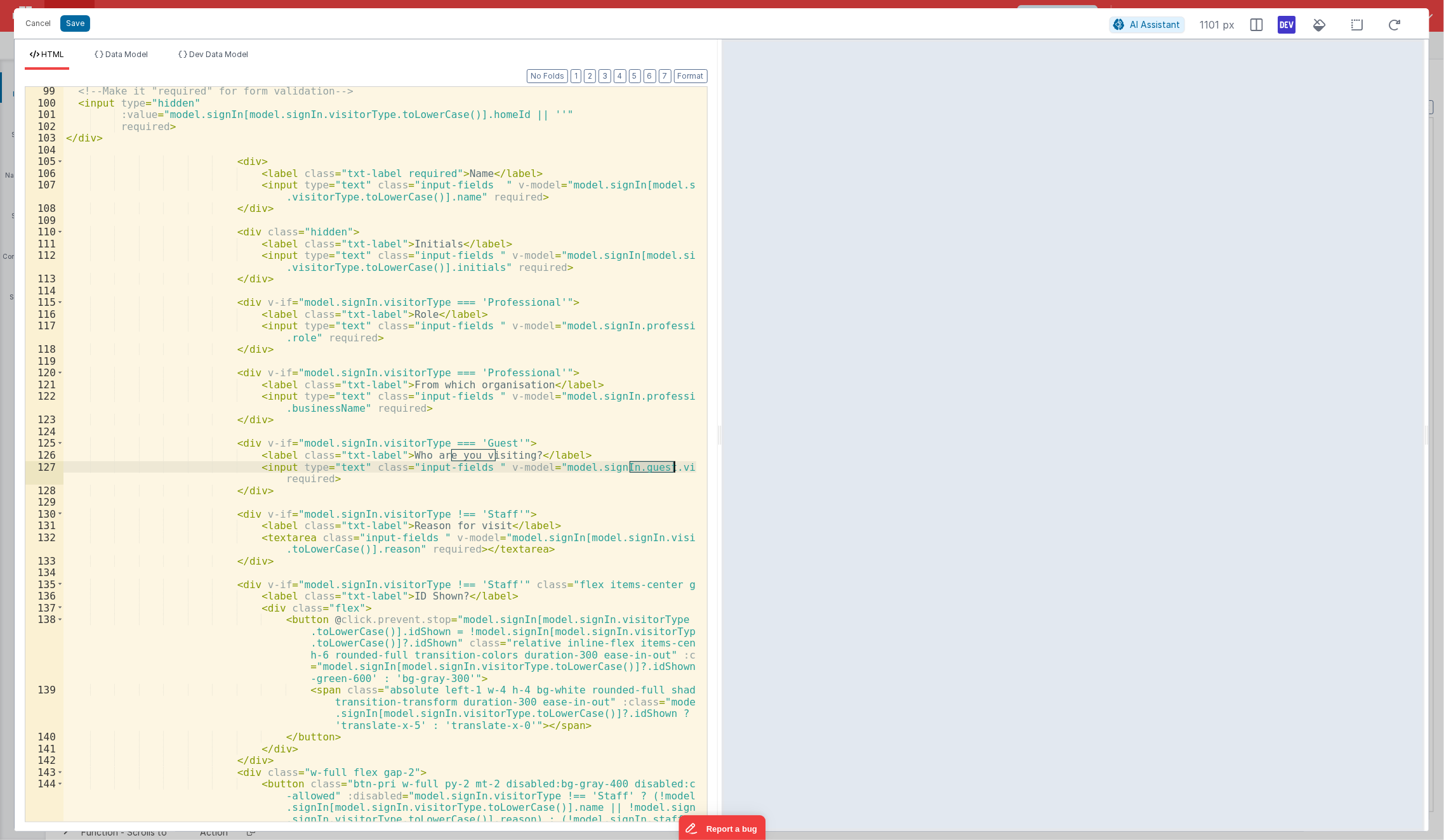
scroll to position [1304, 0]
click at [195, 245] on div "<!-- Make it "required" for form validation --> < input type = "hidden" :value …" at bounding box center [380, 489] width 633 height 806
click at [186, 153] on div "<!-- Make it "required" for form validation --> < input type = "hidden" :value …" at bounding box center [380, 489] width 633 height 806
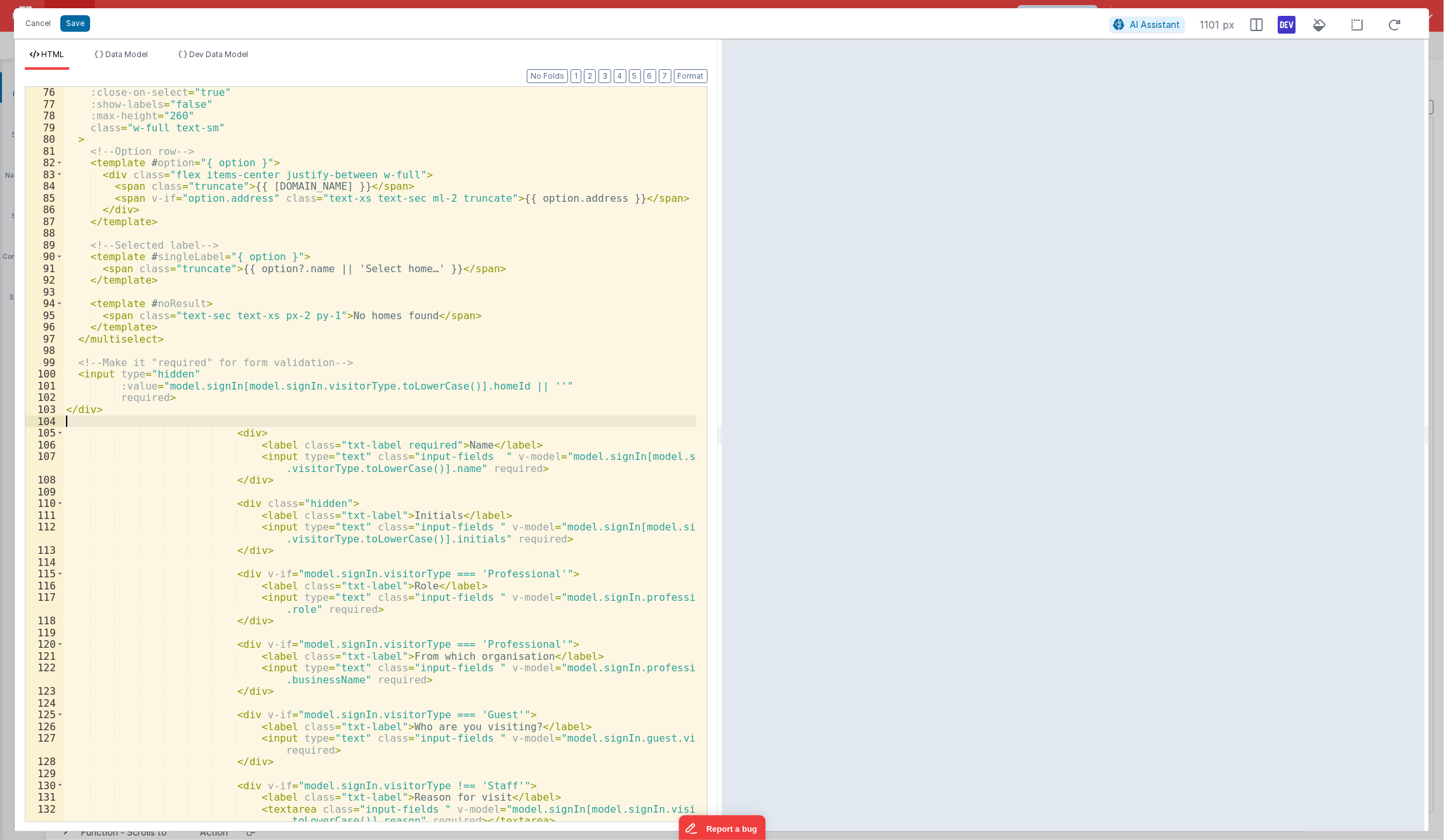
scroll to position [1035, 0]
click at [700, 73] on button "Format" at bounding box center [690, 76] width 34 height 14
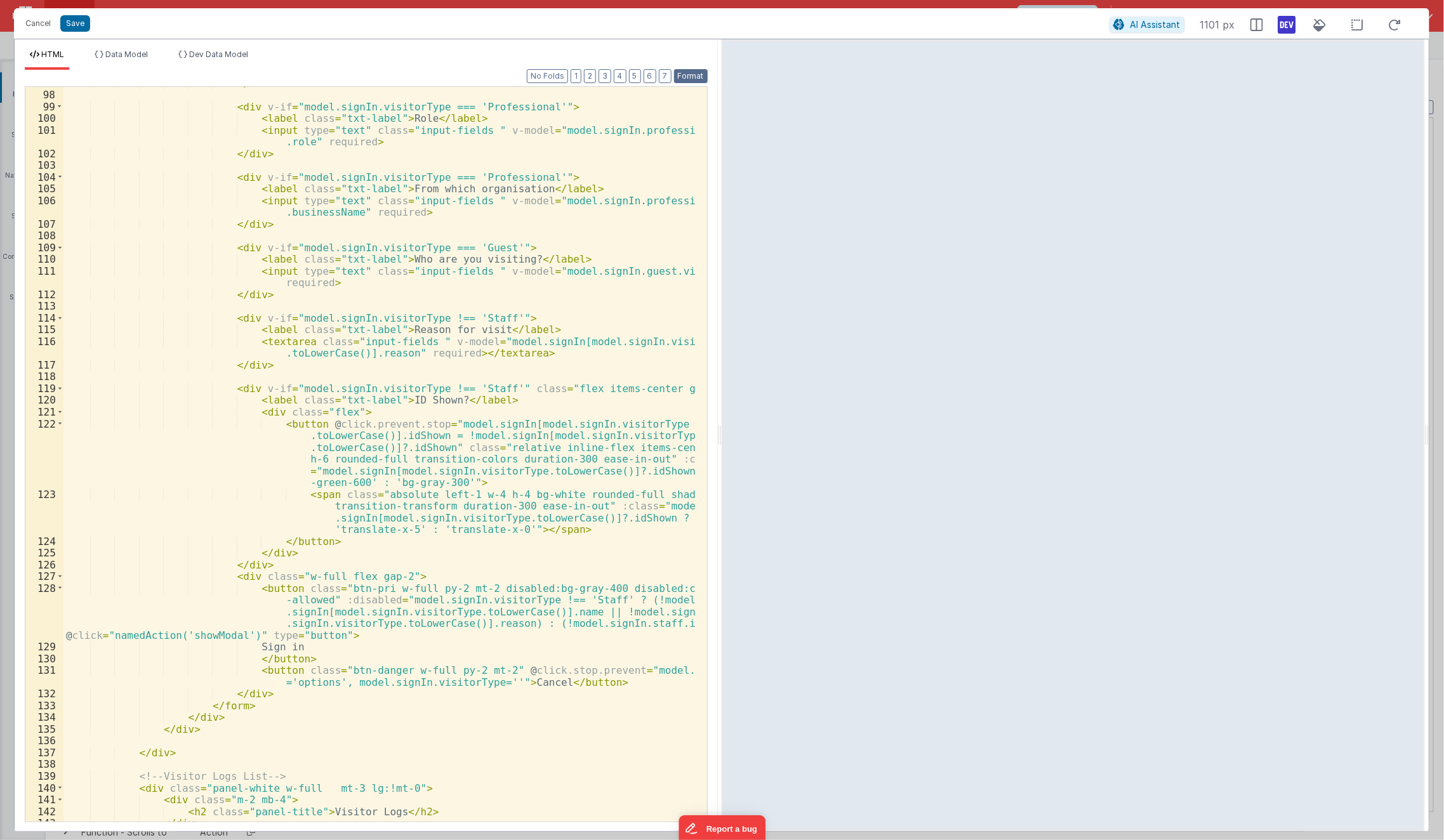
scroll to position [1396, 0]
click at [218, 577] on div "</ div > < div v-if = "model.signIn.visitorType === 'Professional'" > < label c…" at bounding box center [380, 457] width 633 height 759
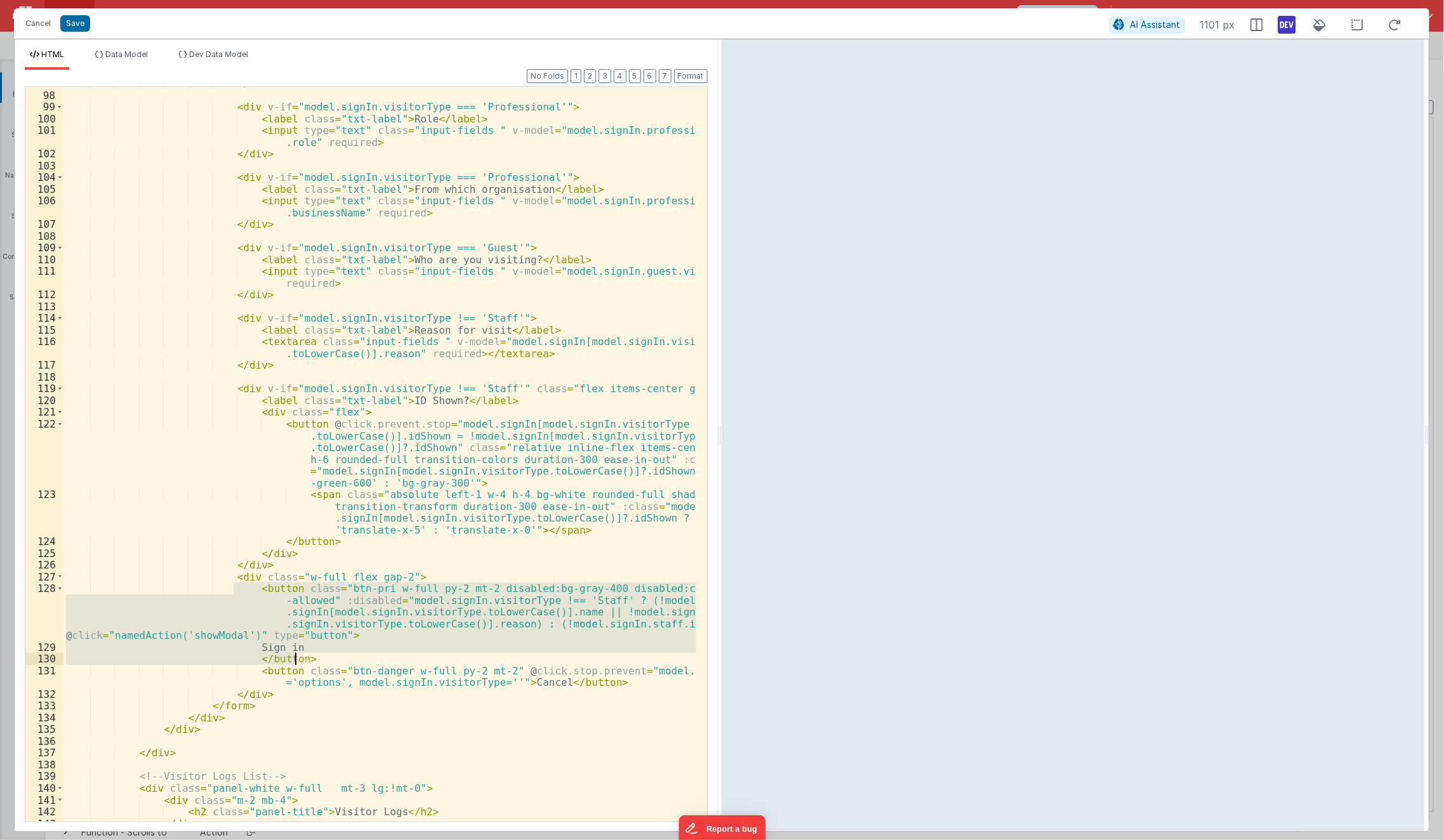
drag, startPoint x: 235, startPoint y: 588, endPoint x: 310, endPoint y: 659, distance: 103.3
click at [310, 659] on div "</ div > < div v-if = "model.signIn.visitorType === 'Professional'" > < label c…" at bounding box center [380, 457] width 633 height 759
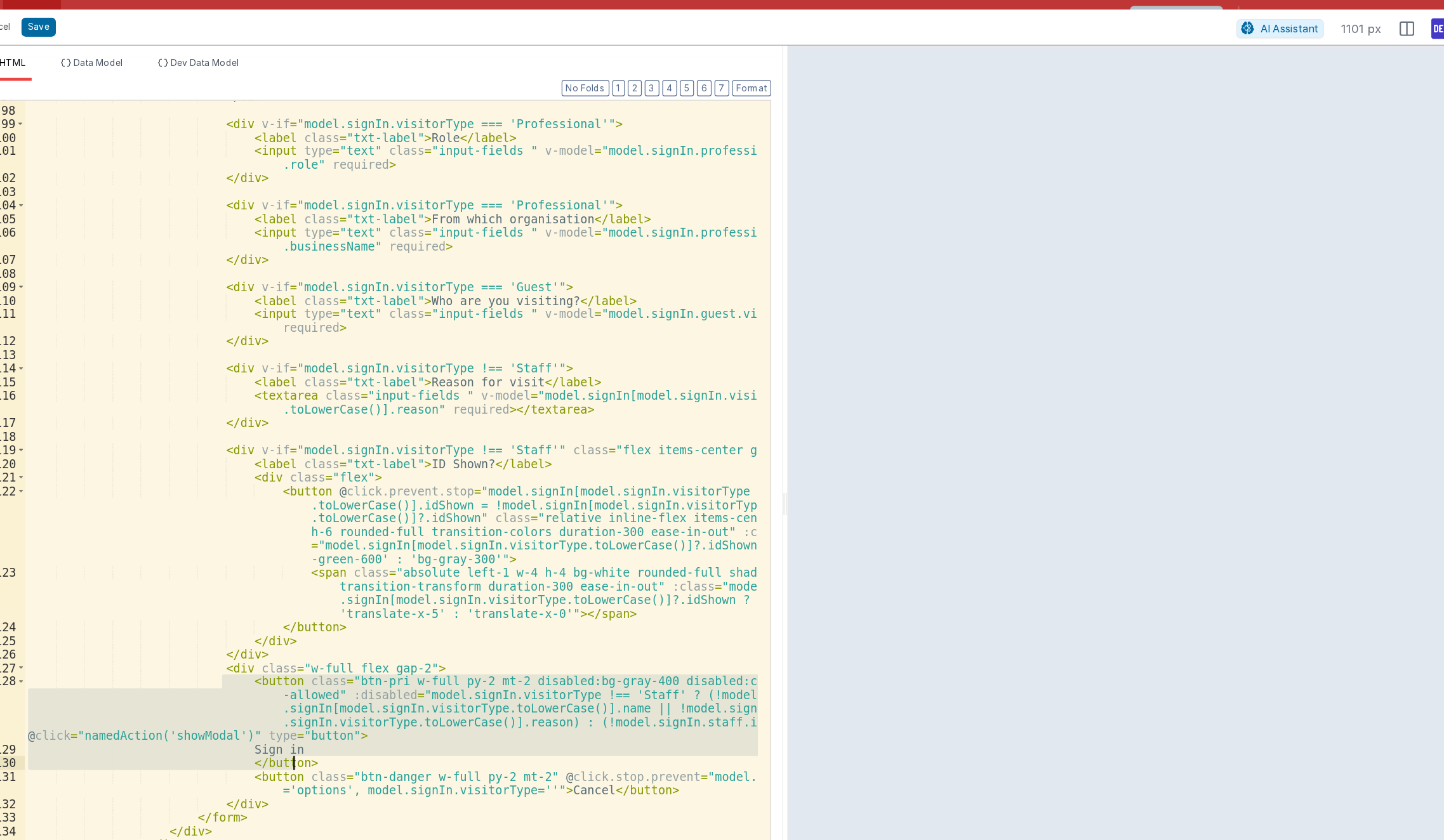
click at [62, 483] on div "97 98 99 100 101 102 103 104 105 106 107 108 109 110 111 112 113 114 115 116 11…" at bounding box center [44, 457] width 38 height 759
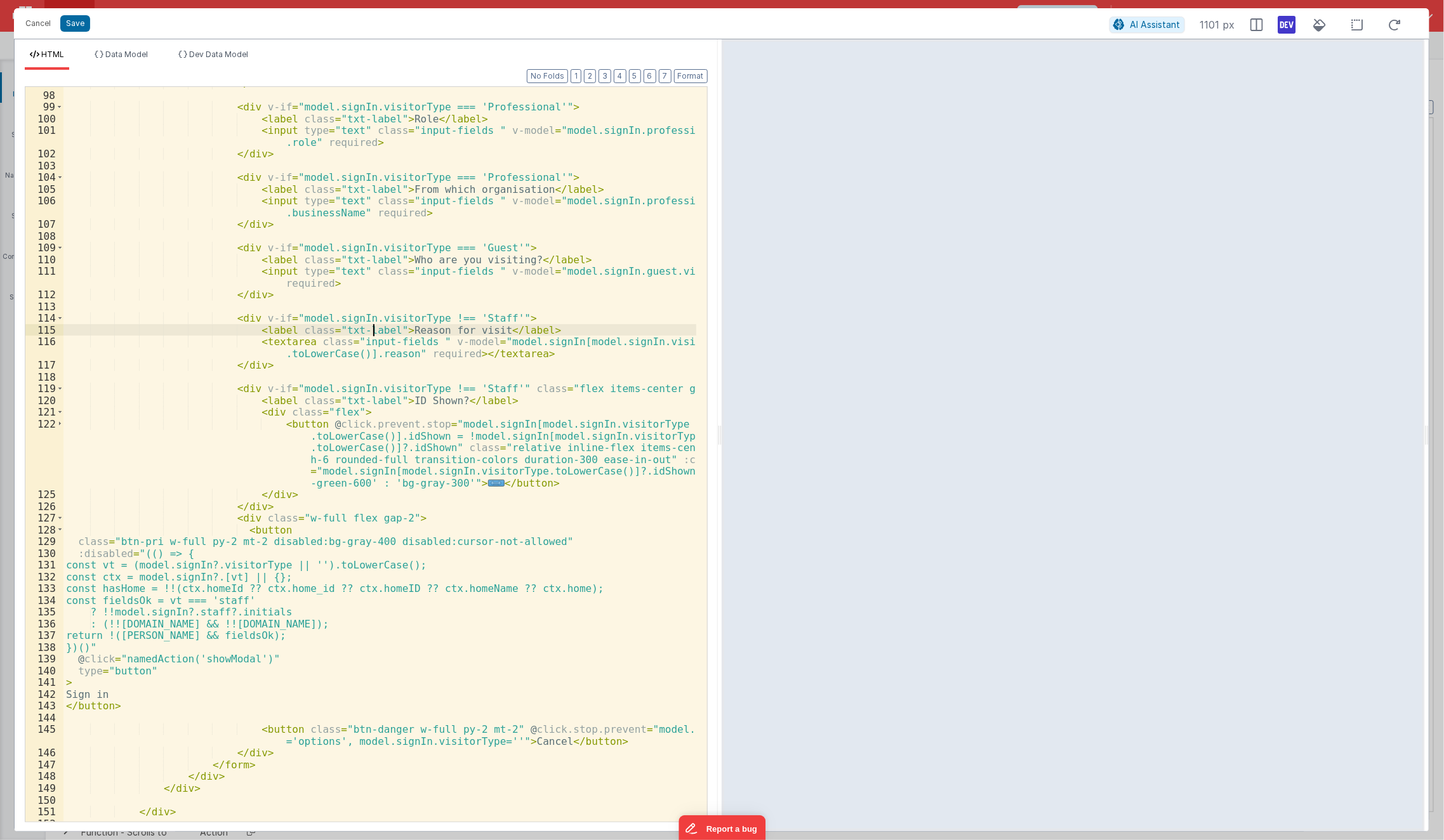
click at [373, 330] on div "</ div > < div v-if = "model.signIn.visitorType === 'Professional'" > < label c…" at bounding box center [380, 457] width 633 height 759
click at [549, 611] on div "</ div > < div v-if = "model.signIn.visitorType === 'Professional'" > < label c…" at bounding box center [380, 457] width 633 height 759
click at [609, 717] on div "</ div > < div v-if = "model.signIn.visitorType === 'Professional'" > < label c…" at bounding box center [380, 457] width 633 height 759
click at [613, 730] on div "</ div > < div v-if = "model.signIn.visitorType === 'Professional'" > < label c…" at bounding box center [380, 457] width 633 height 759
click at [635, 542] on div "</ div > < div v-if = "model.signIn.visitorType === 'Professional'" > < label c…" at bounding box center [380, 457] width 633 height 759
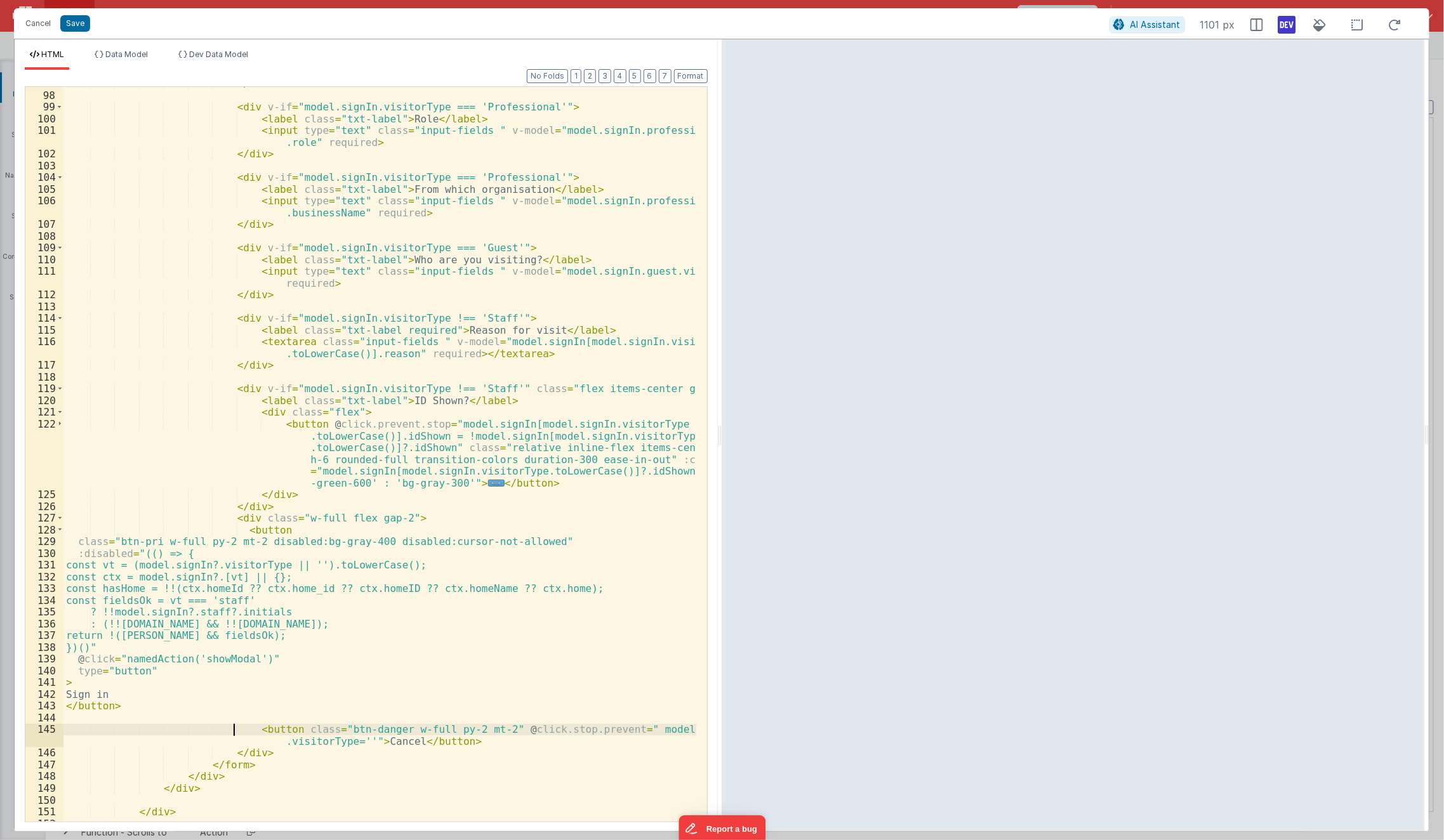
click at [232, 726] on div "</ div > < div v-if = "model.signIn.visitorType === 'Professional'" > < label c…" at bounding box center [380, 457] width 633 height 759
drag, startPoint x: 232, startPoint y: 726, endPoint x: 517, endPoint y: 739, distance: 285.3
click at [517, 739] on div "</ div > < div v-if = "model.signIn.visitorType === 'Professional'" > < label c…" at bounding box center [380, 457] width 633 height 759
click at [145, 562] on div "</ div > < div v-if = "model.signIn.visitorType === 'Professional'" > < label c…" at bounding box center [380, 457] width 633 height 759
click at [239, 725] on div "</ div > < div v-if = "model.signIn.visitorType === 'Professional'" > < label c…" at bounding box center [380, 457] width 633 height 759
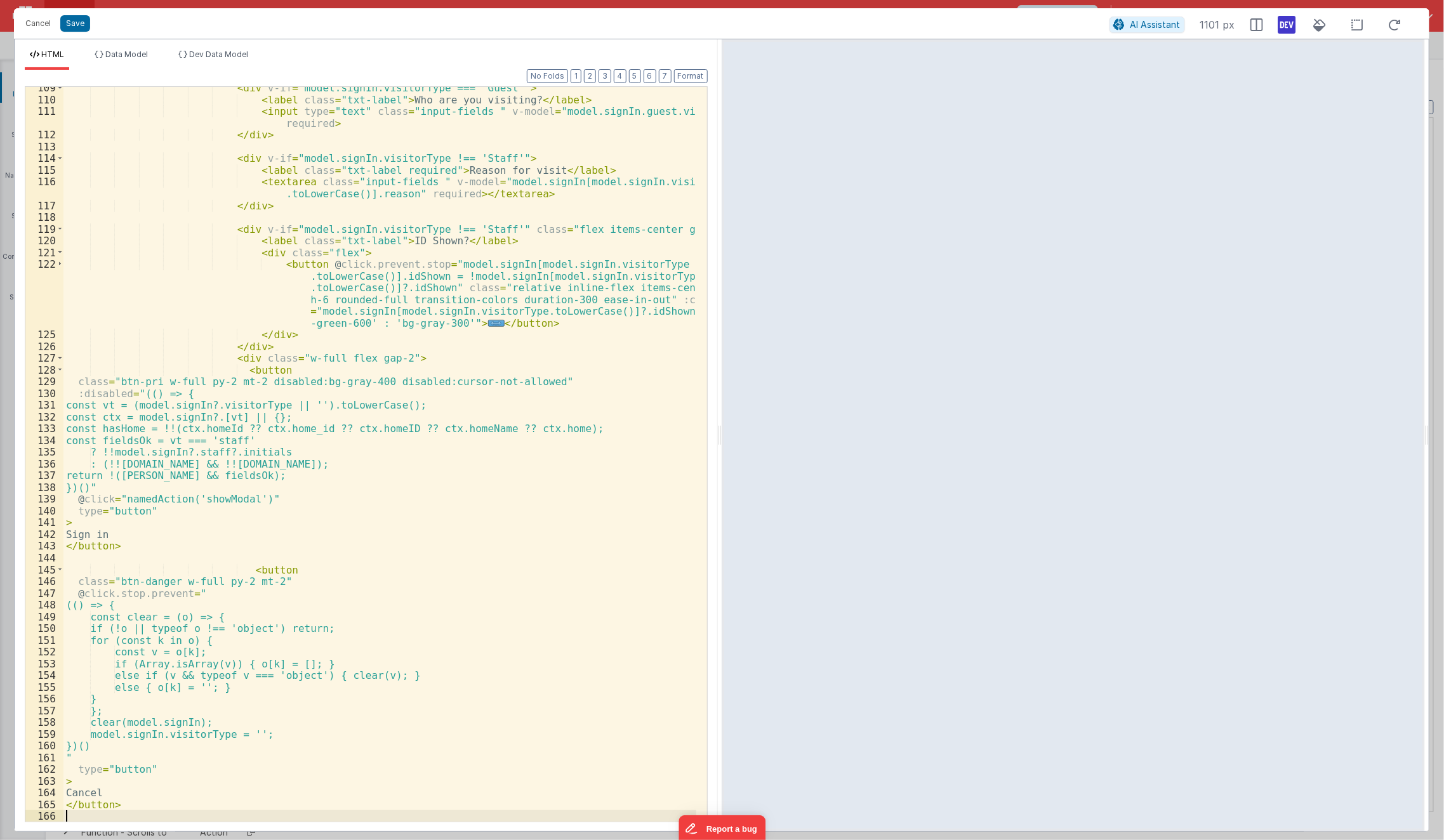
scroll to position [1556, 0]
click at [91, 19] on div "Cancel Save" at bounding box center [565, 23] width 1091 height 18
click at [86, 21] on button "Save" at bounding box center [75, 23] width 30 height 16
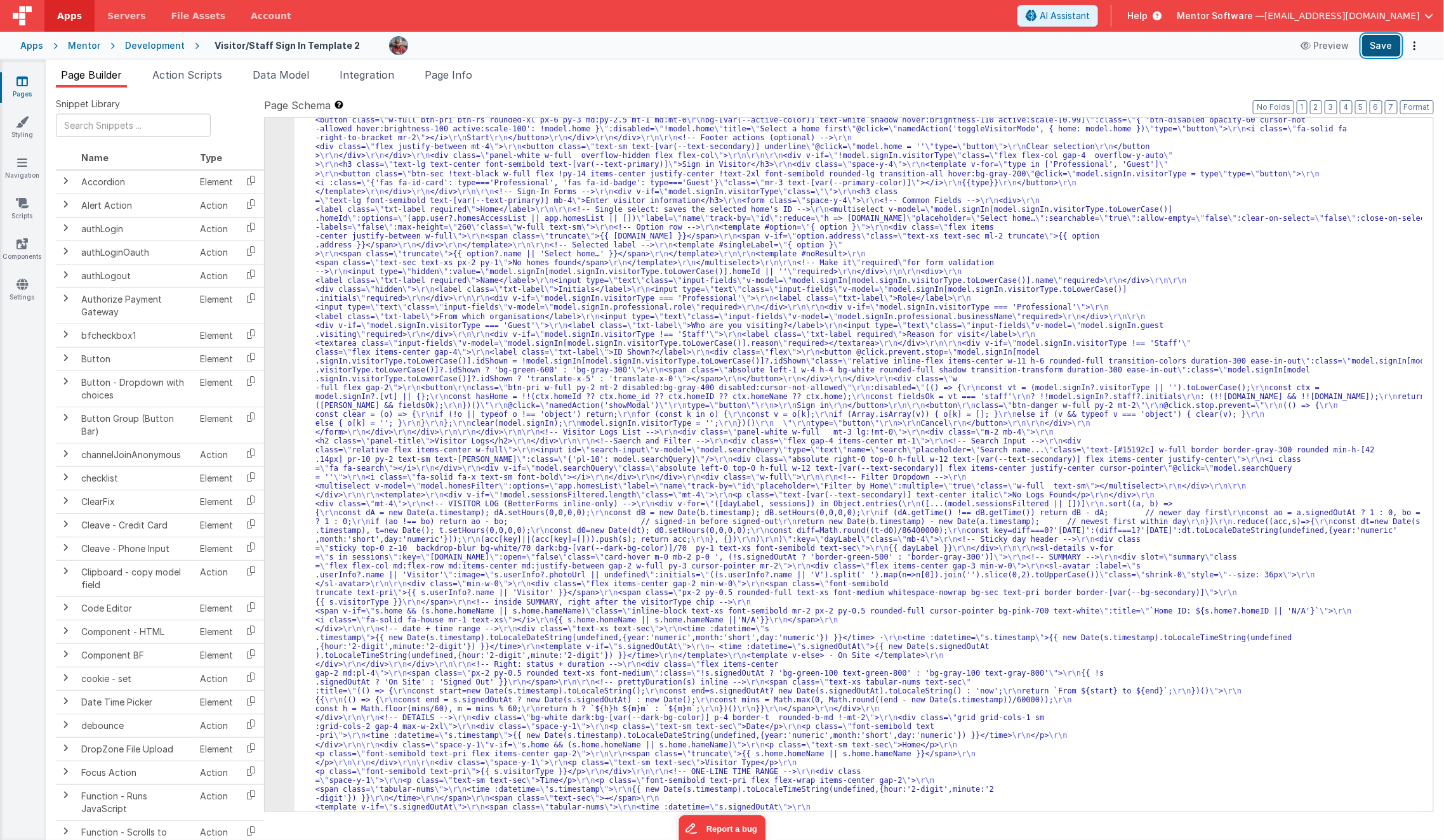
click at [1376, 43] on button "Save" at bounding box center [1381, 45] width 39 height 21
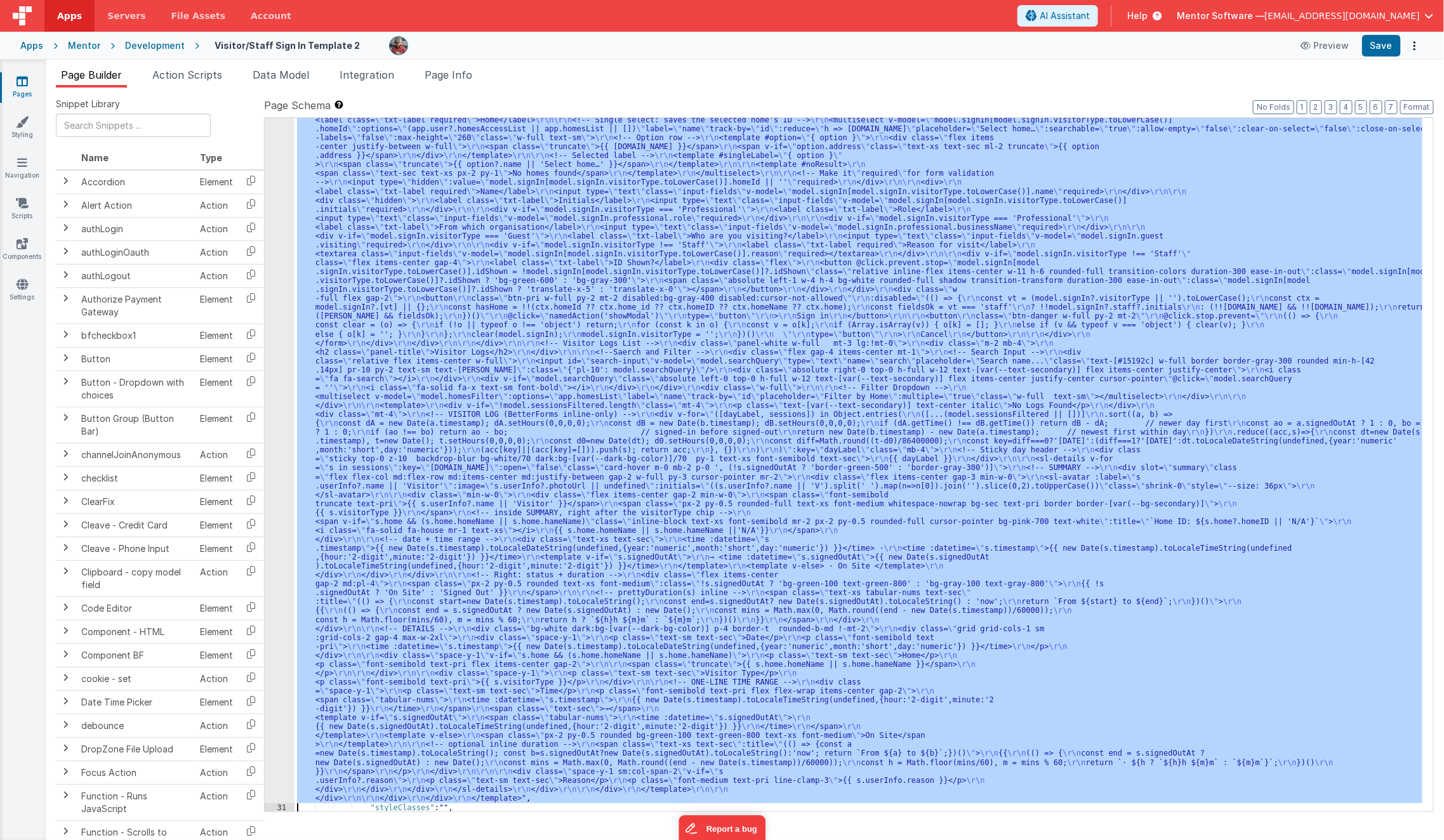
scroll to position [877, 0]
click at [275, 625] on div "30" at bounding box center [279, 388] width 30 height 830
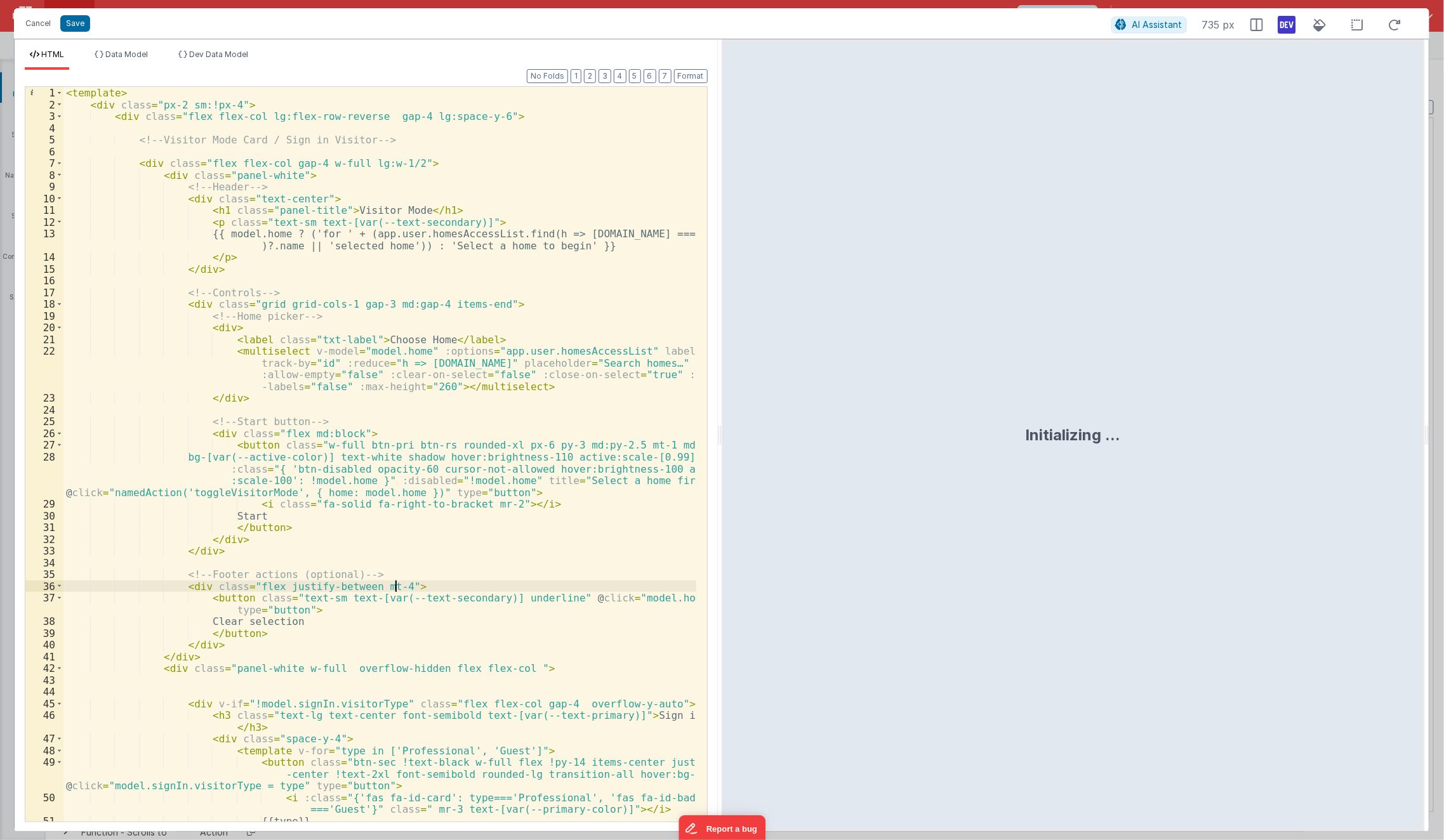
click at [419, 585] on div "< template > < div class = "px-2 sm:!px-4" > < div class = "flex flex-col lg:fl…" at bounding box center [380, 466] width 633 height 759
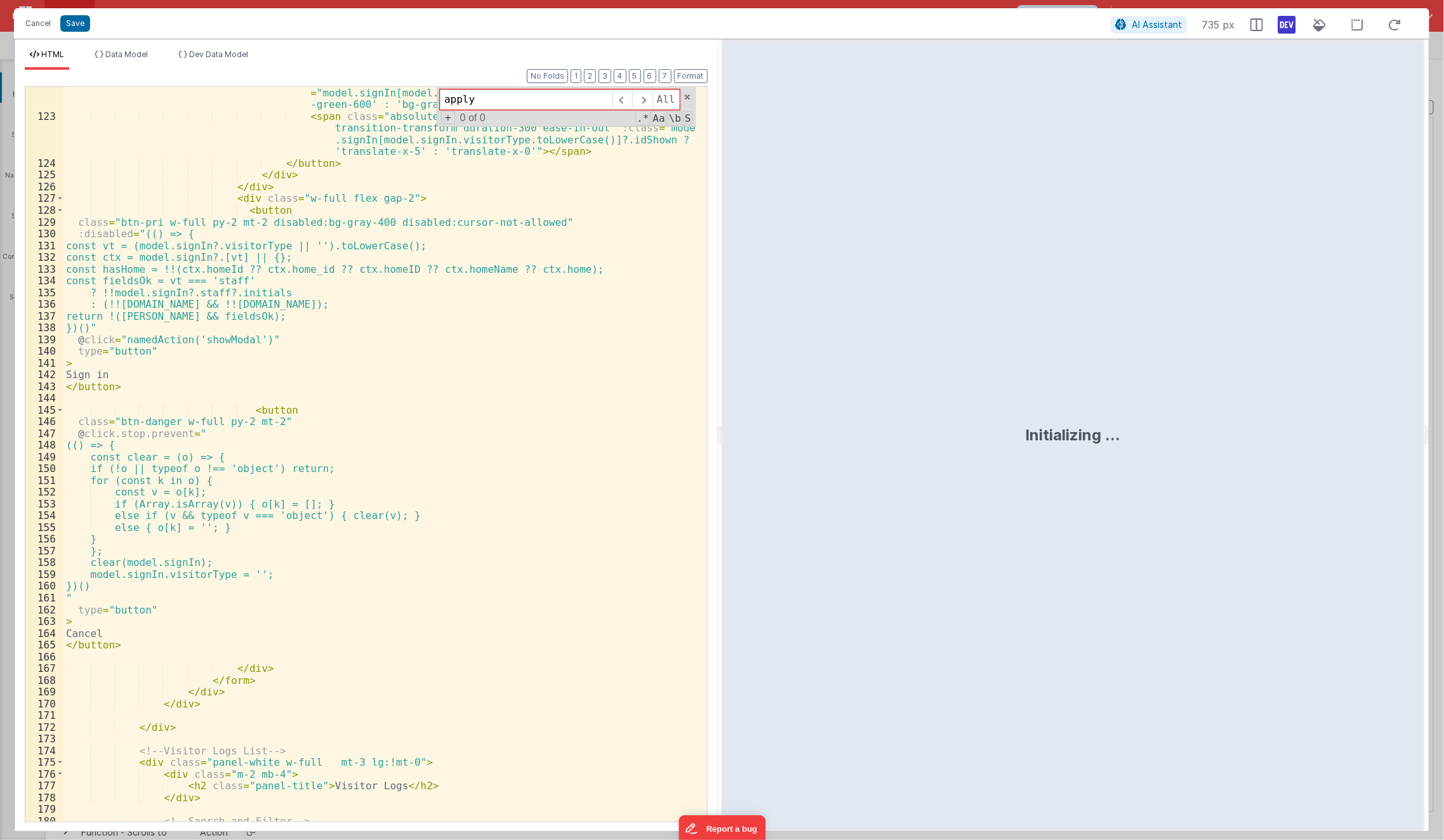
scroll to position [1774, 0]
type input "apply"
click at [419, 585] on div "< button @ click.prevent.stop = "model.signIn[model.signIn.visitorType .toLower…" at bounding box center [380, 449] width 633 height 818
click at [127, 441] on div "< button @ click.prevent.stop = "model.signIn[model.signIn.visitorType .toLower…" at bounding box center [380, 449] width 633 height 818
click at [139, 441] on div "< button @ click.prevent.stop = "model.signIn[model.signIn.visitorType .toLower…" at bounding box center [380, 449] width 633 height 818
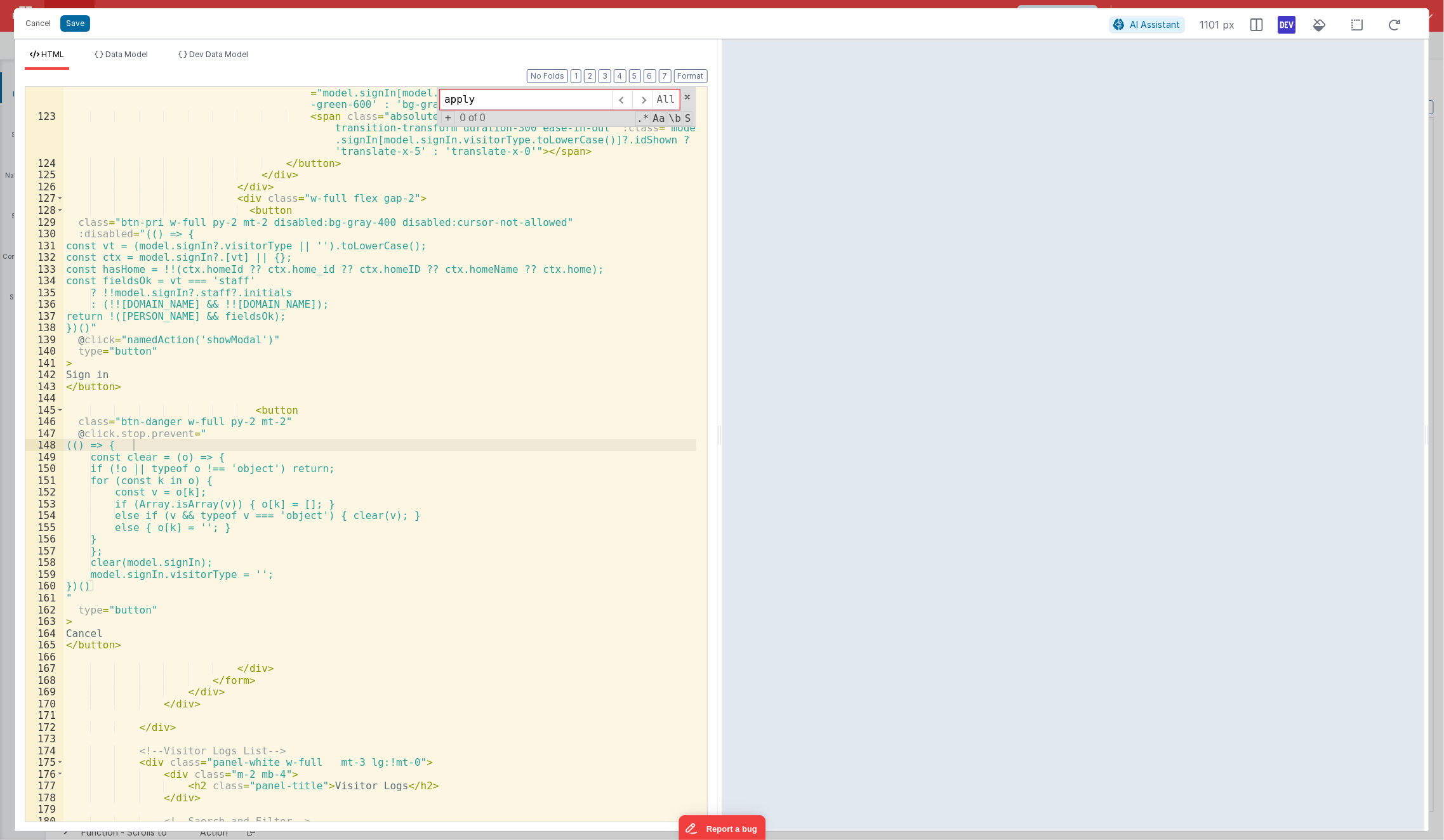
click at [138, 473] on div "< button @ click.prevent.stop = "model.signIn[model.signIn.visitorType .toLower…" at bounding box center [380, 449] width 633 height 818
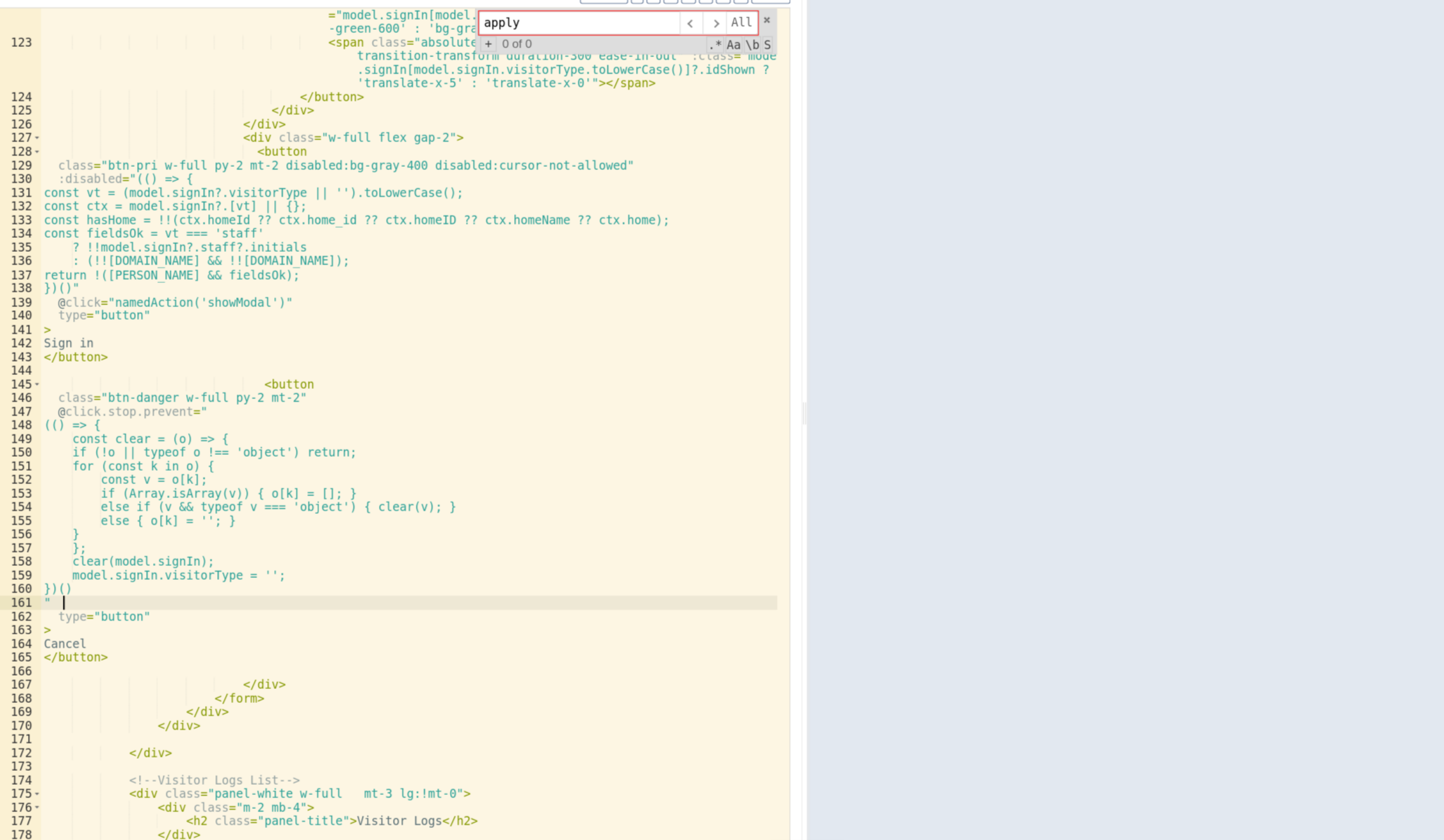
click at [202, 599] on div "< button @ click.prevent.stop = "model.signIn[model.signIn.visitorType .toLower…" at bounding box center [380, 449] width 633 height 818
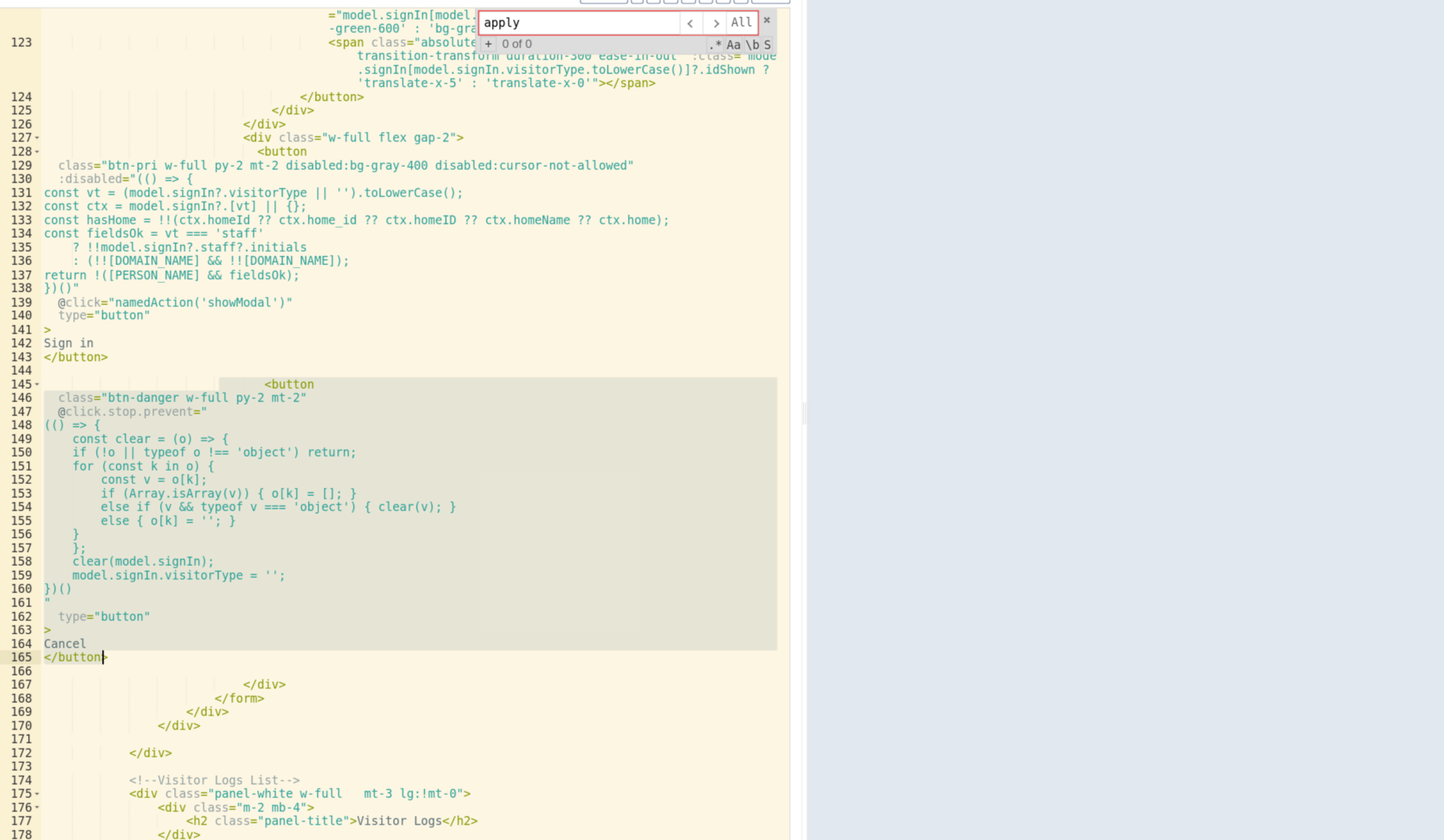
drag, startPoint x: 219, startPoint y: 408, endPoint x: 184, endPoint y: 646, distance: 240.6
click at [184, 646] on div "< button @ click.prevent.stop = "model.signIn[model.signIn.visitorType .toLower…" at bounding box center [380, 449] width 633 height 818
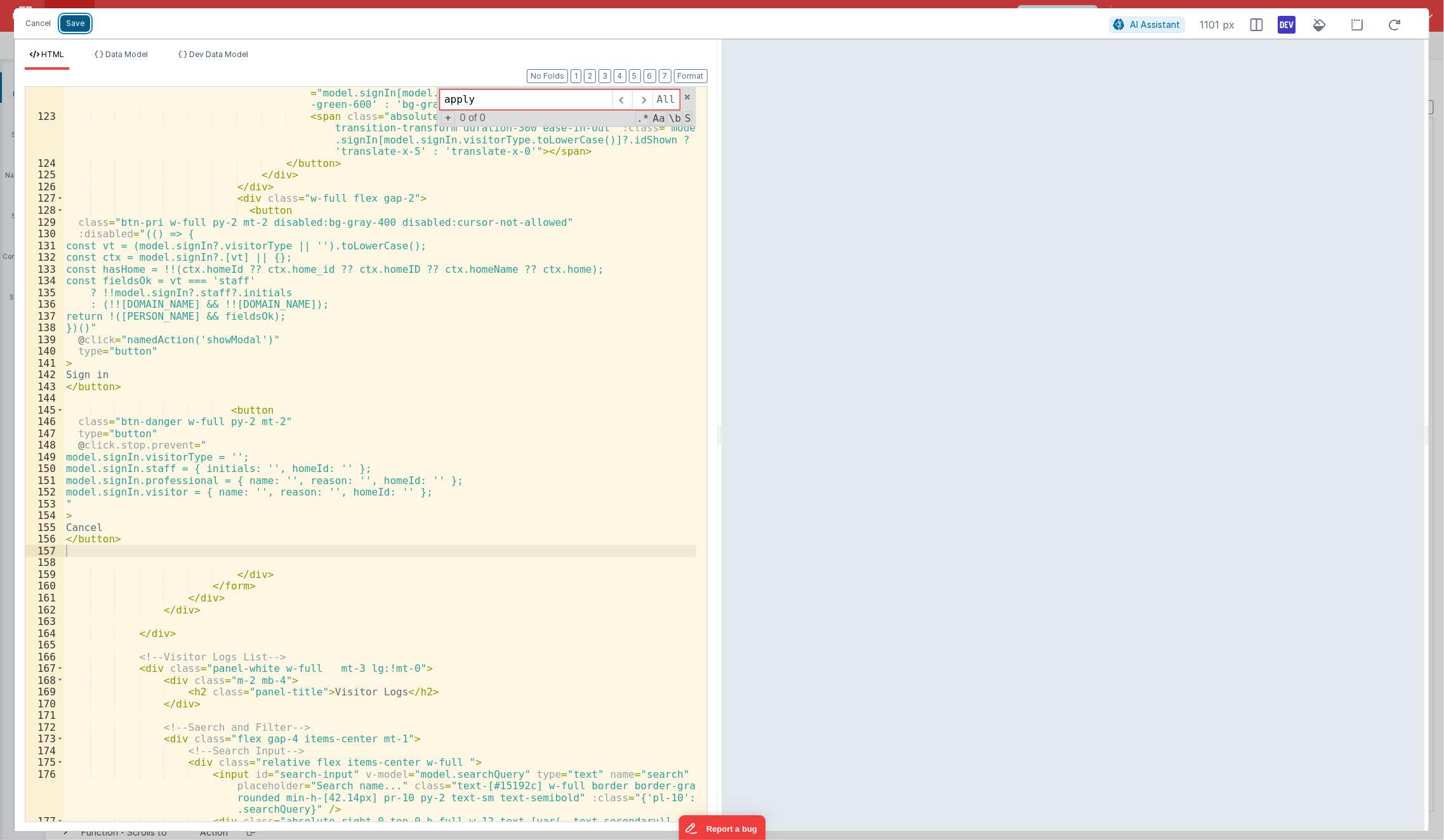
click at [78, 30] on button "Save" at bounding box center [75, 23] width 30 height 16
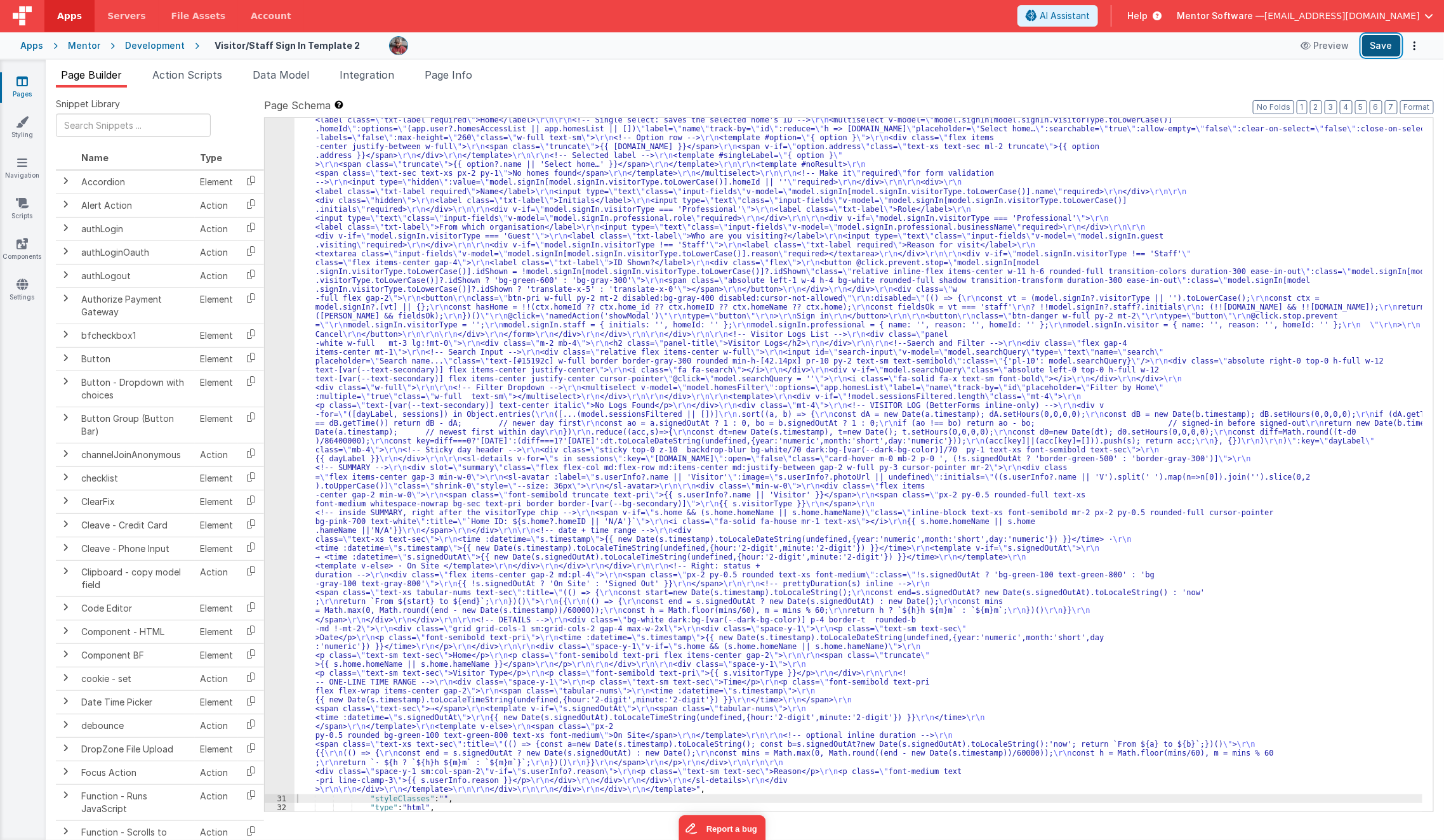
click at [1380, 41] on button "Save" at bounding box center [1381, 45] width 39 height 21
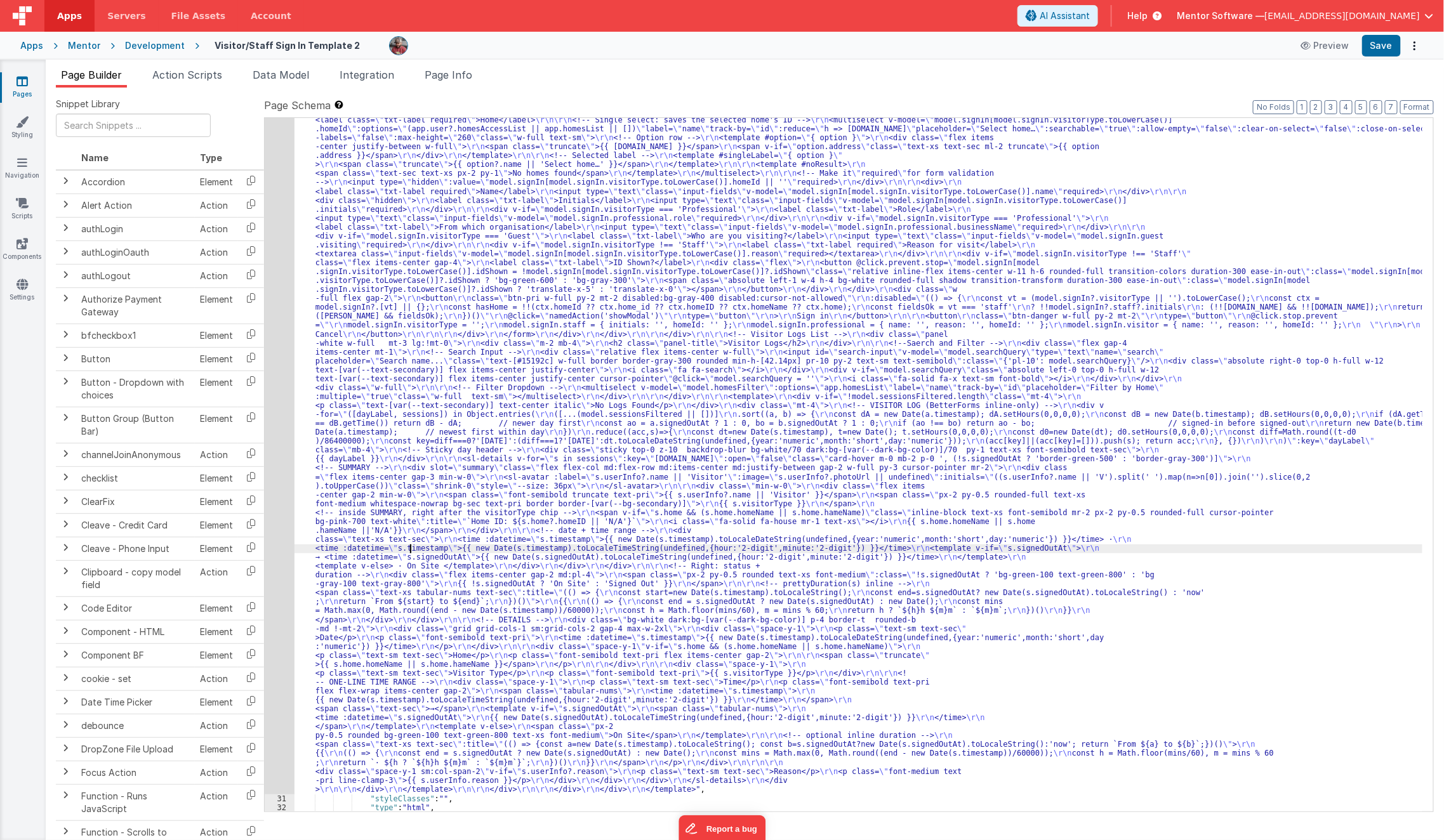
click at [409, 544] on div ""html" : "<template> \r\n <div class= \" px-2 sm:!px-4 \" > \r\n <div class= \"…" at bounding box center [858, 735] width 1128 height 1525
click at [277, 555] on div "30" at bounding box center [279, 384] width 30 height 822
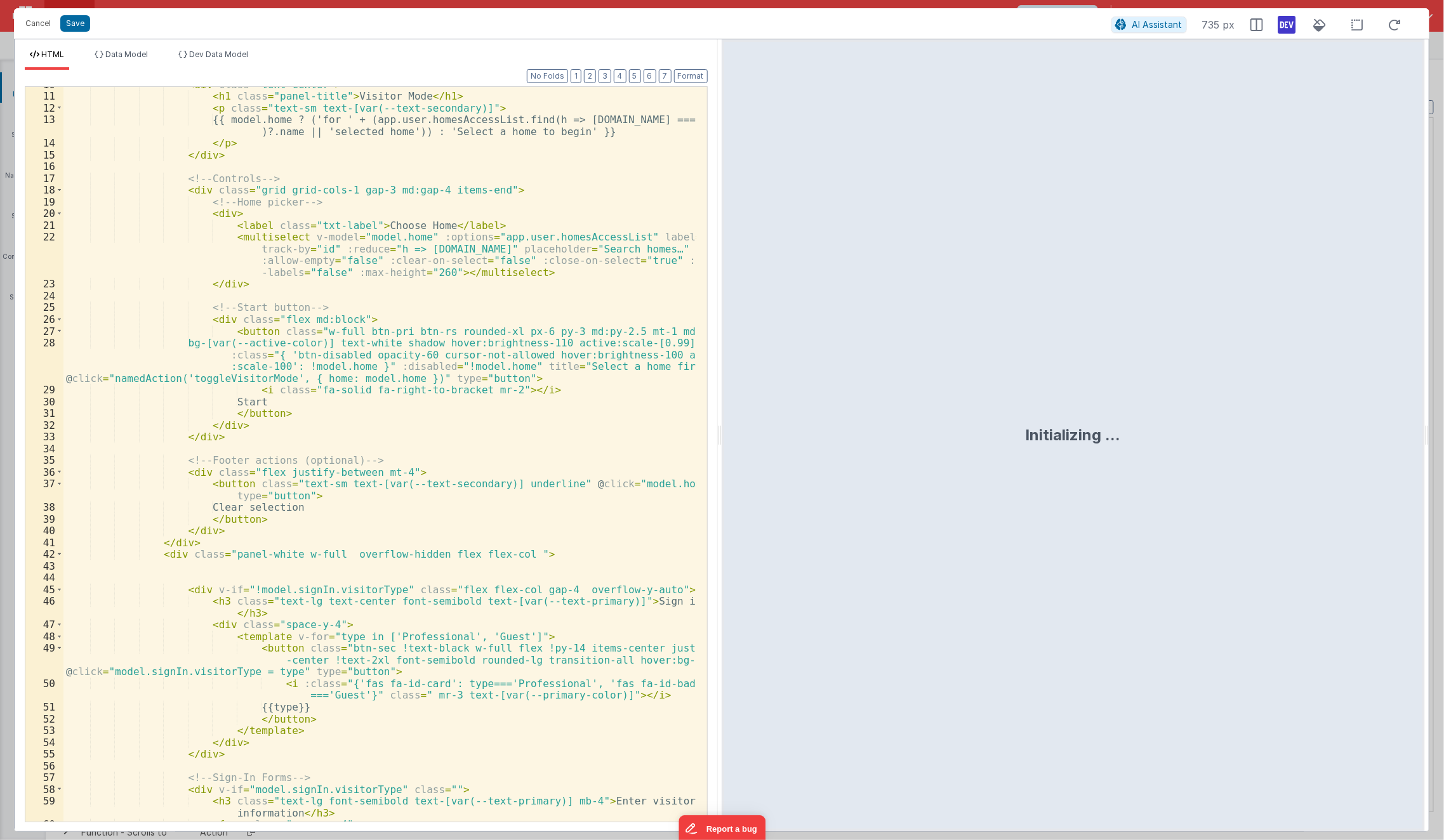
scroll to position [114, 0]
click at [608, 77] on button "3" at bounding box center [605, 76] width 12 height 14
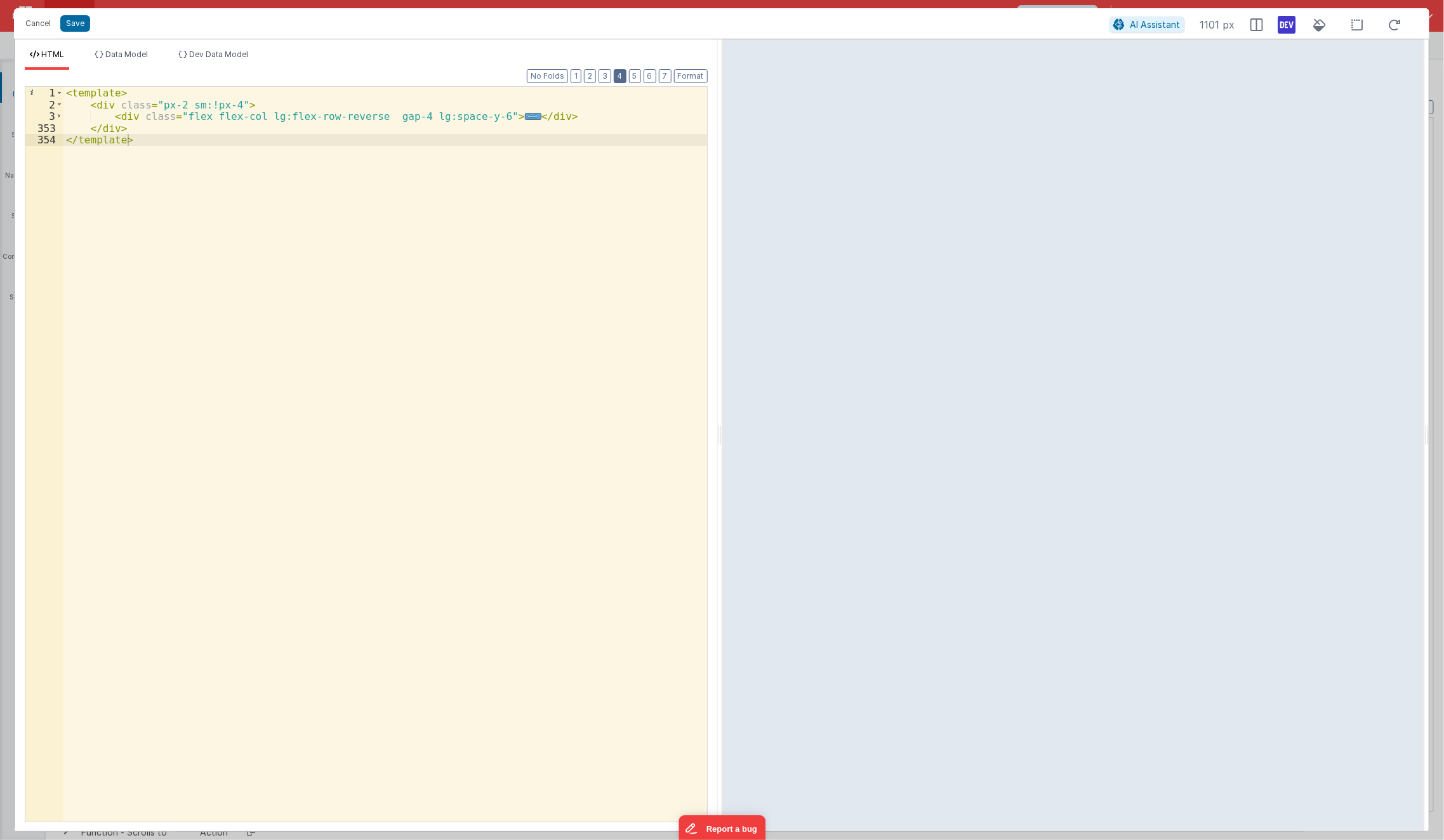
click at [625, 77] on button "4" at bounding box center [620, 76] width 12 height 14
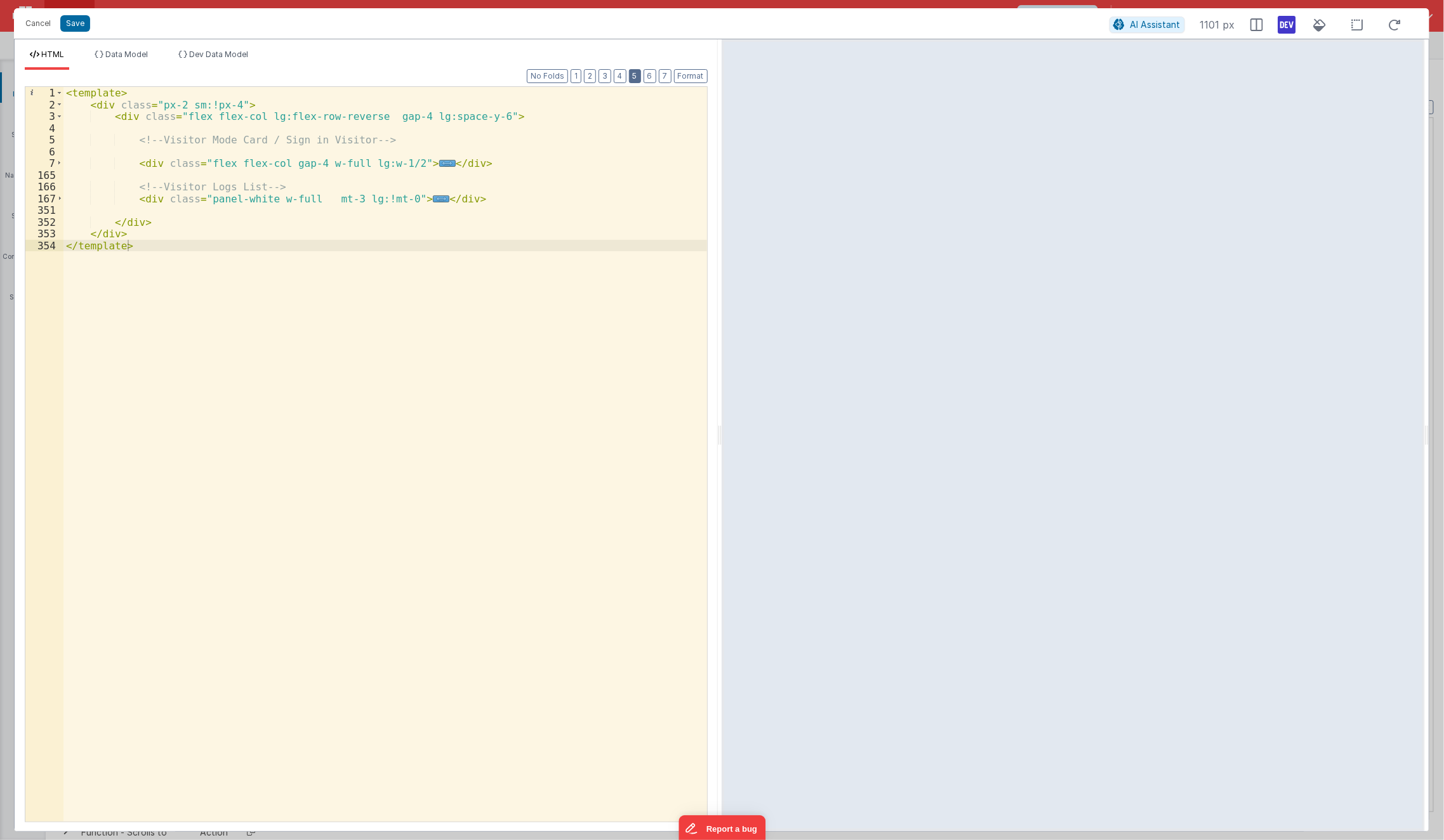
click at [635, 78] on button "5" at bounding box center [635, 76] width 12 height 14
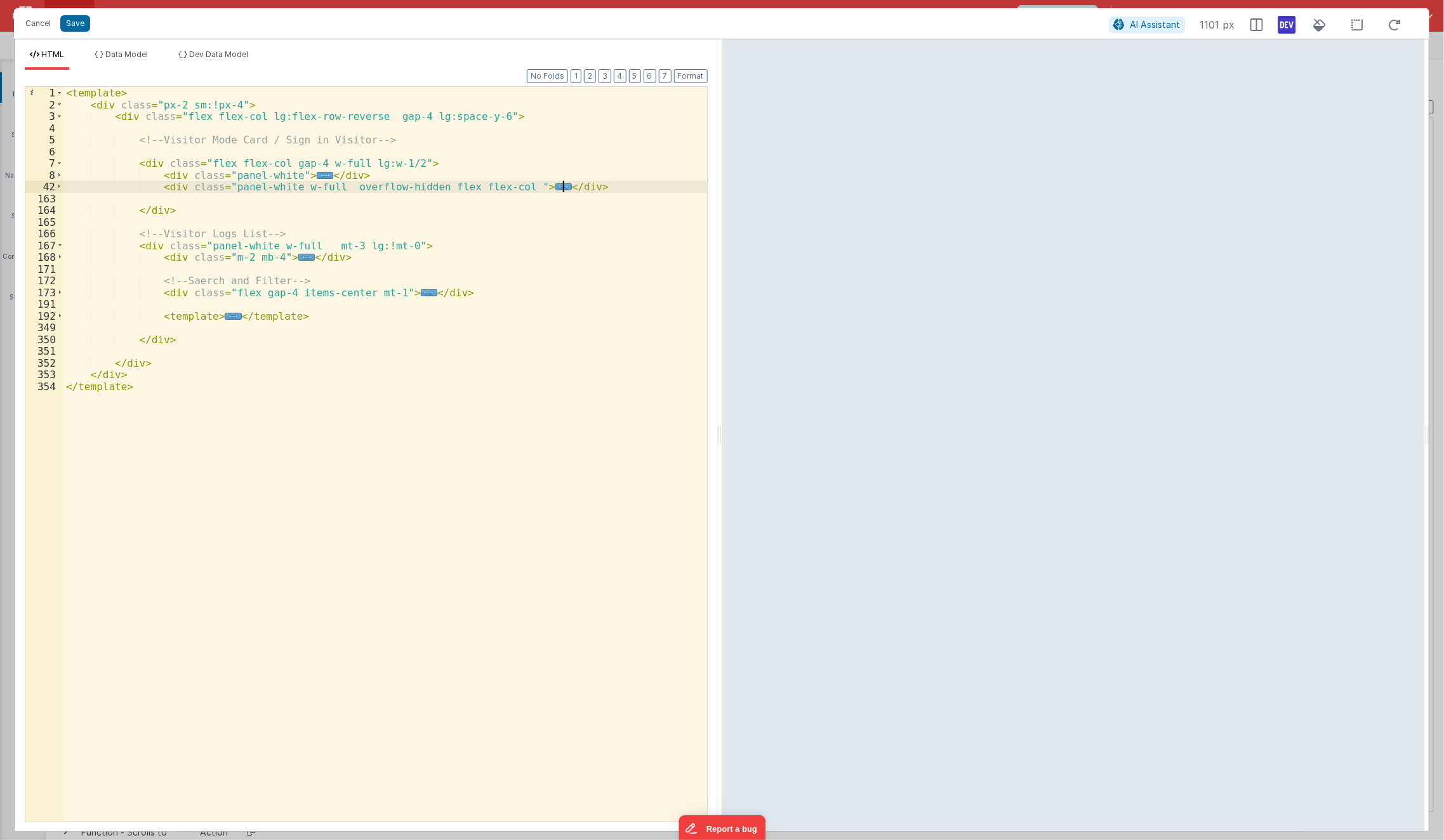
click at [612, 186] on div "< template > < div class = "px-2 sm:!px-4" > < div class = "flex flex-col lg:fl…" at bounding box center [385, 466] width 644 height 759
click at [518, 183] on div "< template > < div class = "px-2 sm:!px-4" > < div class = "flex flex-col lg:fl…" at bounding box center [385, 454] width 644 height 735
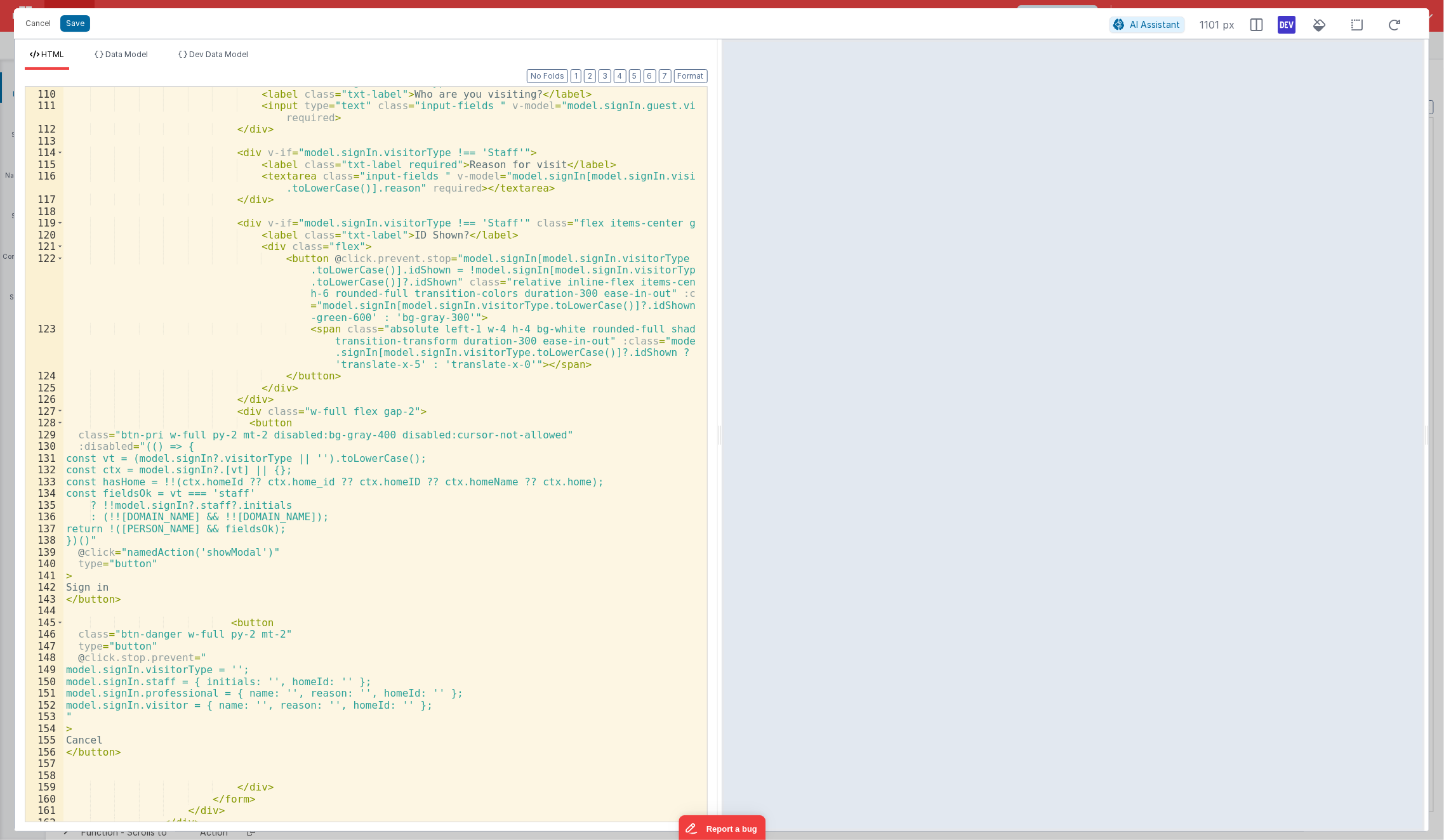
scroll to position [1083, 0]
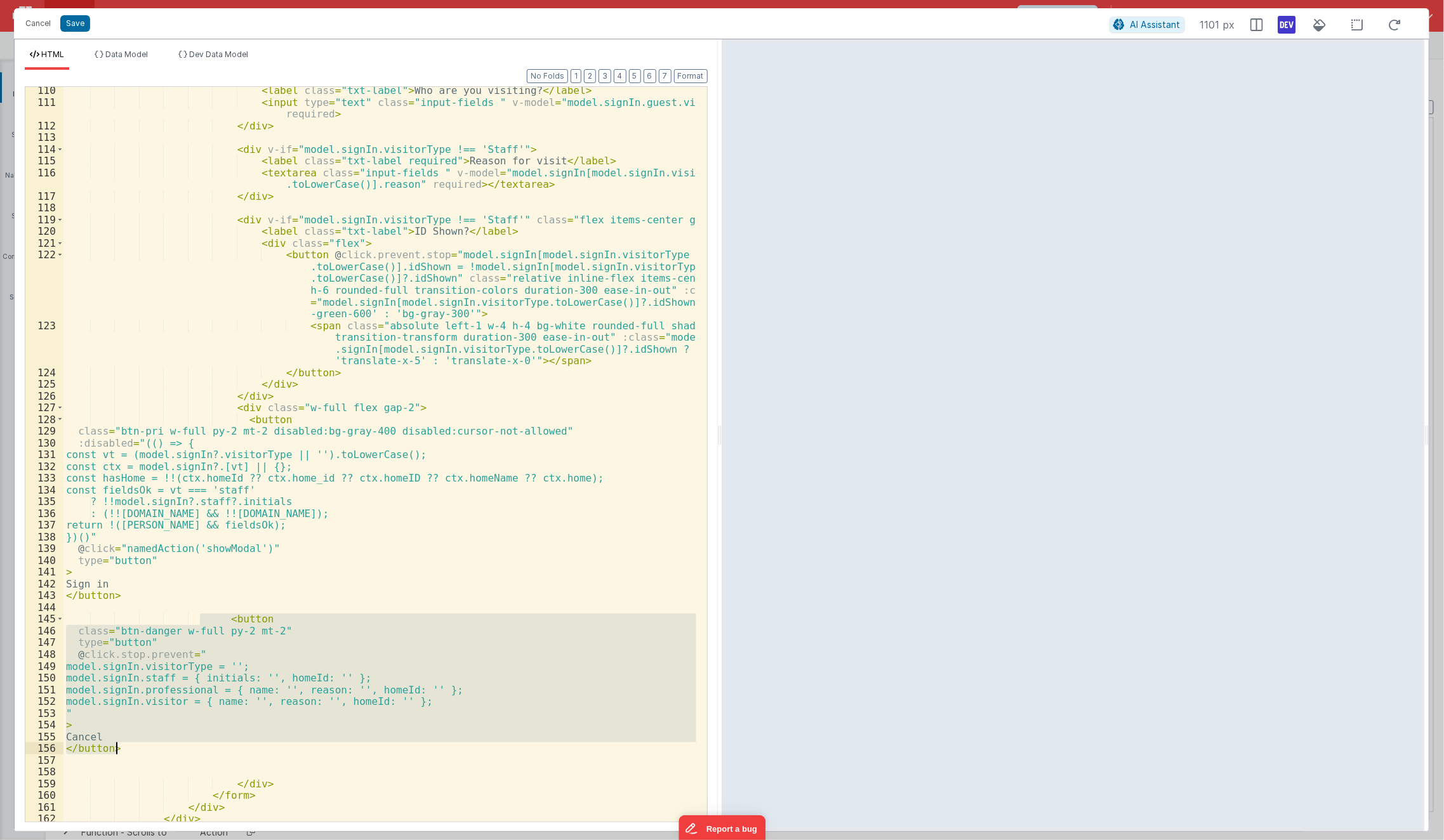
drag, startPoint x: 200, startPoint y: 615, endPoint x: 161, endPoint y: 748, distance: 138.6
click at [161, 748] on div "< label class = "txt-label" > Who are you visiting? </ label > < input type = "…" at bounding box center [380, 464] width 633 height 759
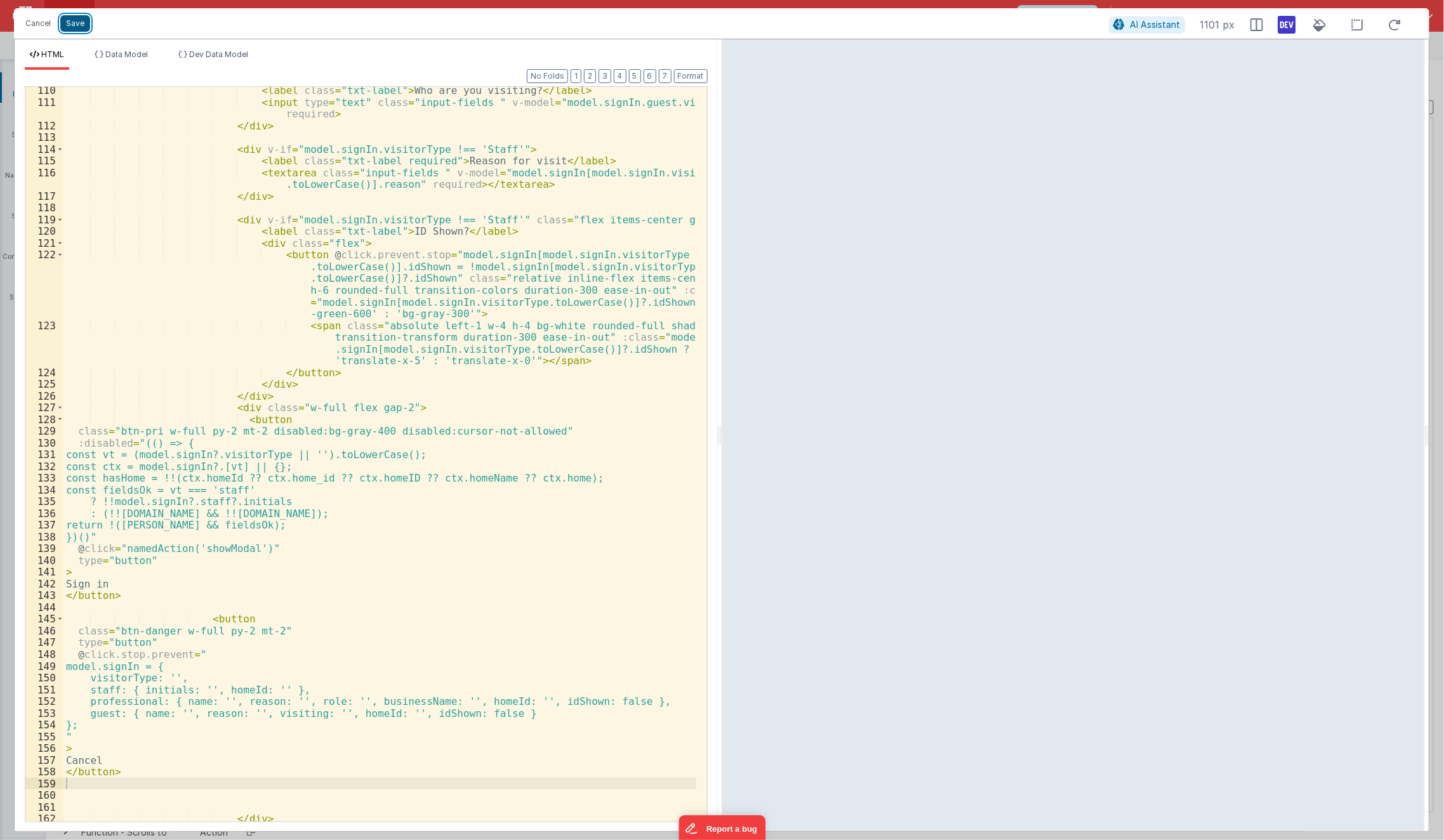
click at [78, 21] on button "Save" at bounding box center [75, 23] width 30 height 16
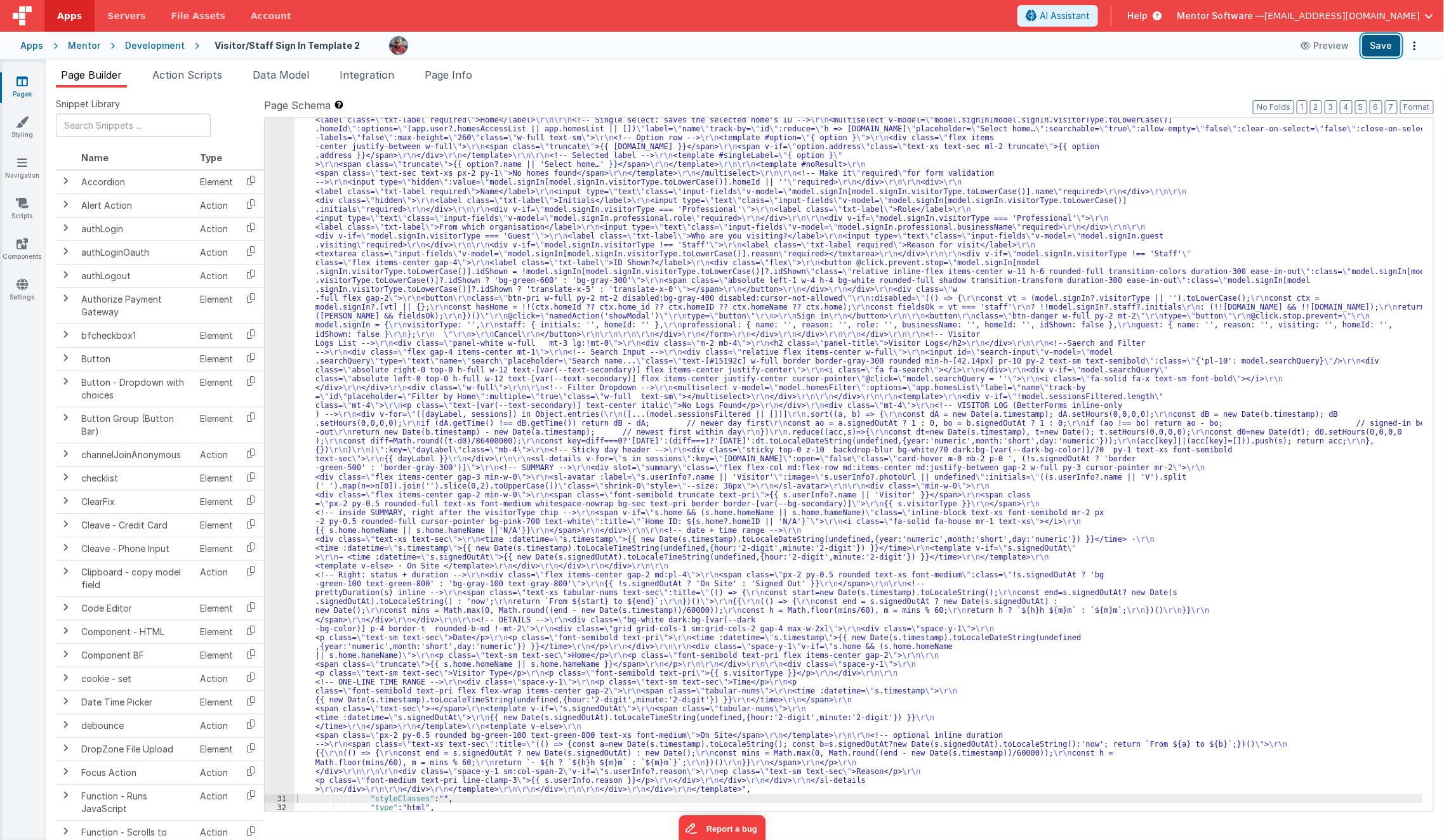
click at [1387, 45] on button "Save" at bounding box center [1381, 45] width 39 height 21
click at [472, 80] on span "Page Info" at bounding box center [448, 75] width 47 height 12
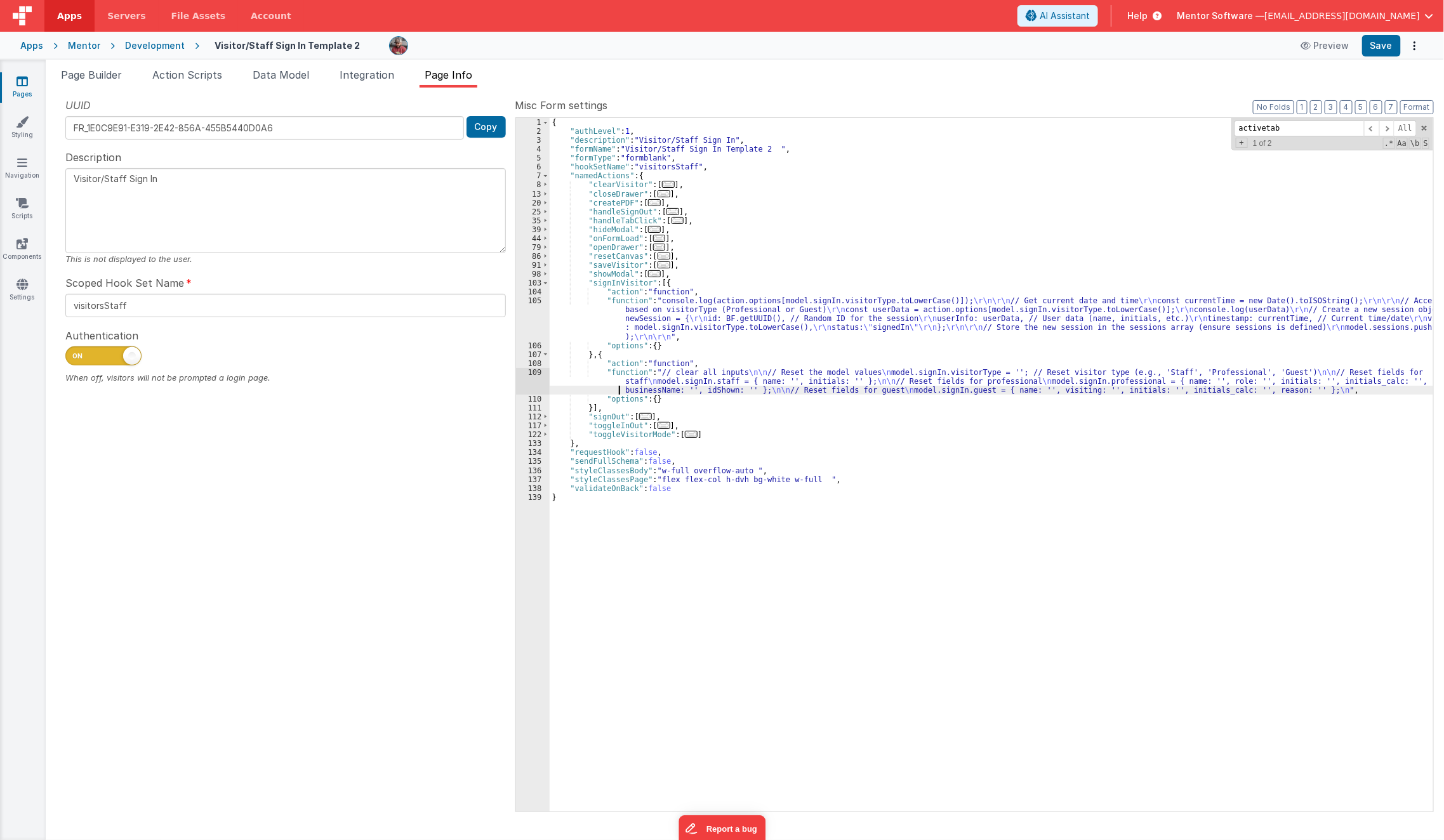
click at [598, 387] on div "{ "authLevel" : 1 , "description" : "Visitor/Staff Sign In" , "formName" : "Vis…" at bounding box center [992, 474] width 884 height 712
click at [588, 384] on div "{ "authLevel" : 1 , "description" : "Visitor/Staff Sign In" , "formName" : "Vis…" at bounding box center [992, 474] width 884 height 712
click at [88, 77] on span "Page Builder" at bounding box center [91, 75] width 61 height 12
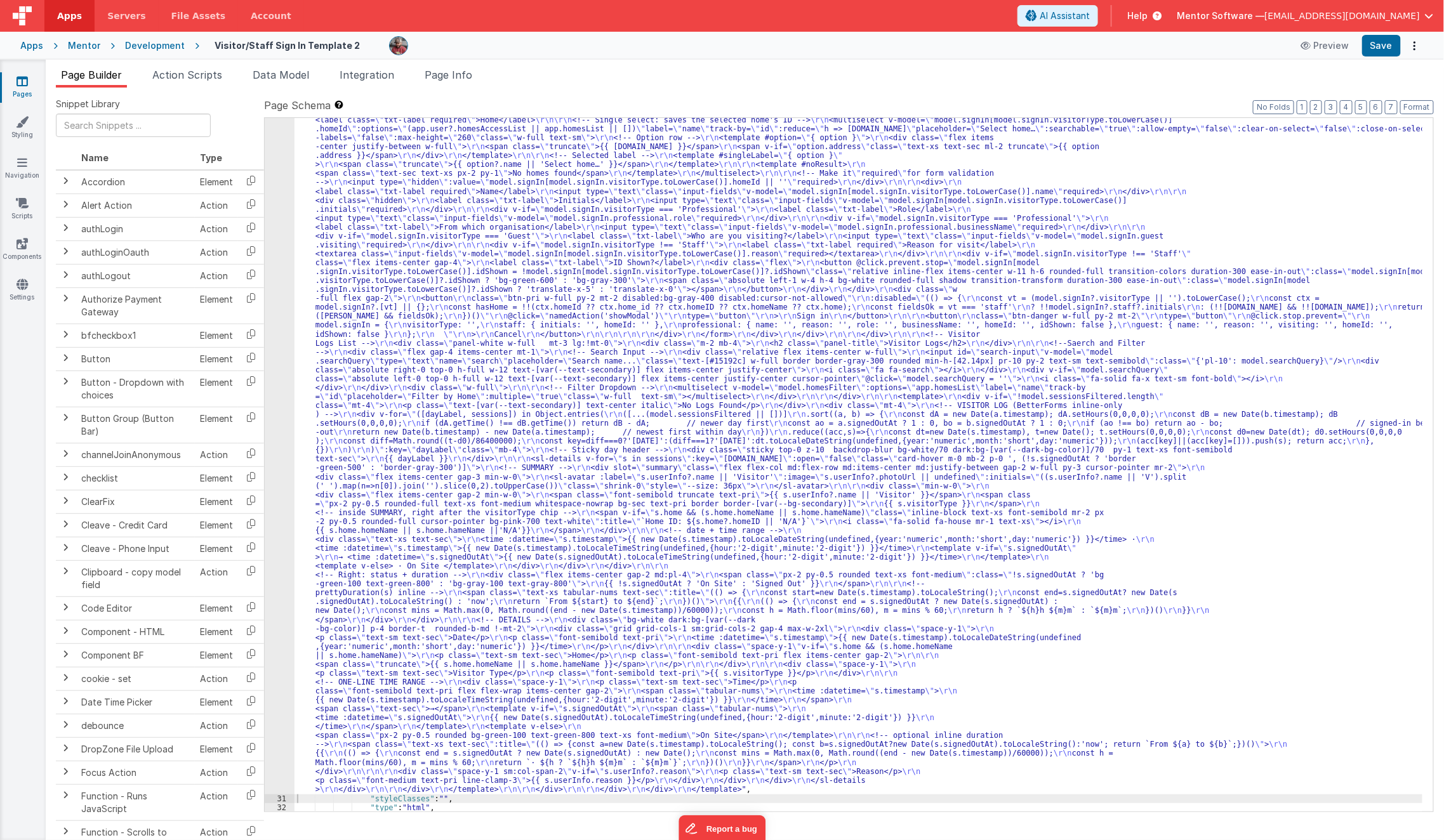
click at [466, 477] on div ""html" : "<template> \r\n <div class= \" px-2 sm:!px-4 \" > \r\n <div class= \"…" at bounding box center [858, 735] width 1128 height 1525
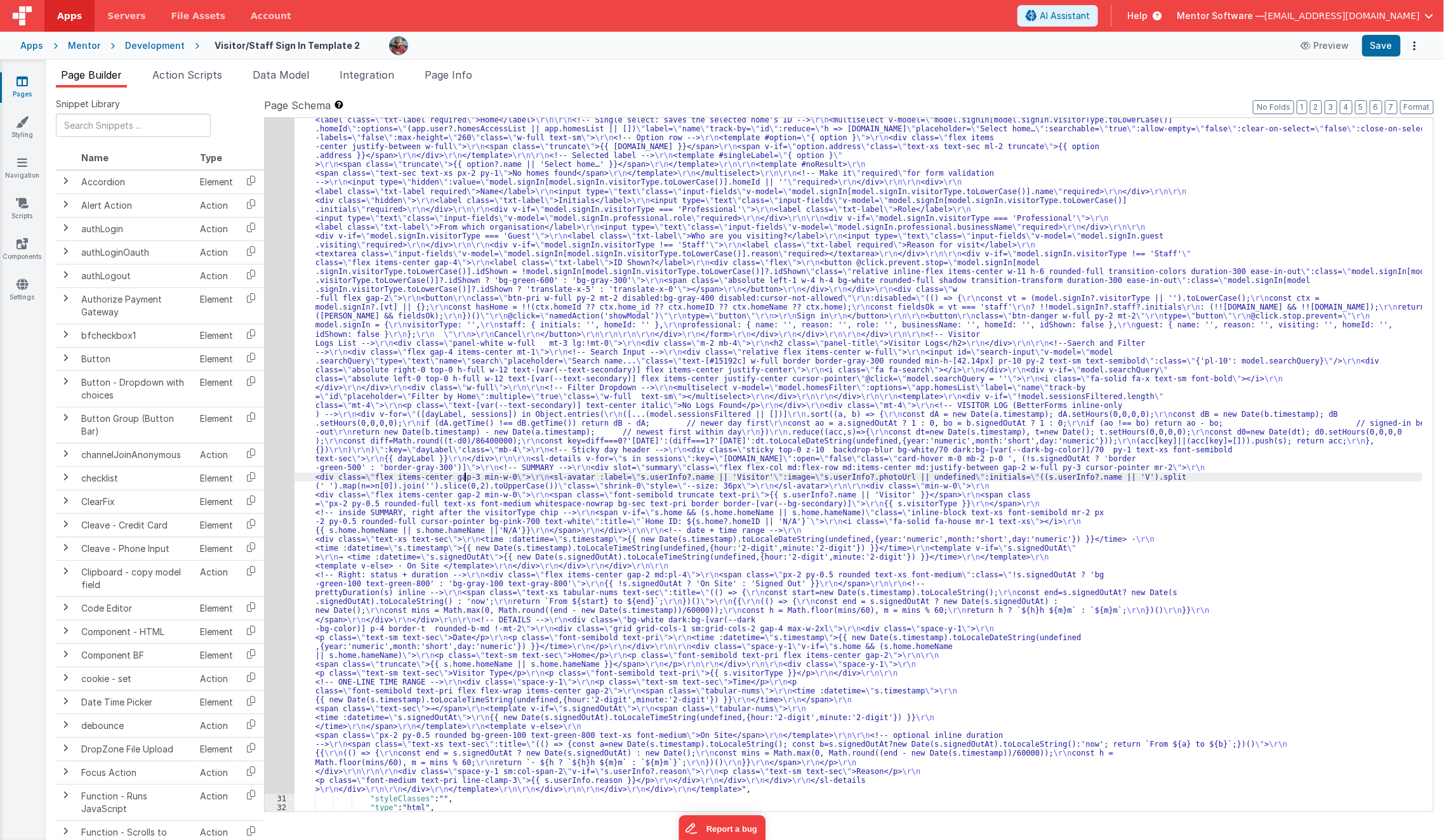
click at [276, 552] on div "30" at bounding box center [279, 384] width 30 height 822
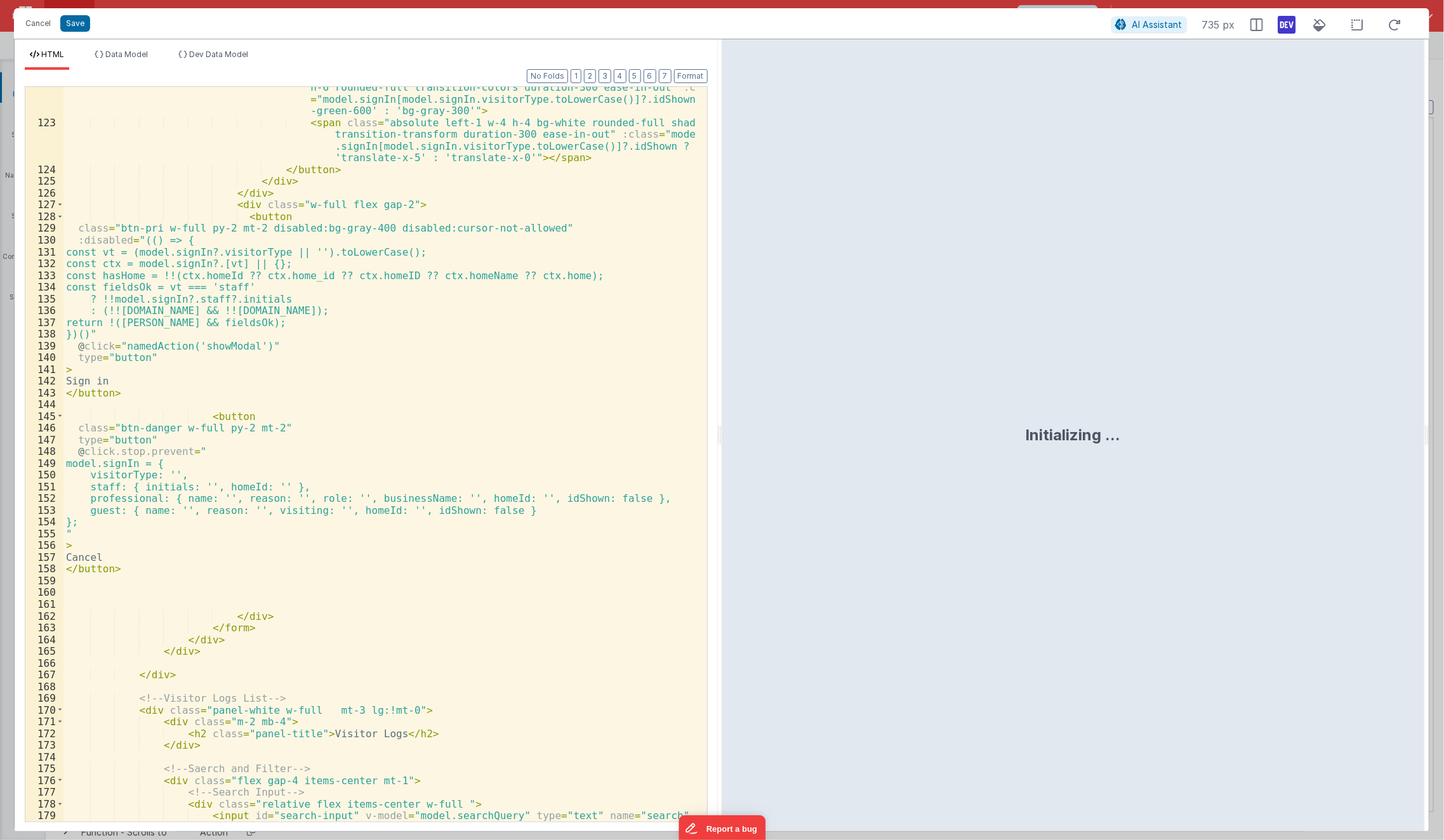
scroll to position [1691, 0]
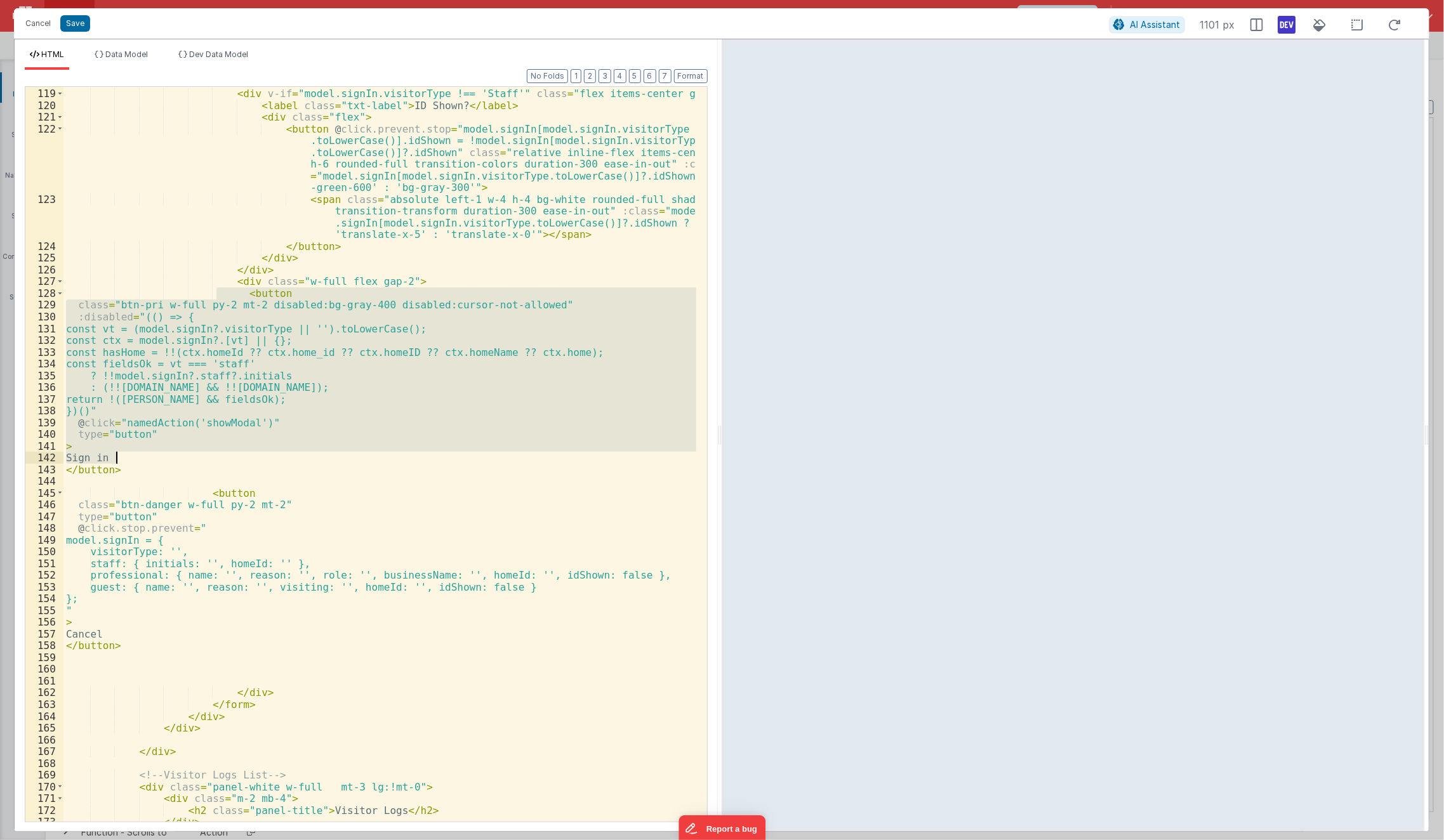
drag, startPoint x: 217, startPoint y: 293, endPoint x: 188, endPoint y: 461, distance: 170.5
click at [188, 461] on div "< div v-if = "model.signIn.visitorType !== 'Staff'" class = "flex items-center …" at bounding box center [380, 456] width 633 height 759
click at [188, 461] on div "< div v-if = "model.signIn.visitorType !== 'Staff'" class = "flex items-center …" at bounding box center [380, 454] width 633 height 735
drag, startPoint x: 170, startPoint y: 468, endPoint x: 208, endPoint y: 298, distance: 174.2
click at [208, 298] on div "< div v-if = "model.signIn.visitorType !== 'Staff'" class = "flex items-center …" at bounding box center [380, 456] width 633 height 759
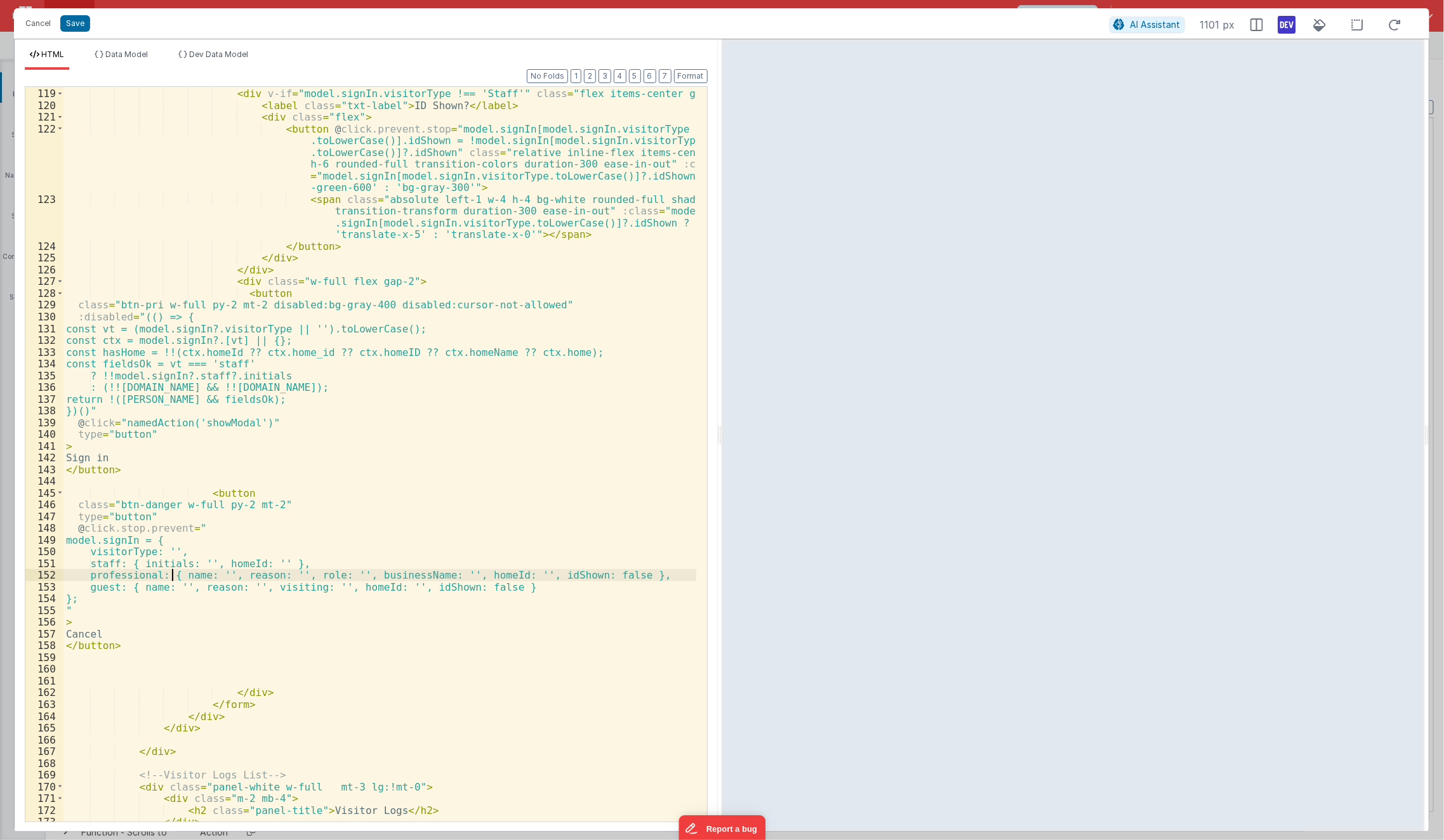
click at [169, 571] on div "< div v-if = "model.signIn.visitorType !== 'Staff'" class = "flex items-center …" at bounding box center [380, 456] width 633 height 759
click at [74, 423] on div "< div v-if = "model.signIn.visitorType !== 'Staff'" class = "flex items-center …" at bounding box center [380, 456] width 633 height 759
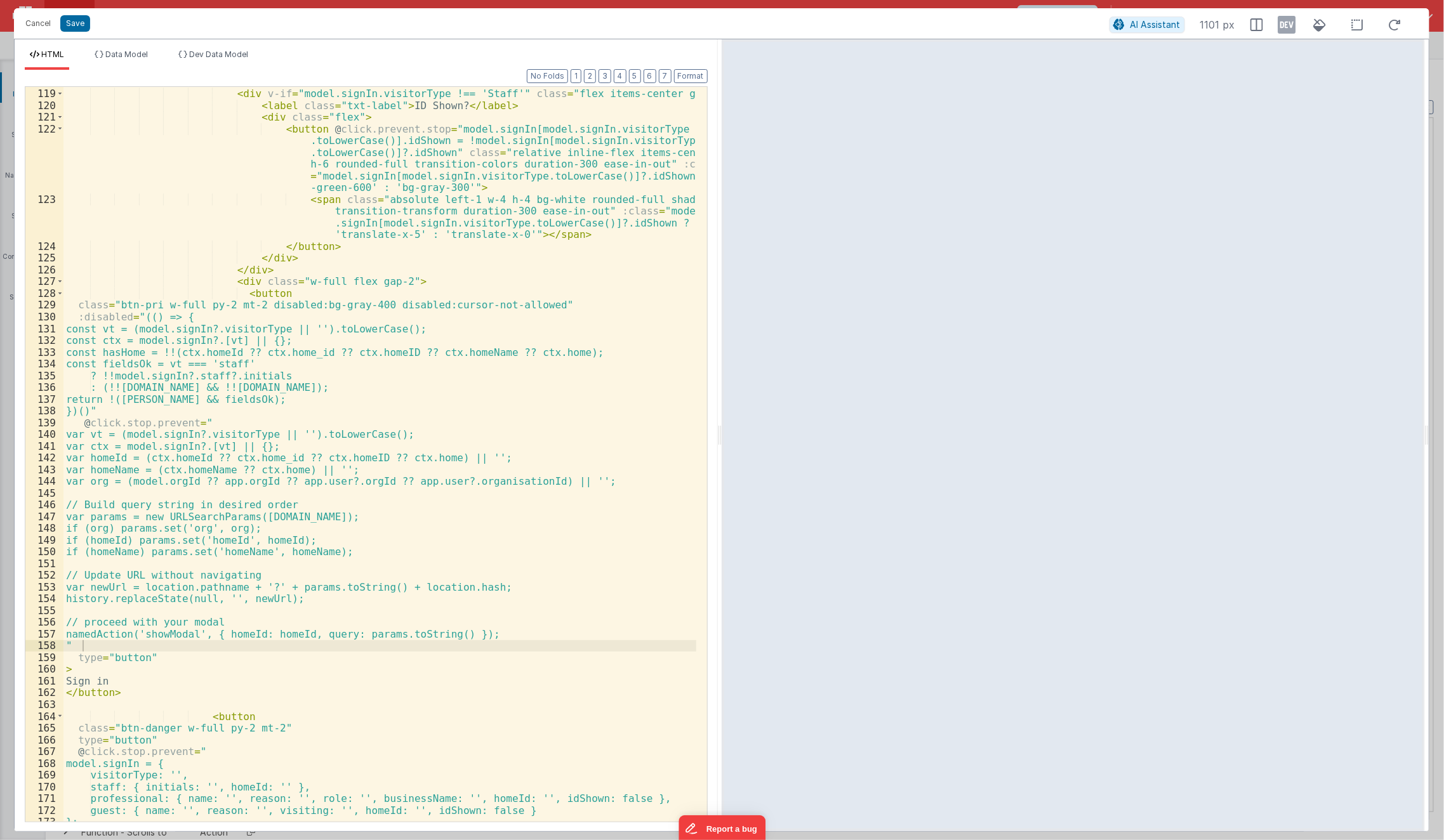
click at [1289, 27] on icon at bounding box center [1287, 25] width 18 height 21
click at [65, 21] on button "Save" at bounding box center [75, 23] width 30 height 16
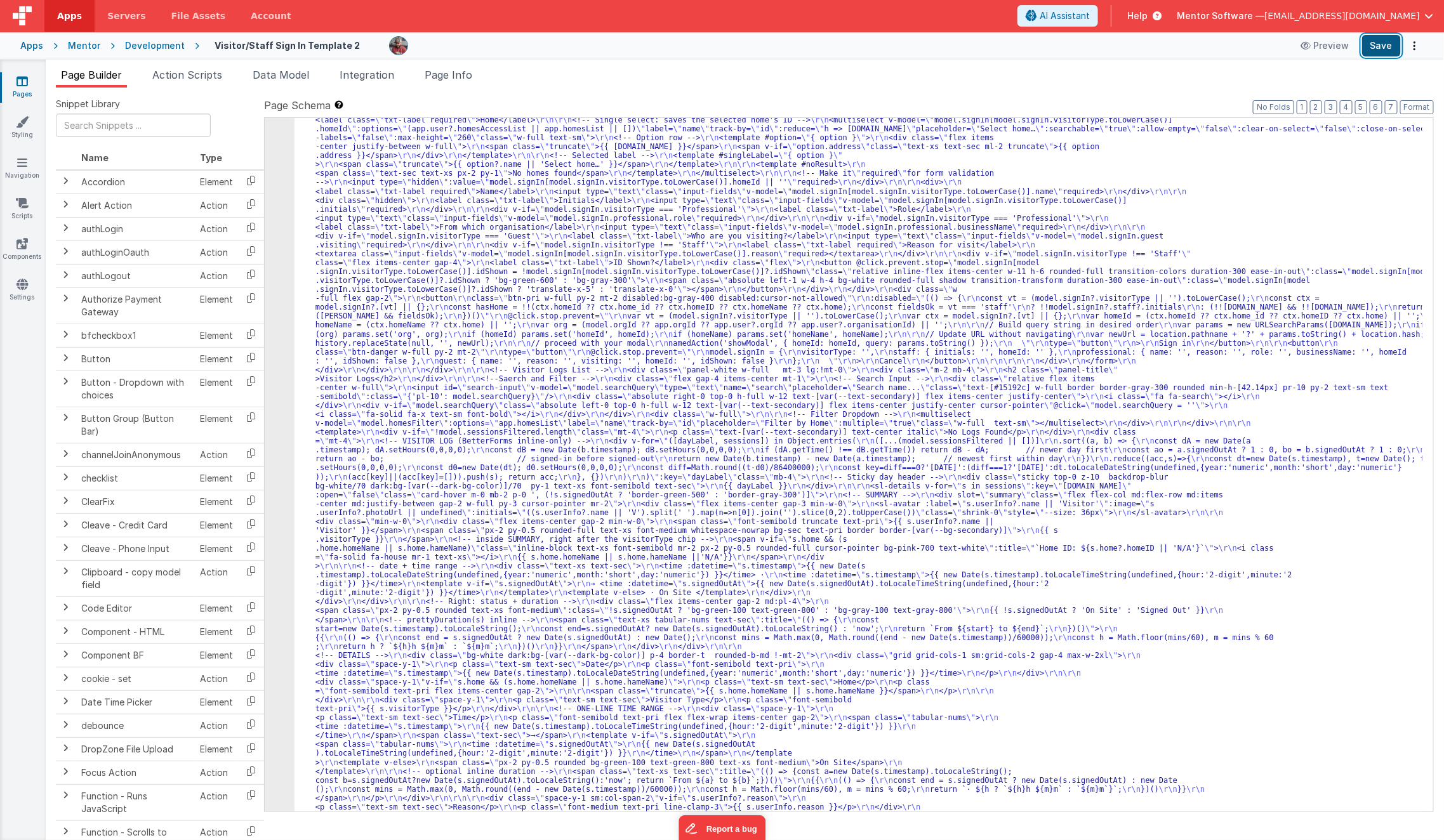
click at [1386, 50] on button "Save" at bounding box center [1381, 45] width 39 height 21
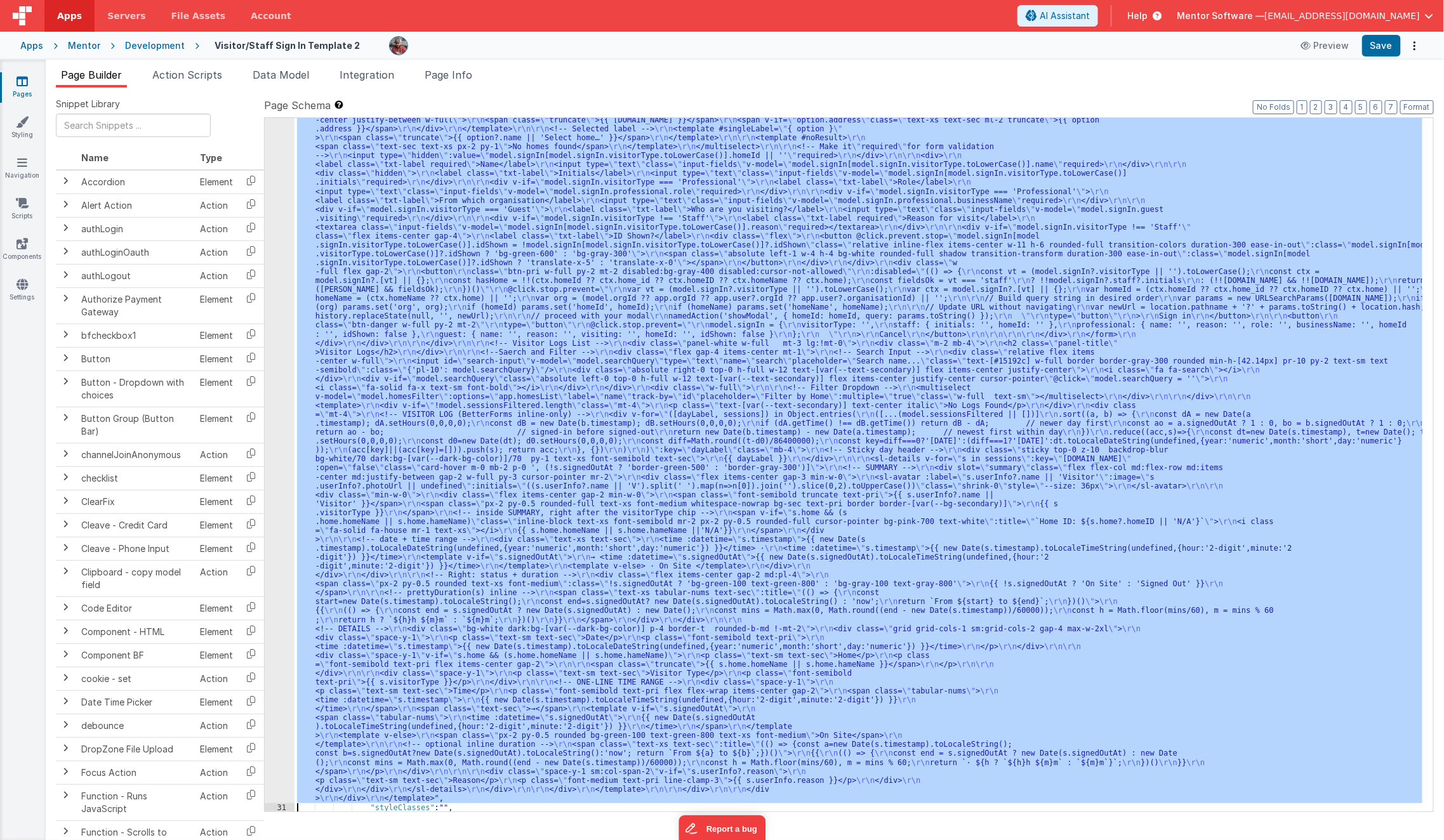
scroll to position [905, 0]
click at [280, 580] on div "30" at bounding box center [279, 375] width 30 height 857
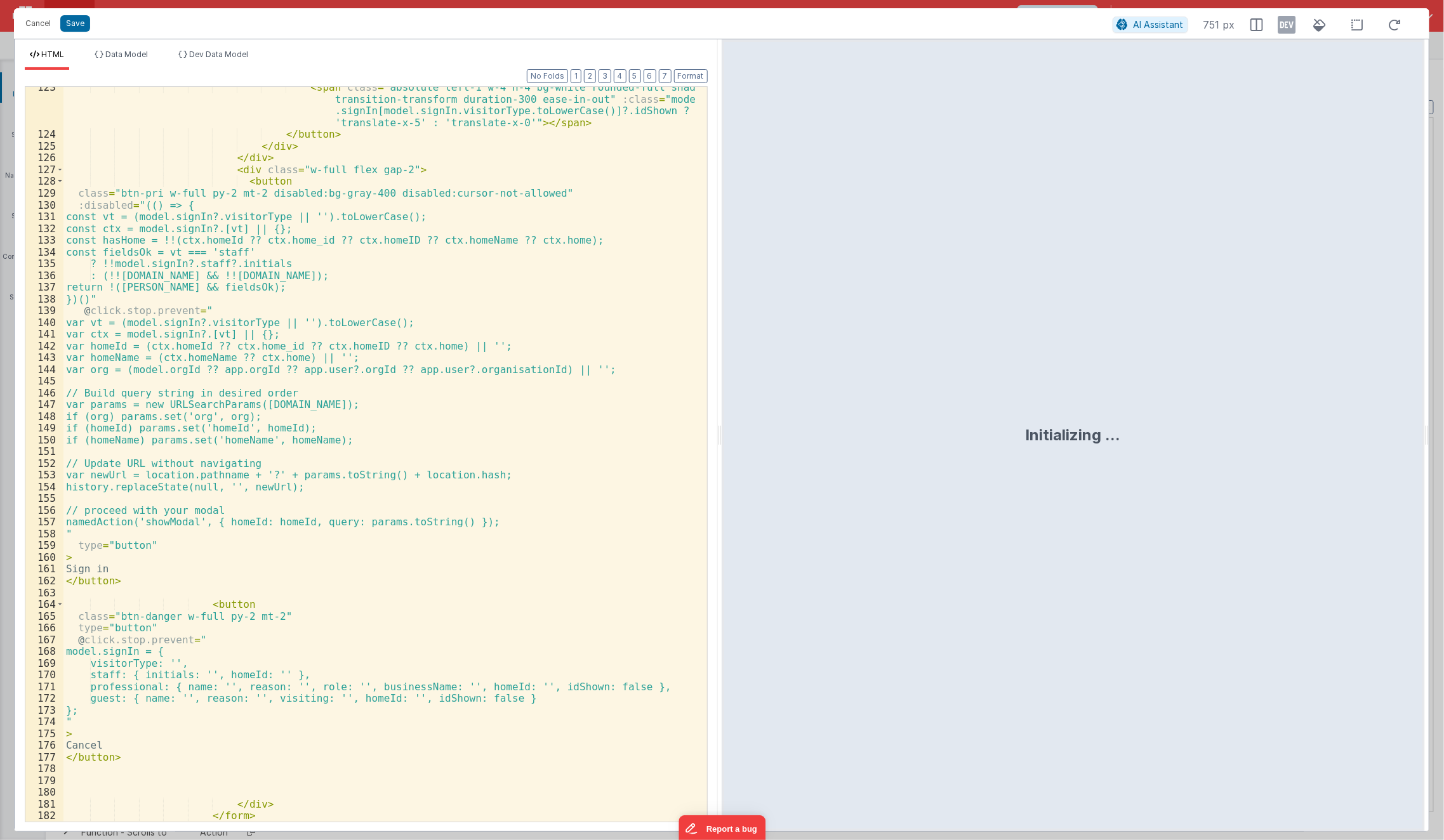
scroll to position [1803, 0]
click at [151, 390] on div "< span class = "absolute left-1 w-4 h-4 bg-white rounded-full shadow transition…" at bounding box center [380, 479] width 633 height 795
click at [71, 26] on button "Save" at bounding box center [75, 23] width 30 height 16
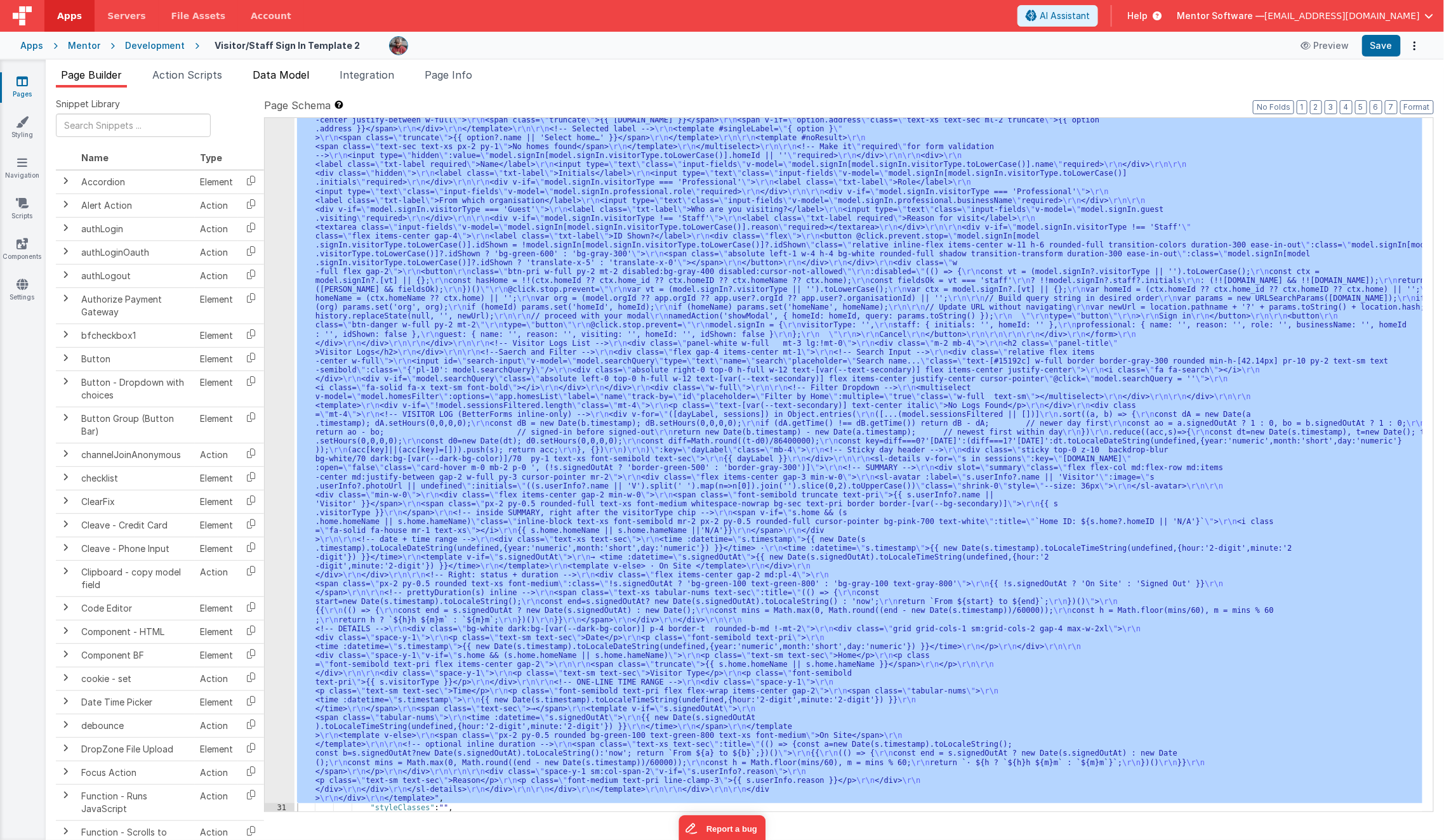
click at [294, 80] on span "Data Model" at bounding box center [281, 75] width 56 height 12
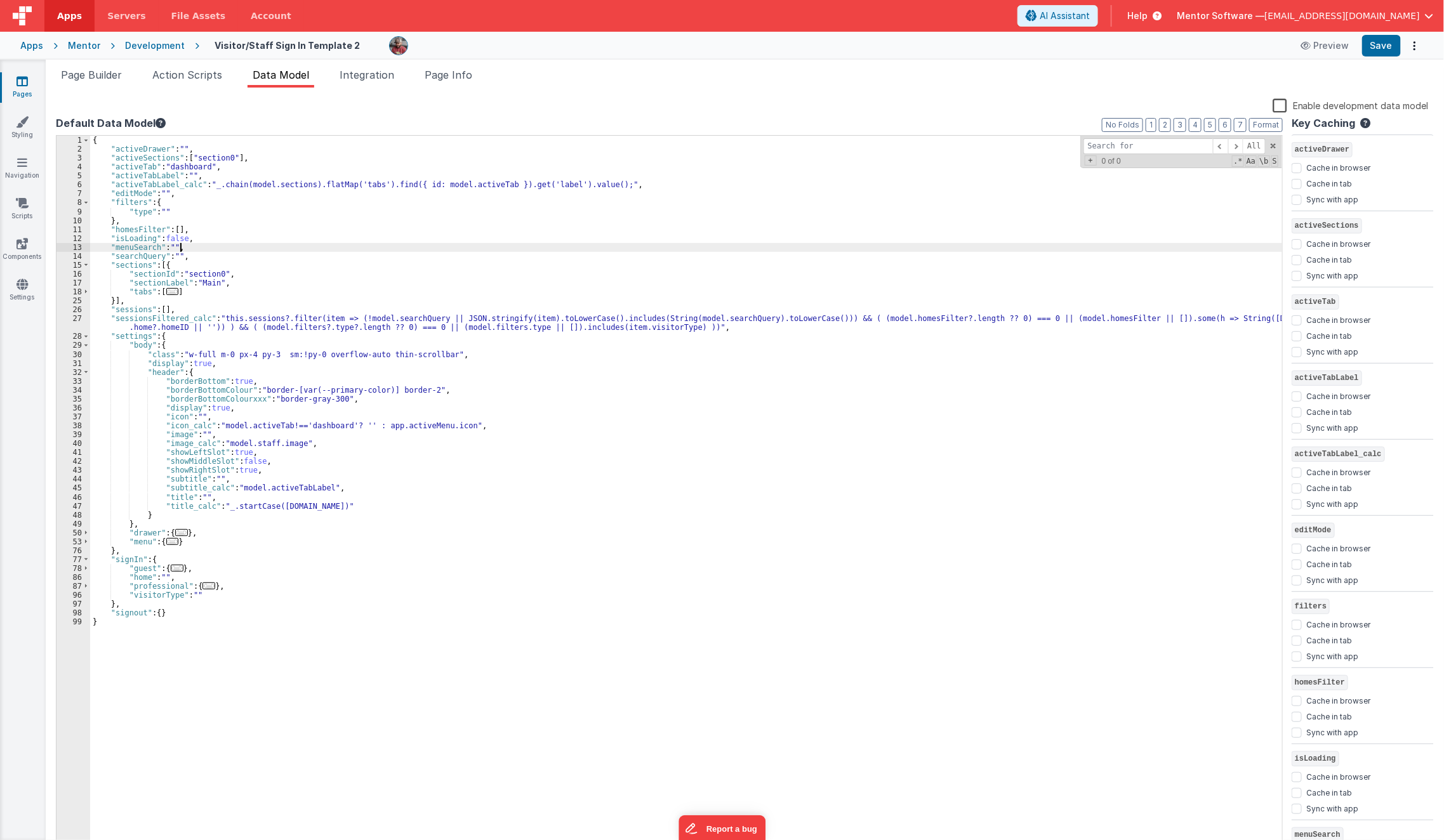
click at [316, 247] on div "{ "activeDrawer" : "" , "activeSections" : [ "section0" ] , "activeTab" : "dash…" at bounding box center [686, 502] width 1193 height 733
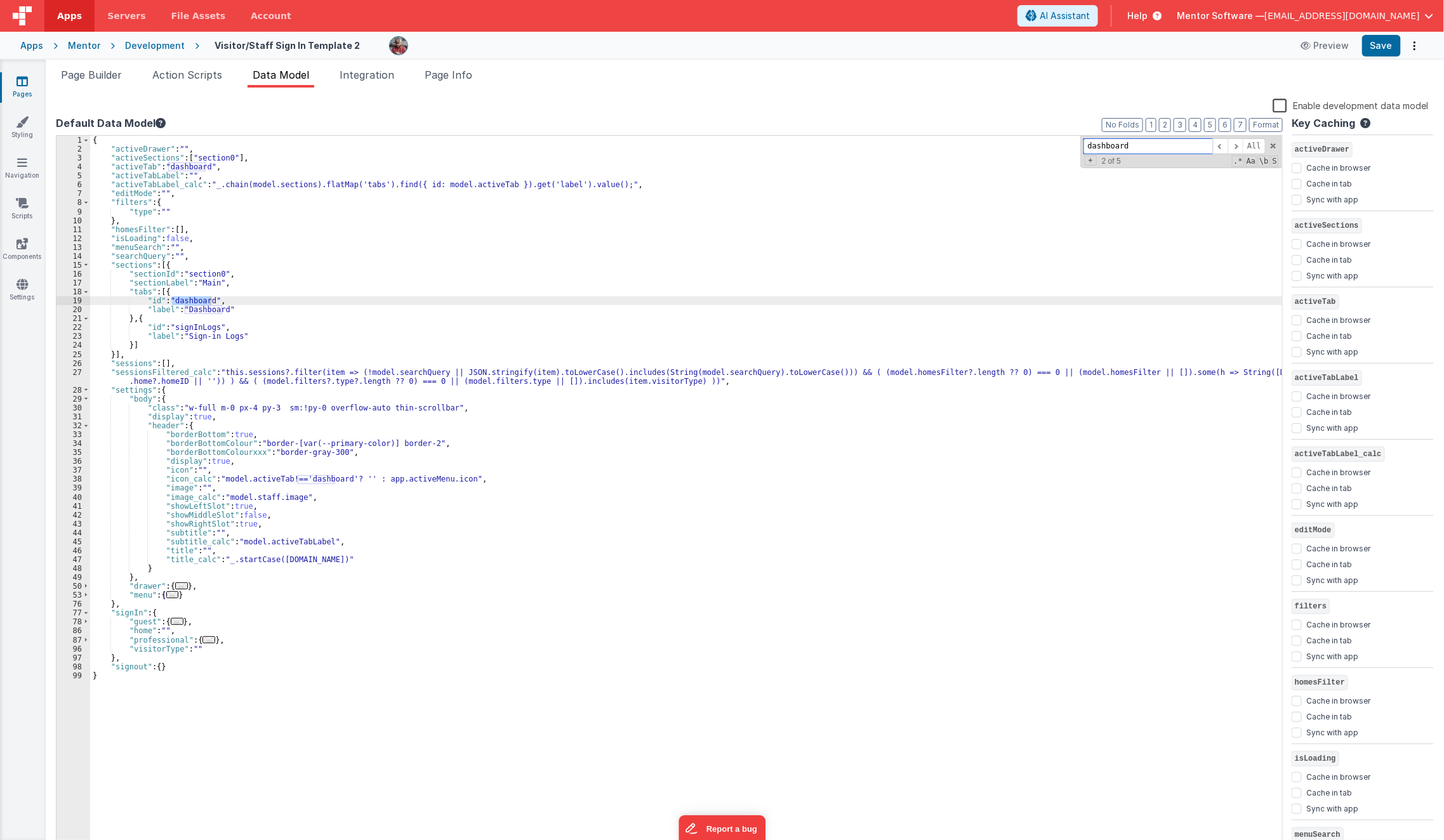
type input "dashboard"
click at [213, 304] on div "{ "activeDrawer" : "" , "activeSections" : [ "section0" ] , "activeTab" : "dash…" at bounding box center [686, 502] width 1193 height 733
click at [211, 309] on div "{ "activeDrawer" : "" , "activeSections" : [ "section0" ] , "activeTab" : "dash…" at bounding box center [686, 502] width 1193 height 733
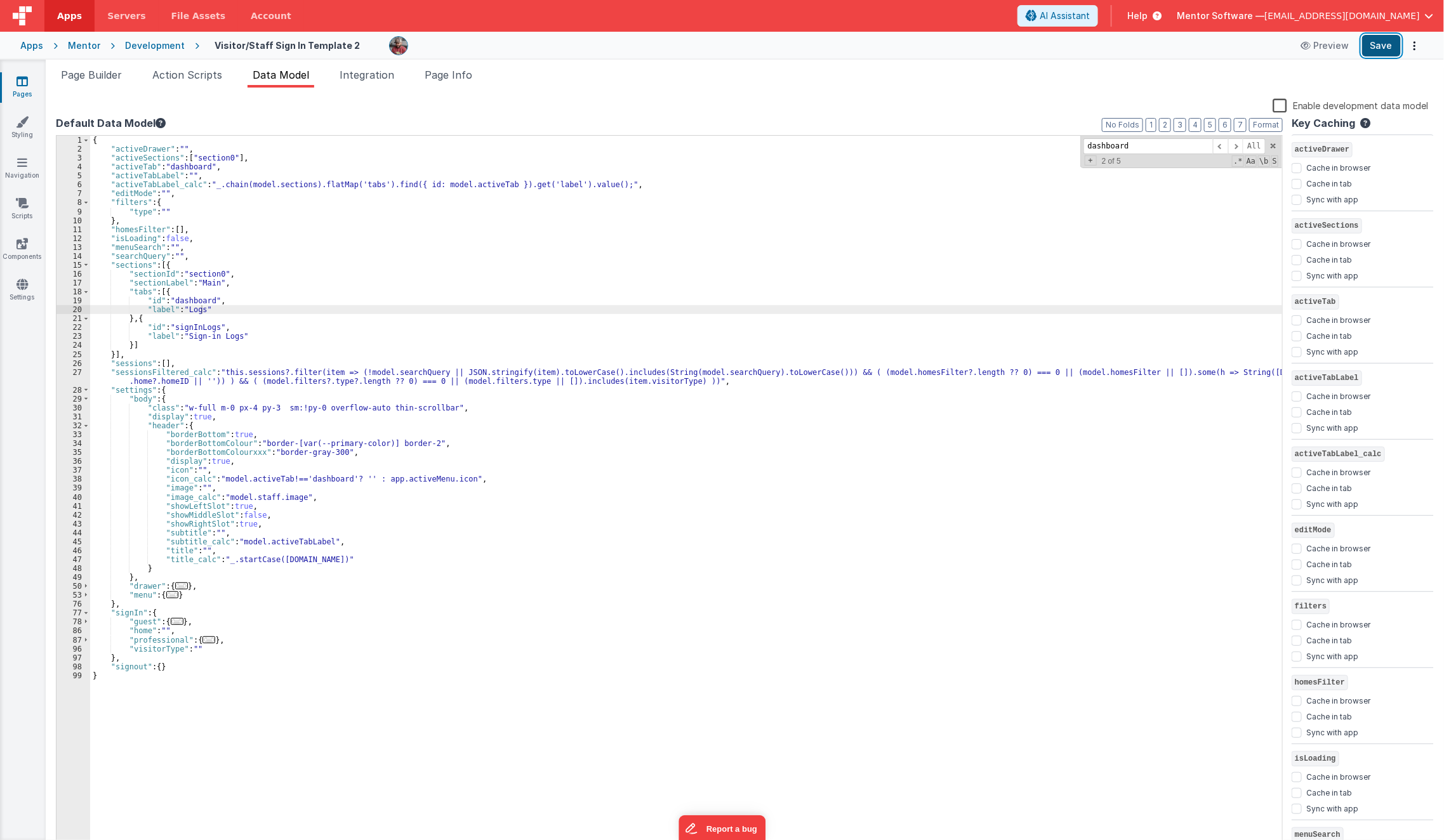
click at [1385, 37] on button "Save" at bounding box center [1381, 45] width 39 height 21
click at [107, 70] on span "Page Builder" at bounding box center [91, 75] width 61 height 12
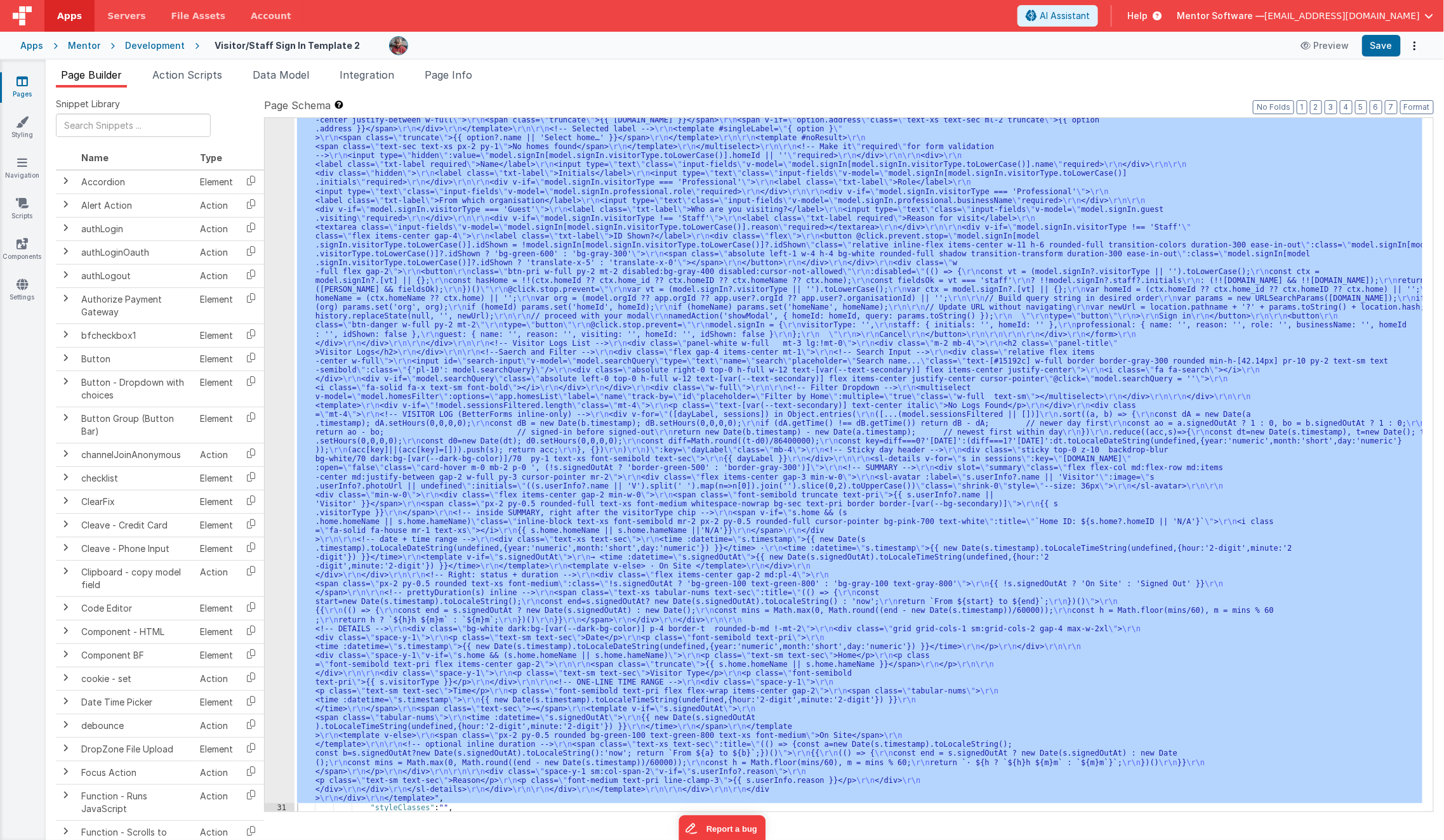
click at [514, 505] on div ""html" : "<template> \r\n <div class= \" px-2 sm:!px-4 \" > \r\n <div class= \"…" at bounding box center [858, 465] width 1128 height 694
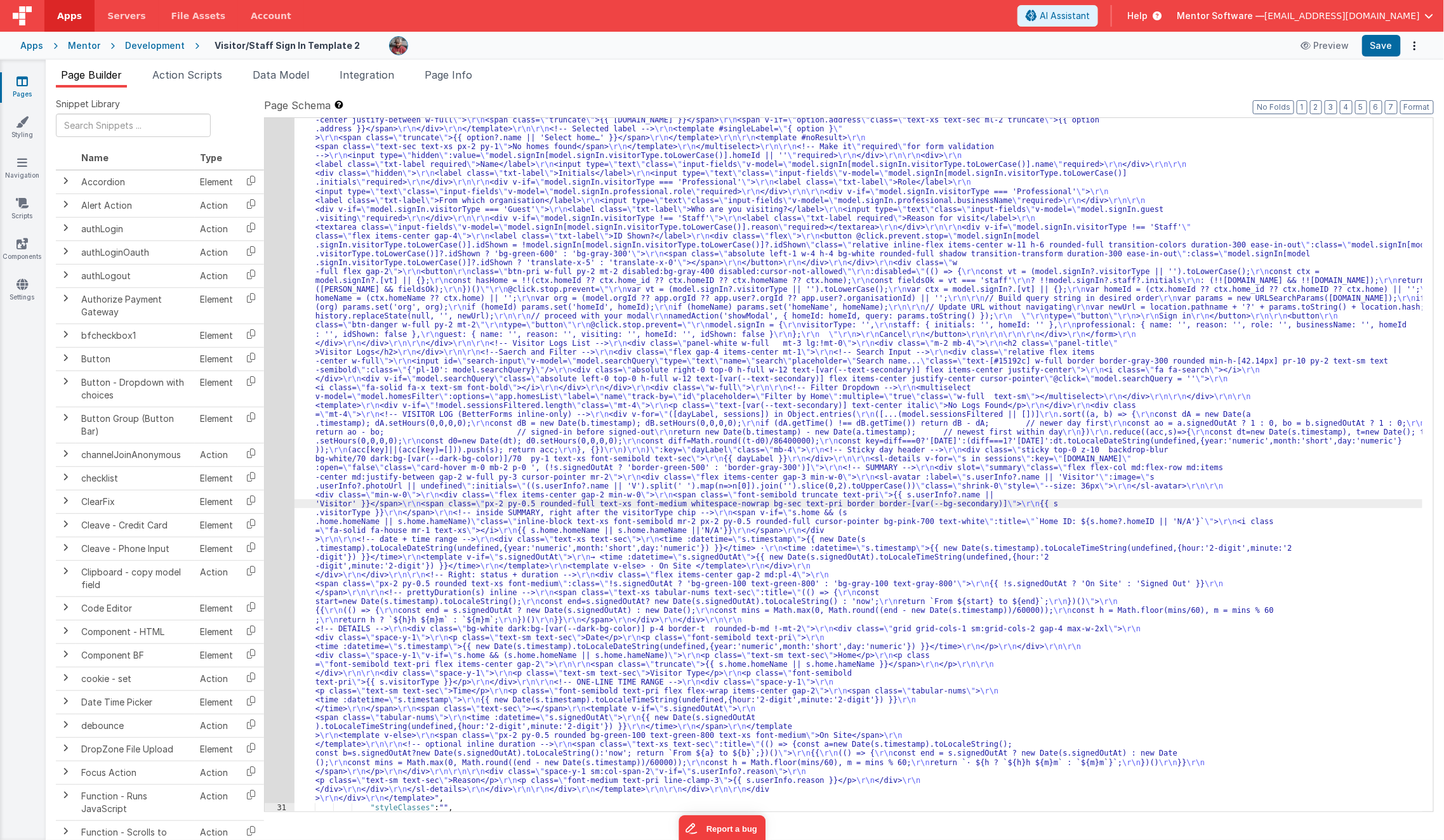
click at [276, 520] on div "30" at bounding box center [279, 375] width 30 height 857
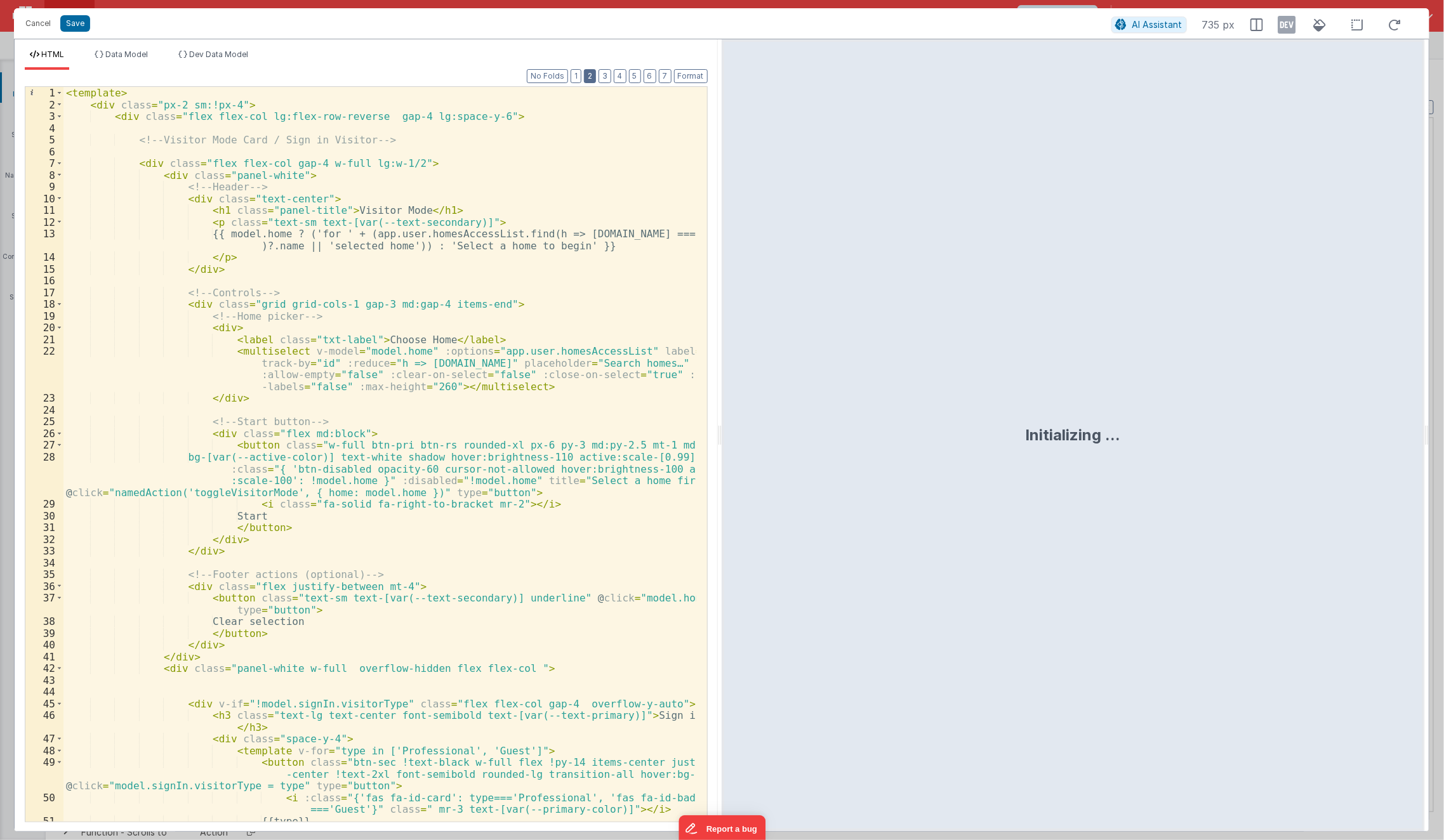
click at [594, 75] on button "2" at bounding box center [590, 76] width 12 height 14
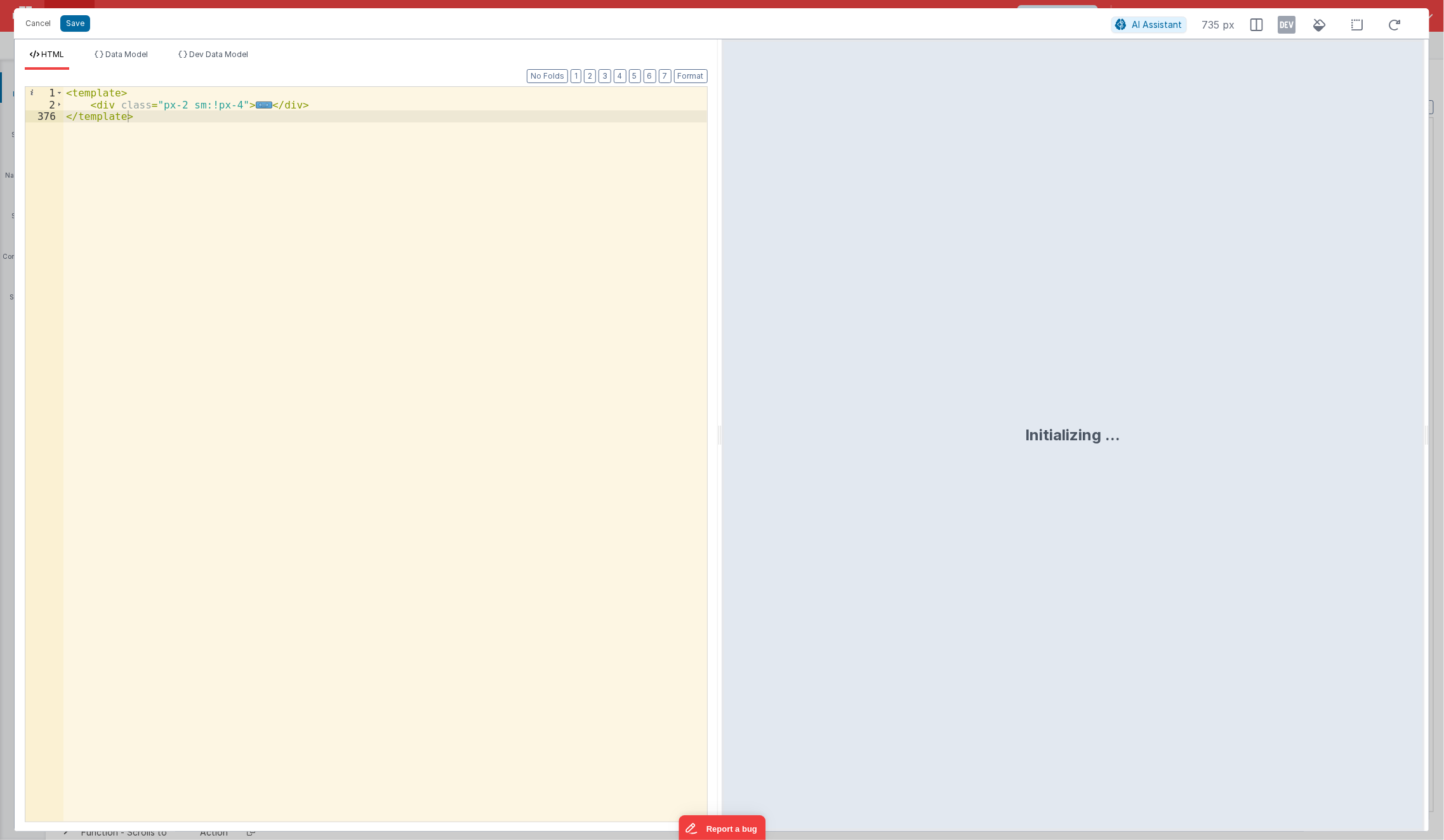
click at [630, 77] on div "Format 7 6 5 4 3 2 1 No Folds 1 2 376 < template > < div class = "px-2 sm:!px-4…" at bounding box center [366, 445] width 683 height 751
click at [633, 77] on button "5" at bounding box center [635, 76] width 12 height 14
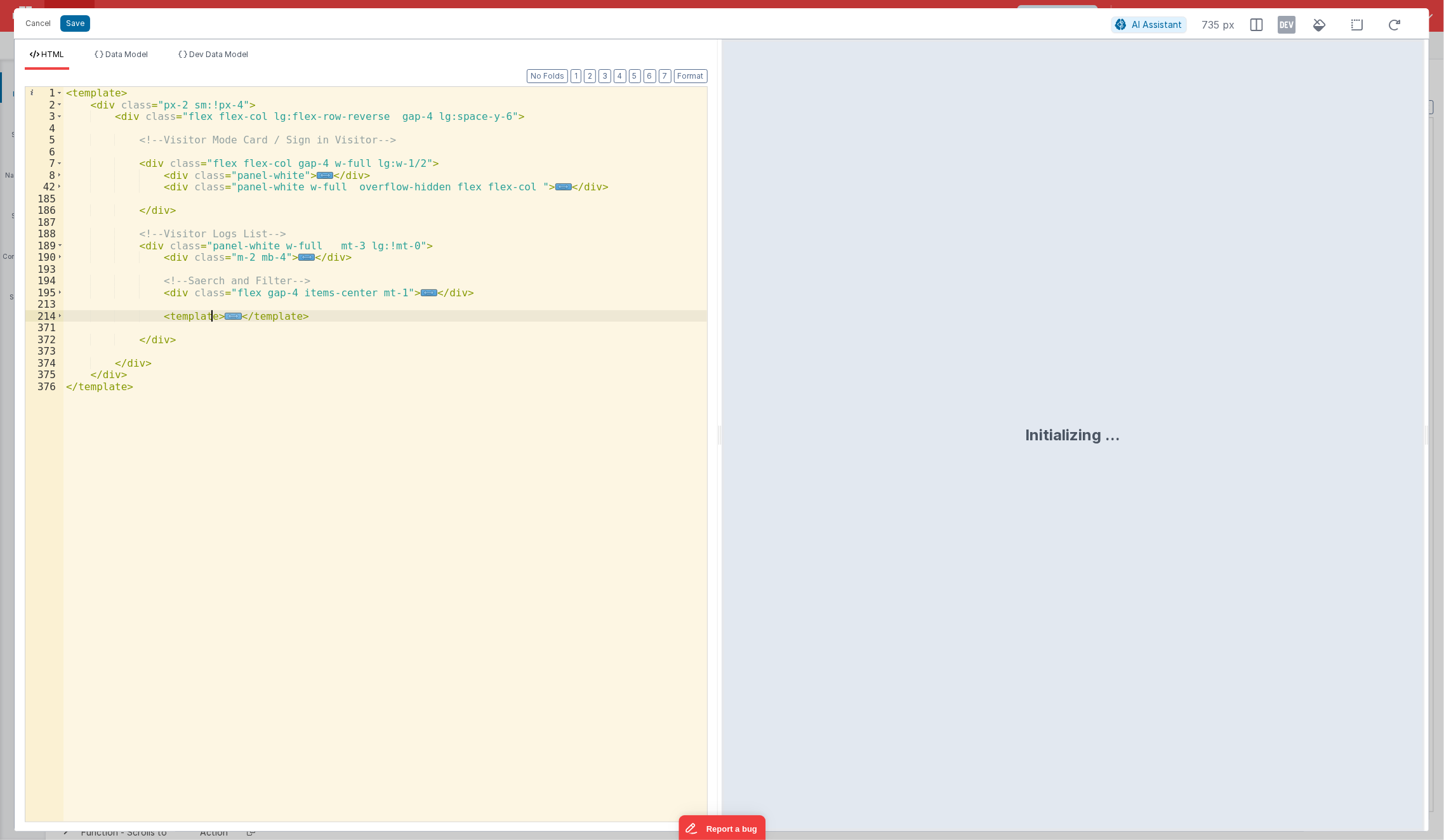
click at [225, 318] on span "..." at bounding box center [233, 316] width 17 height 7
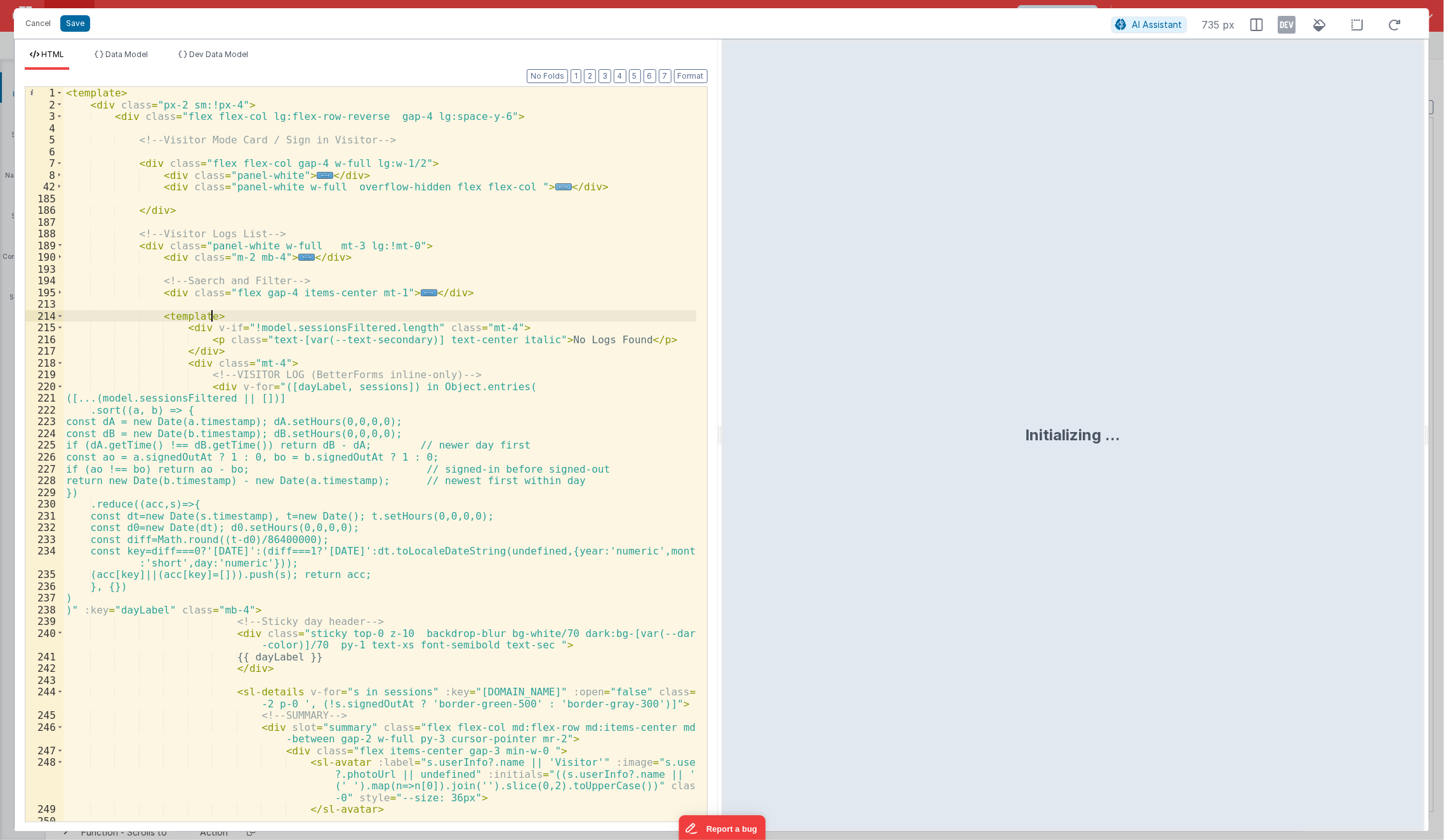
click at [556, 189] on span "..." at bounding box center [564, 187] width 17 height 7
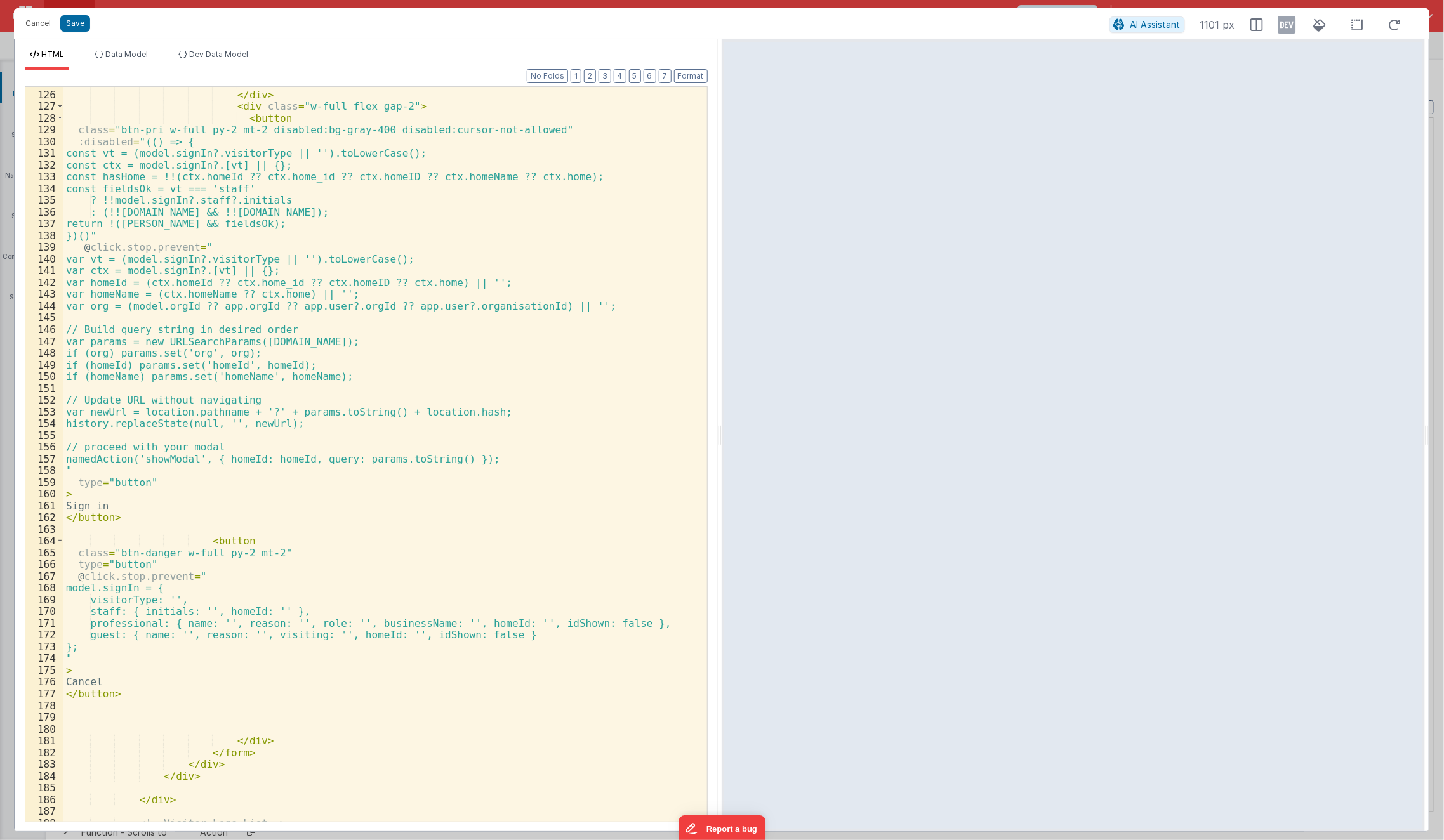
scroll to position [1384, 0]
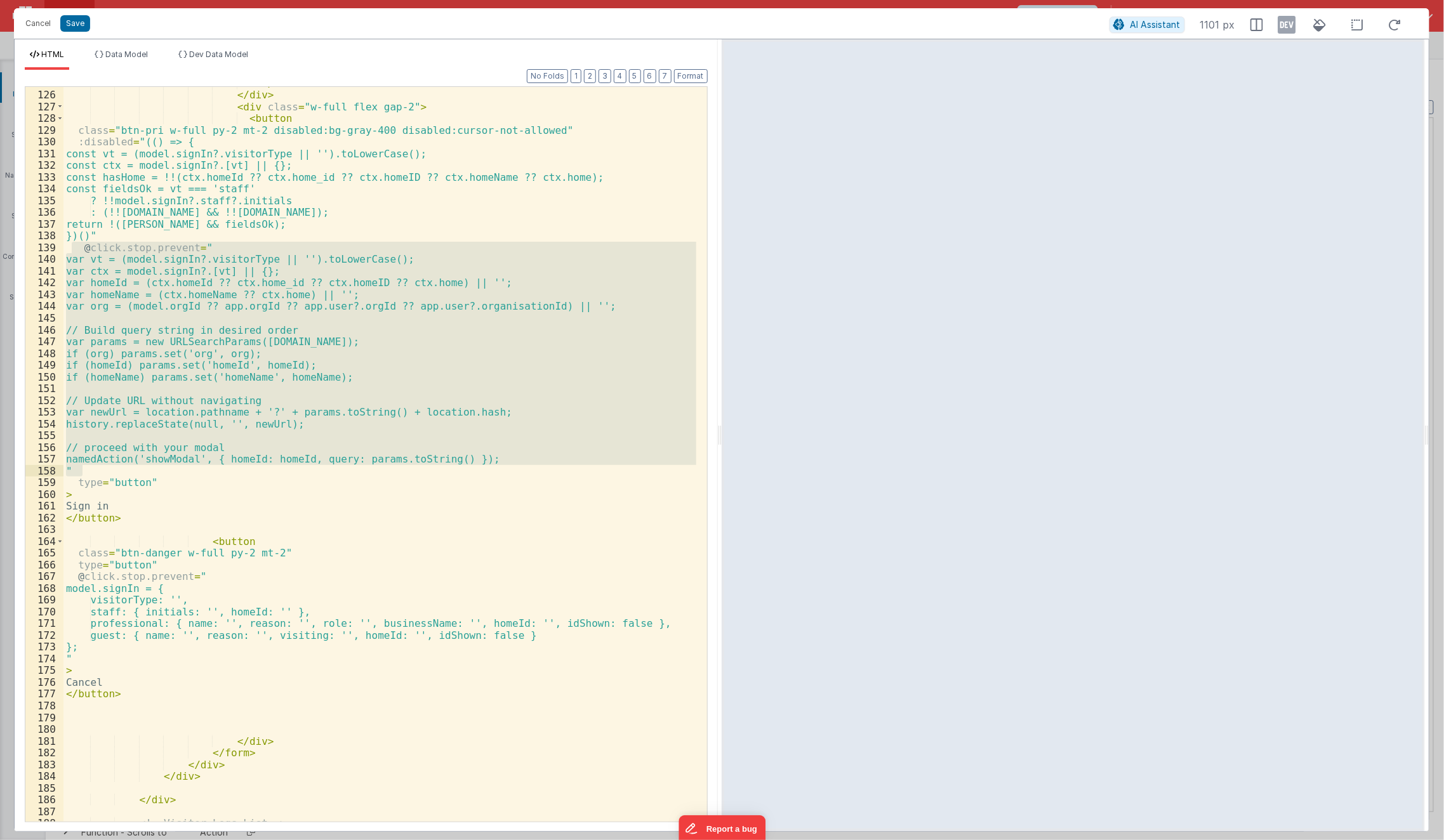
drag, startPoint x: 72, startPoint y: 250, endPoint x: 118, endPoint y: 465, distance: 219.9
click at [118, 465] on div "</ div > </ div > < div class = "w-full flex gap-2" > < button class = "btn-pri…" at bounding box center [380, 457] width 633 height 759
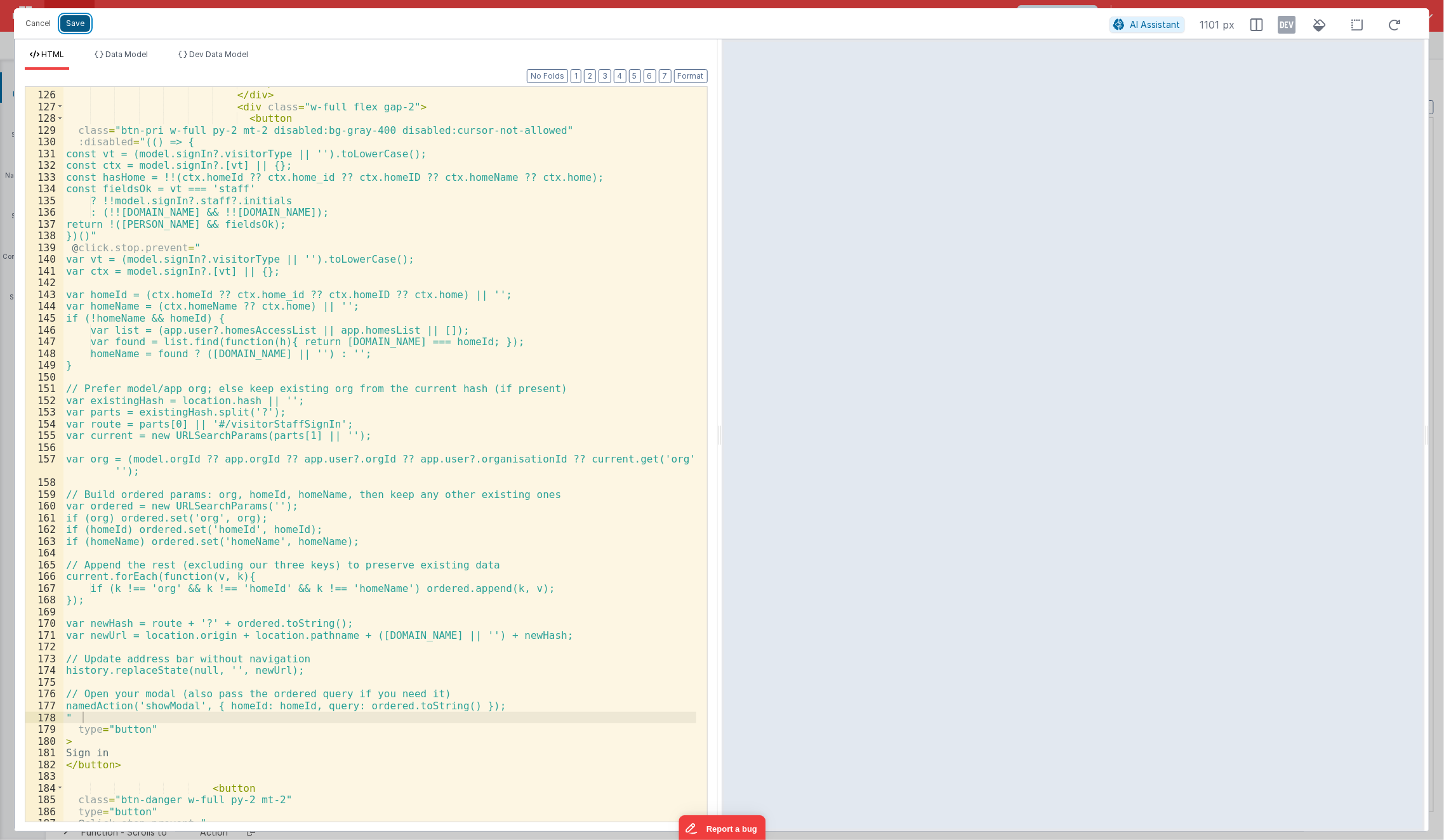
click at [74, 26] on button "Save" at bounding box center [75, 23] width 30 height 16
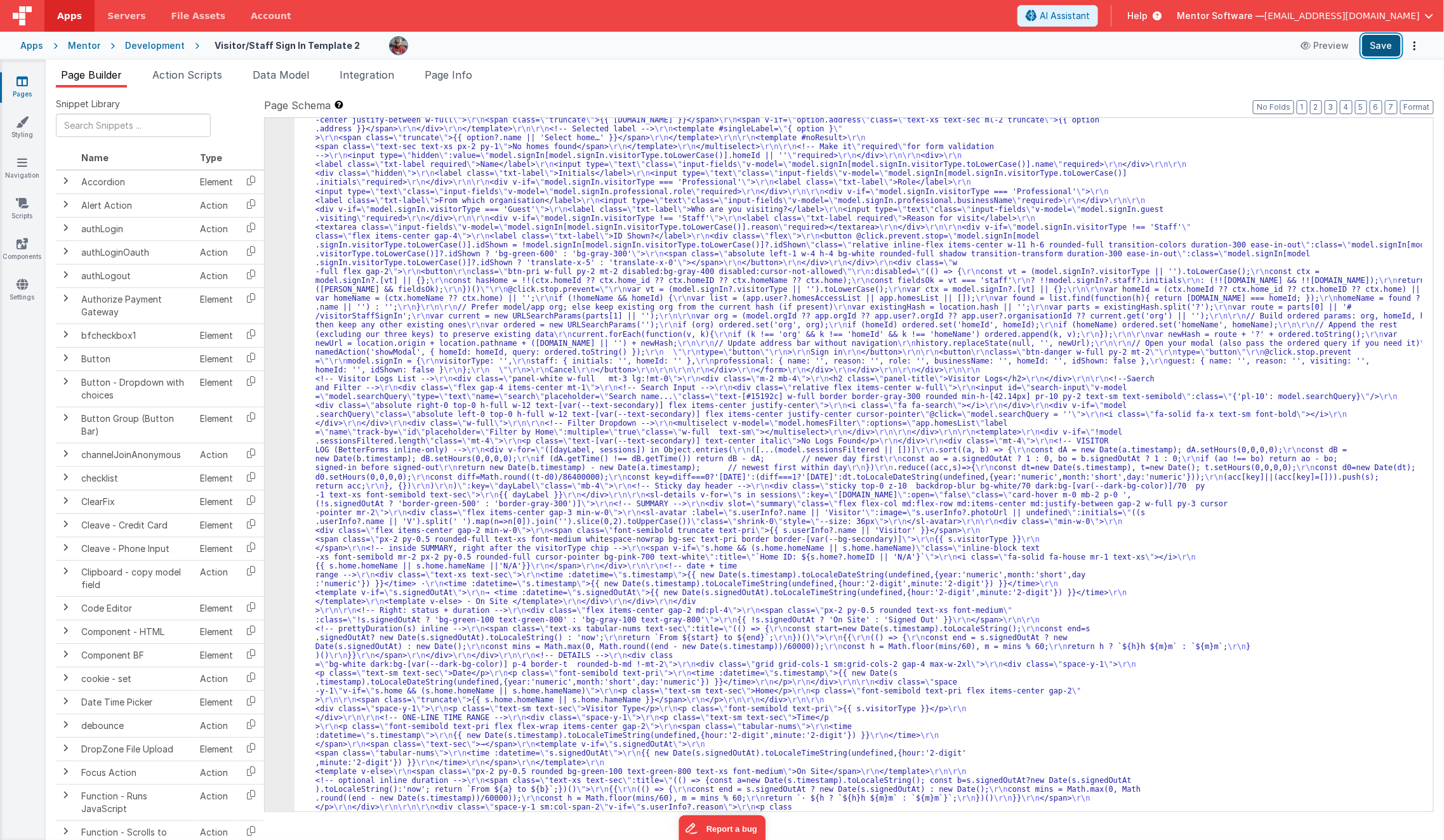
click at [1376, 52] on button "Save" at bounding box center [1381, 45] width 39 height 21
click at [444, 68] on li "Page Info" at bounding box center [448, 78] width 58 height 21
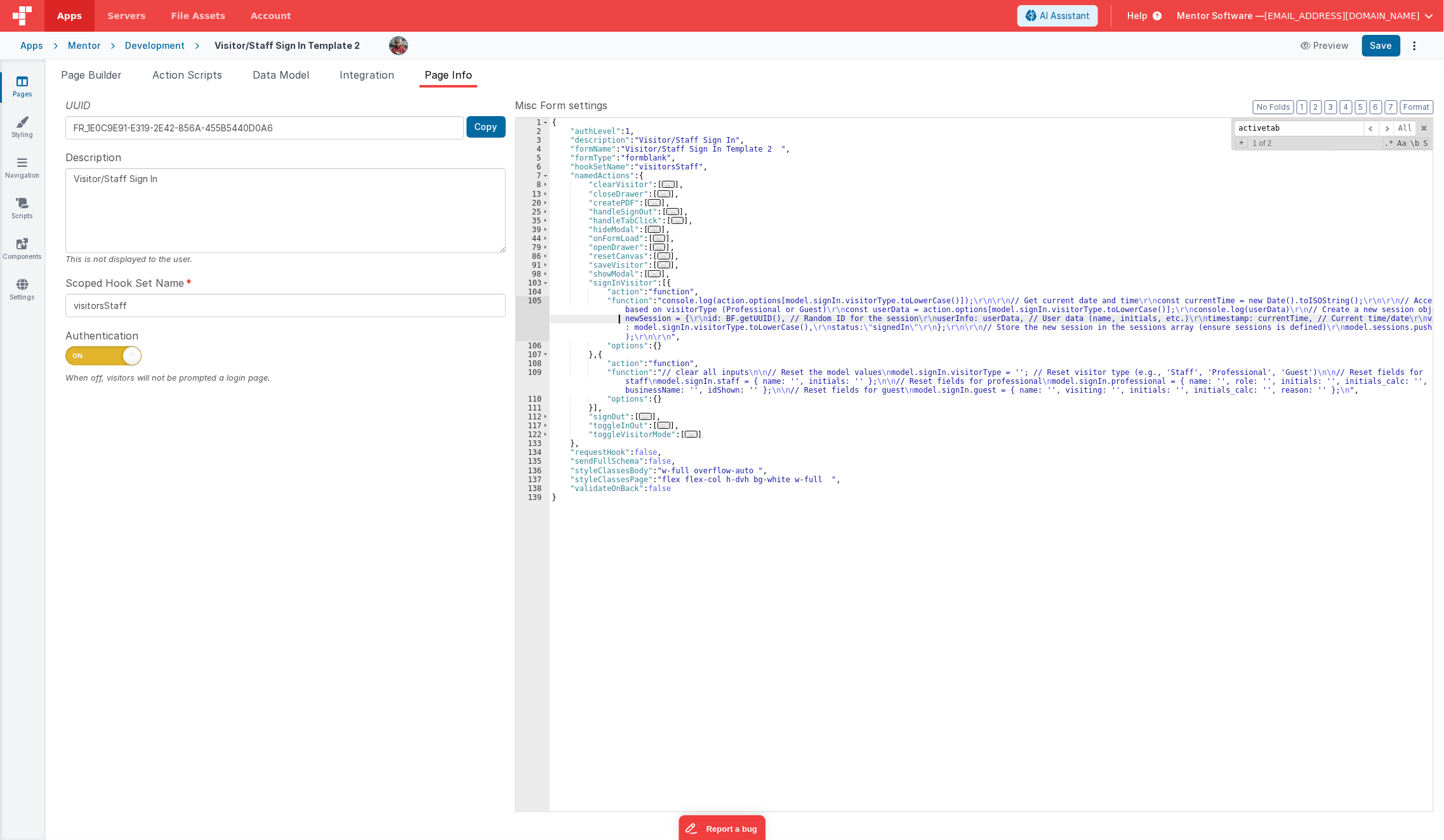
click at [595, 318] on div "{ "authLevel" : 1 , "description" : "Visitor/Staff Sign In" , "formName" : "Vis…" at bounding box center [992, 474] width 884 height 712
click at [580, 324] on div "{ "authLevel" : 1 , "description" : "Visitor/Staff Sign In" , "formName" : "Vis…" at bounding box center [992, 474] width 884 height 712
click at [96, 74] on span "Page Builder" at bounding box center [91, 75] width 61 height 12
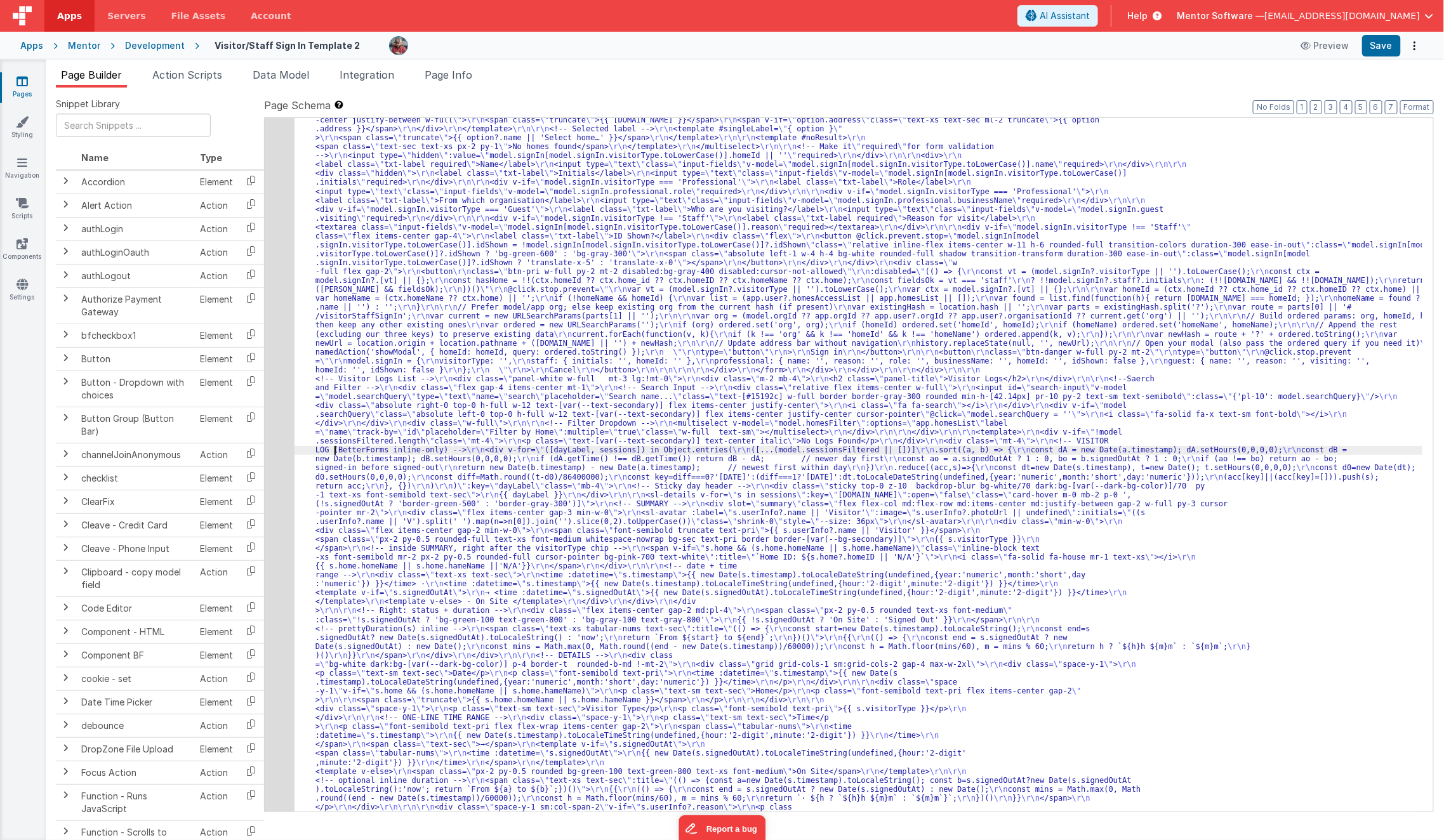
click at [283, 476] on div "30" at bounding box center [279, 388] width 30 height 884
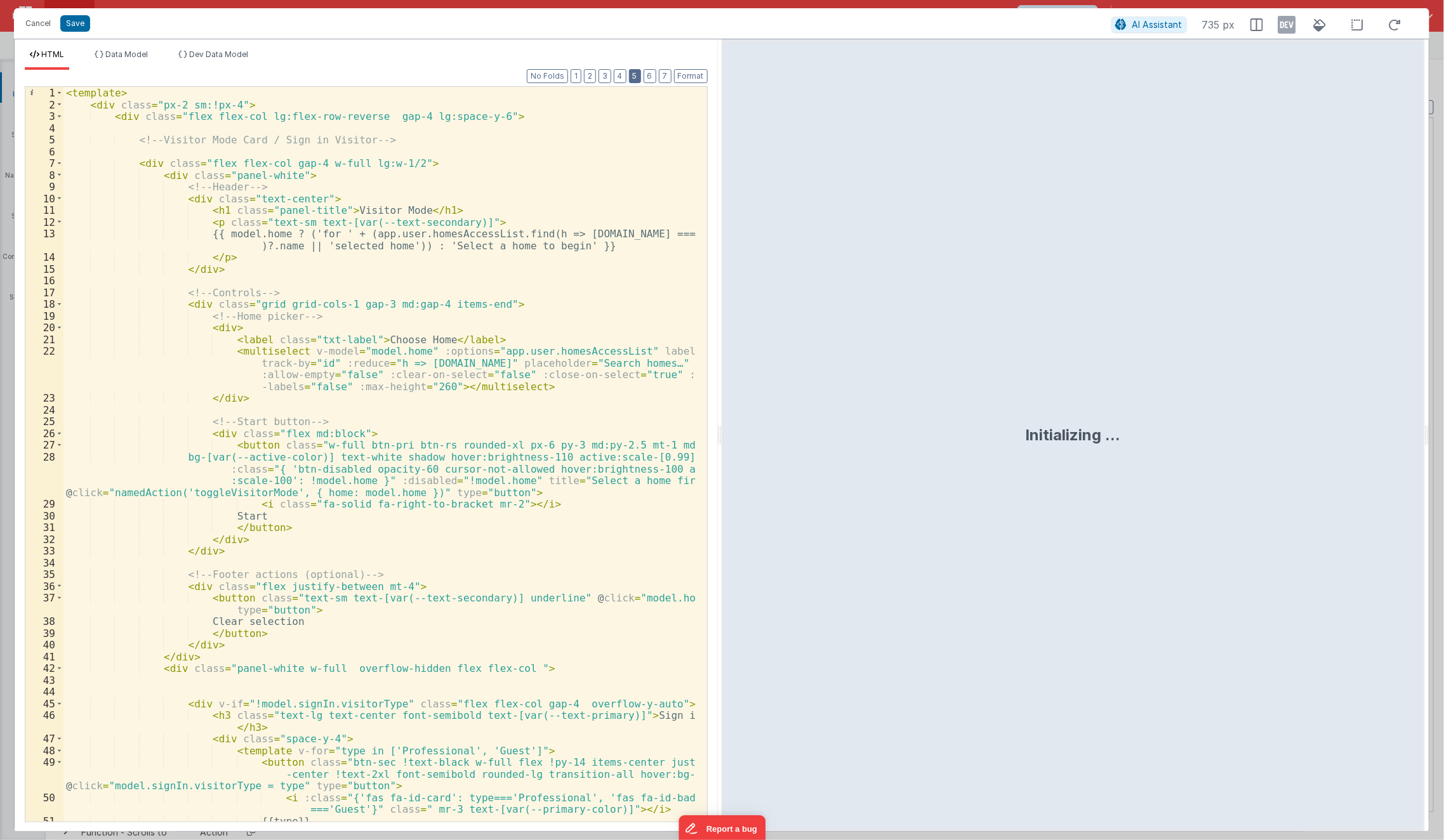
click at [641, 77] on button "5" at bounding box center [635, 76] width 12 height 14
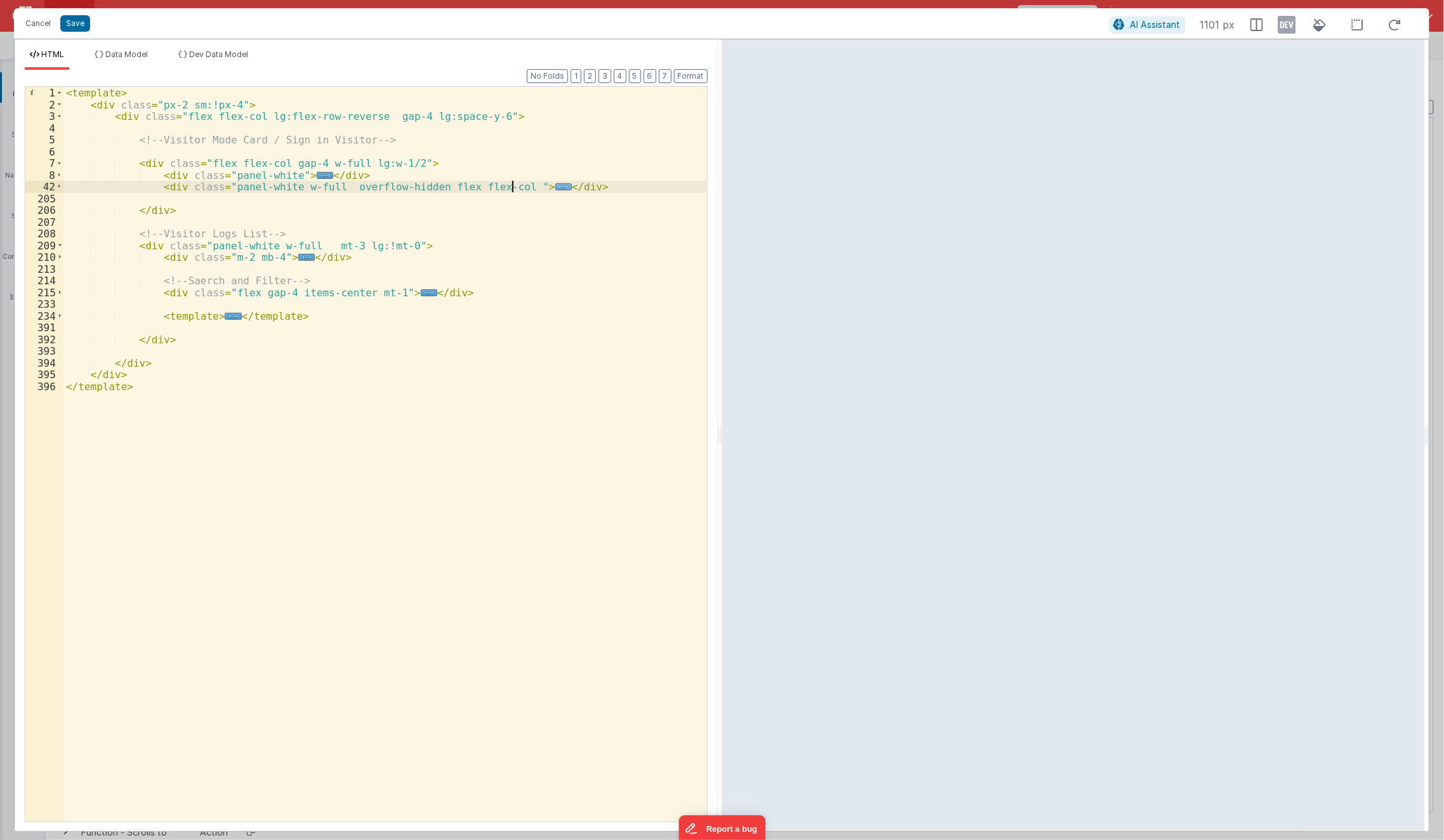
click at [556, 184] on span "..." at bounding box center [564, 187] width 17 height 7
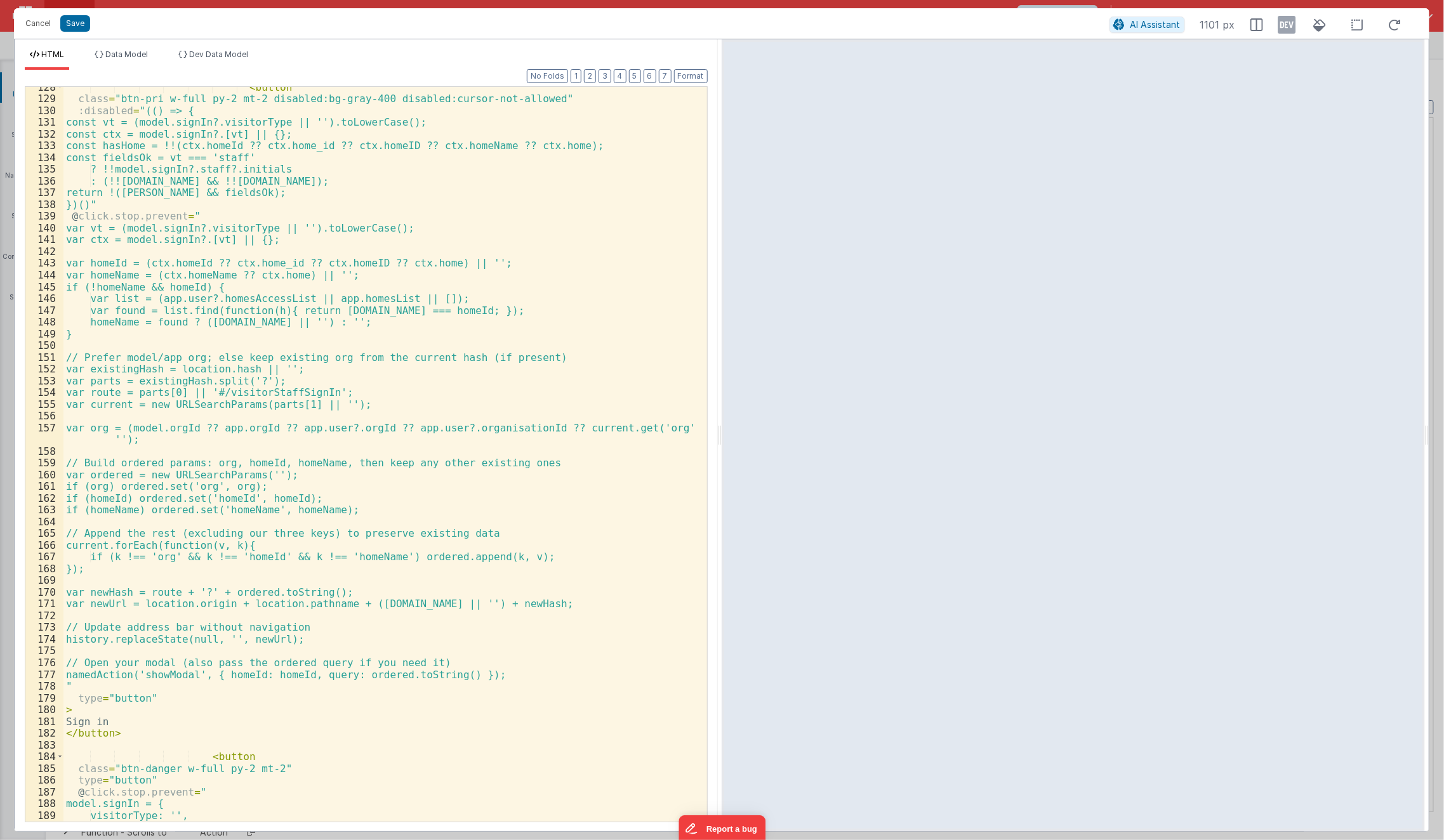
scroll to position [1369, 0]
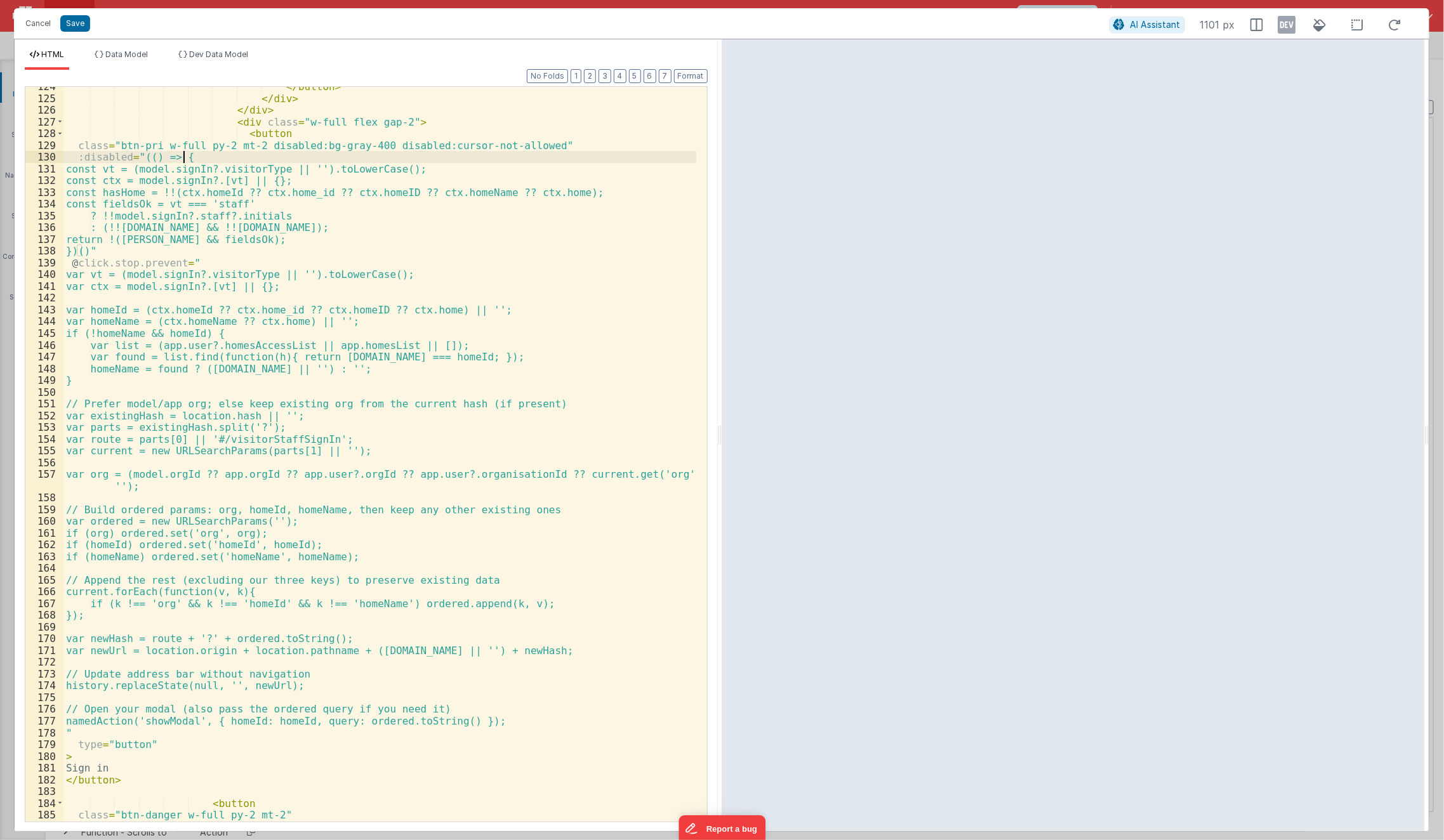
click at [228, 157] on div "</ button > </ div > </ div > < div class = "w-full flex gap-2" > < button clas…" at bounding box center [380, 460] width 633 height 759
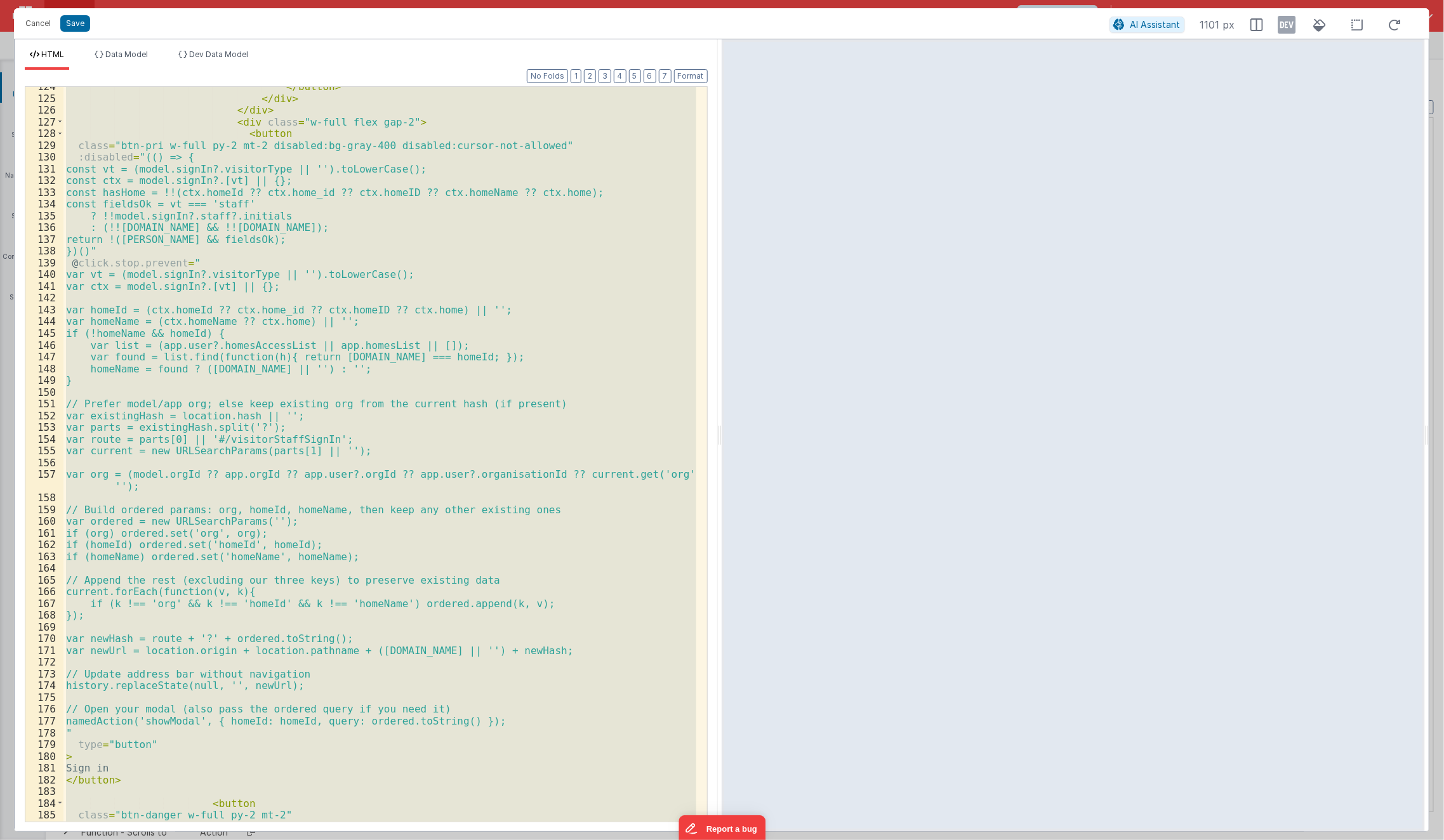
click at [514, 623] on div "</ button > </ div > </ div > < div class = "w-full flex gap-2" > < button clas…" at bounding box center [380, 454] width 633 height 735
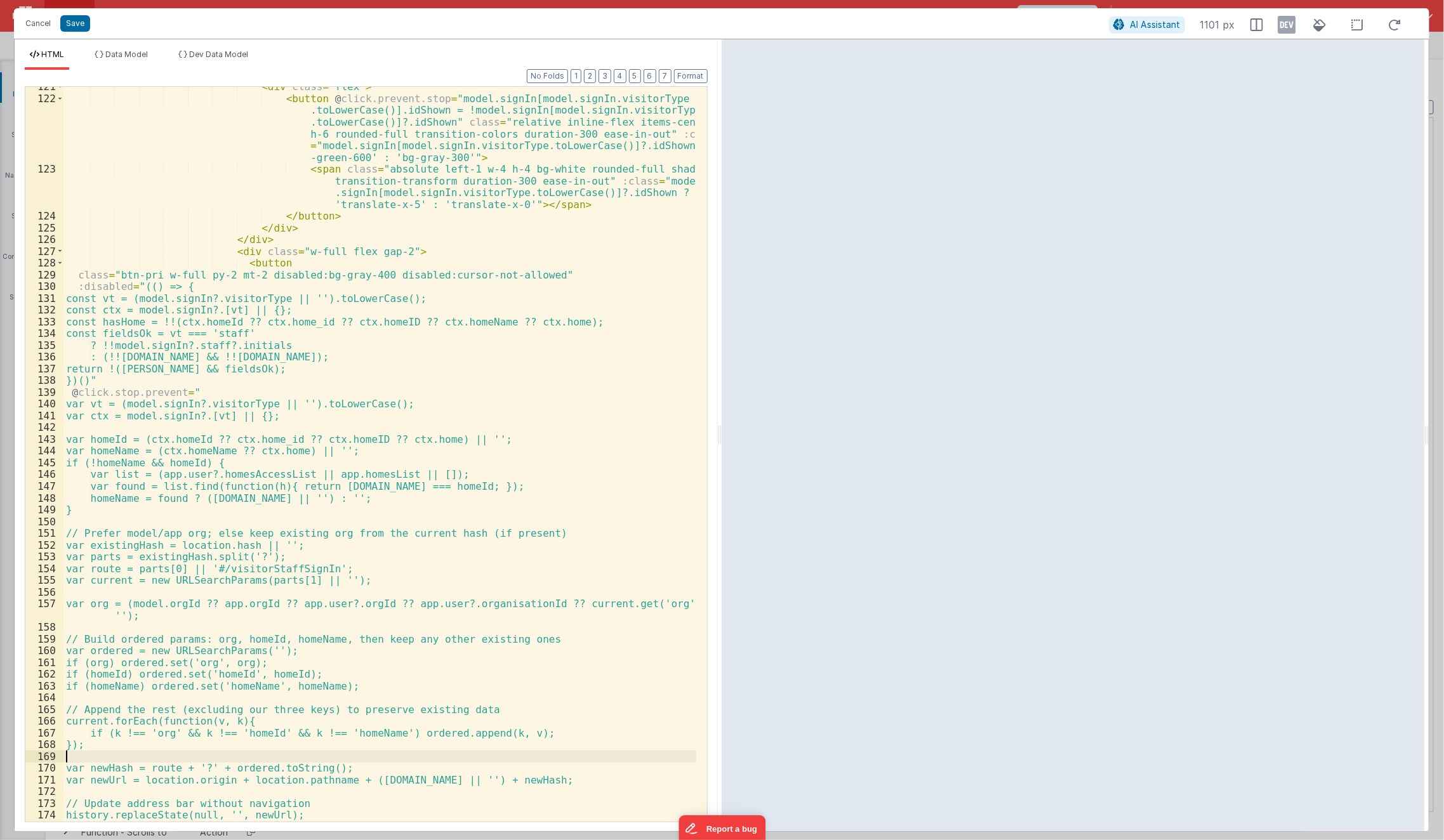
scroll to position [1239, 0]
click at [514, 623] on div "< div class = "flex" > < button @ click.prevent.stop = "model.signIn[model.sign…" at bounding box center [380, 461] width 633 height 759
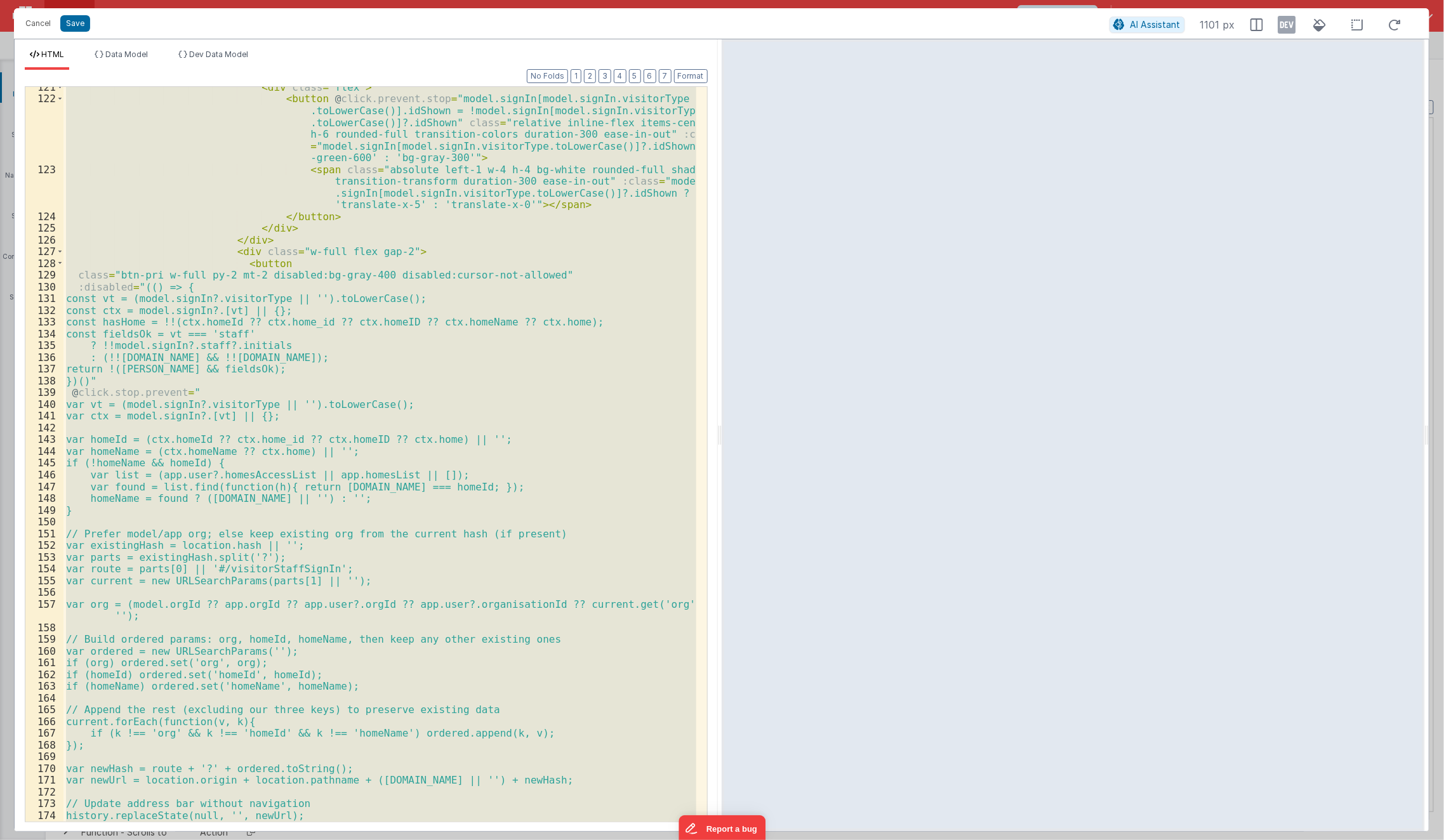
click at [230, 308] on div "< div class = "flex" > < button @ click.prevent.stop = "model.signIn[model.sign…" at bounding box center [380, 454] width 633 height 735
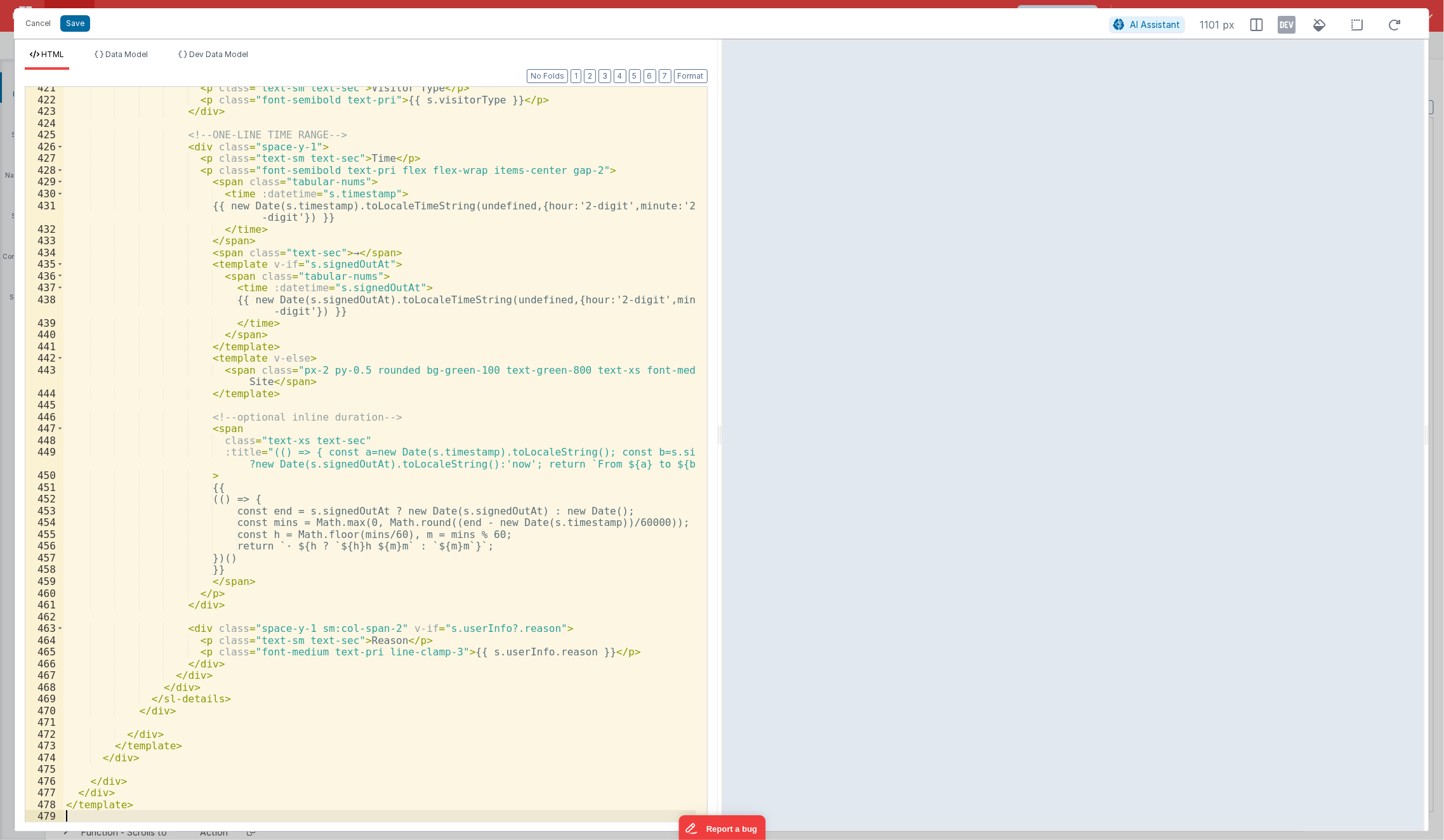
scroll to position [5363, 0]
click at [1282, 29] on icon at bounding box center [1287, 25] width 18 height 21
click at [1284, 26] on icon at bounding box center [1287, 25] width 18 height 21
click at [70, 19] on button "Save" at bounding box center [75, 23] width 30 height 16
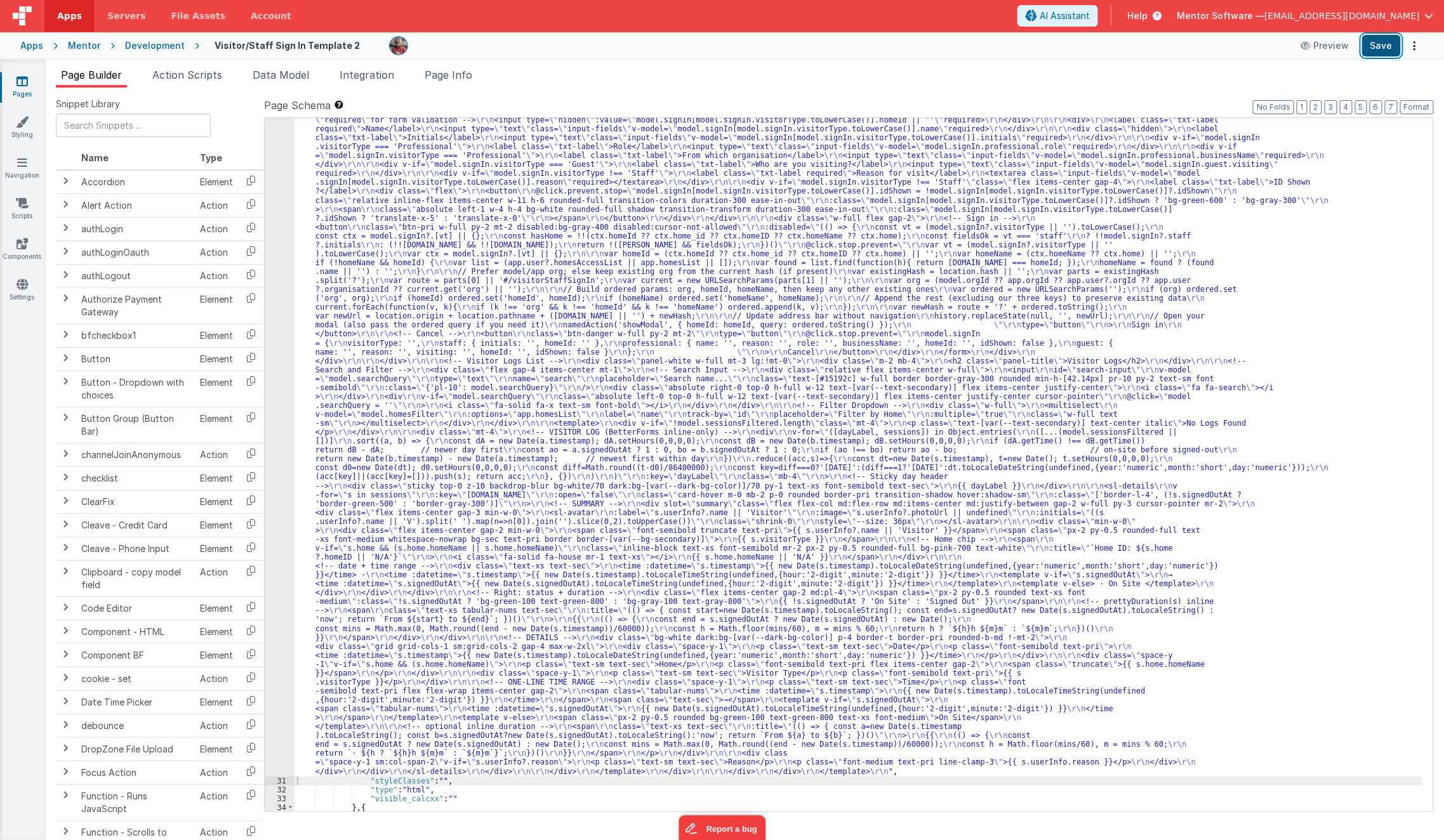
click at [1385, 54] on button "Save" at bounding box center [1381, 45] width 39 height 21
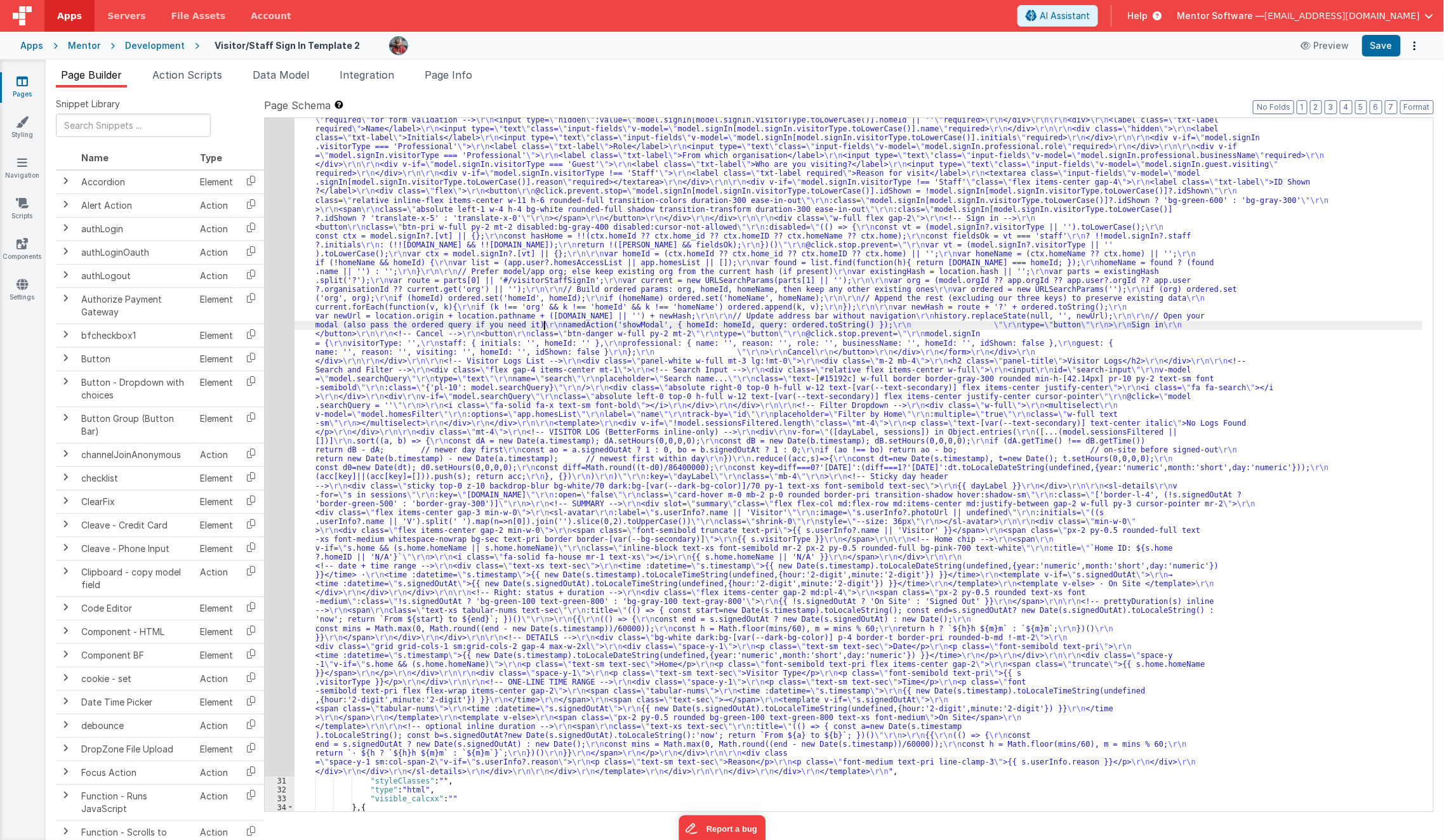
click at [544, 322] on div ""html" : "<template> \r\n <div class= \" px-2 sm:!px-4 \" > \r\n <div class= \"…" at bounding box center [858, 700] width 1128 height 1560
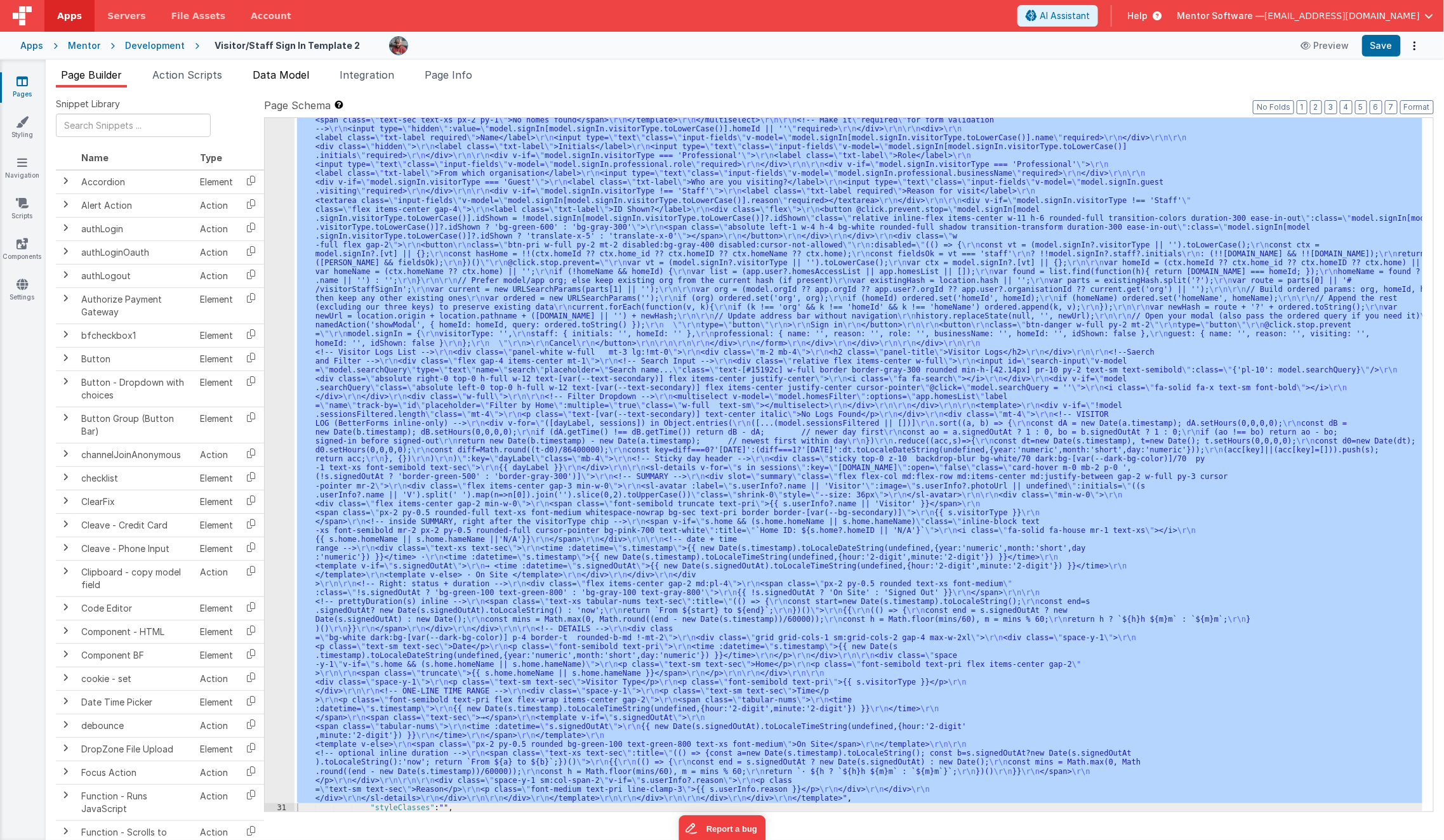
click at [283, 80] on span "Data Model" at bounding box center [281, 75] width 56 height 12
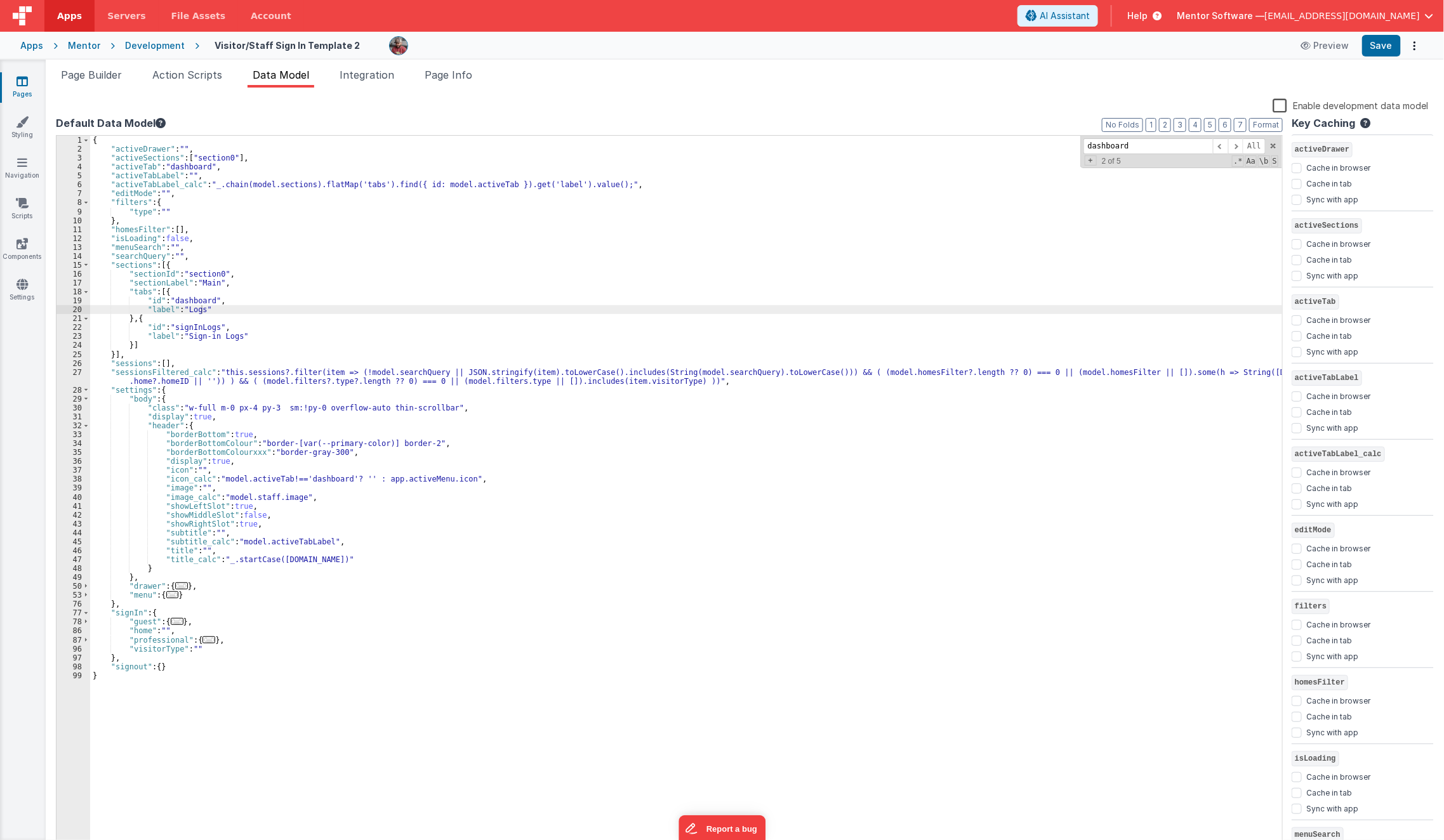
click at [192, 307] on div "{ "activeDrawer" : "" , "activeSections" : [ "section0" ] , "activeTab" : "dash…" at bounding box center [686, 502] width 1193 height 733
click at [1373, 50] on button "Save" at bounding box center [1381, 45] width 39 height 21
click at [98, 73] on span "Page Builder" at bounding box center [91, 75] width 61 height 12
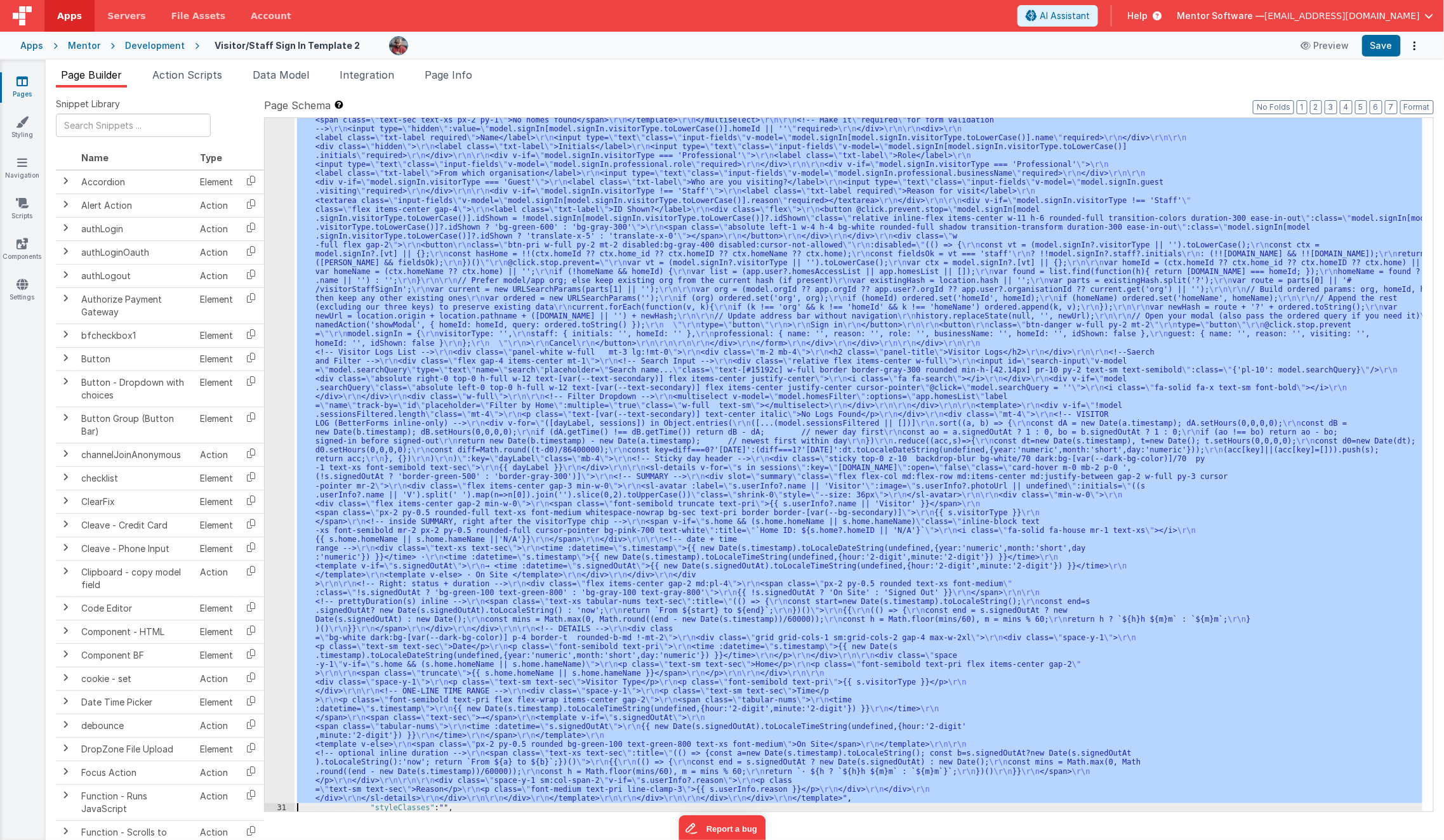
click at [532, 400] on div ""html" : "<template> \r\n <div class= \" px-2 sm:!px-4 \" > \r\n <div class= \"…" at bounding box center [858, 465] width 1128 height 694
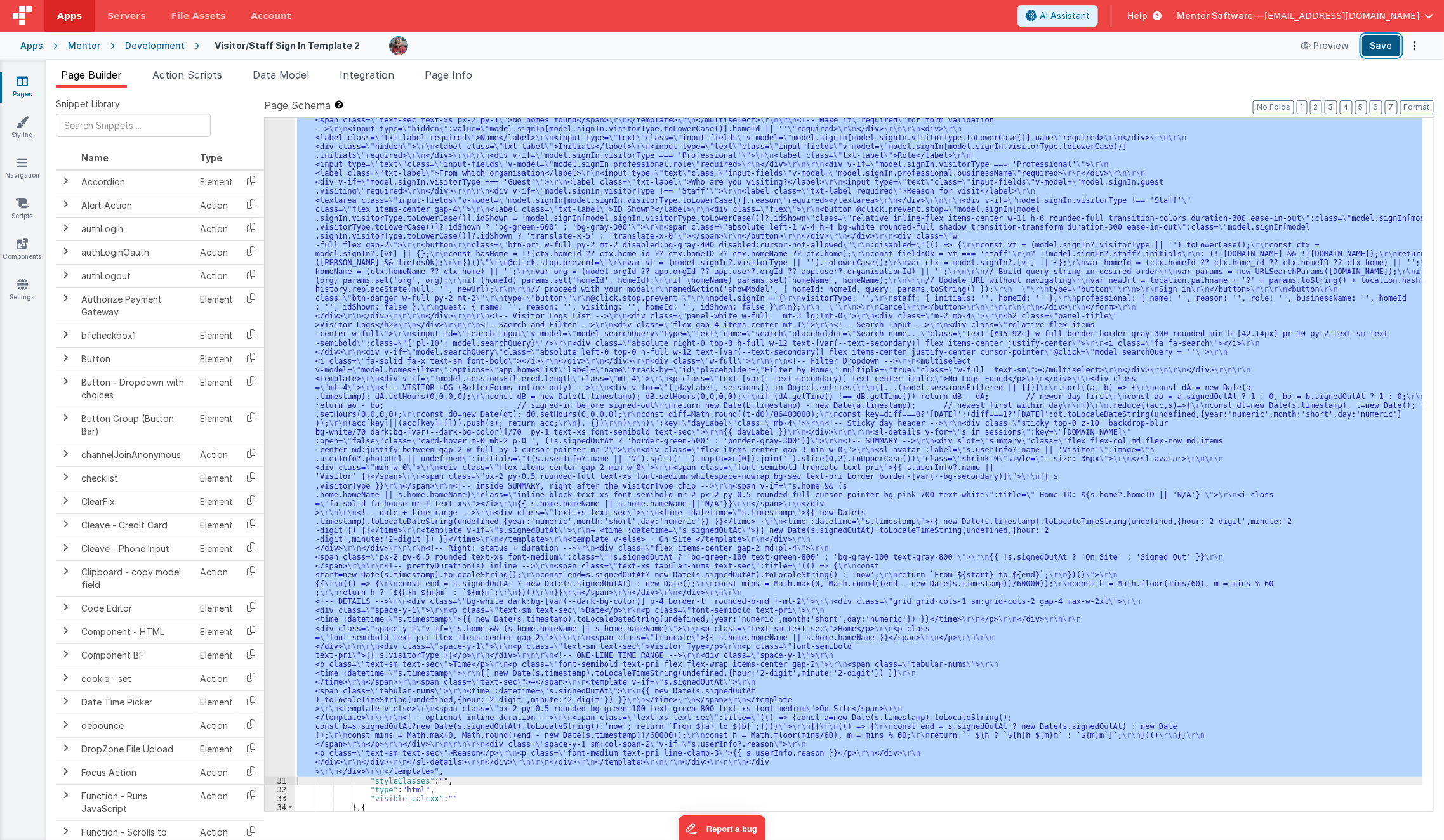
click at [1384, 55] on button "Save" at bounding box center [1381, 45] width 39 height 21
click at [514, 343] on div ""html" : "<template> \r\n <div class= \" px-2 sm:!px-4 \" > \r\n <div class= \"…" at bounding box center [858, 465] width 1128 height 694
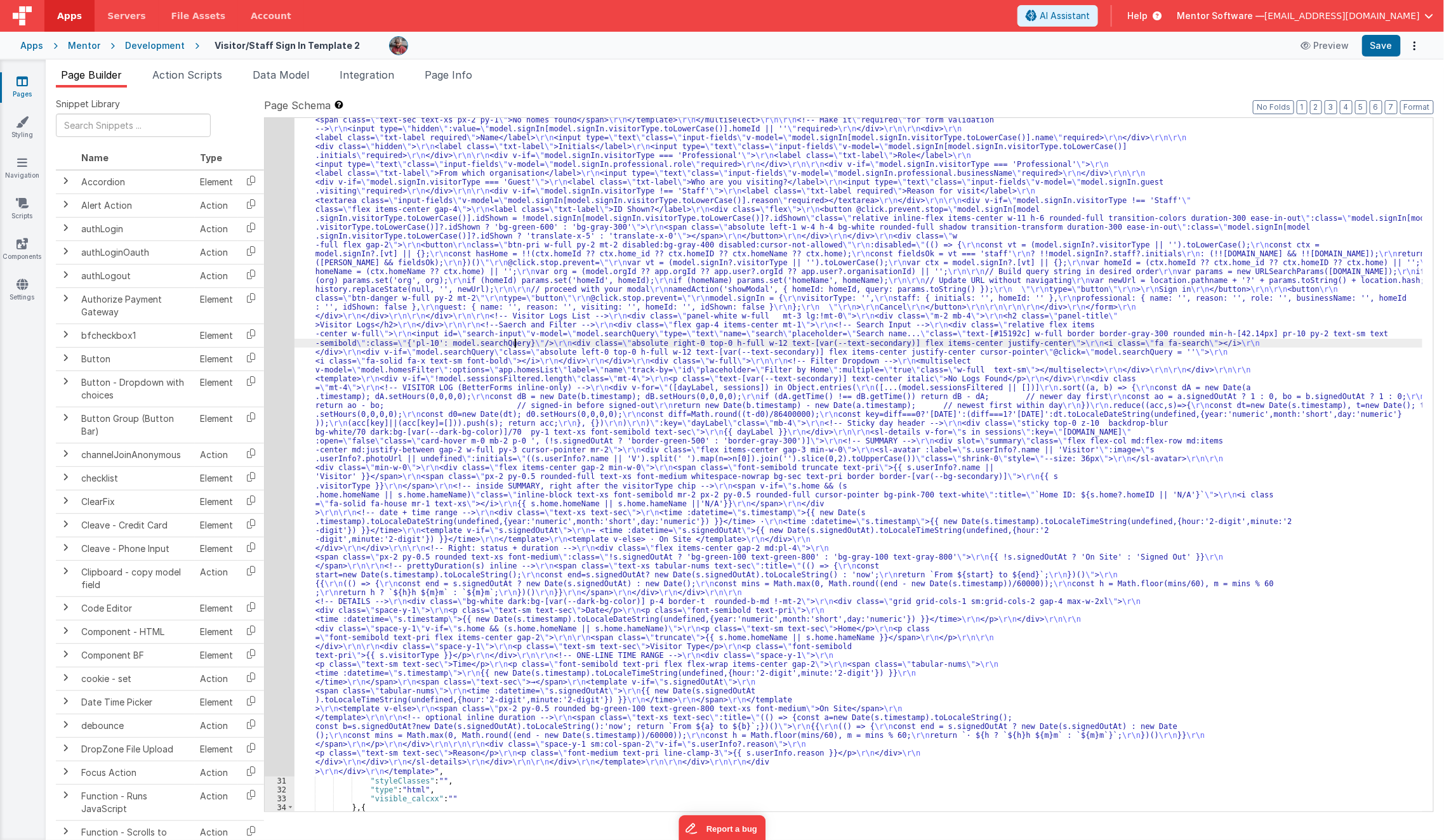
click at [275, 413] on div "30" at bounding box center [279, 348] width 30 height 857
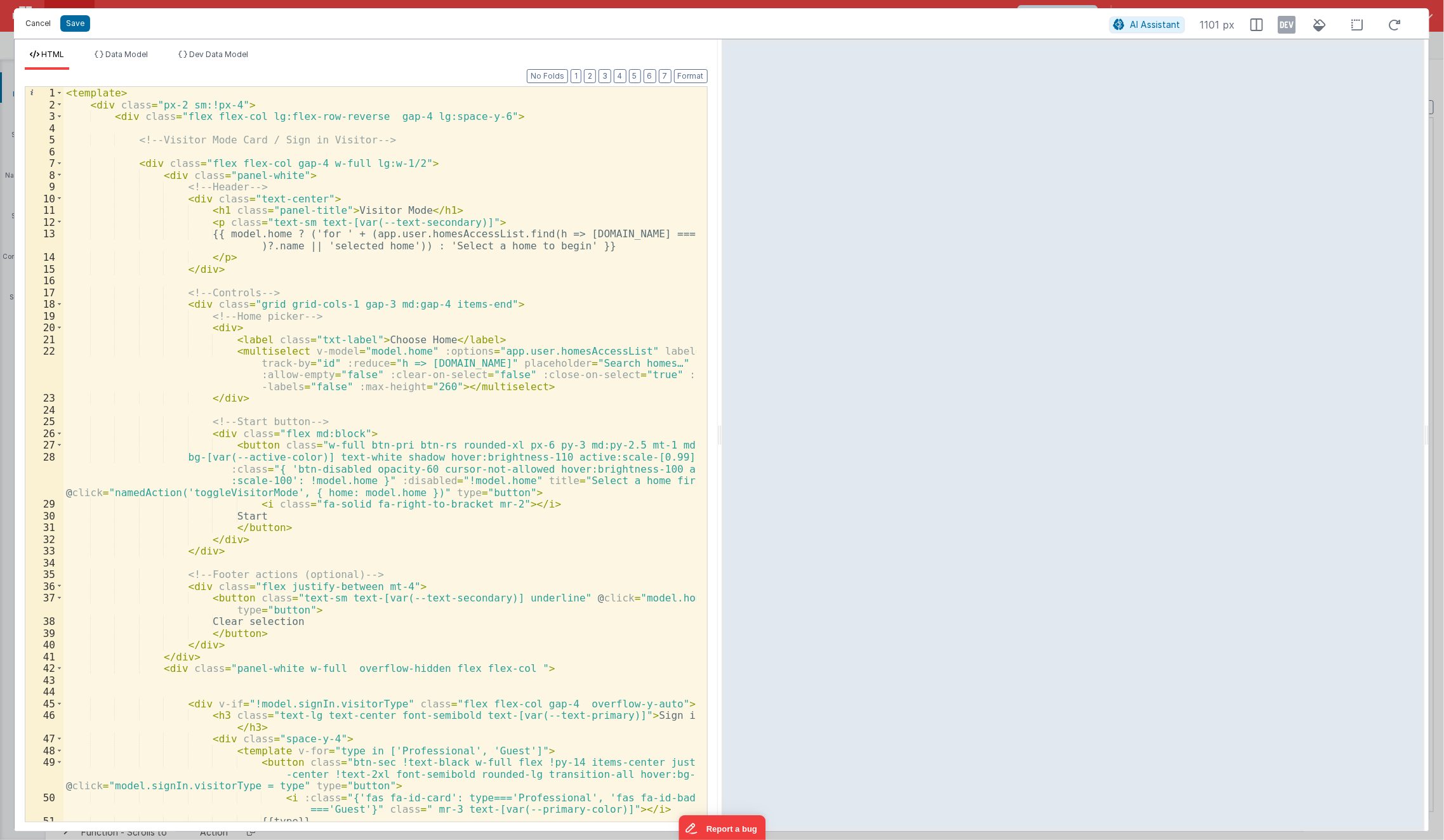
click at [34, 21] on button "Cancel" at bounding box center [38, 23] width 38 height 18
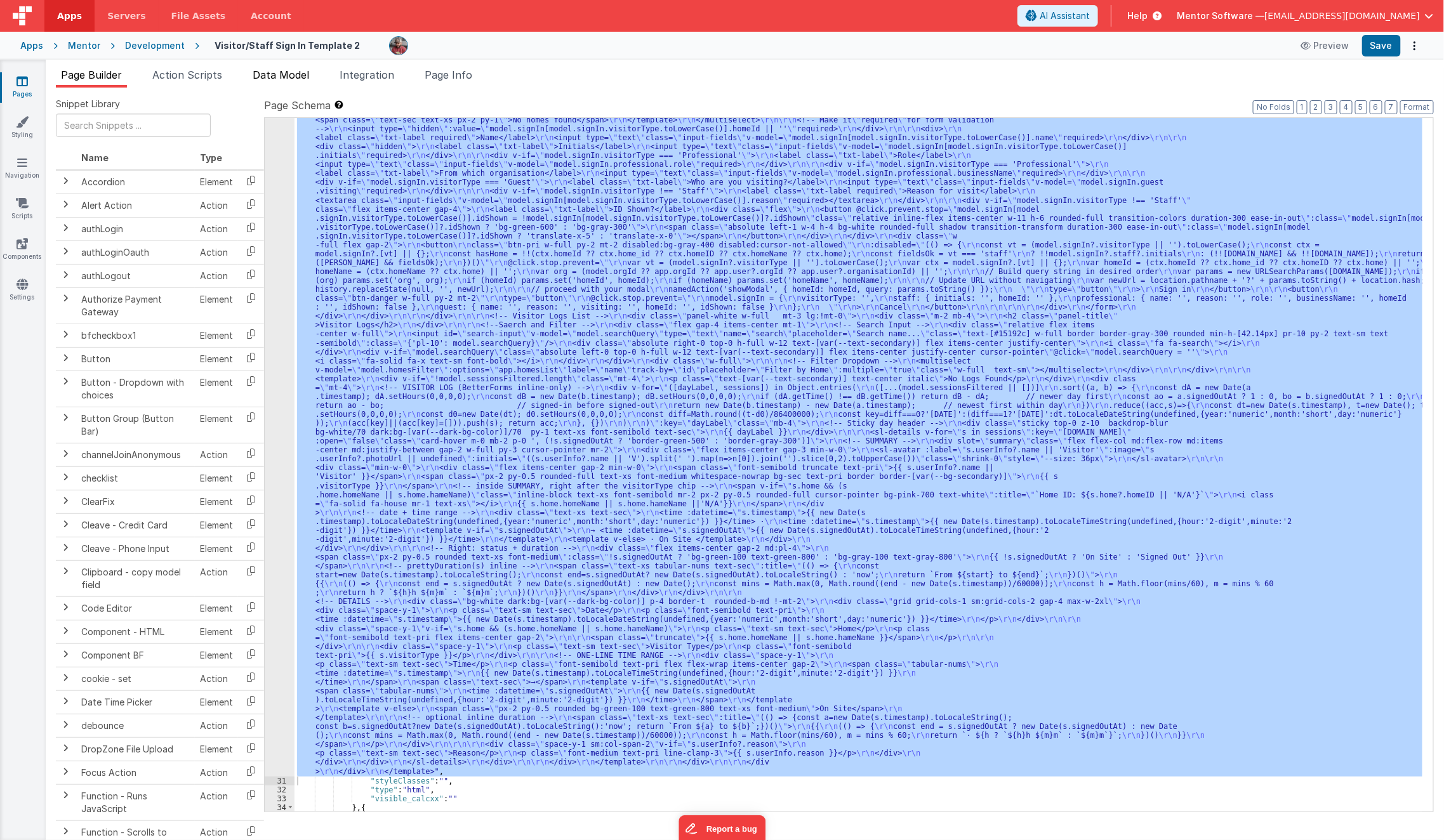
click at [274, 76] on span "Data Model" at bounding box center [281, 75] width 56 height 12
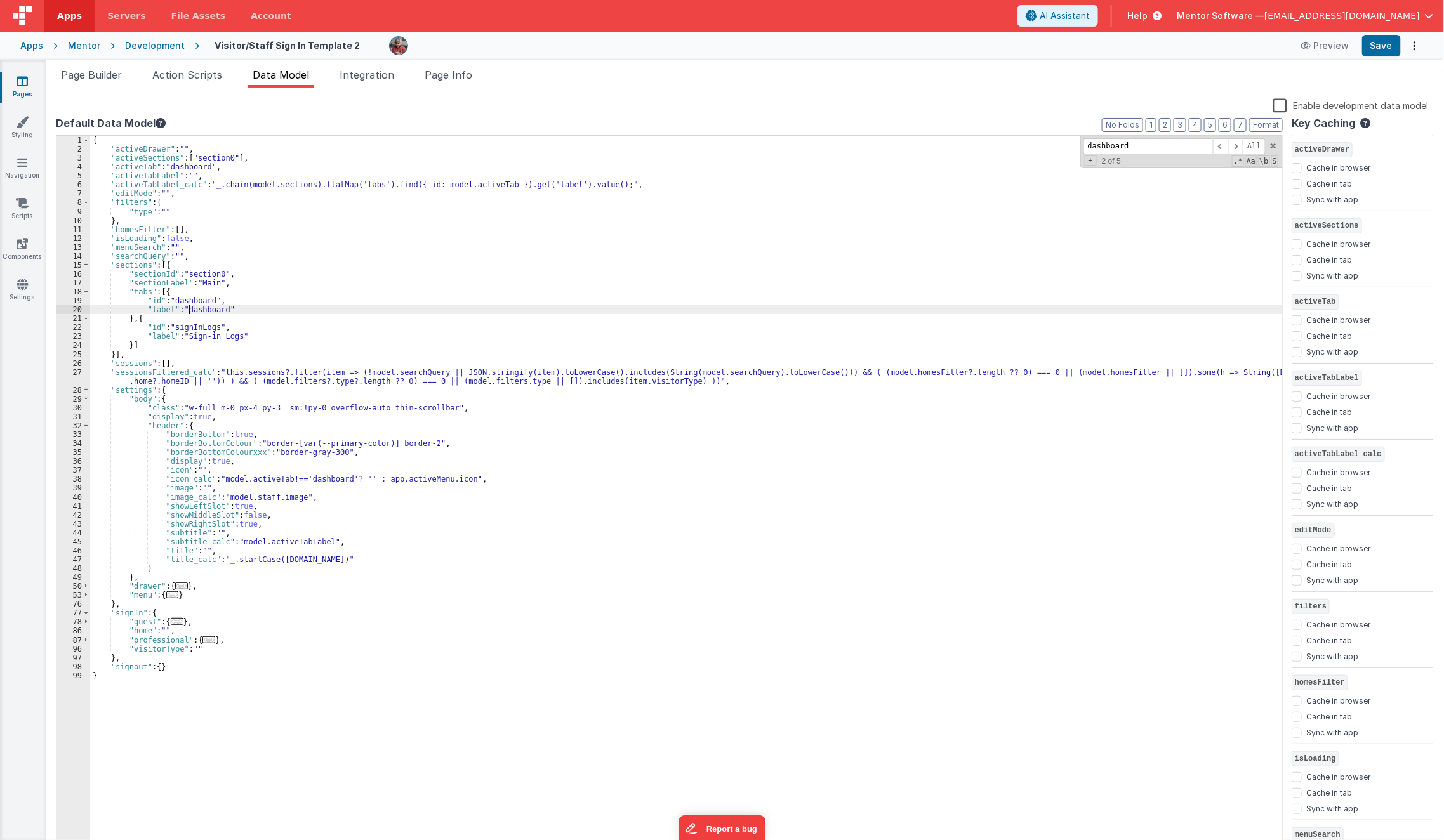
click at [190, 307] on div "{ "activeDrawer" : "" , "activeSections" : [ "section0" ] , "activeTab" : "dash…" at bounding box center [686, 502] width 1193 height 733
click at [1385, 56] on button "Save" at bounding box center [1381, 45] width 39 height 21
click at [90, 75] on span "Page Builder" at bounding box center [91, 75] width 61 height 12
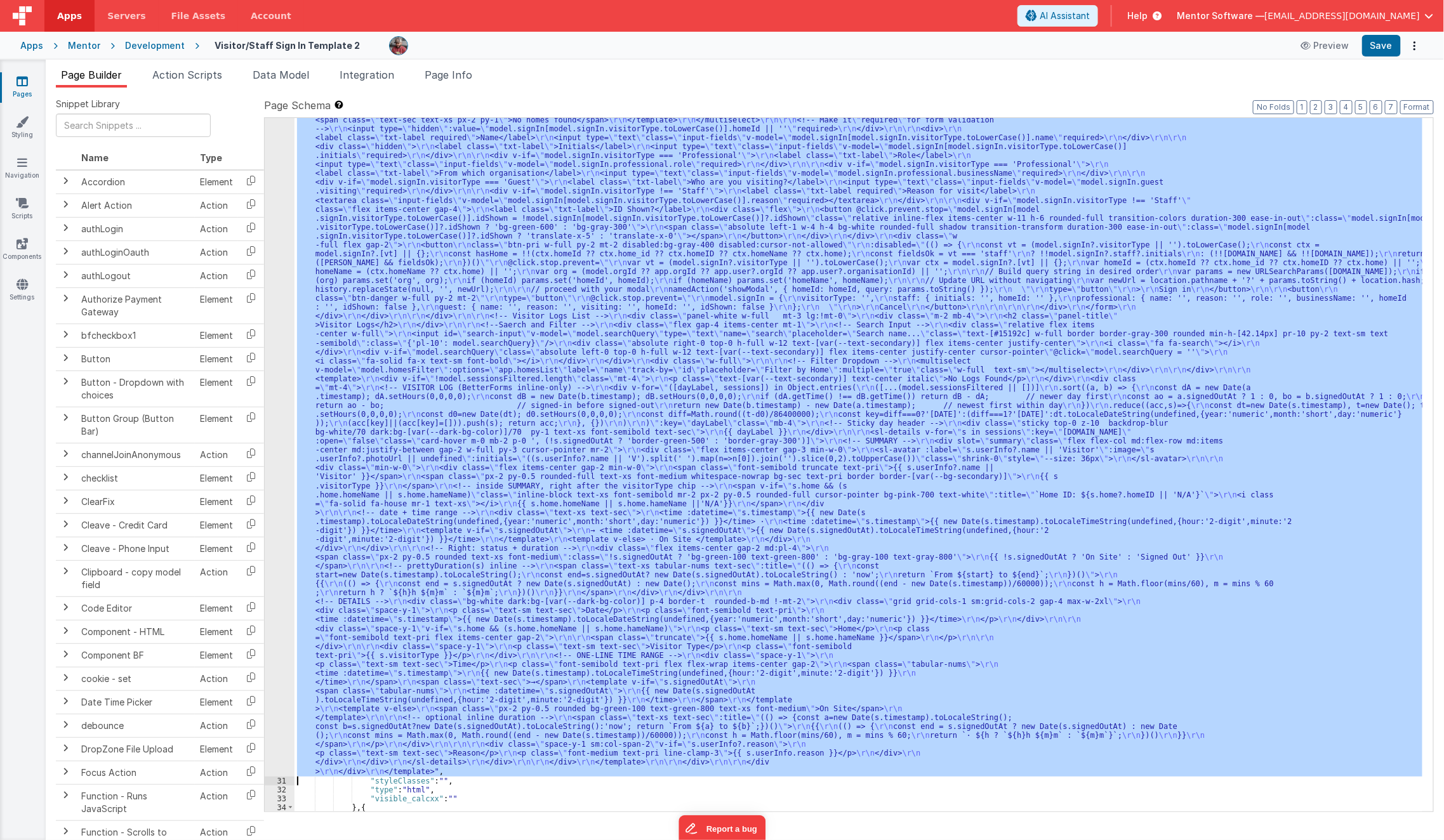
click at [409, 395] on div ""html" : "<template> \r\n <div class= \" px-2 sm:!px-4 \" > \r\n <div class= \"…" at bounding box center [858, 465] width 1128 height 694
click at [281, 393] on div "30" at bounding box center [279, 348] width 30 height 857
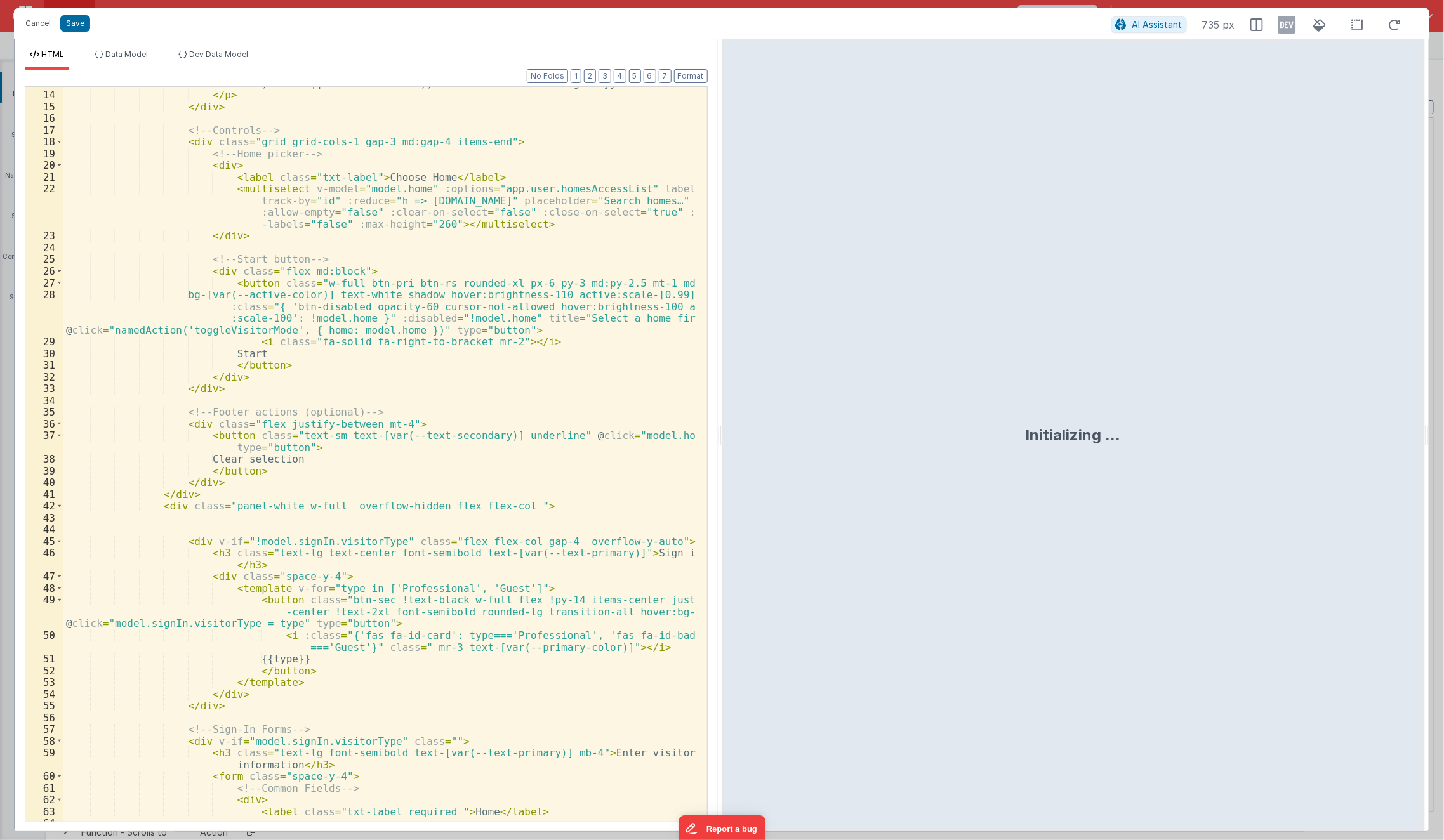
scroll to position [162, 0]
click at [624, 77] on button "4" at bounding box center [620, 76] width 12 height 14
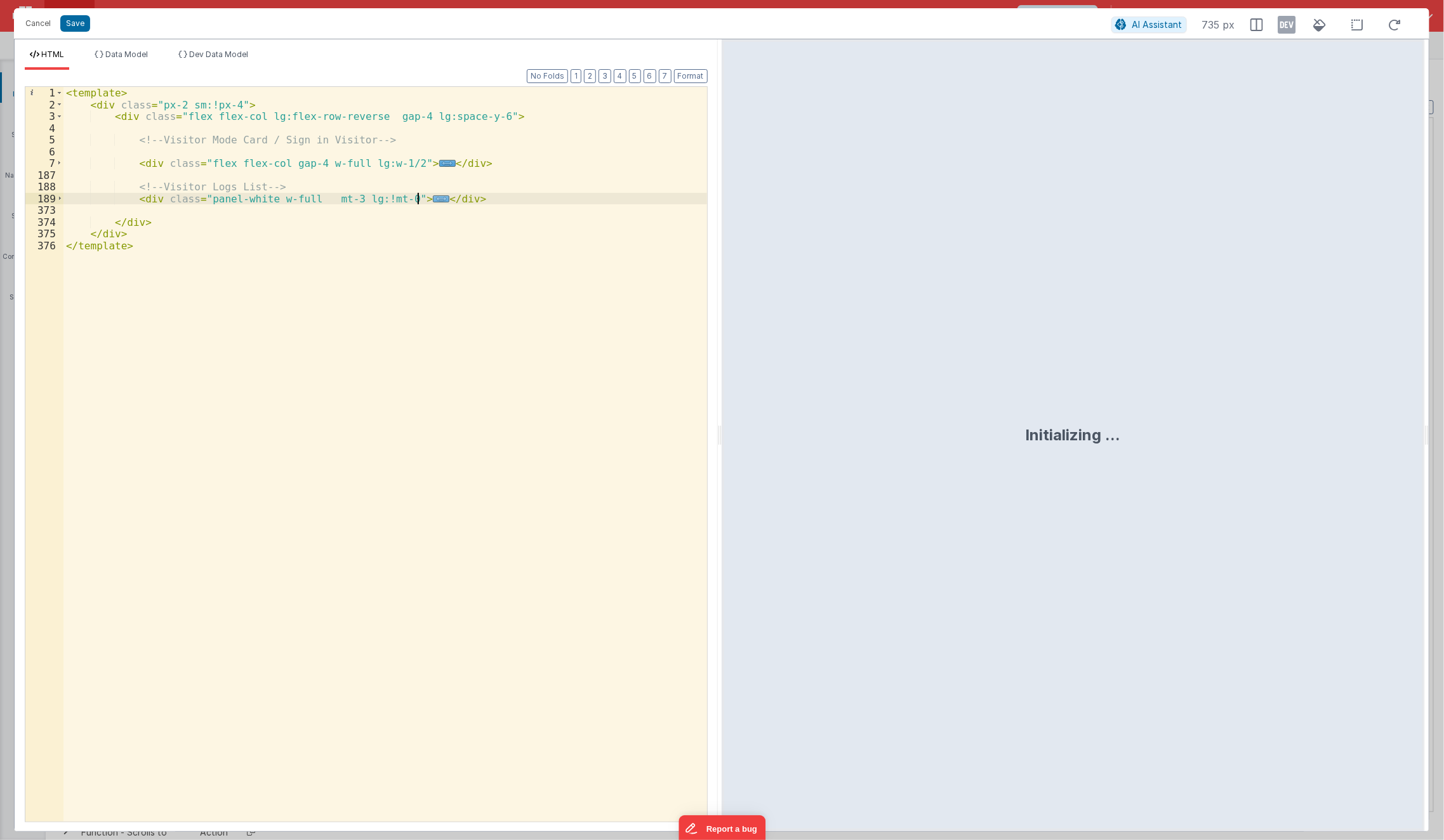
click at [433, 198] on span "..." at bounding box center [441, 199] width 17 height 7
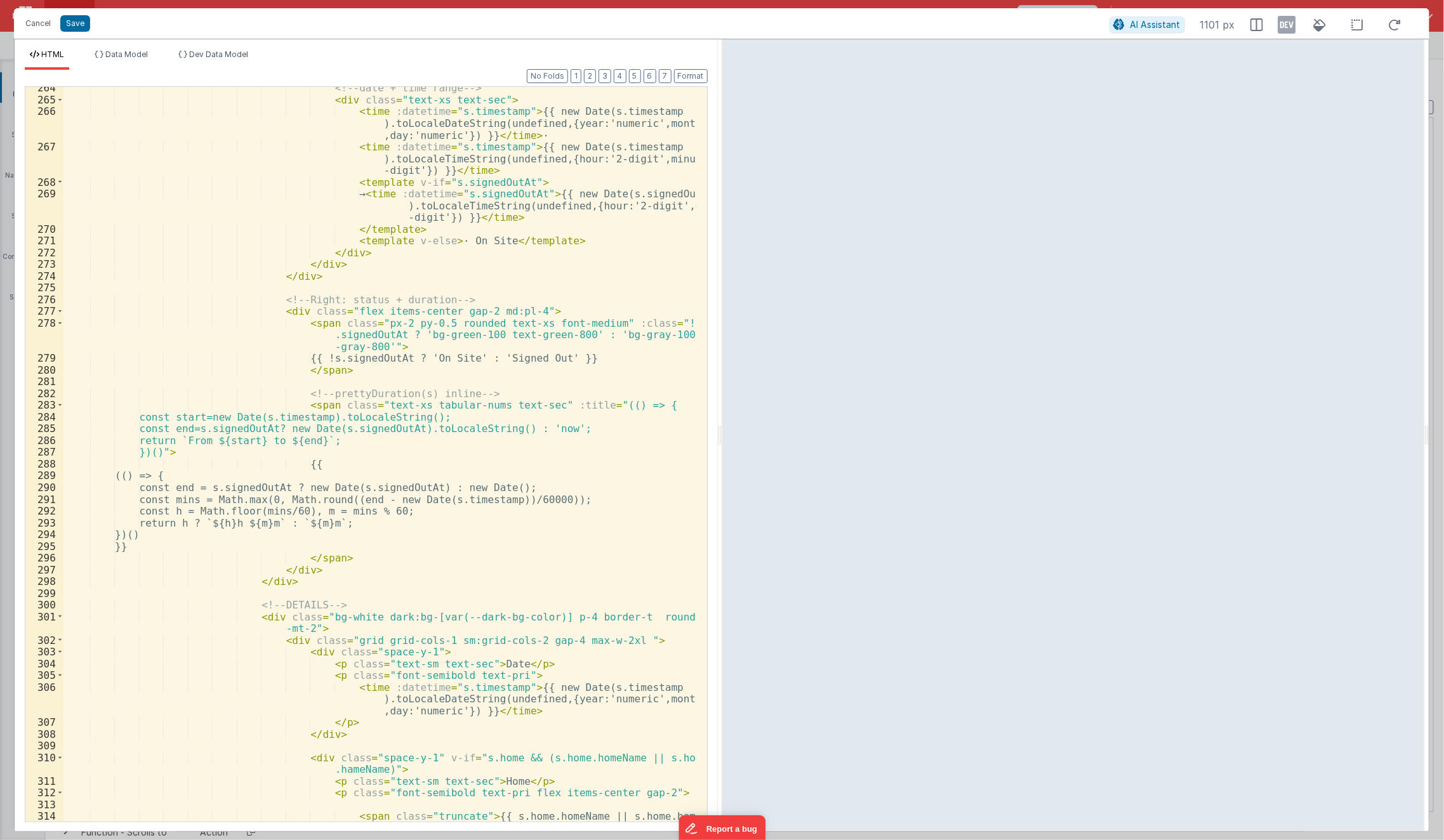
scroll to position [1239, 0]
click at [57, 617] on span at bounding box center [60, 617] width 7 height 12
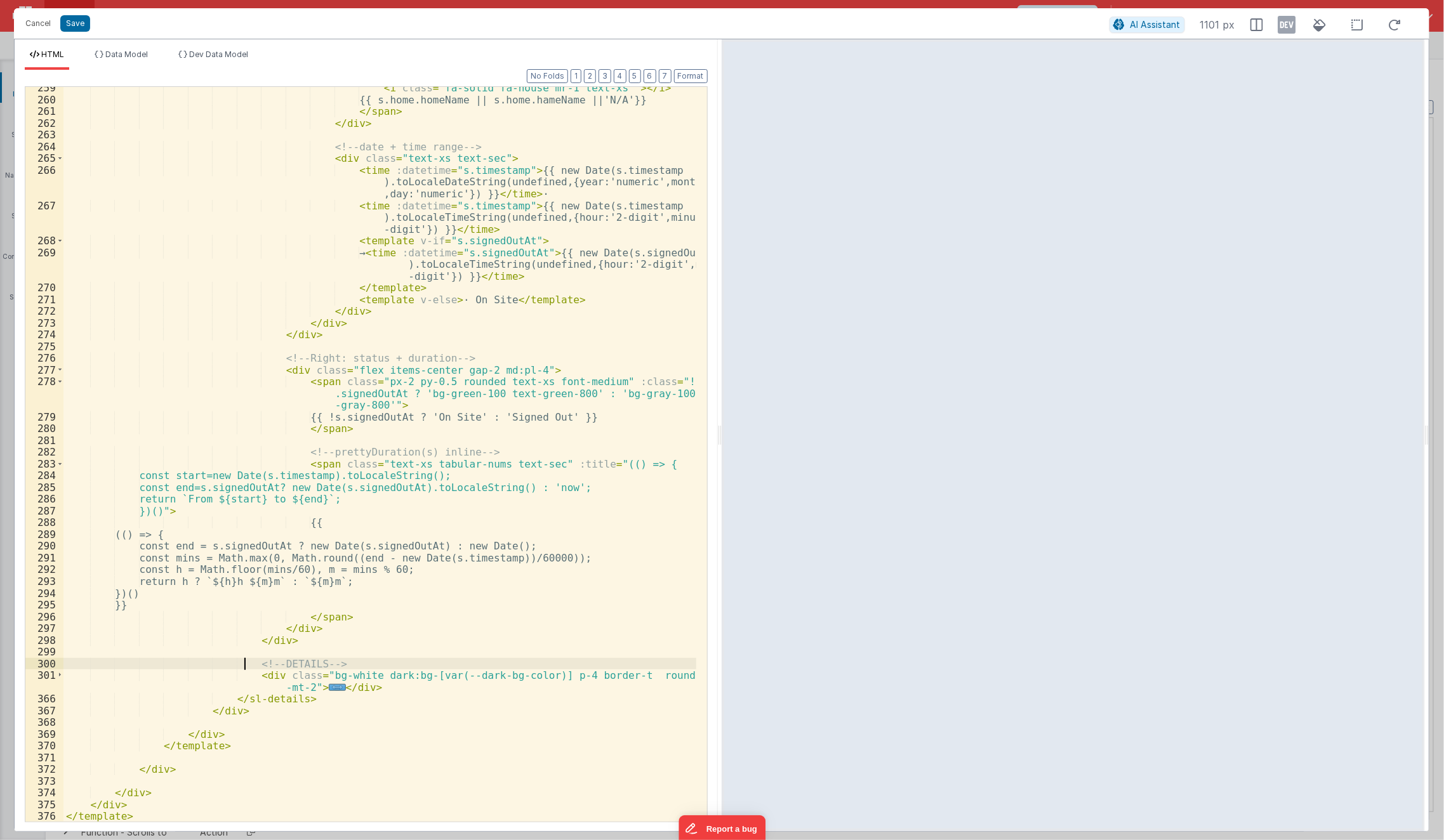
click at [244, 668] on div "< i class = "fa-solid fa-house mr-1 text-xs " > </ i > {{ s.home.homeName || s.…" at bounding box center [380, 461] width 633 height 759
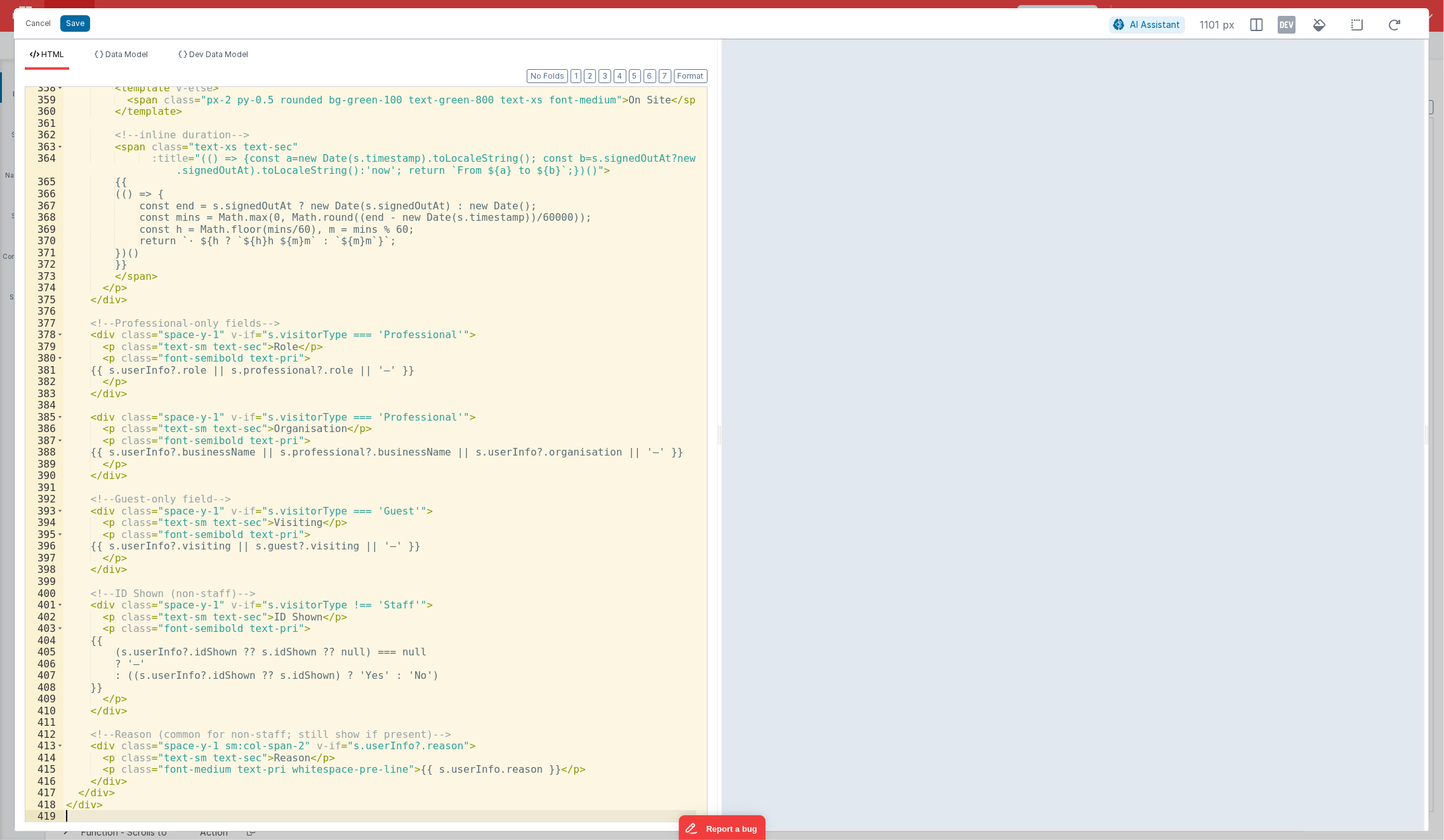
scroll to position [2437, 0]
click at [85, 19] on button "Save" at bounding box center [75, 23] width 30 height 16
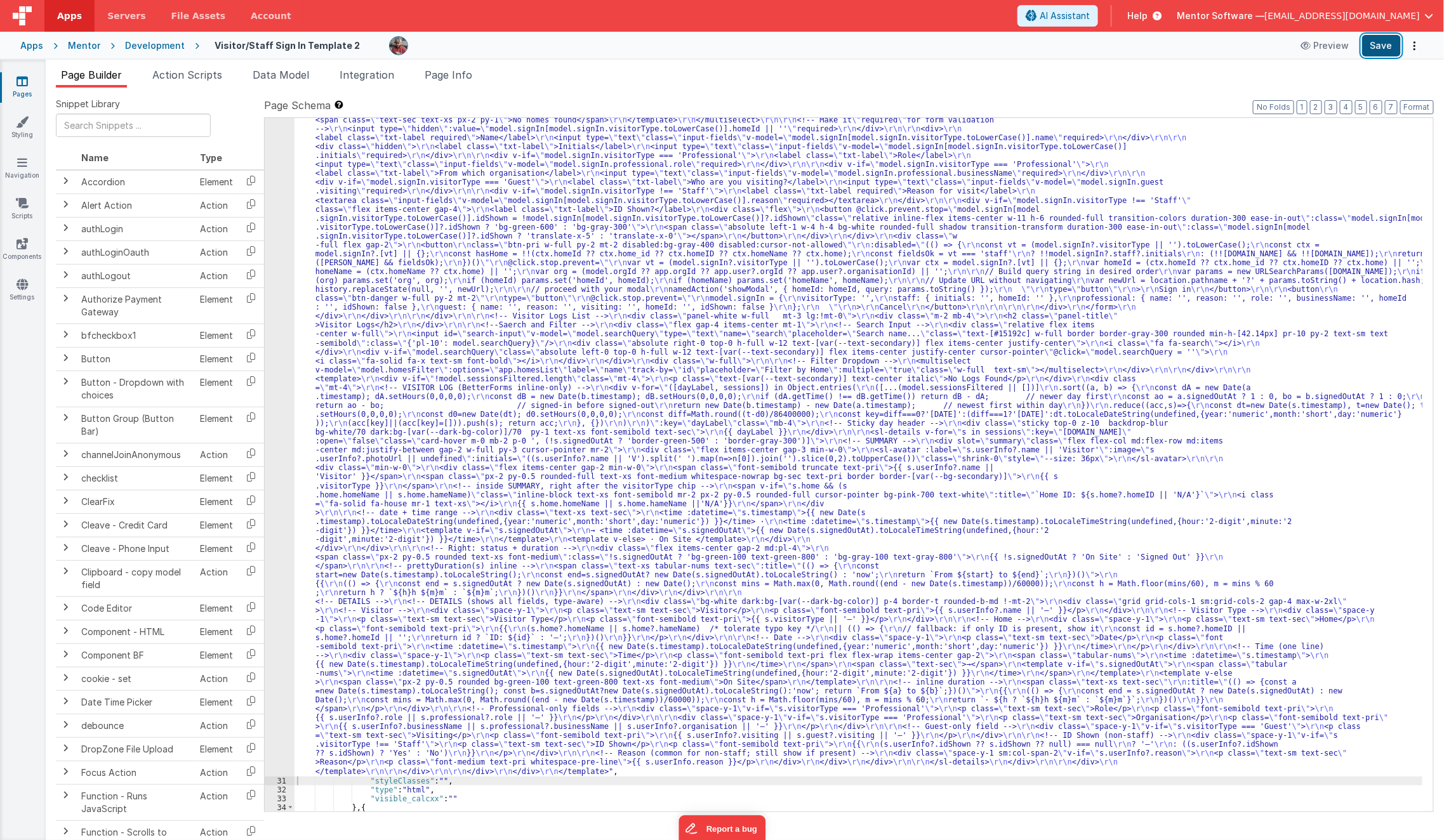
click at [1385, 45] on button "Save" at bounding box center [1381, 45] width 39 height 21
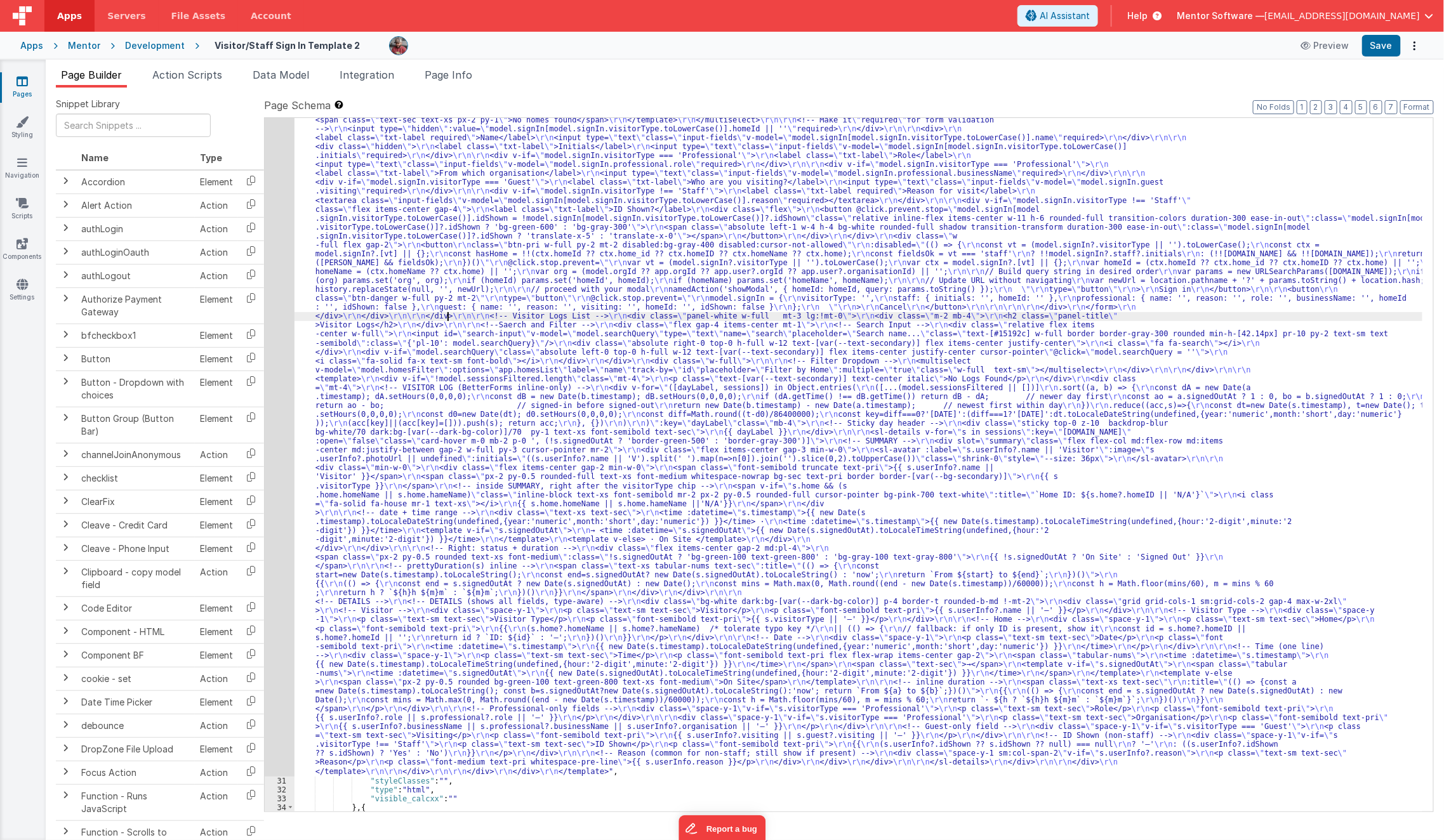
click at [446, 319] on div ""html" : "<template> \r\n <div class= \" px-2 sm:!px-4 \" > \r\n <div class= \"…" at bounding box center [858, 700] width 1128 height 1560
click at [277, 352] on div "30" at bounding box center [279, 348] width 30 height 857
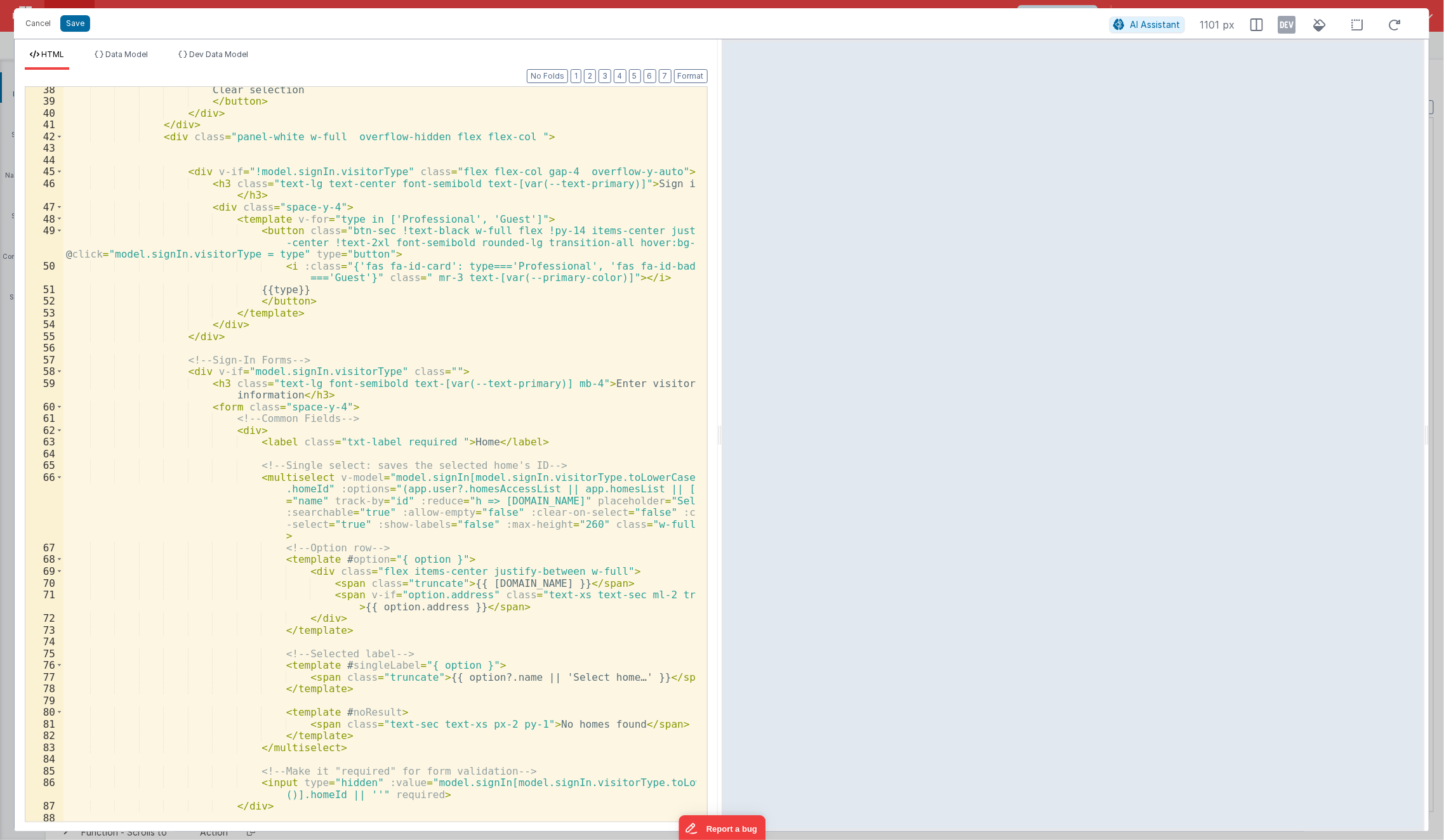
scroll to position [665, 0]
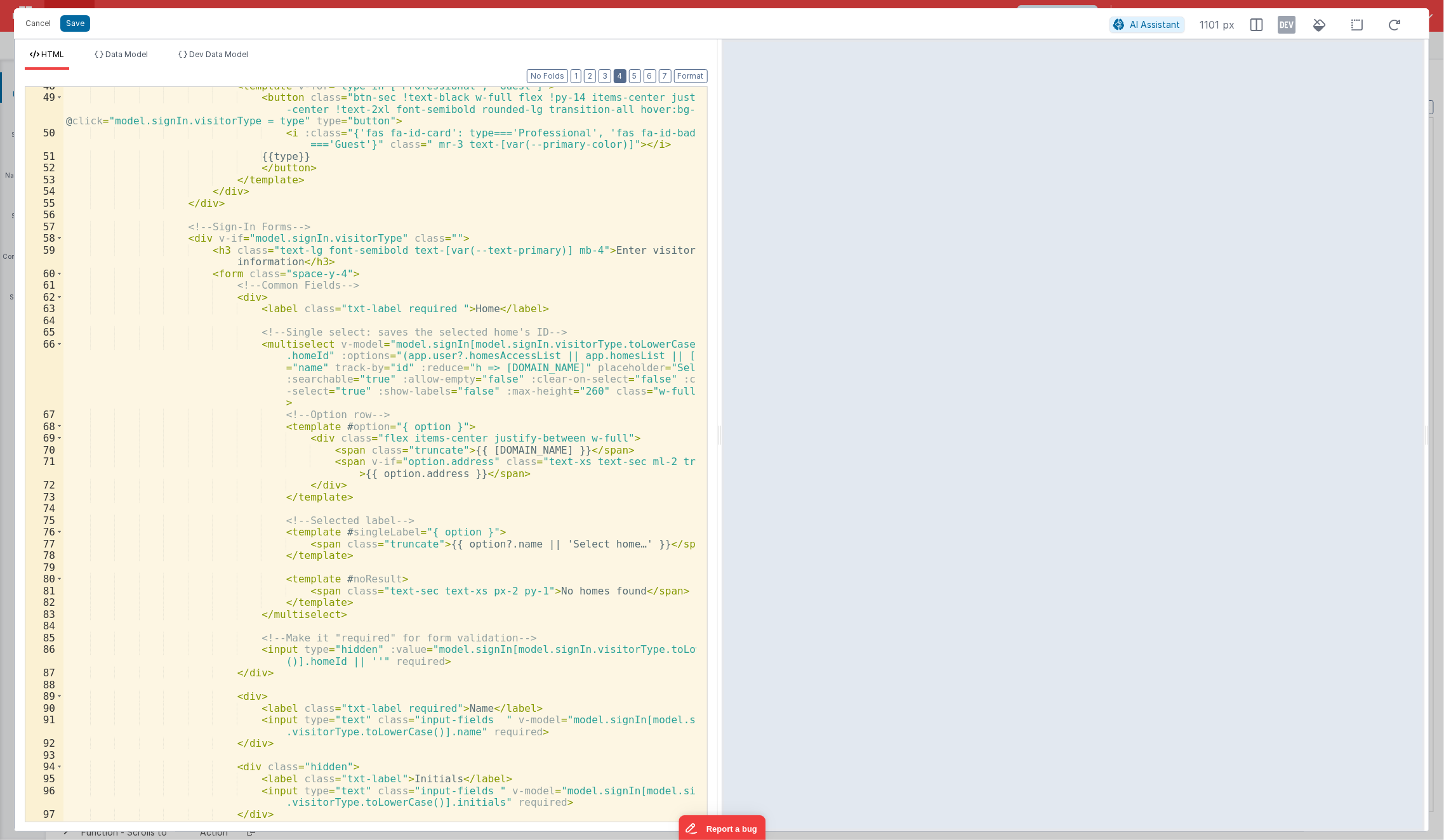
click at [626, 76] on button "4" at bounding box center [620, 76] width 12 height 14
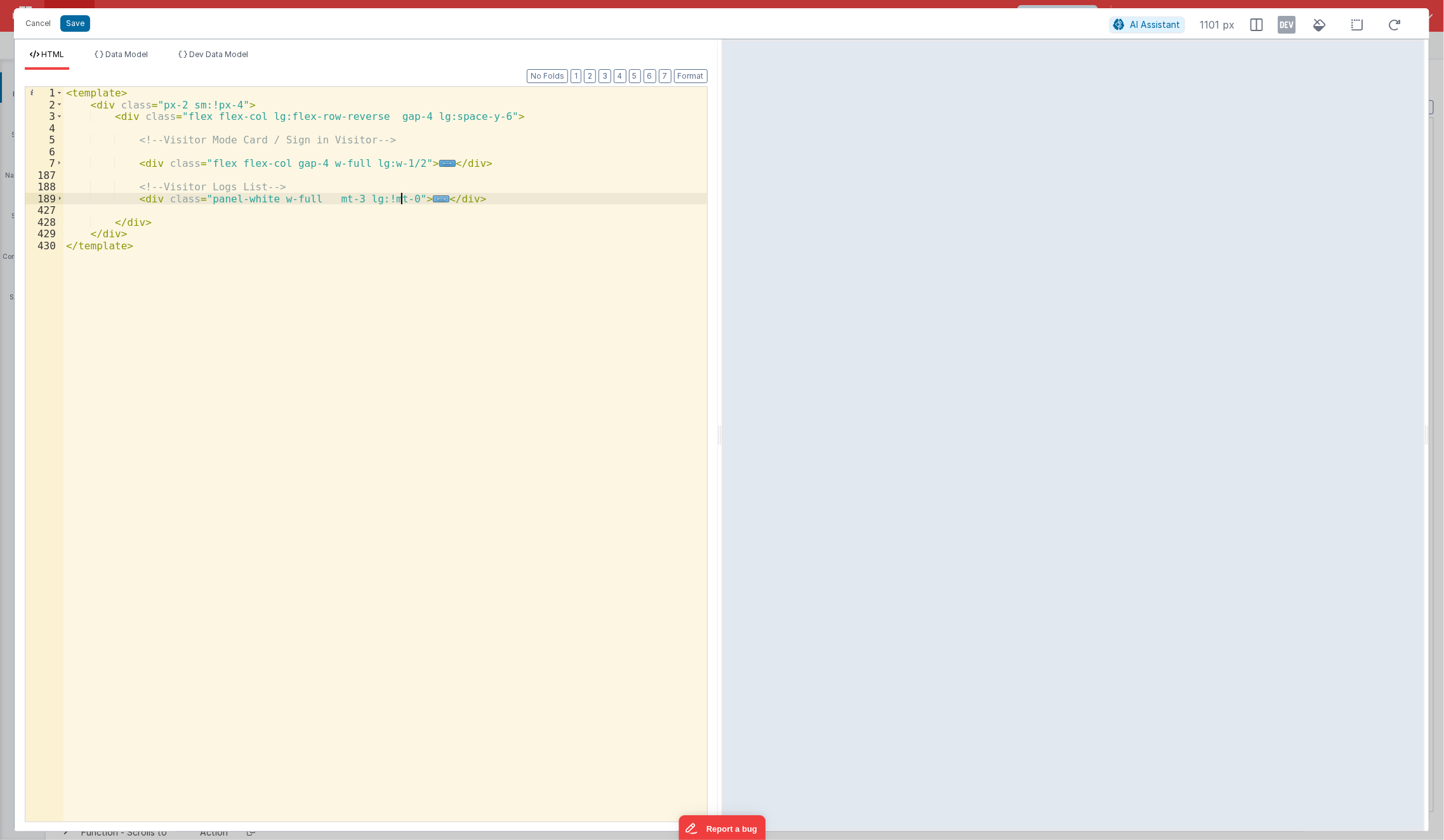
click at [433, 195] on span "..." at bounding box center [441, 199] width 17 height 7
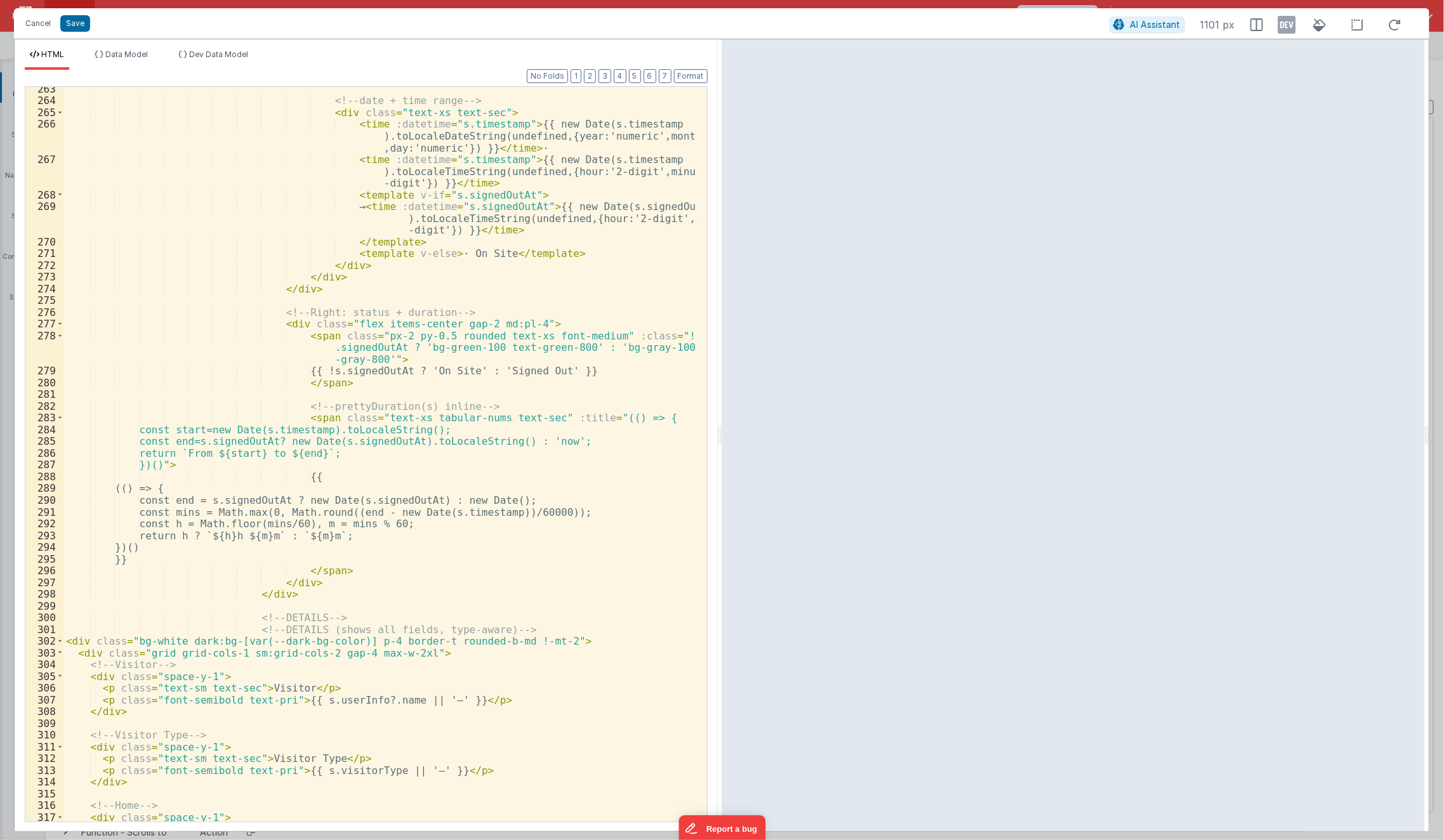
scroll to position [1226, 0]
click at [250, 626] on div "<!-- date + time range --> < div class = "text-xs text-sec" > < time :datetime …" at bounding box center [380, 462] width 633 height 759
click at [385, 659] on div "<!-- date + time range --> < div class = "text-xs text-sec" > < time :datetime …" at bounding box center [380, 462] width 633 height 759
click at [312, 656] on div "<!-- date + time range --> < div class = "text-xs text-sec" > < time :datetime …" at bounding box center [380, 462] width 633 height 759
click at [78, 21] on button "Save" at bounding box center [75, 23] width 30 height 16
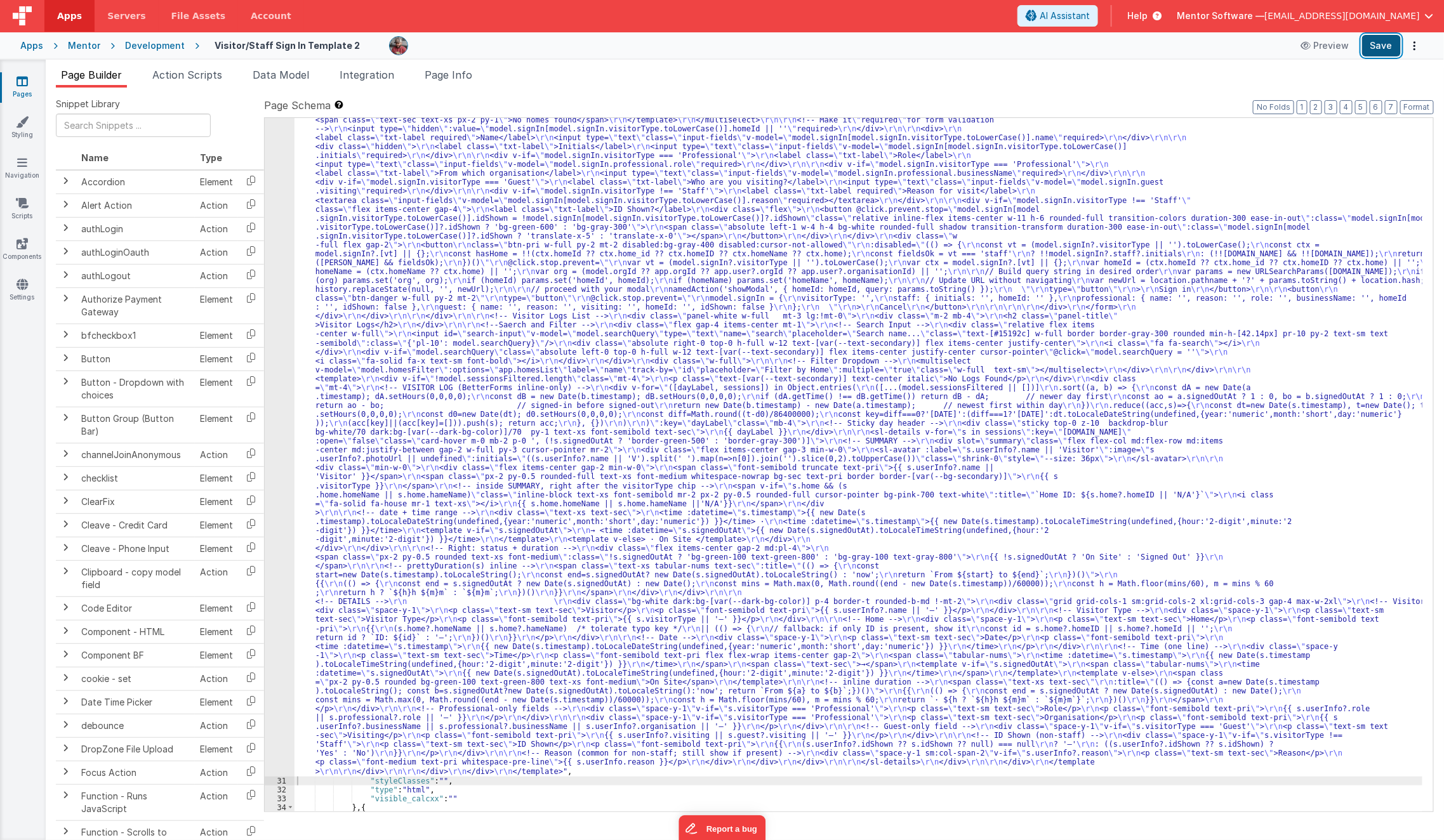
click at [1385, 45] on button "Save" at bounding box center [1381, 45] width 39 height 21
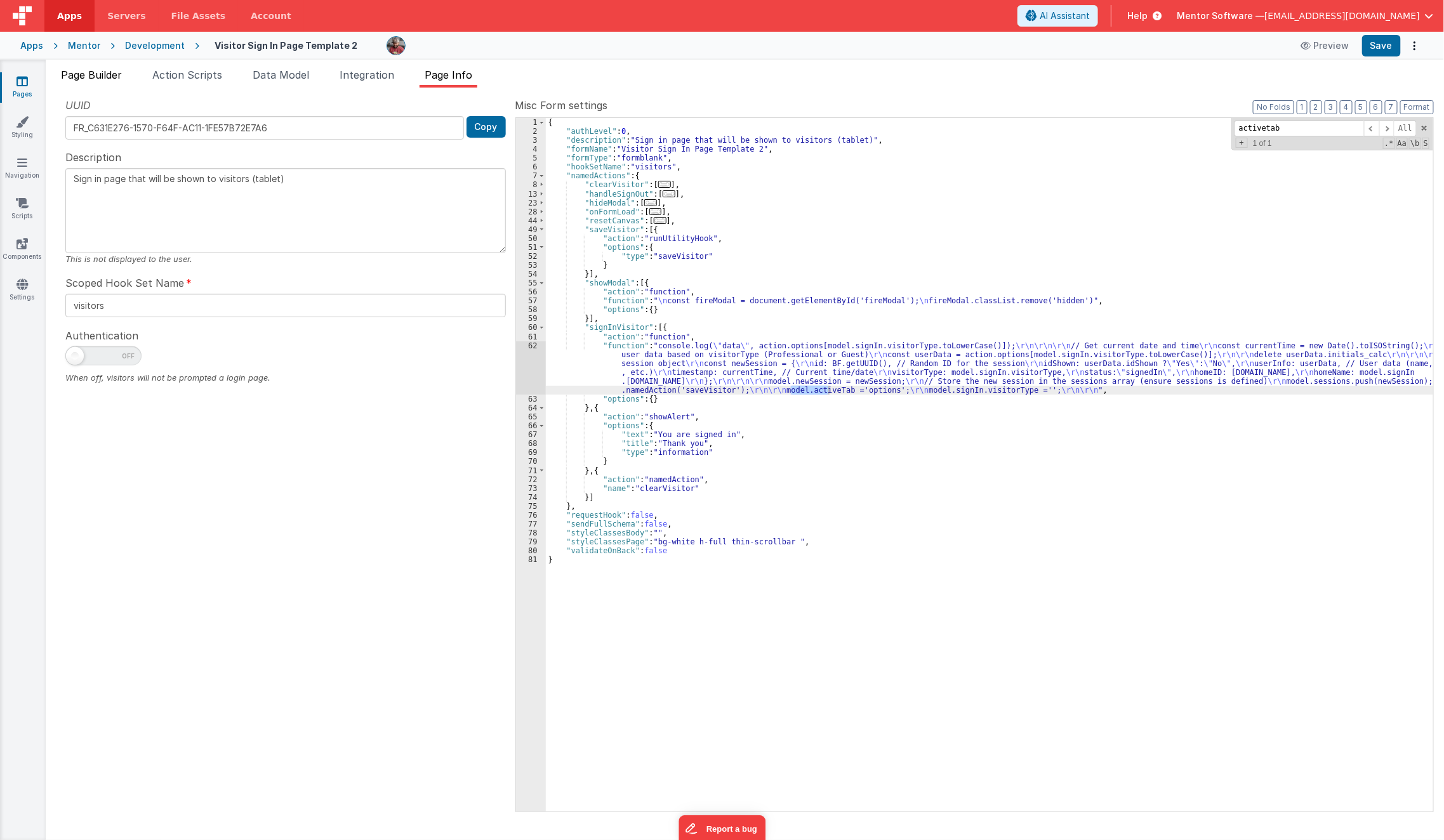
click at [101, 74] on span "Page Builder" at bounding box center [91, 75] width 61 height 12
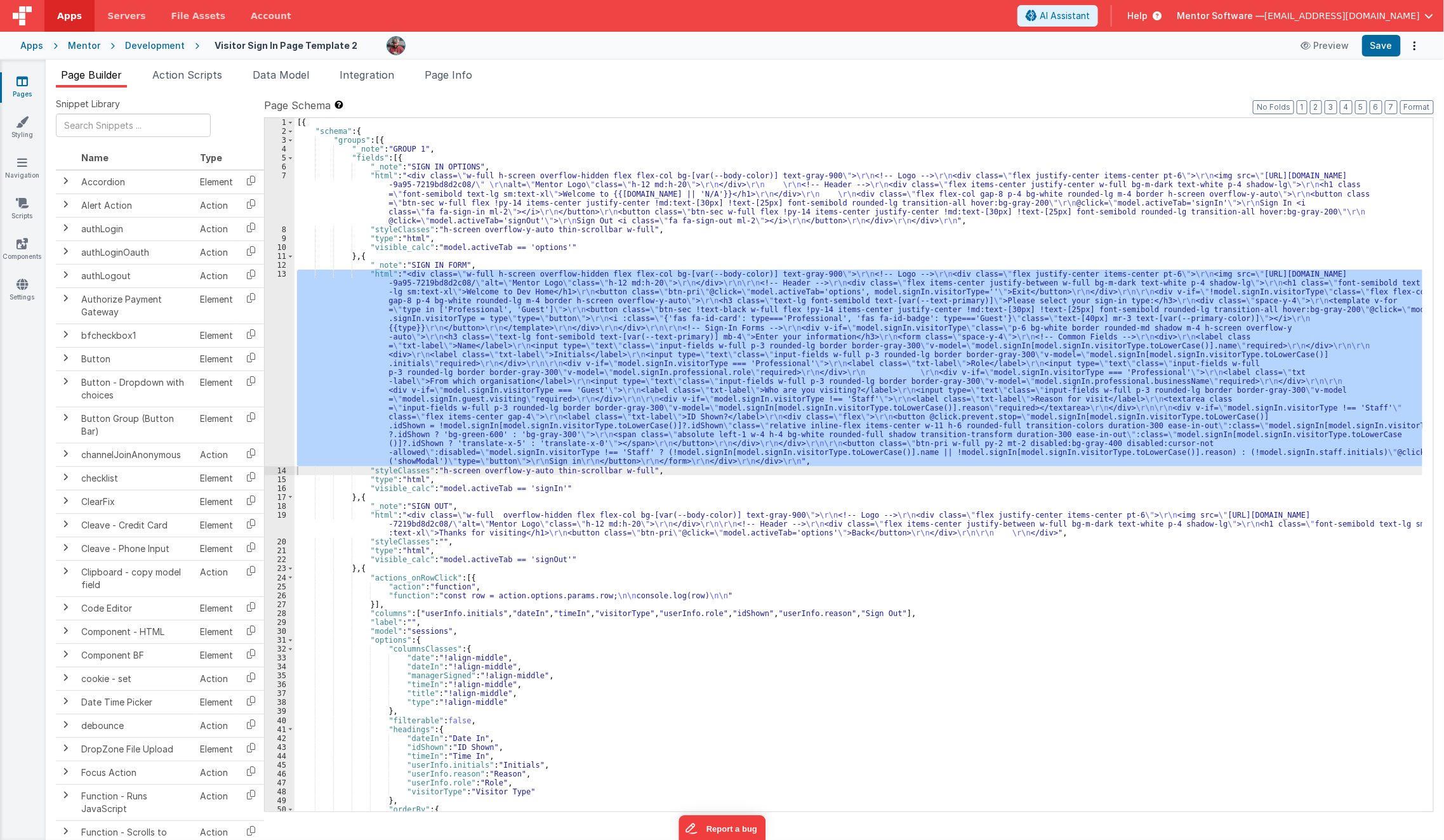
click at [276, 401] on div "13" at bounding box center [279, 368] width 30 height 197
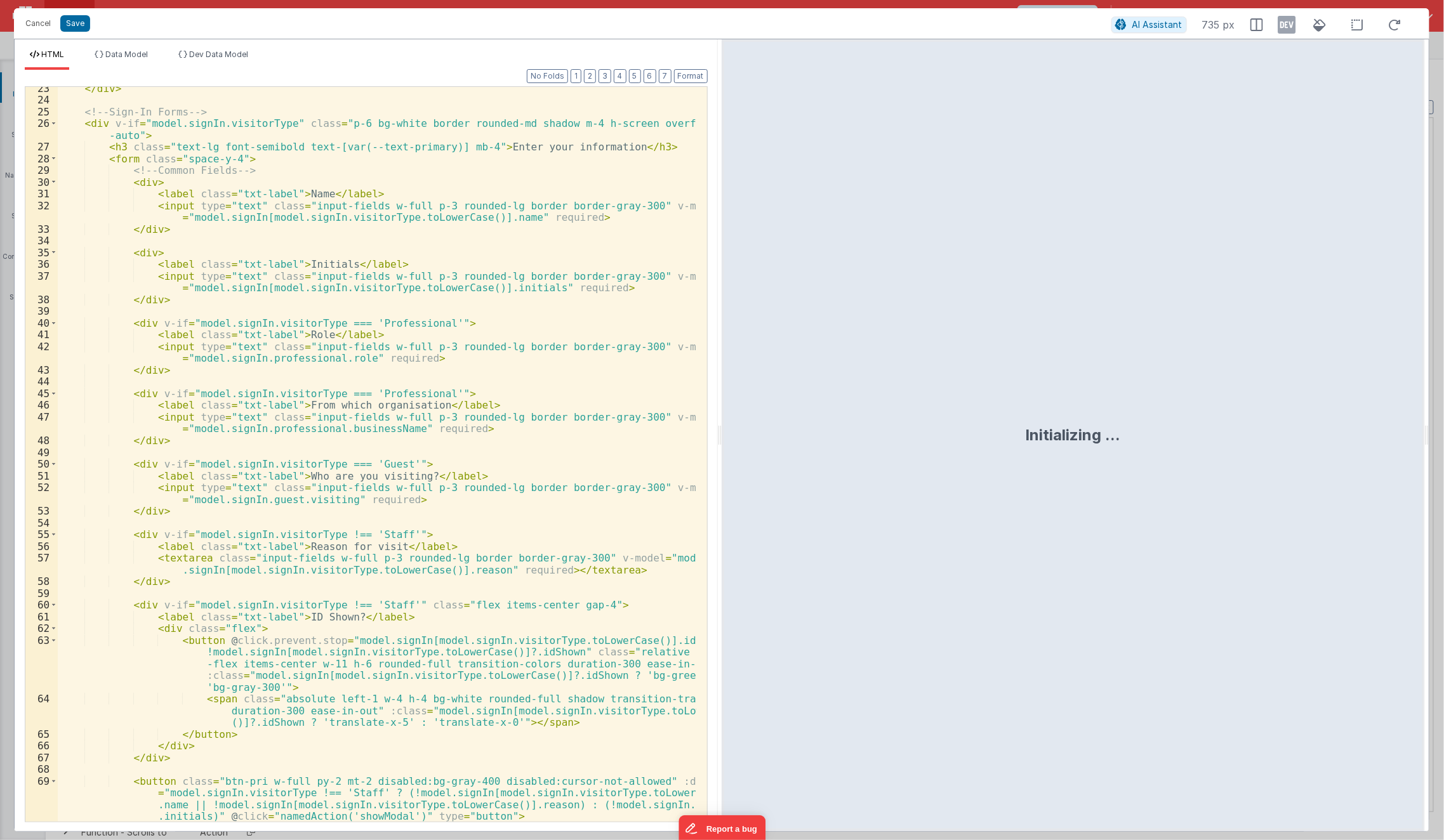
scroll to position [393, 0]
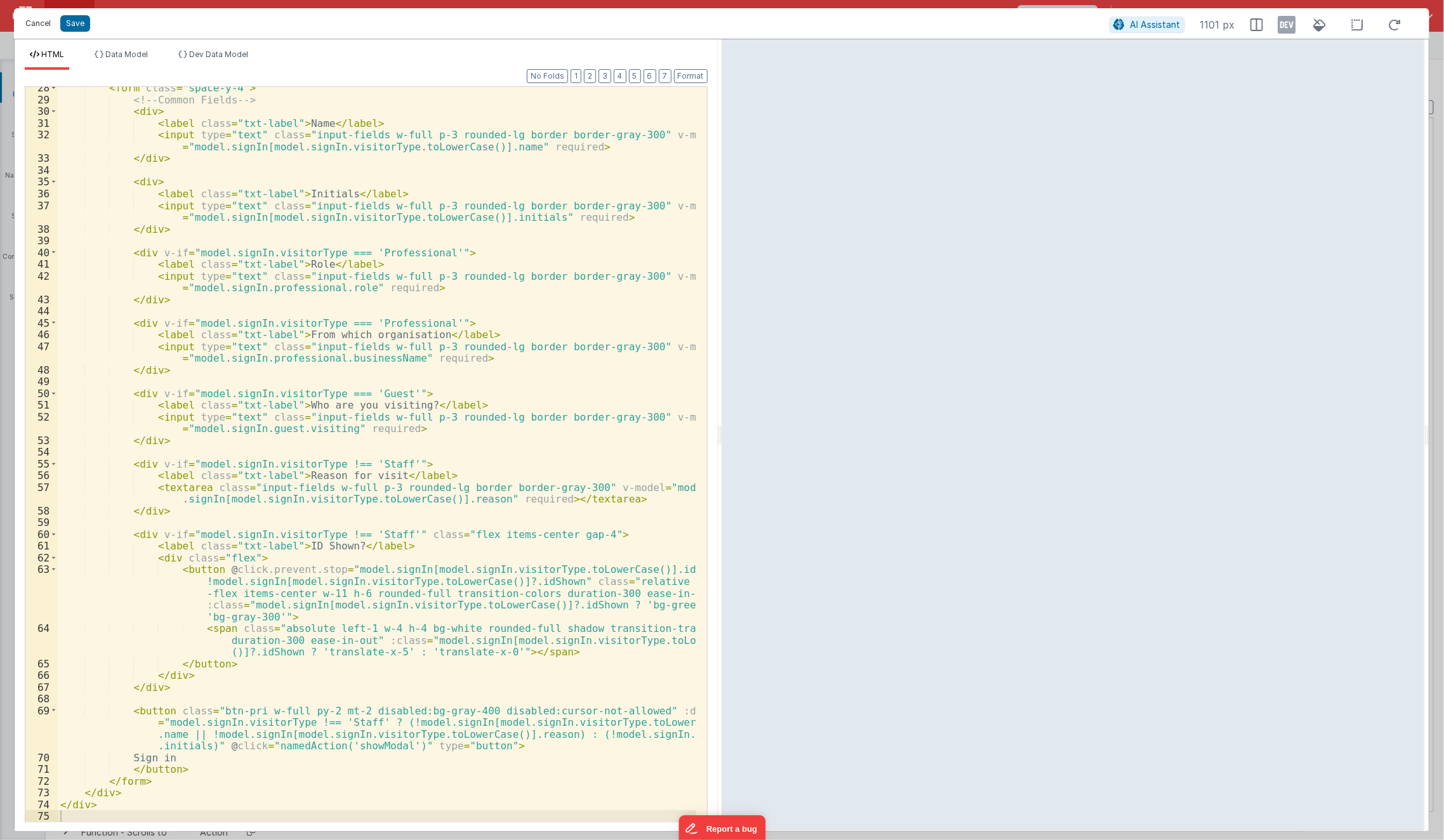
click at [39, 26] on button "Cancel" at bounding box center [38, 23] width 38 height 18
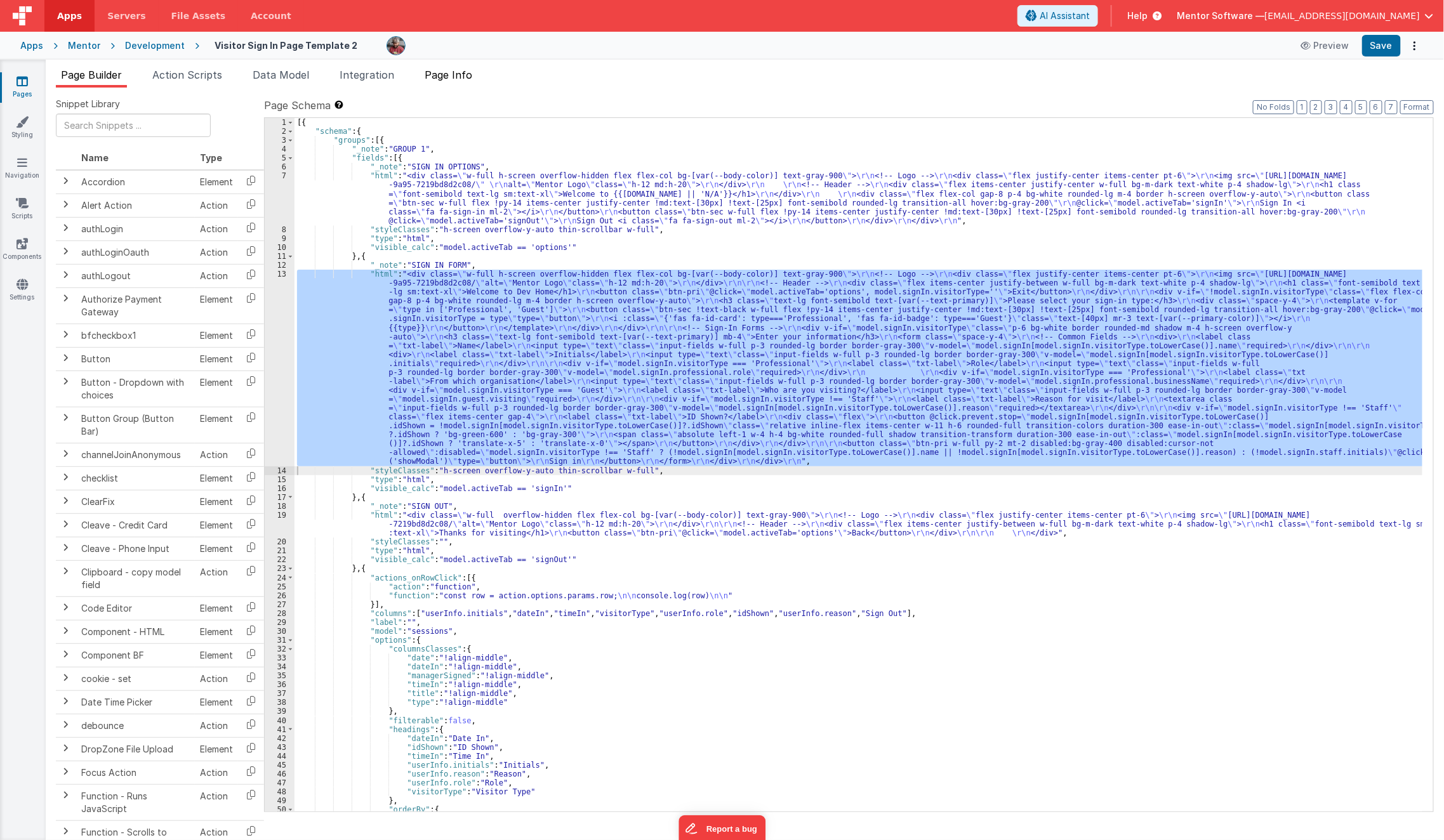
click at [450, 81] on li "Page Info" at bounding box center [448, 78] width 58 height 21
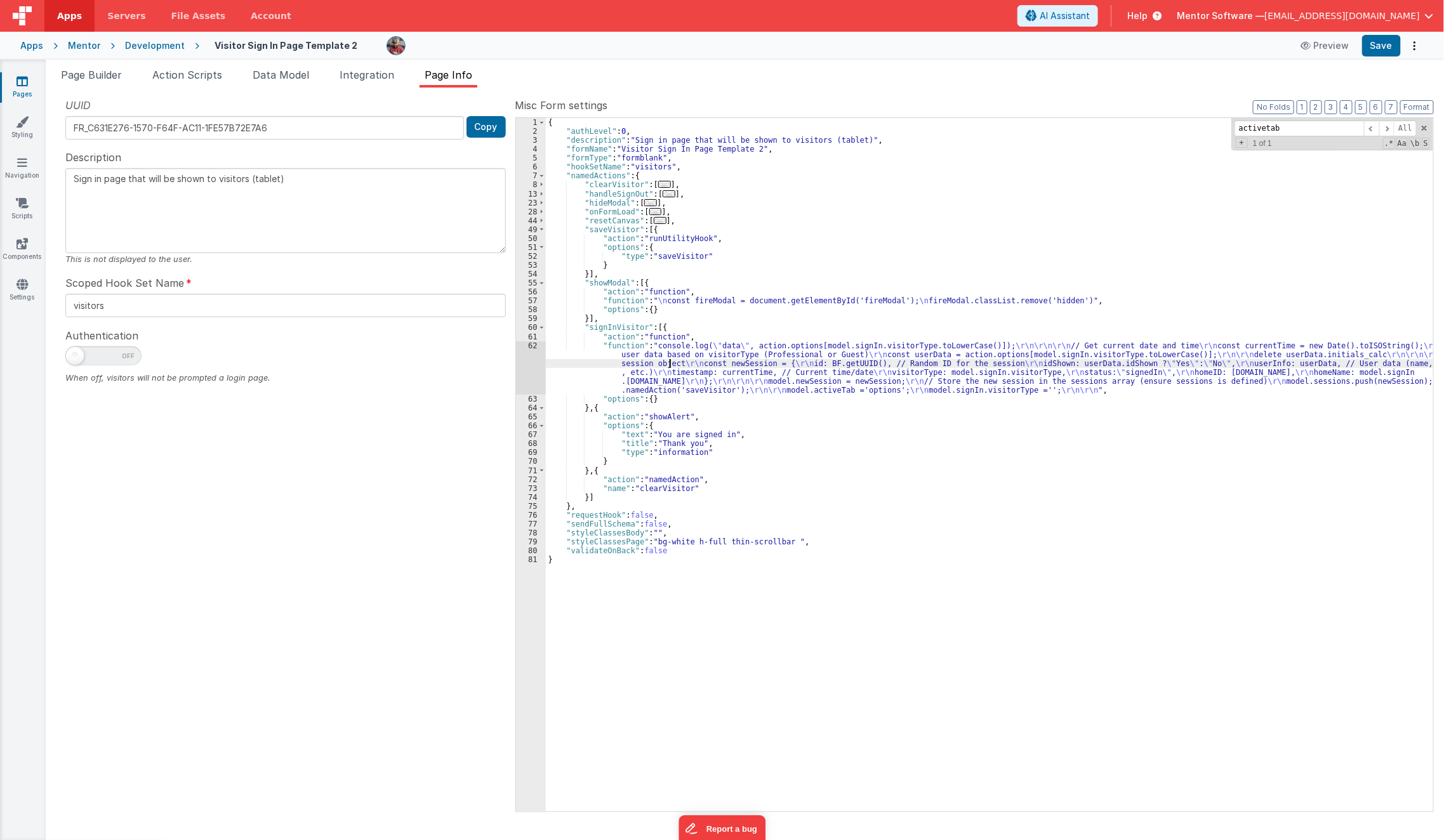
click at [671, 360] on div "{ "authLevel" : 0 , "description" : "Sign in page that will be shown to visitor…" at bounding box center [990, 474] width 888 height 712
click at [527, 371] on div "62" at bounding box center [531, 368] width 30 height 54
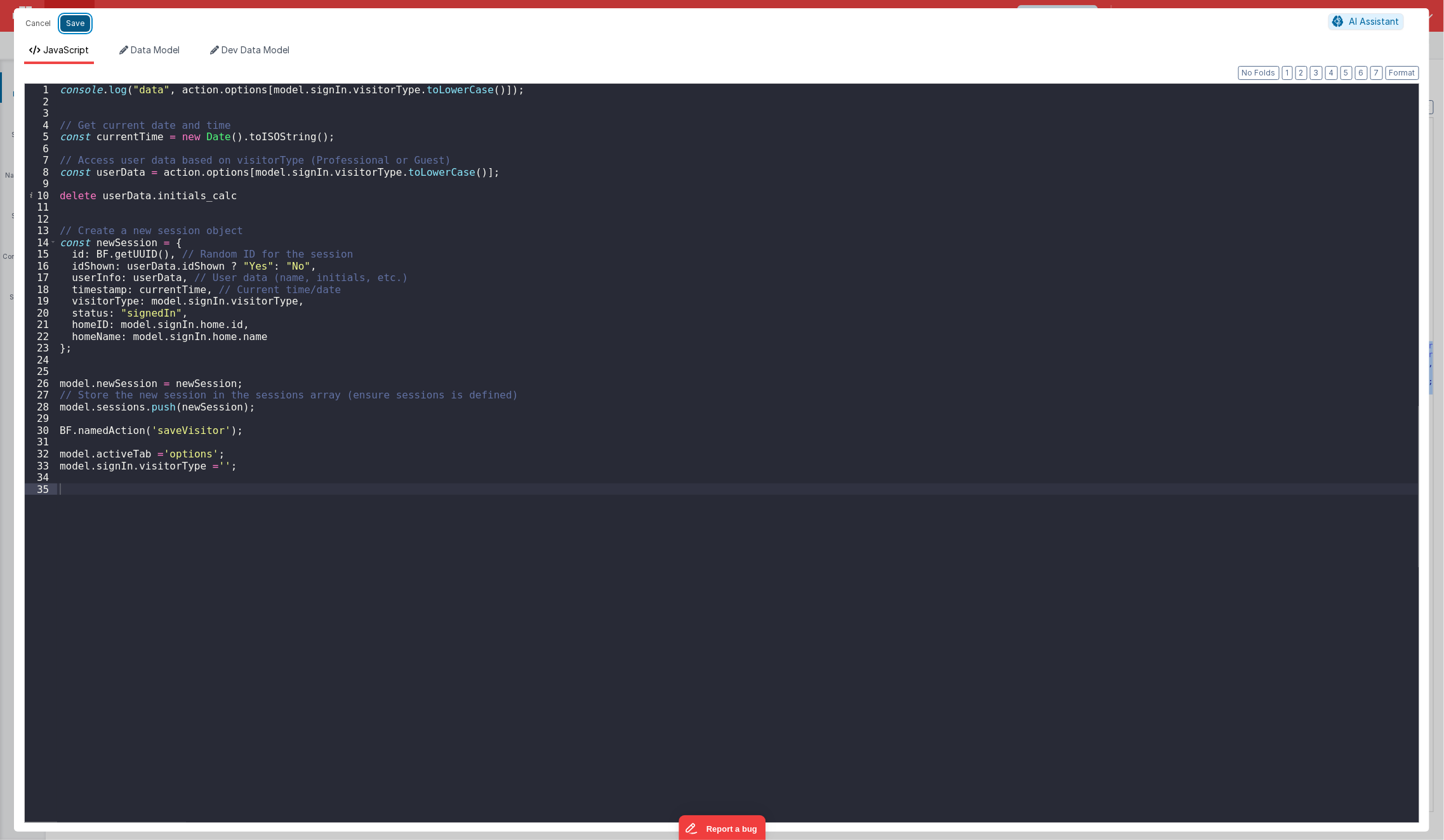
click at [78, 28] on button "Save" at bounding box center [75, 23] width 30 height 16
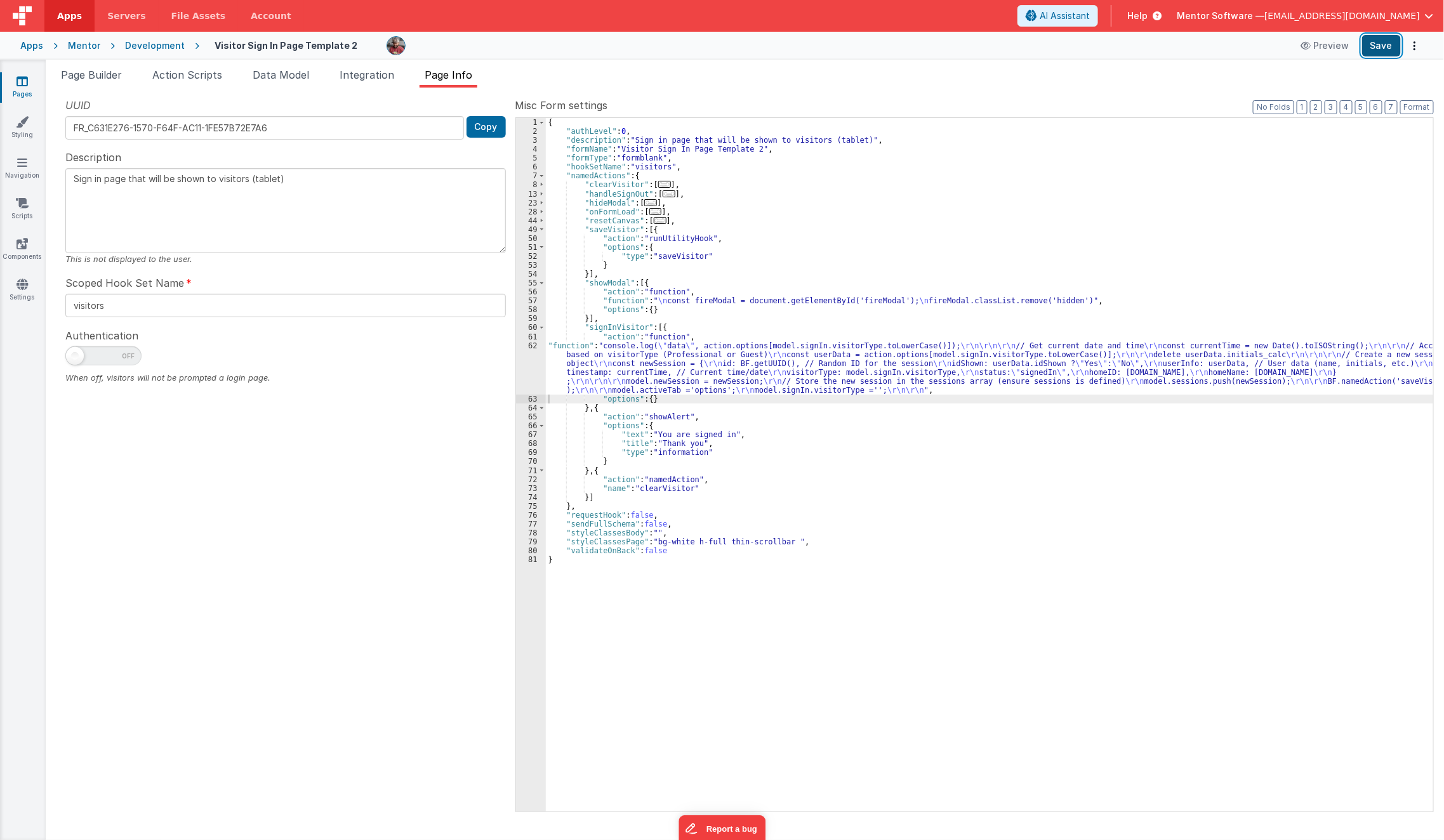
click at [1388, 47] on button "Save" at bounding box center [1381, 45] width 39 height 21
click at [103, 76] on span "Page Builder" at bounding box center [91, 75] width 61 height 12
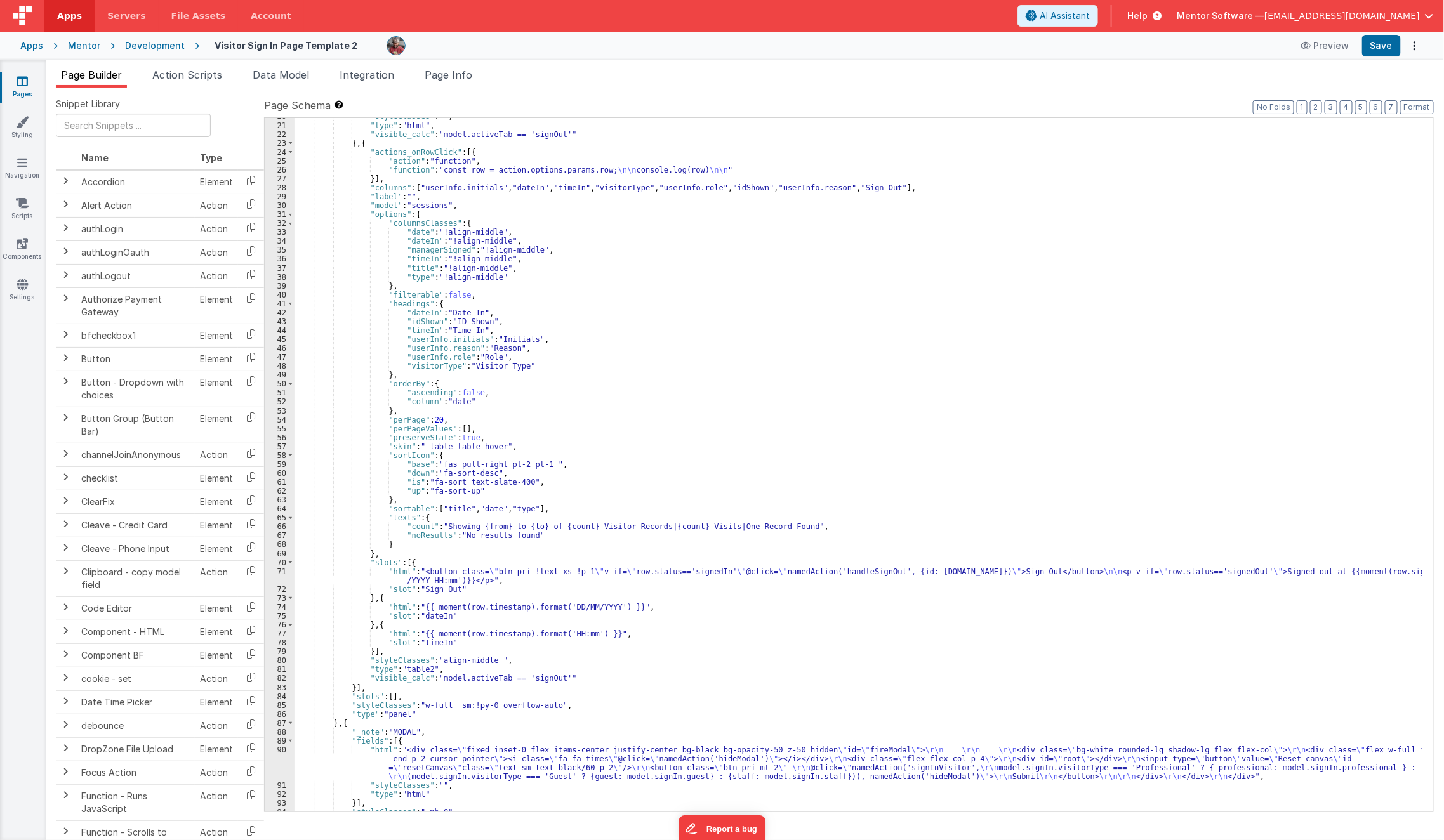
scroll to position [458, 0]
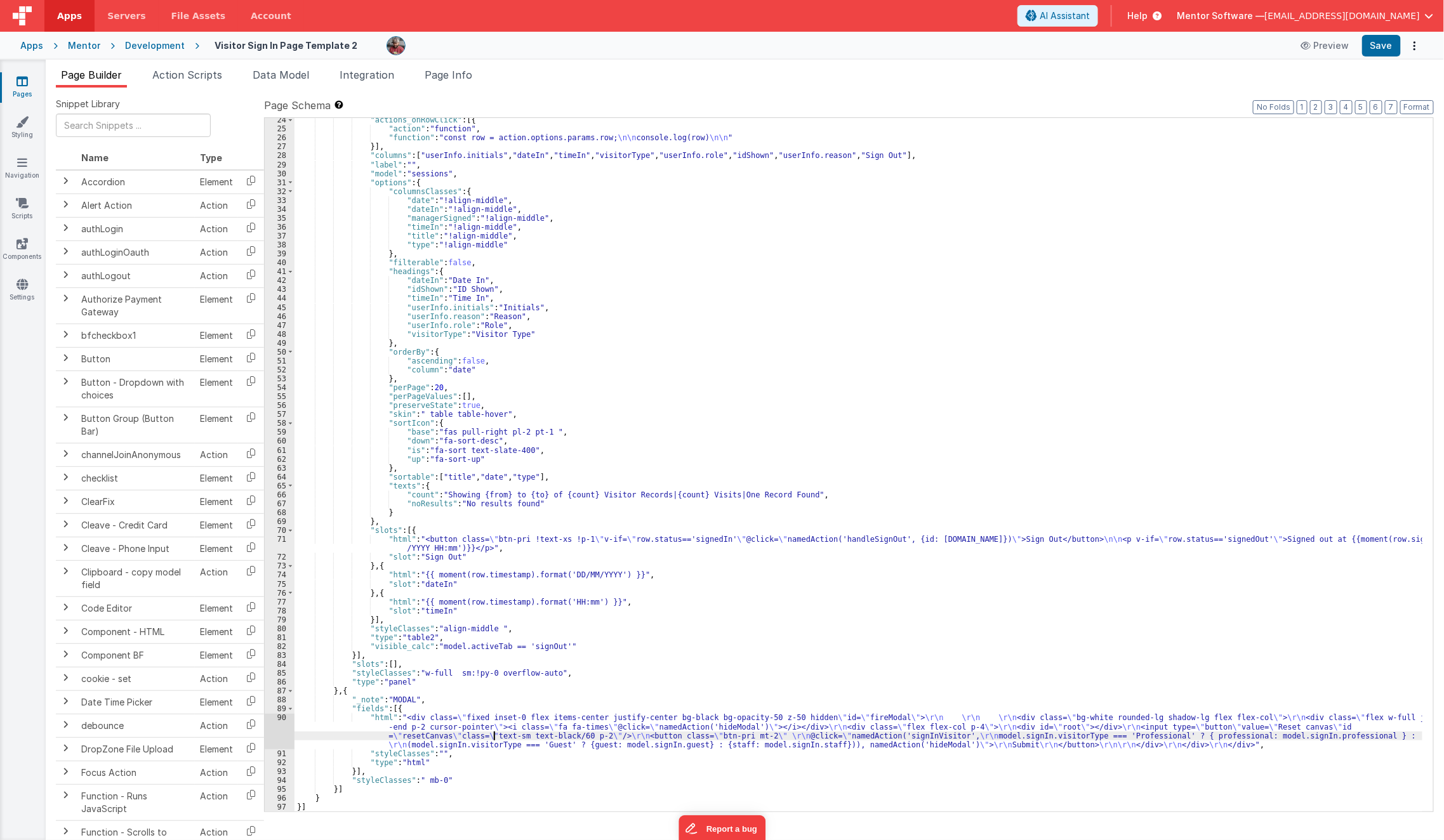
click at [493, 733] on div ""actions_onRowClick" : [{ "action" : "function" , "function" : "const row = act…" at bounding box center [858, 472] width 1128 height 712
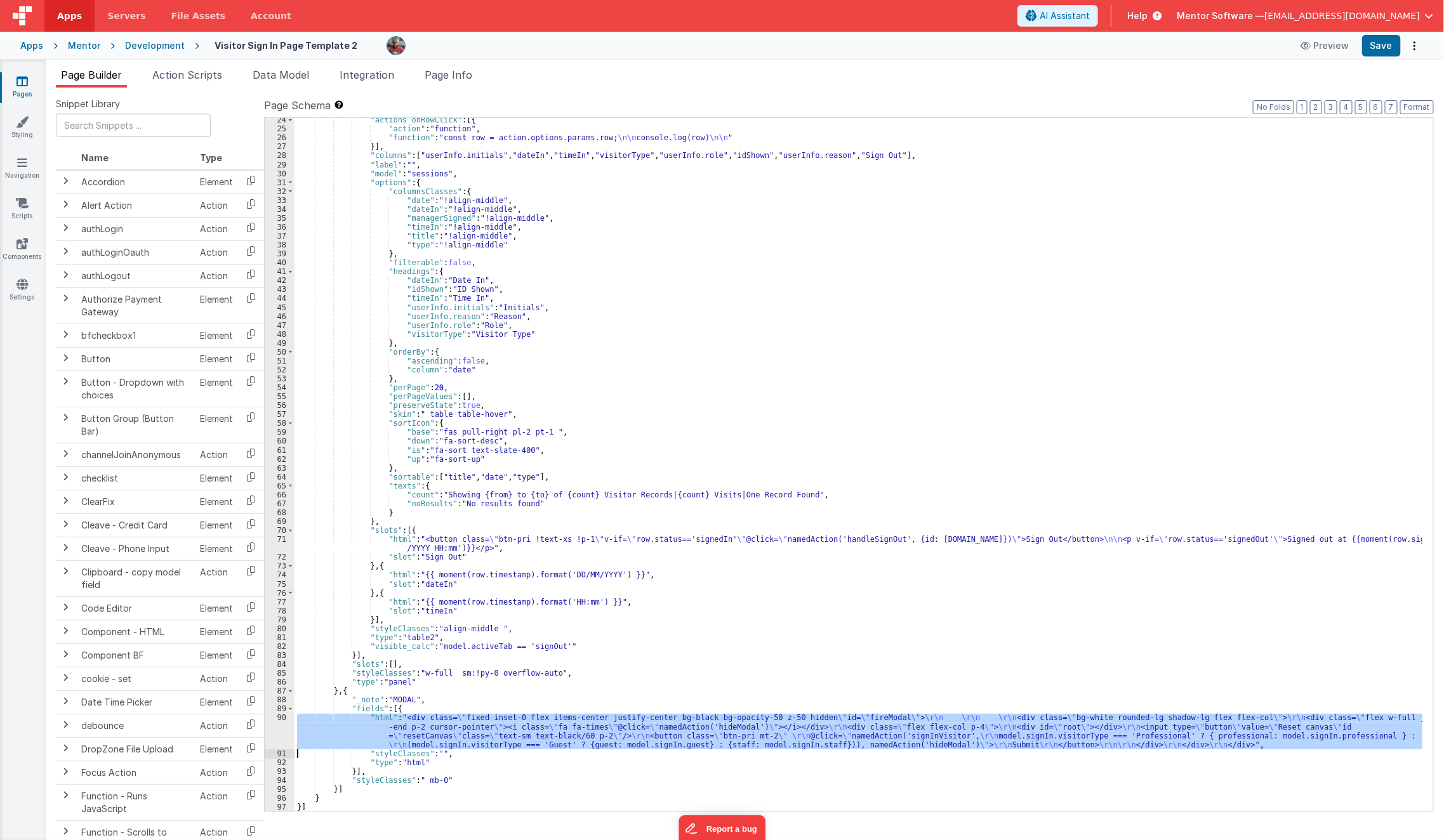
click at [277, 724] on div "90" at bounding box center [279, 731] width 30 height 36
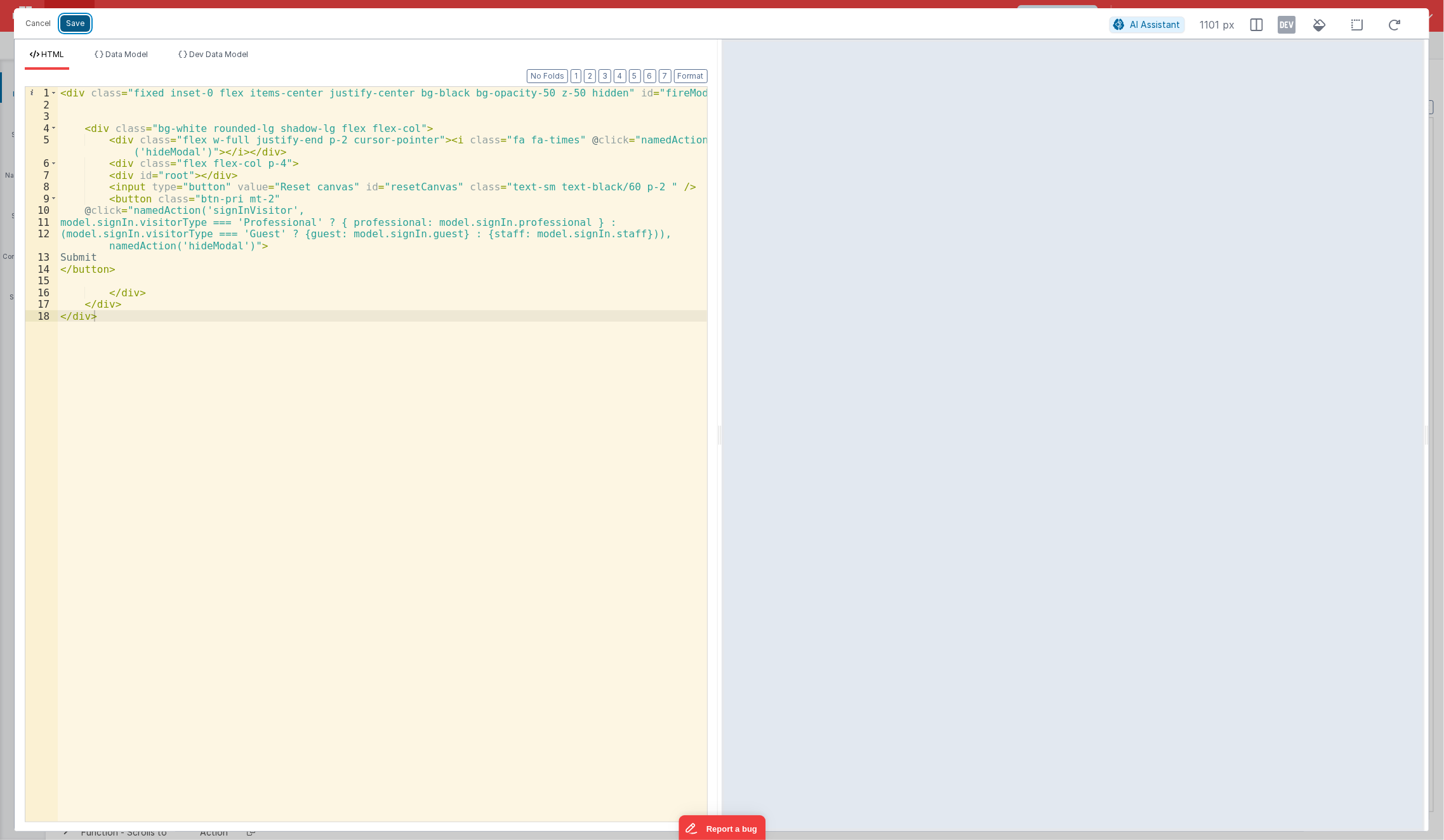
click at [81, 24] on button "Save" at bounding box center [75, 23] width 30 height 16
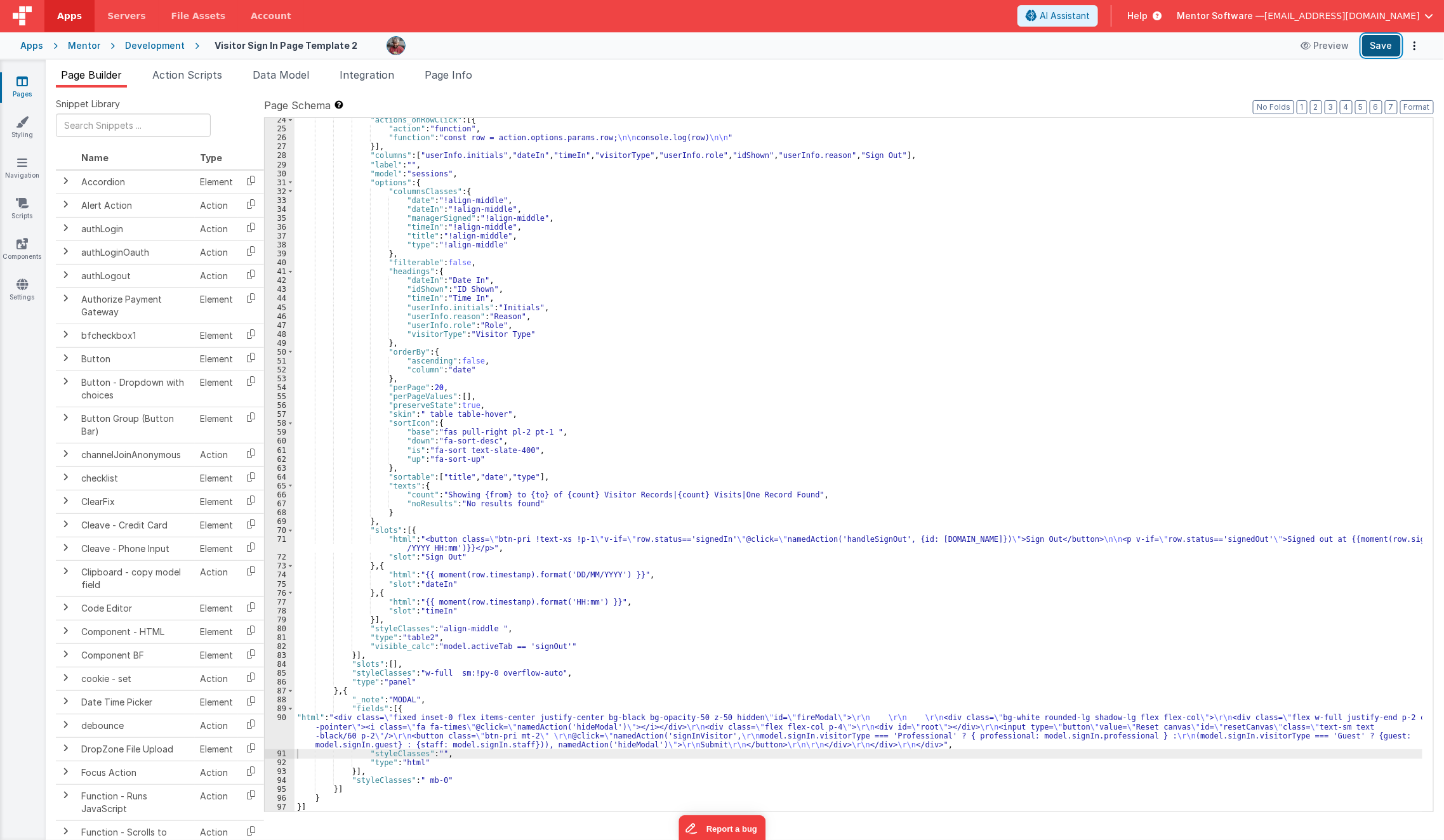
drag, startPoint x: 1392, startPoint y: 54, endPoint x: 1376, endPoint y: 47, distance: 17.5
click at [1376, 47] on button "Save" at bounding box center [1381, 45] width 39 height 21
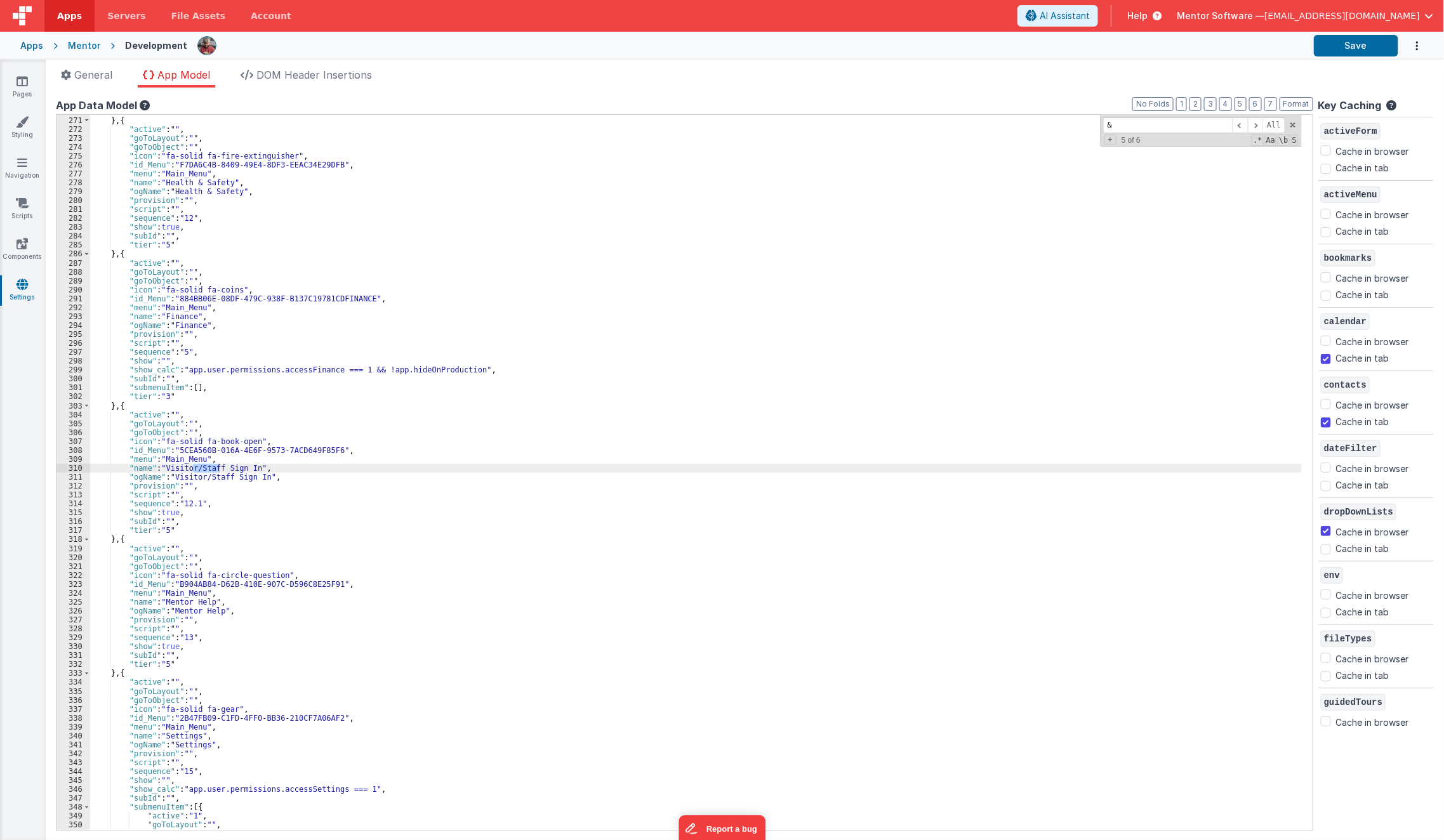
scroll to position [1696, 0]
